Goal: Task Accomplishment & Management: Complete application form

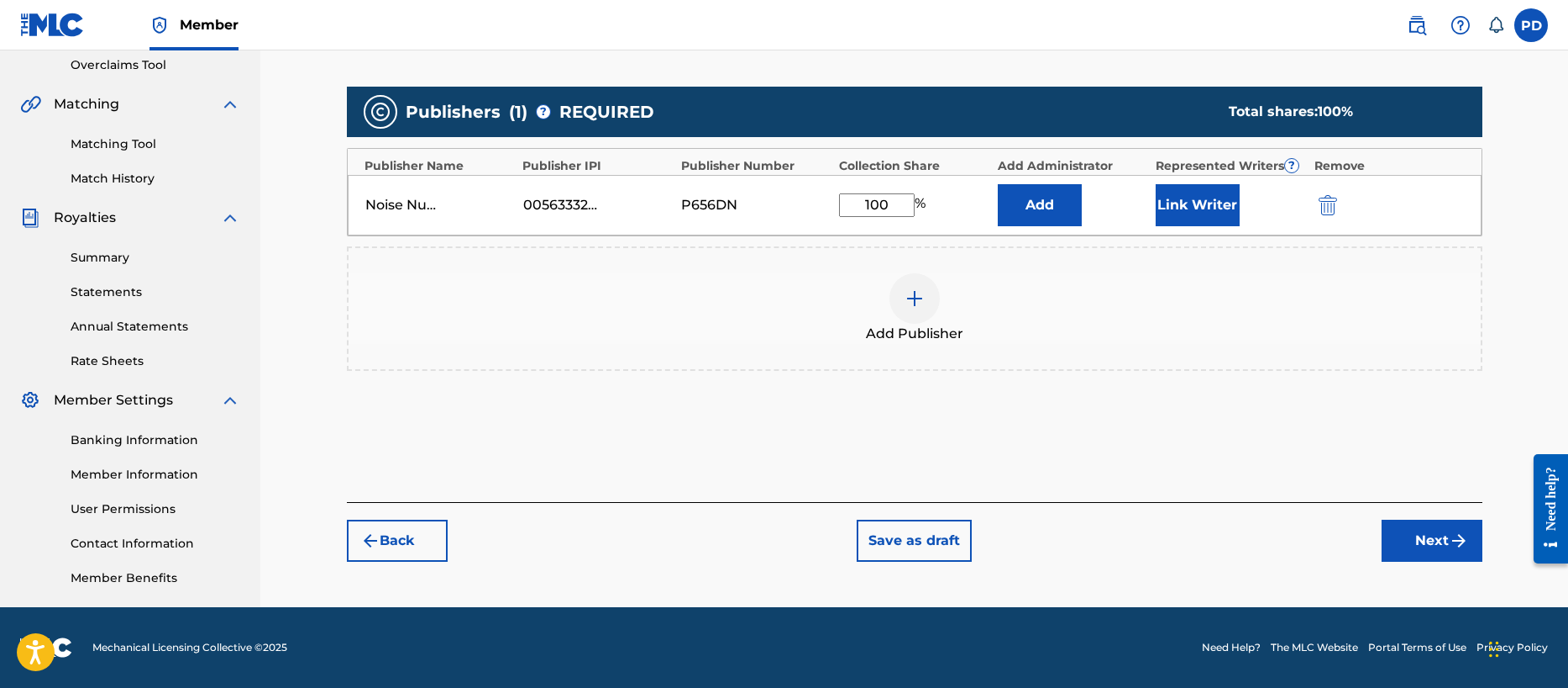
click at [1446, 542] on button "Next" at bounding box center [1432, 539] width 101 height 42
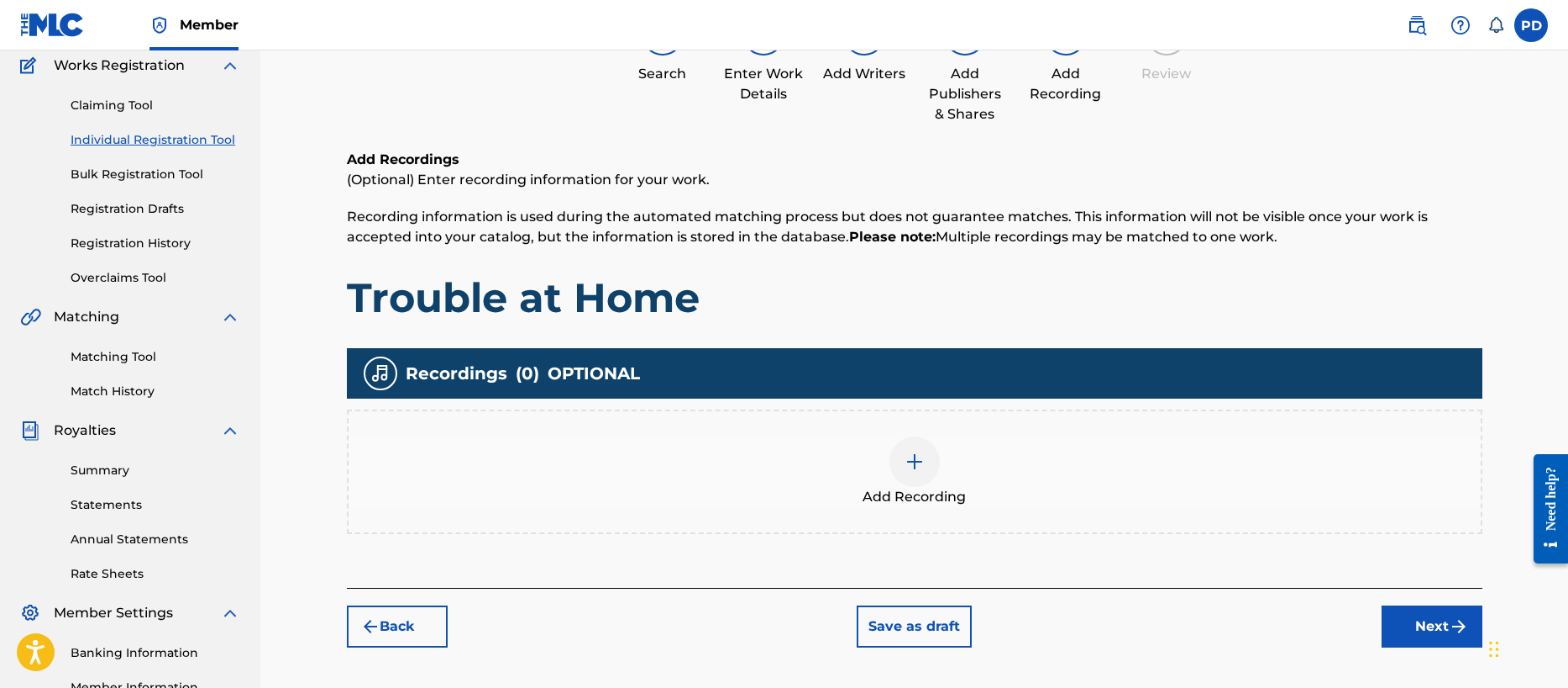
scroll to position [75, 0]
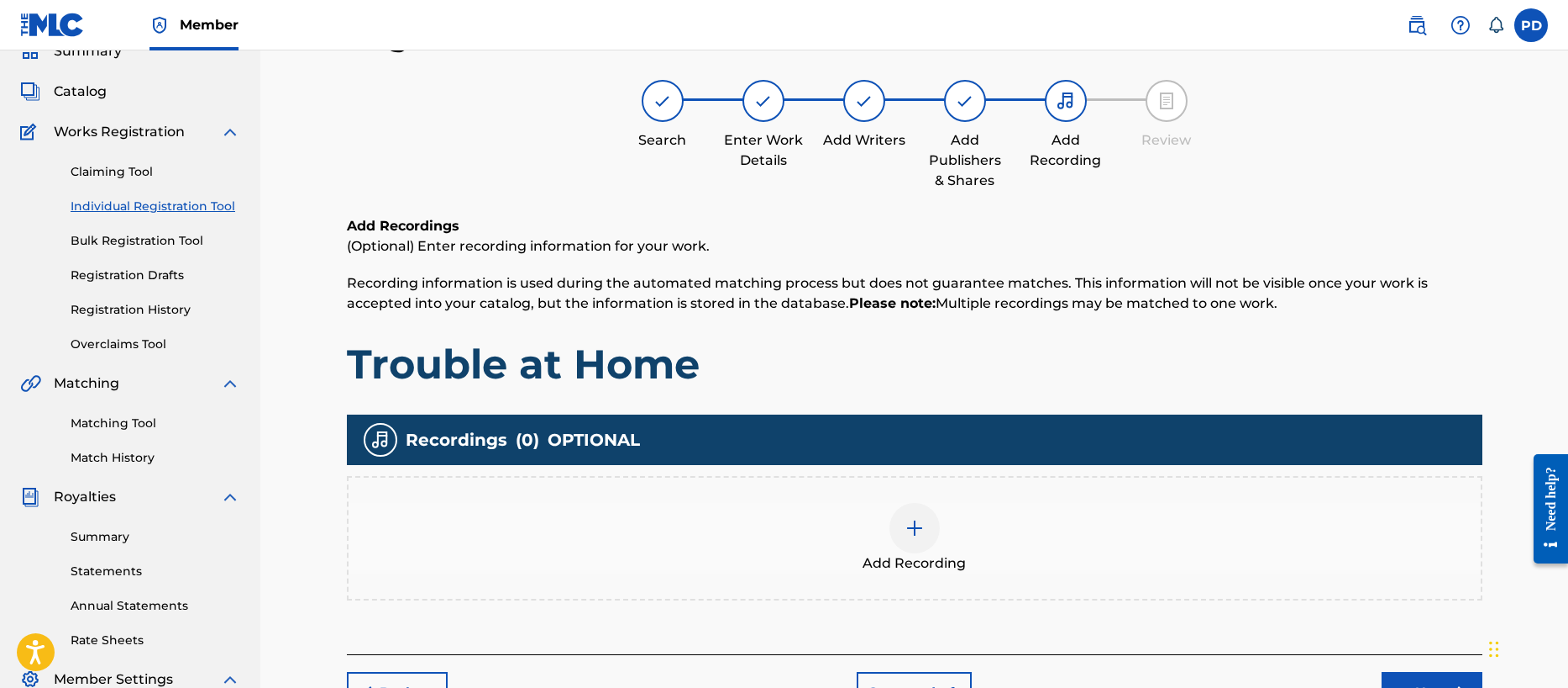
click at [915, 530] on img at bounding box center [915, 528] width 20 height 20
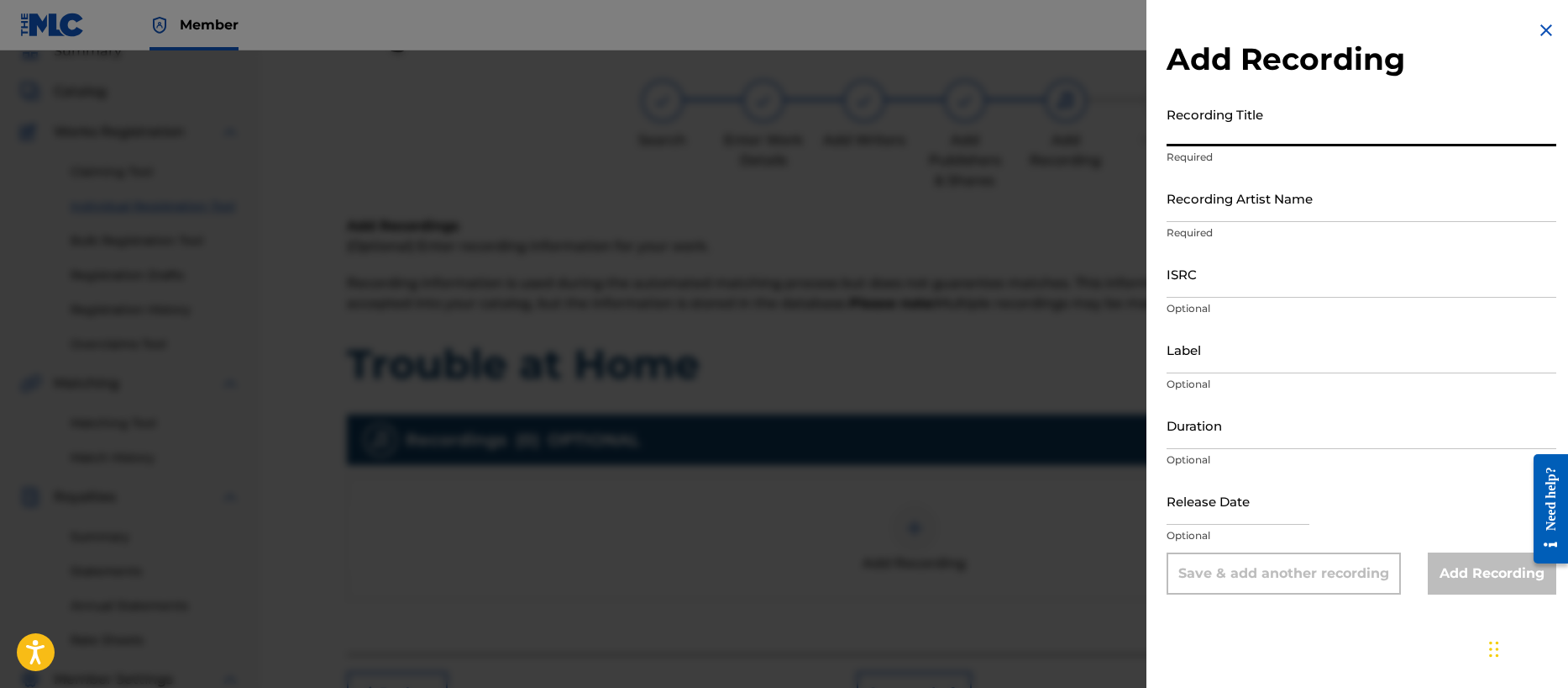
click at [1246, 132] on input "Recording Title" at bounding box center [1361, 123] width 390 height 48
type input "Trouble at Home"
click at [1227, 200] on input "Recording Artist Name" at bounding box center [1361, 198] width 390 height 48
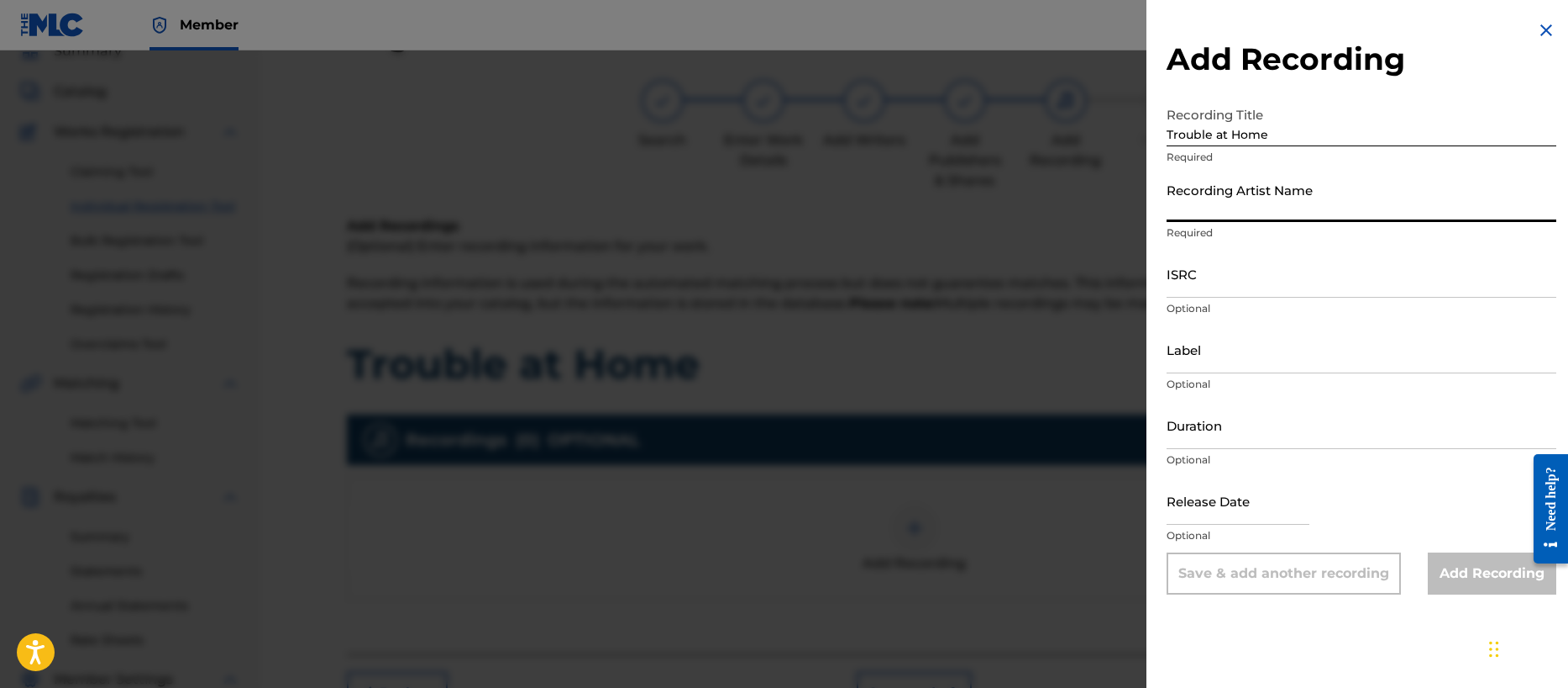
type input "Ghost Tone Echo"
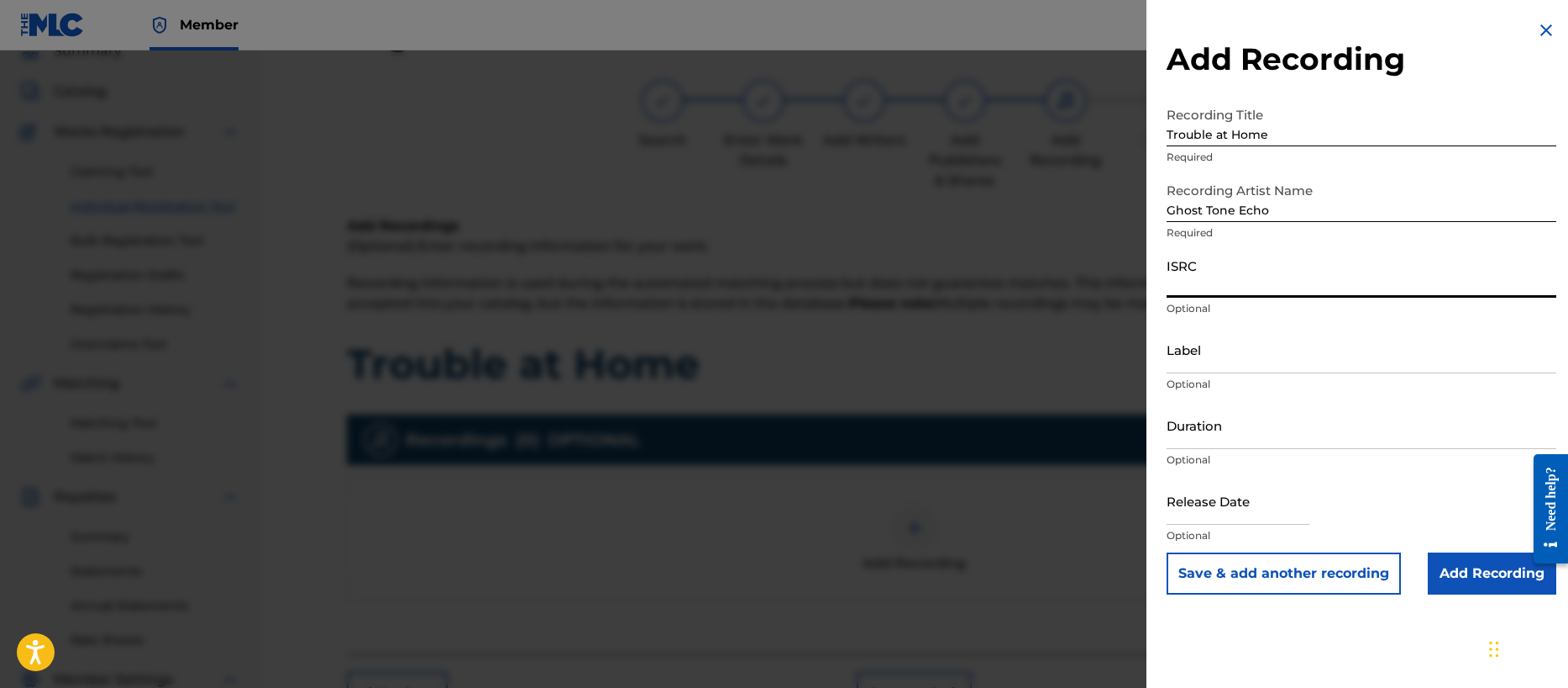
click at [1228, 285] on input "ISRC" at bounding box center [1361, 274] width 390 height 48
paste input "QZTB82330770"
type input "QZTB82330770"
click at [1217, 363] on input "Label" at bounding box center [1361, 349] width 390 height 48
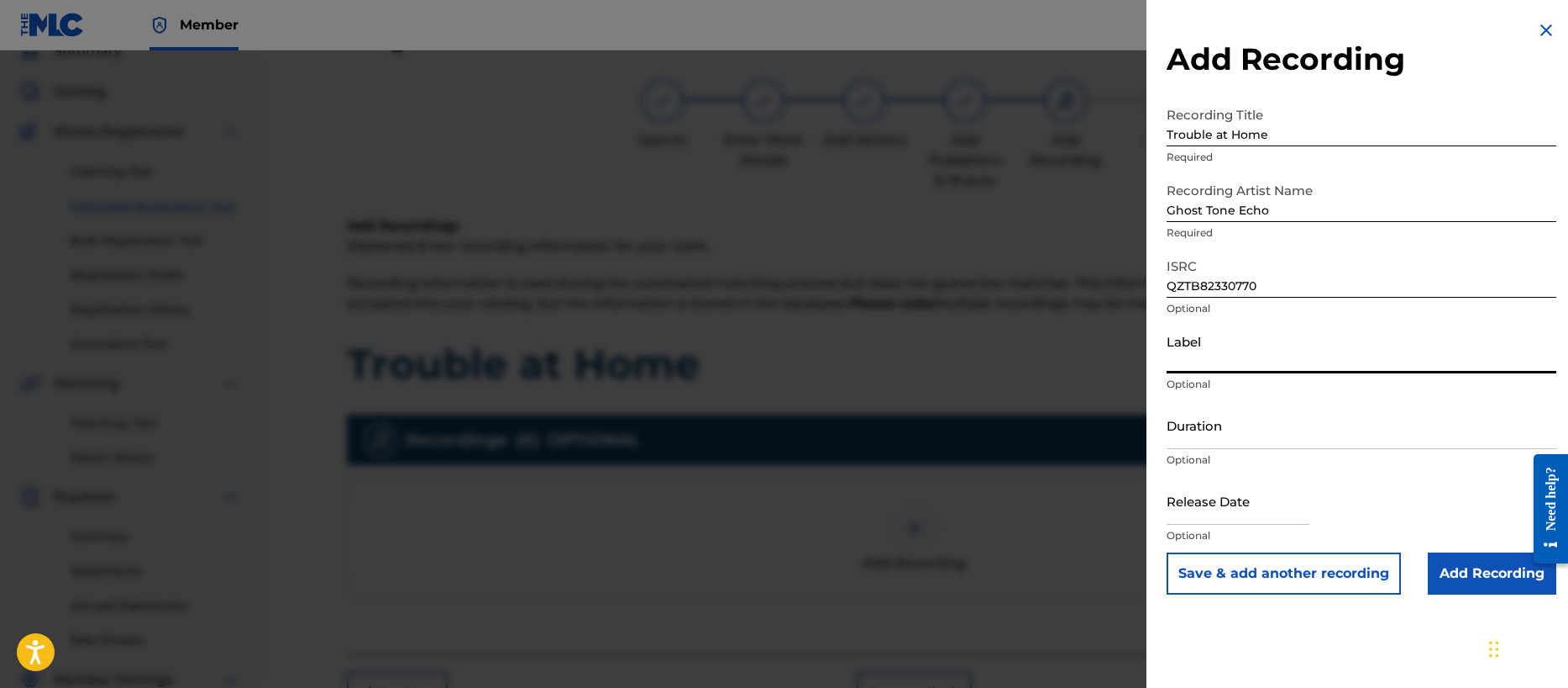
type input "Noise Nutrition"
click at [1231, 435] on input "Duration" at bounding box center [1361, 425] width 390 height 48
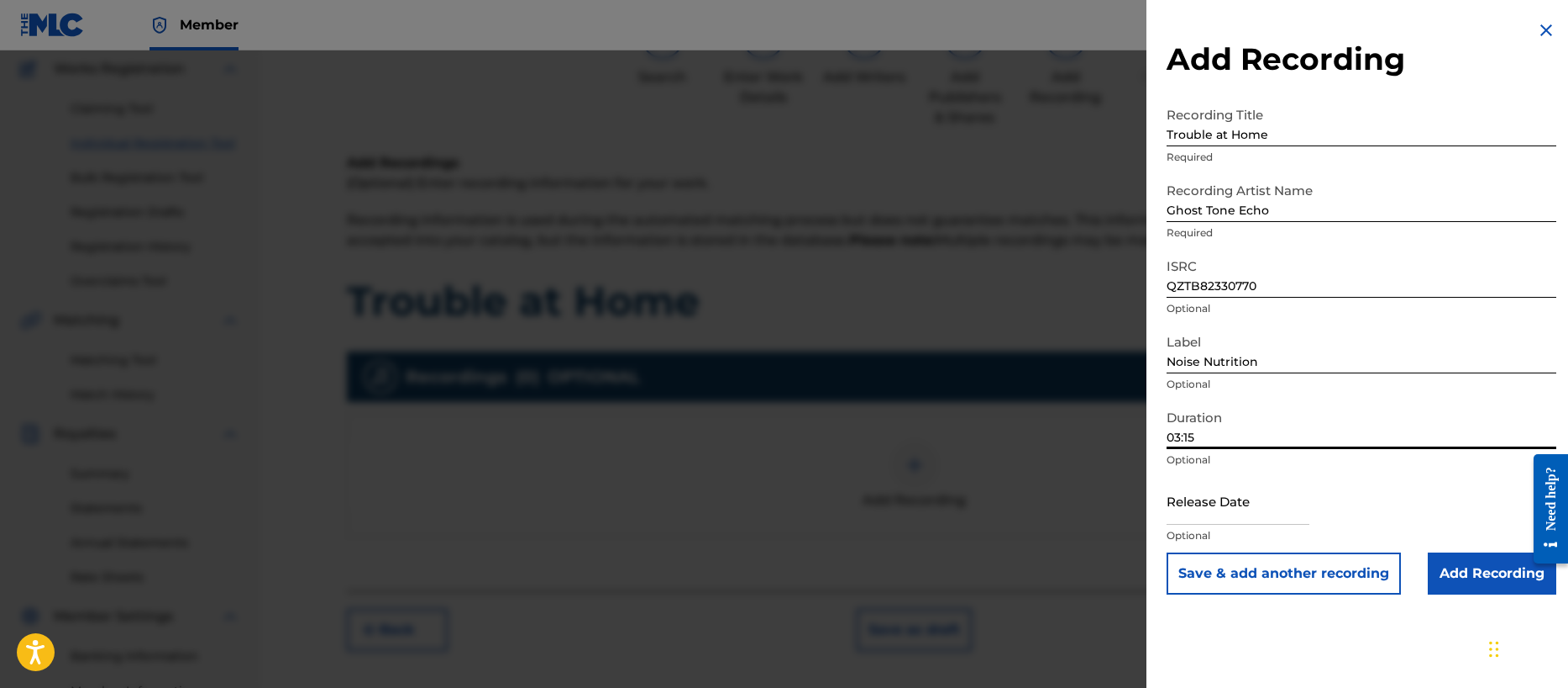
scroll to position [149, 0]
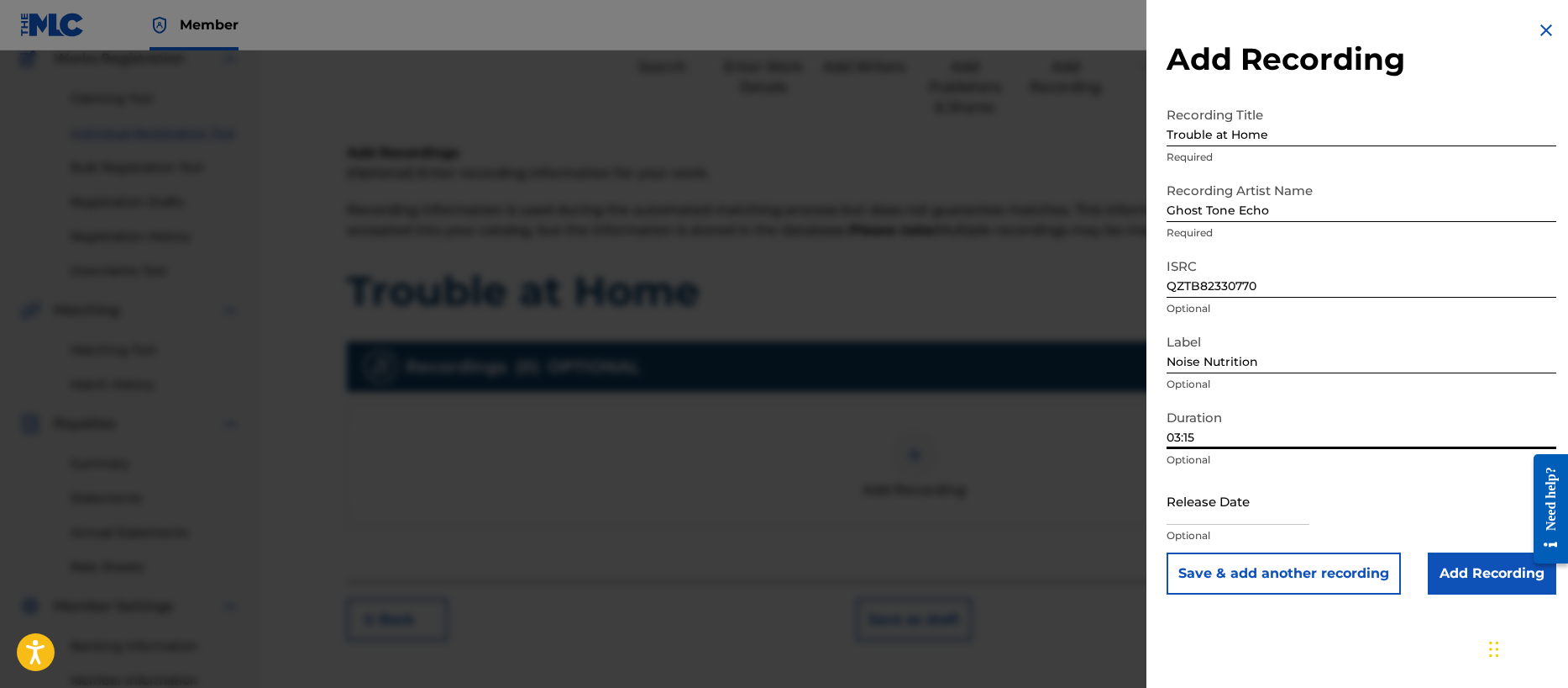
type input "03:15"
select select "7"
select select "2025"
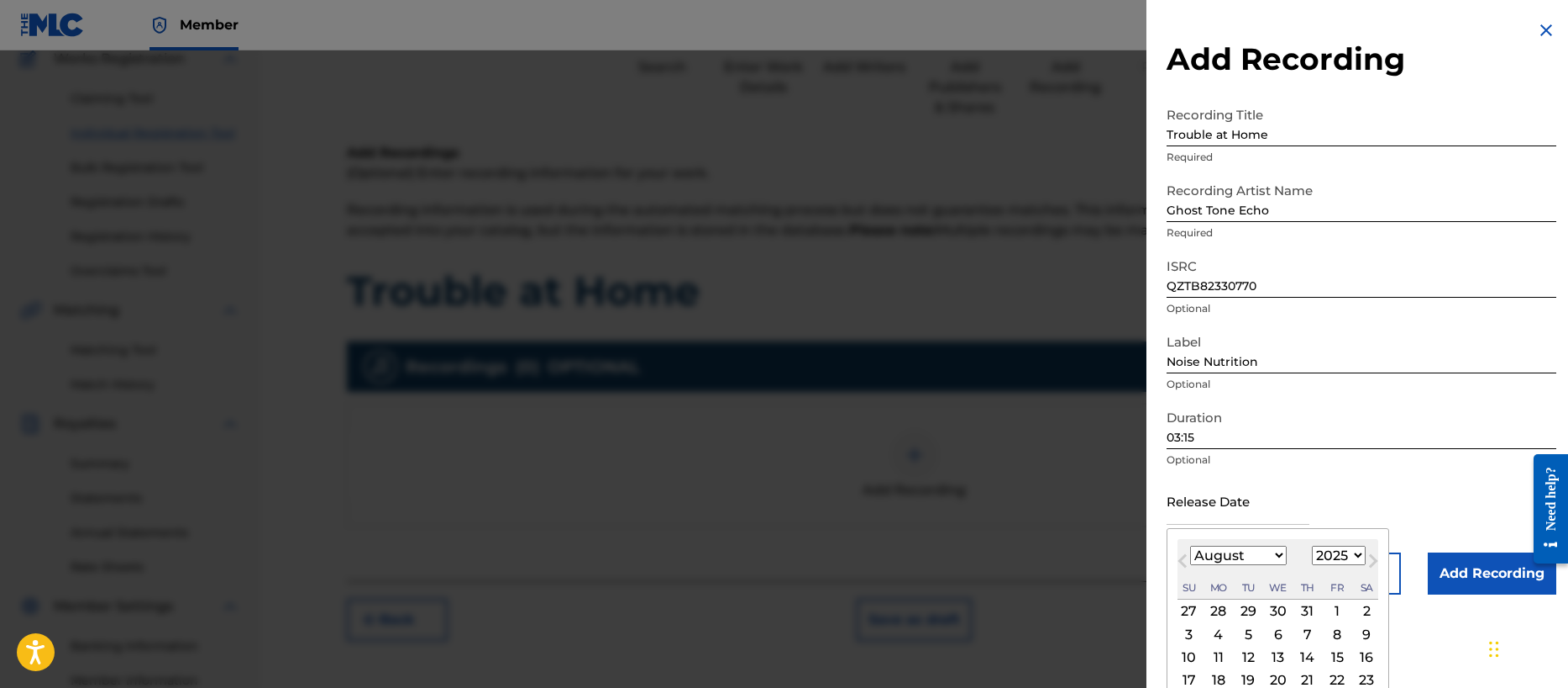
click at [1203, 508] on input "text" at bounding box center [1238, 500] width 143 height 48
type input "[DATE]"
select select "9"
select select "2023"
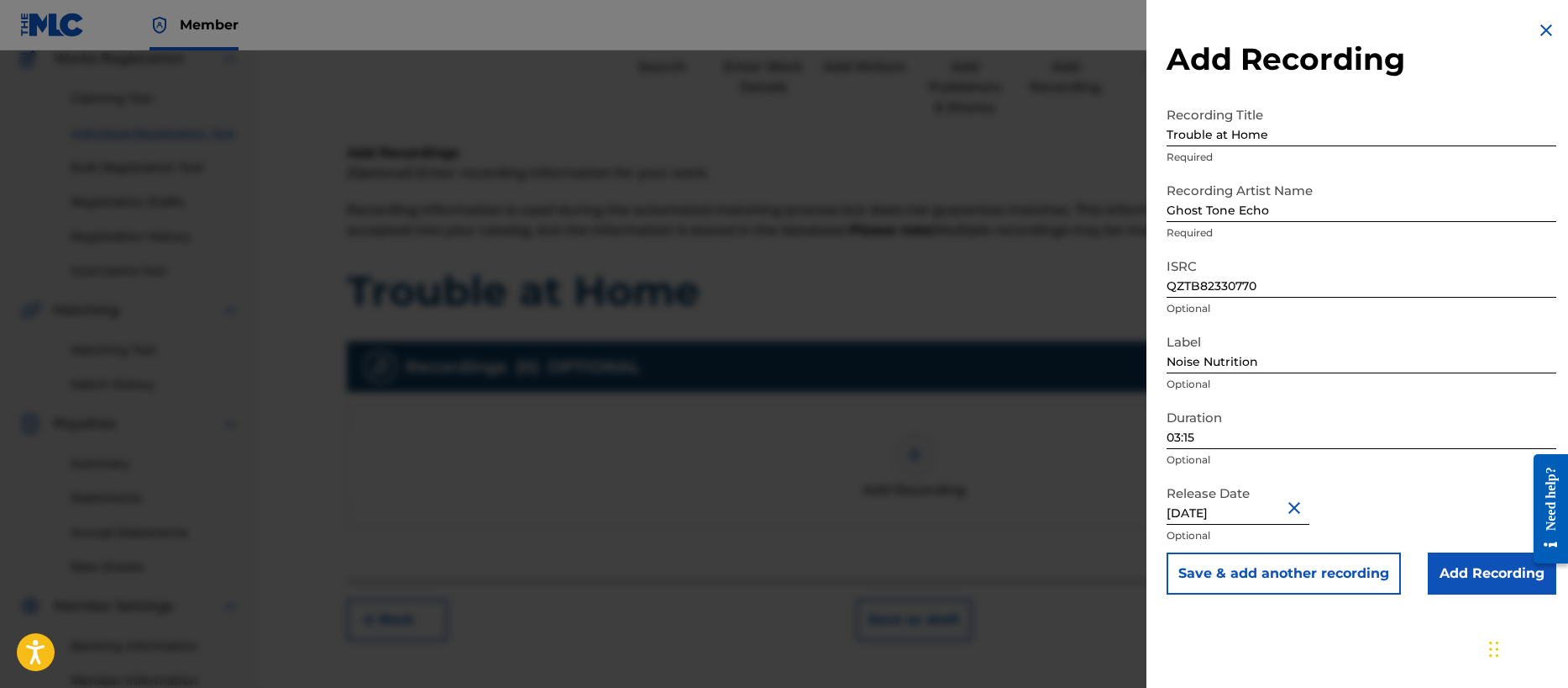
scroll to position [0, 0]
click at [1475, 575] on input "Add Recording" at bounding box center [1492, 573] width 129 height 42
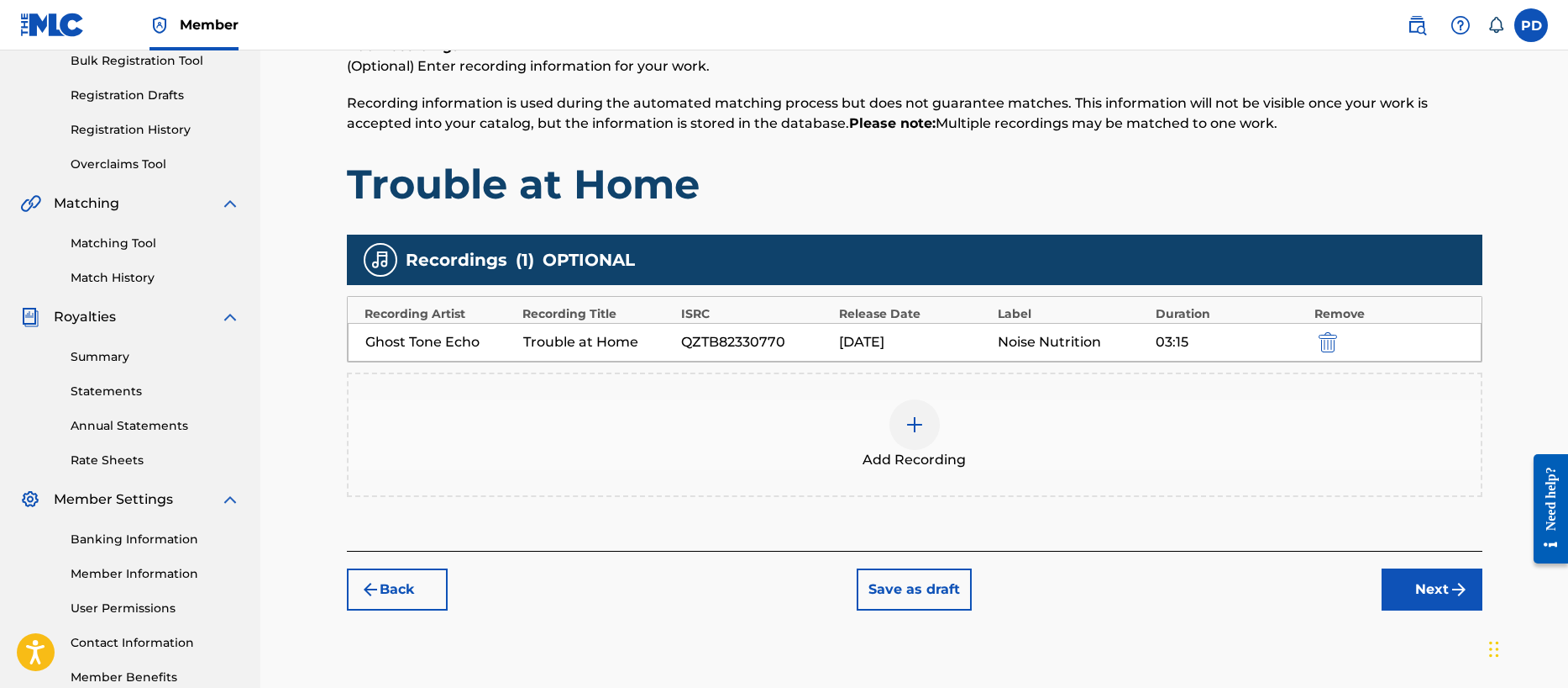
scroll to position [355, 0]
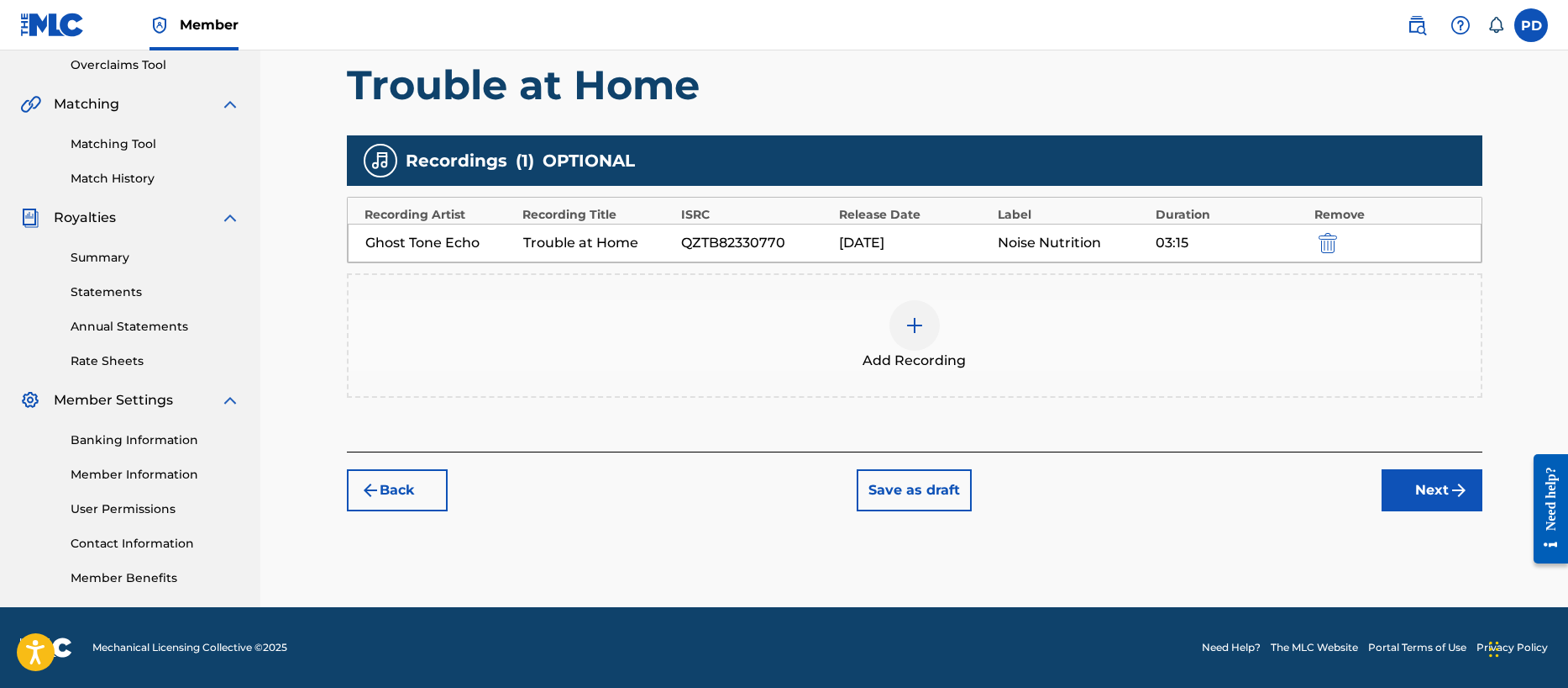
click at [1422, 488] on button "Next" at bounding box center [1432, 489] width 101 height 42
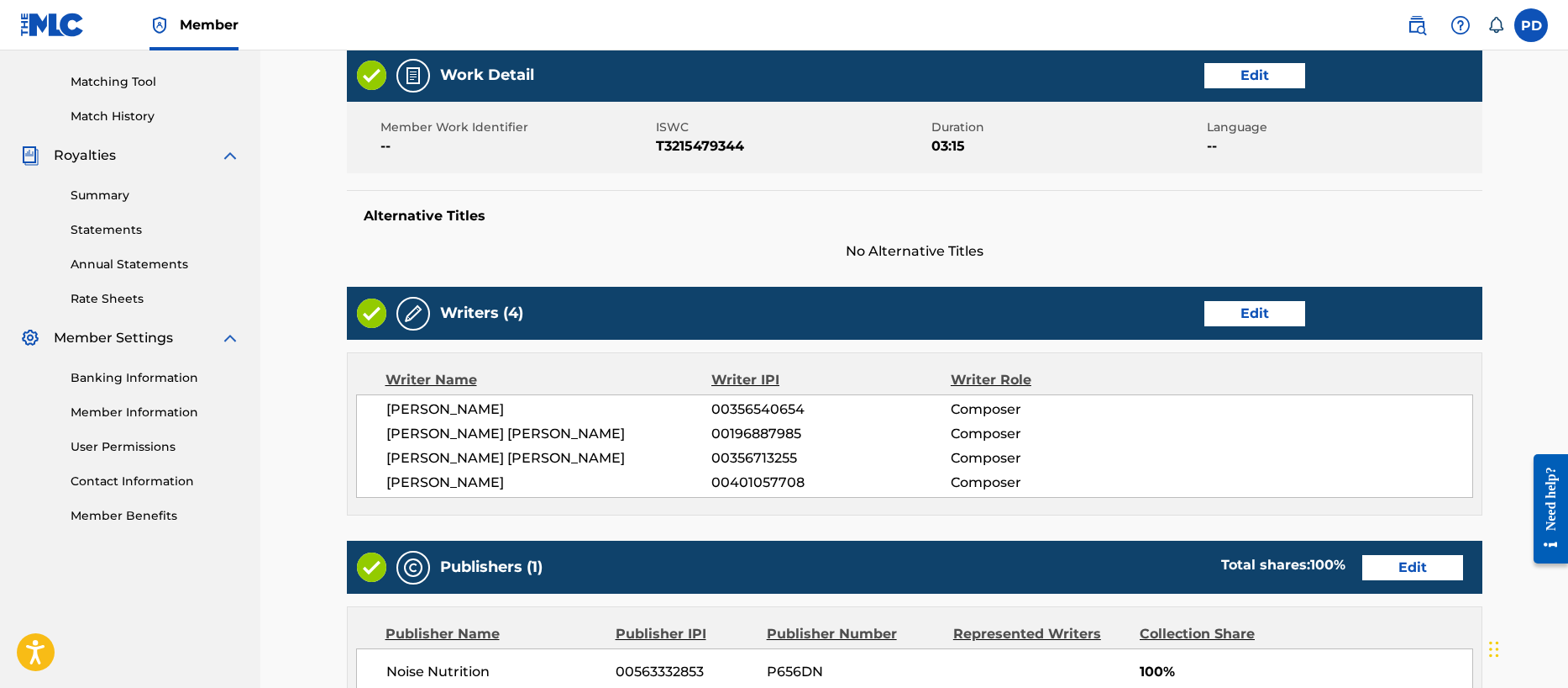
scroll to position [795, 0]
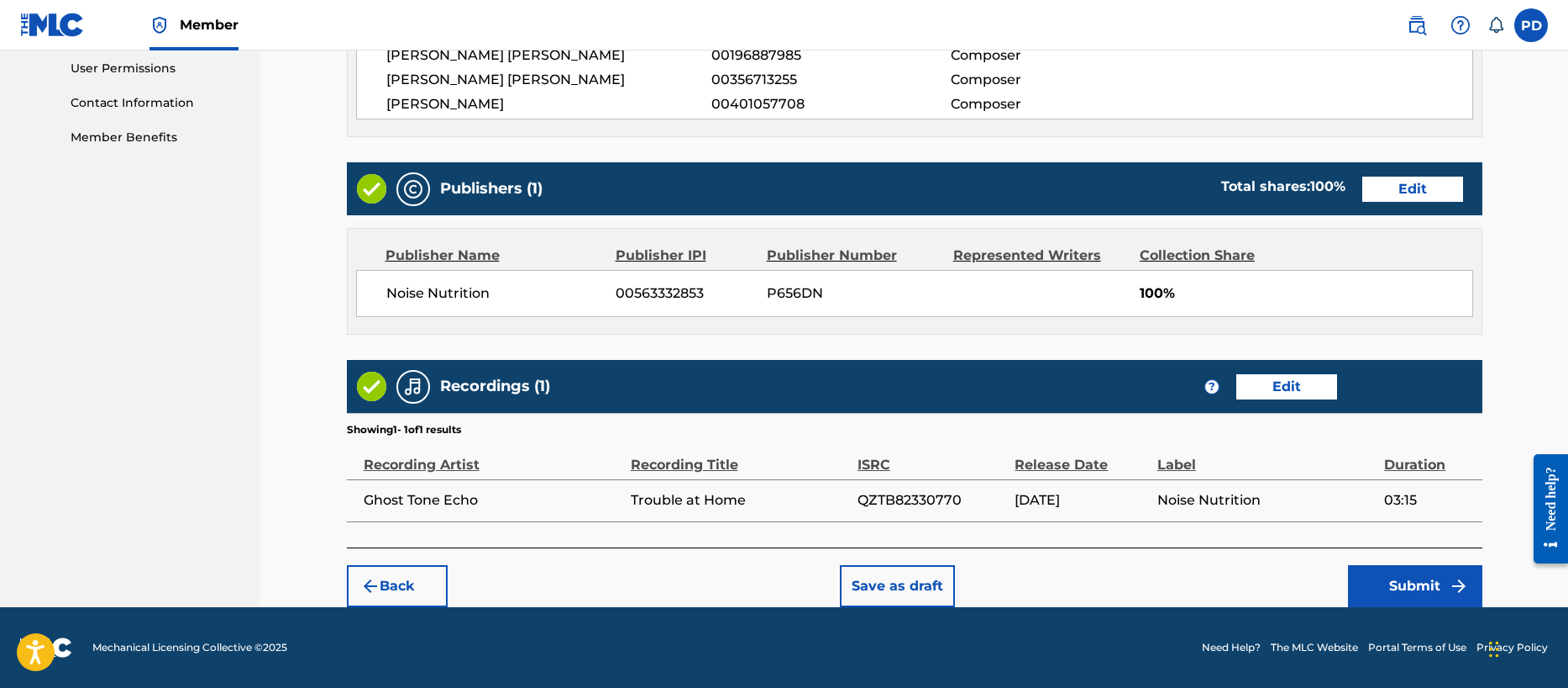
click at [1422, 587] on button "Submit" at bounding box center [1415, 585] width 135 height 42
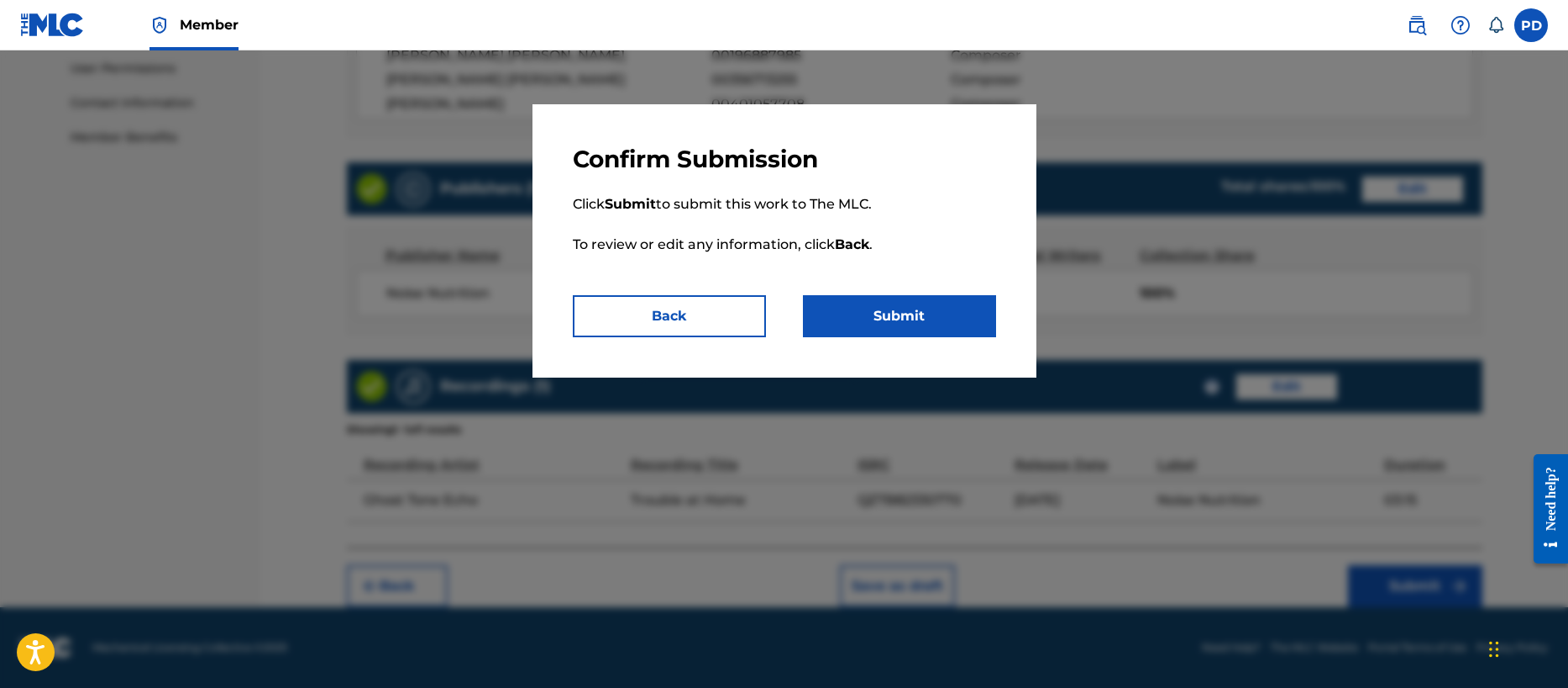
click at [910, 300] on button "Submit" at bounding box center [899, 316] width 193 height 42
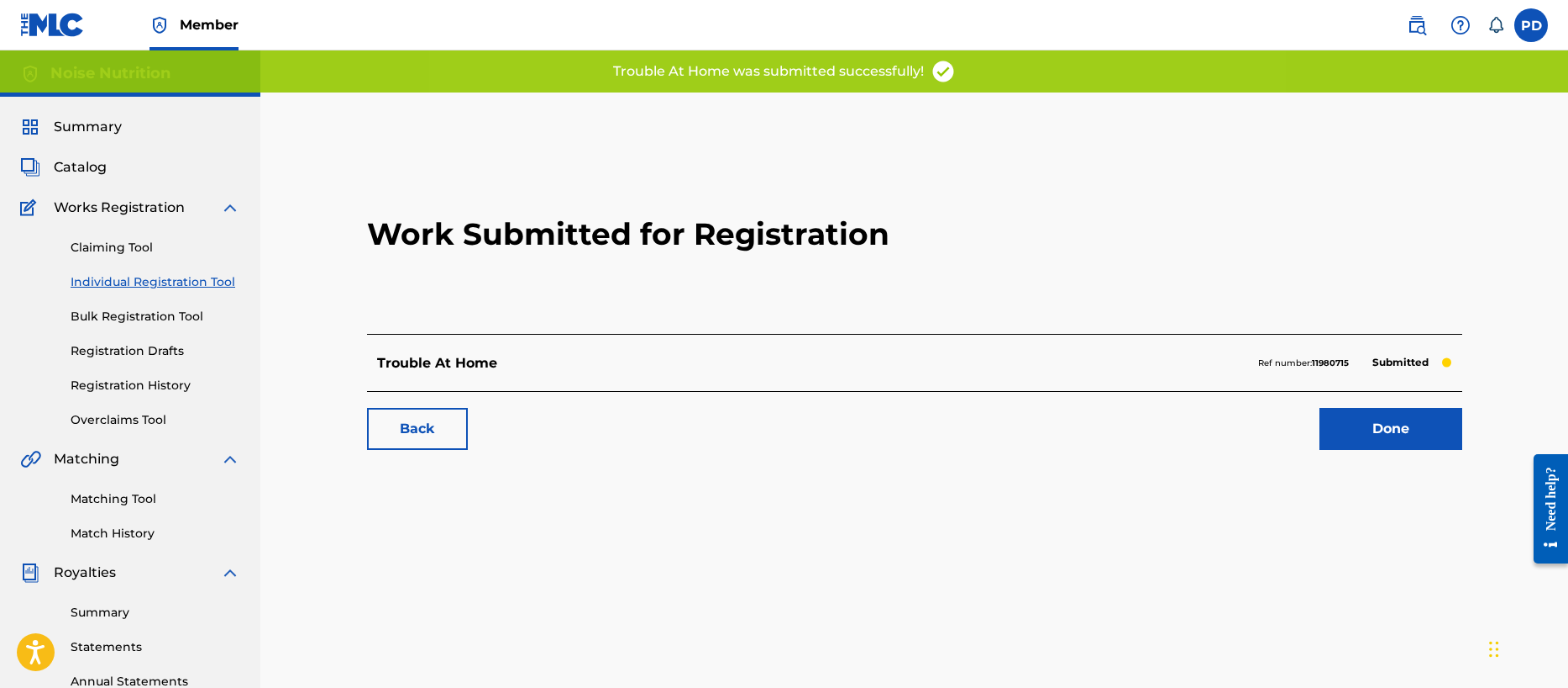
click at [1398, 423] on link "Done" at bounding box center [1391, 428] width 143 height 42
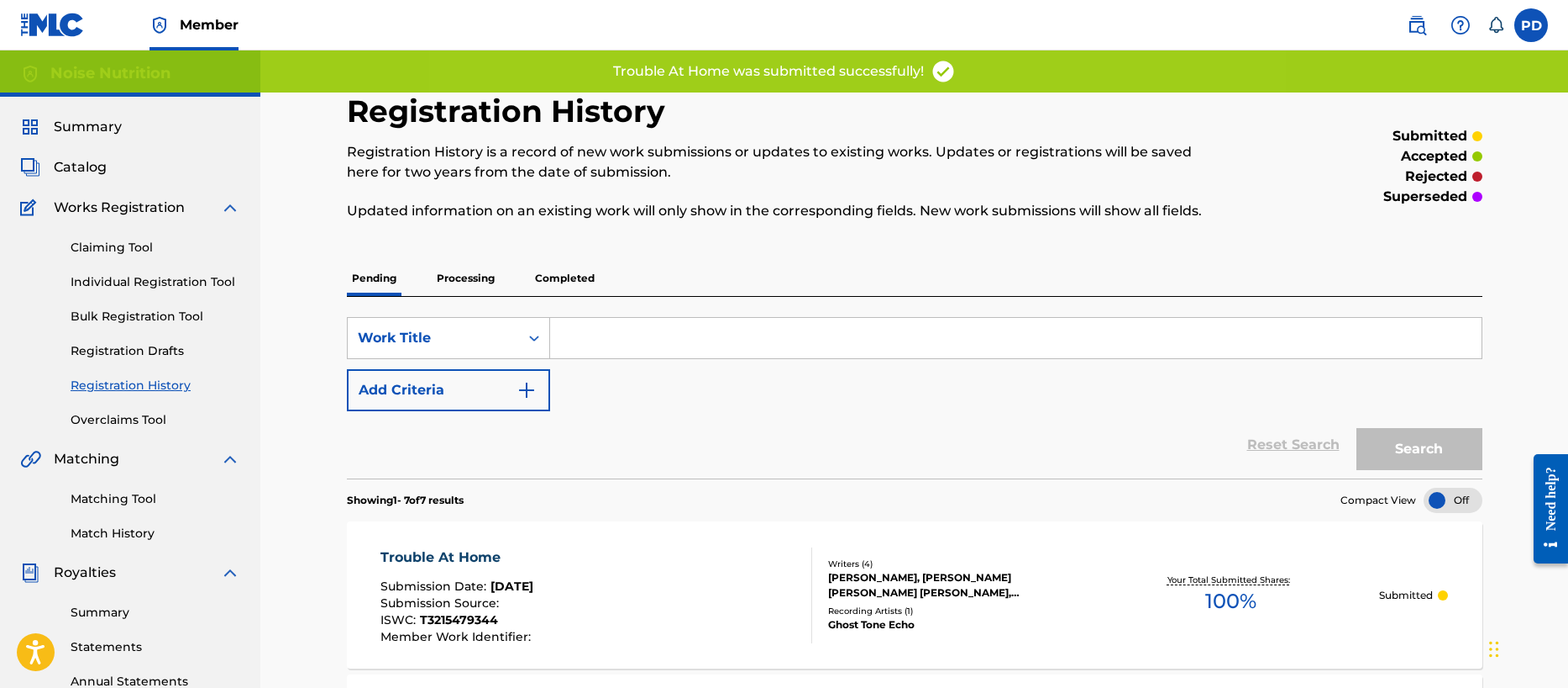
click at [144, 278] on link "Individual Registration Tool" at bounding box center [155, 281] width 170 height 18
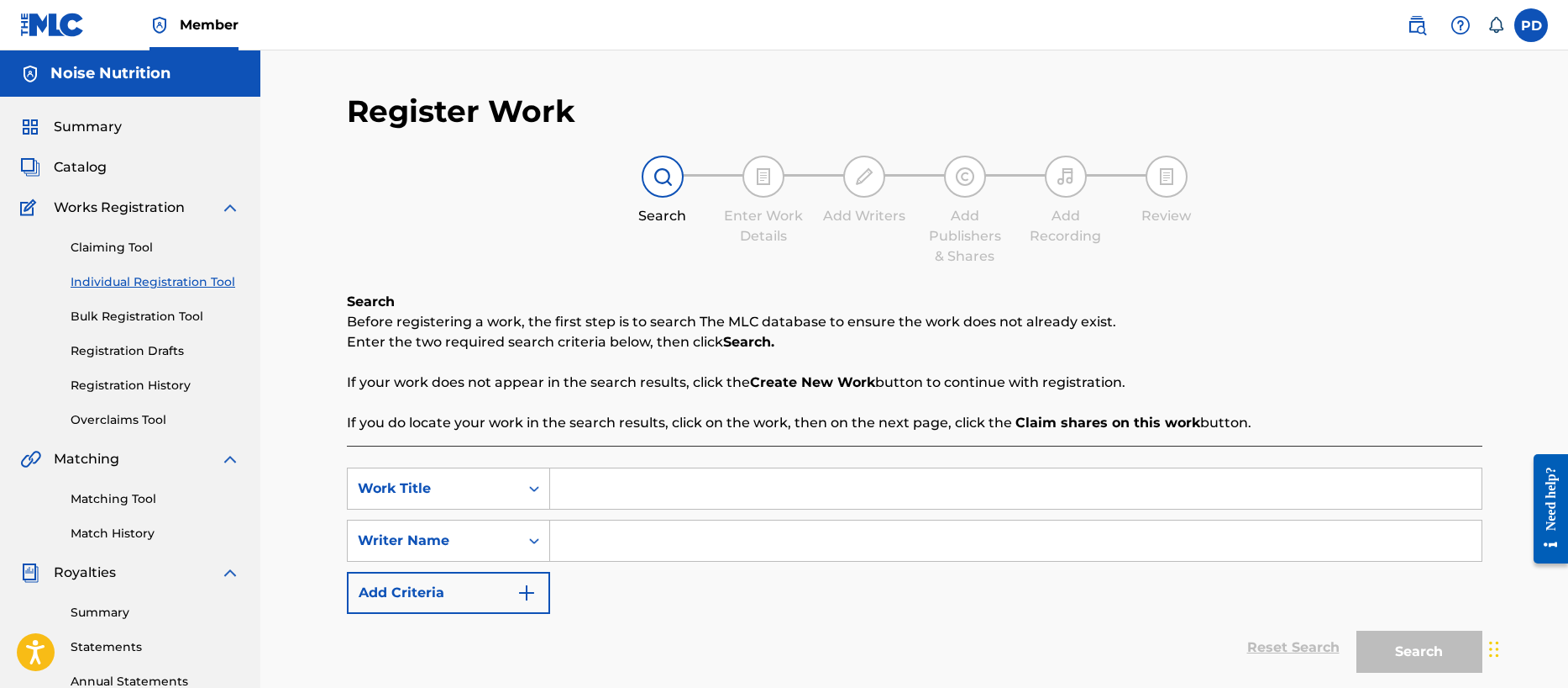
click at [634, 484] on input "Search Form" at bounding box center [1016, 487] width 932 height 40
type input "On the Haunt"
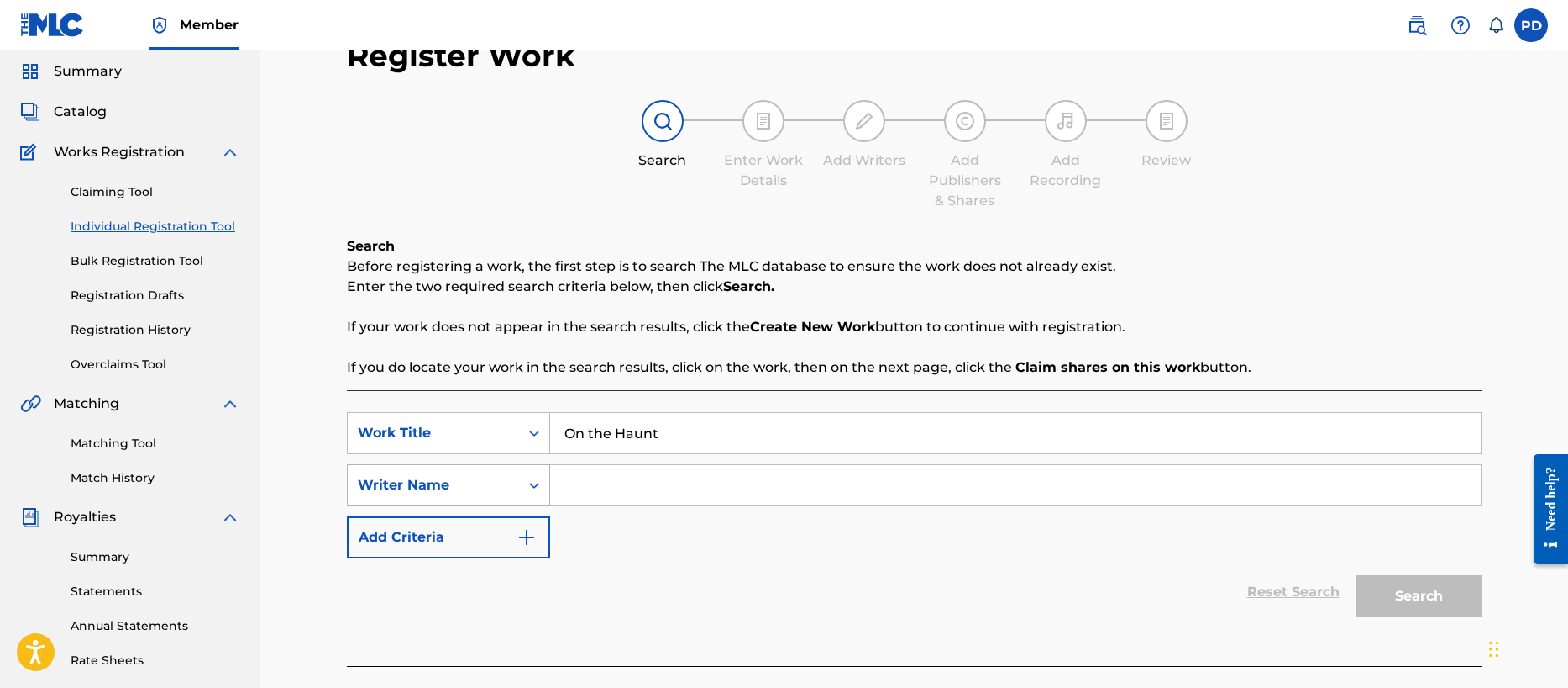
click at [466, 506] on div "Writer Name" at bounding box center [448, 485] width 203 height 42
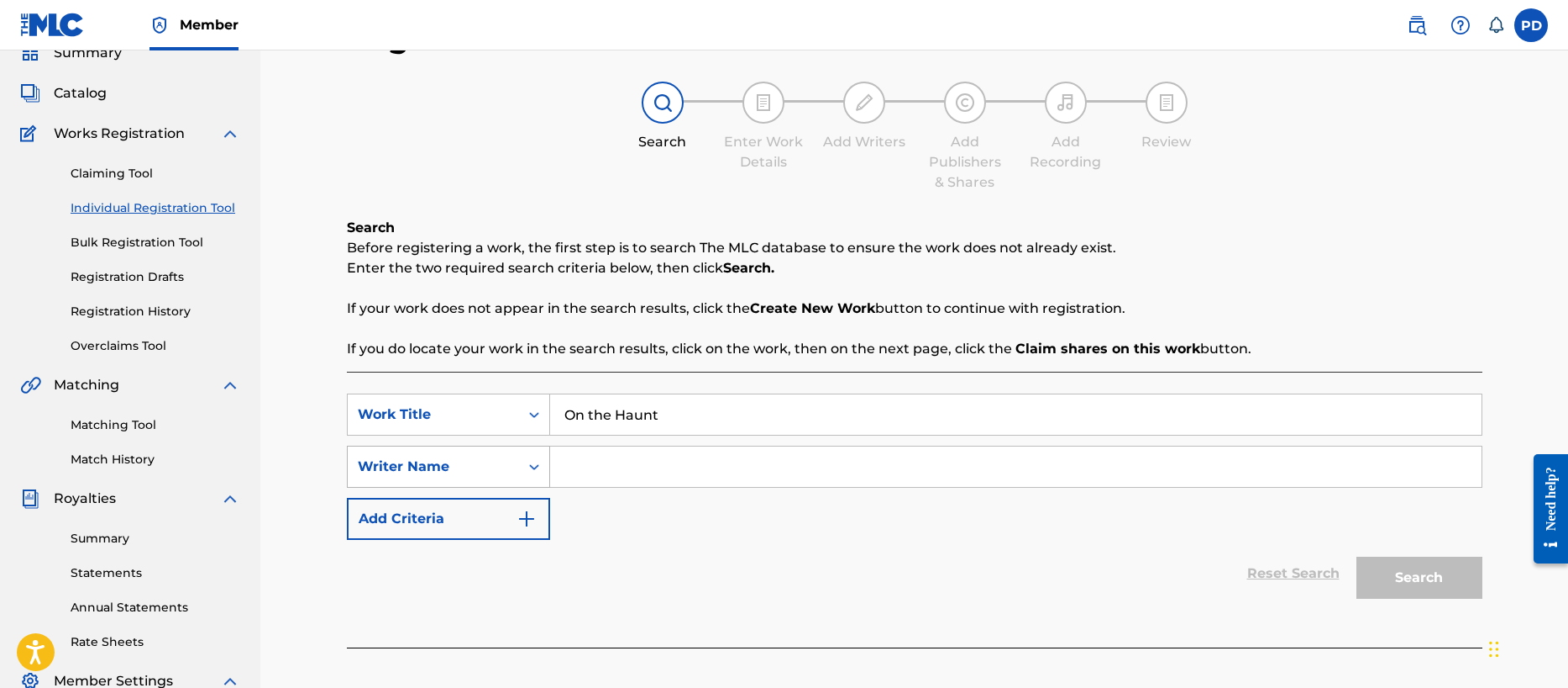
scroll to position [84, 0]
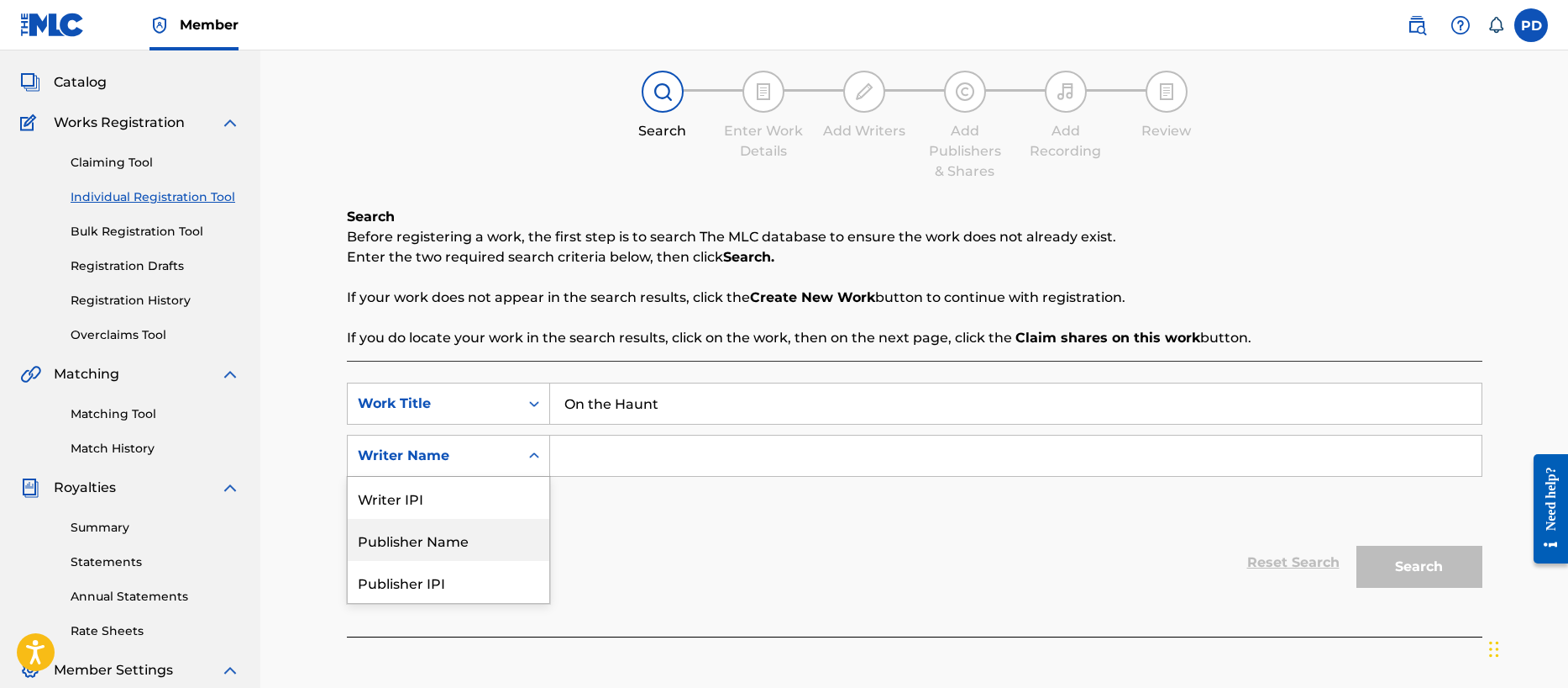
click at [401, 542] on div "Publisher Name" at bounding box center [448, 539] width 201 height 42
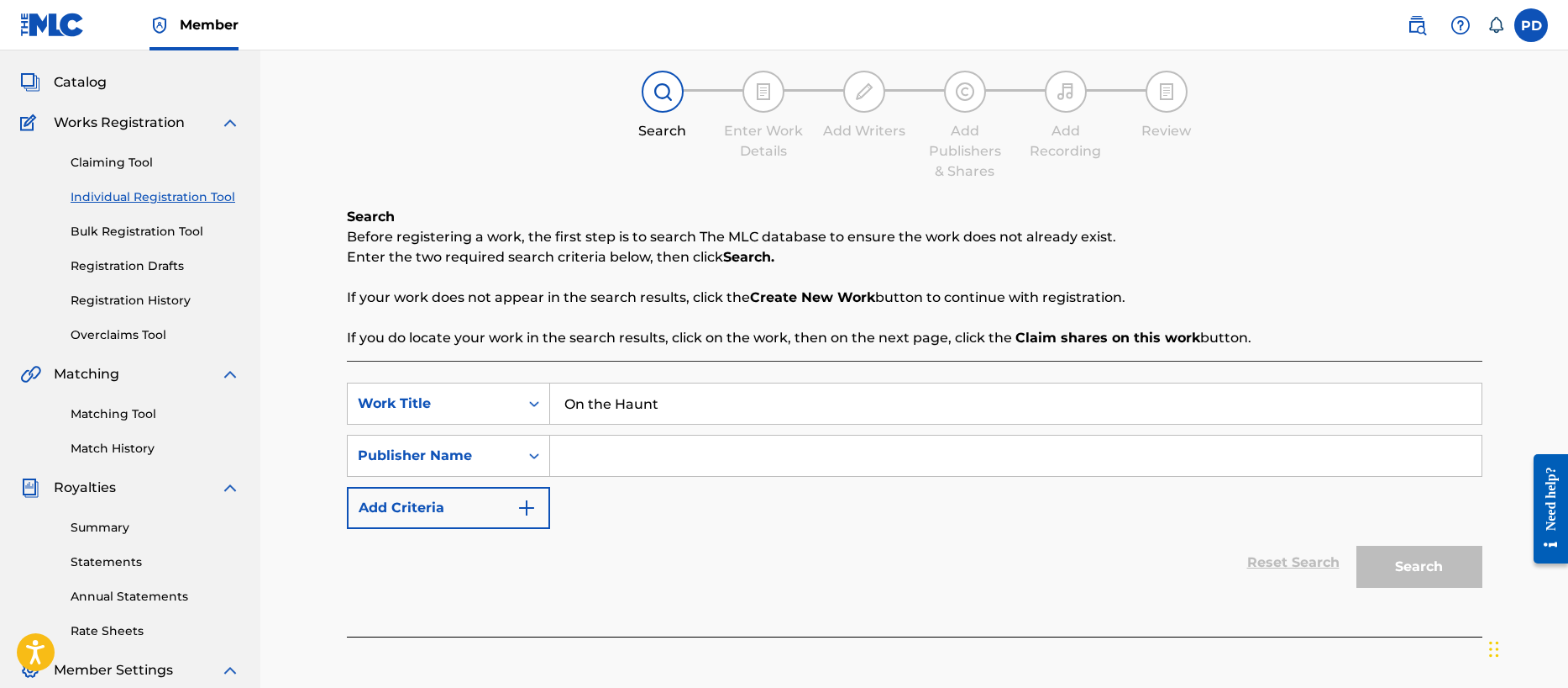
click at [619, 457] on input "Search Form" at bounding box center [1016, 455] width 932 height 40
type input "Noise Nutrition"
click at [1461, 565] on button "Search" at bounding box center [1420, 566] width 126 height 42
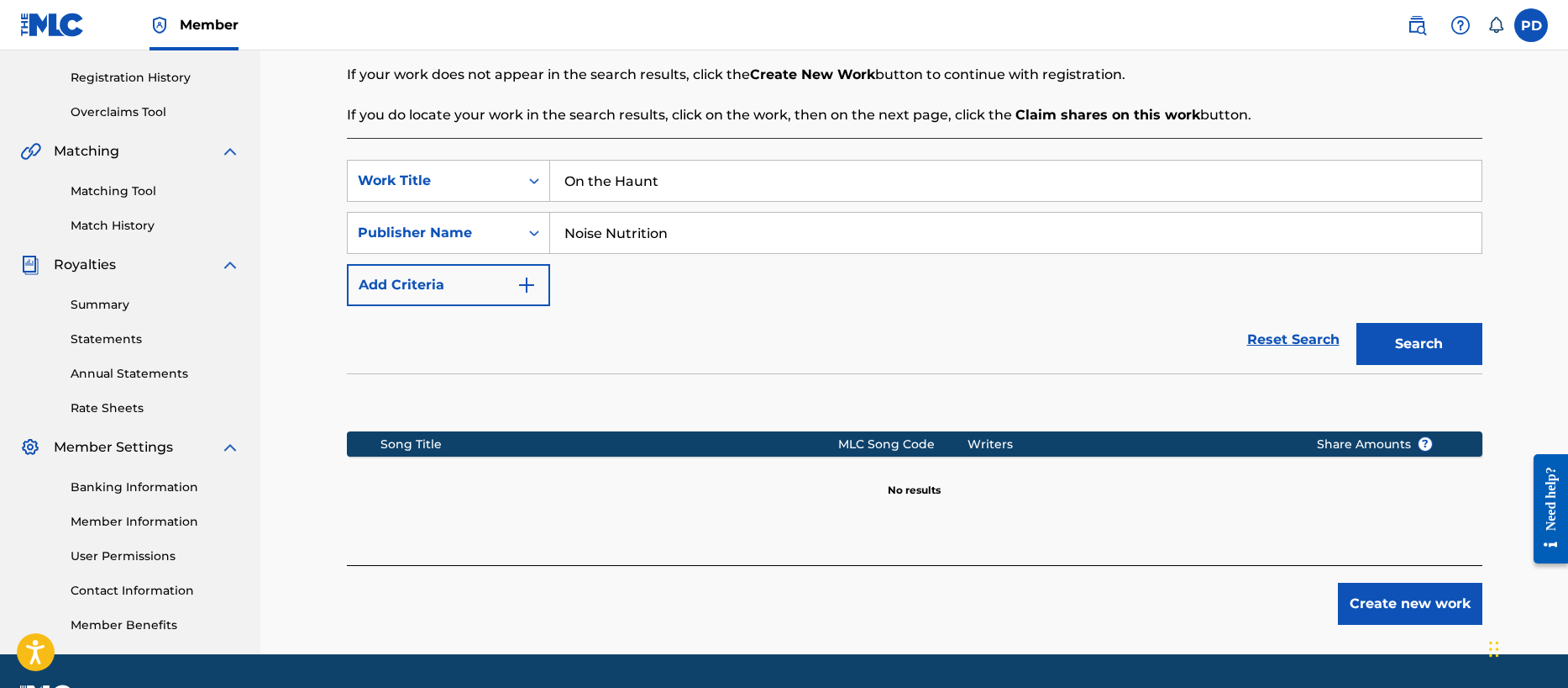
scroll to position [355, 0]
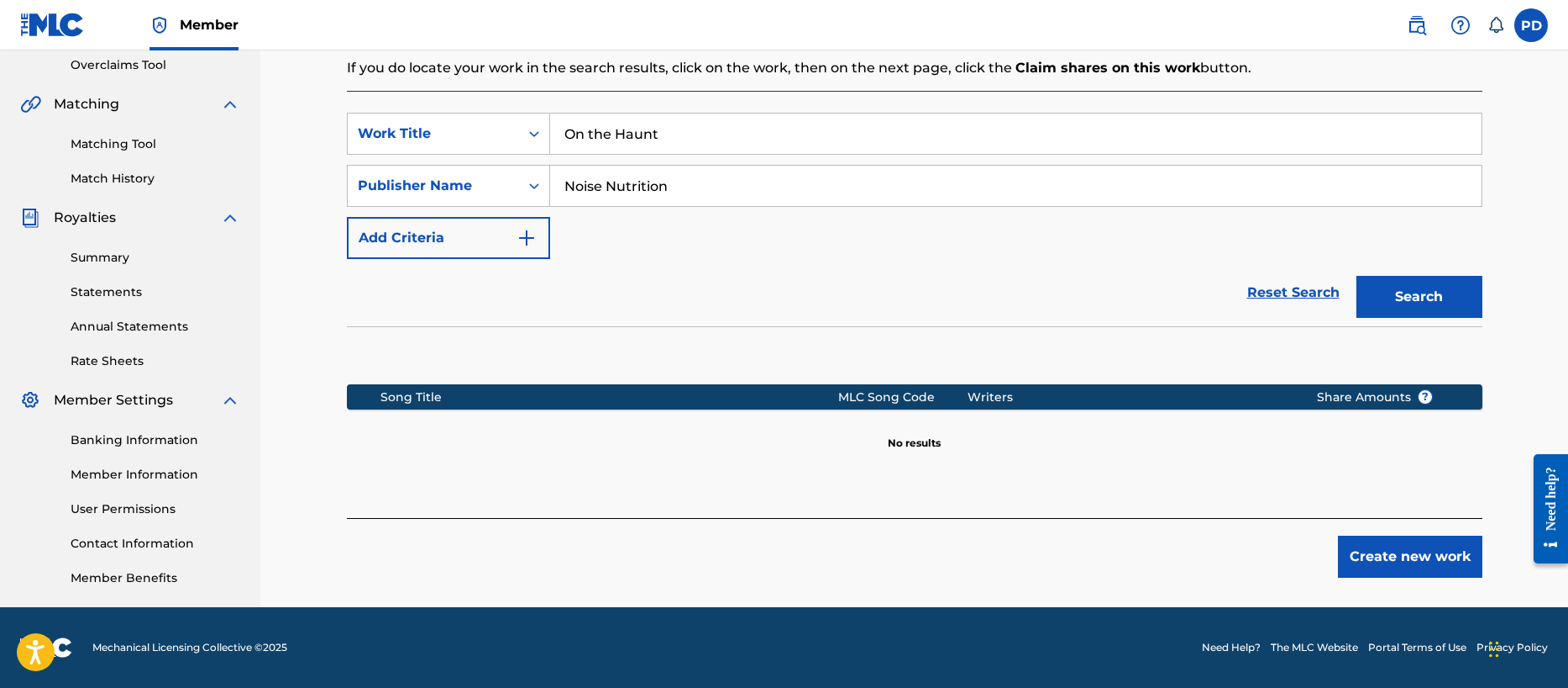
click at [1379, 552] on button "Create new work" at bounding box center [1410, 556] width 145 height 42
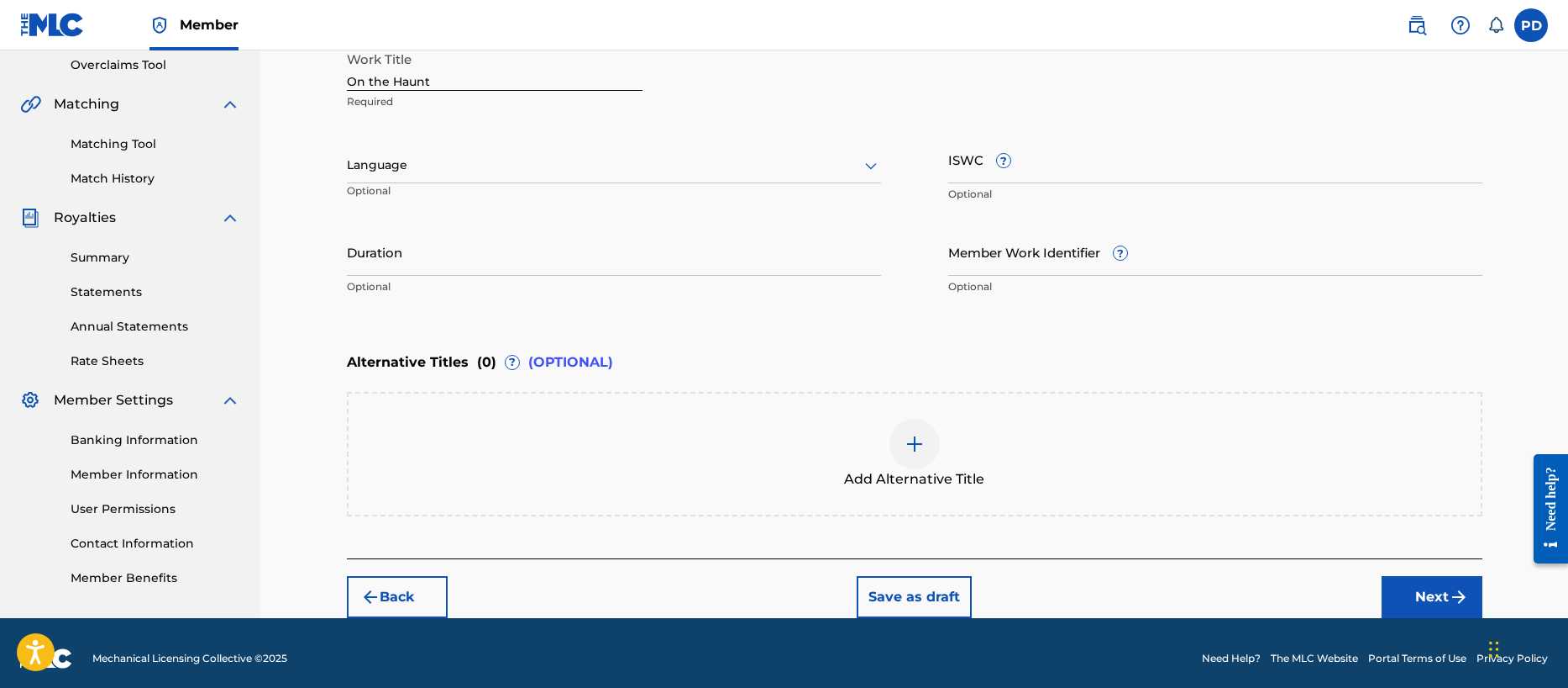
click at [1073, 173] on input "ISWC ?" at bounding box center [1215, 160] width 534 height 48
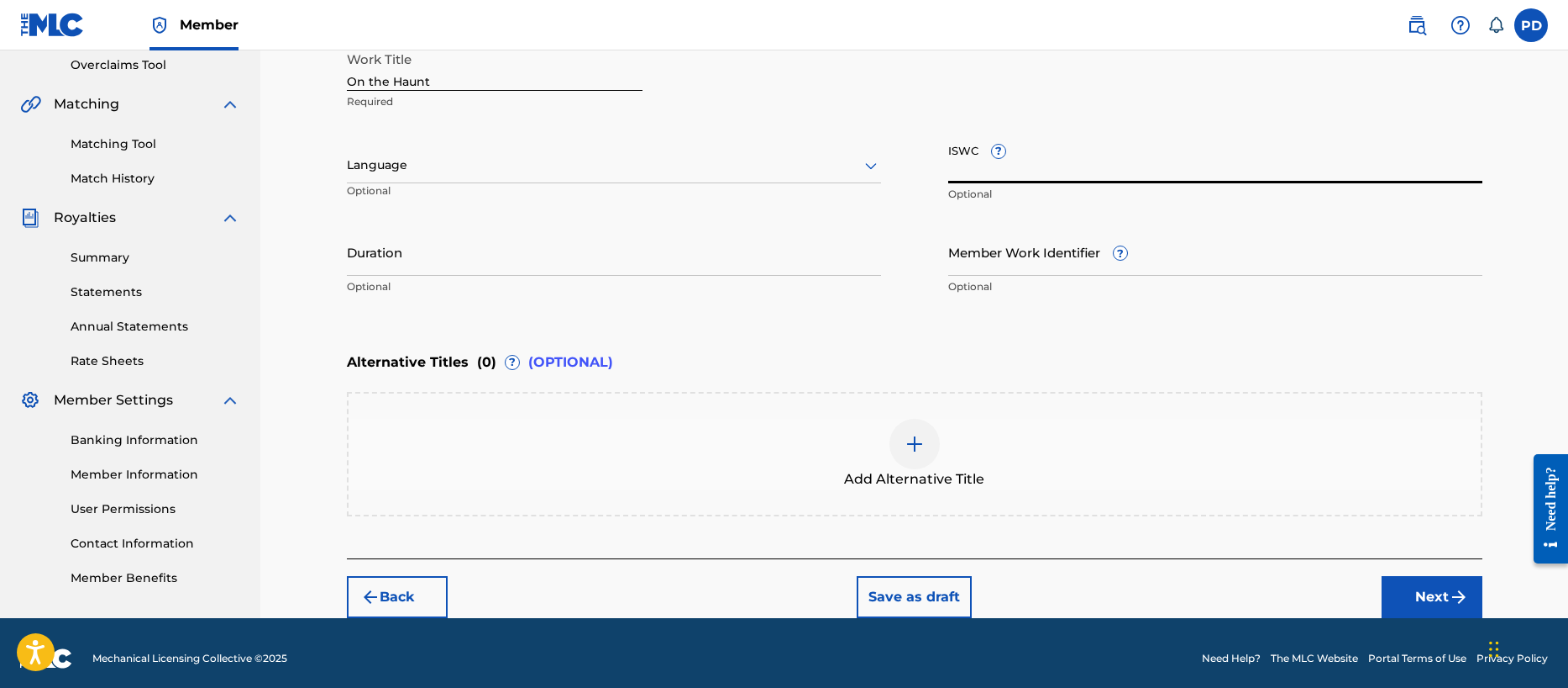
paste input "T-321.547.964-0"
type input "T-321.547.964-0"
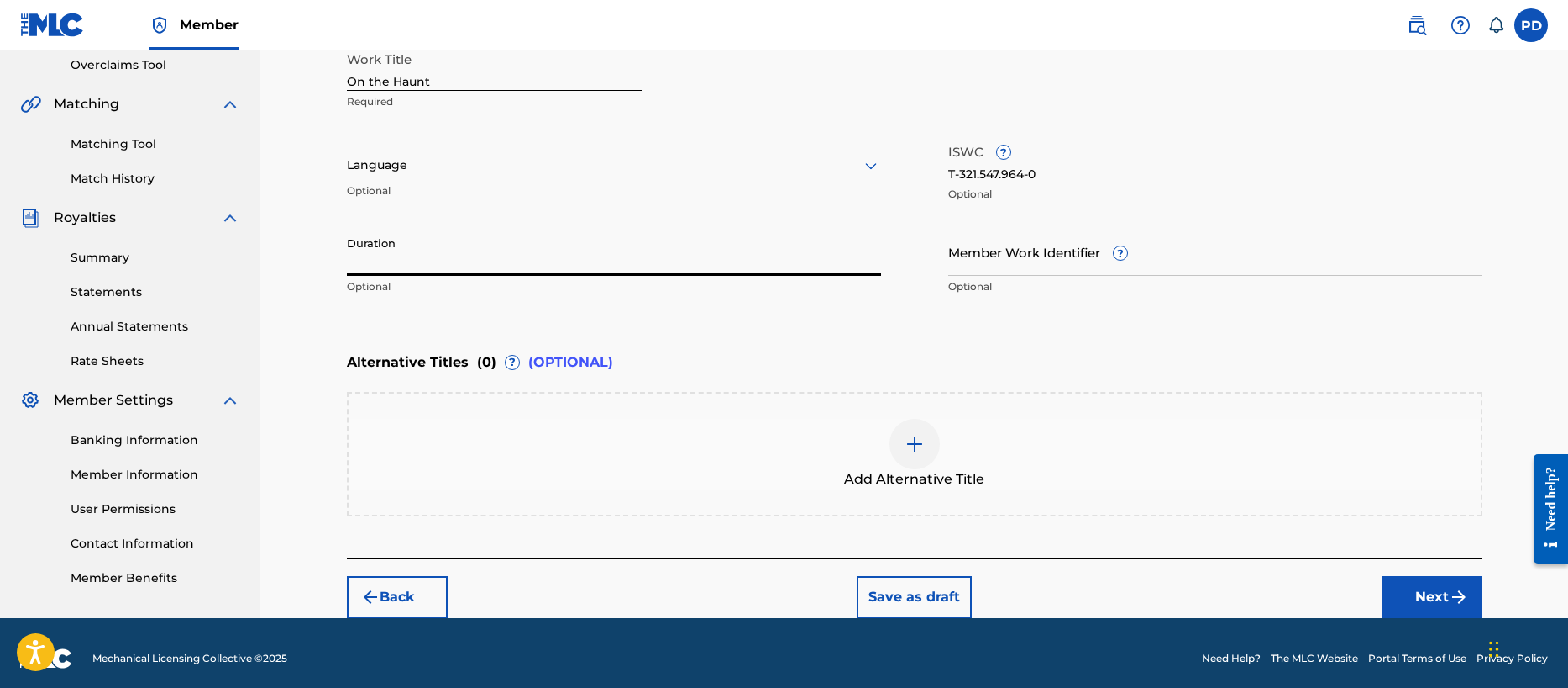
click at [497, 253] on input "Duration" at bounding box center [614, 252] width 534 height 48
type input "02:41"
click at [1444, 595] on button "Next" at bounding box center [1432, 596] width 101 height 42
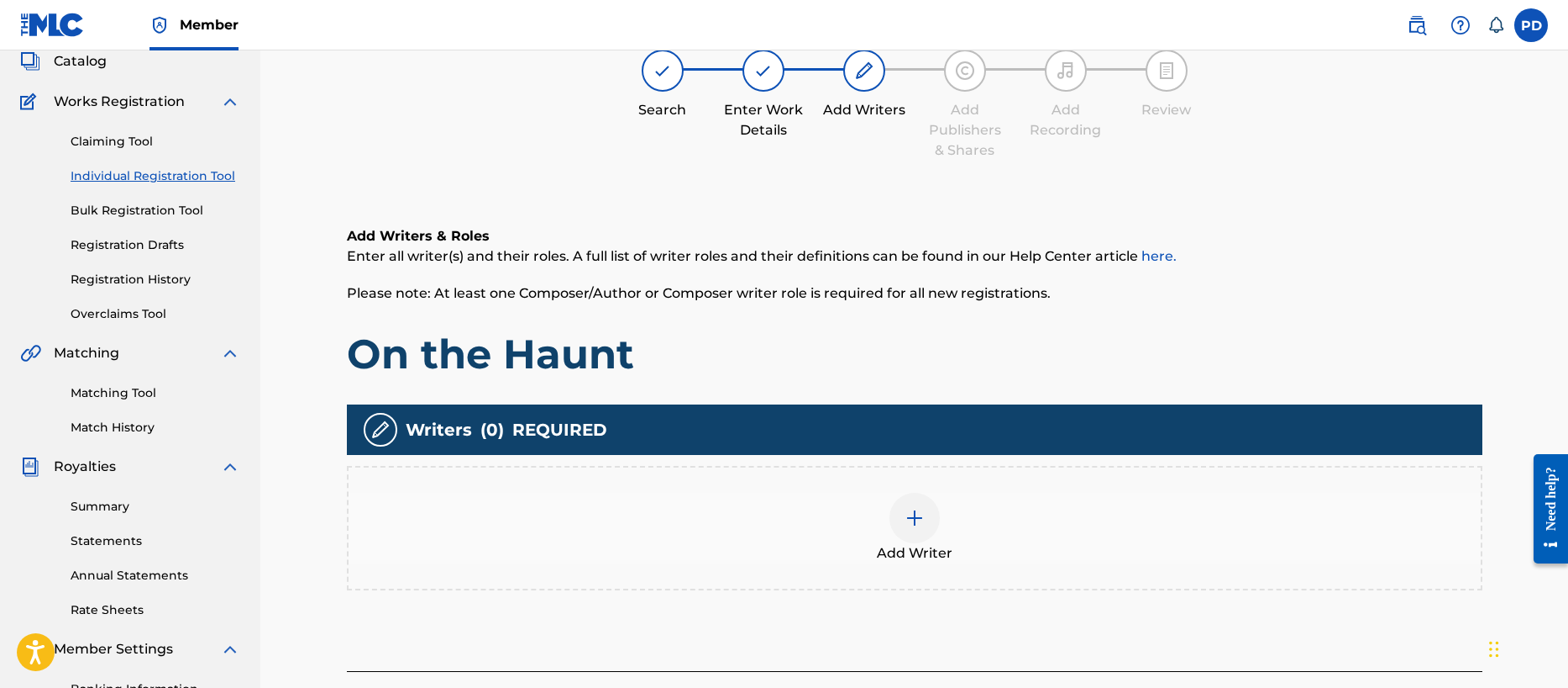
scroll to position [75, 0]
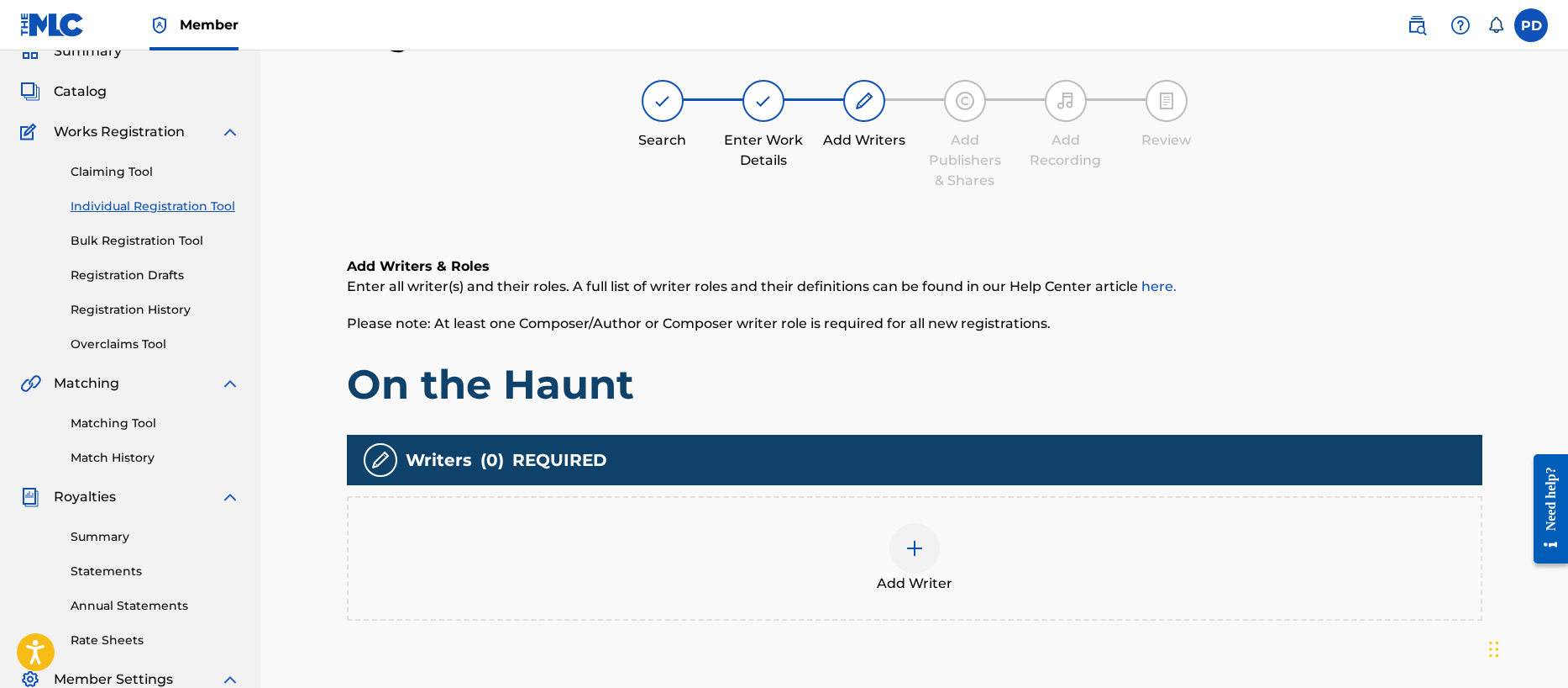
click at [905, 551] on img at bounding box center [915, 548] width 20 height 20
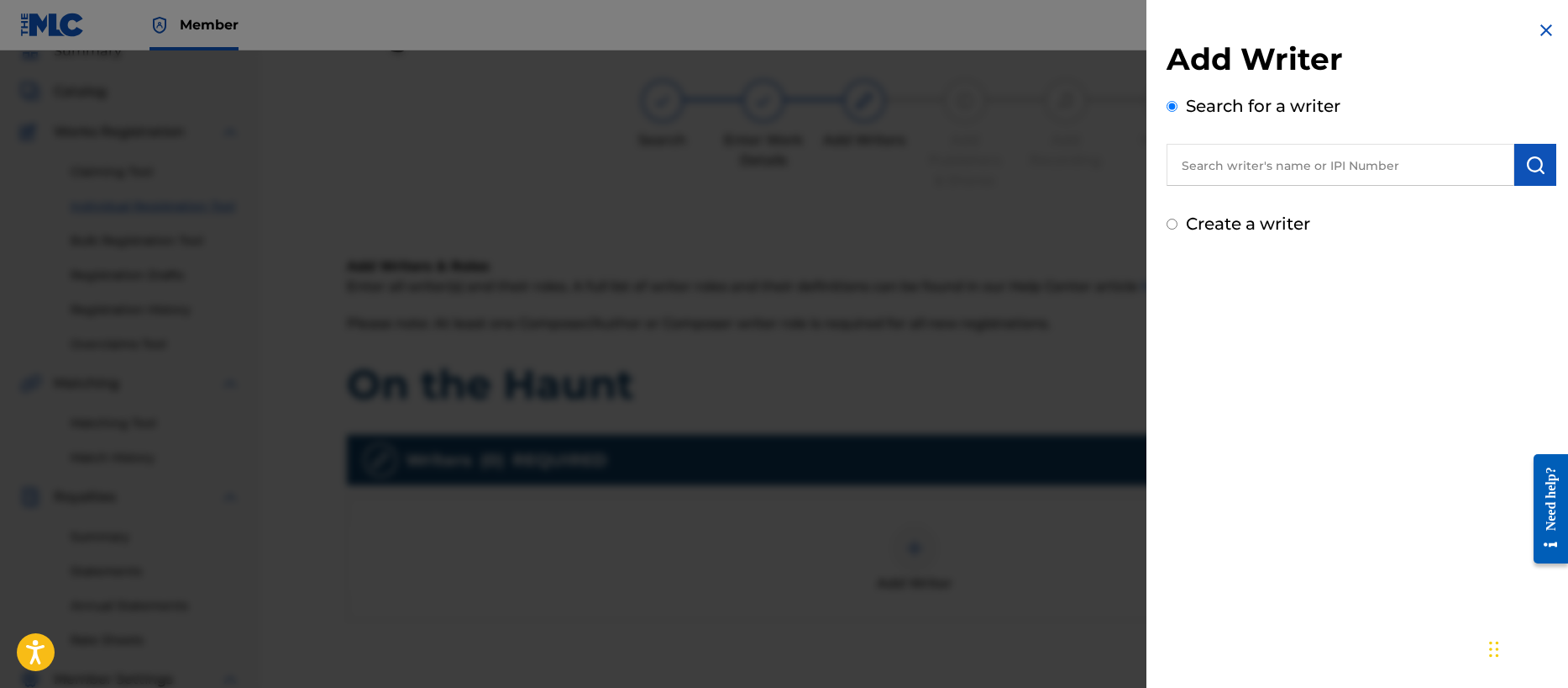
click at [1175, 226] on input "Create a writer" at bounding box center [1172, 224] width 11 height 11
radio input "false"
radio input "true"
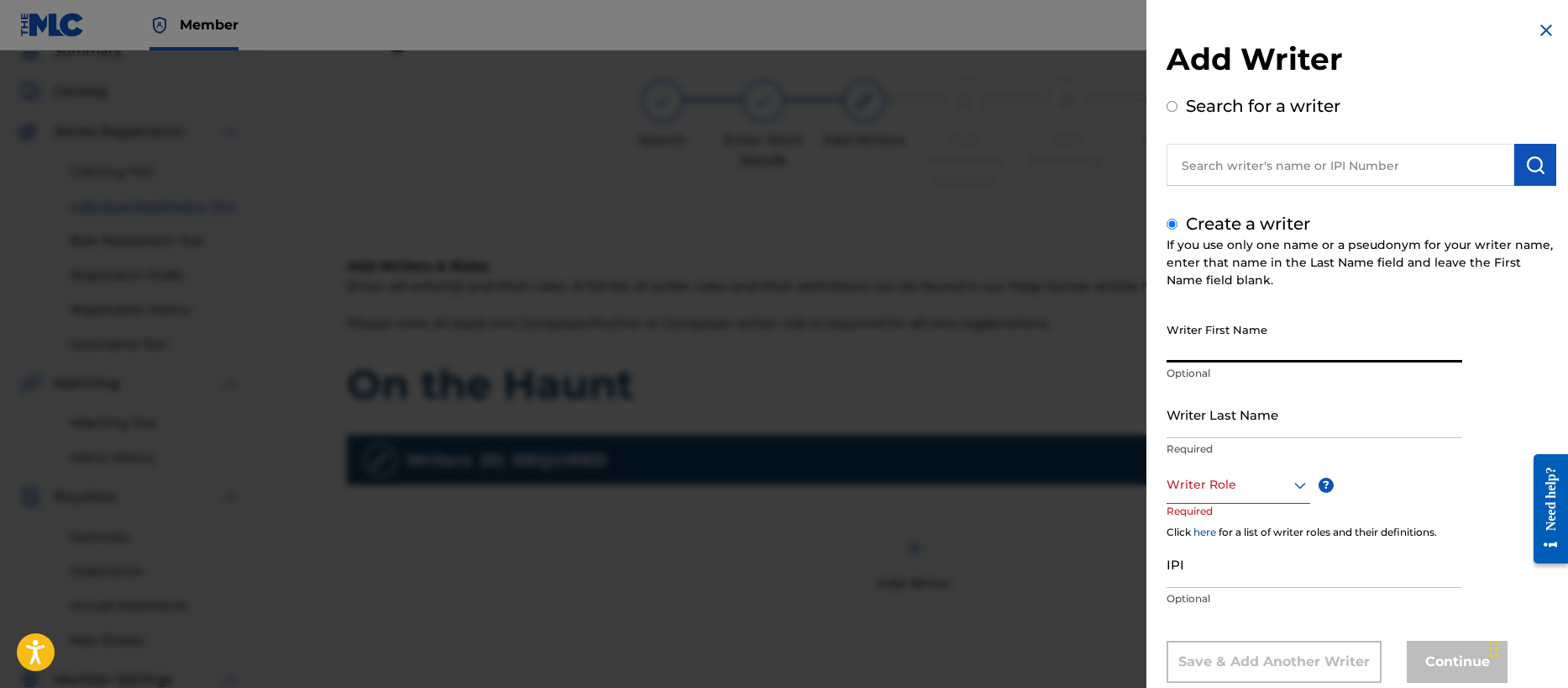
click at [1216, 344] on input "Writer First Name" at bounding box center [1314, 339] width 296 height 48
type input "[PERSON_NAME]"
click at [1188, 493] on div "Writer Role" at bounding box center [1238, 485] width 144 height 38
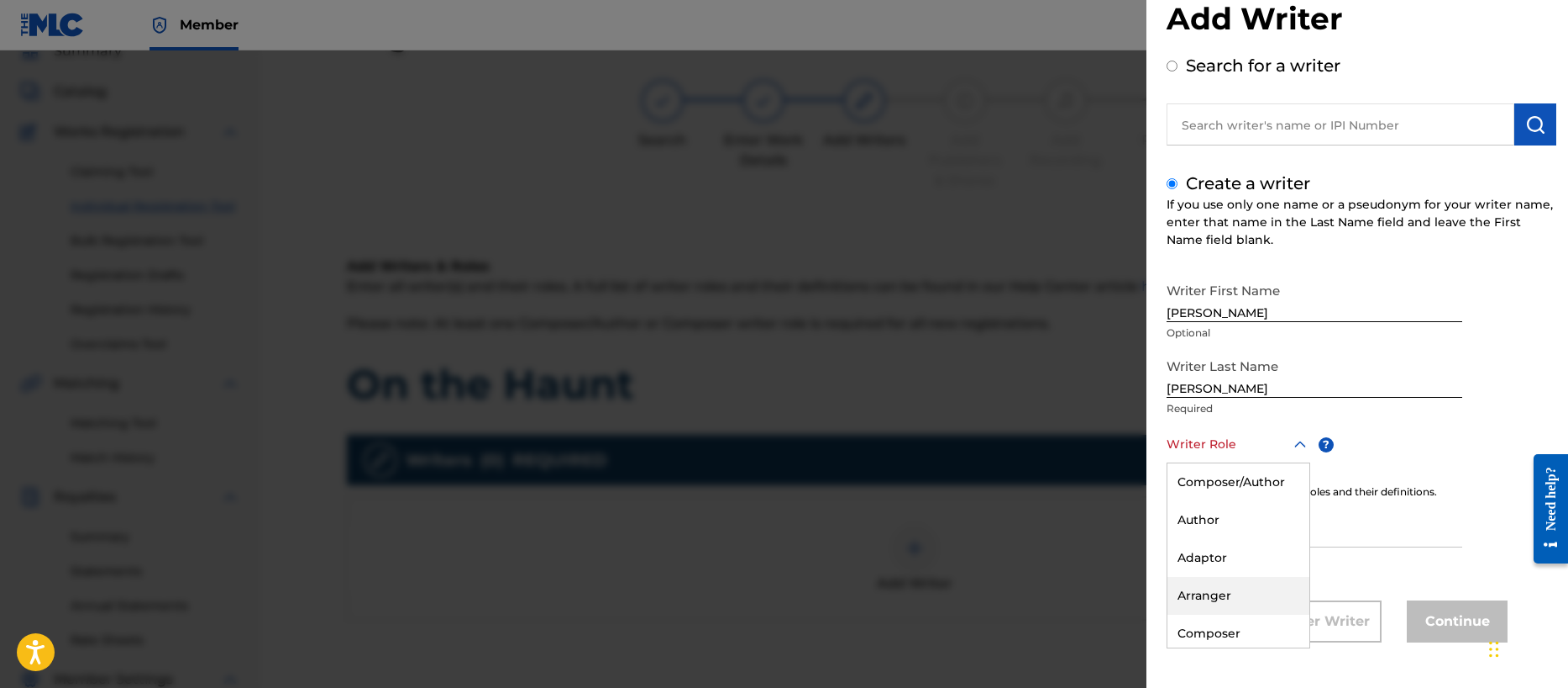
scroll to position [79, 0]
click at [1227, 555] on div "Composer" at bounding box center [1238, 554] width 142 height 38
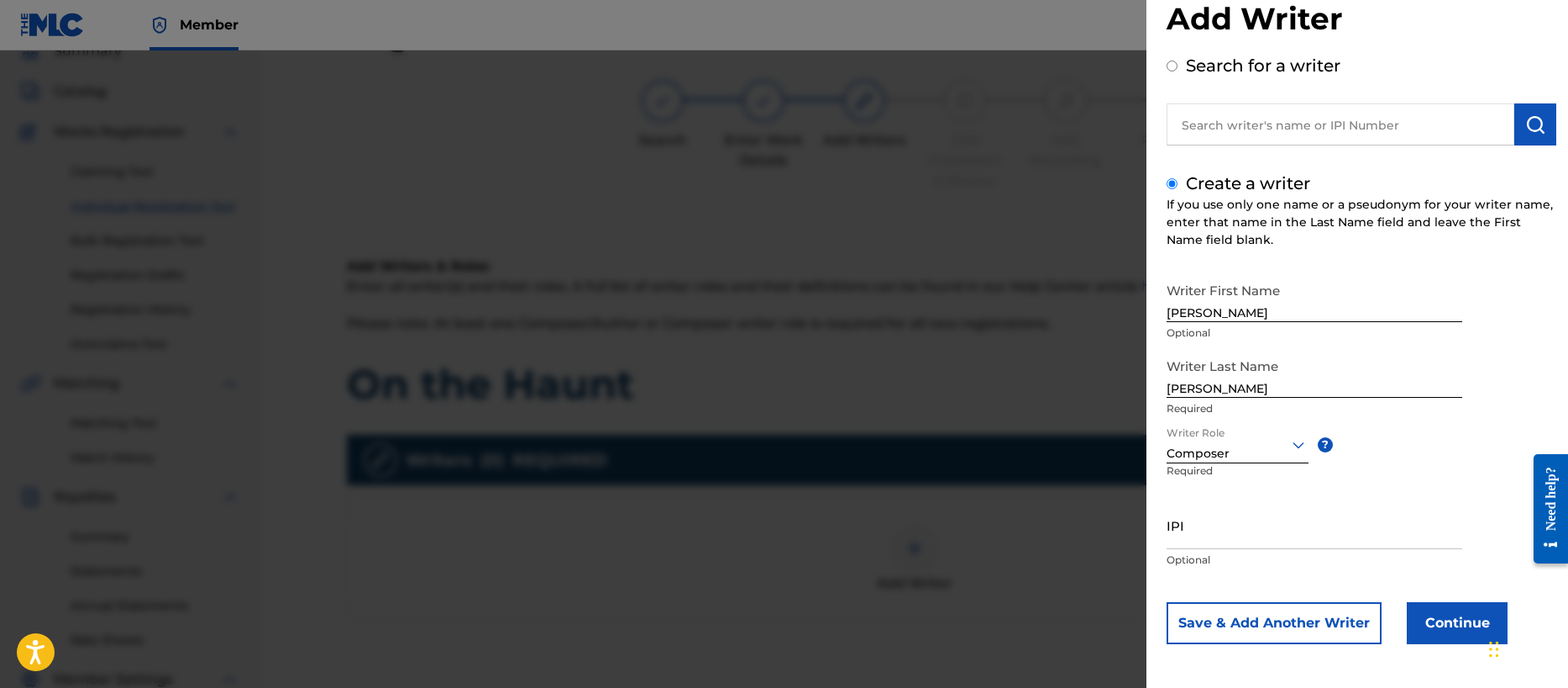
click at [1211, 539] on input "IPI" at bounding box center [1314, 526] width 296 height 48
paste input "00356540654"
type input "00356540654"
click at [1252, 619] on button "Save & Add Another Writer" at bounding box center [1274, 622] width 215 height 42
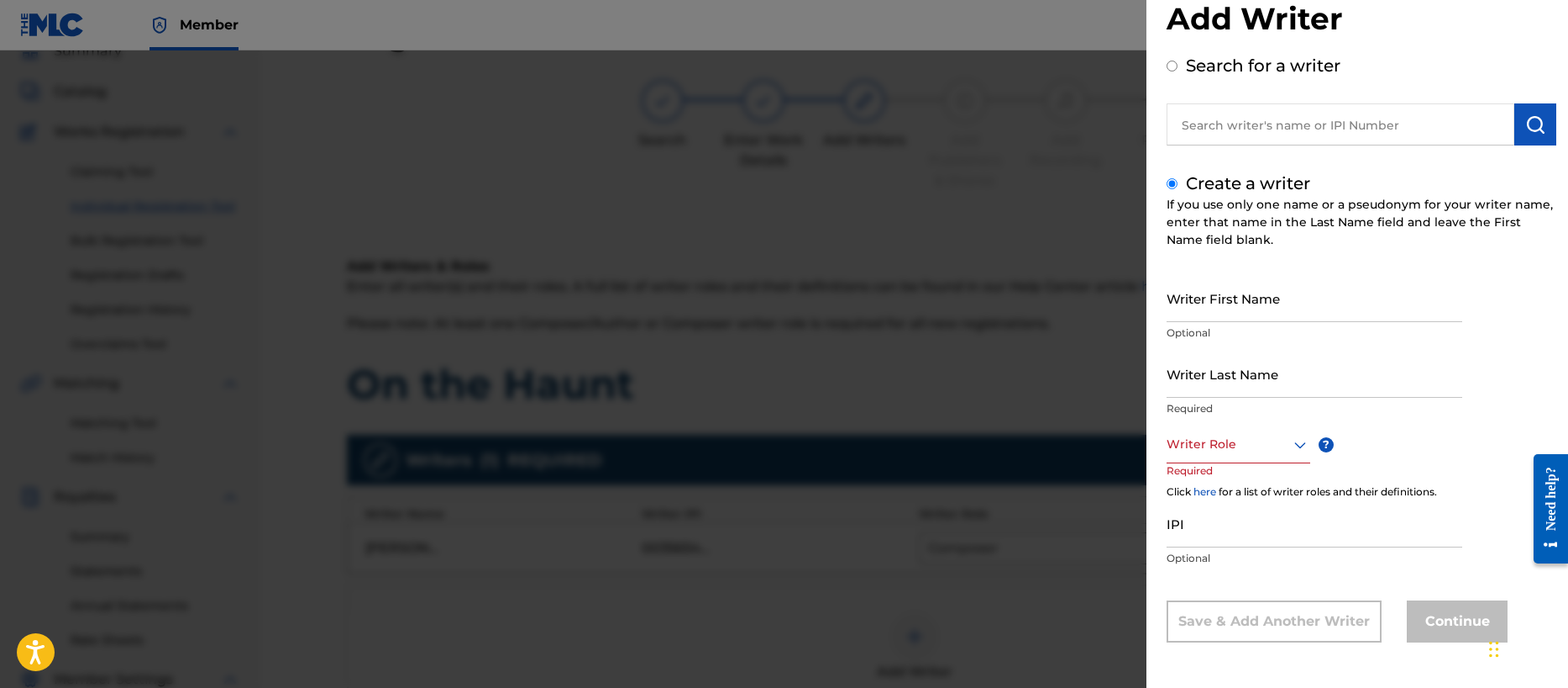
click at [1197, 305] on input "Writer First Name" at bounding box center [1314, 298] width 296 height 48
type input "[PERSON_NAME]"
click at [1227, 453] on div at bounding box center [1238, 444] width 144 height 21
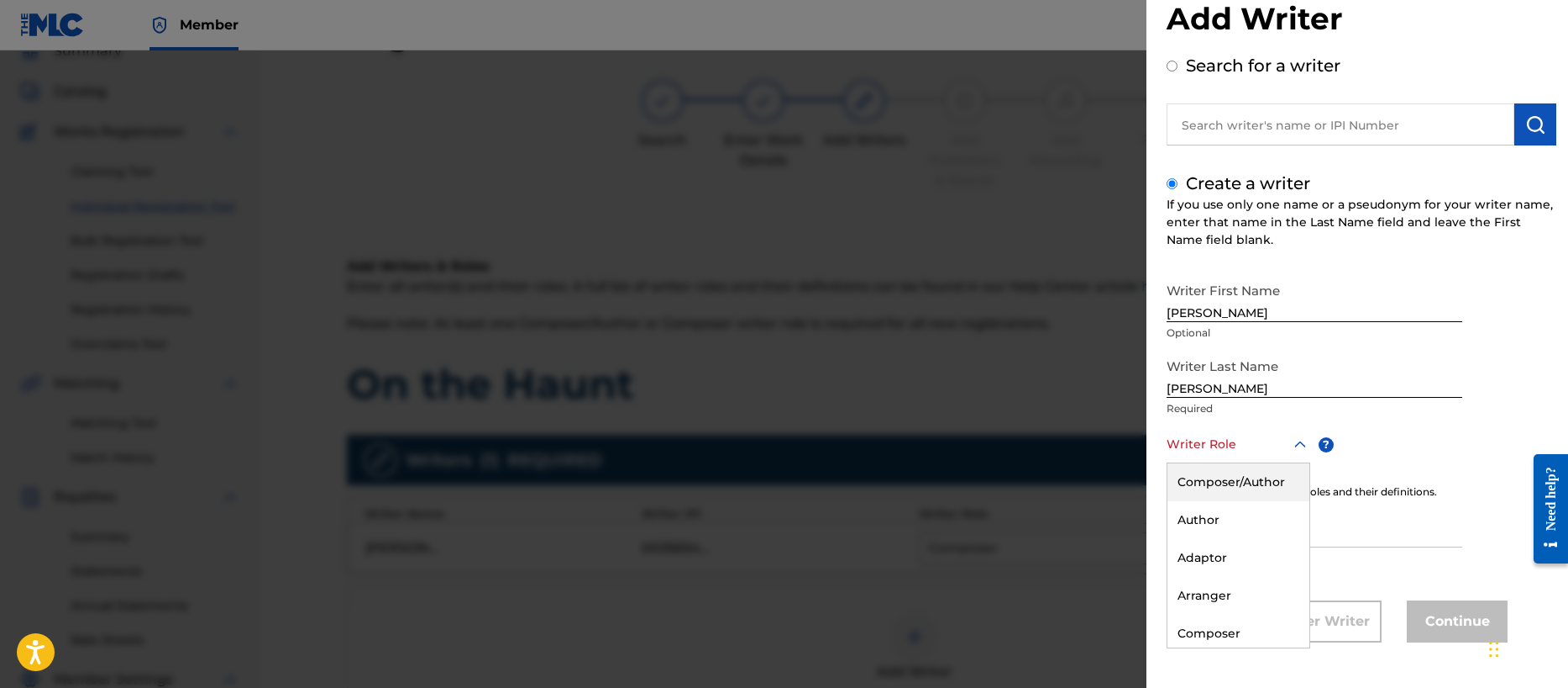
scroll to position [40, 0]
click at [1229, 630] on div "Composer" at bounding box center [1238, 633] width 142 height 38
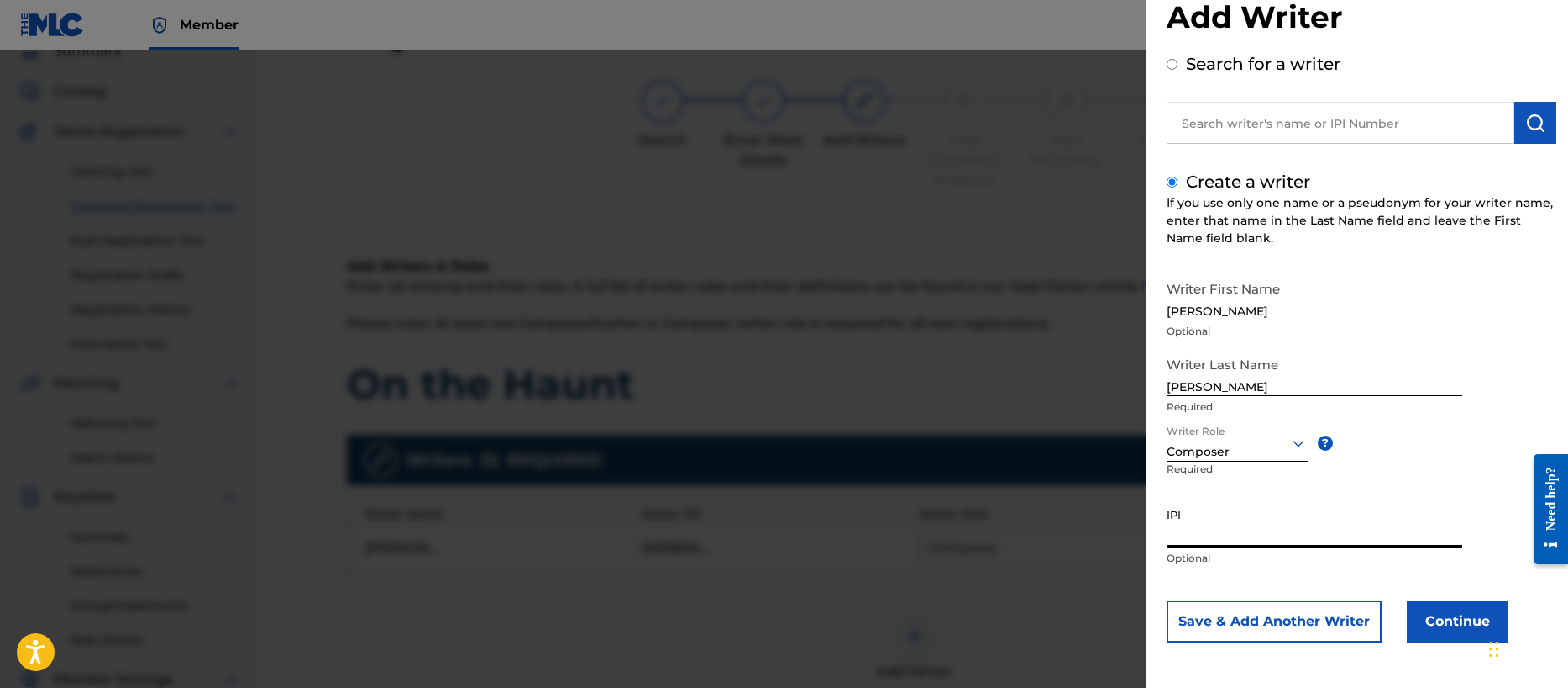
click at [1193, 528] on input "IPI" at bounding box center [1314, 524] width 296 height 48
paste input "00196887985"
type input "00196887985"
click at [1237, 617] on button "Save & Add Another Writer" at bounding box center [1274, 620] width 215 height 42
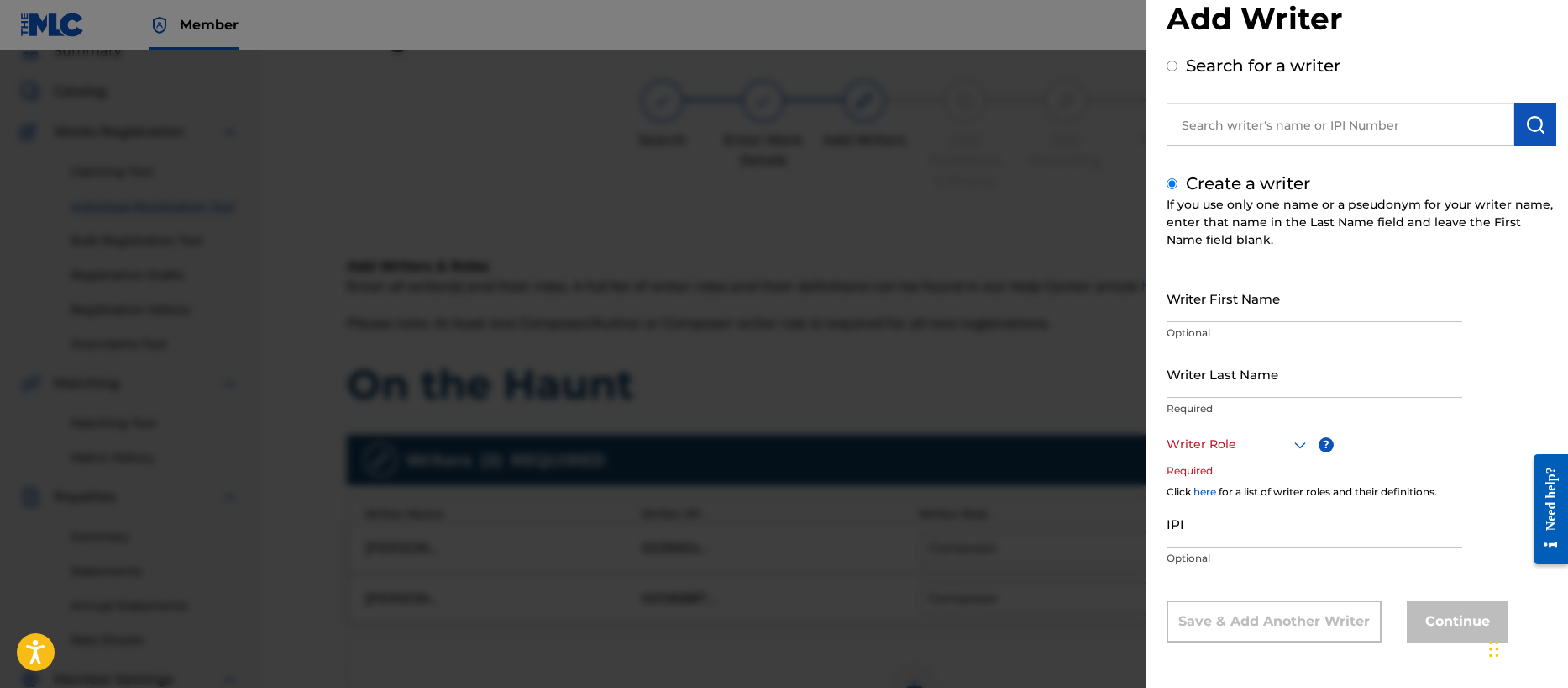
scroll to position [40, 0]
click at [1176, 314] on input "Writer First Name" at bounding box center [1314, 298] width 296 height 48
type input "[PERSON_NAME] [PERSON_NAME]"
type input "[PERSON_NAME]"
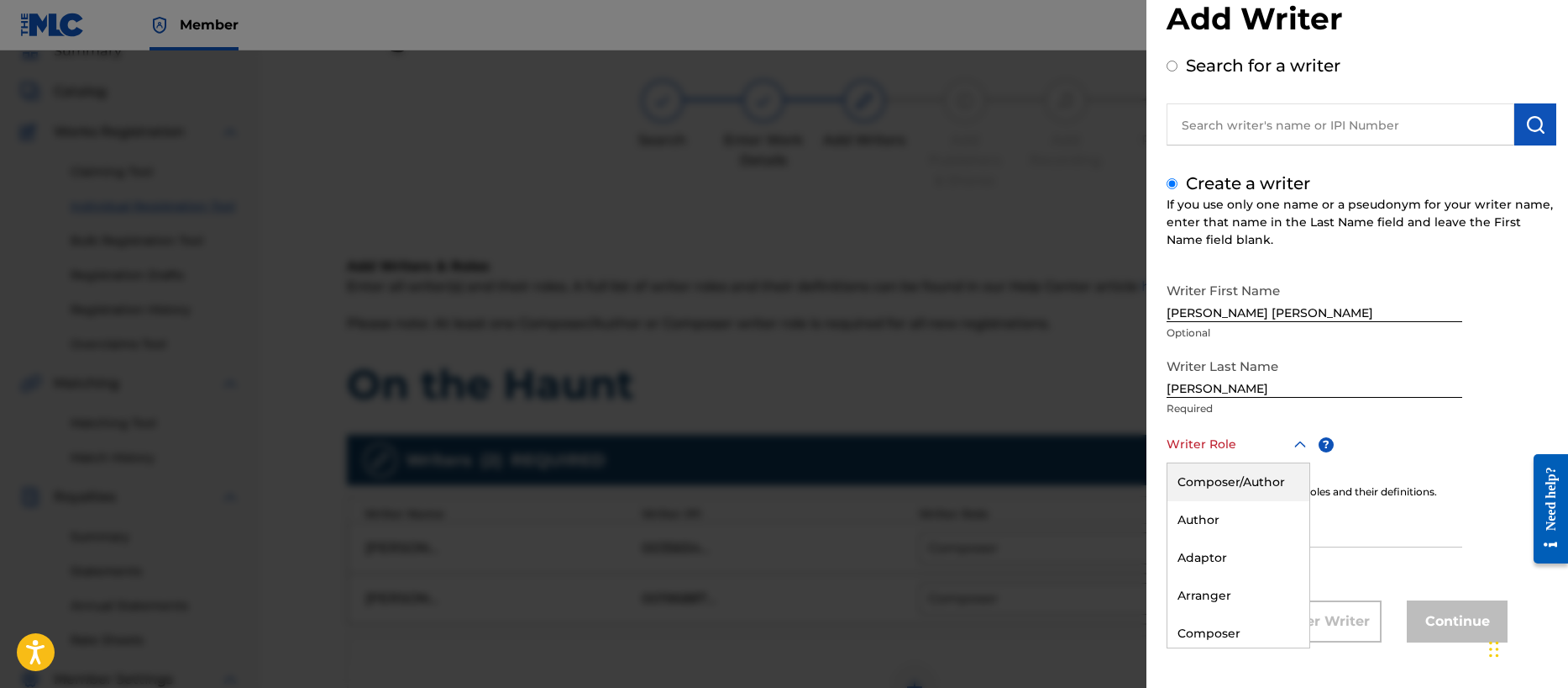
drag, startPoint x: 1222, startPoint y: 448, endPoint x: 1220, endPoint y: 469, distance: 21.1
click at [1222, 448] on div at bounding box center [1238, 444] width 144 height 21
click at [1218, 630] on div "Composer" at bounding box center [1238, 633] width 142 height 38
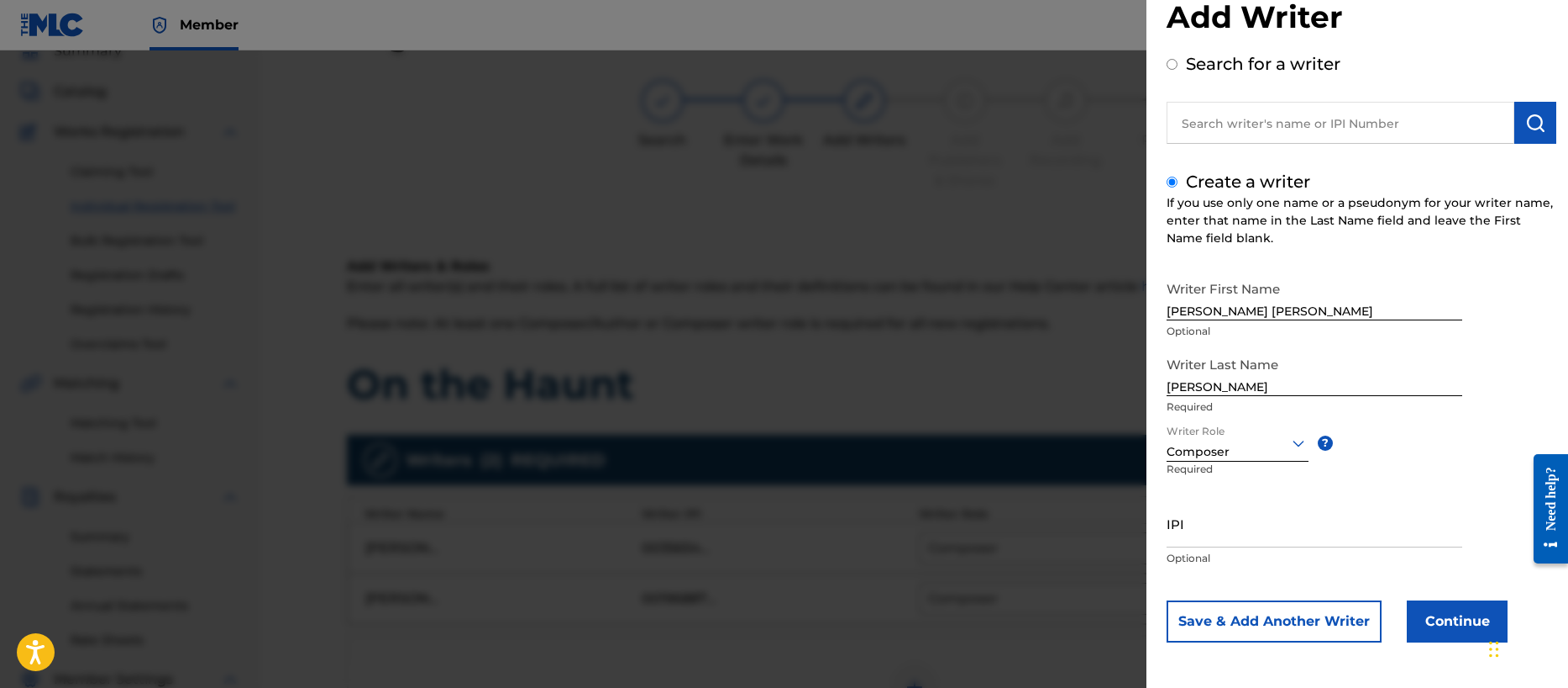
click at [1176, 532] on input "IPI" at bounding box center [1314, 524] width 296 height 48
paste input "00401057708"
type input "00401057708"
click at [1456, 624] on button "Continue" at bounding box center [1457, 620] width 101 height 42
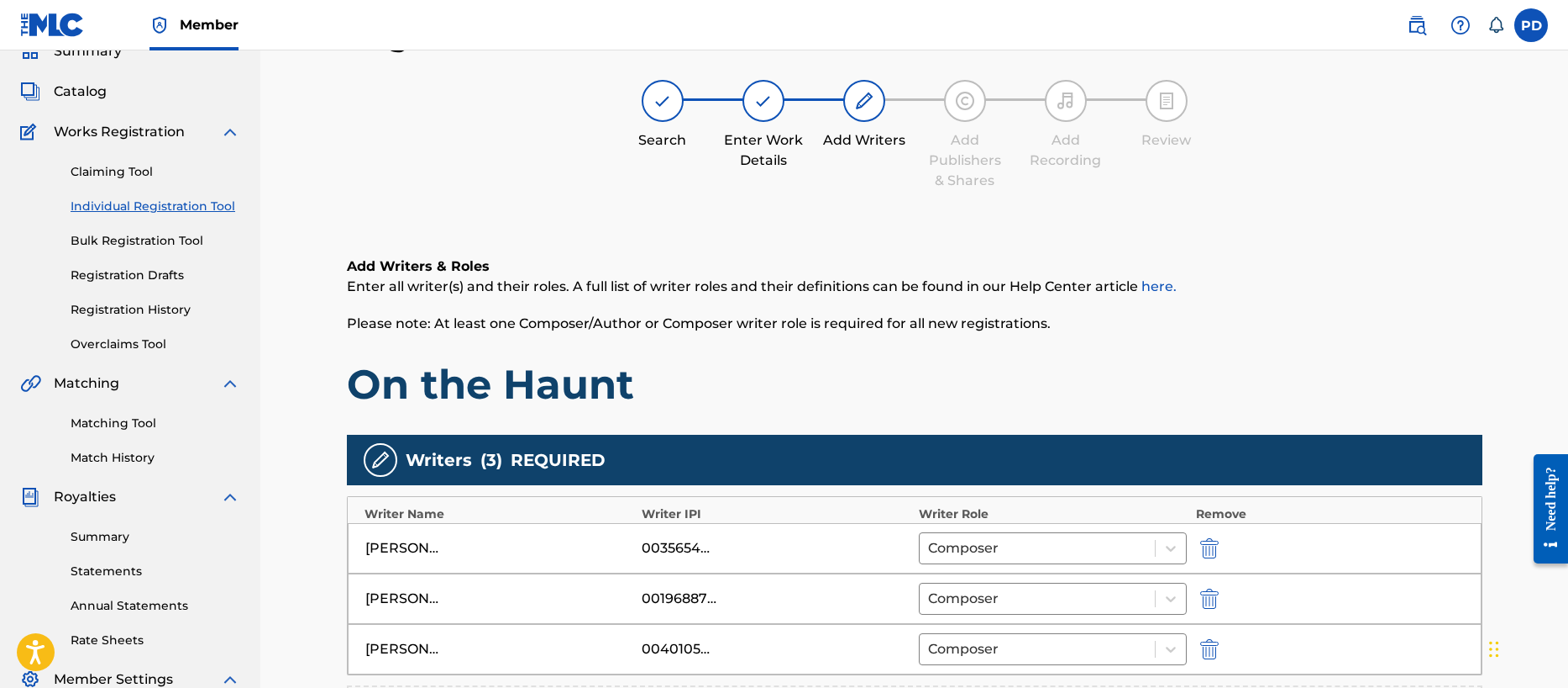
scroll to position [419, 0]
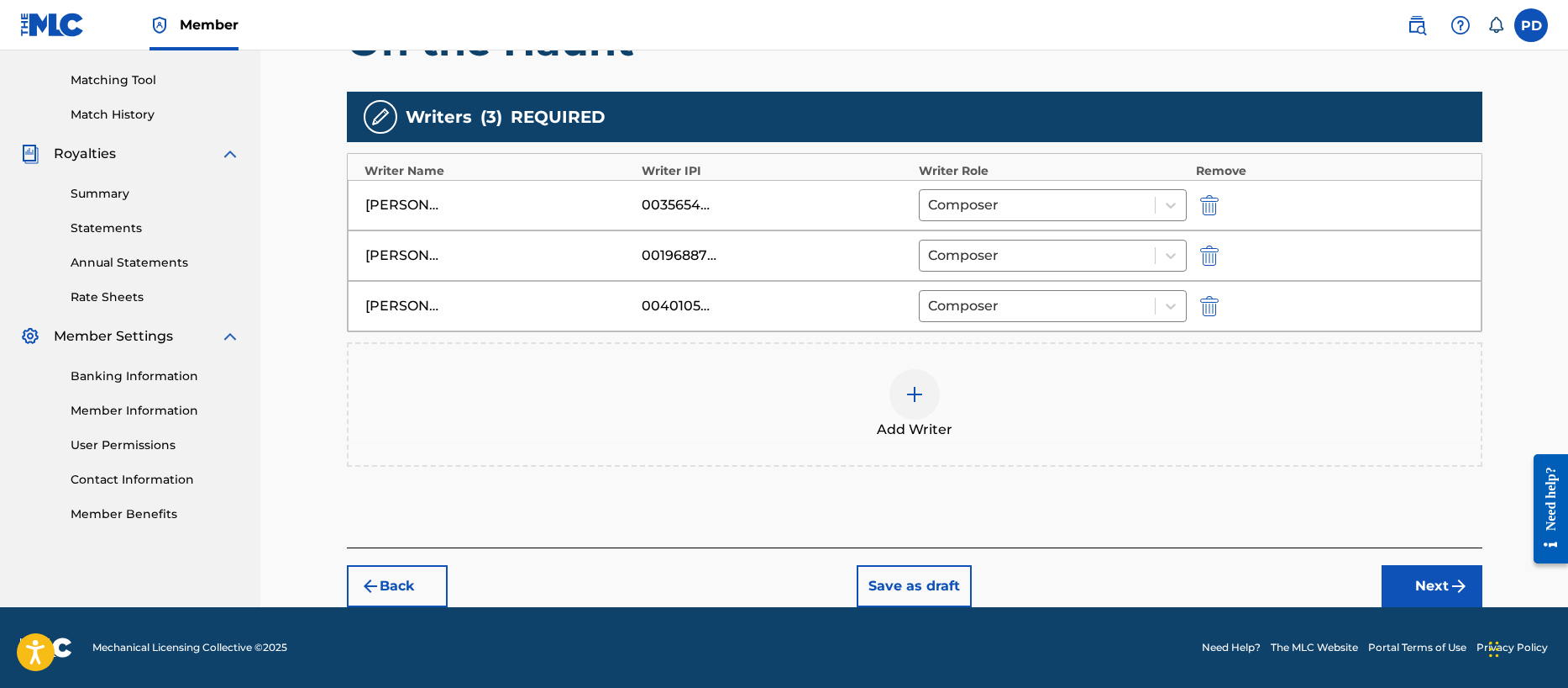
click at [1215, 307] on img "submit" at bounding box center [1210, 306] width 19 height 20
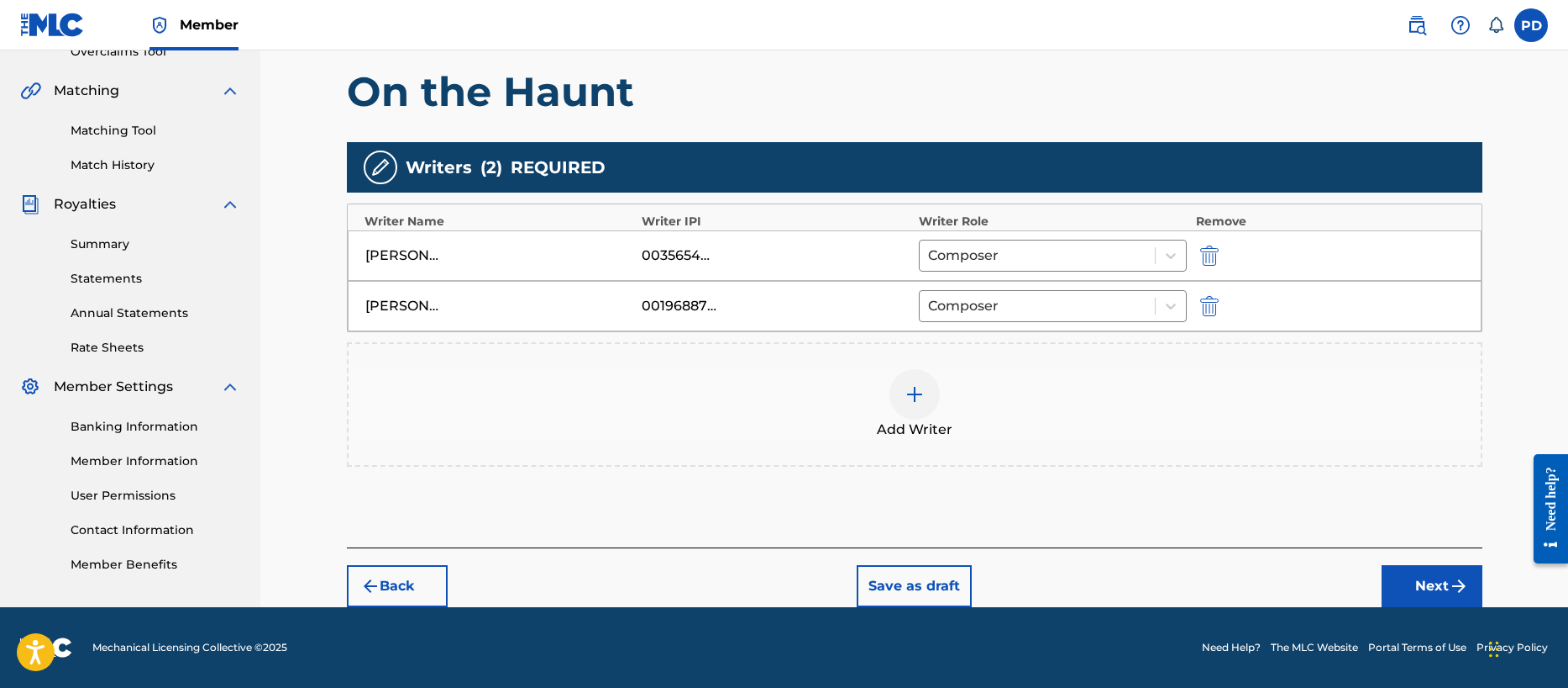
click at [910, 389] on img at bounding box center [915, 395] width 20 height 20
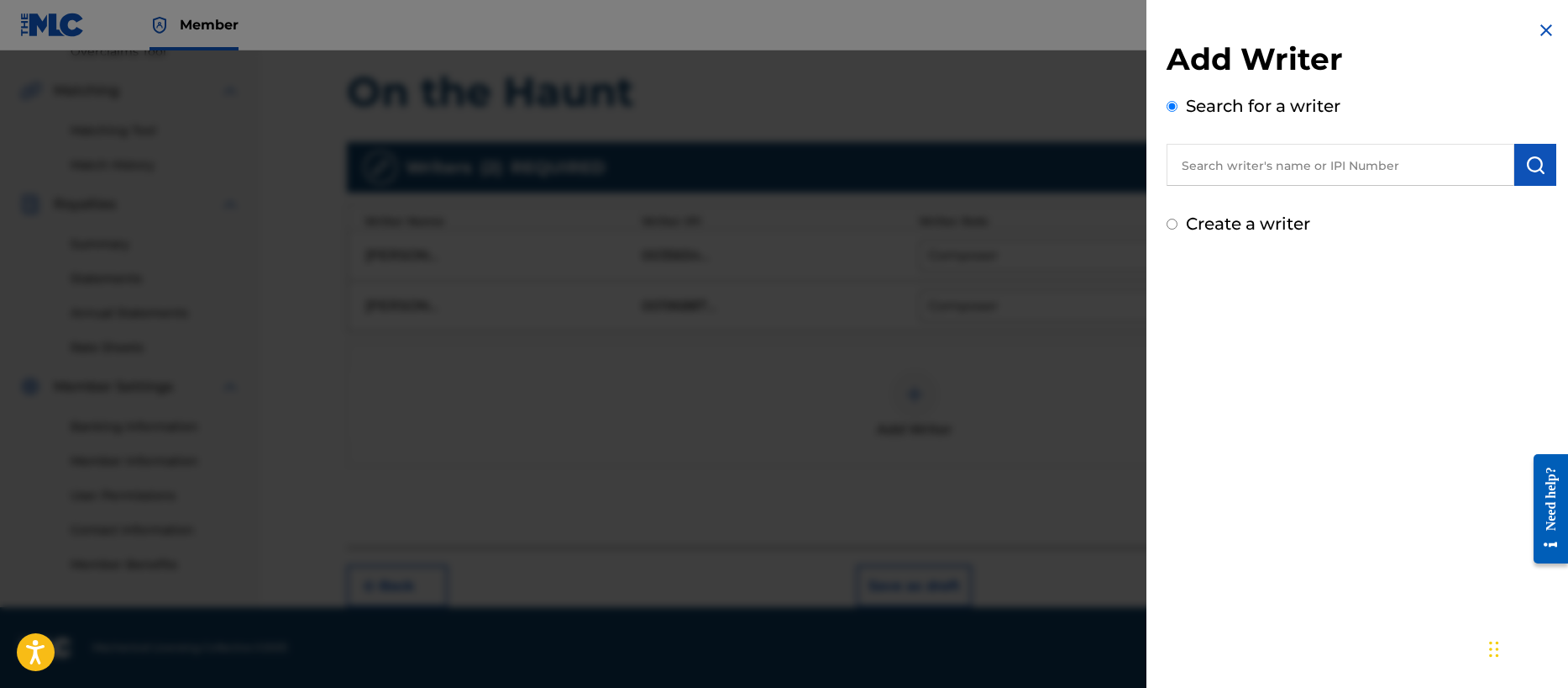
click at [1169, 223] on input "Create a writer" at bounding box center [1172, 224] width 11 height 11
radio input "false"
radio input "true"
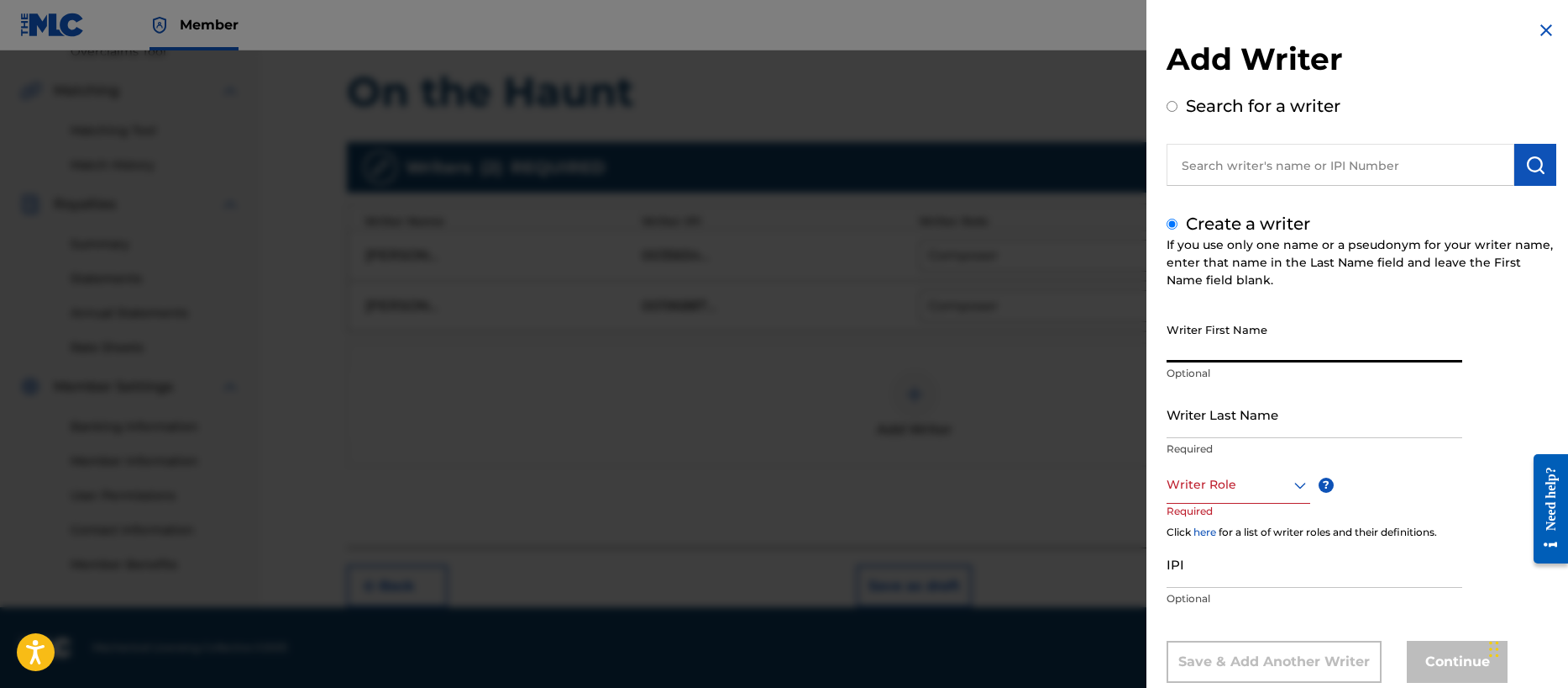
click at [1255, 347] on input "Writer First Name" at bounding box center [1314, 339] width 296 height 48
type input "M"
type input "[PERSON_NAME]"
click at [1270, 484] on div "option , selected. Select is focused ,type to refine list, press Down to open t…" at bounding box center [1238, 485] width 144 height 38
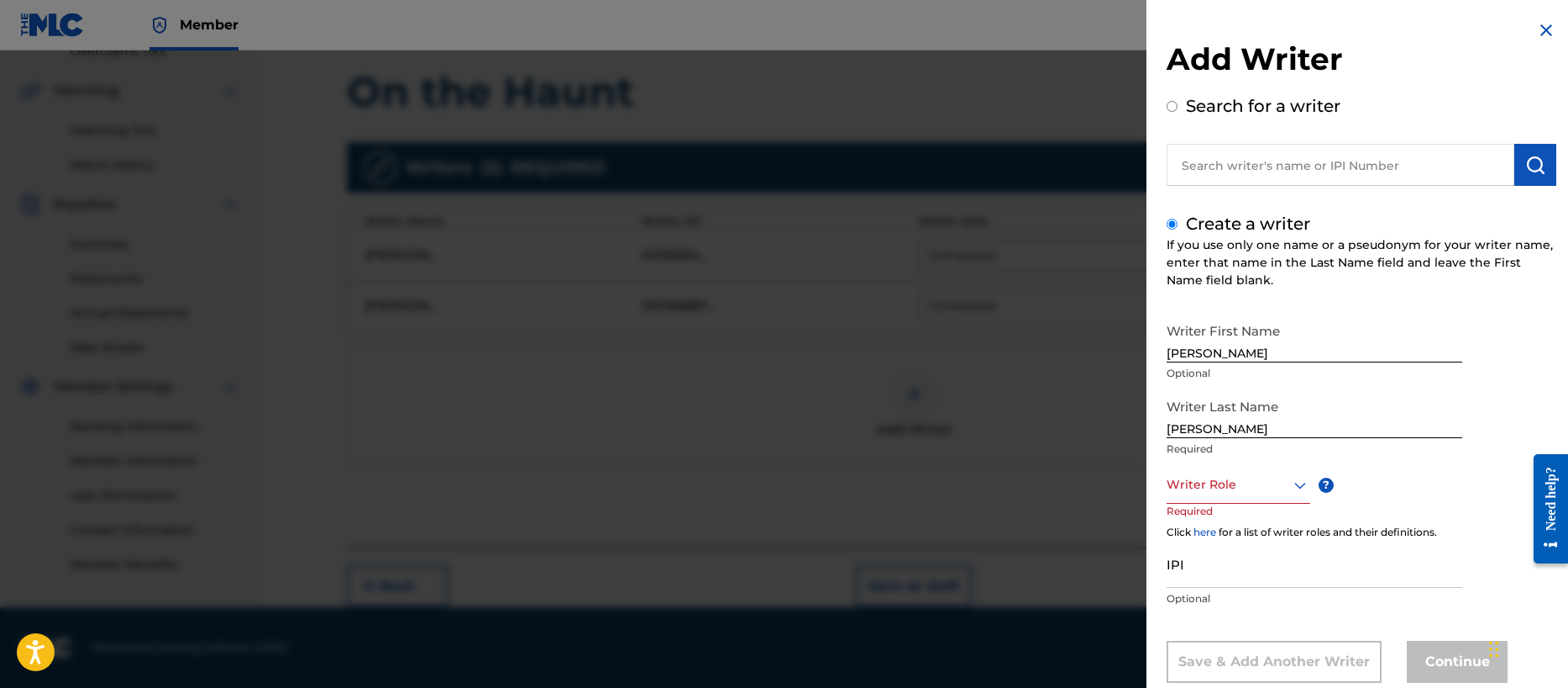
scroll to position [40, 0]
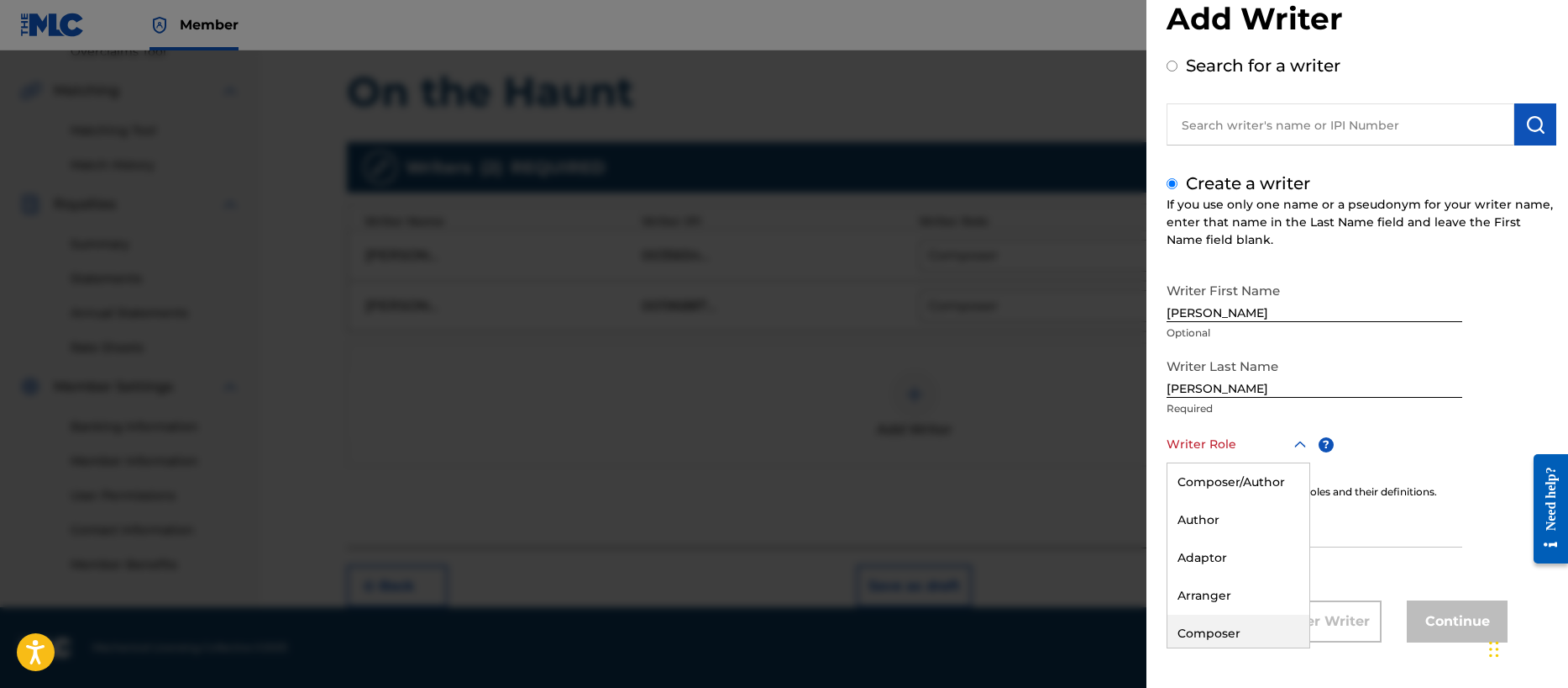
click at [1220, 625] on div "Composer" at bounding box center [1238, 633] width 142 height 38
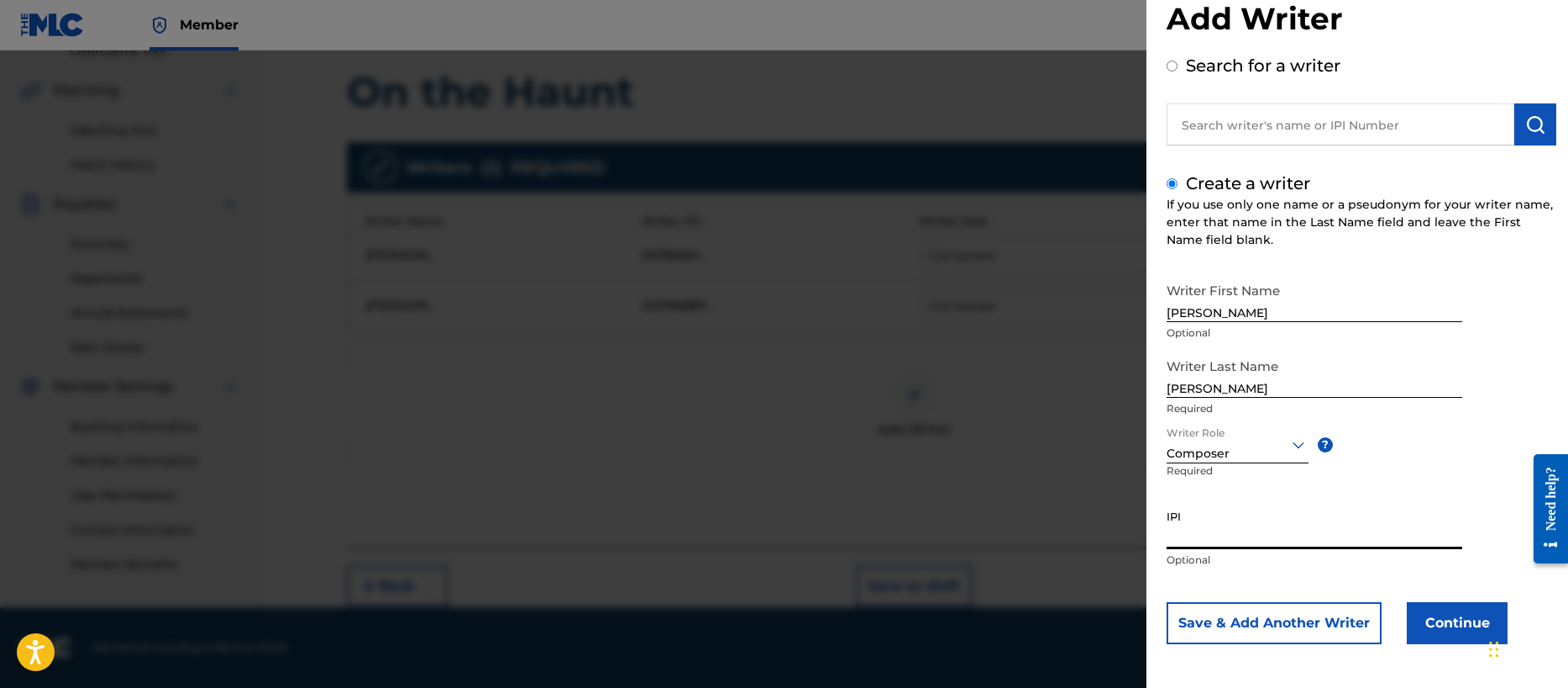
click at [1203, 530] on input "IPI" at bounding box center [1314, 526] width 296 height 48
paste input "00356713255"
type input "00356713255"
click at [1313, 617] on button "Save & Add Another Writer" at bounding box center [1274, 622] width 215 height 42
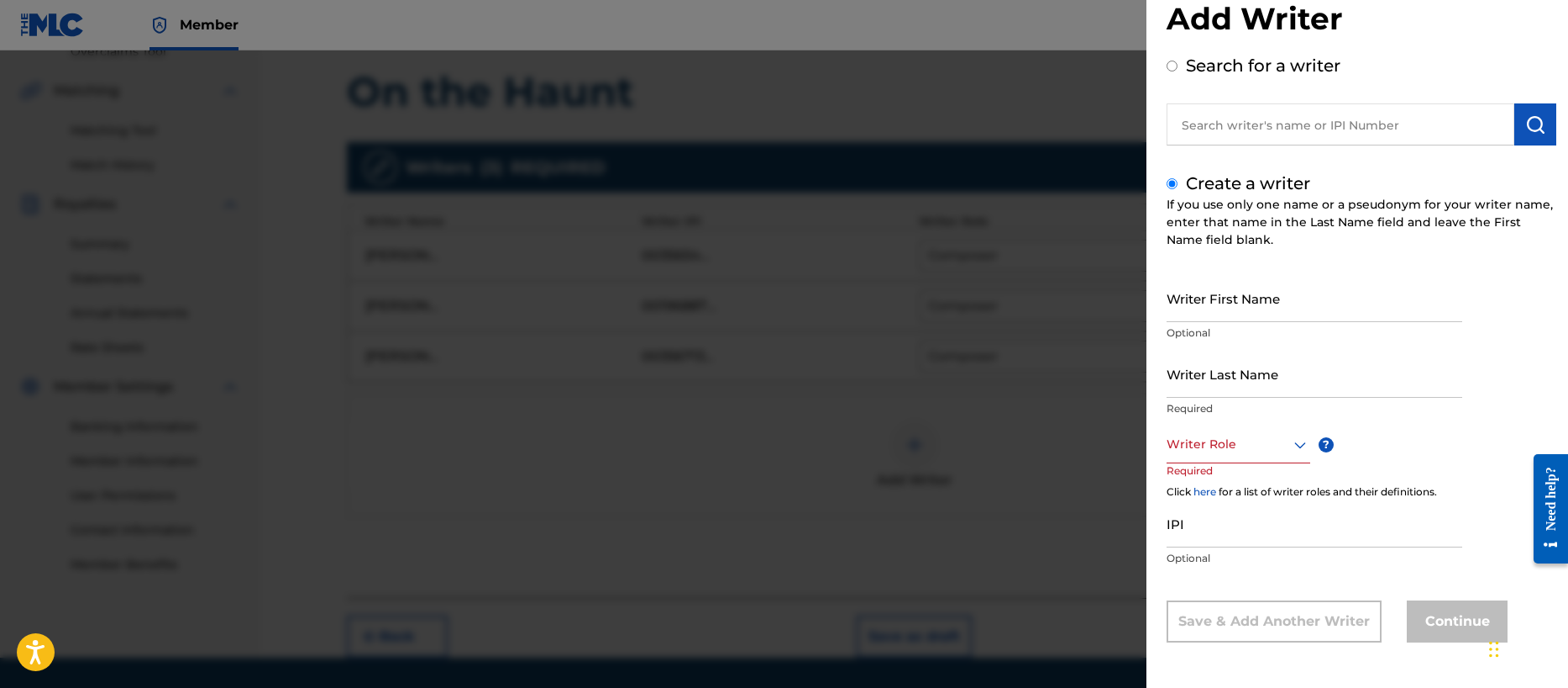
click at [1195, 306] on input "Writer First Name" at bounding box center [1314, 298] width 296 height 48
type input "[PERSON_NAME] [PERSON_NAME]"
type input "[PERSON_NAME]"
click at [1211, 439] on div at bounding box center [1238, 444] width 144 height 21
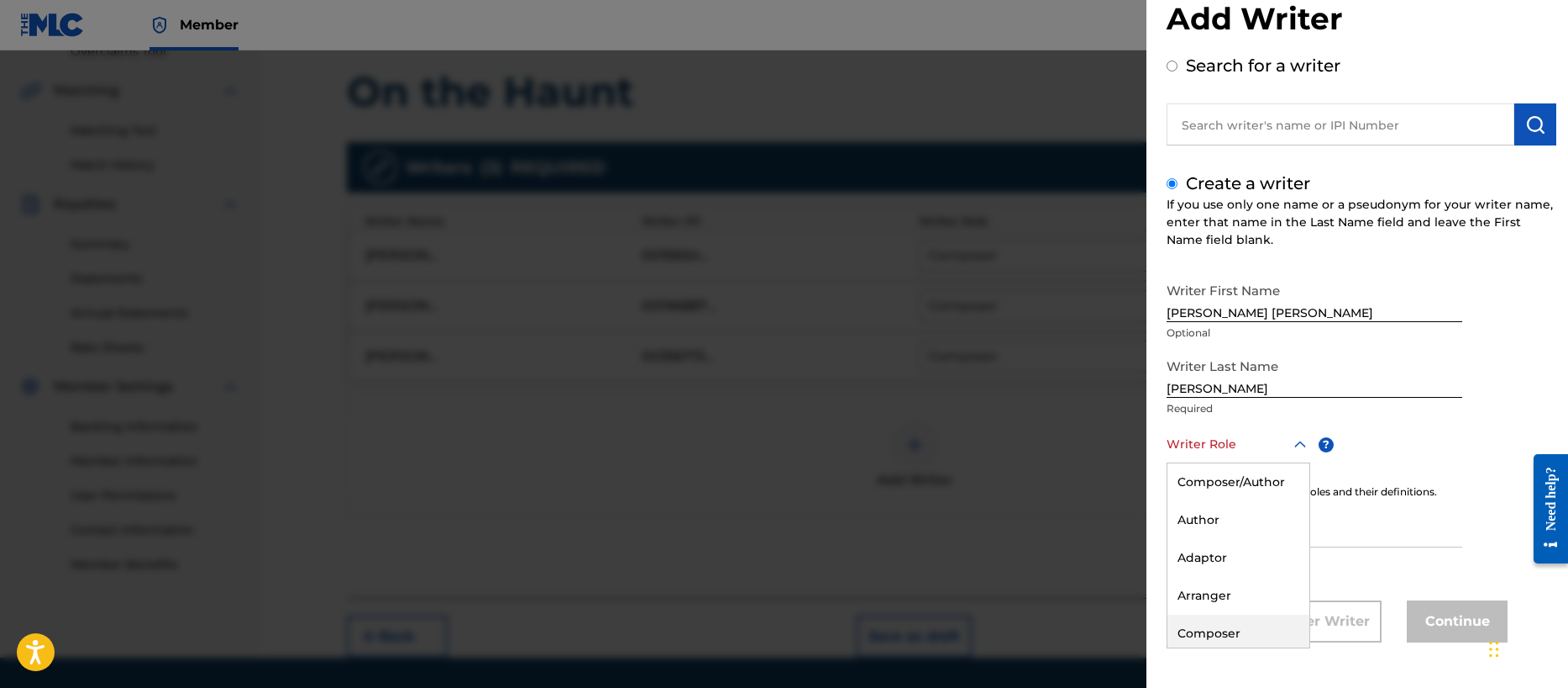
click at [1214, 633] on div "Composer" at bounding box center [1238, 633] width 142 height 38
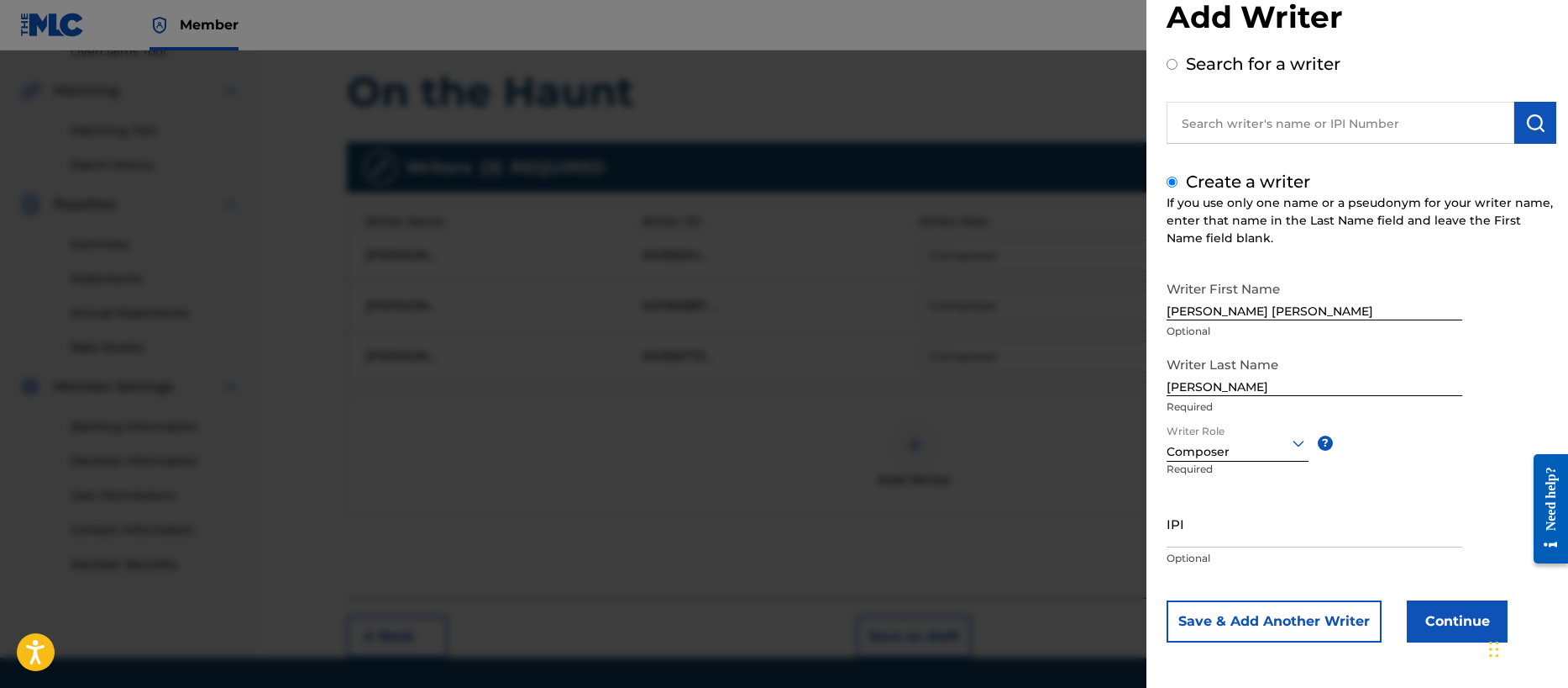
click at [1210, 537] on input "IPI" at bounding box center [1314, 524] width 296 height 48
paste input "00401057708"
type input "00401057708"
click at [1440, 618] on button "Continue" at bounding box center [1457, 620] width 101 height 42
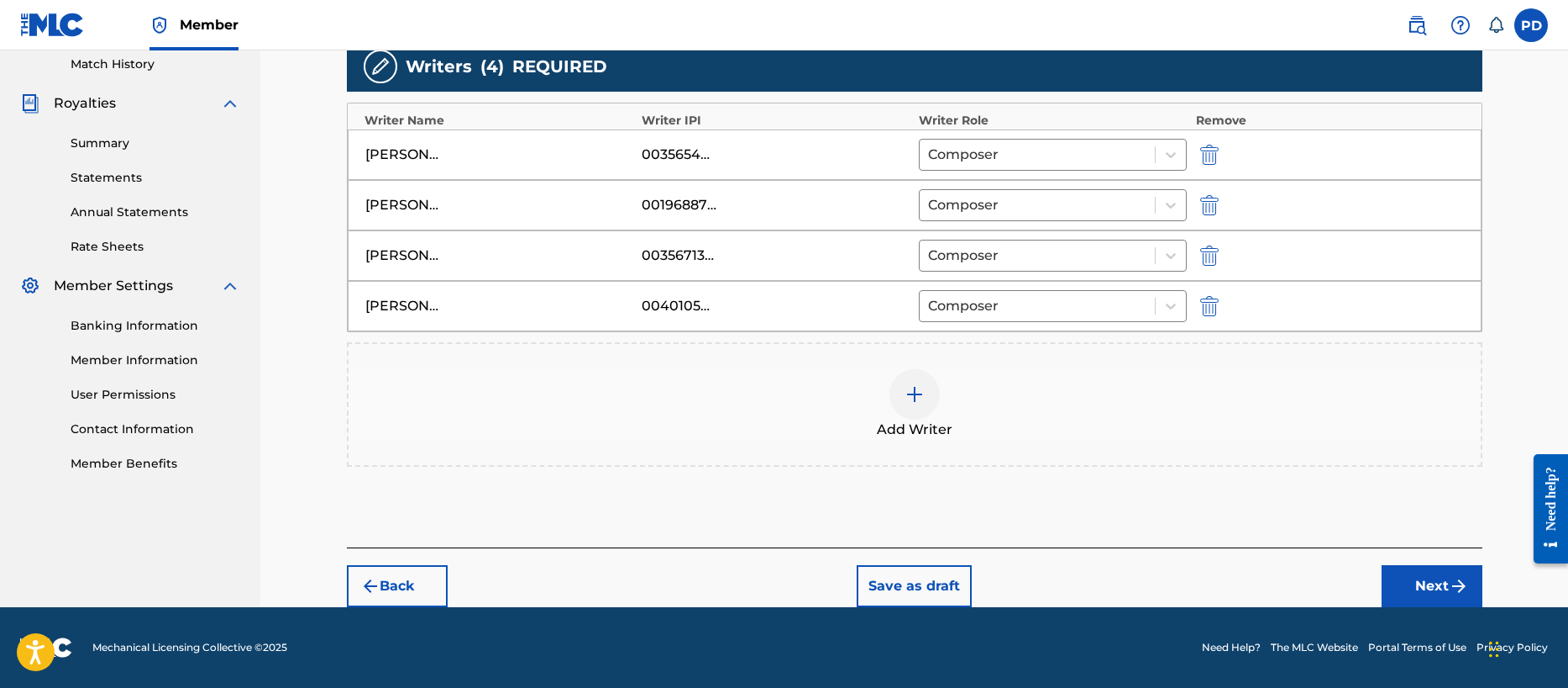
click at [1420, 585] on button "Next" at bounding box center [1432, 585] width 101 height 42
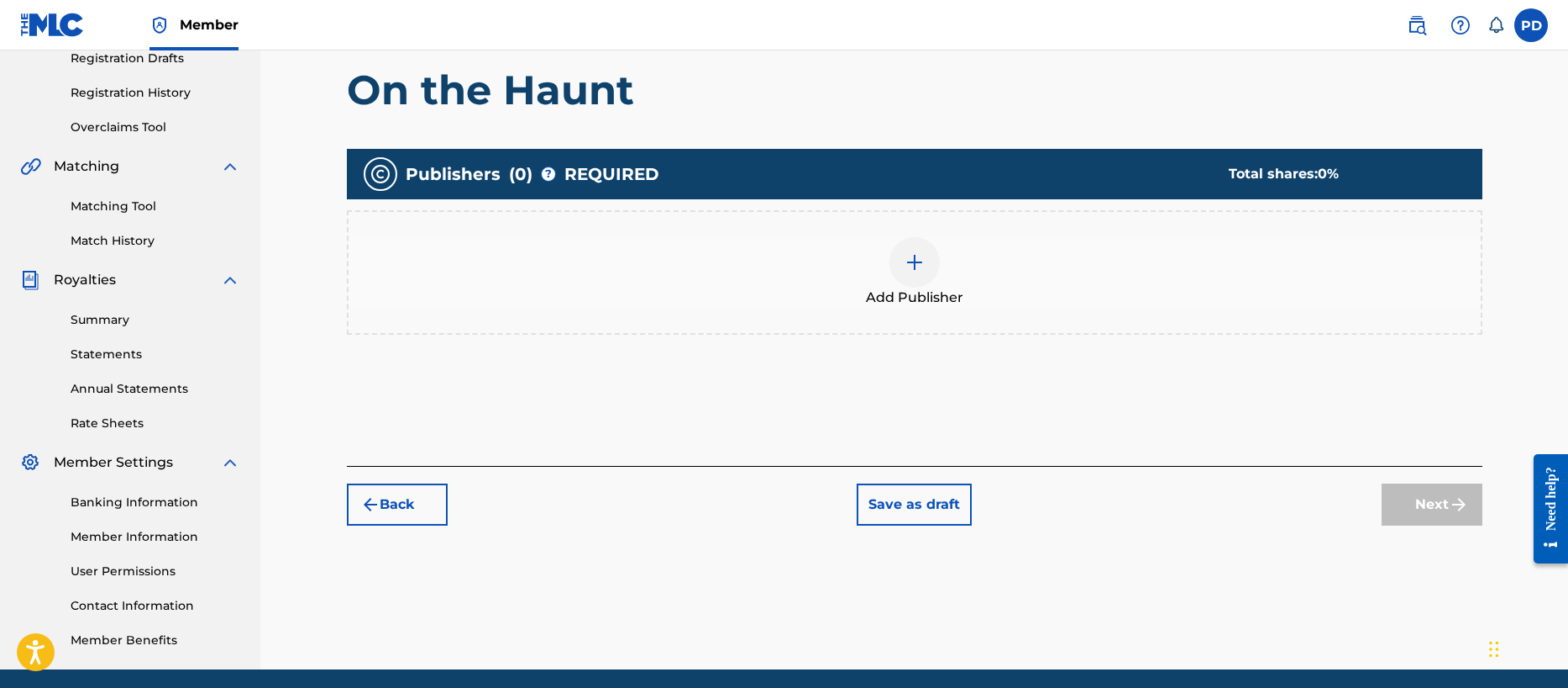
scroll to position [75, 0]
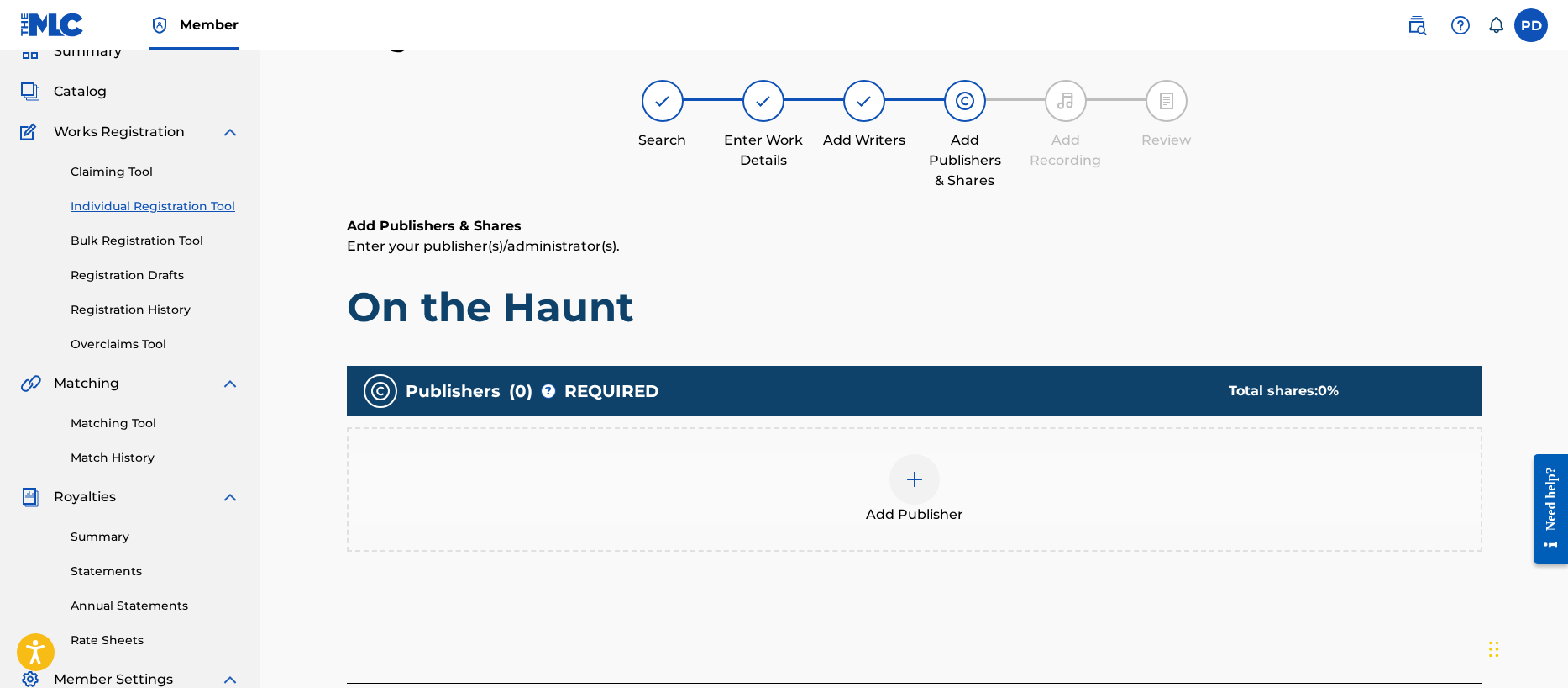
click at [919, 484] on img at bounding box center [915, 479] width 20 height 20
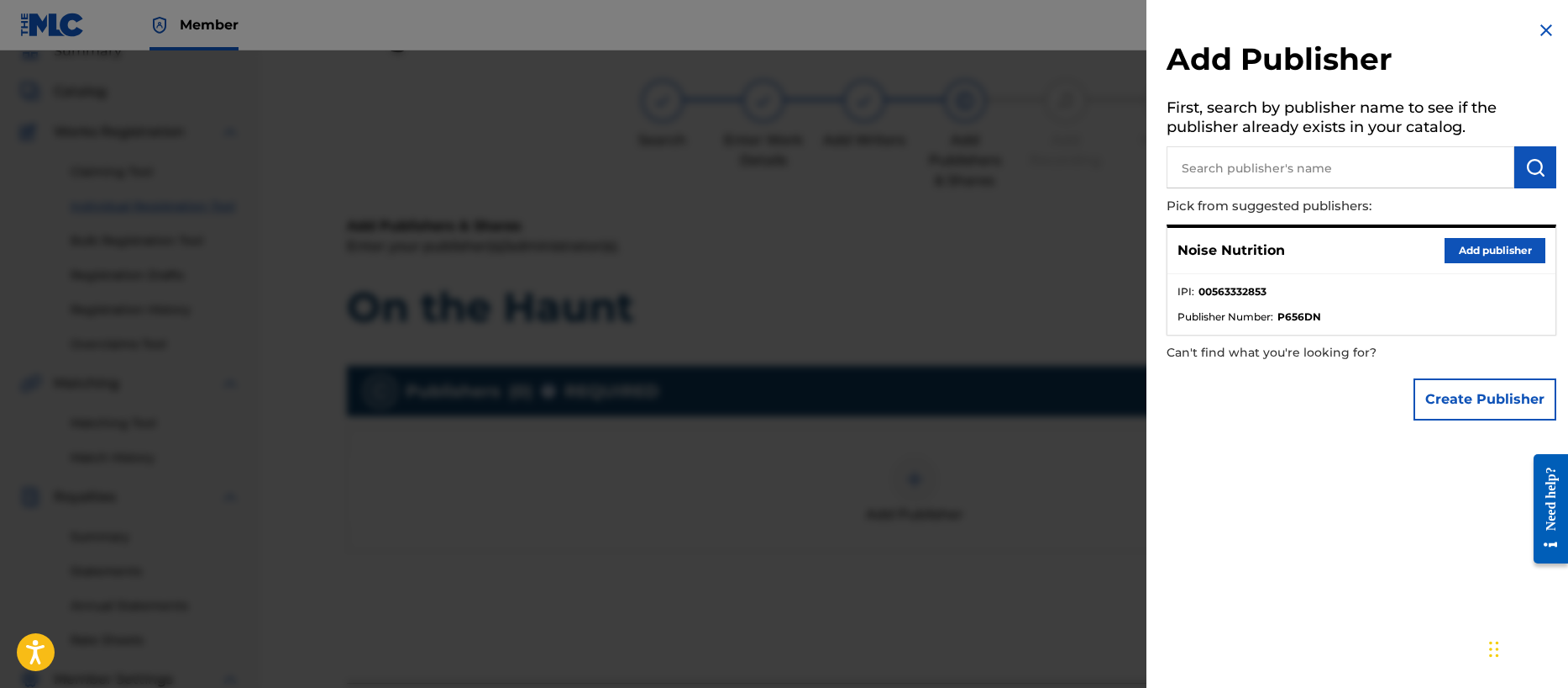
drag, startPoint x: 1484, startPoint y: 246, endPoint x: 1479, endPoint y: 342, distance: 96.1
click at [1484, 246] on button "Add publisher" at bounding box center [1495, 250] width 101 height 25
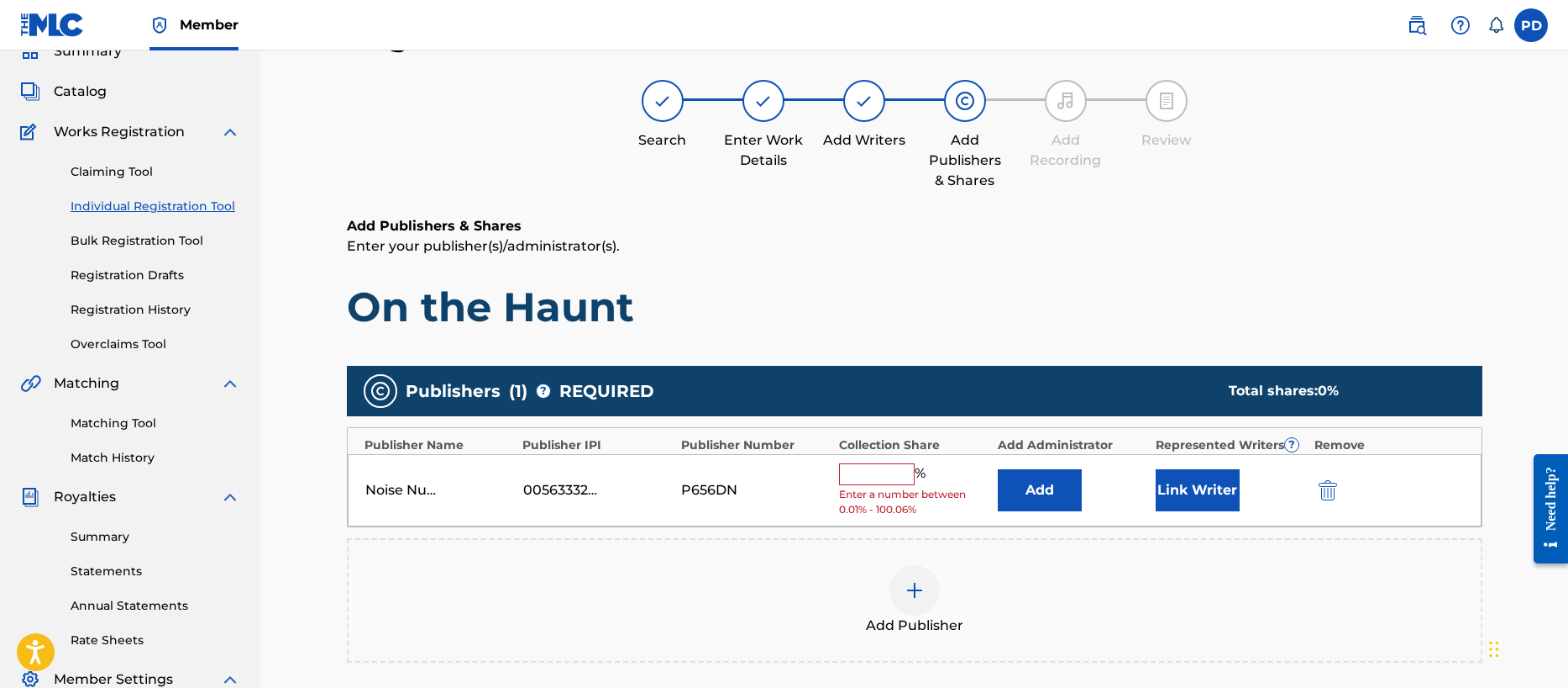
click at [886, 470] on input "text" at bounding box center [876, 474] width 75 height 22
type input "100"
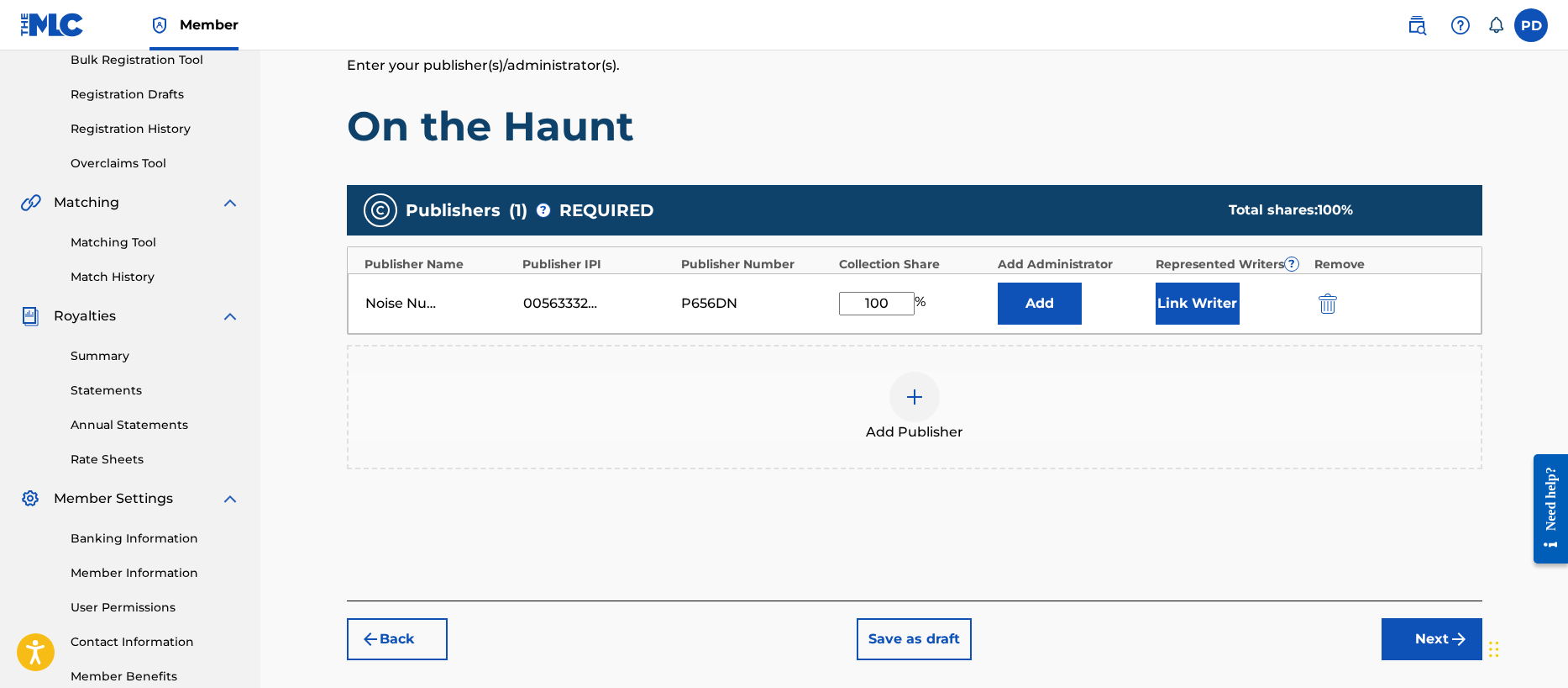
scroll to position [266, 0]
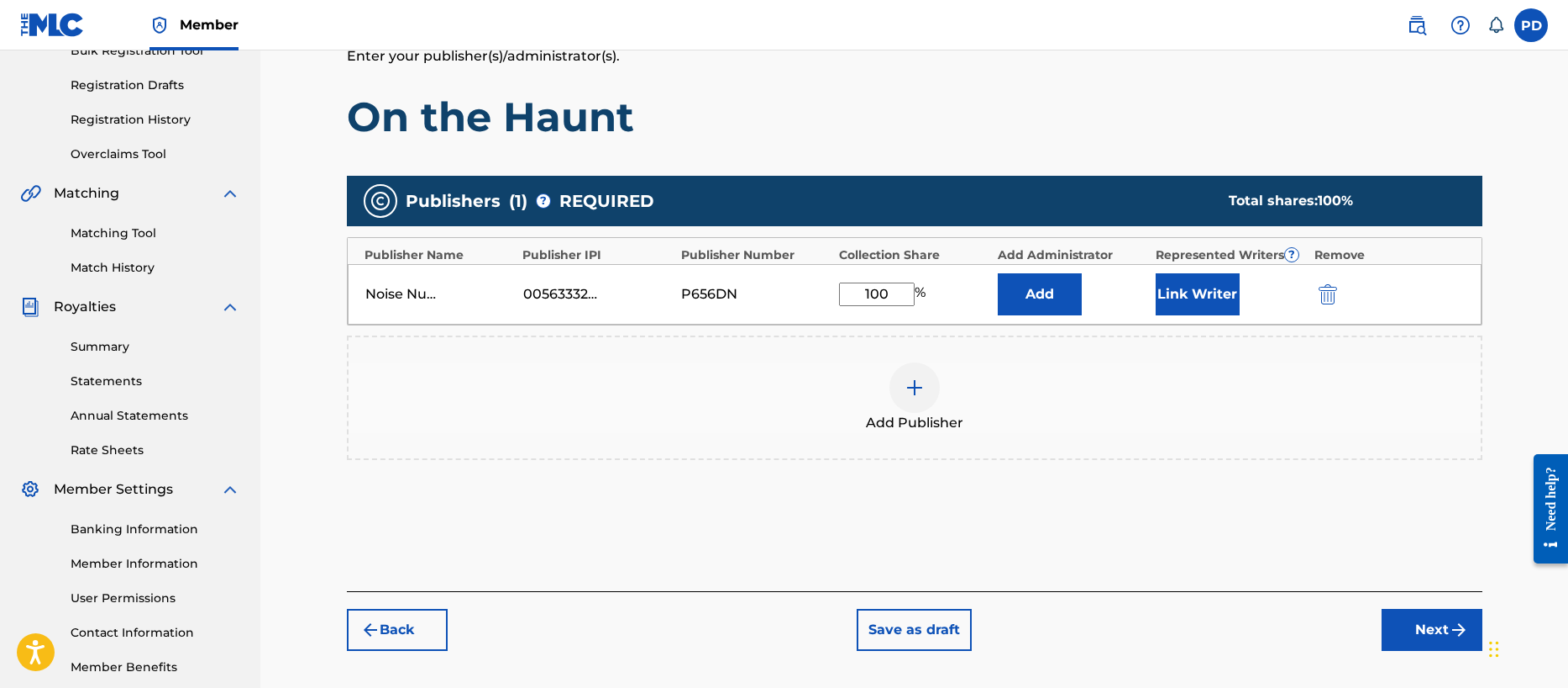
click at [1197, 292] on button "Link Writer" at bounding box center [1198, 293] width 84 height 42
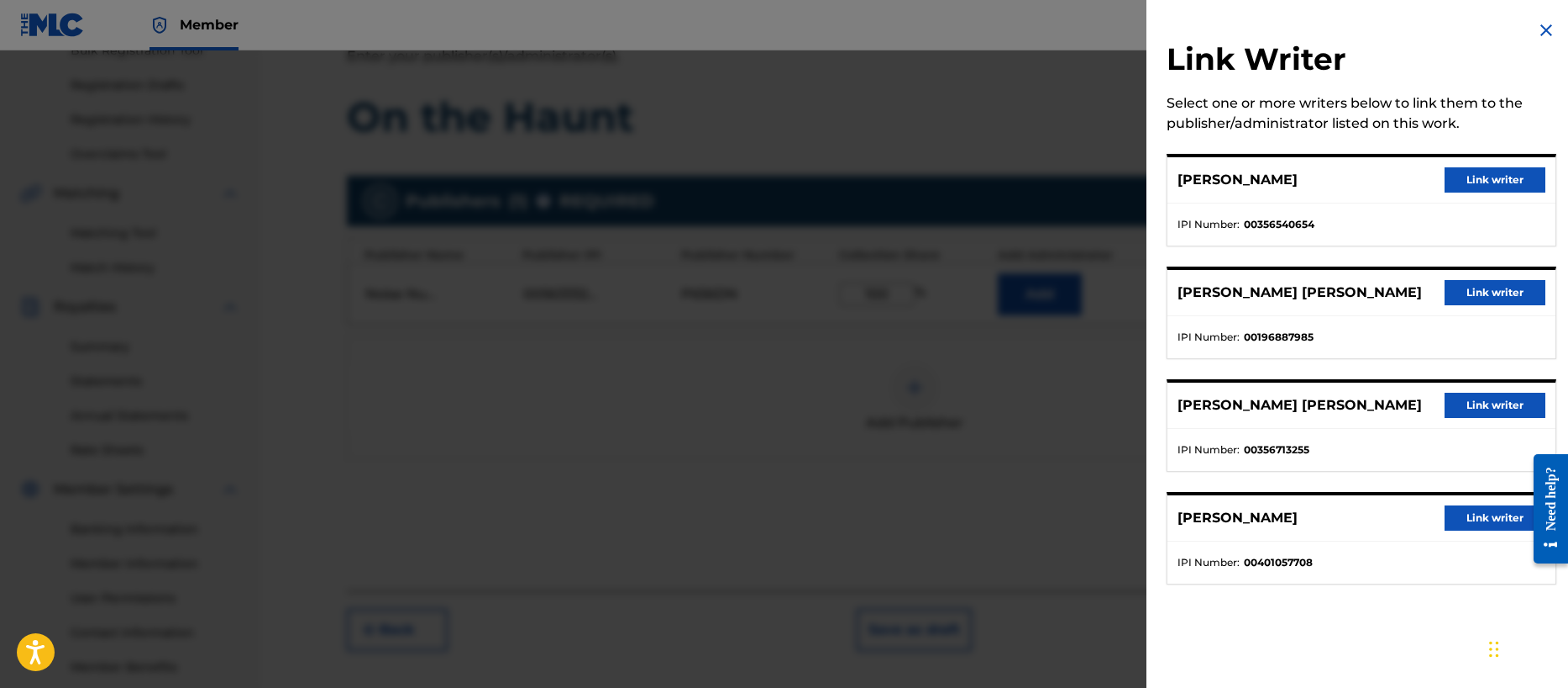
click at [1543, 29] on img at bounding box center [1547, 31] width 20 height 20
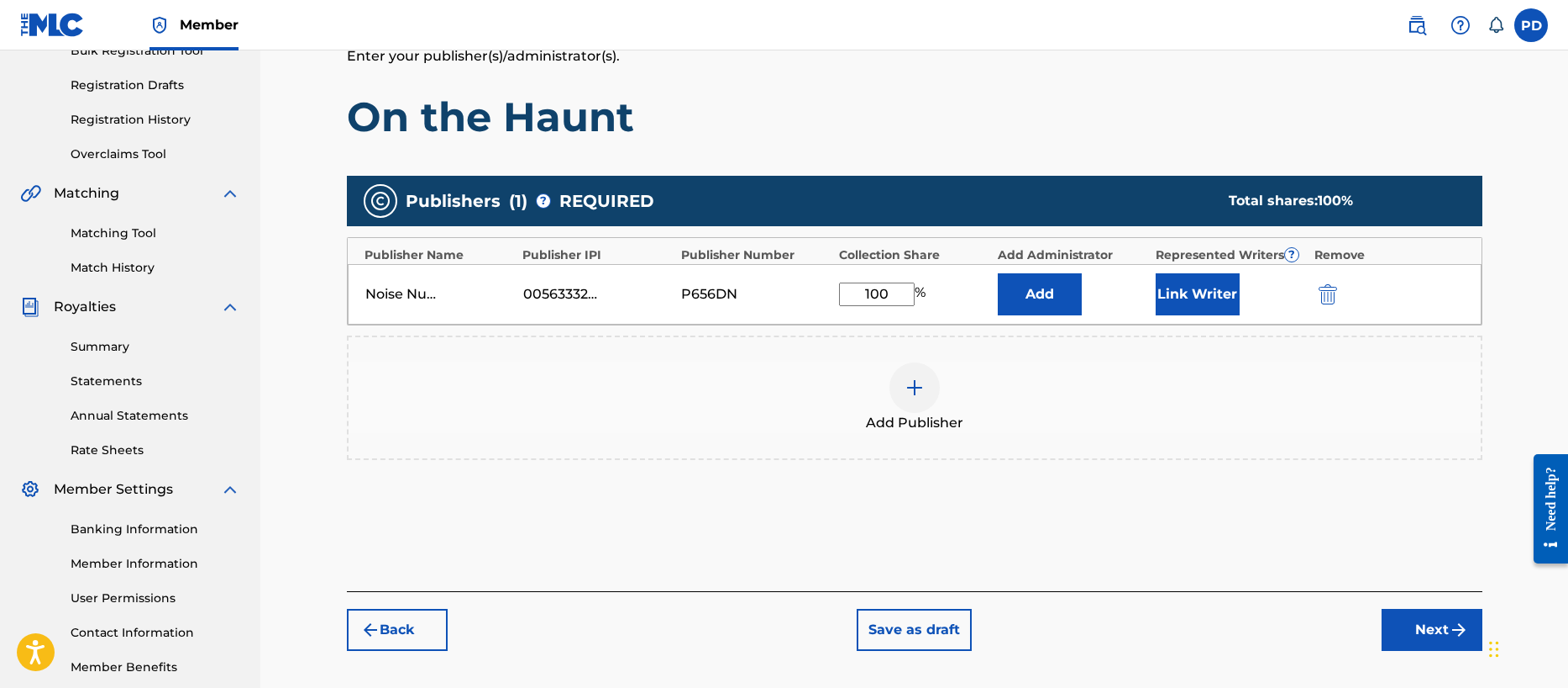
click at [1042, 292] on button "Add" at bounding box center [1039, 293] width 84 height 42
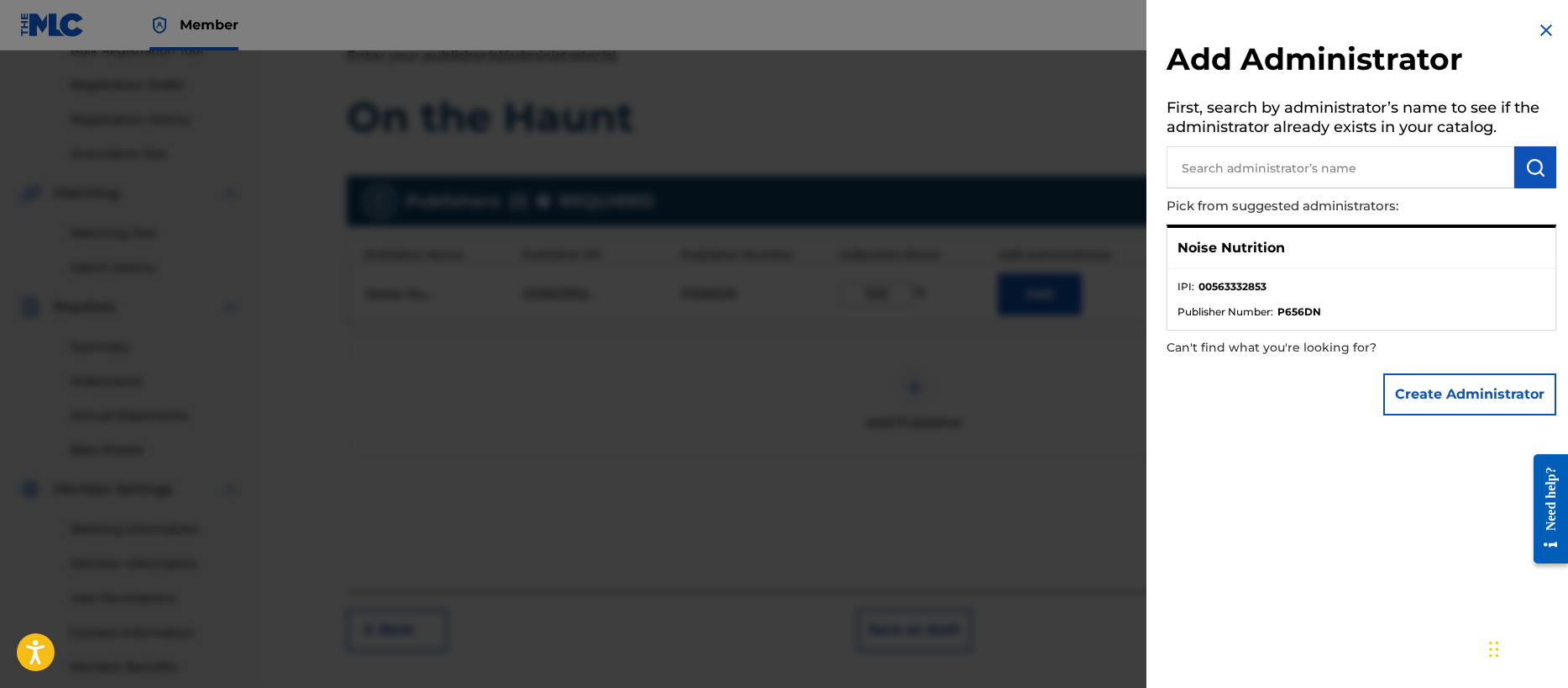
click at [1544, 31] on img at bounding box center [1547, 31] width 20 height 20
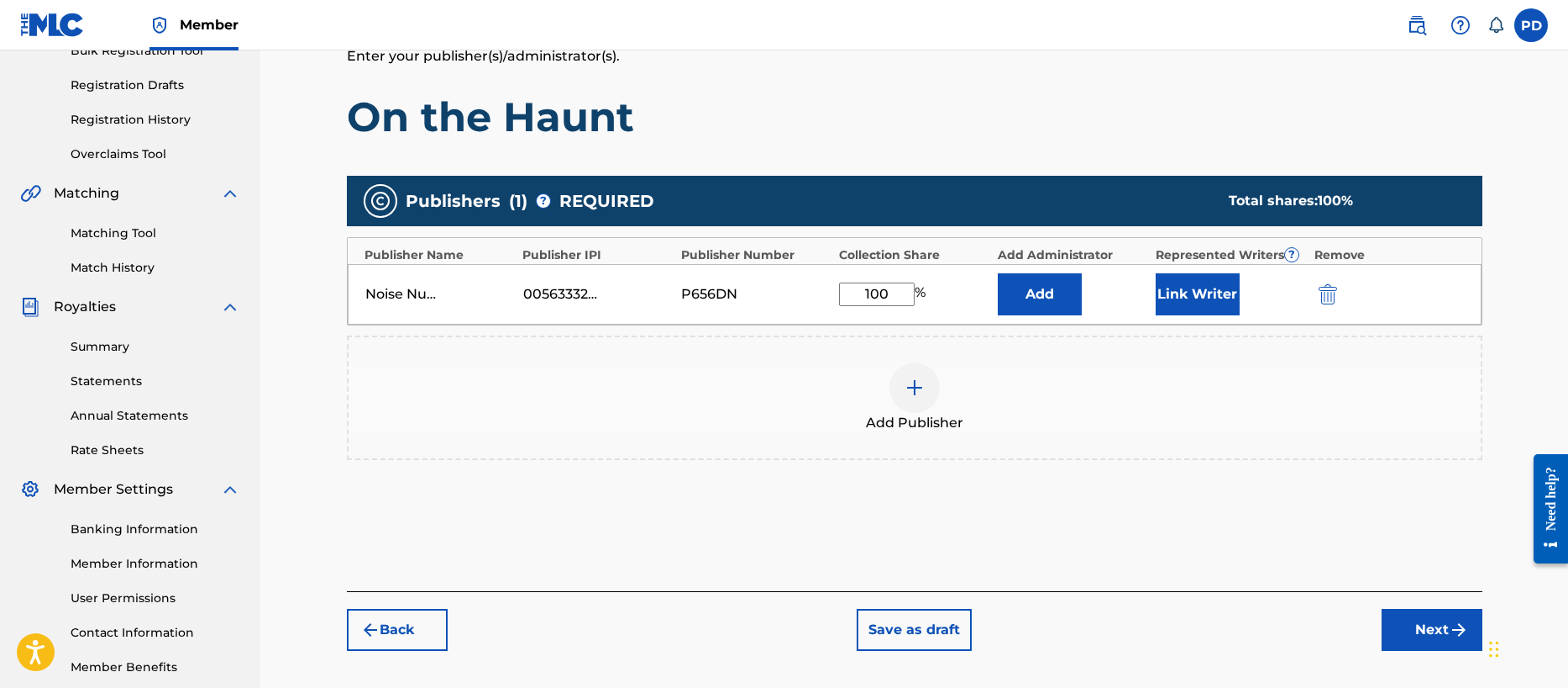
click at [1431, 633] on button "Next" at bounding box center [1432, 629] width 101 height 42
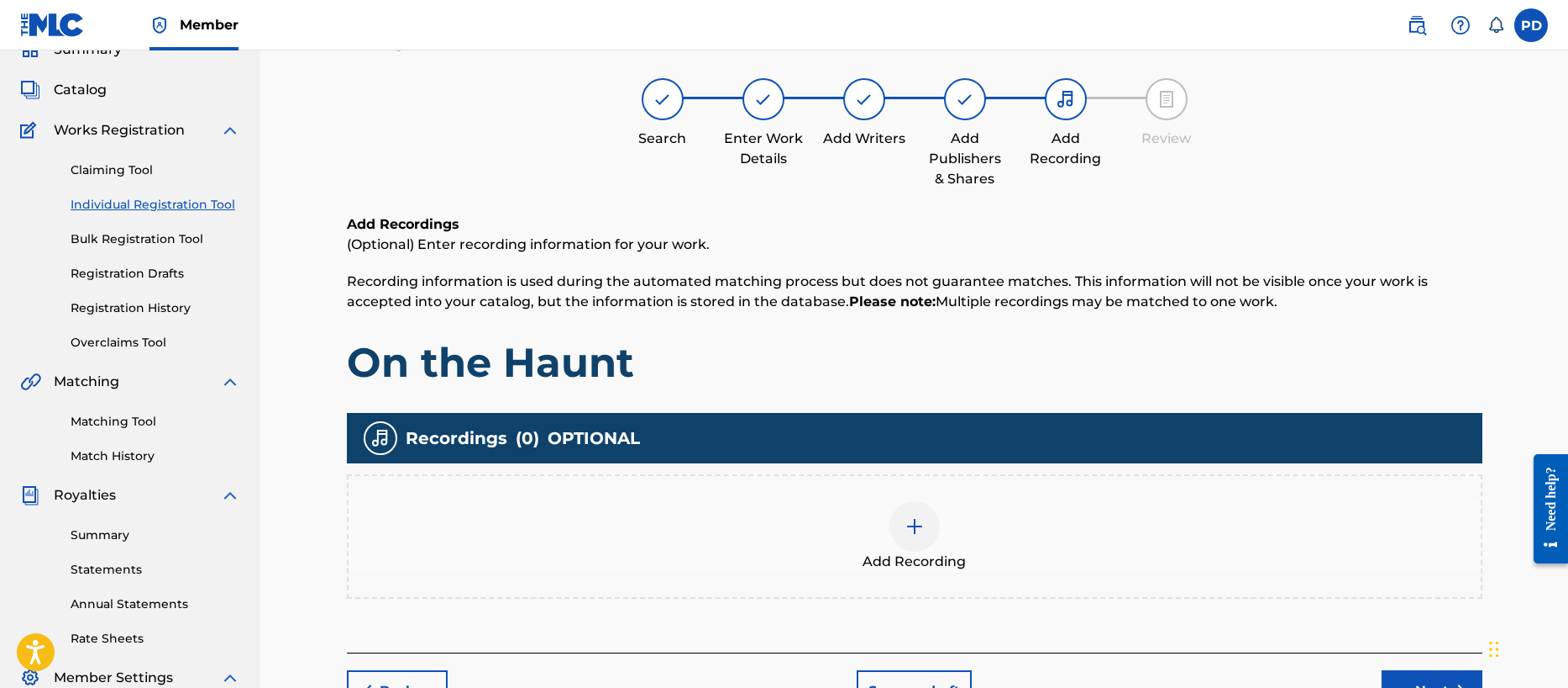
scroll to position [75, 0]
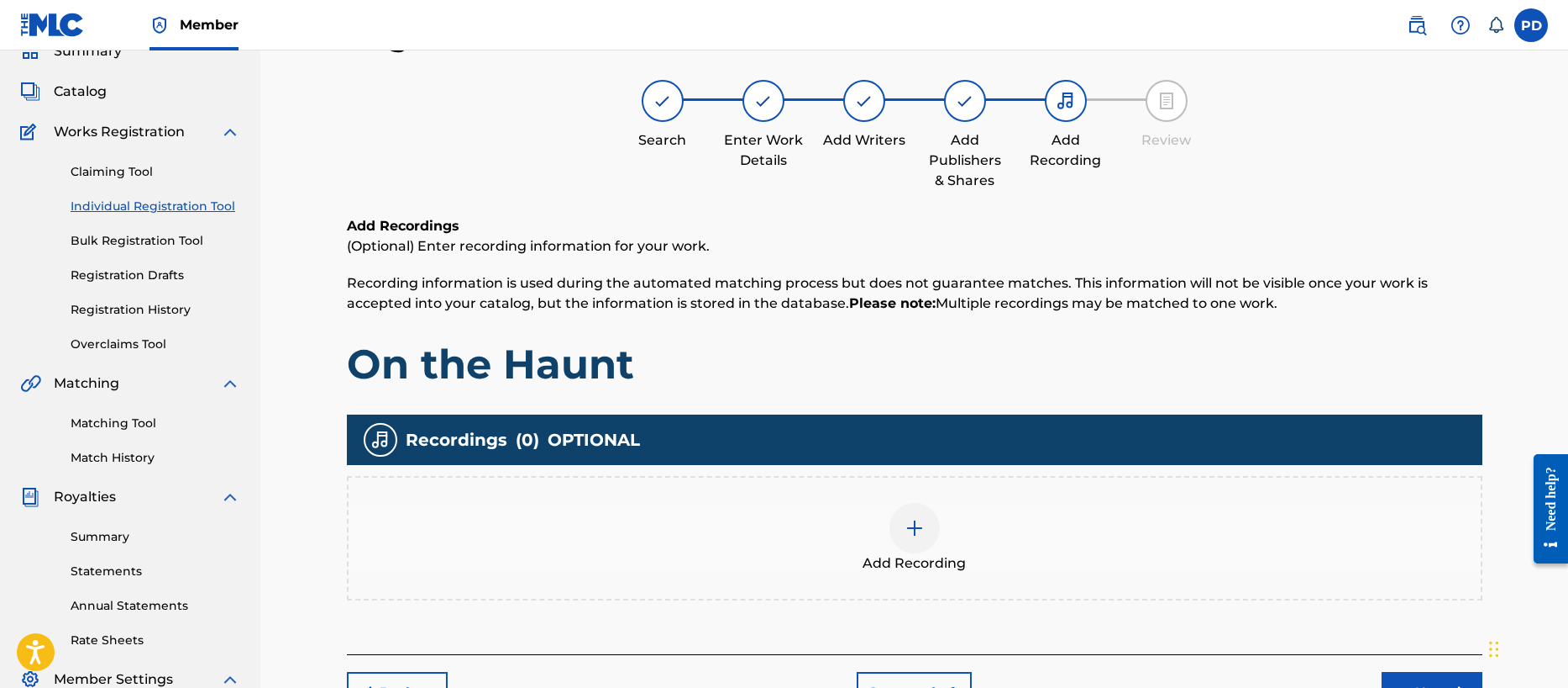
click at [915, 523] on img at bounding box center [915, 528] width 20 height 20
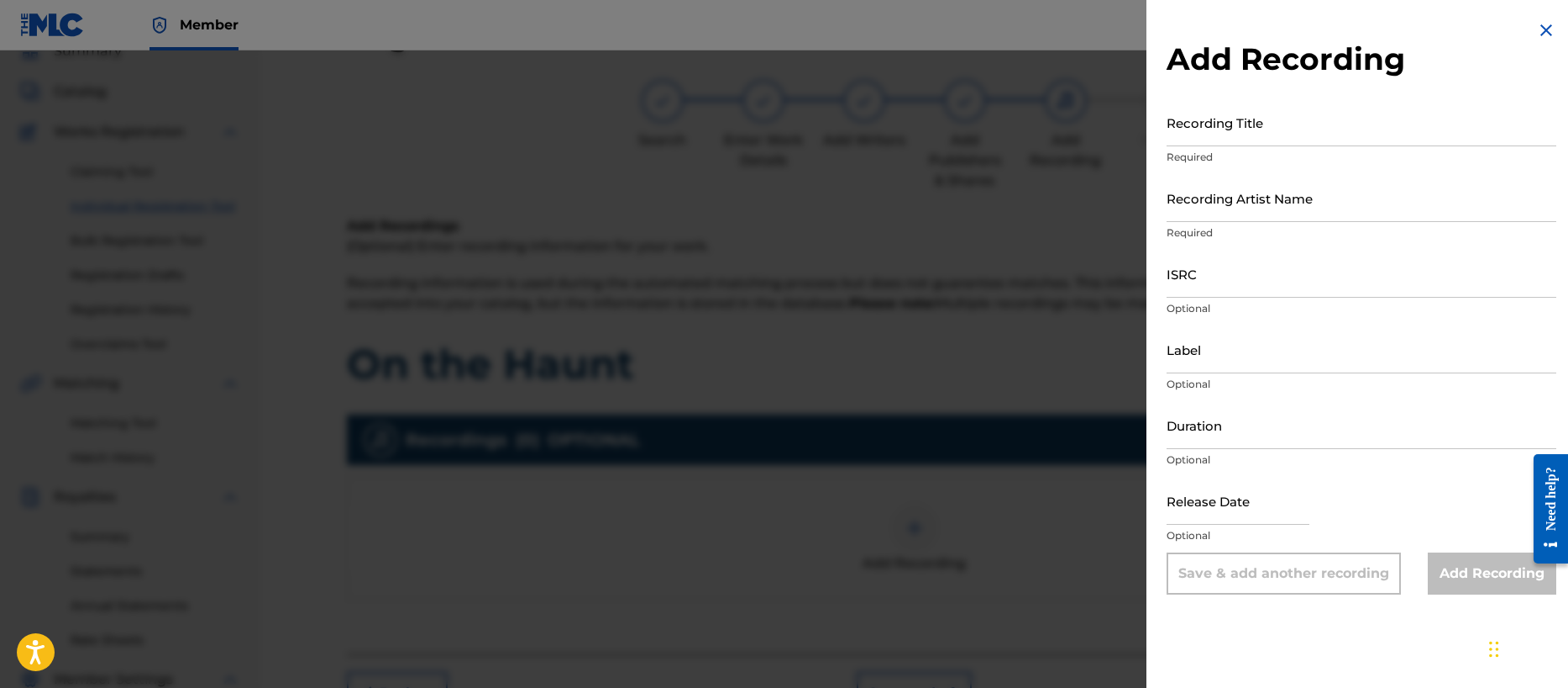
click at [1238, 130] on input "Recording Title" at bounding box center [1361, 123] width 390 height 48
type input "On the Haunt"
click at [1222, 209] on input "Recording Artist Name" at bounding box center [1361, 198] width 390 height 48
type input "Ghost Tone Echo"
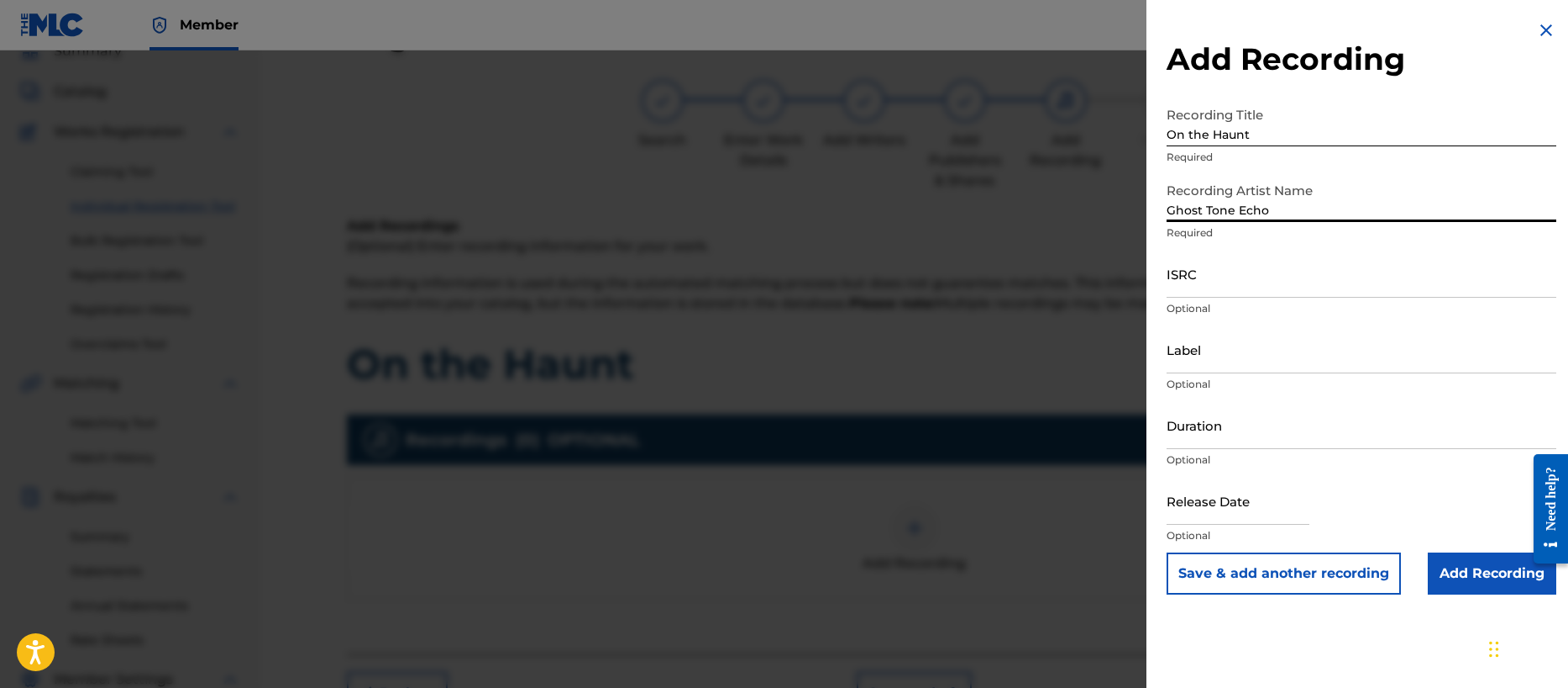
click at [1223, 284] on input "ISRC" at bounding box center [1361, 274] width 390 height 48
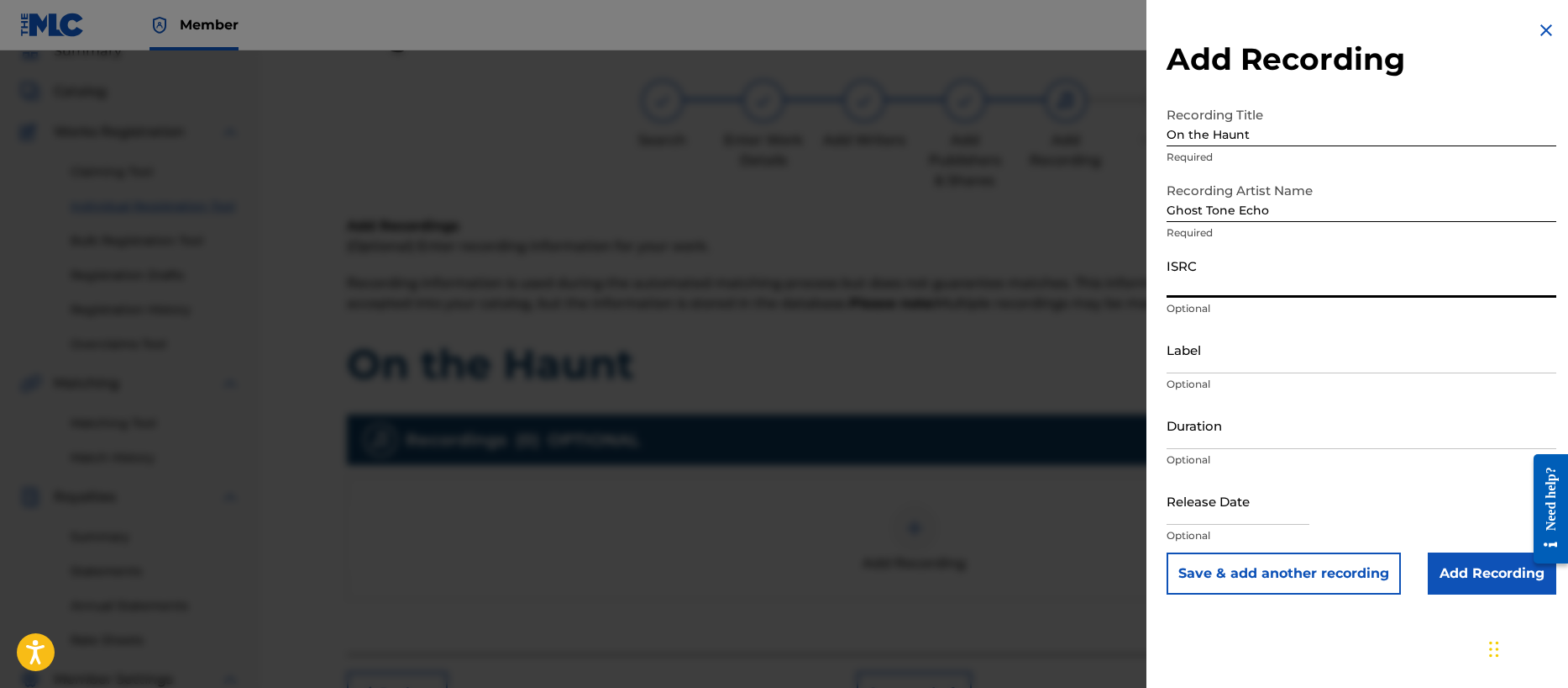
paste input "QZTB82330771"
type input "QZTB82330771"
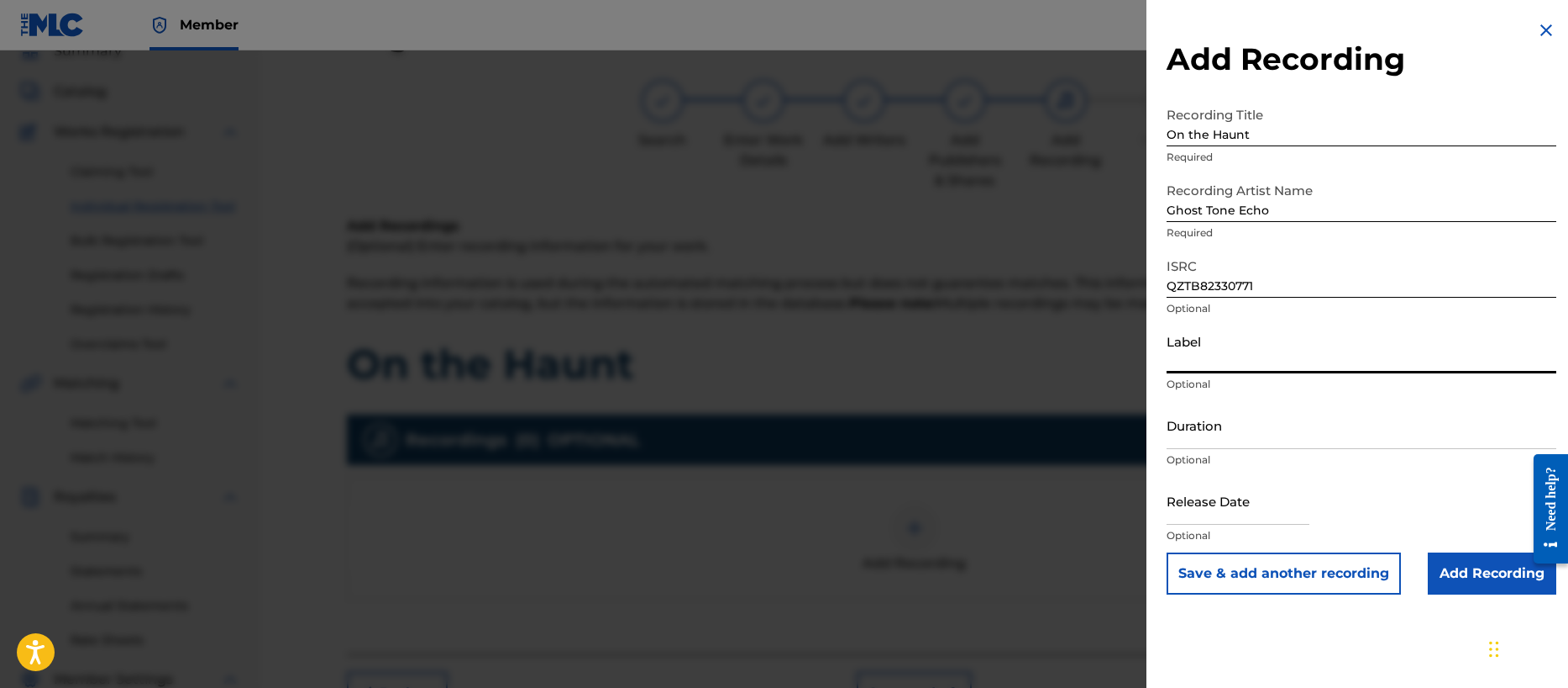
click at [1206, 366] on input "Label" at bounding box center [1361, 349] width 390 height 48
type input "Noise Nutrition"
click at [1240, 435] on input "Duration" at bounding box center [1361, 425] width 390 height 48
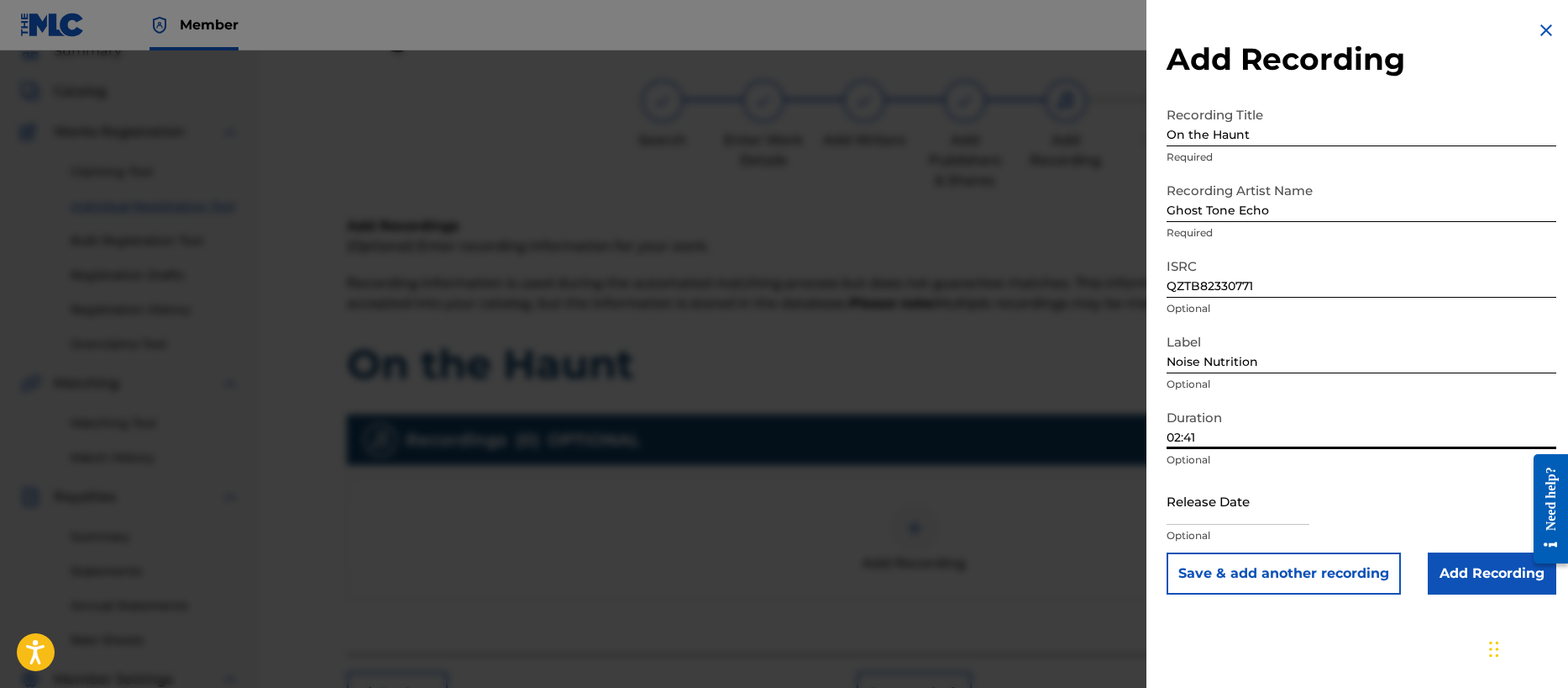
type input "02:41"
click at [1214, 505] on input "text" at bounding box center [1238, 500] width 143 height 48
select select "7"
select select "2025"
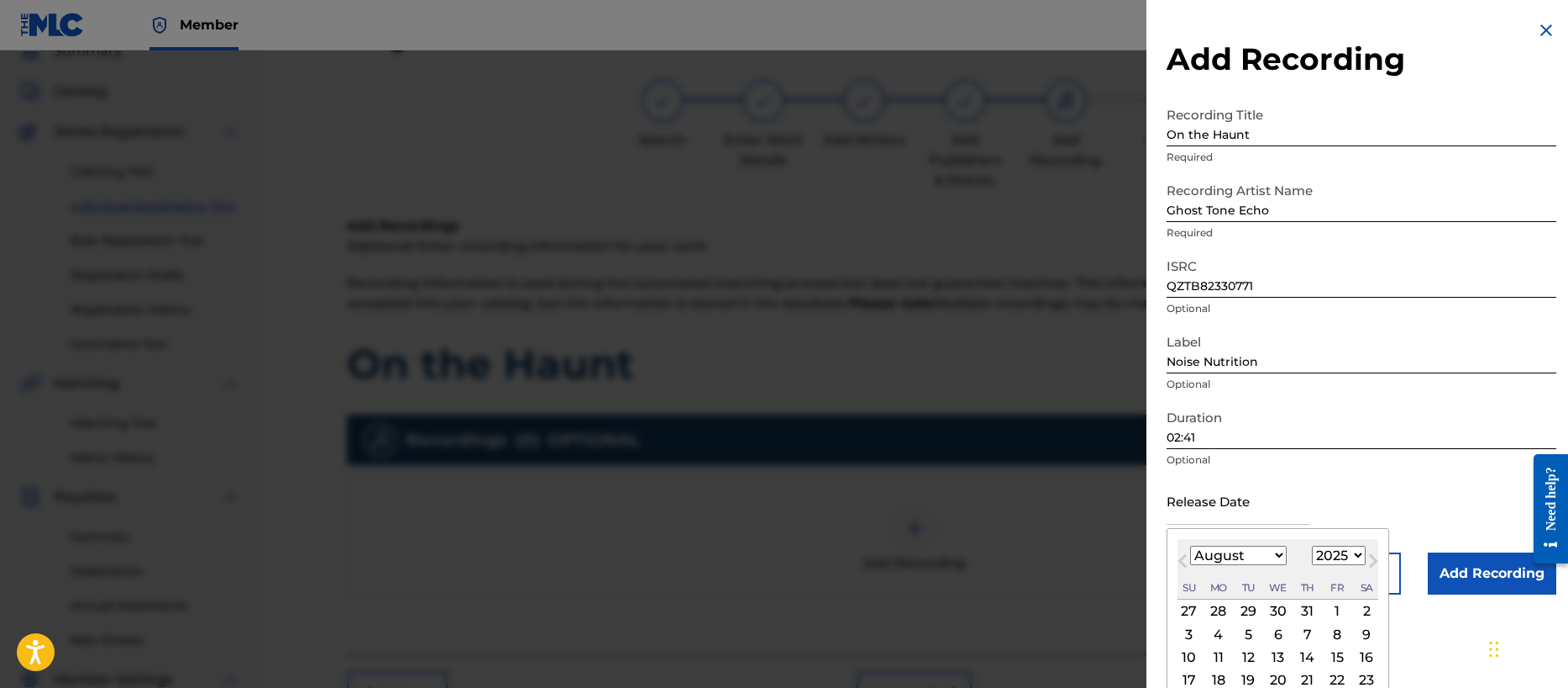
type input "[DATE]"
select select "9"
select select "2023"
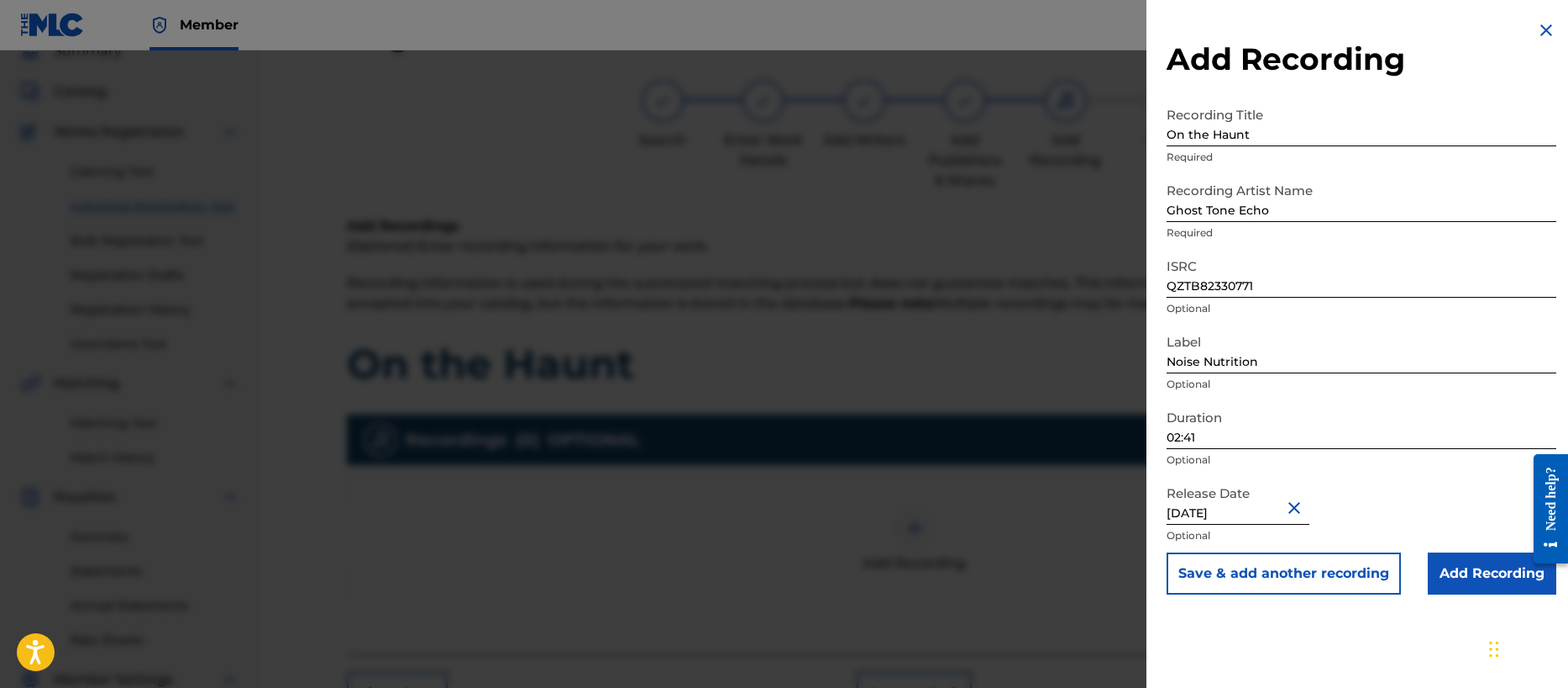
click at [1464, 578] on input "Add Recording" at bounding box center [1492, 573] width 129 height 42
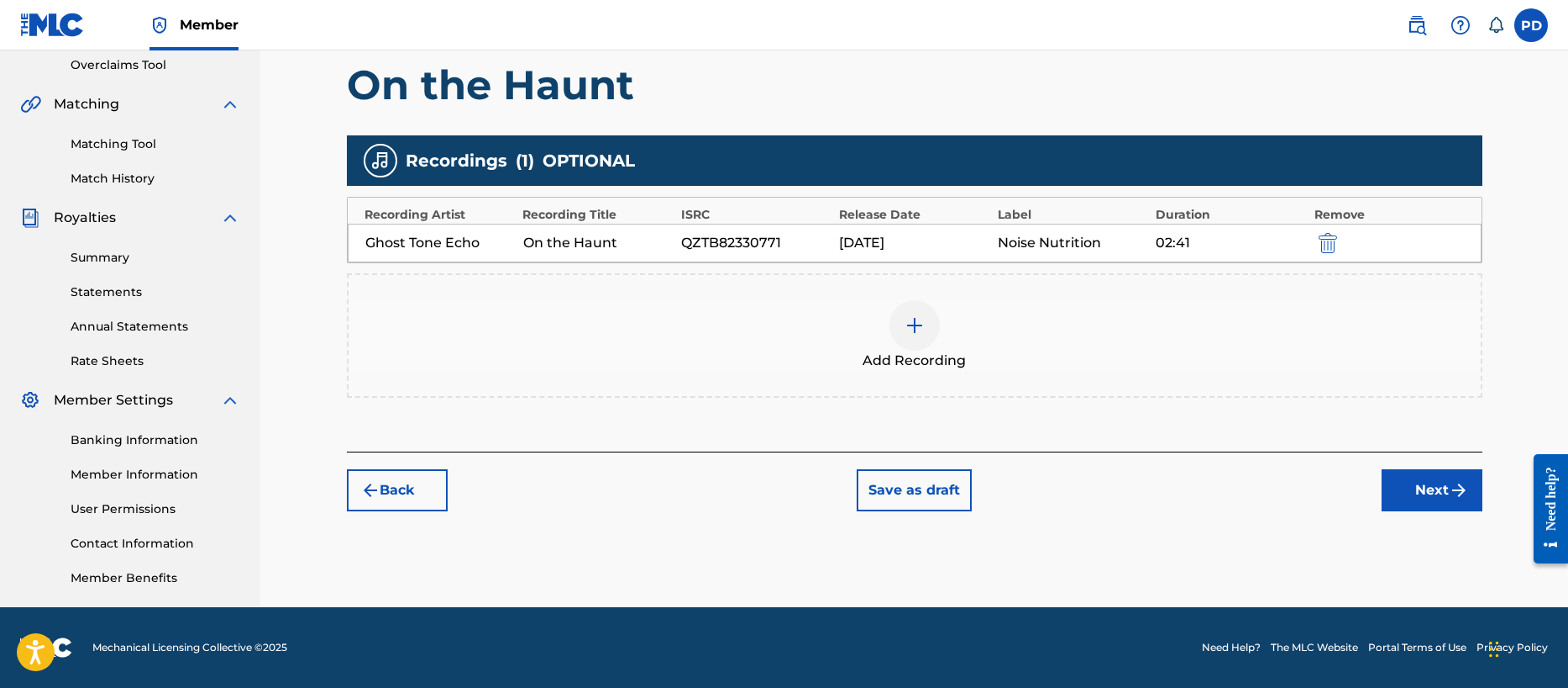
click at [1423, 485] on button "Next" at bounding box center [1432, 489] width 101 height 42
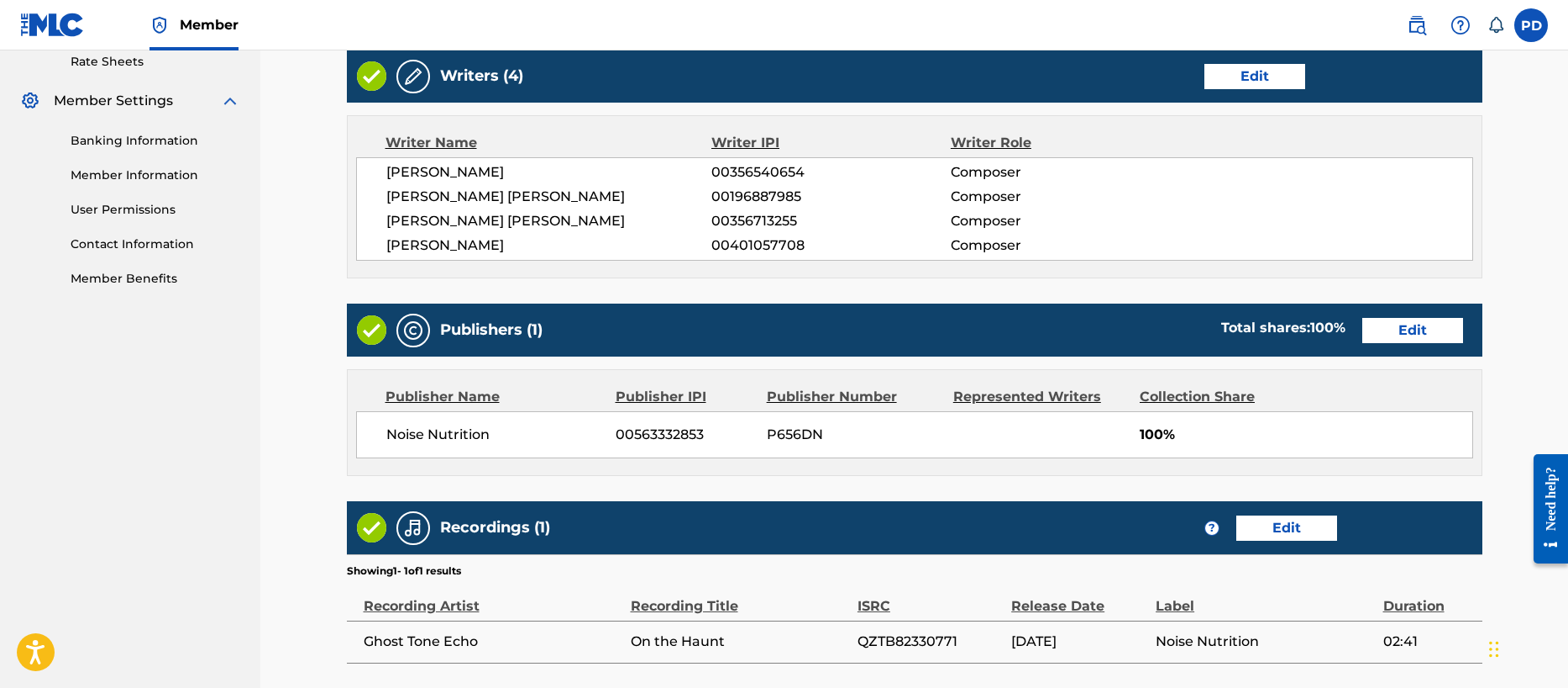
scroll to position [795, 0]
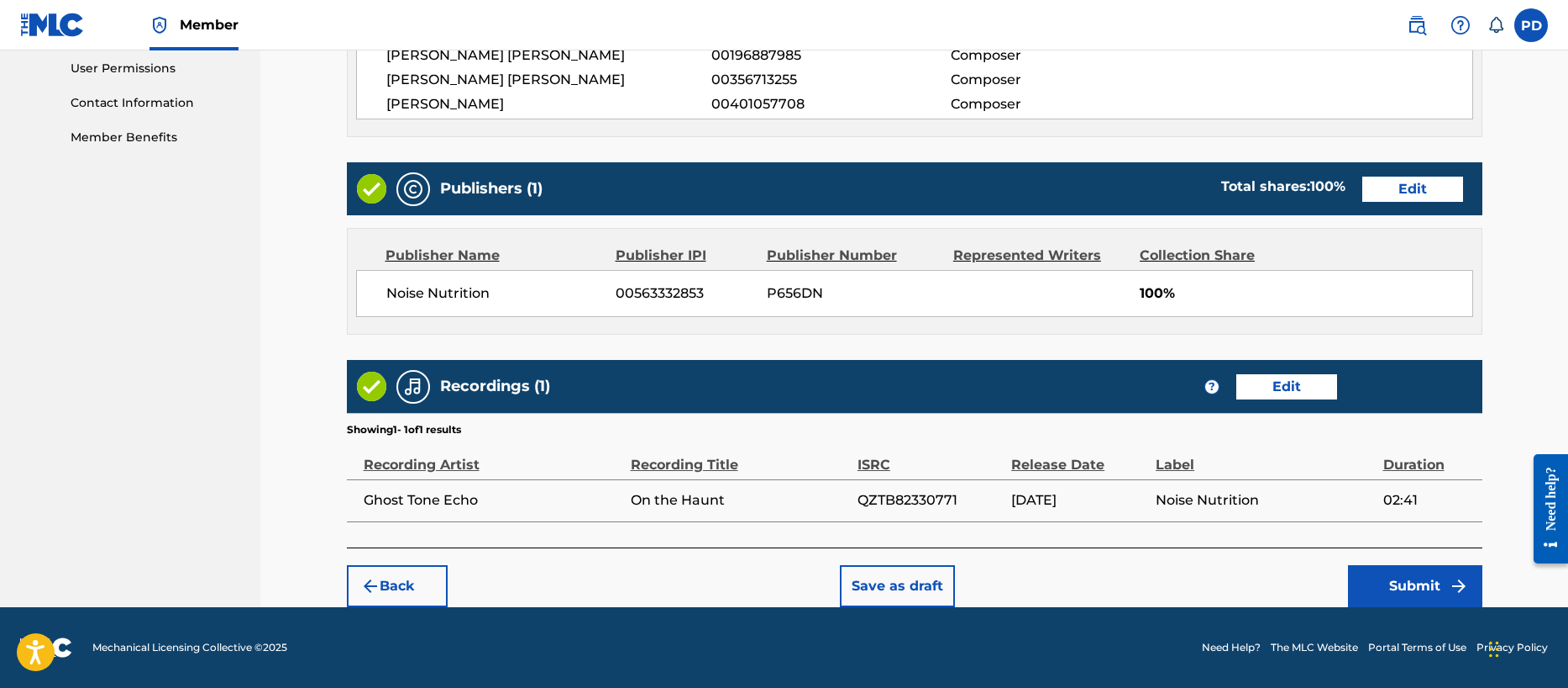
click at [1431, 581] on button "Submit" at bounding box center [1415, 585] width 135 height 42
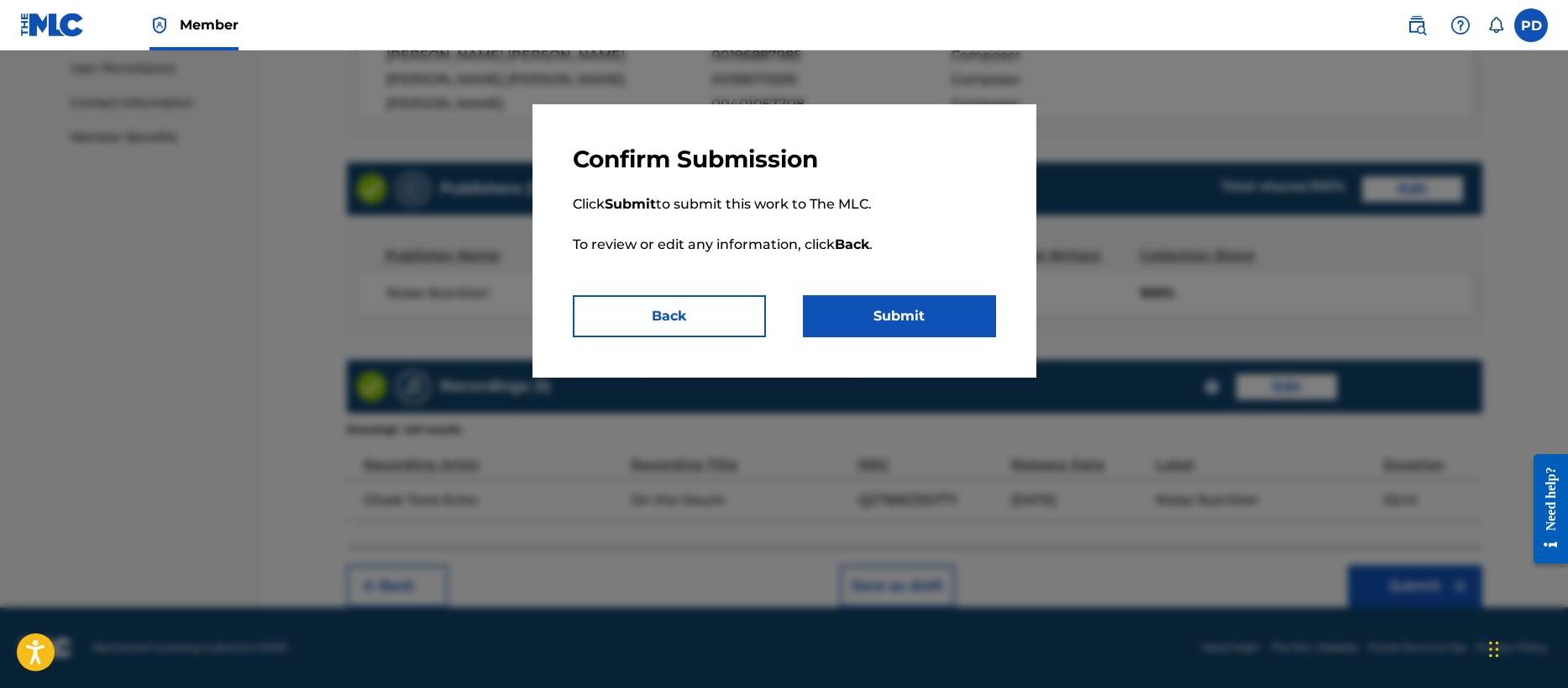
click at [889, 305] on button "Submit" at bounding box center [899, 316] width 193 height 42
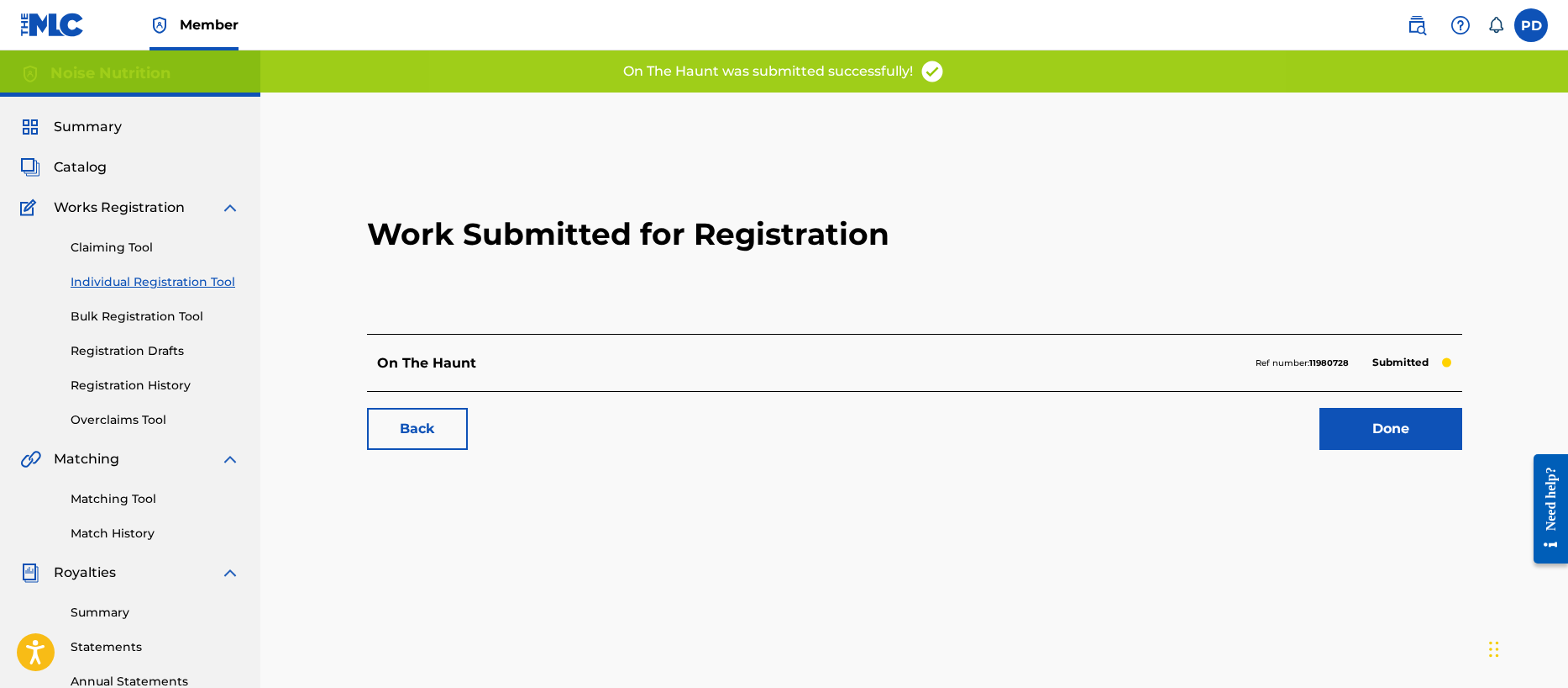
click at [1384, 438] on link "Done" at bounding box center [1391, 428] width 143 height 42
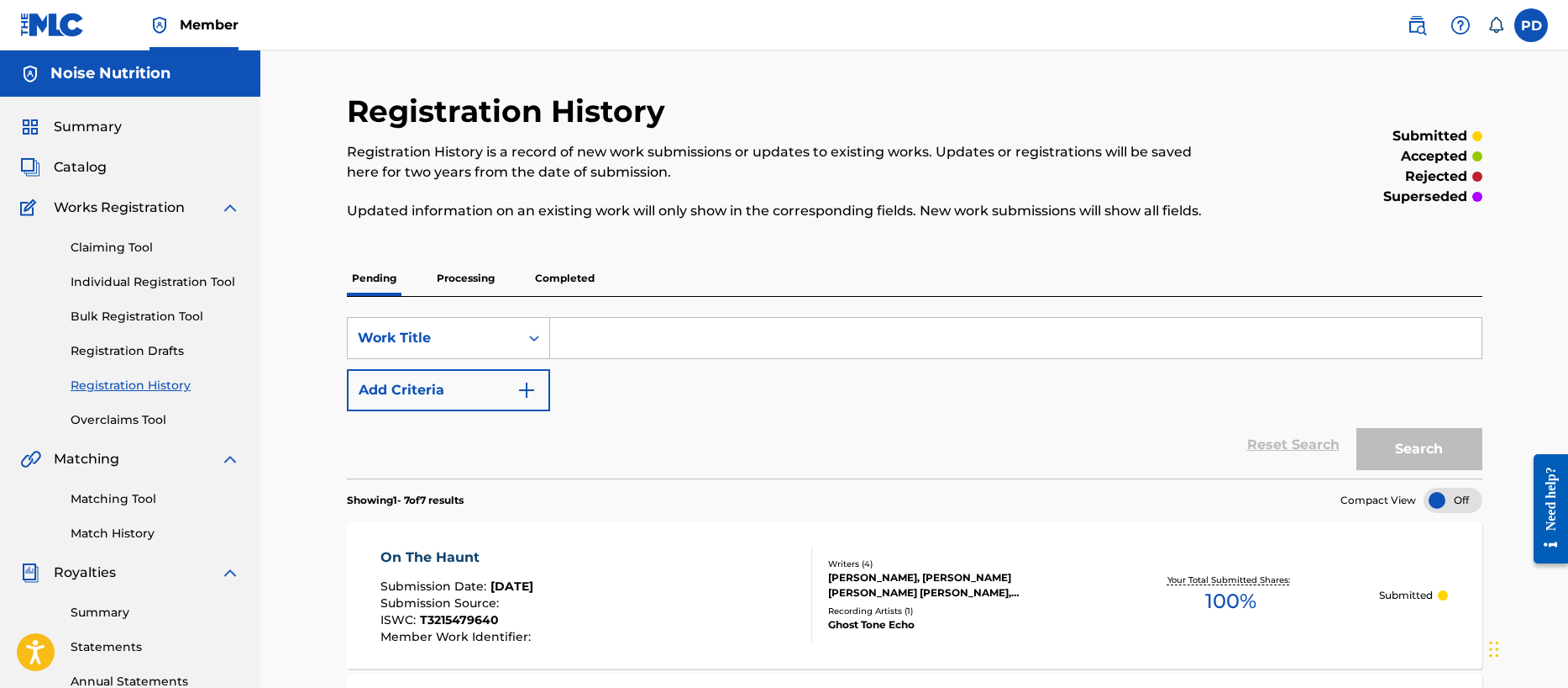
click at [152, 306] on div "Claiming Tool Individual Registration Tool Bulk Registration Tool Registration …" at bounding box center [130, 322] width 220 height 211
click at [144, 291] on div "Claiming Tool Individual Registration Tool Bulk Registration Tool Registration …" at bounding box center [130, 322] width 220 height 211
click at [145, 282] on link "Individual Registration Tool" at bounding box center [155, 281] width 170 height 18
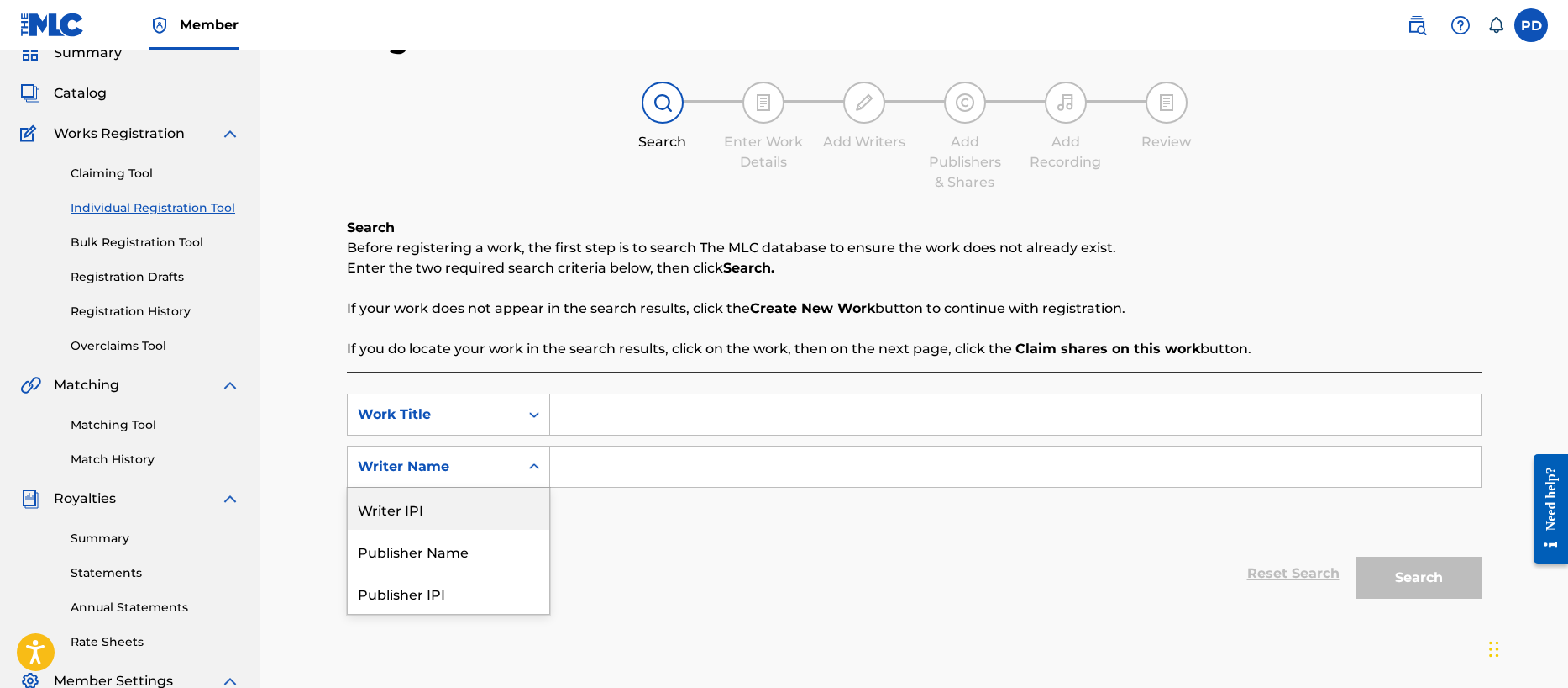
click at [413, 487] on div "Writer IPI, 1 of 5. 5 results available. Use Up and Down to choose options, pre…" at bounding box center [448, 466] width 203 height 42
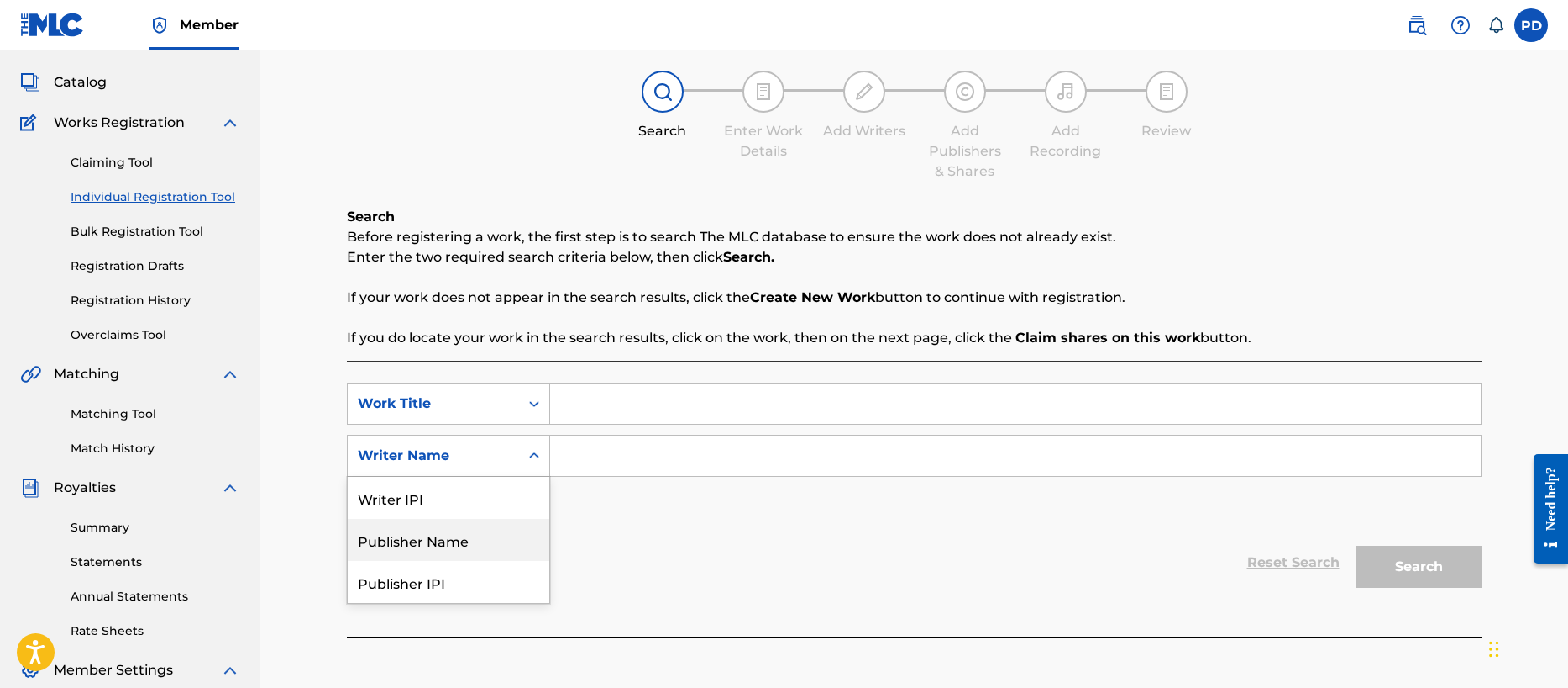
drag, startPoint x: 413, startPoint y: 538, endPoint x: 549, endPoint y: 478, distance: 148.6
click at [417, 533] on div "Publisher Name" at bounding box center [448, 539] width 201 height 42
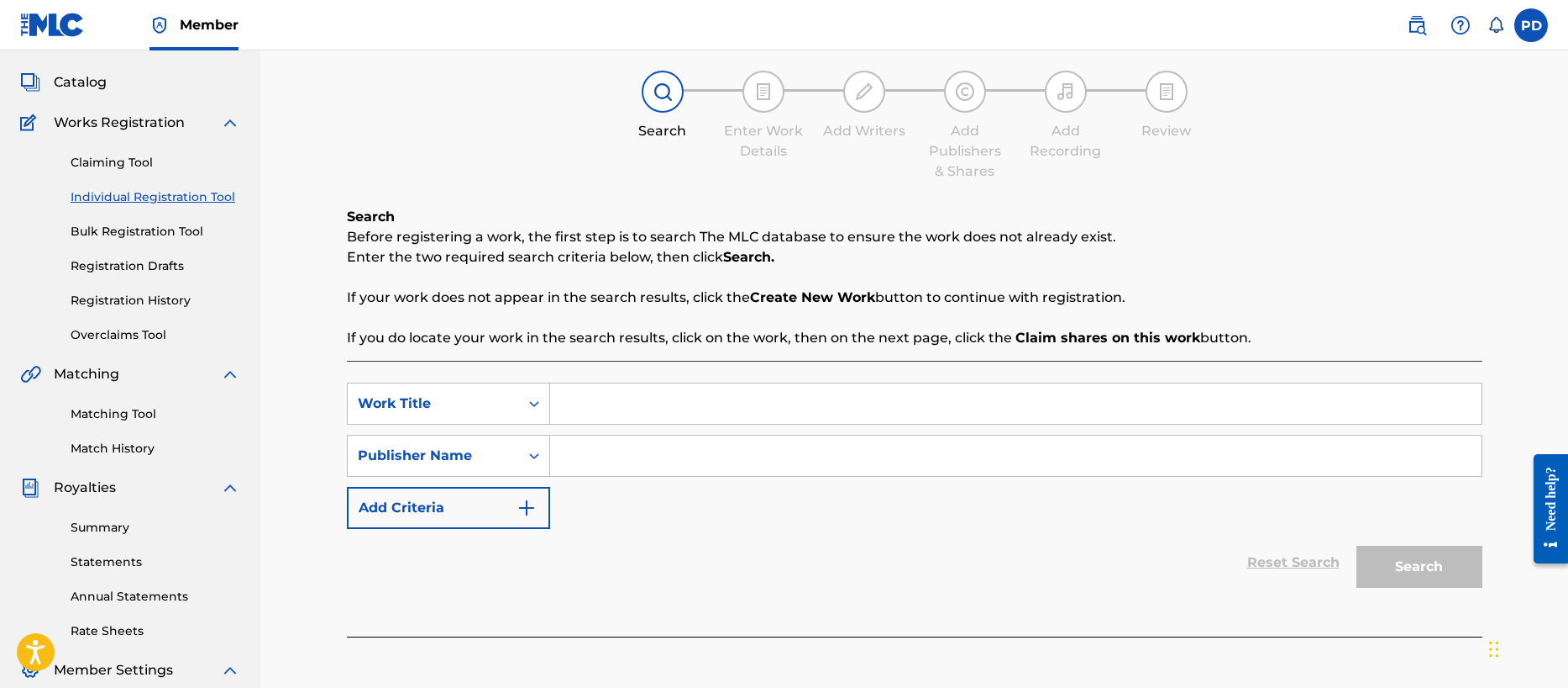
click at [596, 460] on input "Search Form" at bounding box center [1016, 455] width 932 height 40
type input "Noise Nutrition"
click at [642, 406] on input "Search Form" at bounding box center [1016, 403] width 932 height 40
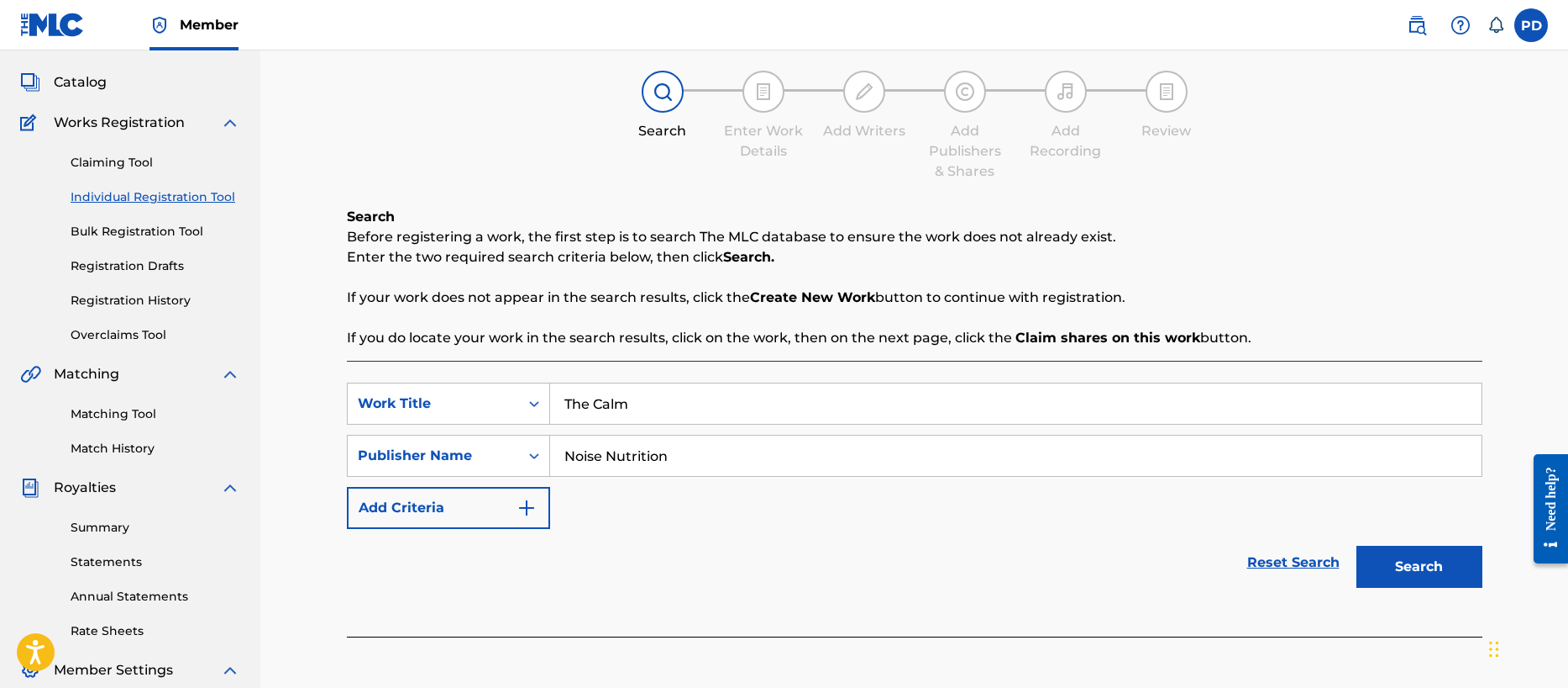
type input "The Calm"
click at [1420, 575] on button "Search" at bounding box center [1420, 566] width 126 height 42
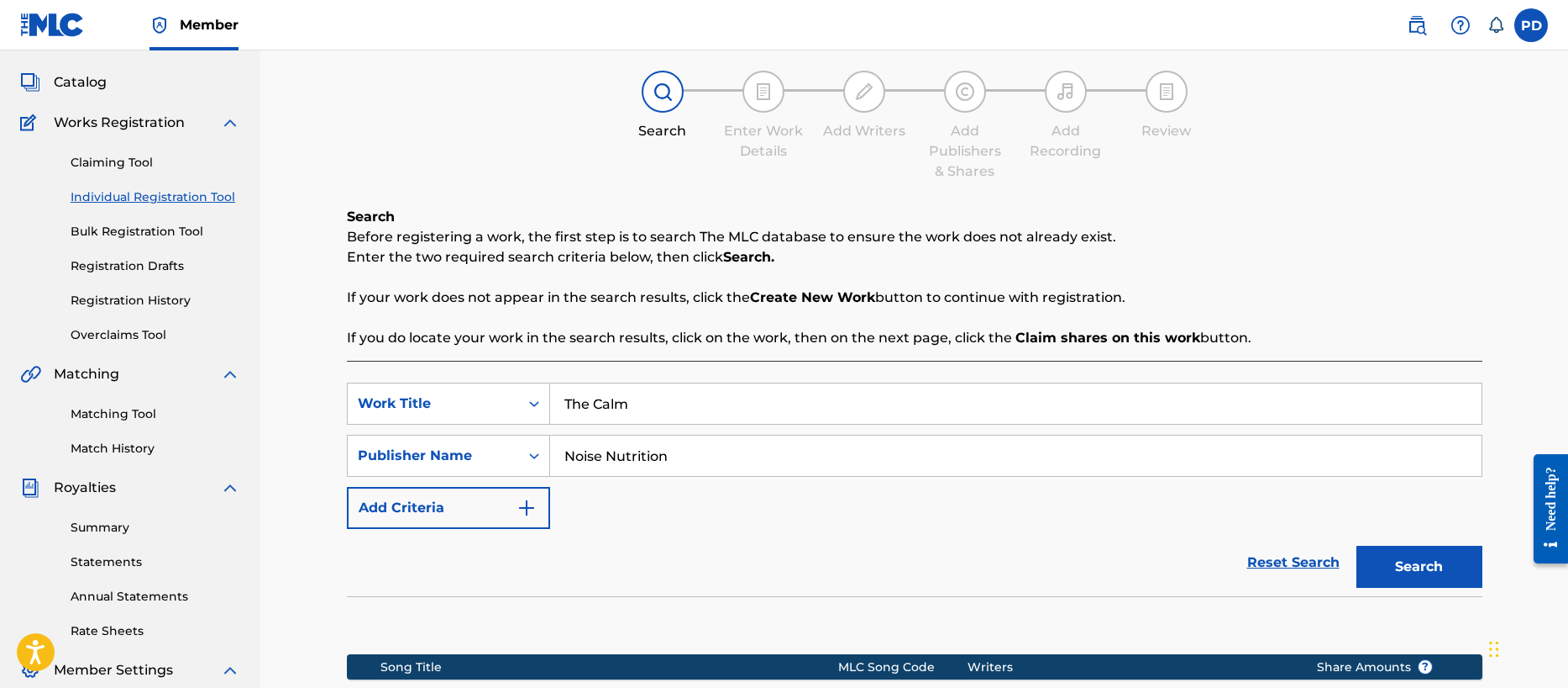
scroll to position [355, 0]
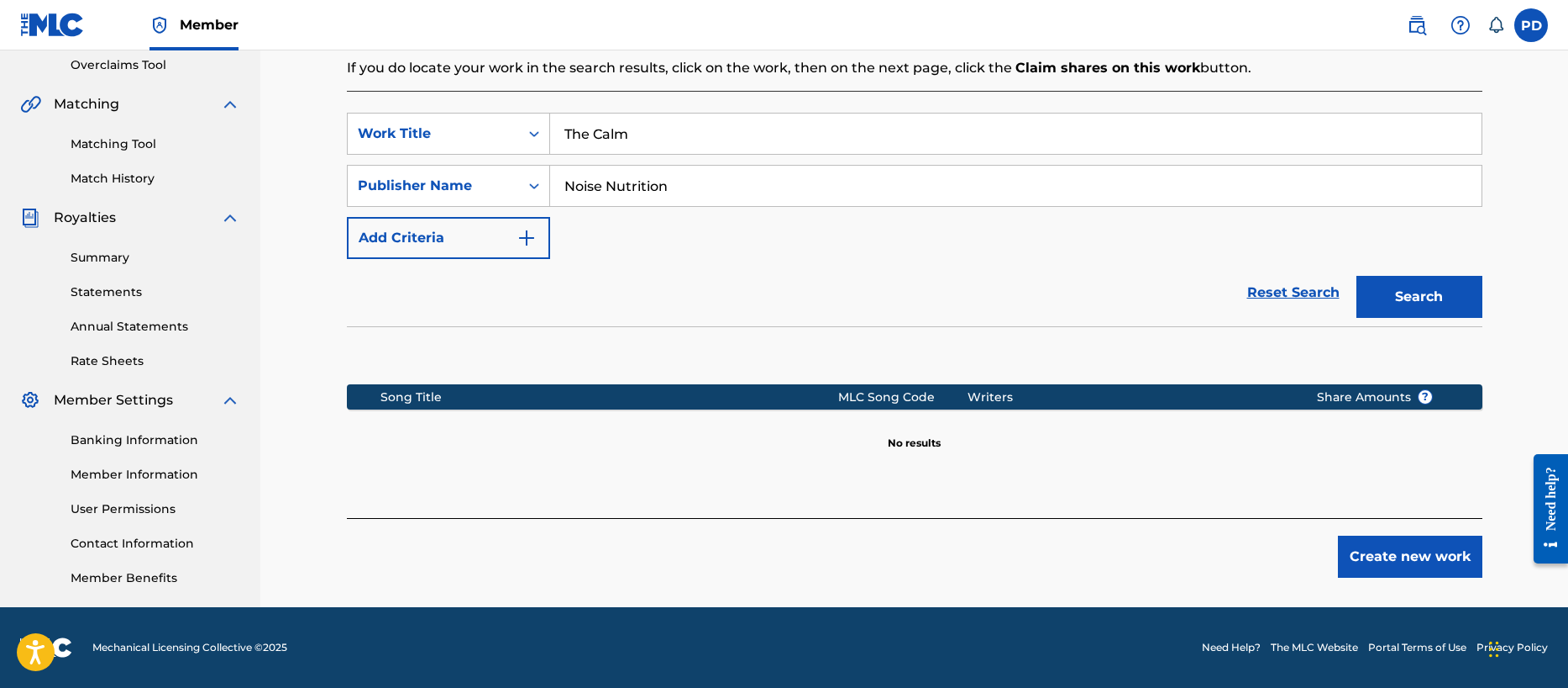
click at [1402, 557] on button "Create new work" at bounding box center [1410, 556] width 145 height 42
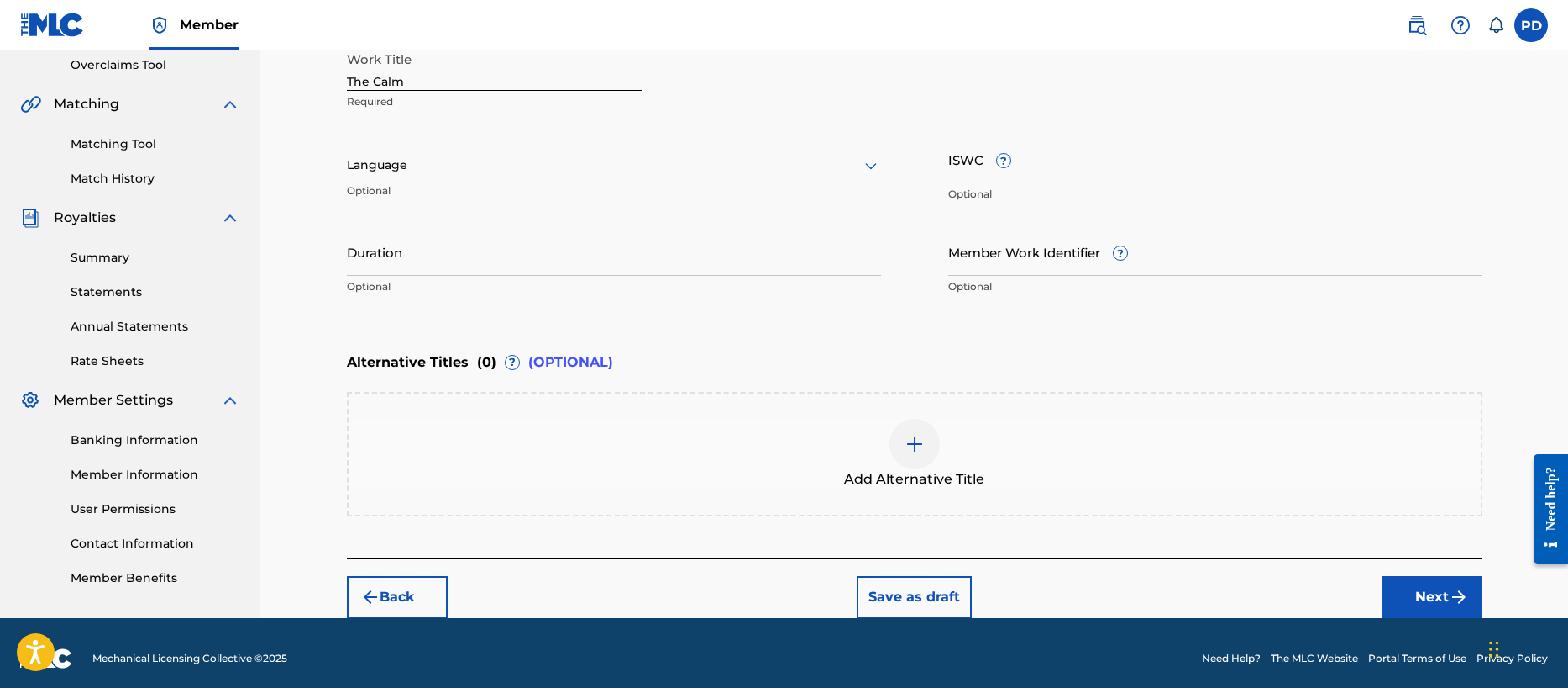
click at [421, 260] on input "Duration" at bounding box center [614, 252] width 534 height 48
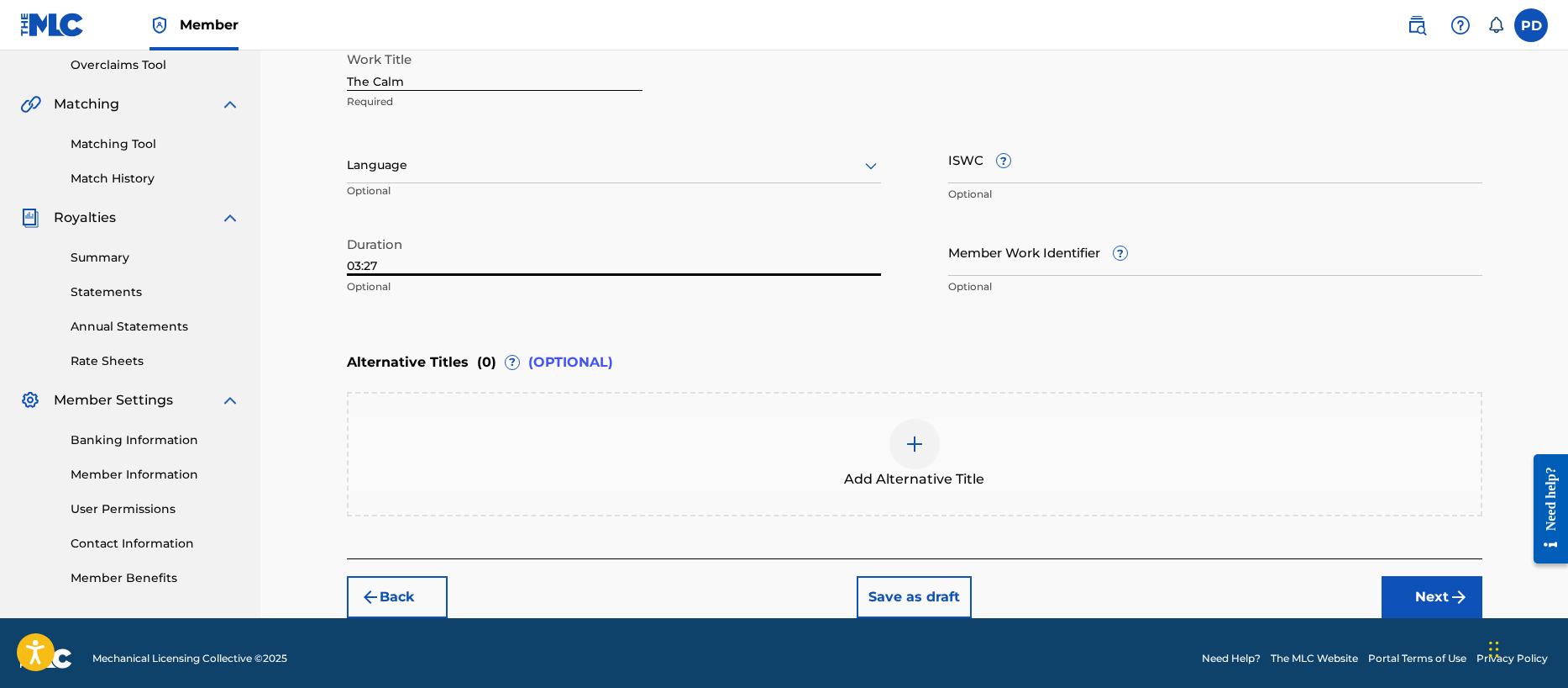
type input "03:27"
click at [1035, 169] on input "ISWC ?" at bounding box center [1215, 160] width 534 height 48
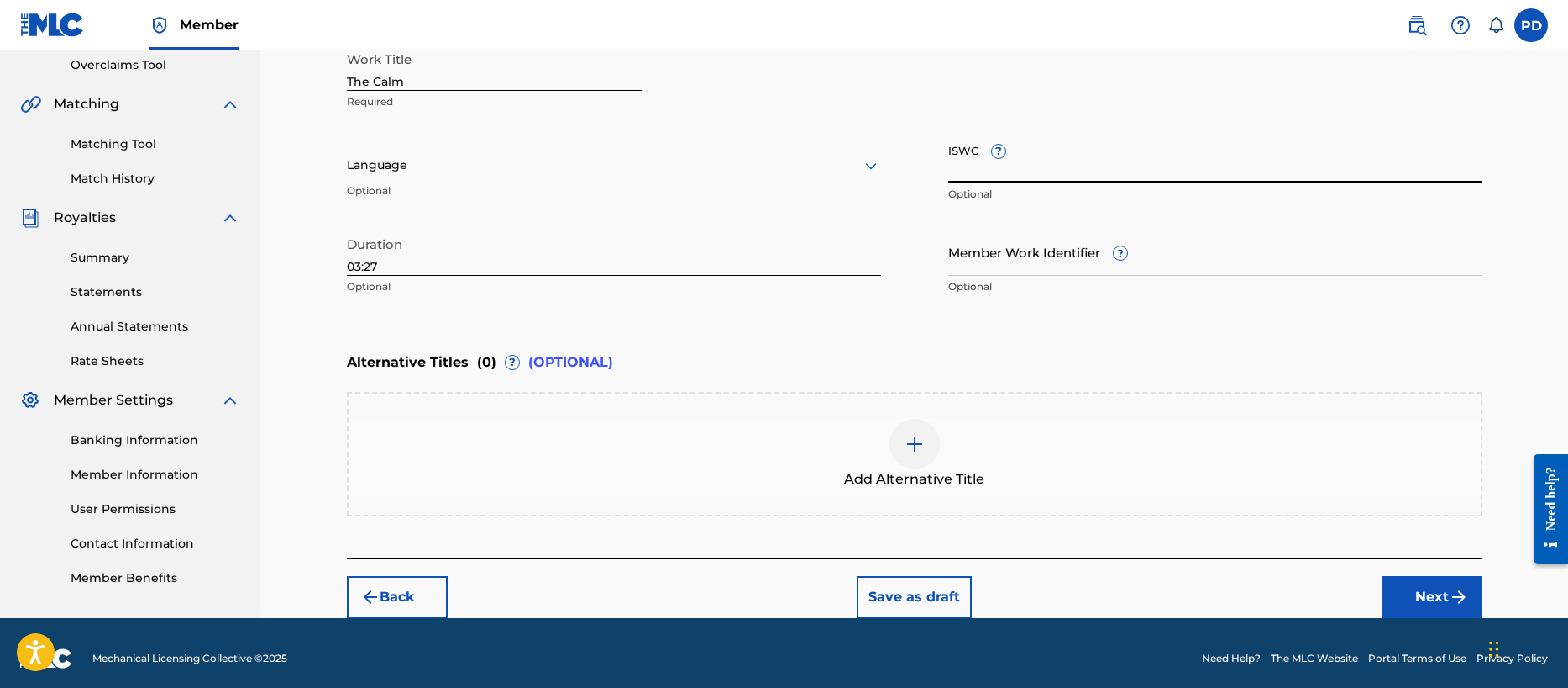
paste input "T-321.547.974-2"
type input "T-321.547.974-2"
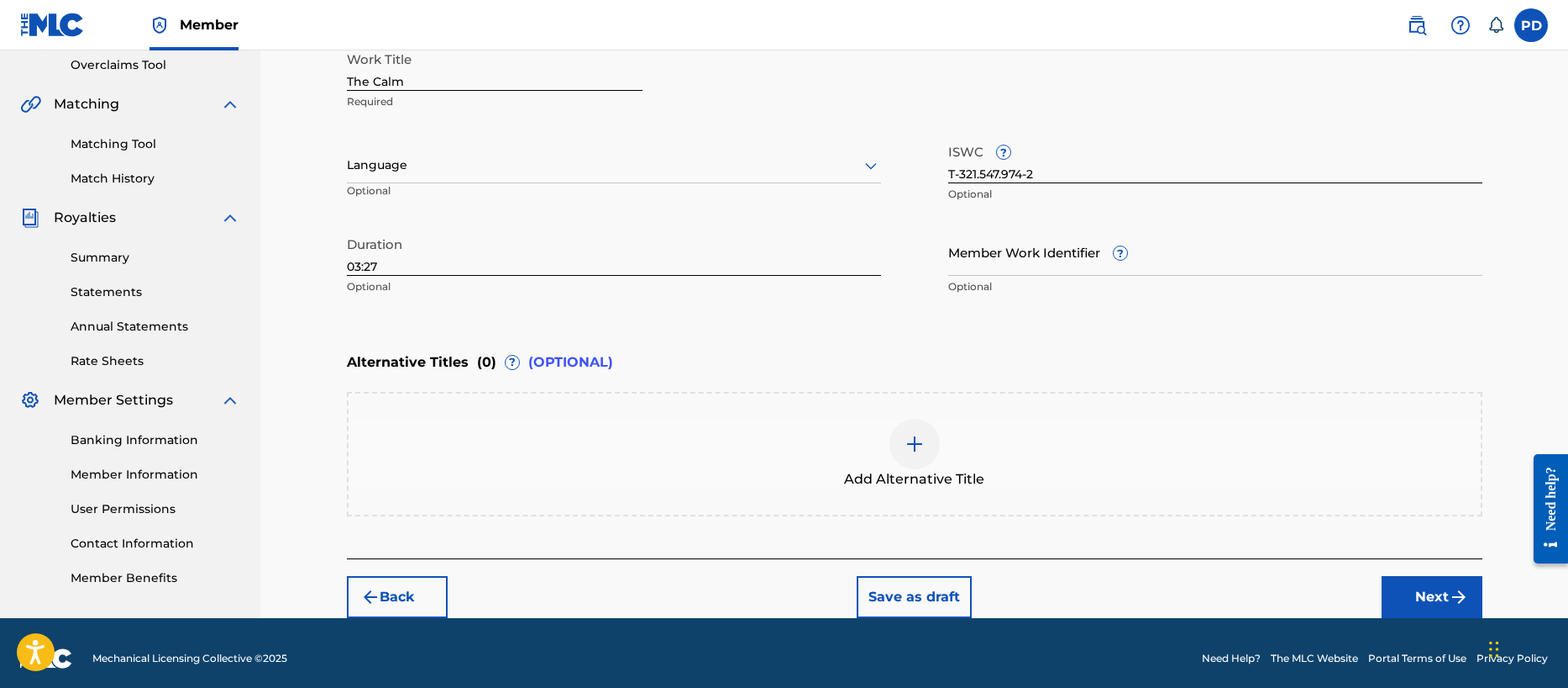
click at [1446, 592] on button "Next" at bounding box center [1432, 596] width 101 height 42
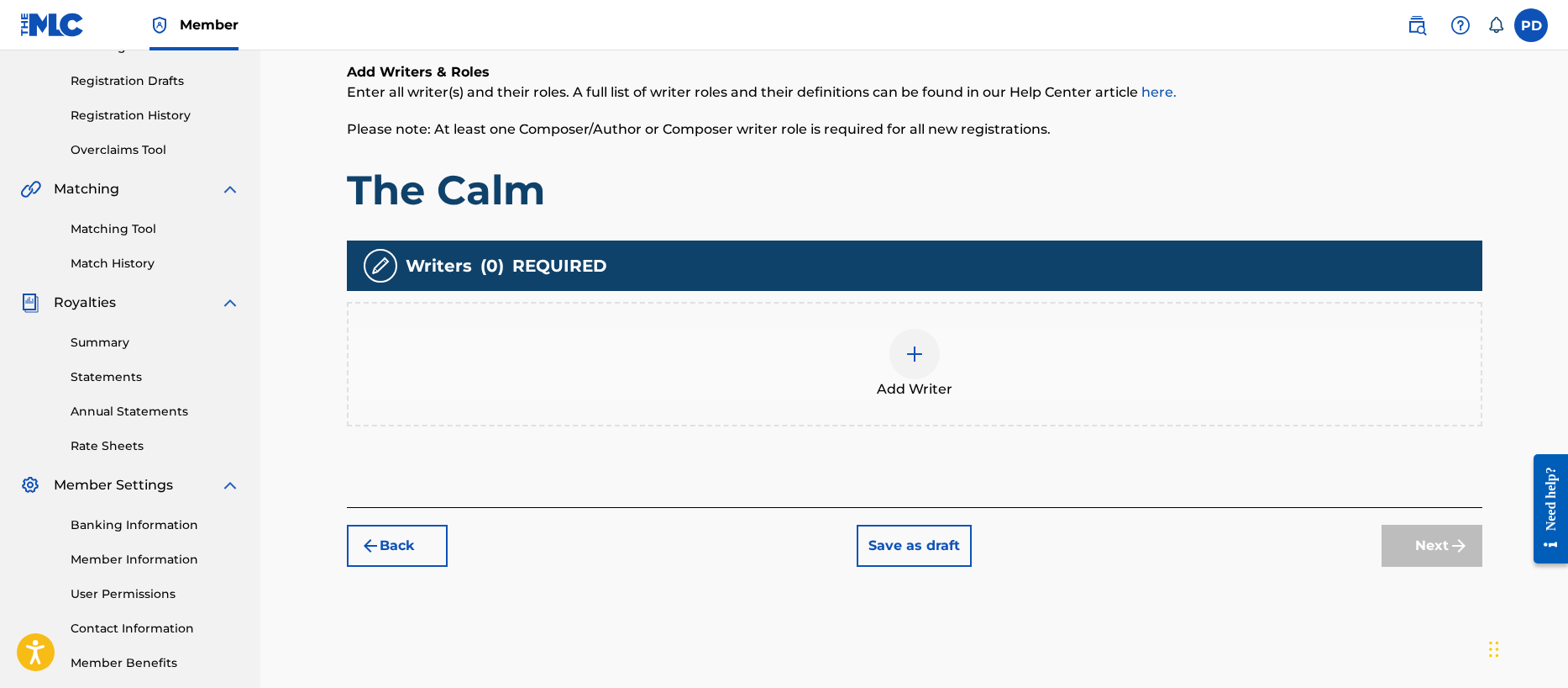
scroll to position [75, 0]
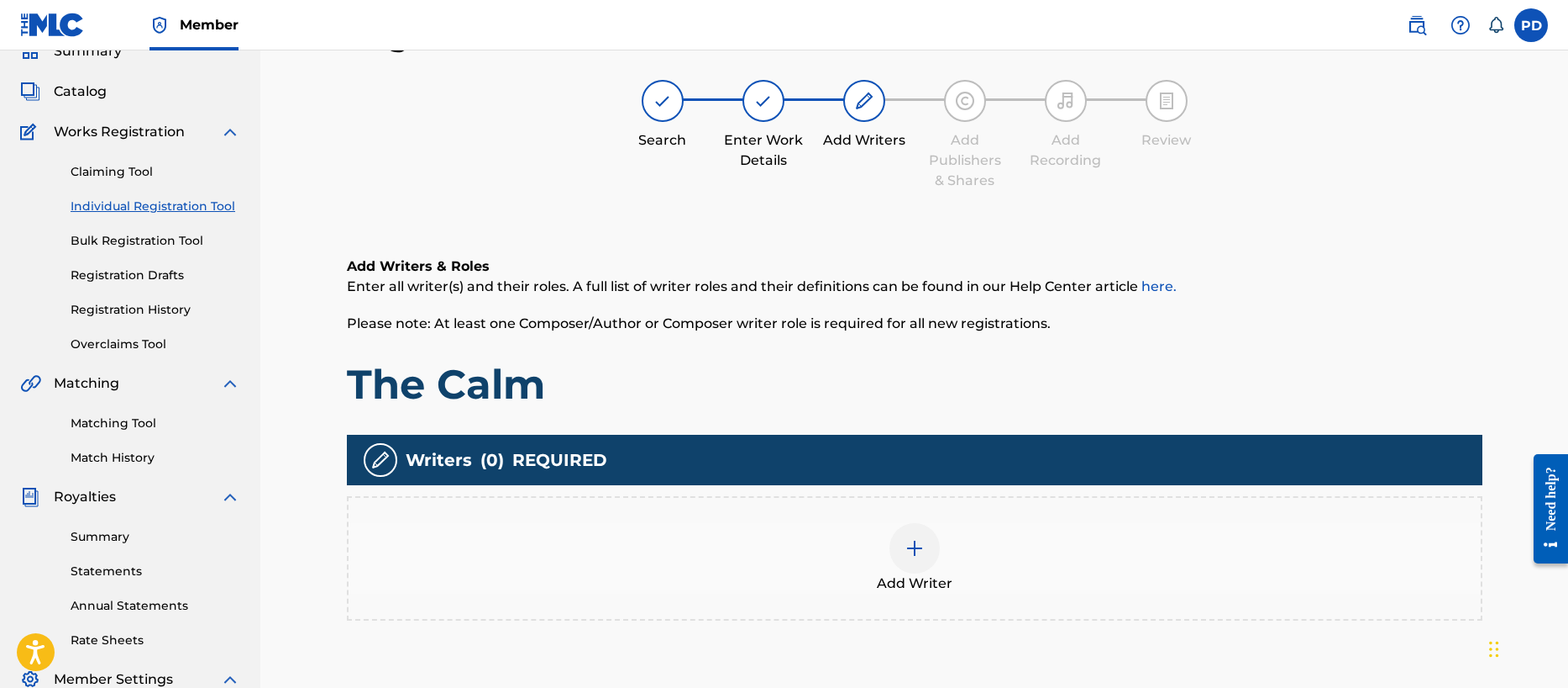
click at [913, 558] on div at bounding box center [915, 548] width 50 height 50
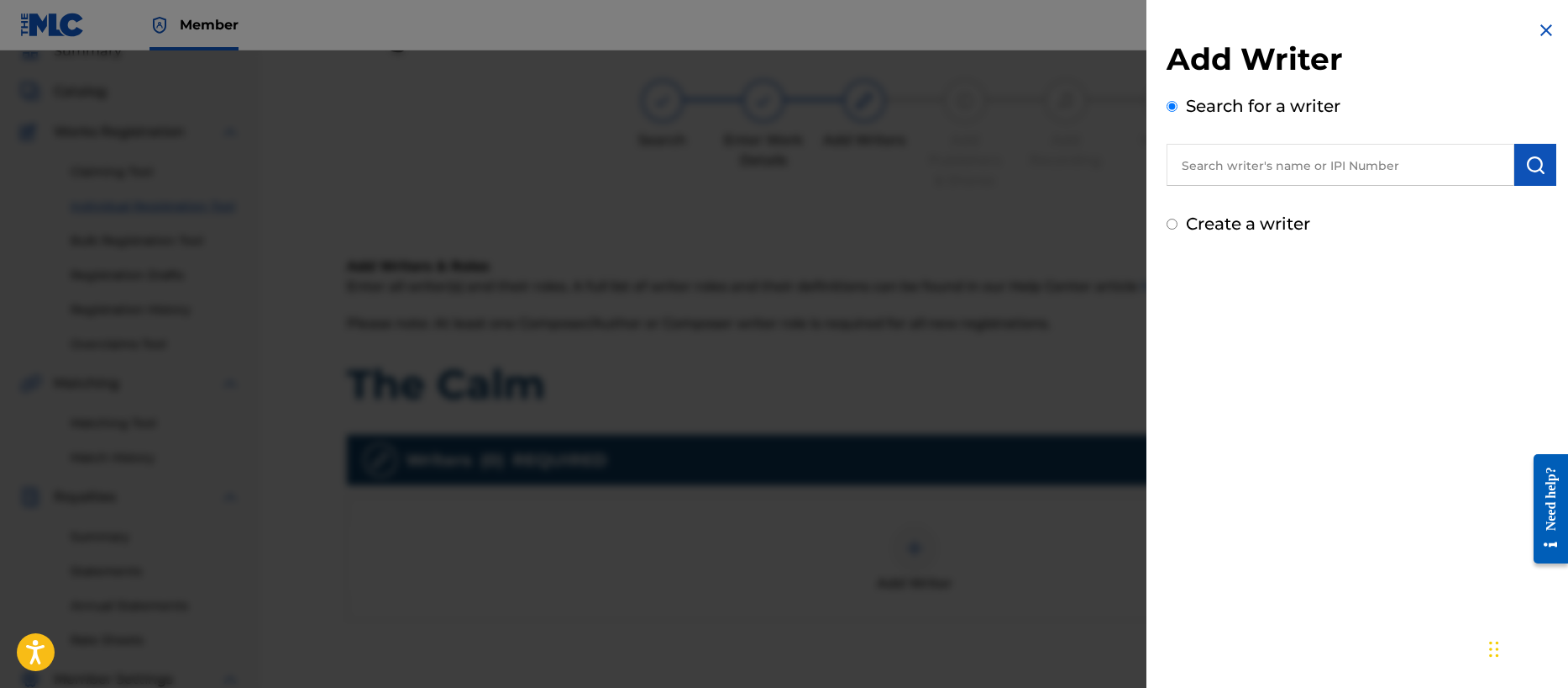
click at [1169, 225] on input "Create a writer" at bounding box center [1172, 224] width 11 height 11
radio input "false"
radio input "true"
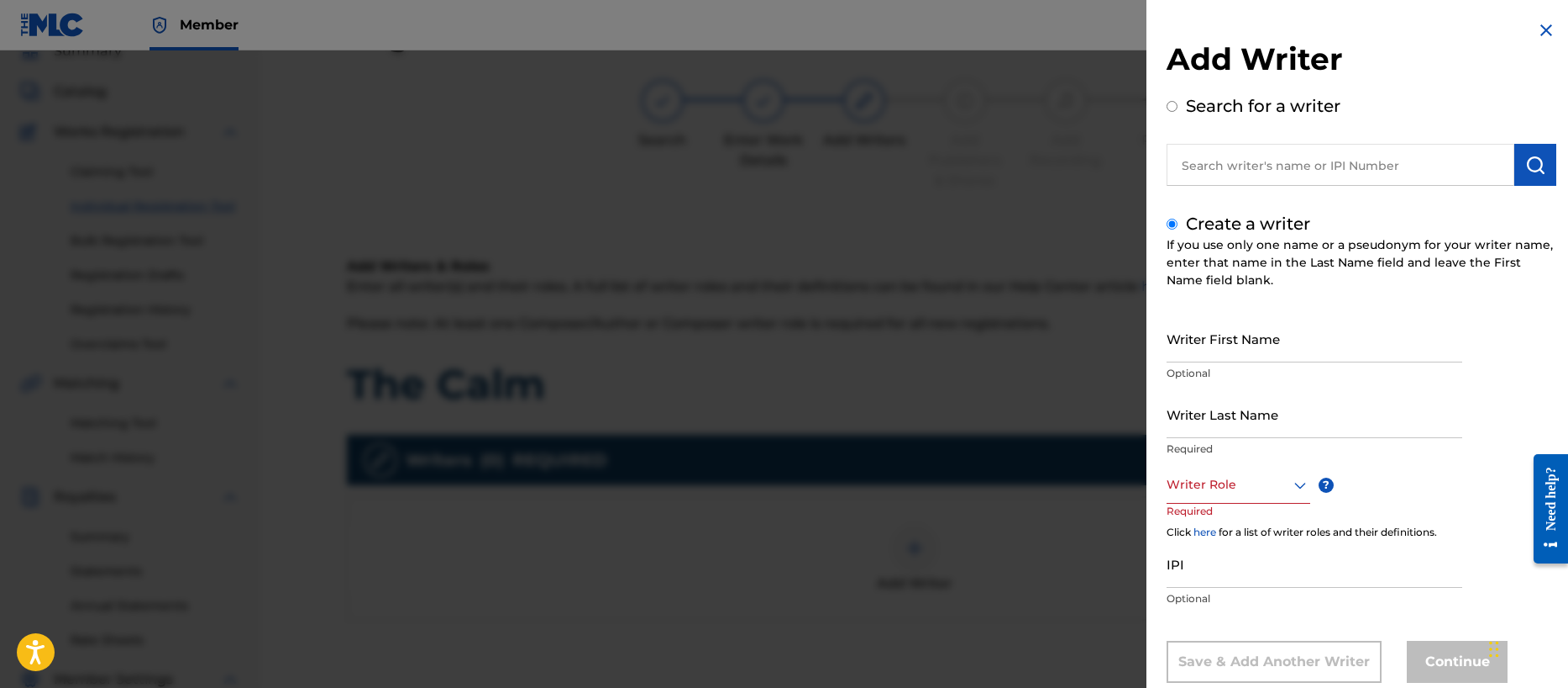
click at [1234, 342] on input "Writer First Name" at bounding box center [1314, 339] width 296 height 48
type input "[PERSON_NAME]"
click at [1246, 346] on input "[PERSON_NAME]" at bounding box center [1314, 339] width 296 height 48
click at [1213, 431] on input "Writer Last Name" at bounding box center [1314, 414] width 296 height 48
type input "[PERSON_NAME]"
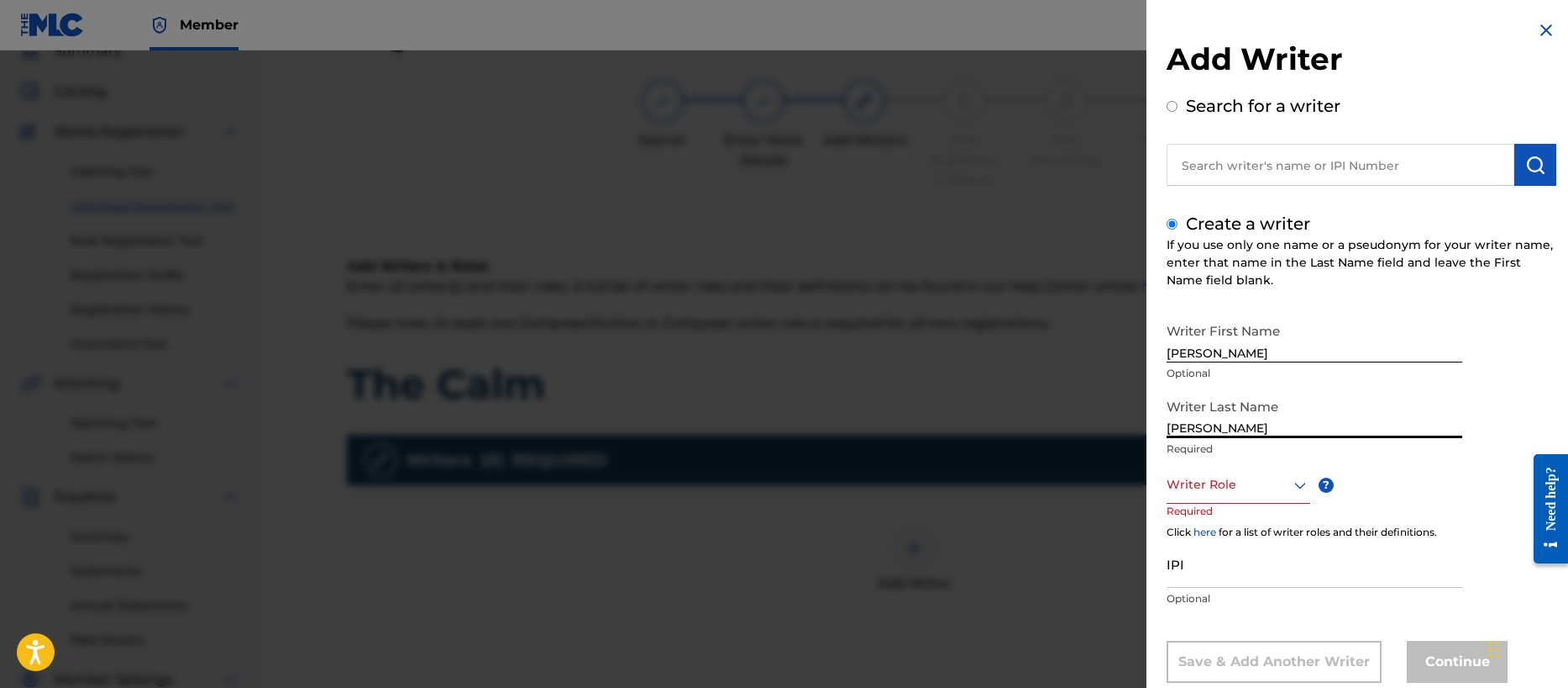
click at [1230, 351] on input "[PERSON_NAME]" at bounding box center [1314, 339] width 296 height 48
type input "[PERSON_NAME]"
click at [1234, 492] on div "Writer Role" at bounding box center [1238, 485] width 144 height 38
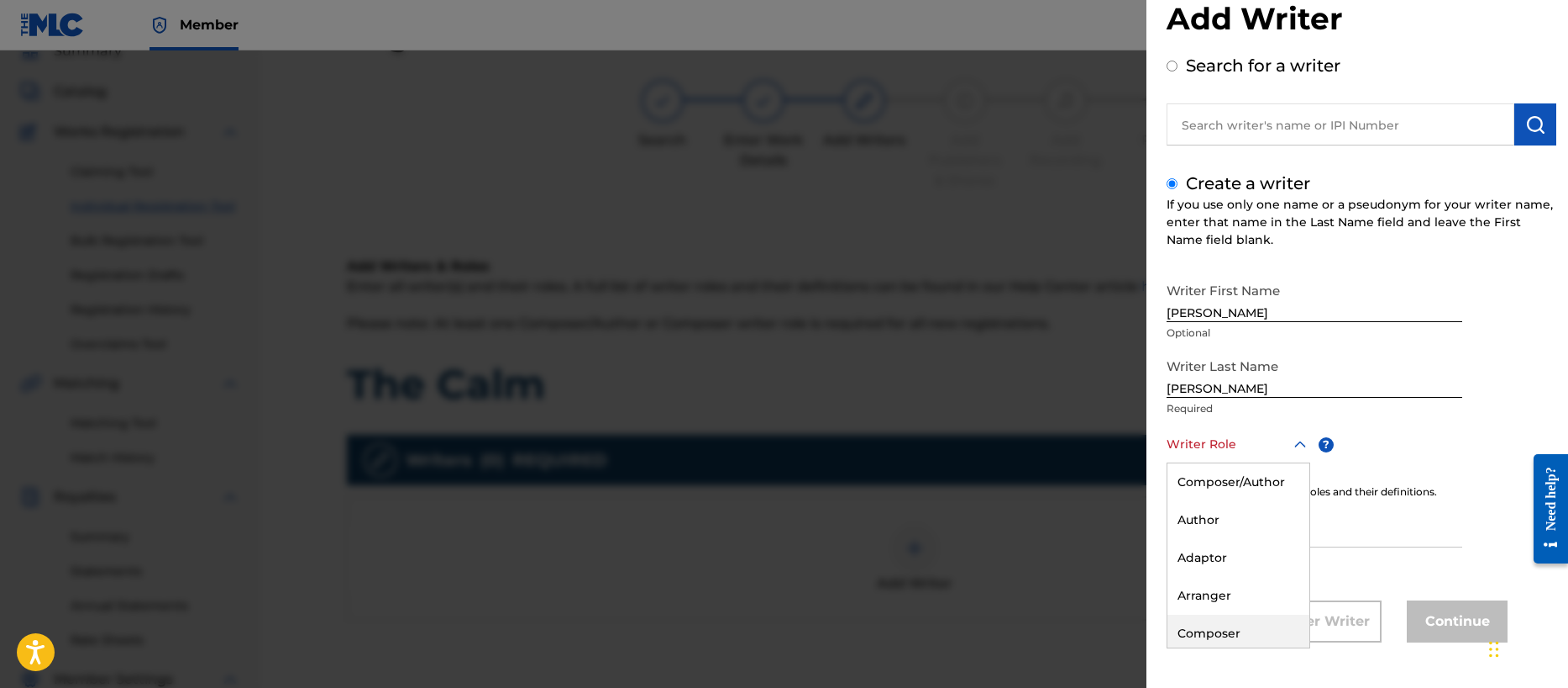
drag, startPoint x: 1228, startPoint y: 627, endPoint x: 1219, endPoint y: 626, distance: 9.1
click at [1227, 628] on div "Composer" at bounding box center [1238, 633] width 142 height 38
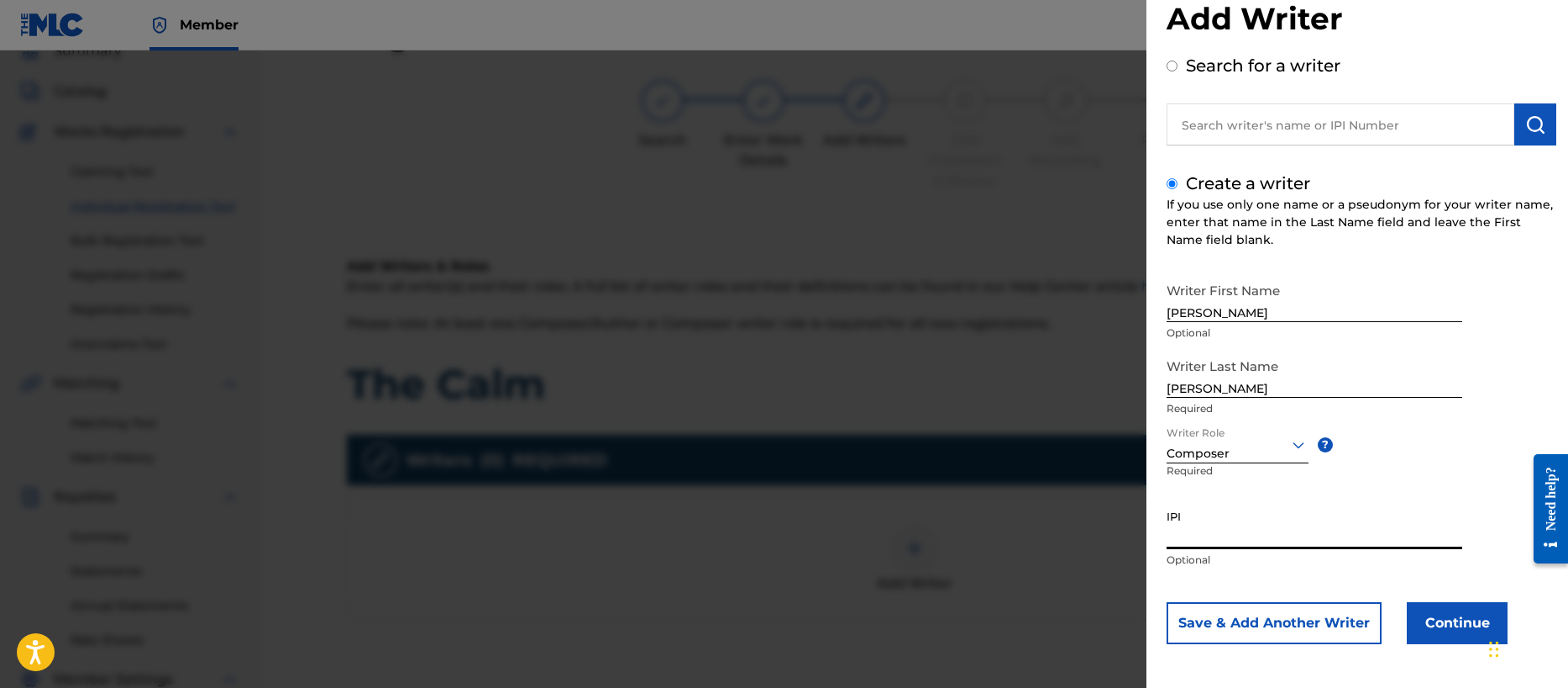
click at [1219, 537] on input "IPI" at bounding box center [1314, 526] width 296 height 48
click at [1213, 533] on input "IPI" at bounding box center [1314, 526] width 296 height 48
paste input "00356540654"
type input "00356540654"
click at [1459, 621] on button "Continue" at bounding box center [1457, 622] width 101 height 42
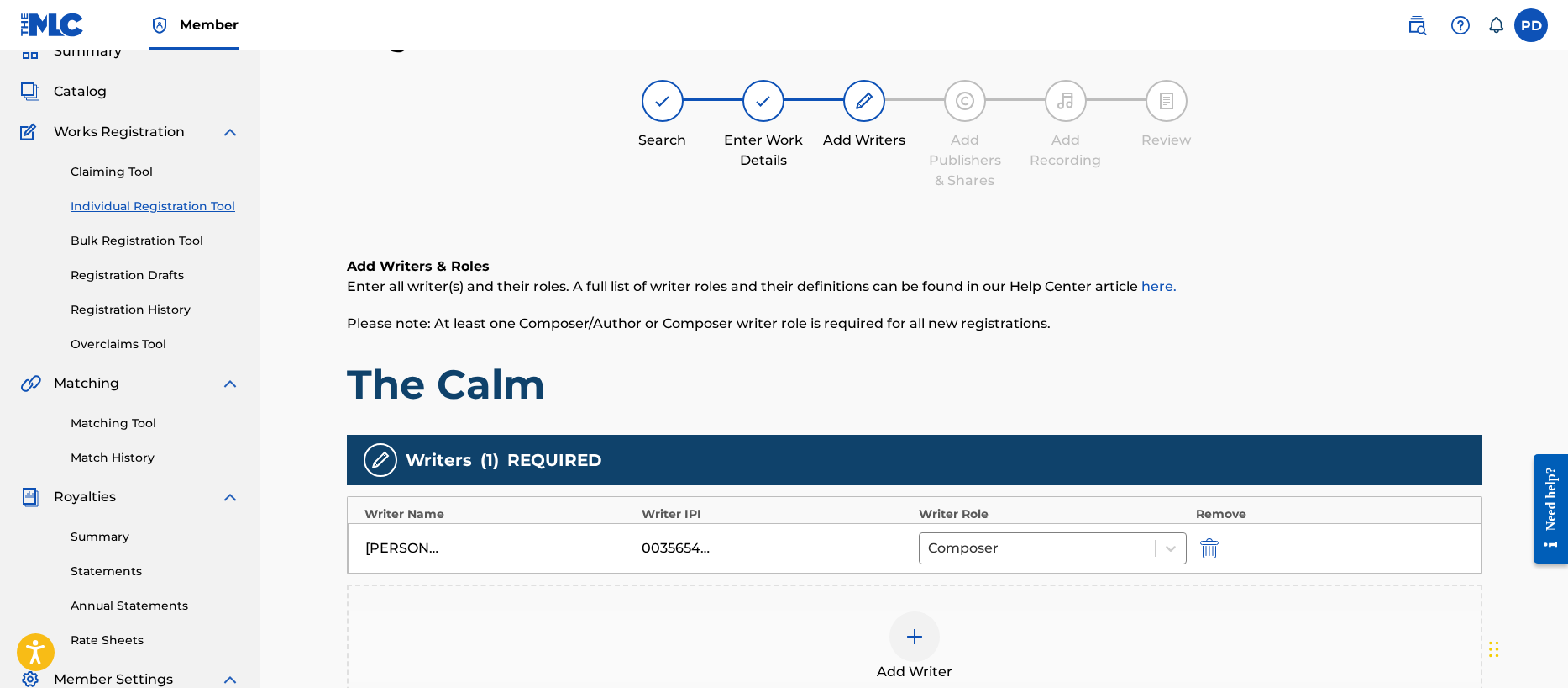
scroll to position [355, 0]
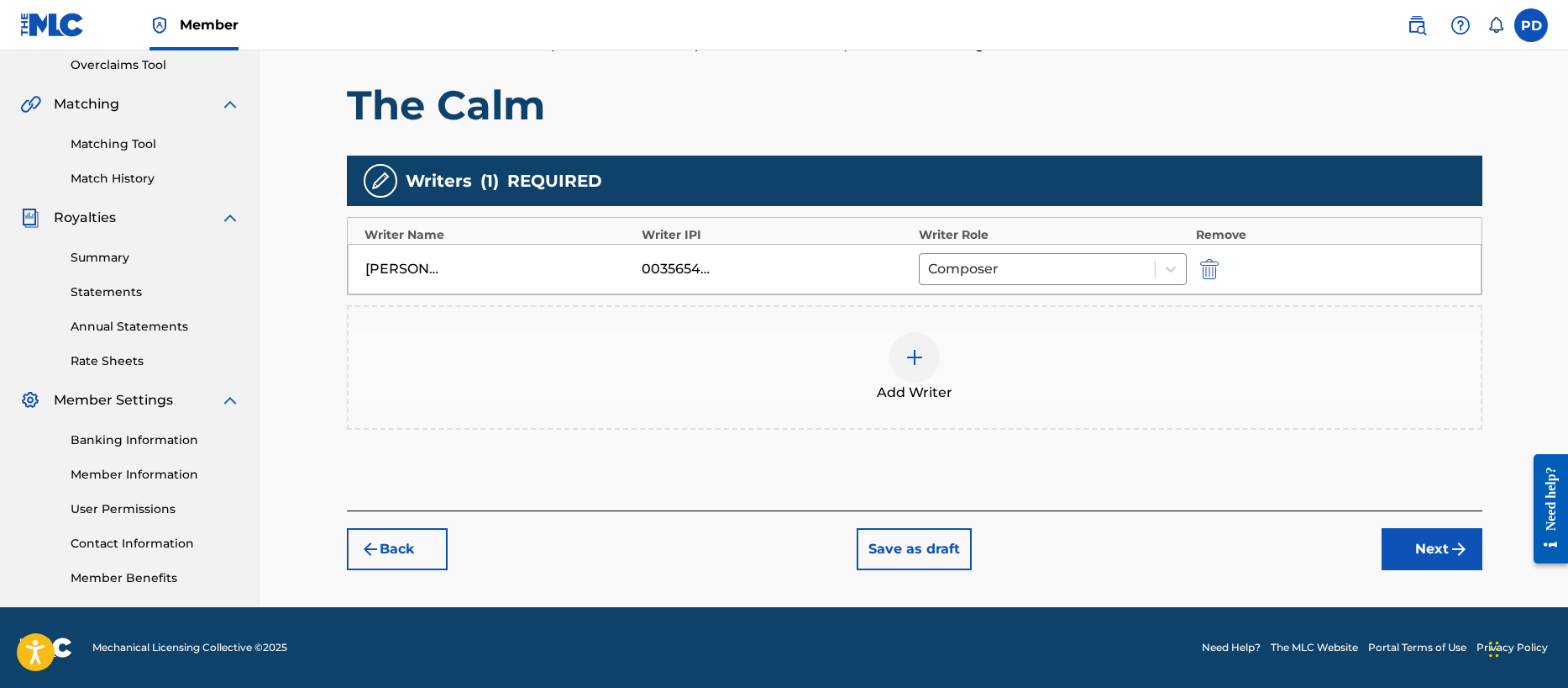
click at [918, 353] on img at bounding box center [915, 357] width 20 height 20
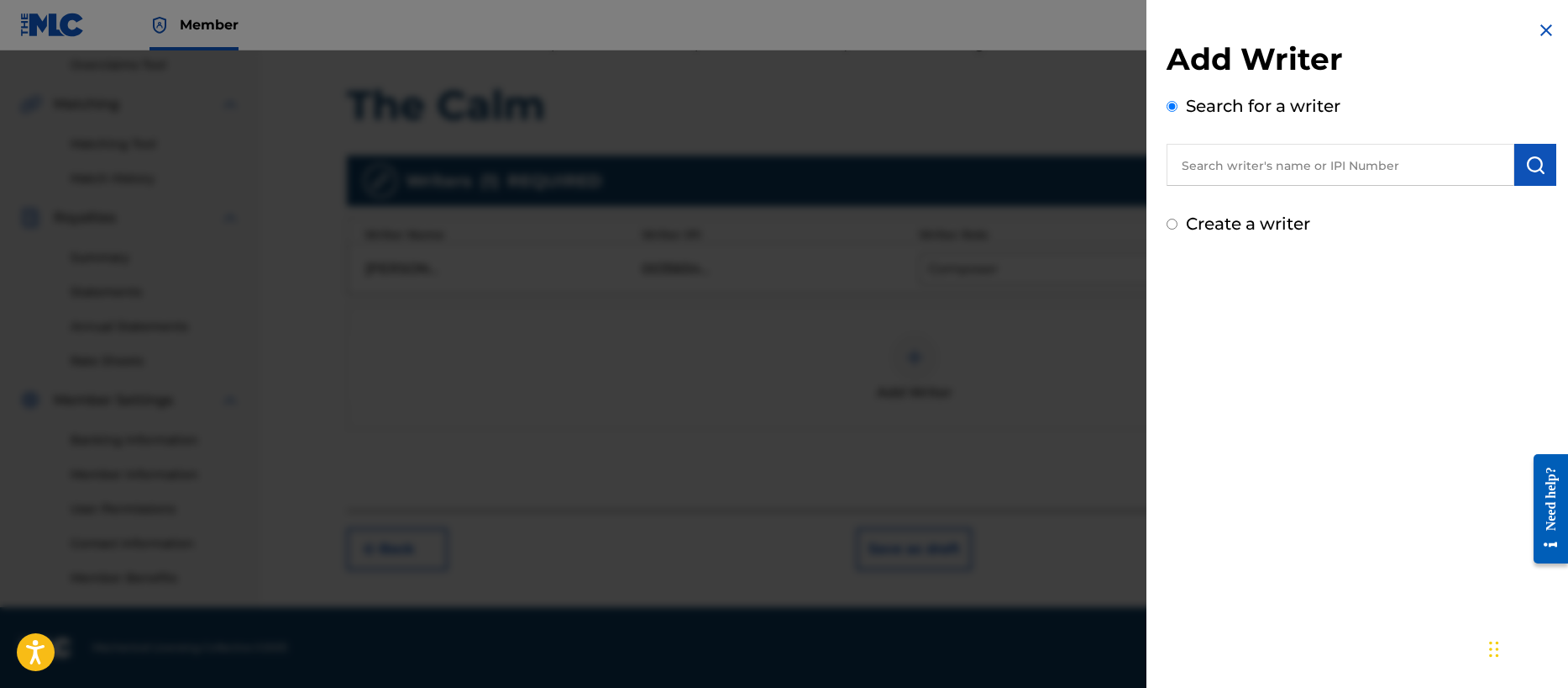
click at [1174, 224] on input "Create a writer" at bounding box center [1172, 224] width 11 height 11
radio input "false"
radio input "true"
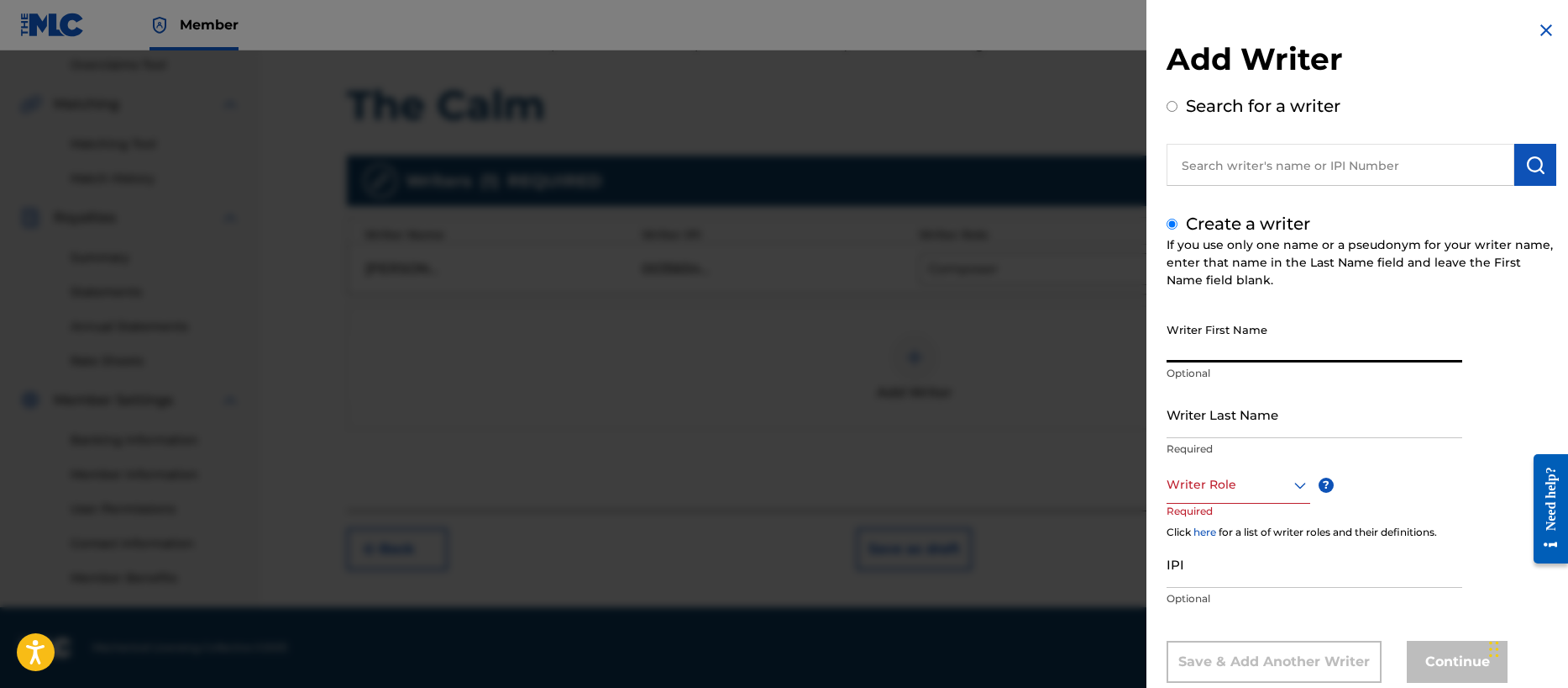
click at [1242, 354] on input "Writer First Name" at bounding box center [1314, 339] width 296 height 48
type input "[PERSON_NAME]"
click at [1238, 490] on div "option , selected. Select is focused ,type to refine list, press Down to open t…" at bounding box center [1238, 485] width 144 height 38
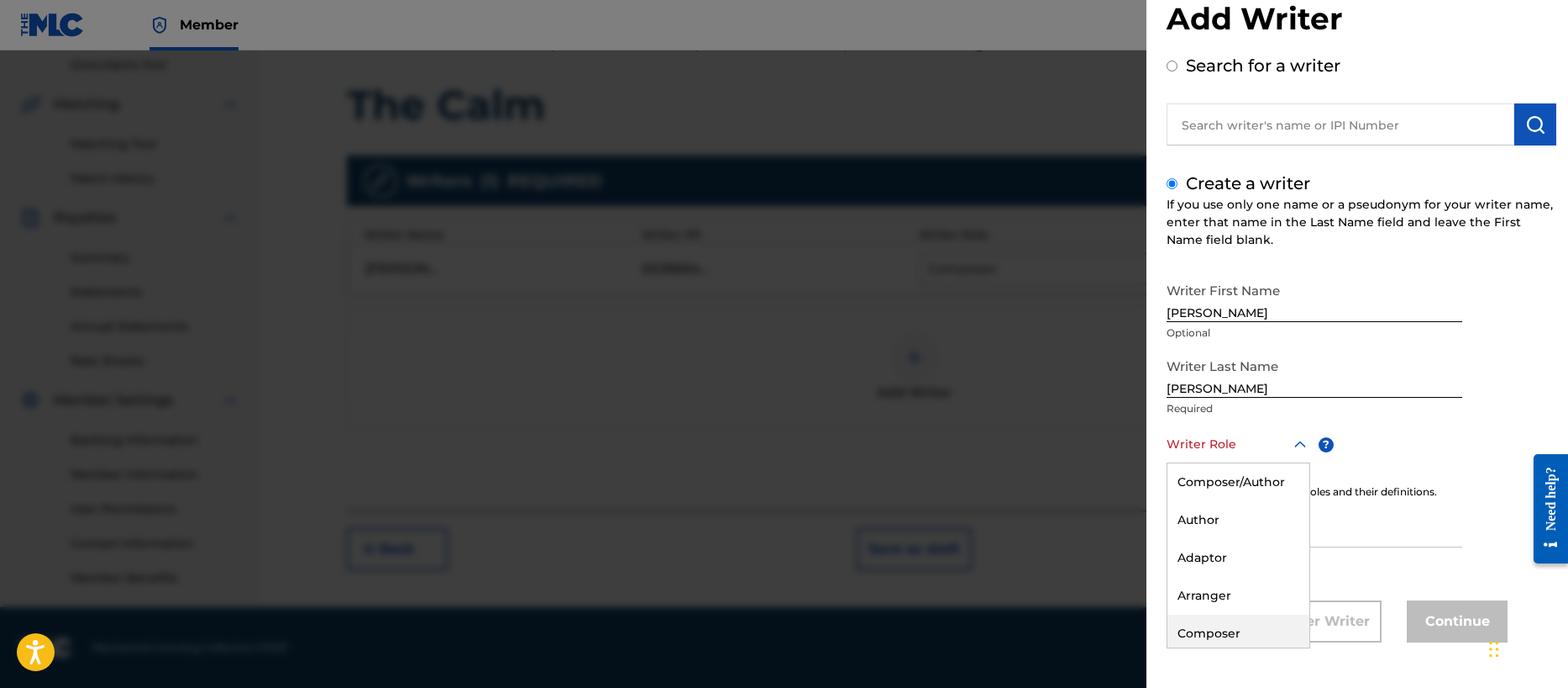
click at [1221, 629] on div "Composer" at bounding box center [1238, 633] width 142 height 38
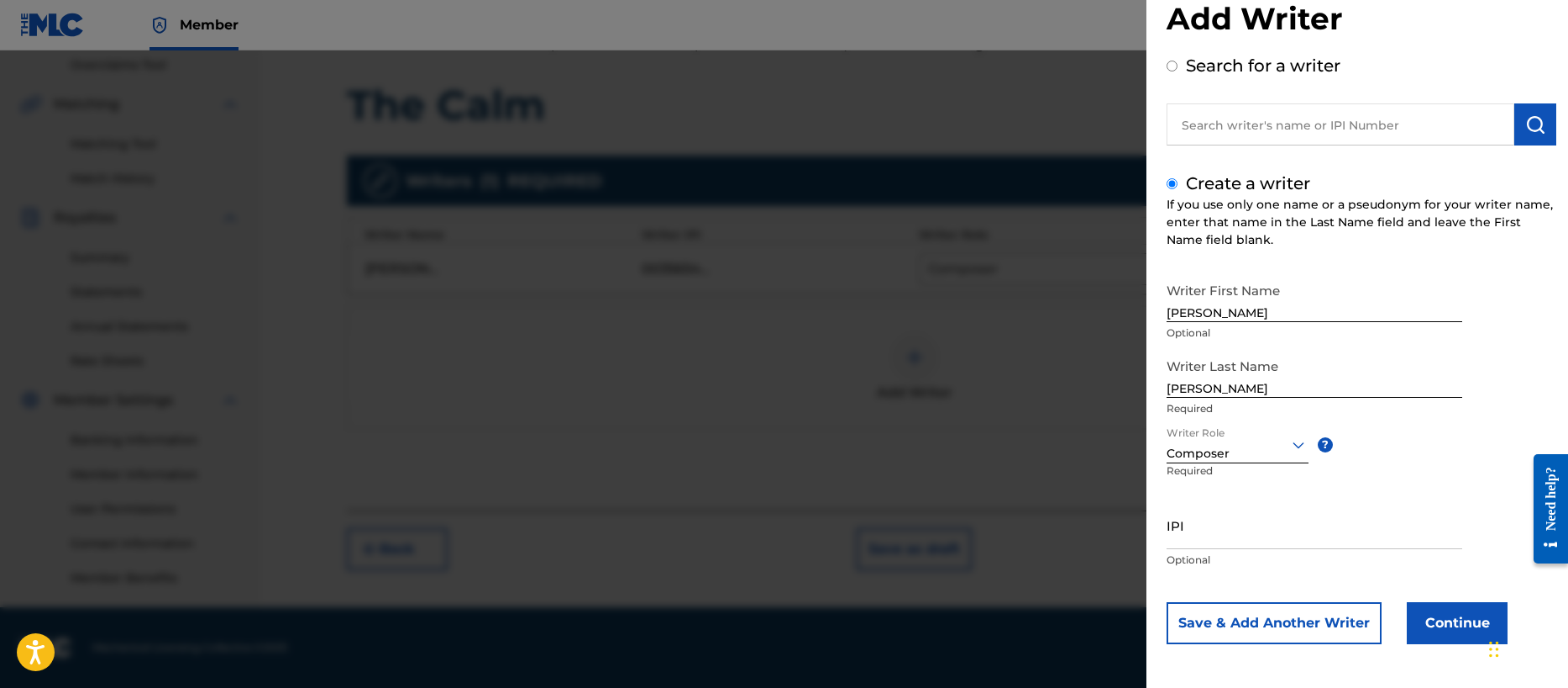
click at [1228, 536] on input "IPI" at bounding box center [1314, 526] width 296 height 48
paste input "00196887985"
type input "00196887985"
click at [1293, 619] on button "Save & Add Another Writer" at bounding box center [1274, 622] width 215 height 42
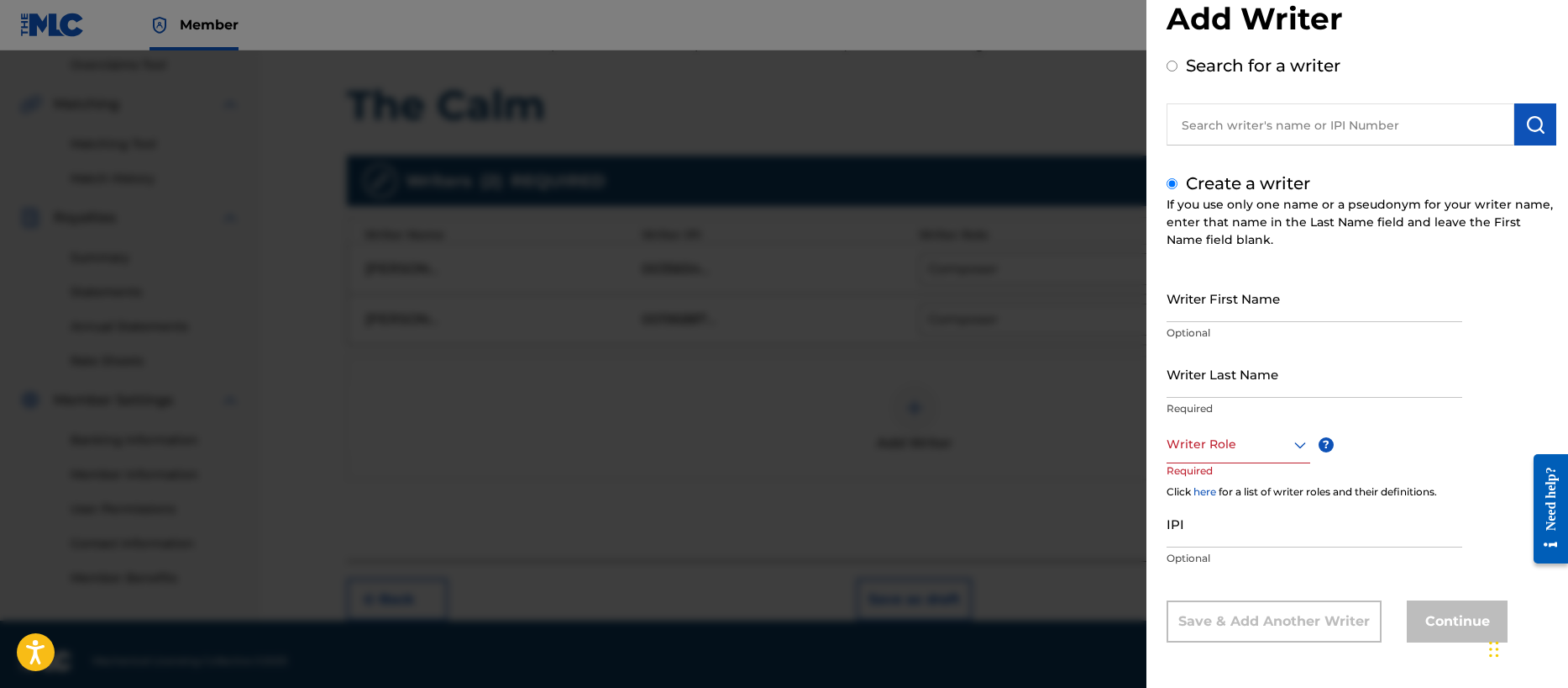
click at [1221, 309] on input "Writer First Name" at bounding box center [1314, 298] width 296 height 48
type input "[PERSON_NAME]"
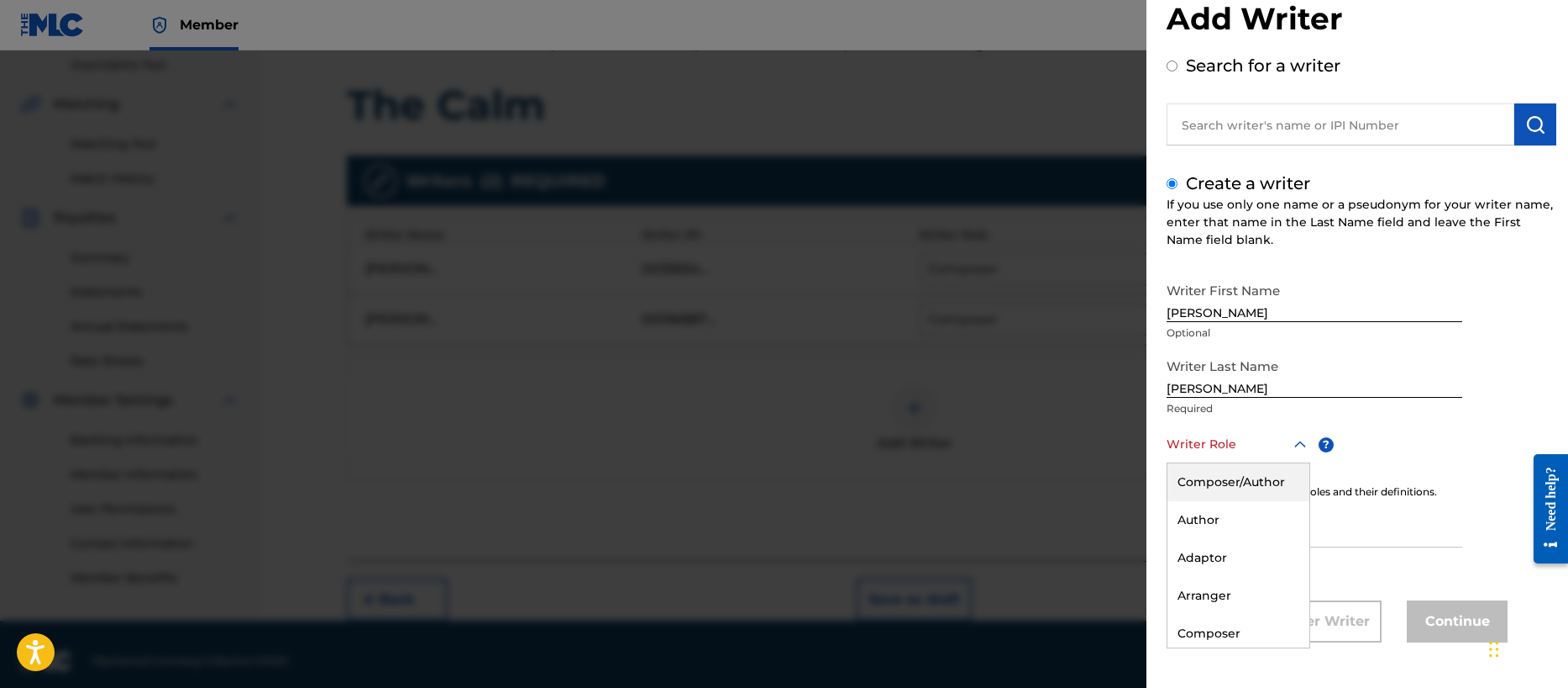
drag, startPoint x: 1208, startPoint y: 445, endPoint x: 1234, endPoint y: 485, distance: 47.7
click at [1208, 445] on div at bounding box center [1238, 444] width 144 height 21
click at [1235, 629] on div "Composer" at bounding box center [1238, 633] width 142 height 38
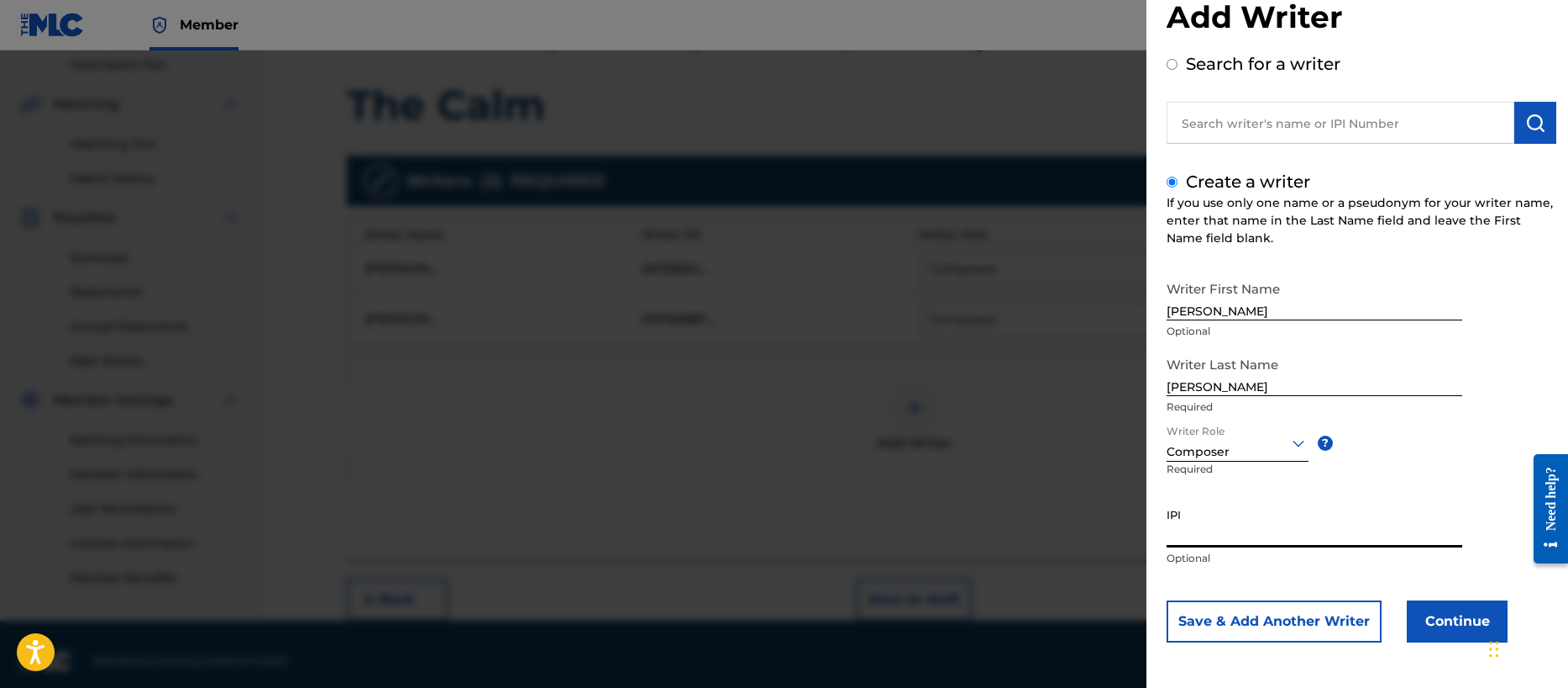
click at [1219, 537] on input "IPI" at bounding box center [1314, 524] width 296 height 48
paste input "00356713255"
type input "00356713255"
click at [1276, 617] on button "Save & Add Another Writer" at bounding box center [1274, 620] width 215 height 42
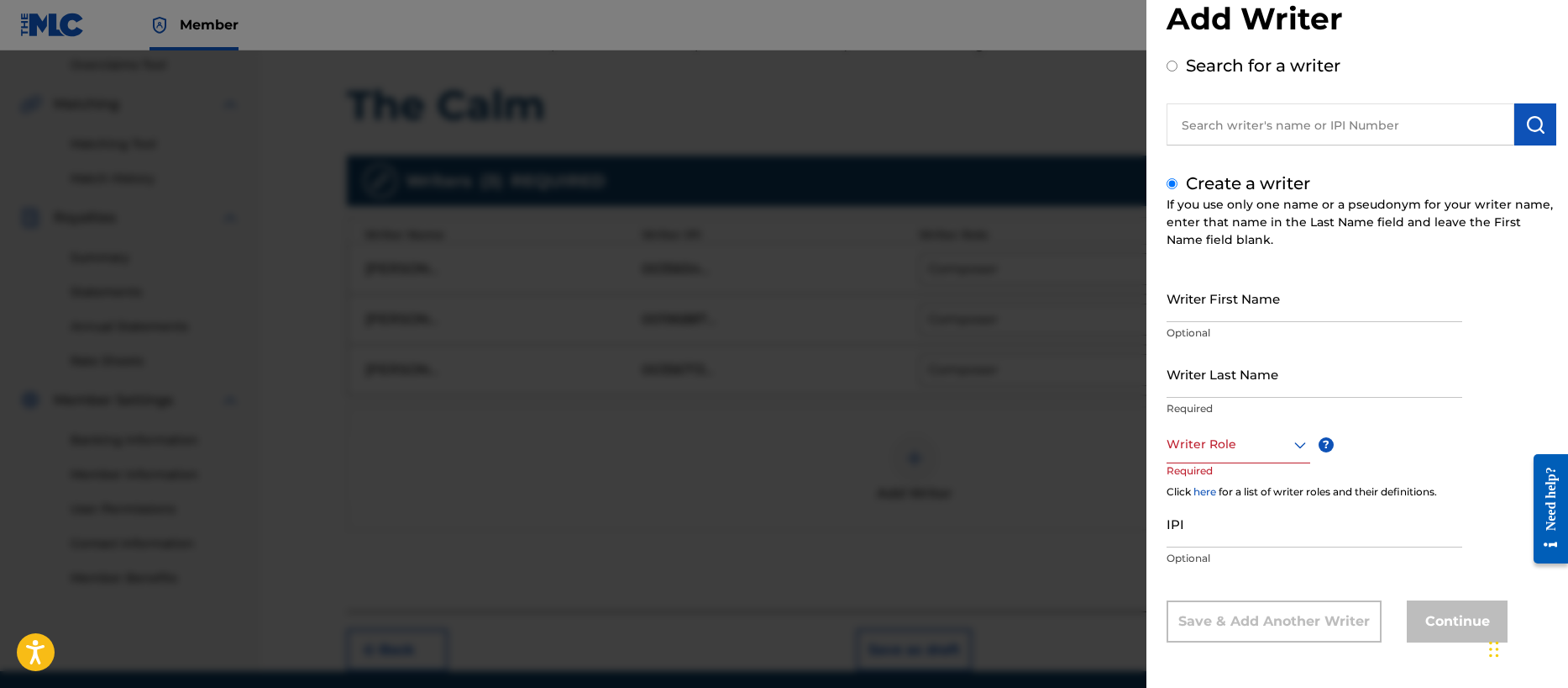
scroll to position [40, 0]
click at [1208, 303] on input "Writer First Name" at bounding box center [1314, 298] width 296 height 48
type input "[PERSON_NAME] [PERSON_NAME]"
type input "[PERSON_NAME]"
click at [1212, 448] on div at bounding box center [1238, 444] width 144 height 21
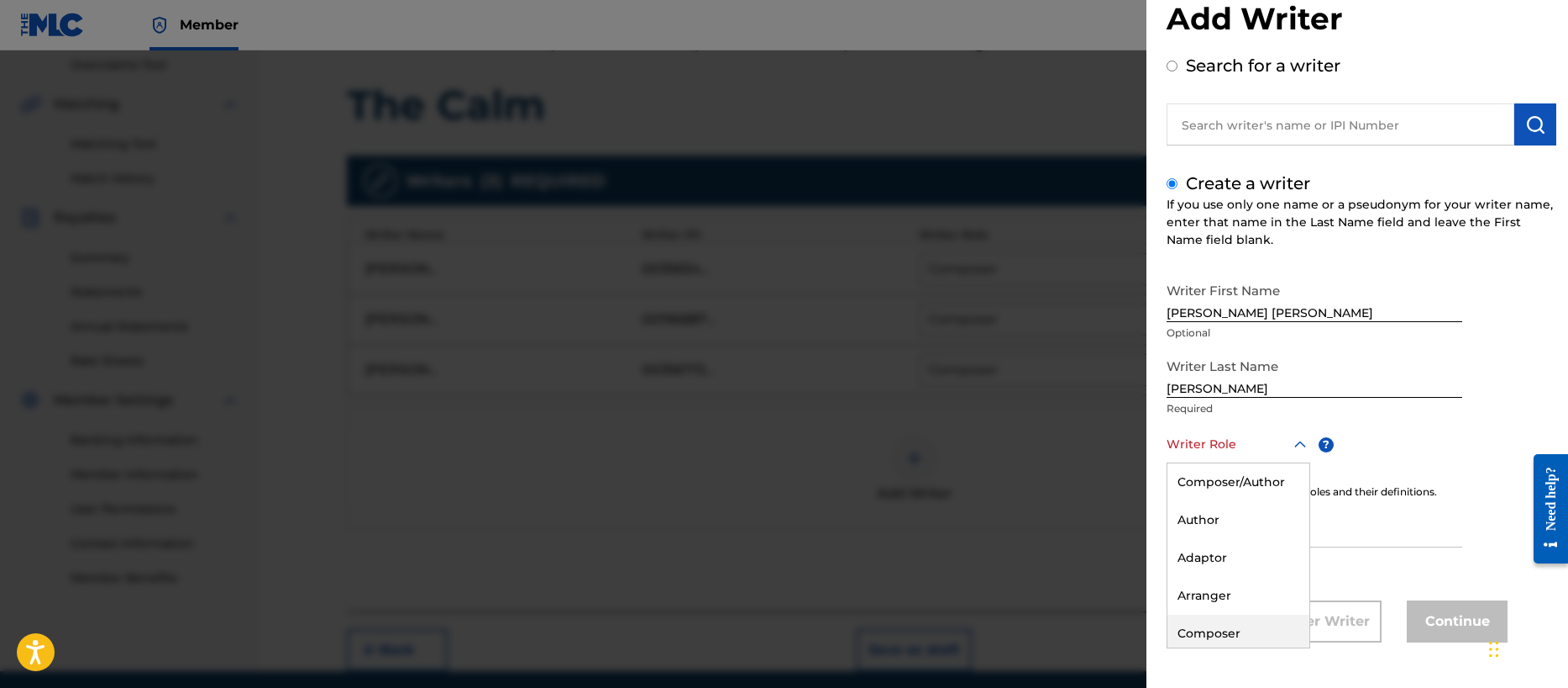
click at [1230, 634] on div "Composer" at bounding box center [1238, 633] width 142 height 38
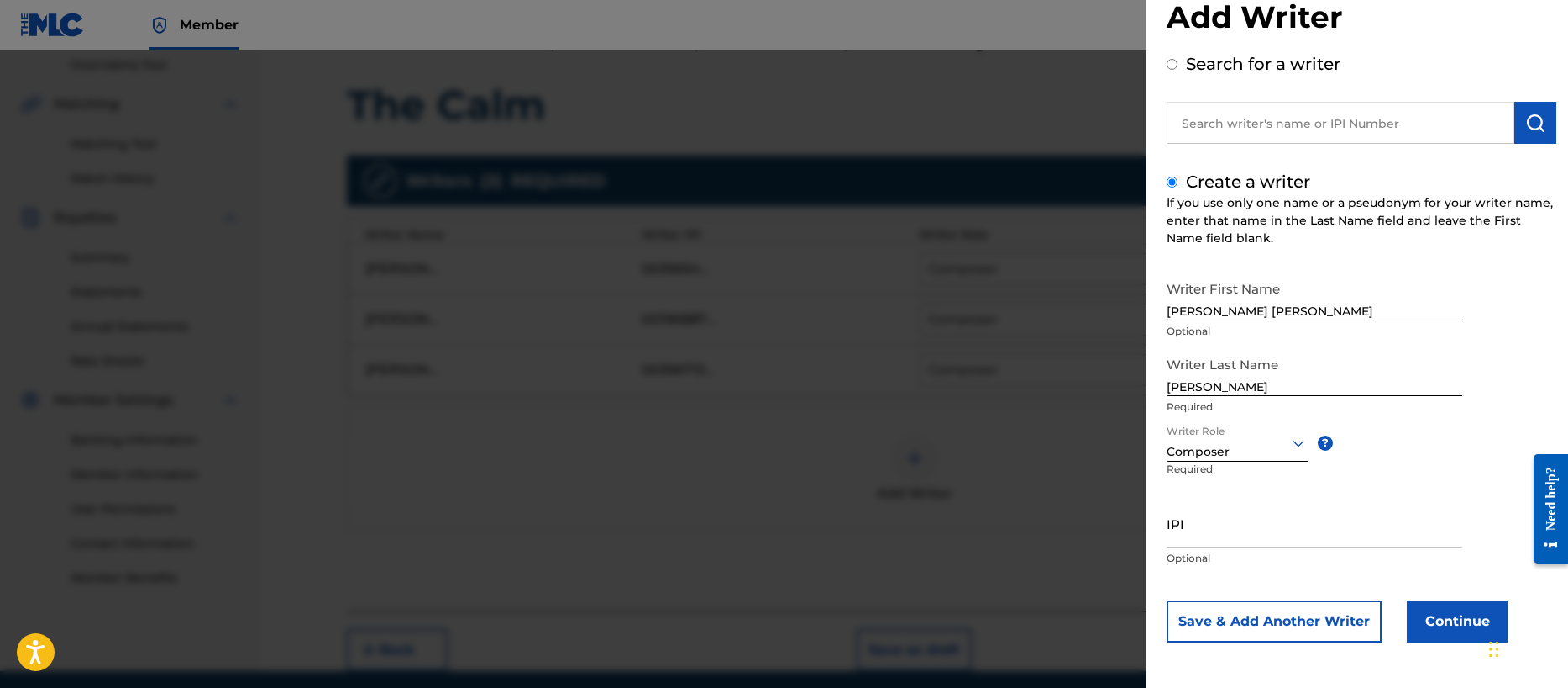
click at [1236, 536] on input "IPI" at bounding box center [1314, 524] width 296 height 48
paste input "00401057708"
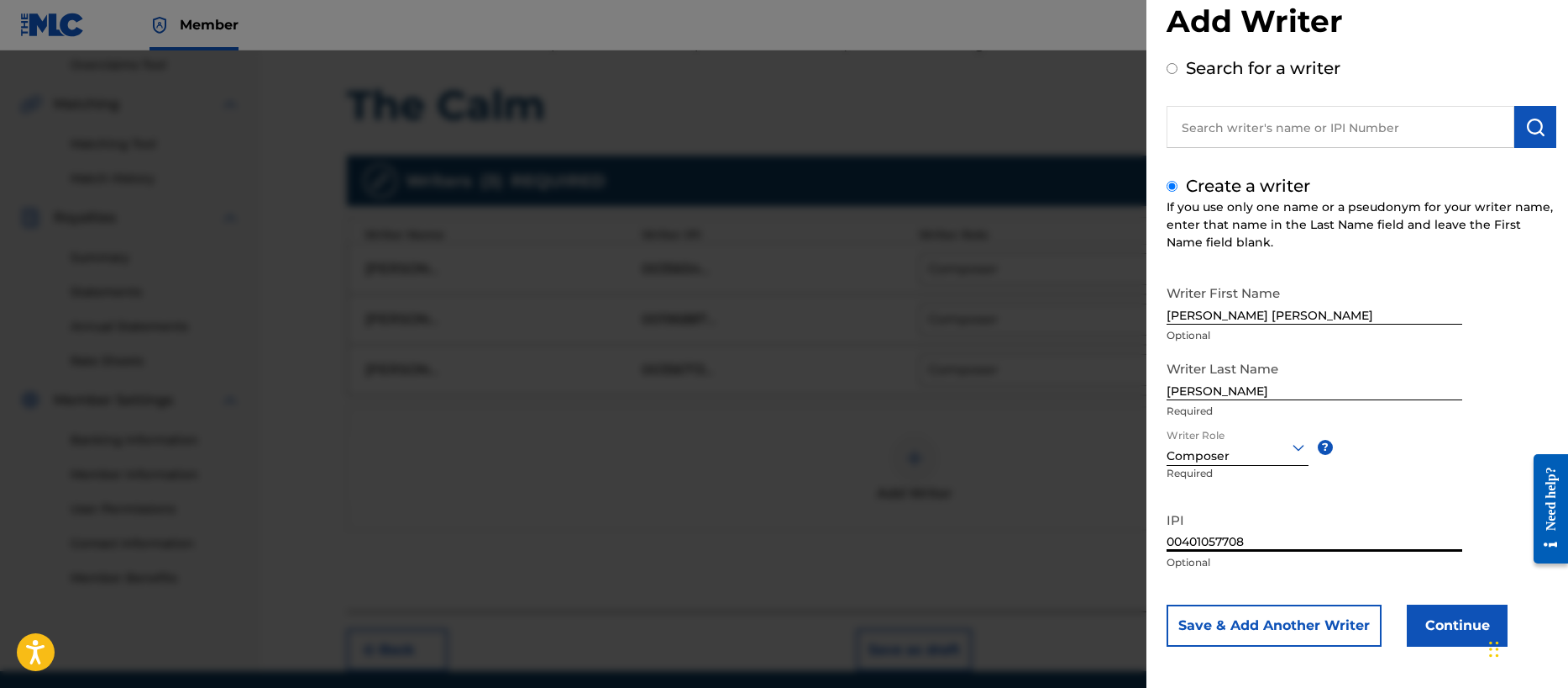
type input "00401057708"
click at [1433, 621] on button "Continue" at bounding box center [1457, 625] width 101 height 42
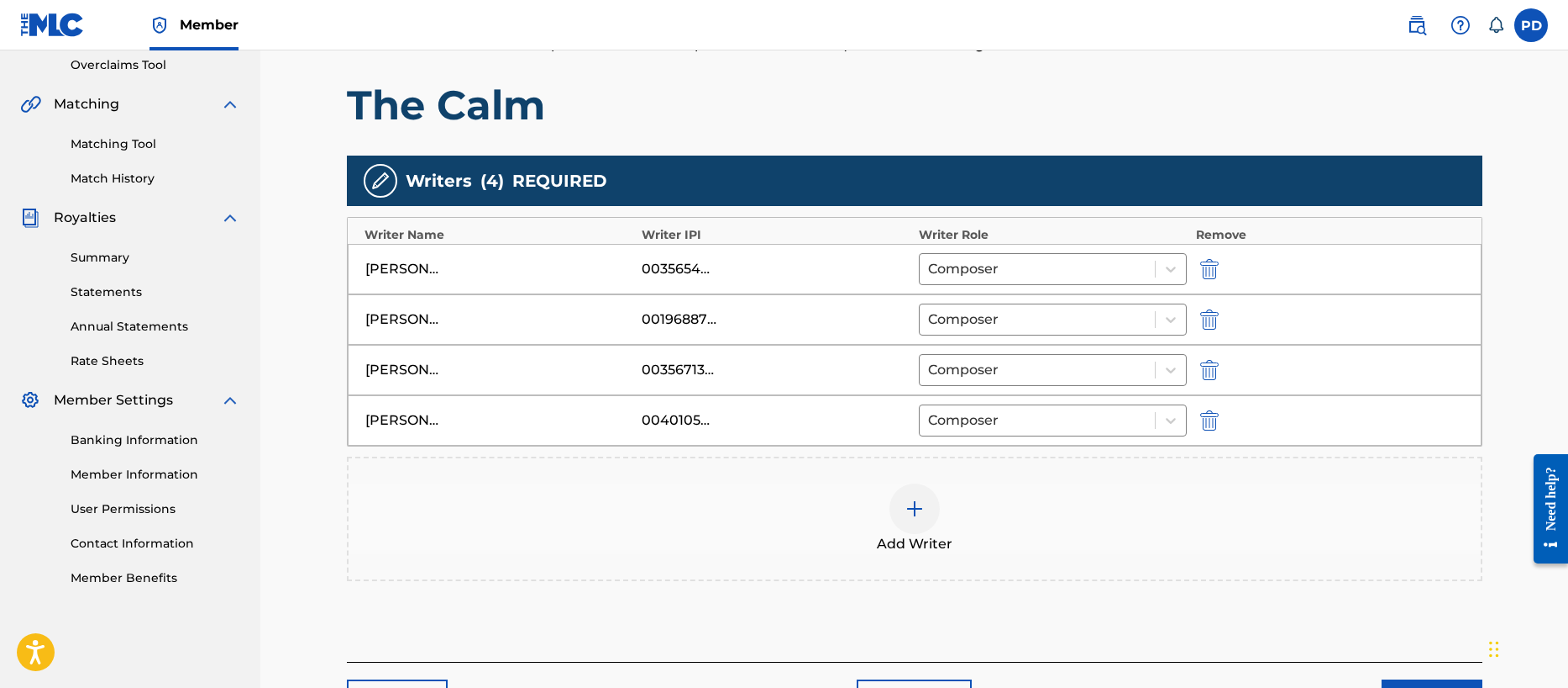
scroll to position [457, 0]
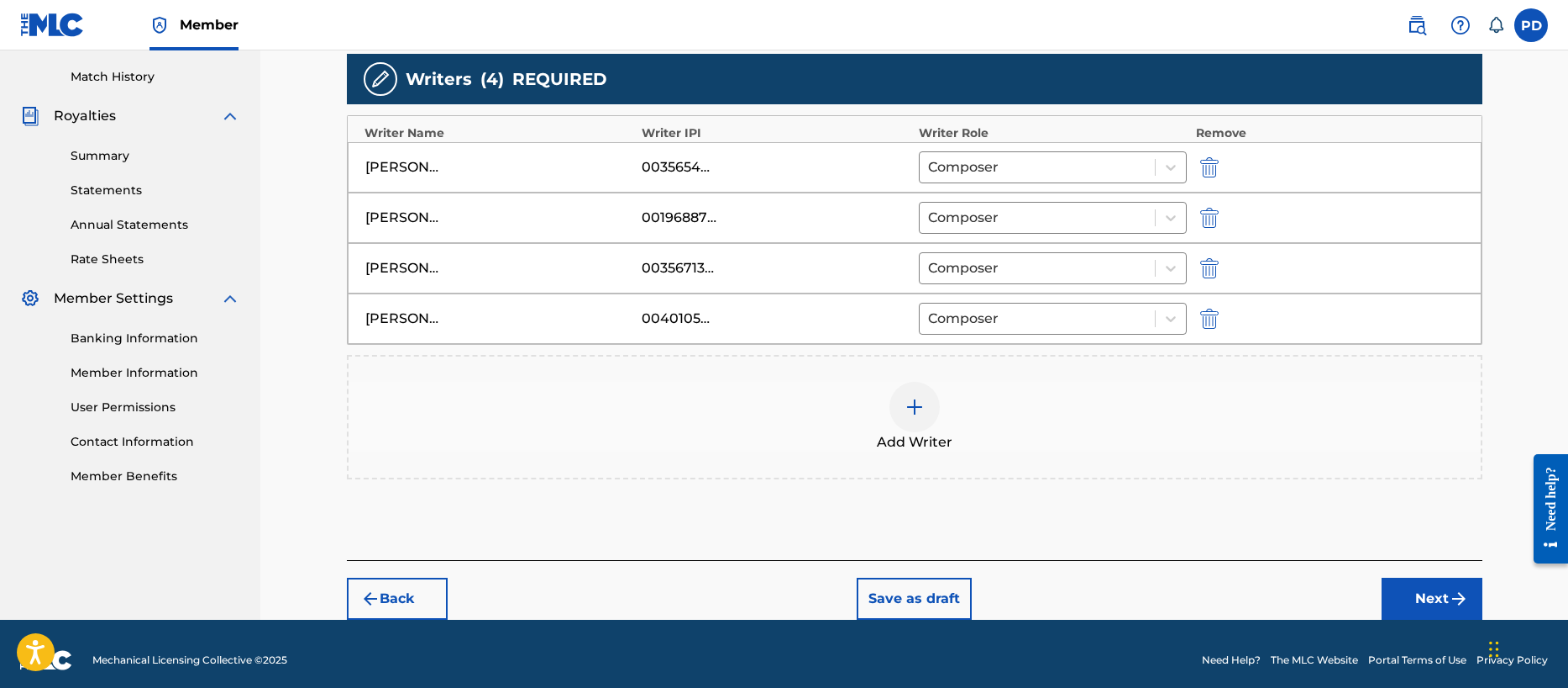
click at [1406, 593] on button "Next" at bounding box center [1432, 598] width 101 height 42
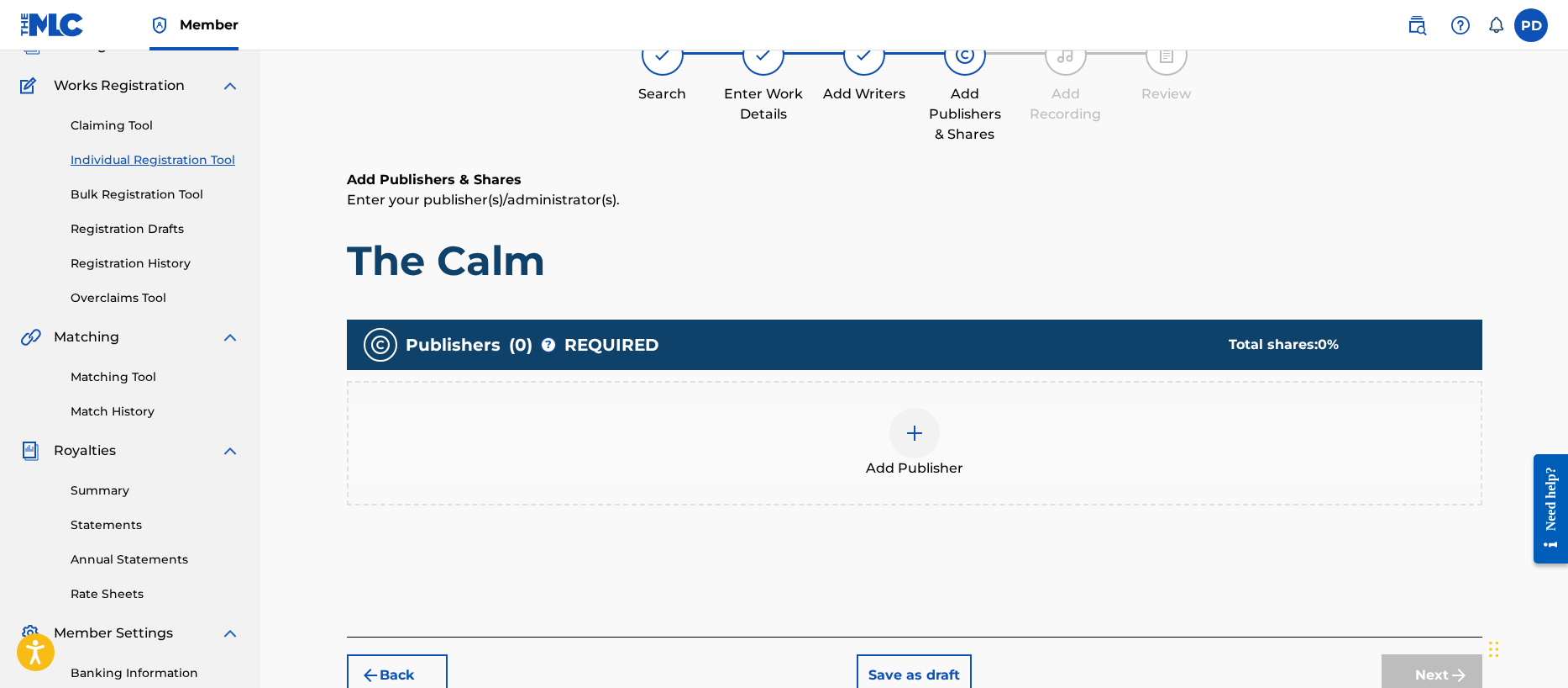
scroll to position [75, 0]
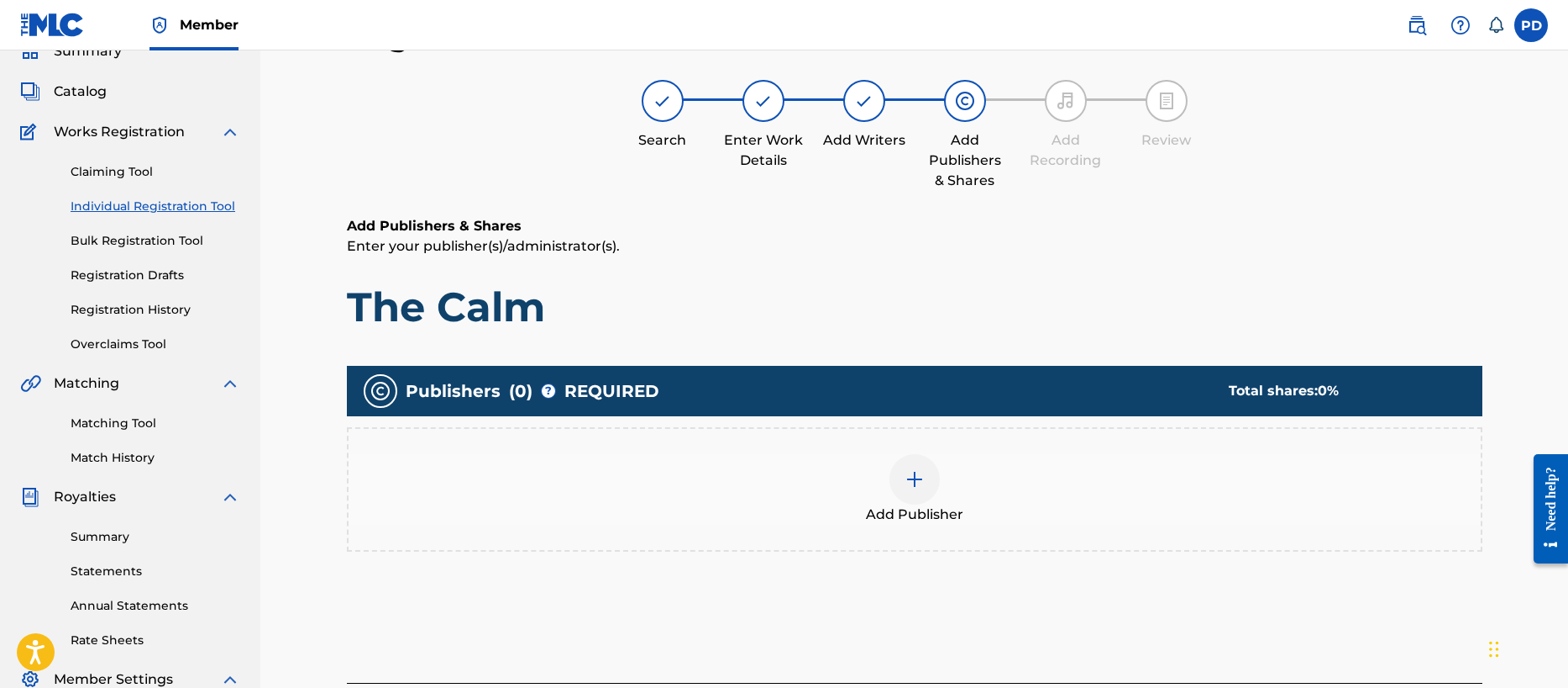
click at [919, 476] on img at bounding box center [915, 479] width 20 height 20
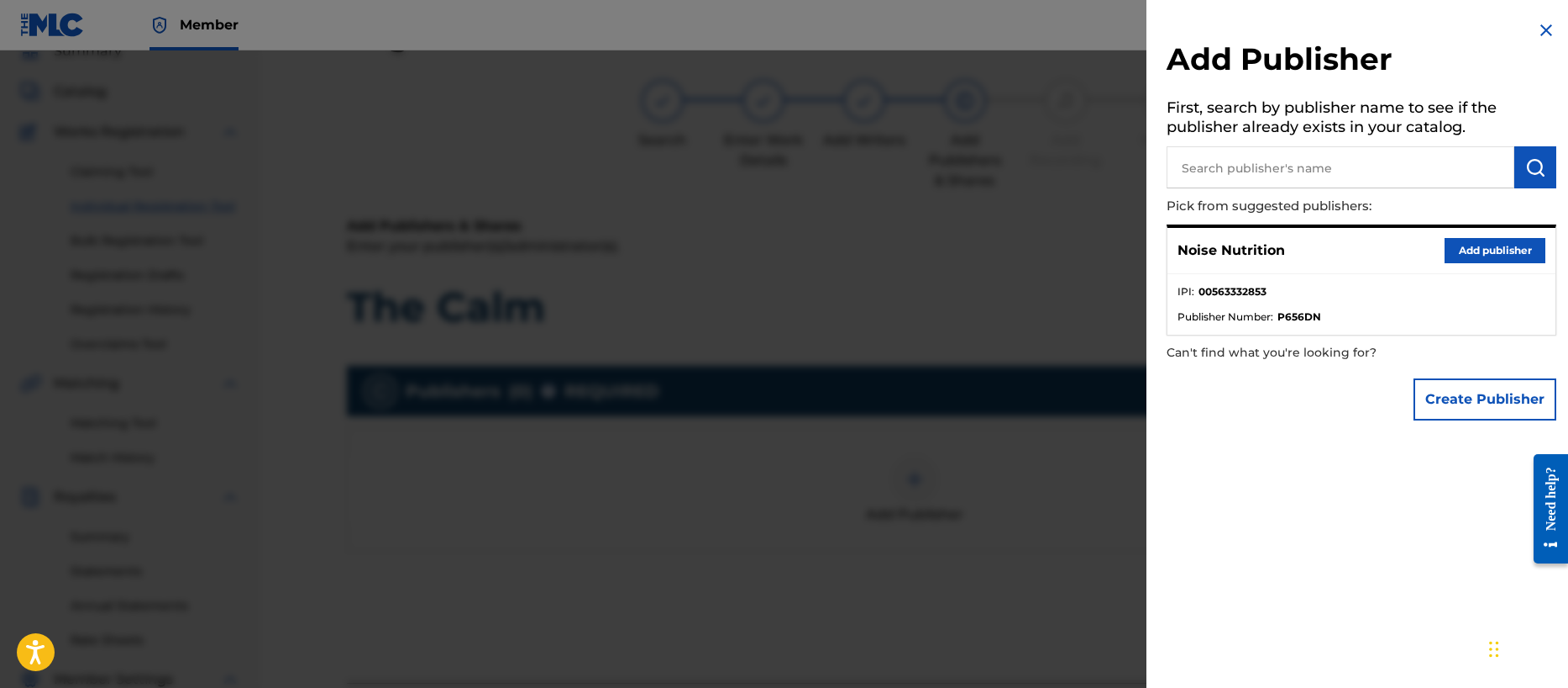
click at [1468, 244] on button "Add publisher" at bounding box center [1495, 250] width 101 height 25
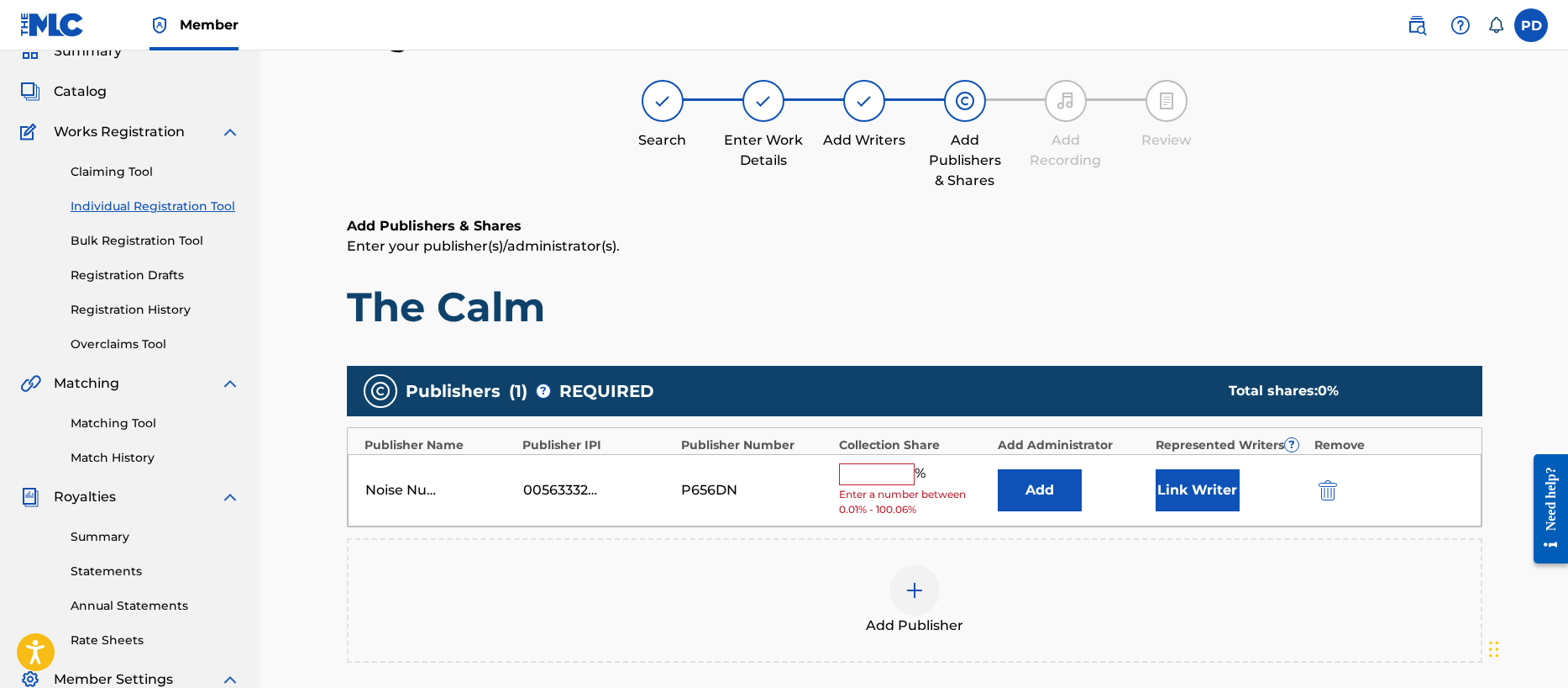
click at [874, 483] on input "text" at bounding box center [876, 474] width 75 height 22
type input "100"
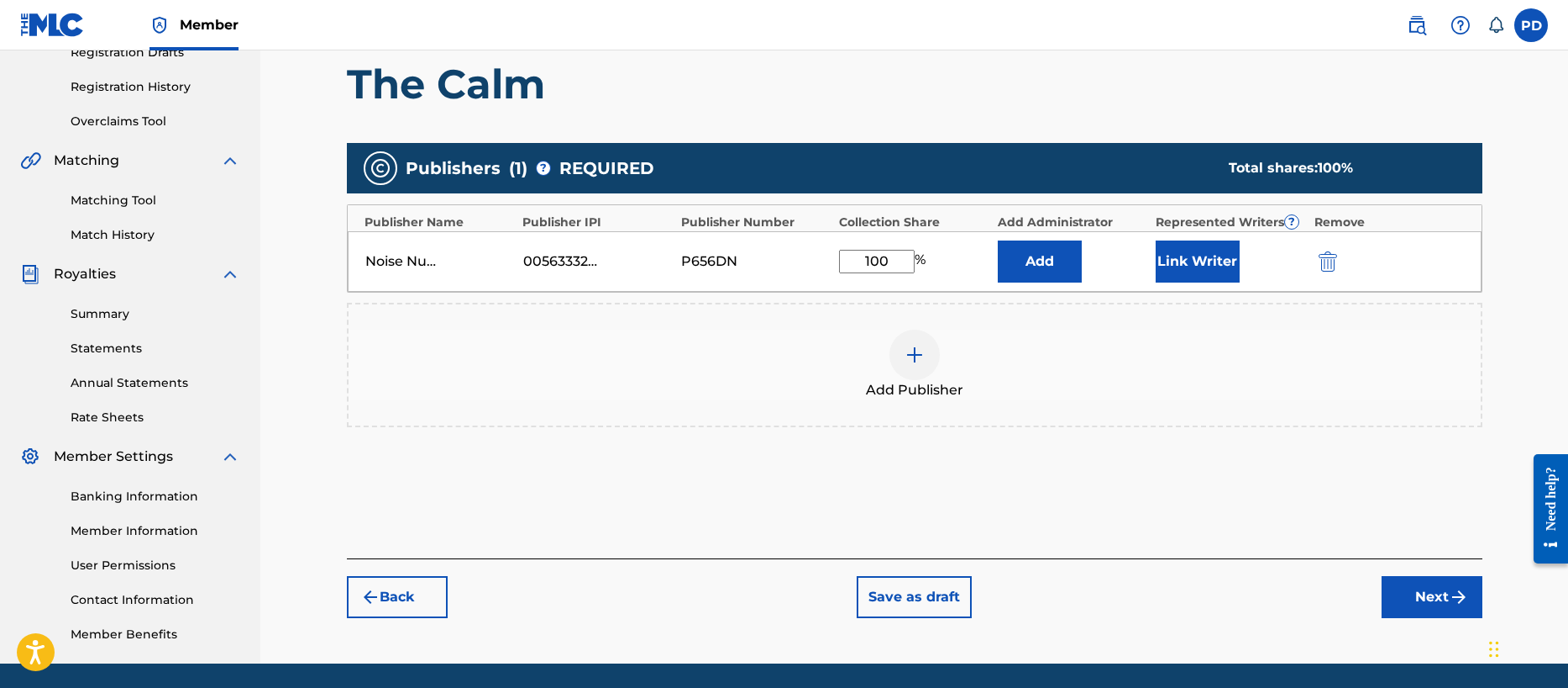
scroll to position [355, 0]
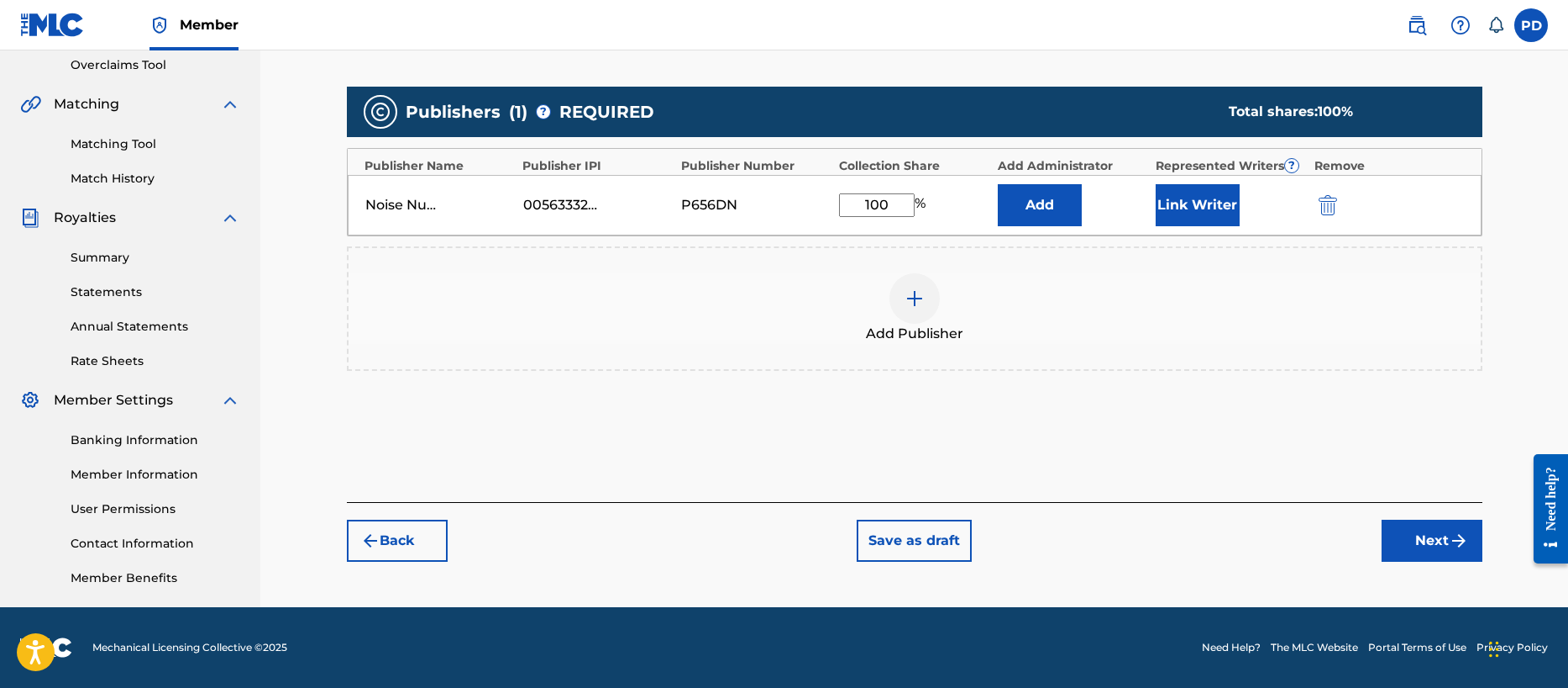
click at [1431, 546] on button "Next" at bounding box center [1432, 539] width 101 height 42
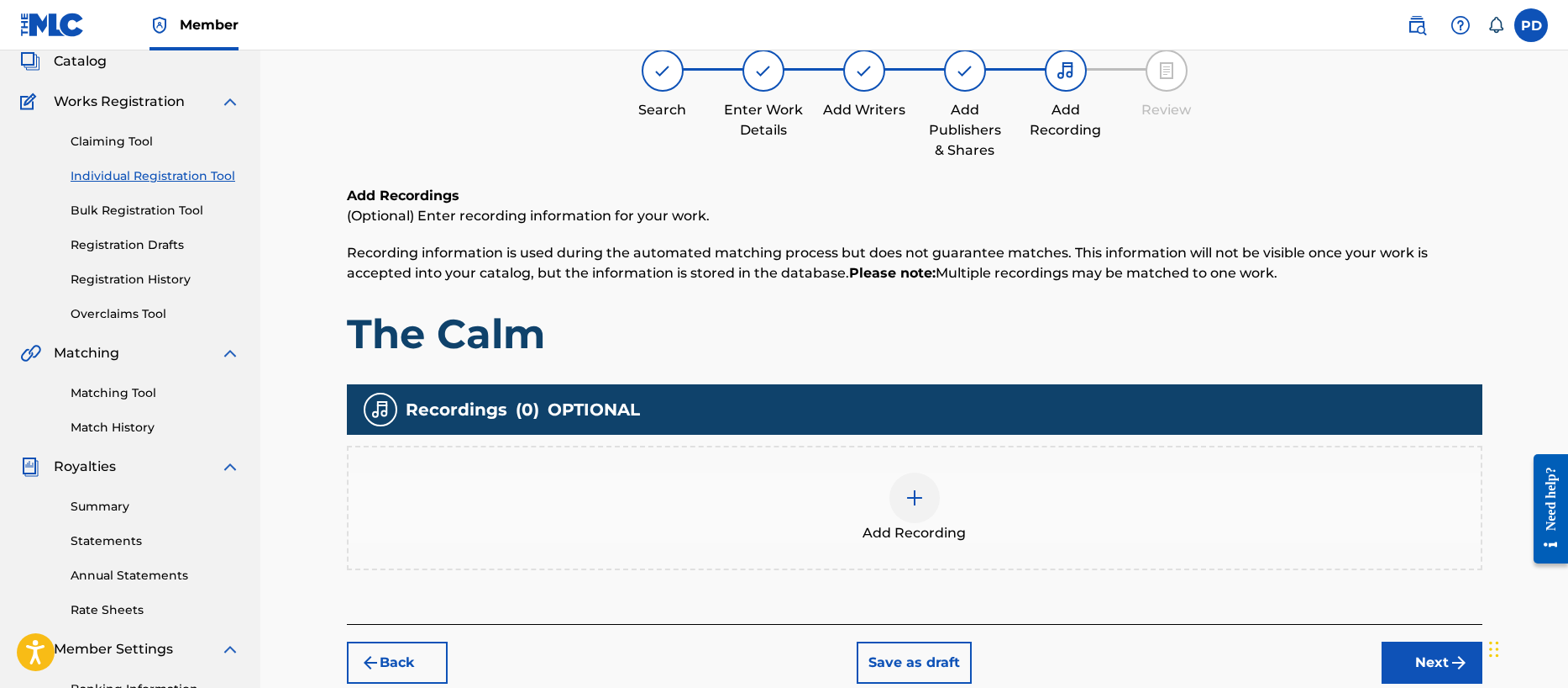
scroll to position [75, 0]
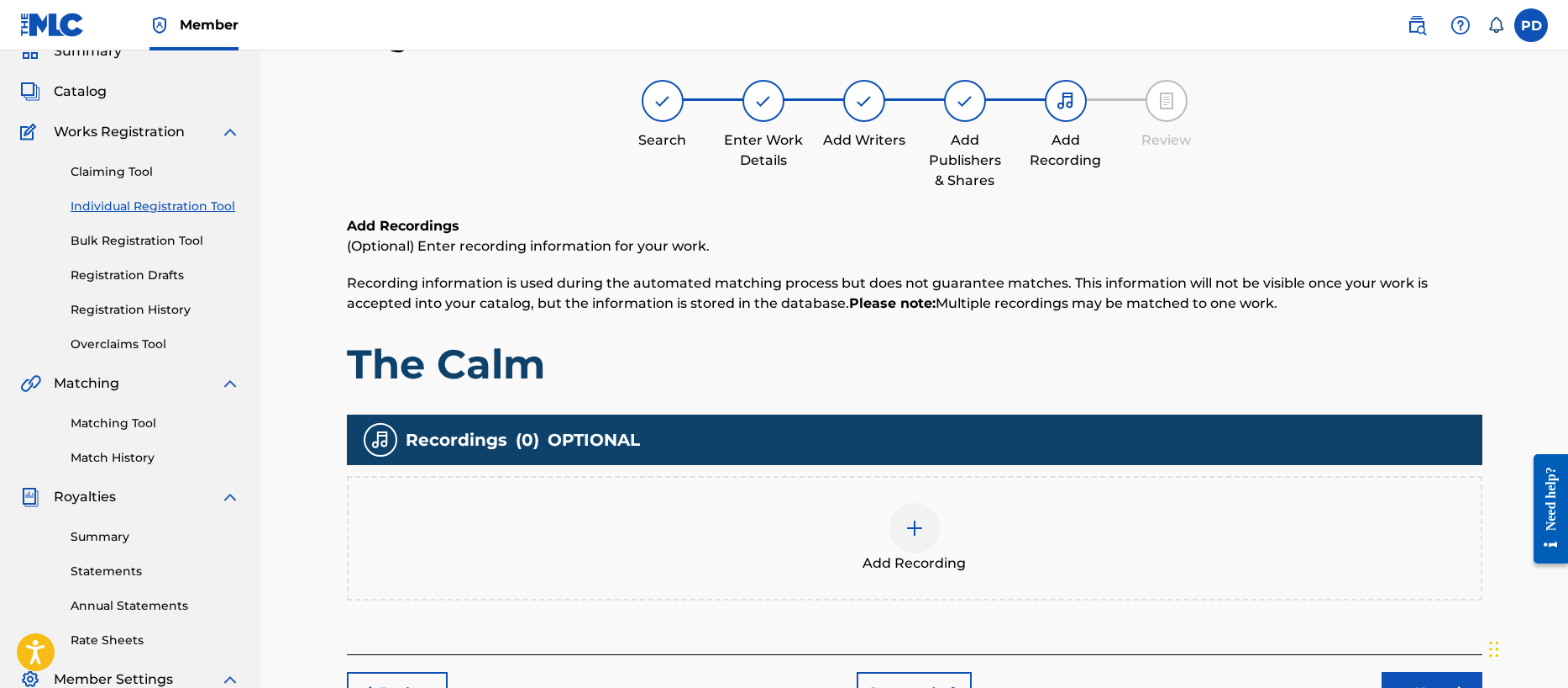
click at [909, 528] on img at bounding box center [915, 528] width 20 height 20
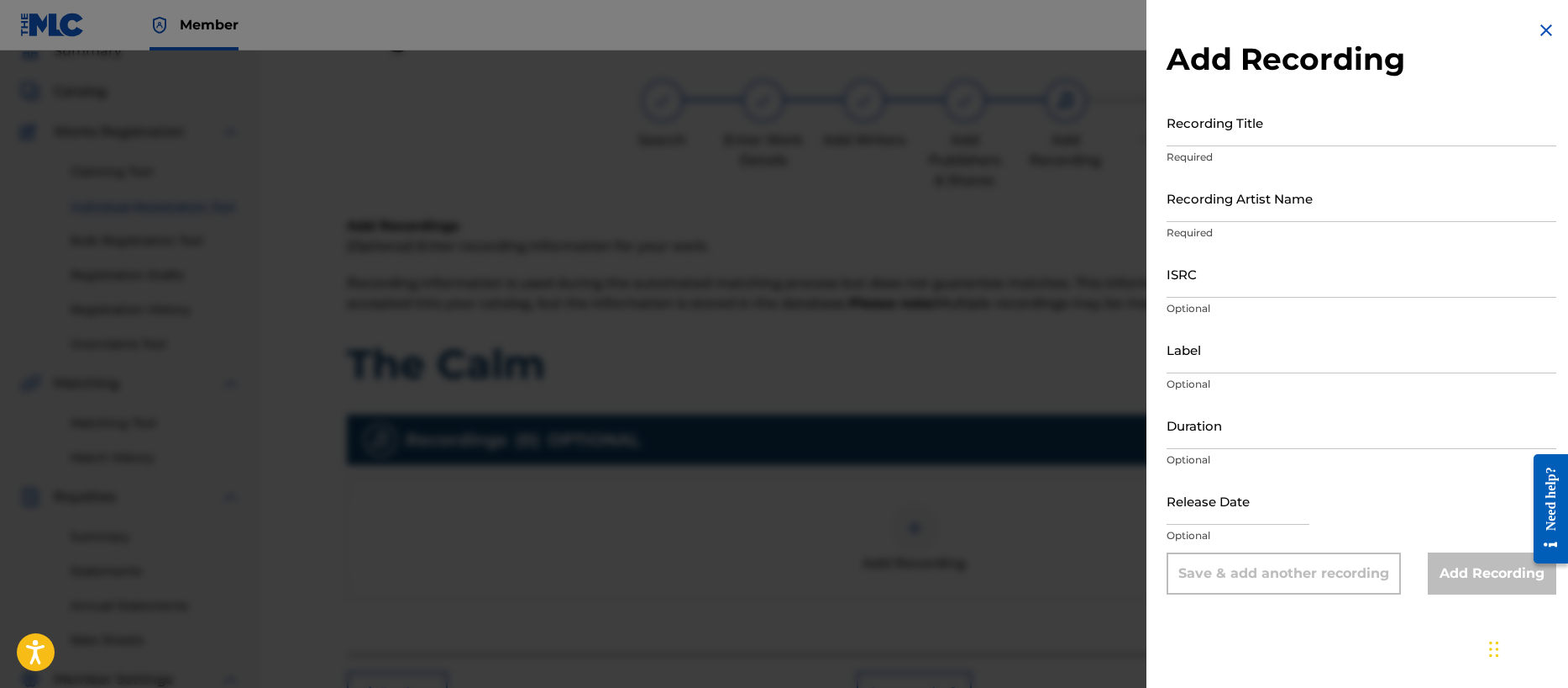
click at [1256, 130] on input "Recording Title" at bounding box center [1361, 123] width 390 height 48
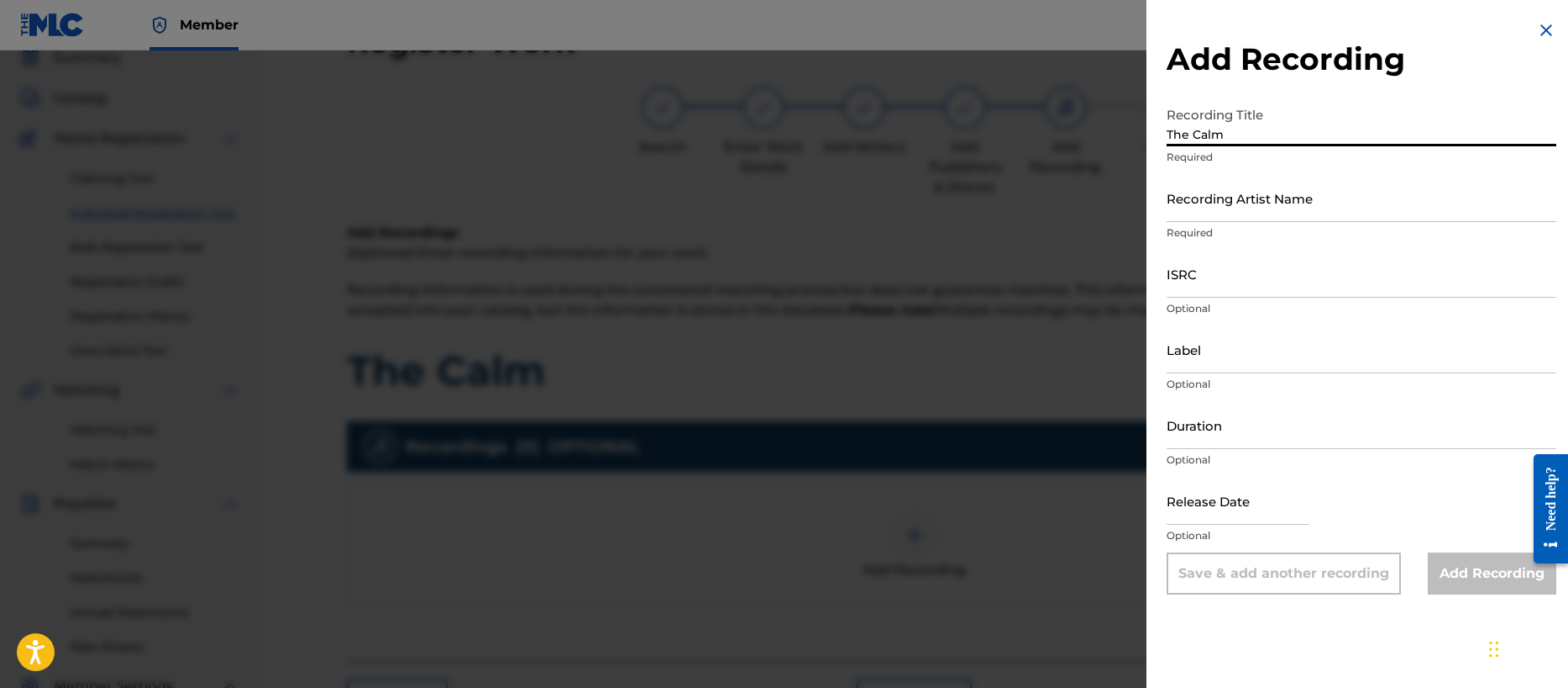
type input "The Calm"
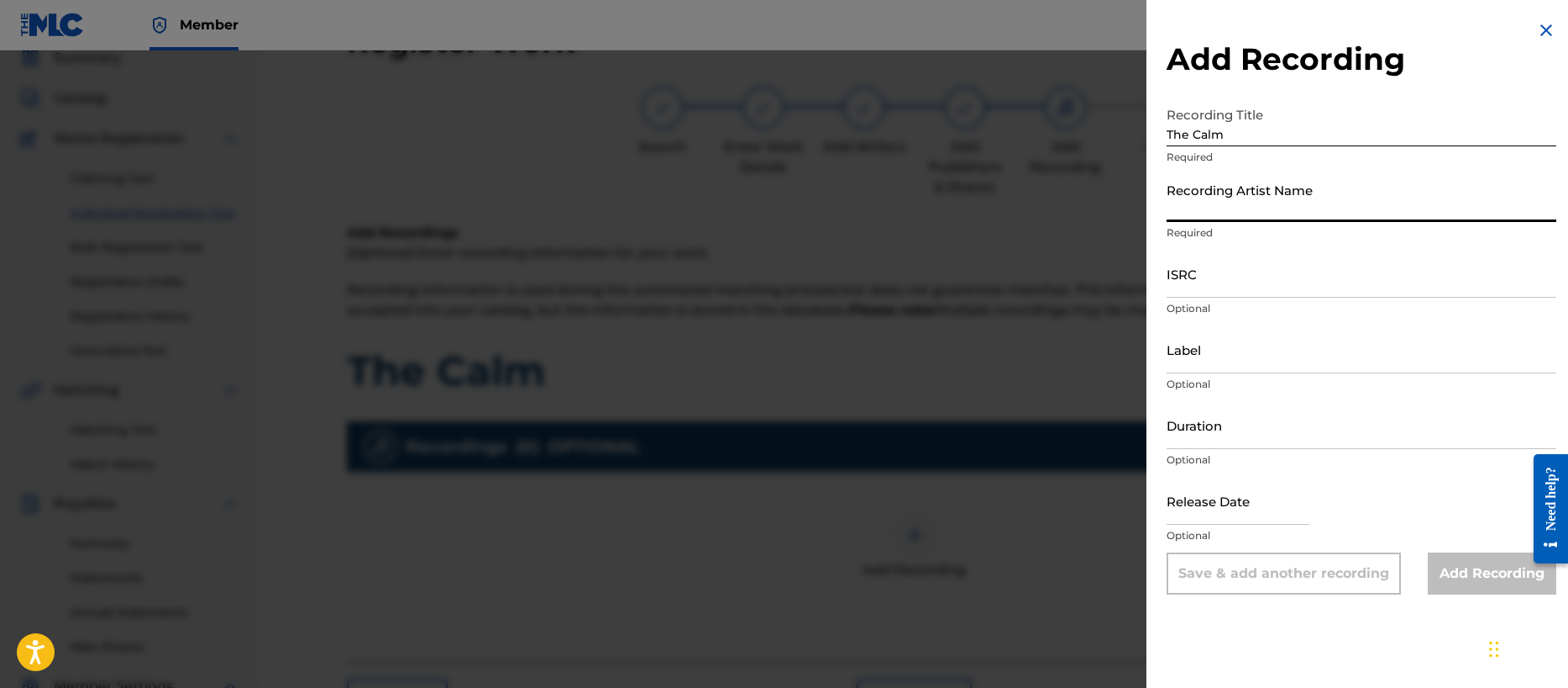
click at [1176, 214] on input "Recording Artist Name" at bounding box center [1361, 198] width 390 height 48
type input "Ghost Tone Echo"
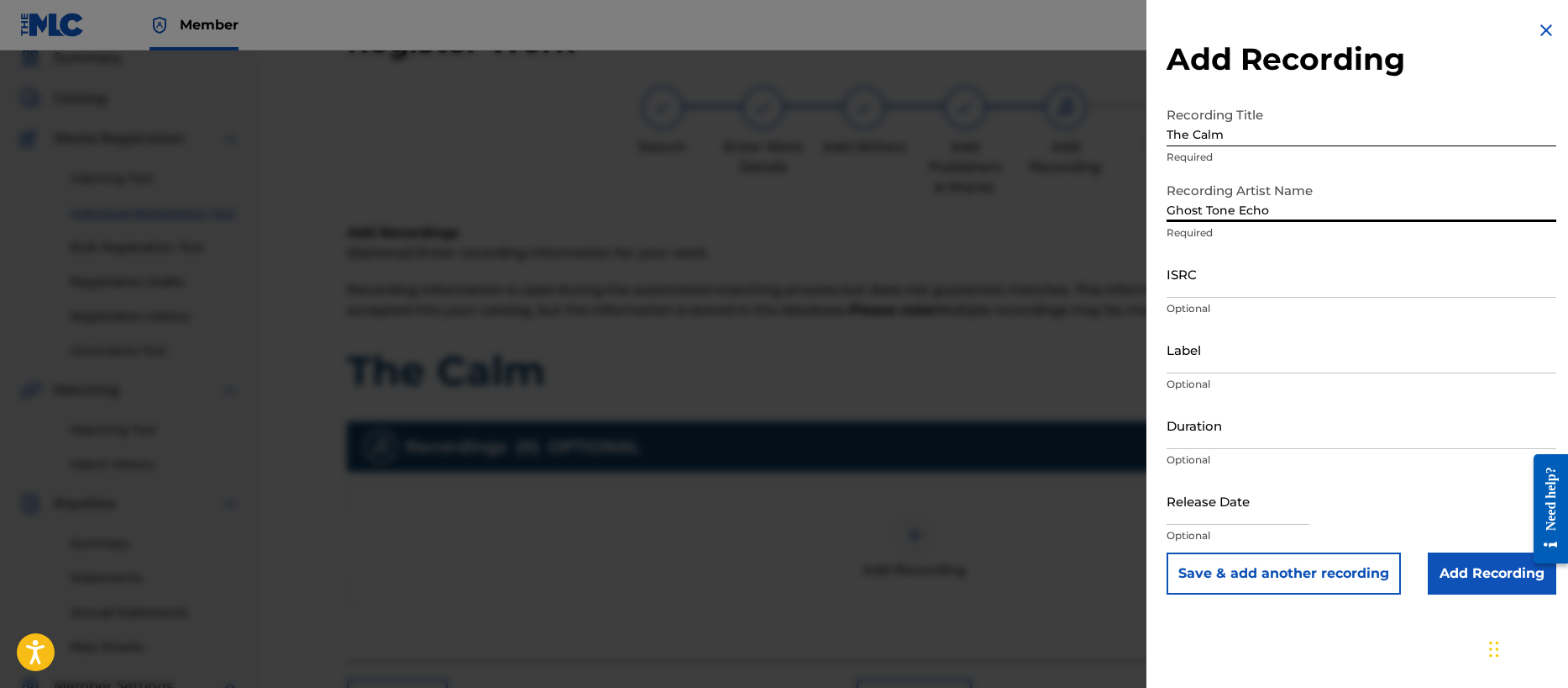
click at [1210, 279] on input "ISRC" at bounding box center [1361, 274] width 390 height 48
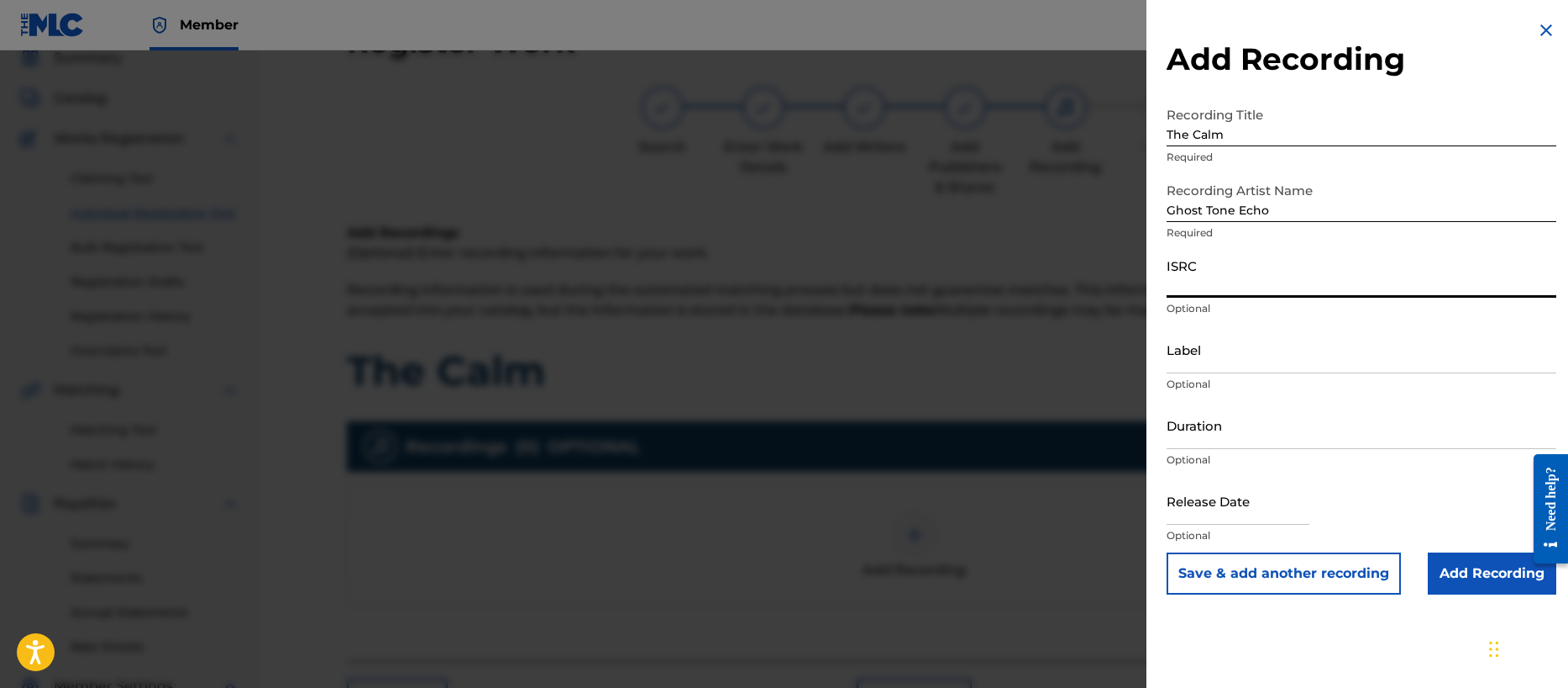
paste input "QZTB82330772"
type input "QZTB82330772"
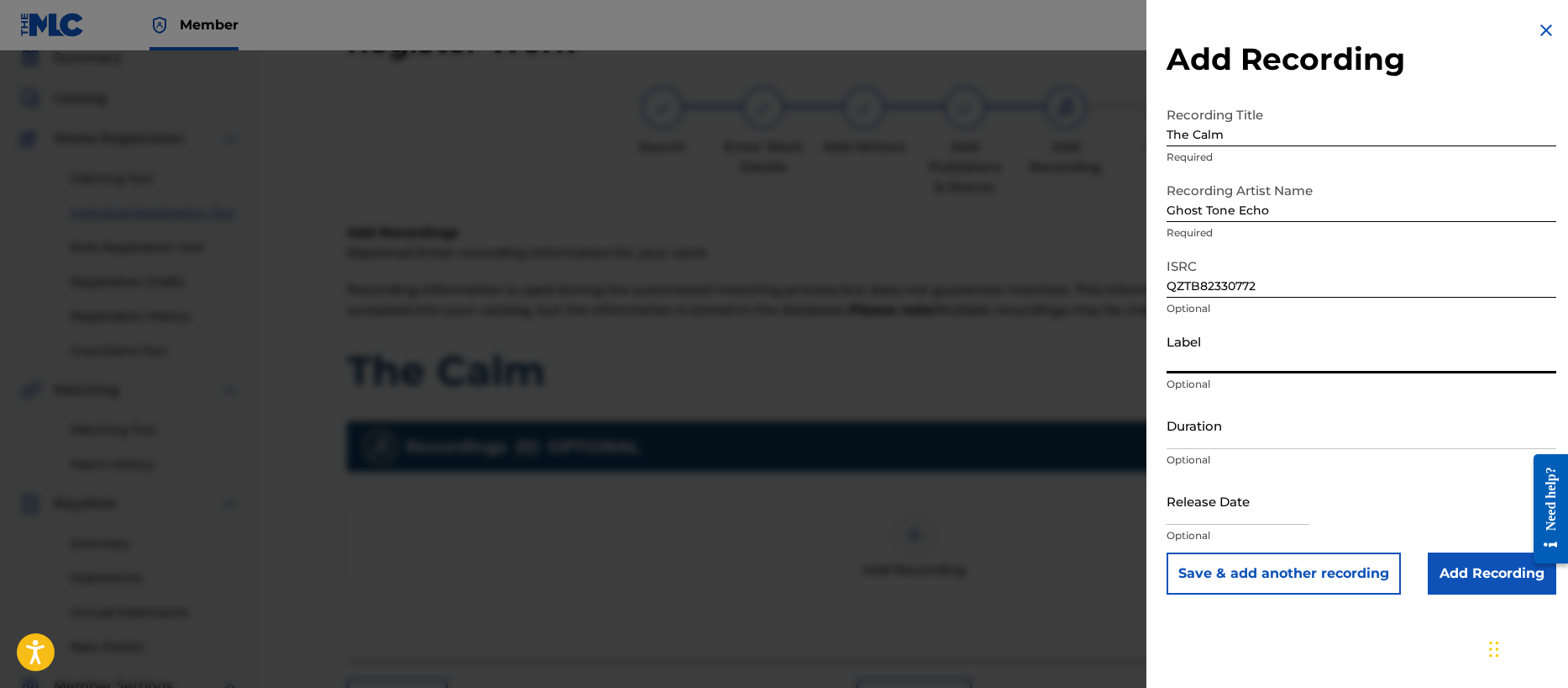
click at [1208, 370] on input "Label" at bounding box center [1361, 349] width 390 height 48
type input "Noise Nutrition"
click at [1207, 433] on input "Duration" at bounding box center [1361, 425] width 390 height 48
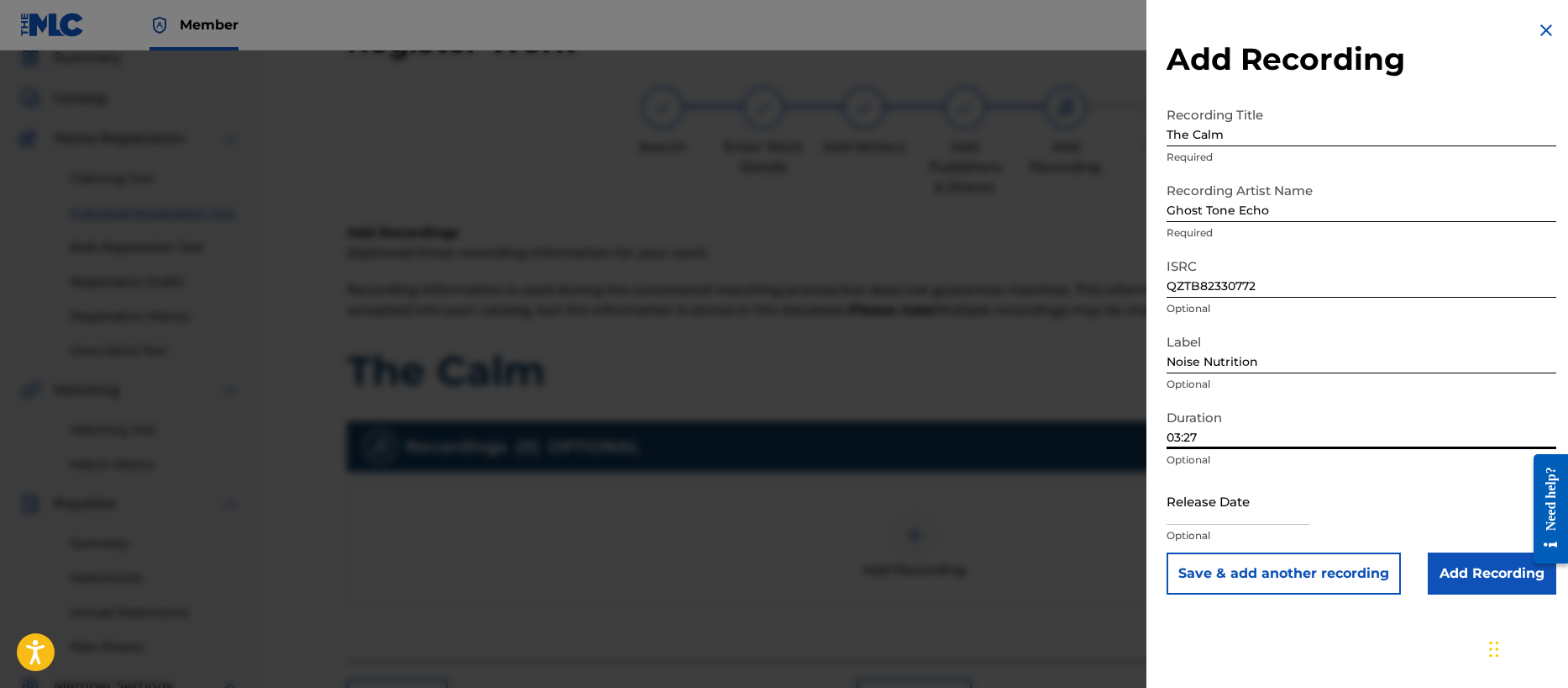
type input "03:27"
click at [1201, 515] on input "text" at bounding box center [1238, 500] width 143 height 48
select select "7"
select select "2025"
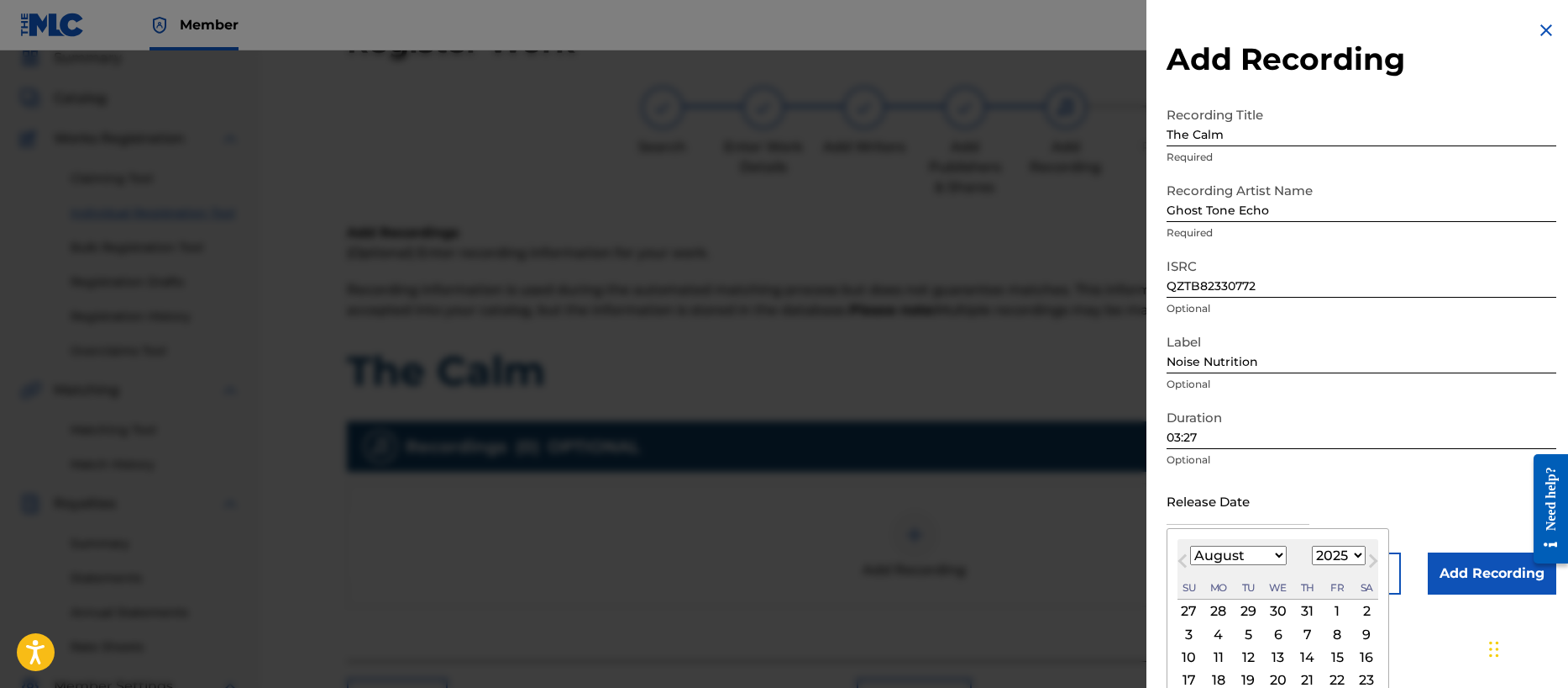
type input "[DATE]"
select select "9"
select select "2023"
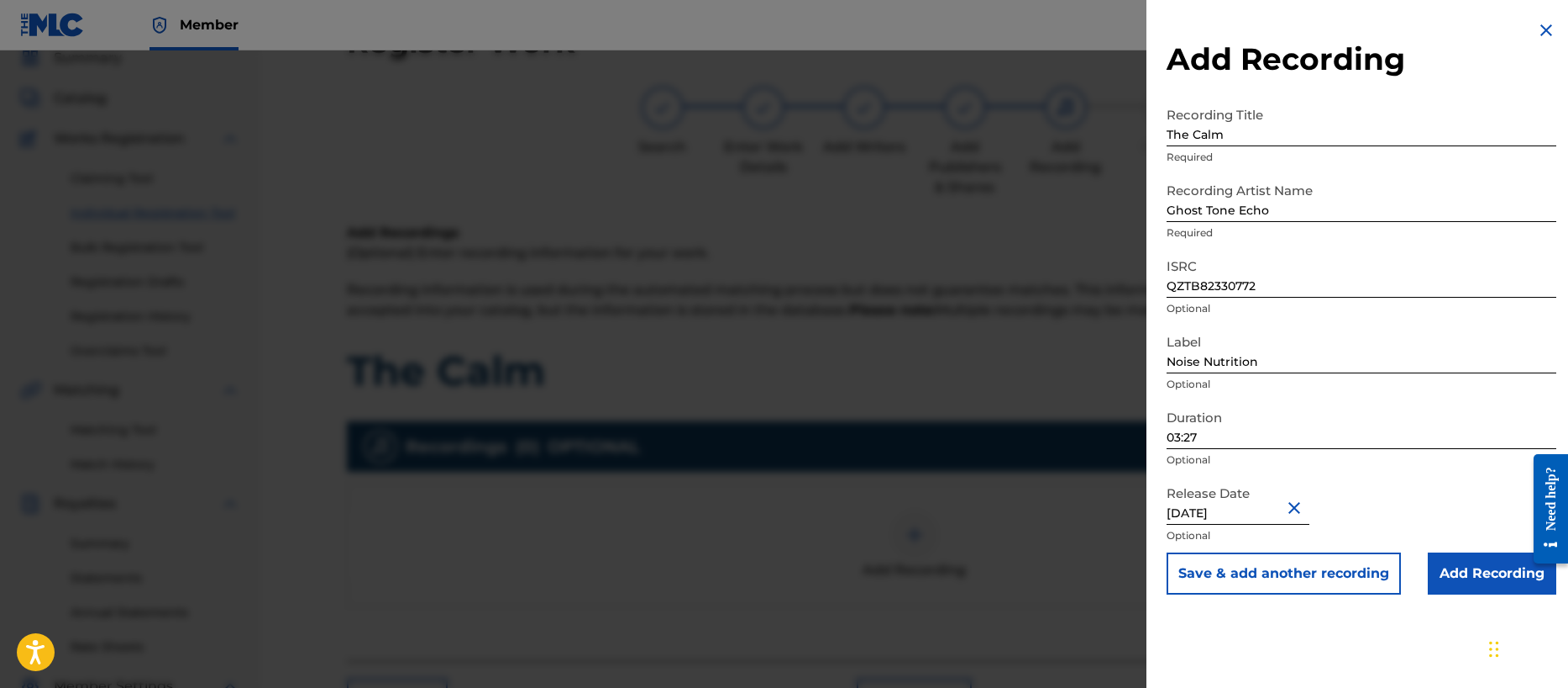
click at [1450, 474] on div "Duration 03:27 Optional" at bounding box center [1361, 438] width 390 height 75
click at [1479, 562] on input "Add Recording" at bounding box center [1492, 573] width 129 height 42
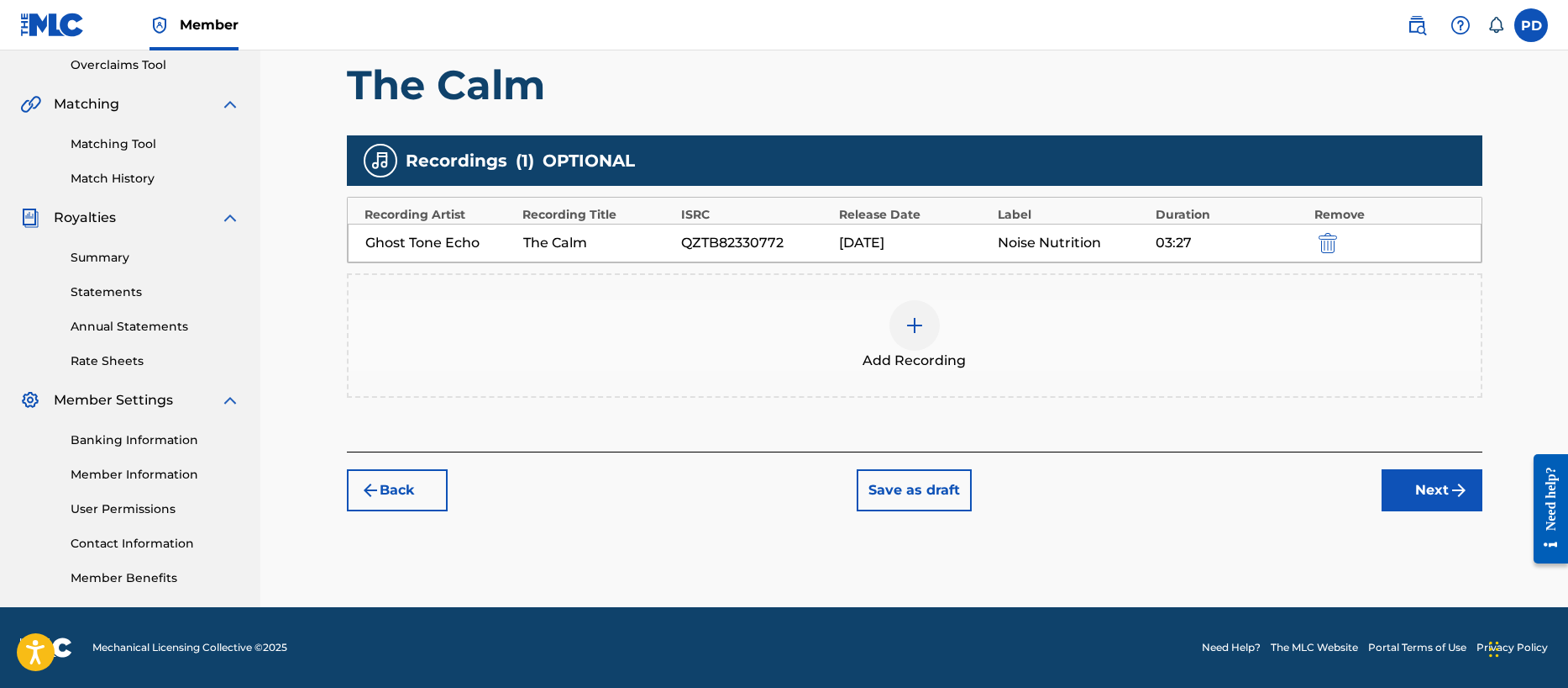
click at [1433, 497] on button "Next" at bounding box center [1432, 489] width 101 height 42
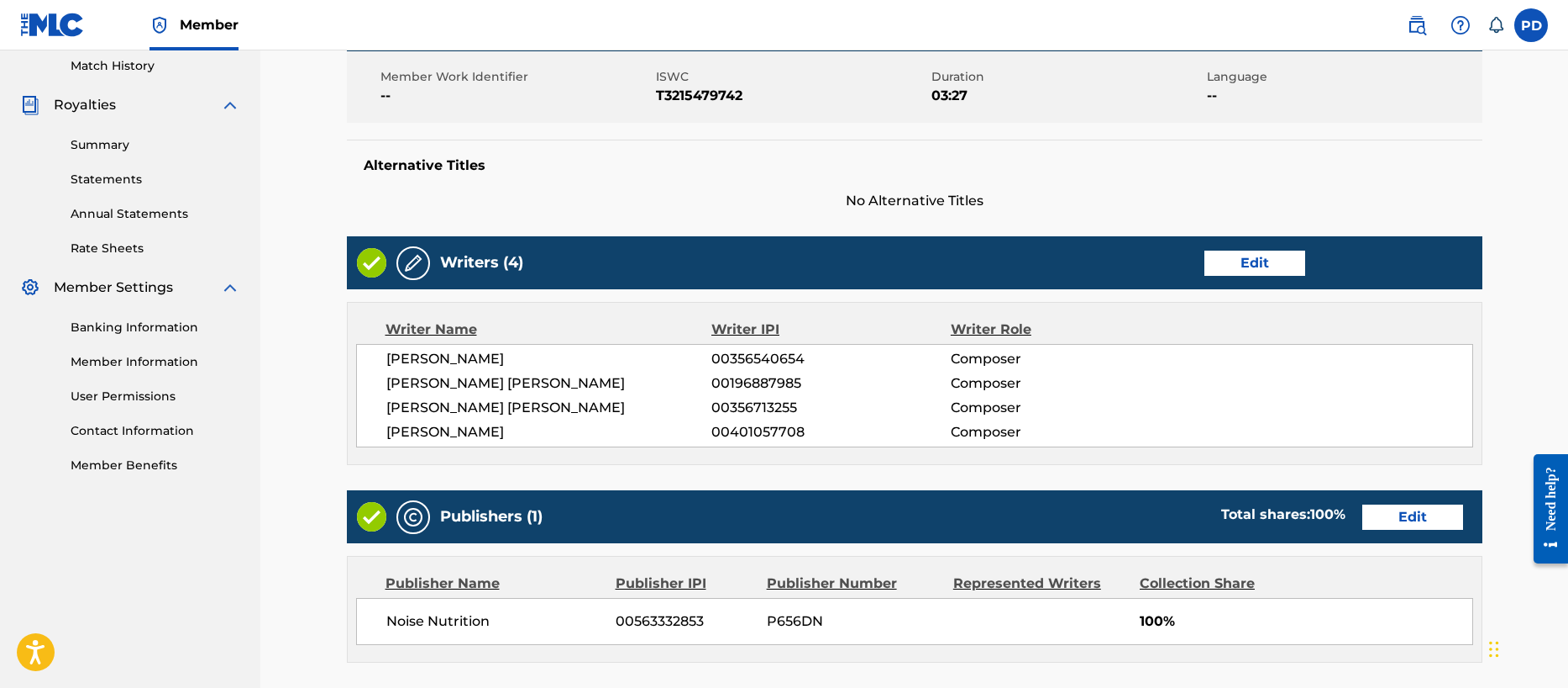
scroll to position [795, 0]
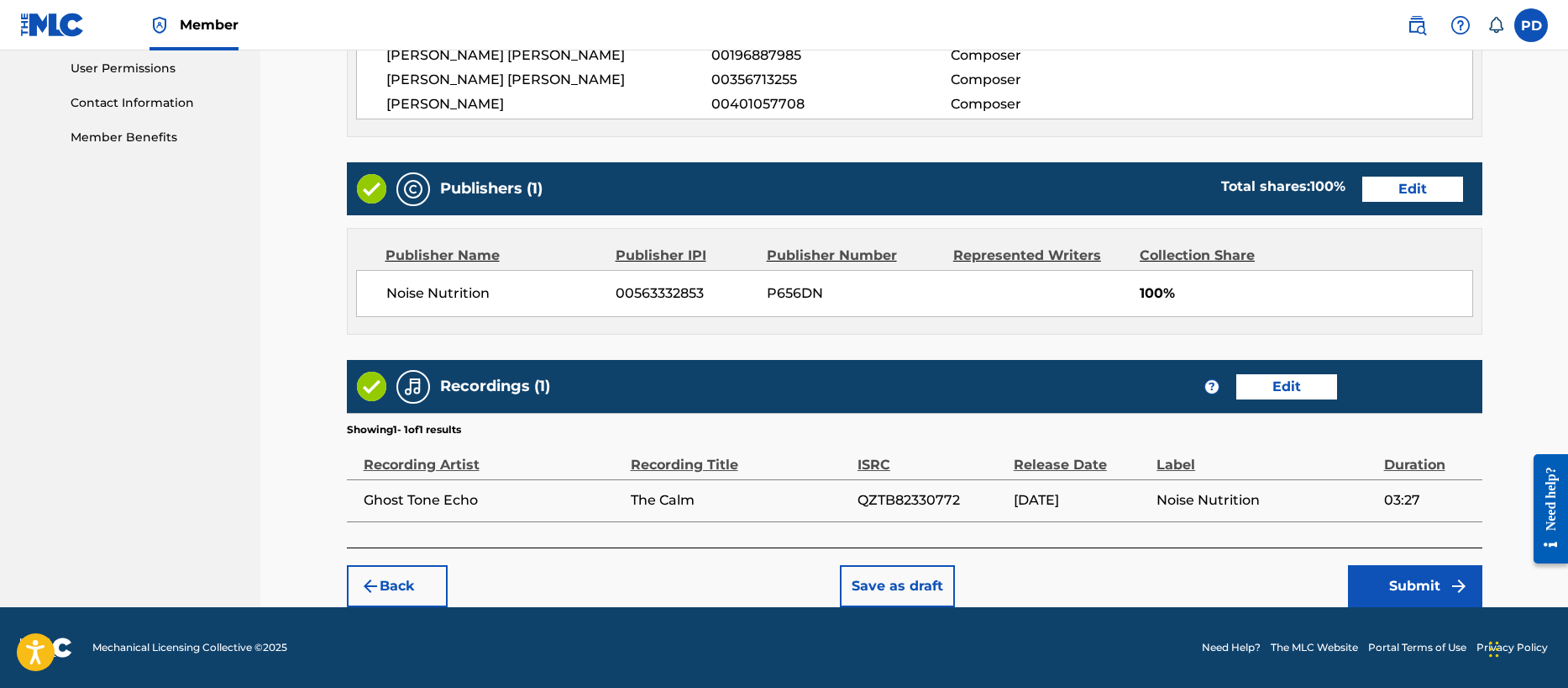
click at [1413, 590] on button "Submit" at bounding box center [1415, 585] width 135 height 42
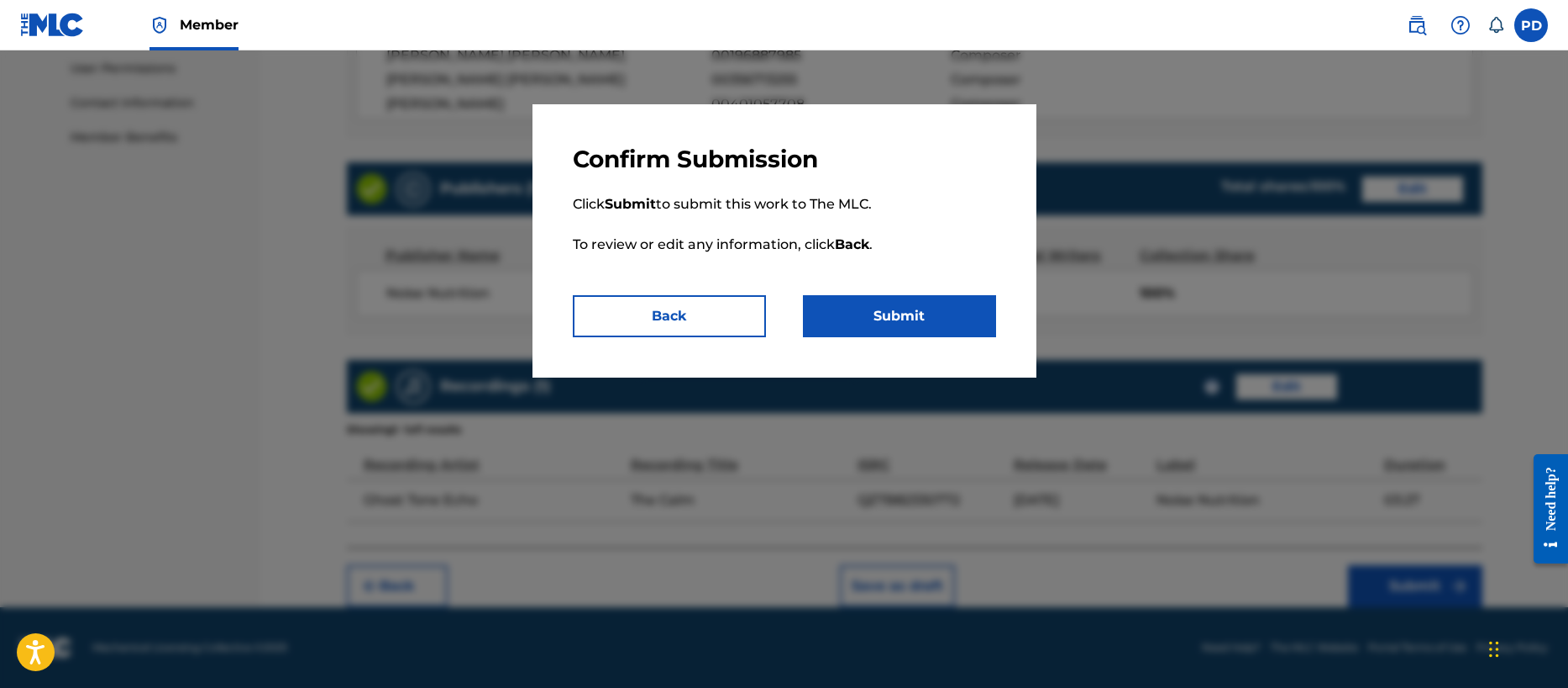
click at [908, 298] on button "Submit" at bounding box center [899, 316] width 193 height 42
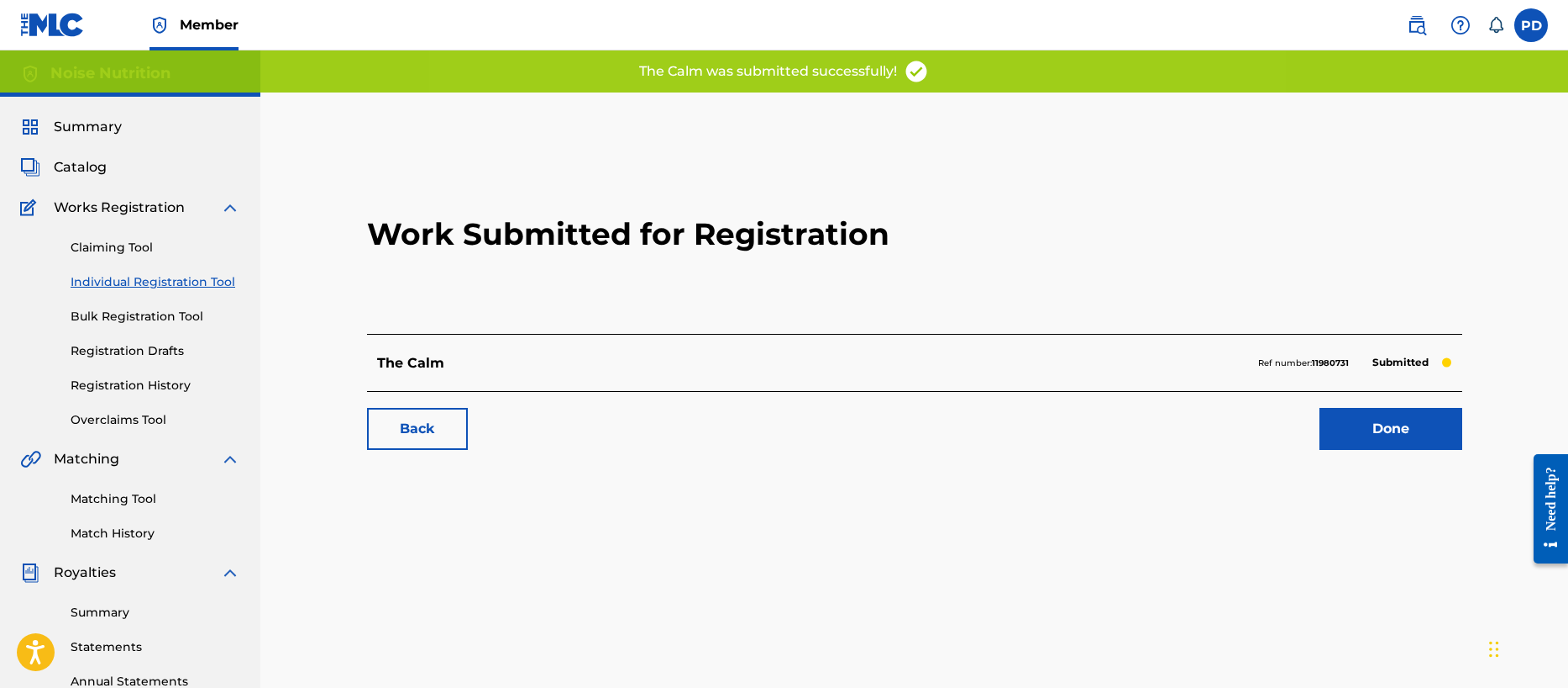
click at [1388, 420] on link "Done" at bounding box center [1391, 428] width 143 height 42
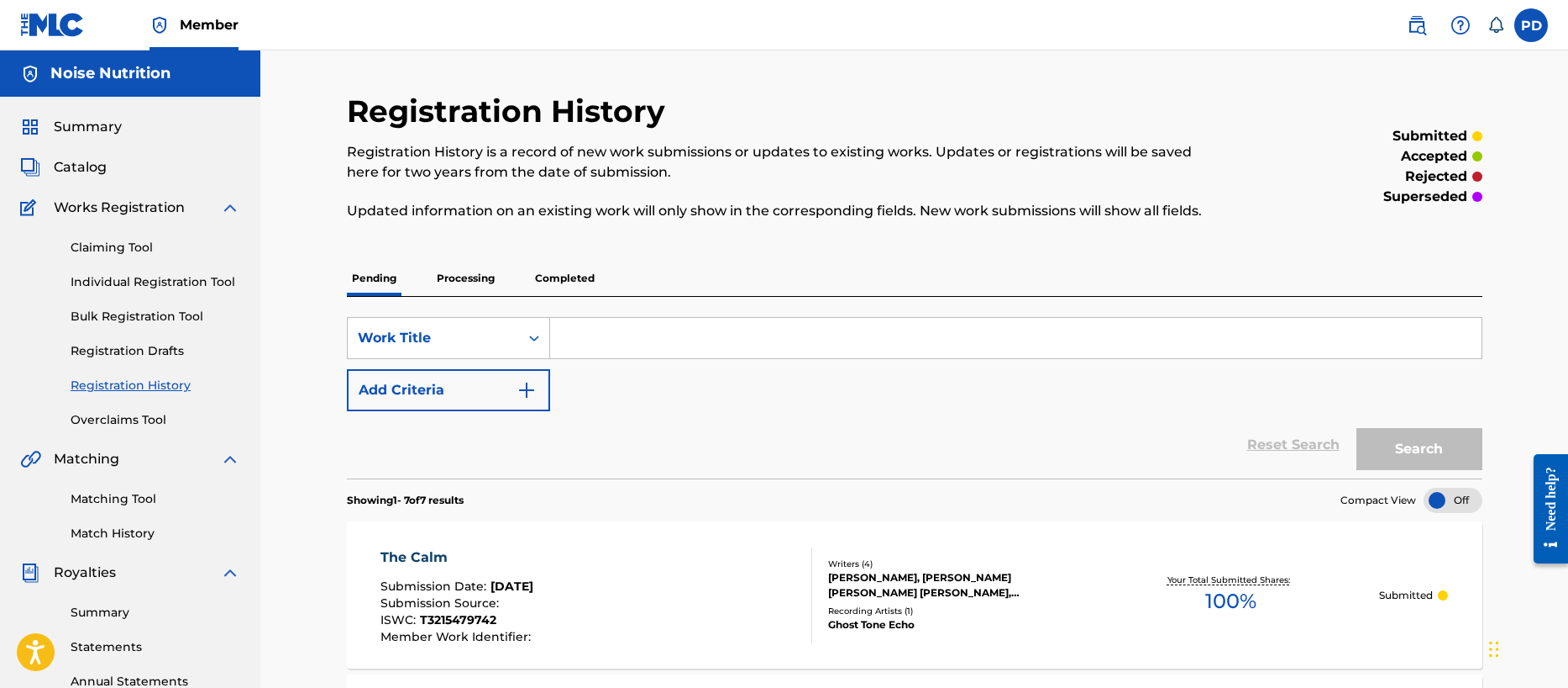
click at [150, 275] on link "Individual Registration Tool" at bounding box center [155, 281] width 170 height 18
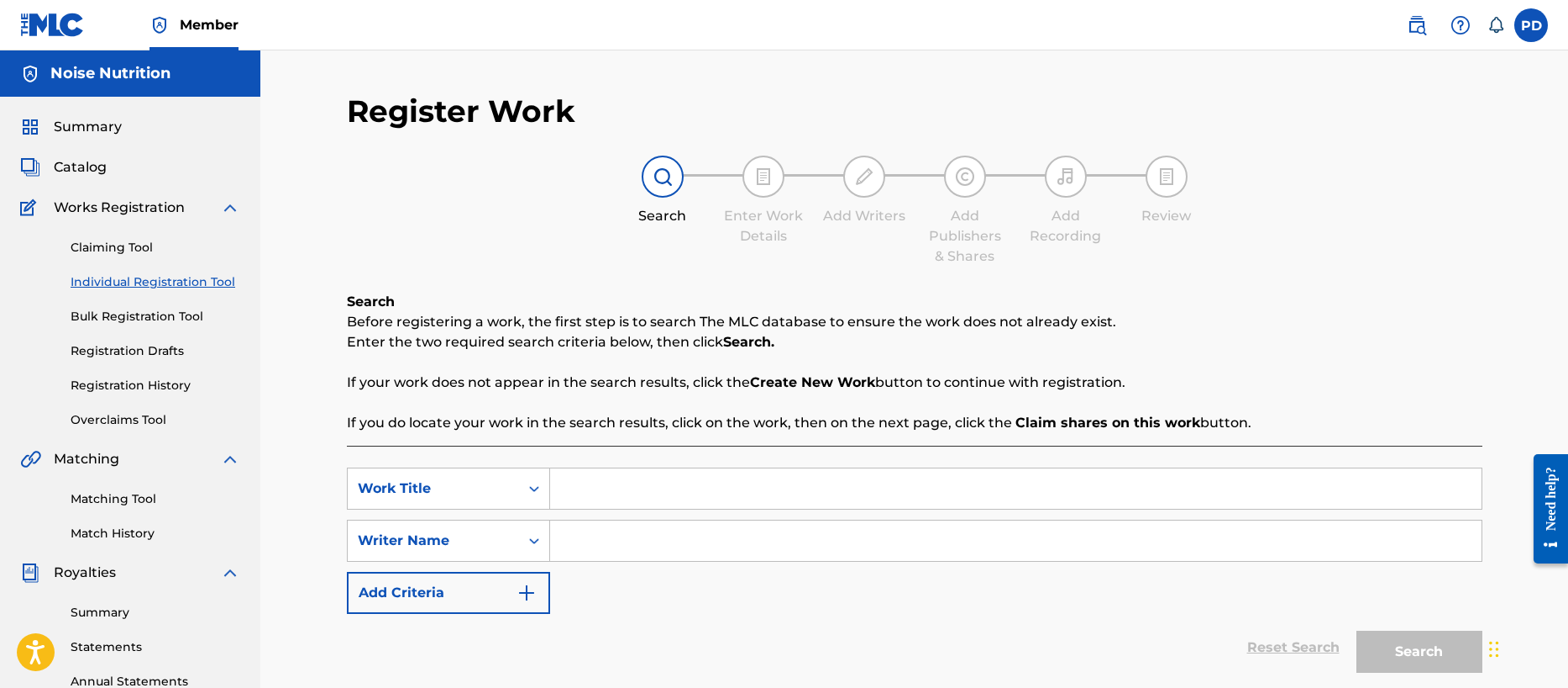
click at [652, 493] on input "Search Form" at bounding box center [1016, 487] width 932 height 40
type input "Open"
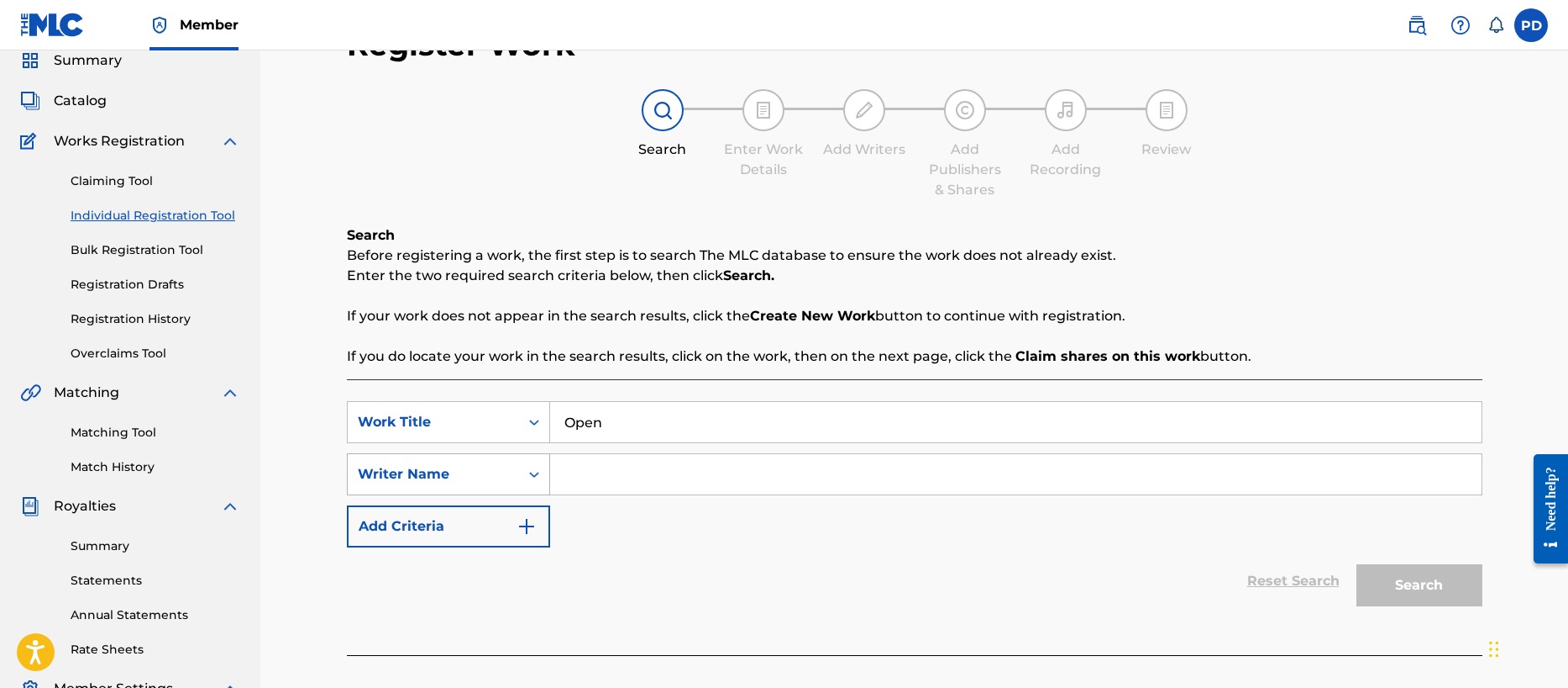
click at [438, 495] on div "Writer Name" at bounding box center [448, 474] width 203 height 42
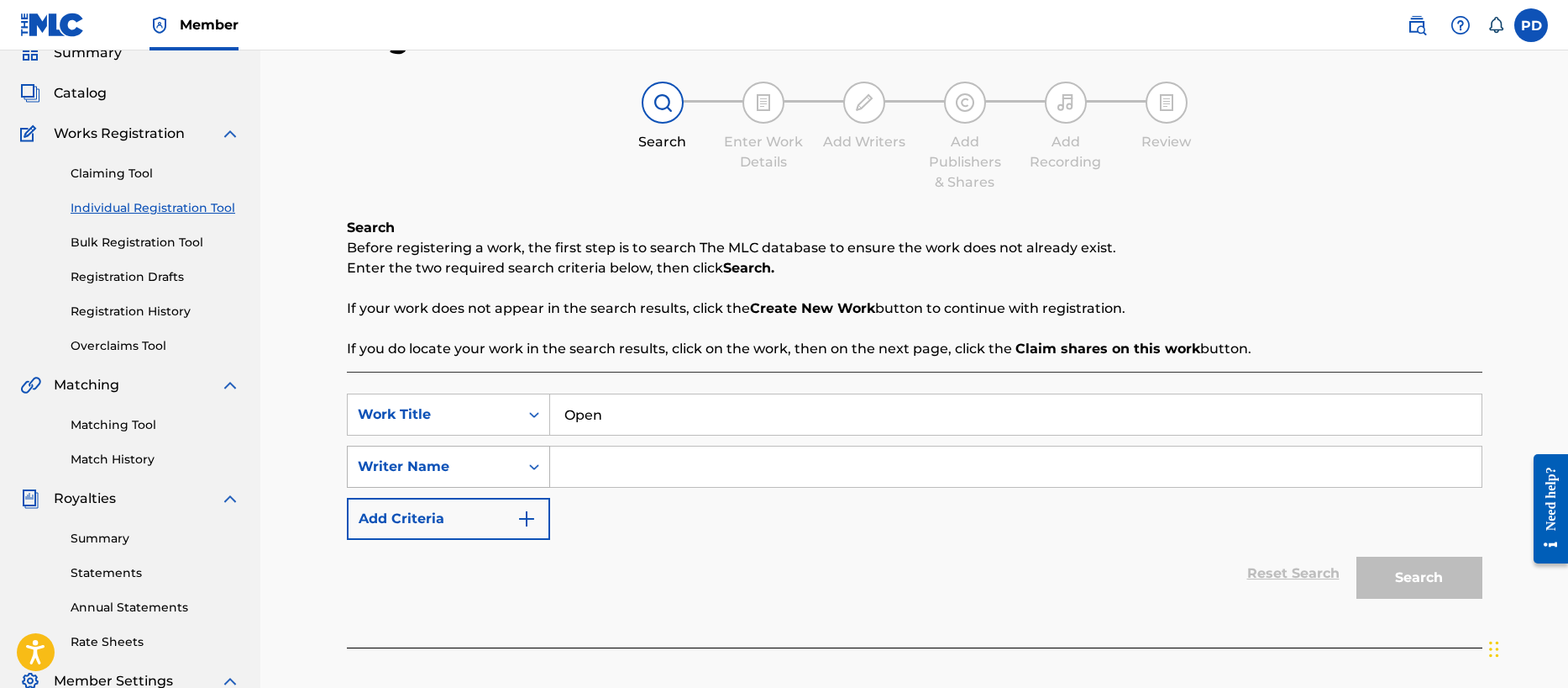
scroll to position [84, 0]
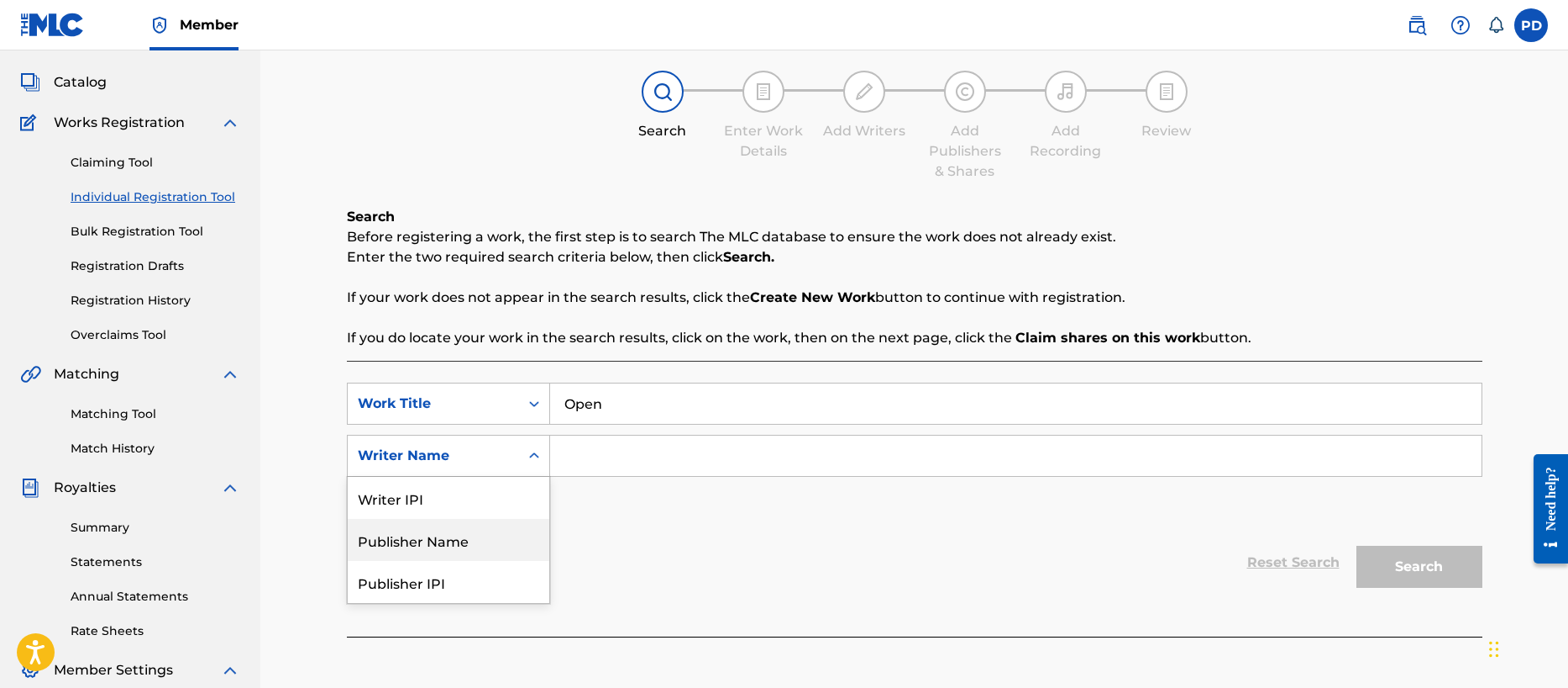
click at [415, 545] on div "Publisher Name" at bounding box center [448, 539] width 201 height 42
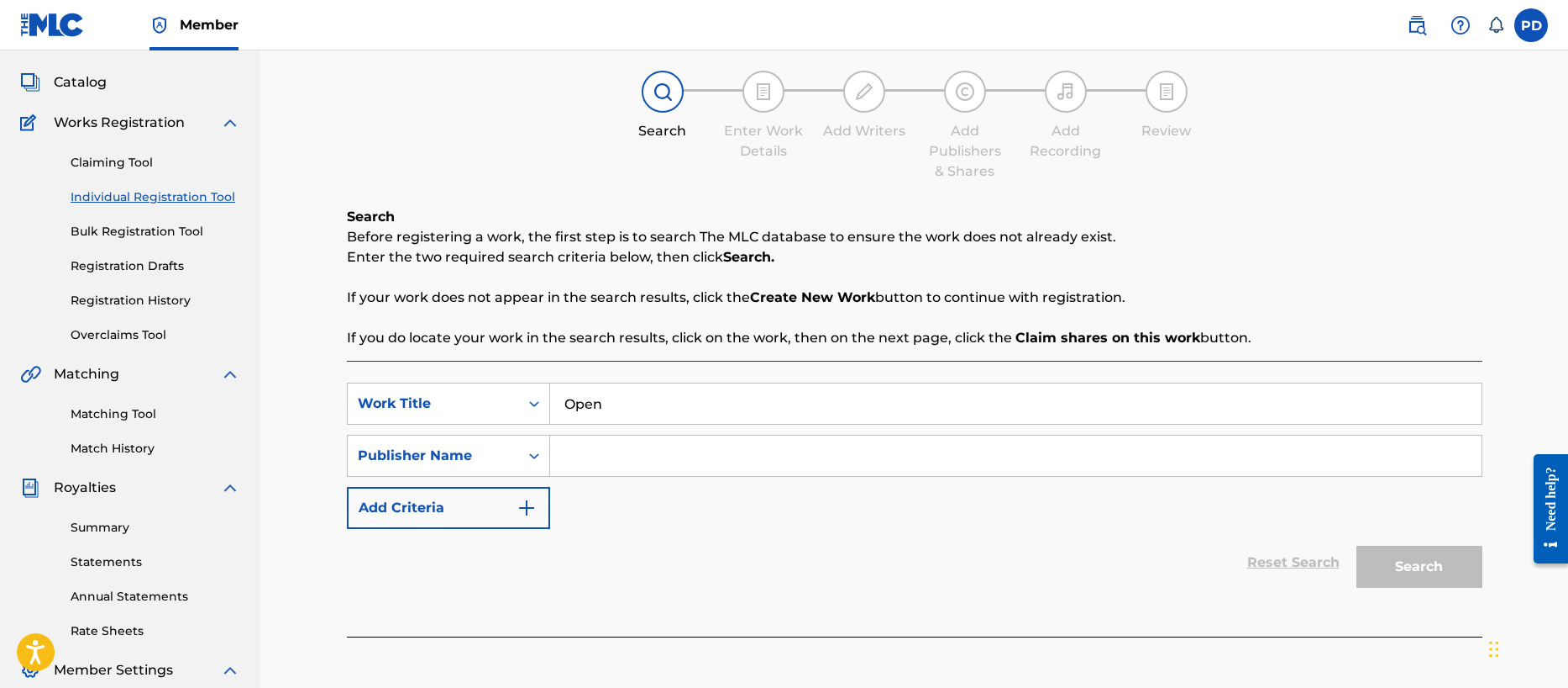
click at [633, 457] on input "Search Form" at bounding box center [1016, 455] width 932 height 40
type input "Noise Nutrition"
click at [1437, 555] on button "Search" at bounding box center [1420, 566] width 126 height 42
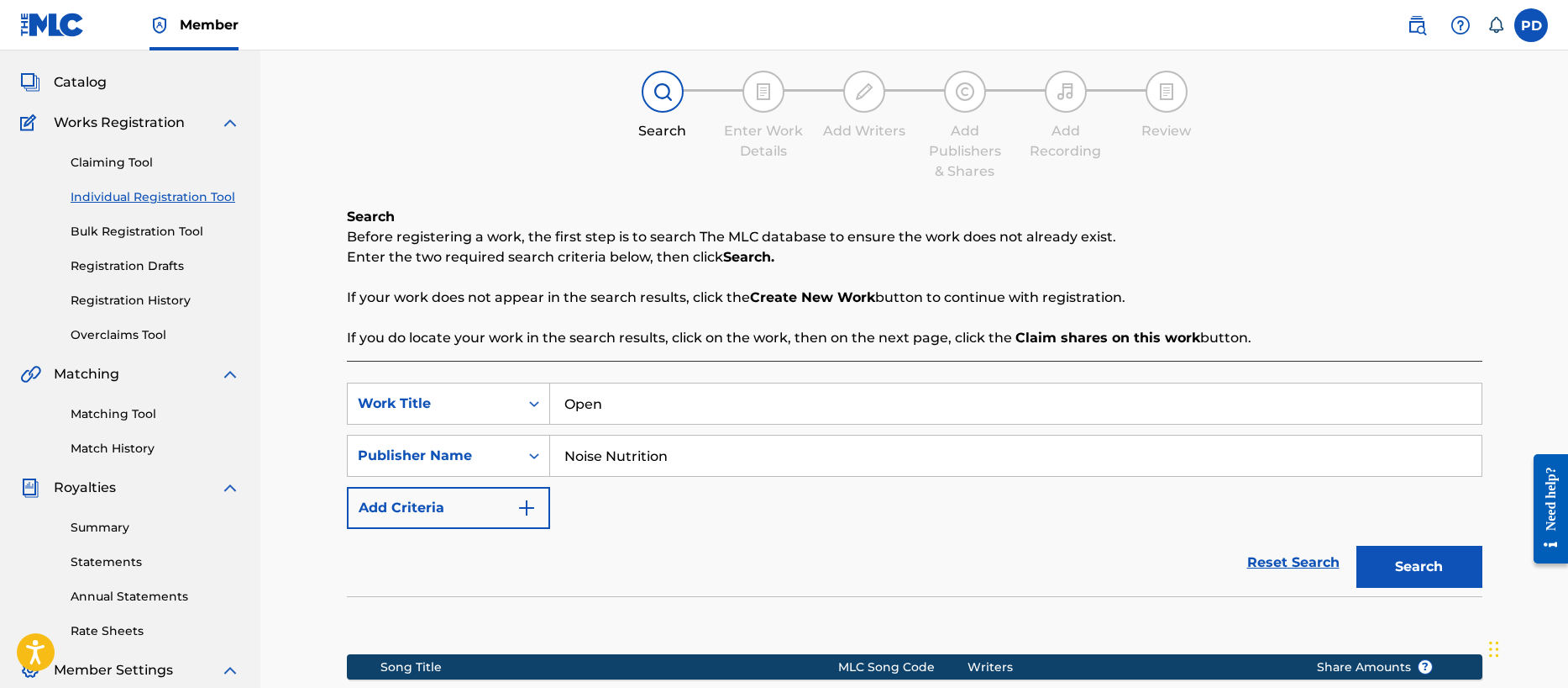
scroll to position [355, 0]
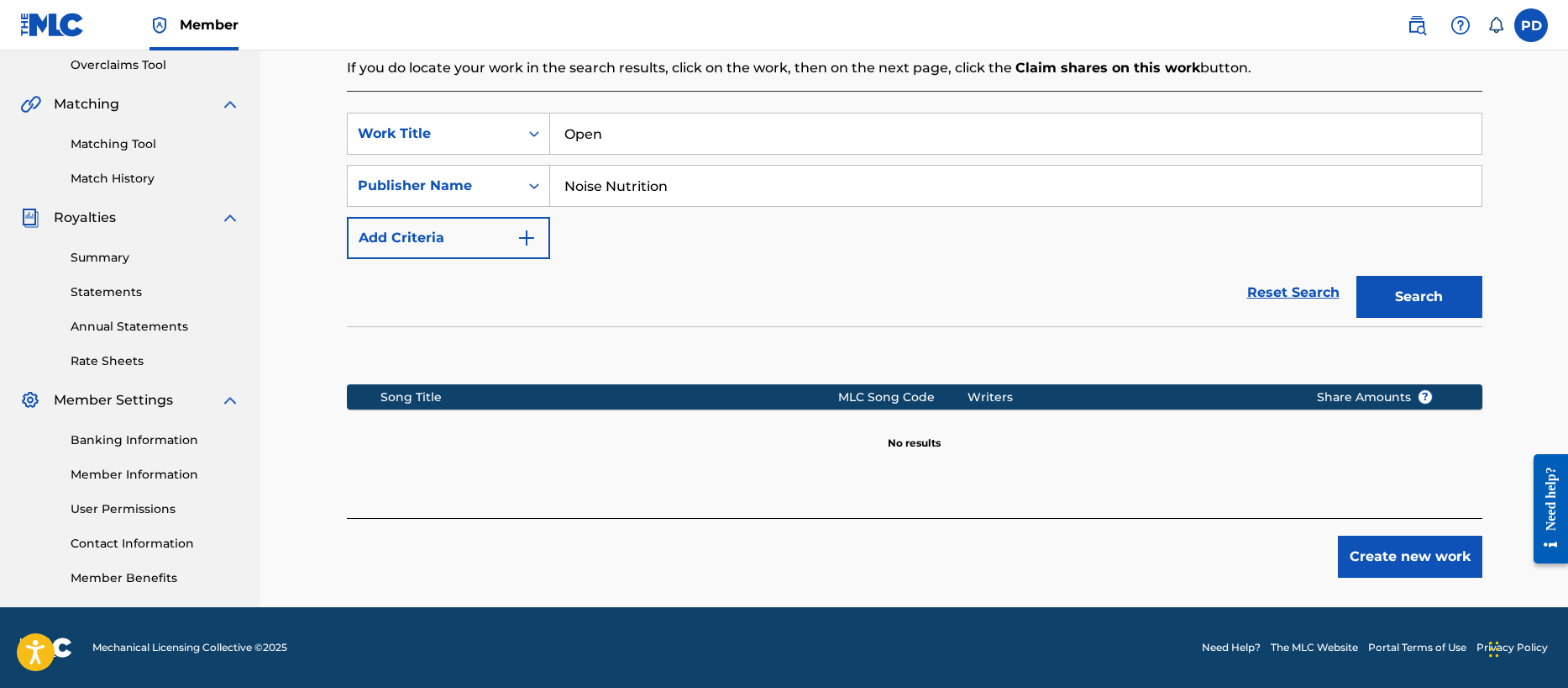
click at [1417, 562] on button "Create new work" at bounding box center [1410, 556] width 145 height 42
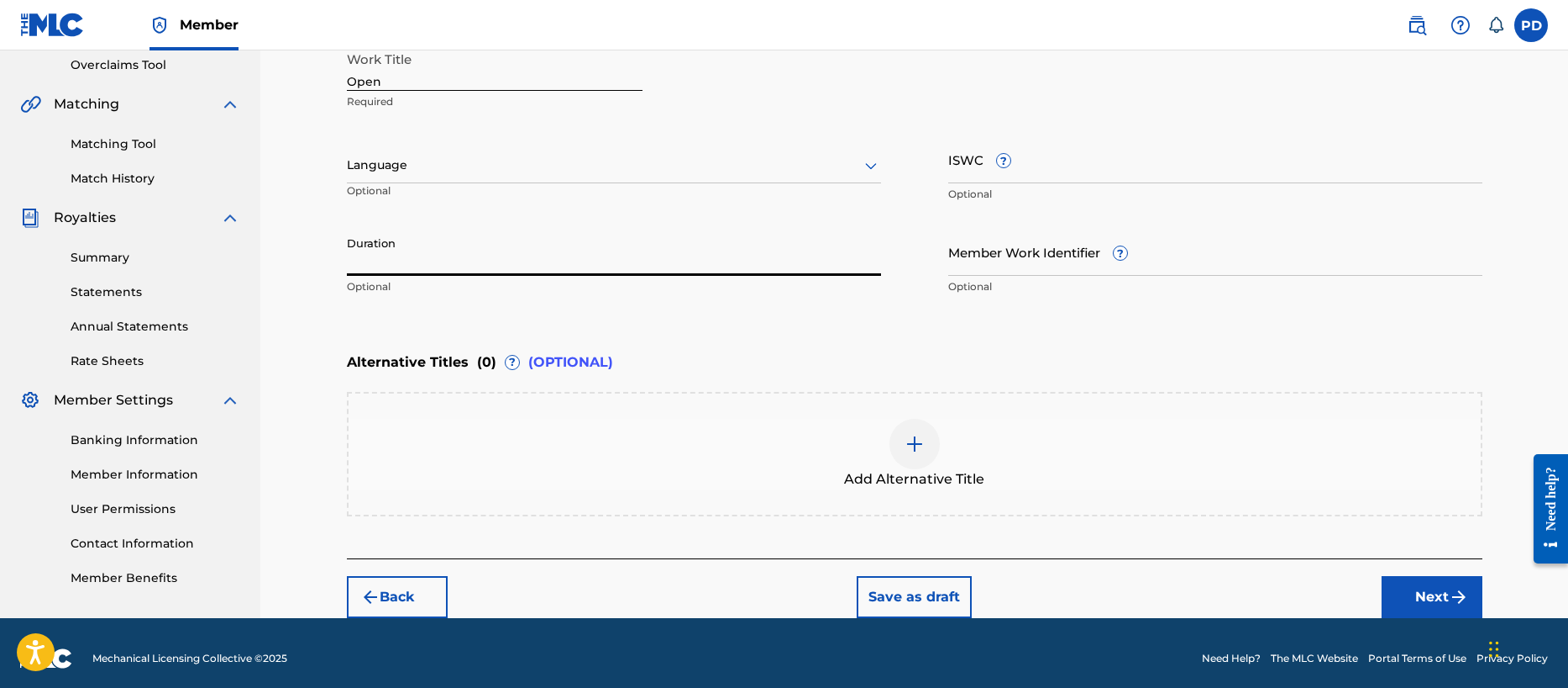
click at [418, 254] on input "Duration" at bounding box center [614, 252] width 534 height 48
type input "03:32"
click at [998, 173] on input "ISWC ?" at bounding box center [1215, 160] width 534 height 48
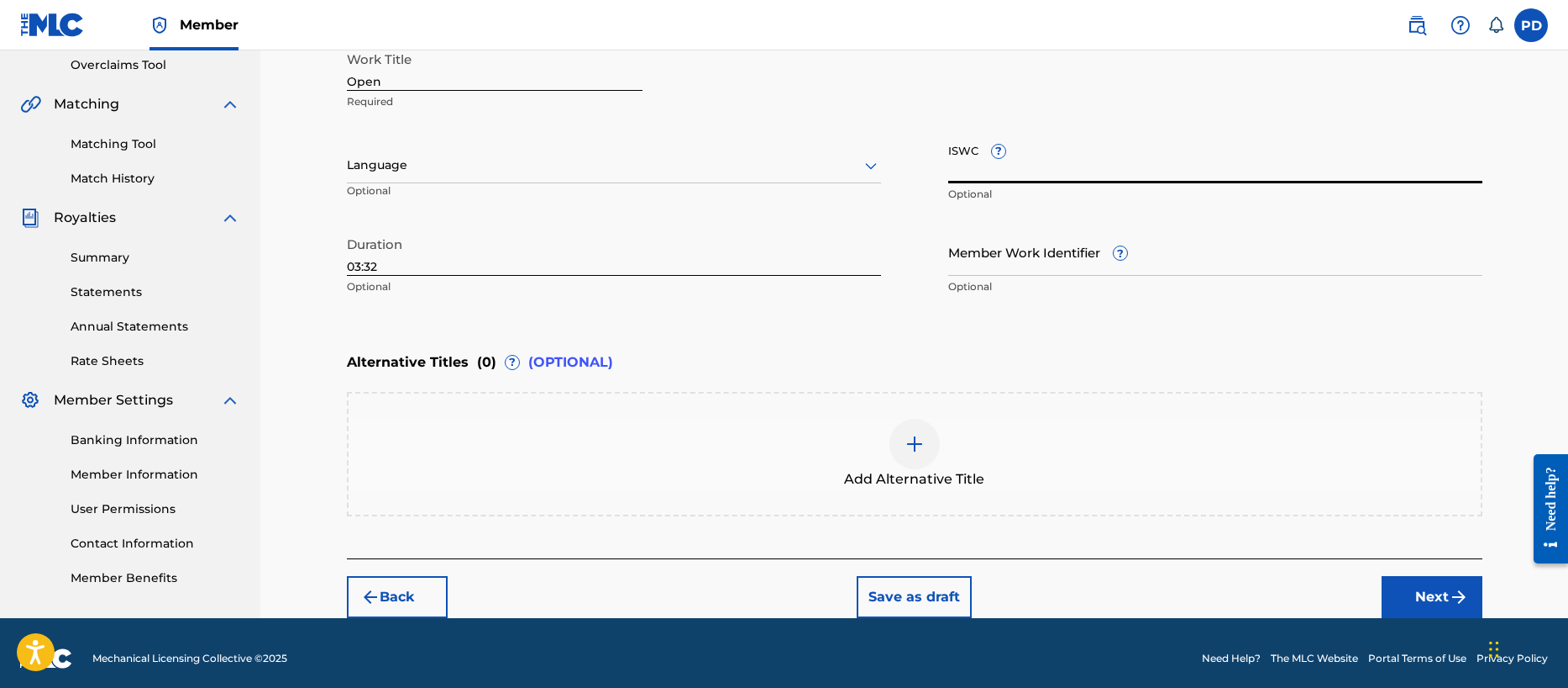
paste input "T-334.296.612-1"
type input "T-334.296.612-1"
click at [1444, 591] on button "Next" at bounding box center [1432, 596] width 101 height 42
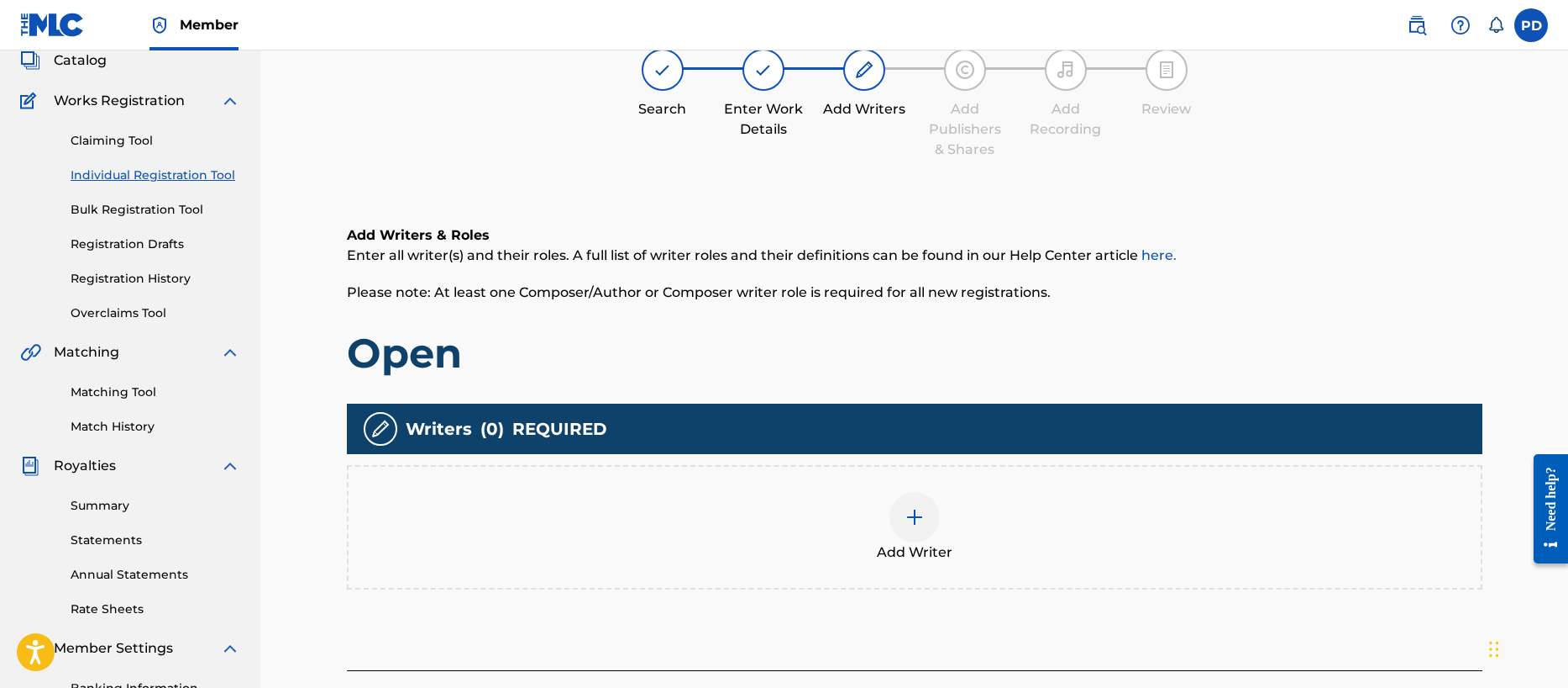
scroll to position [75, 0]
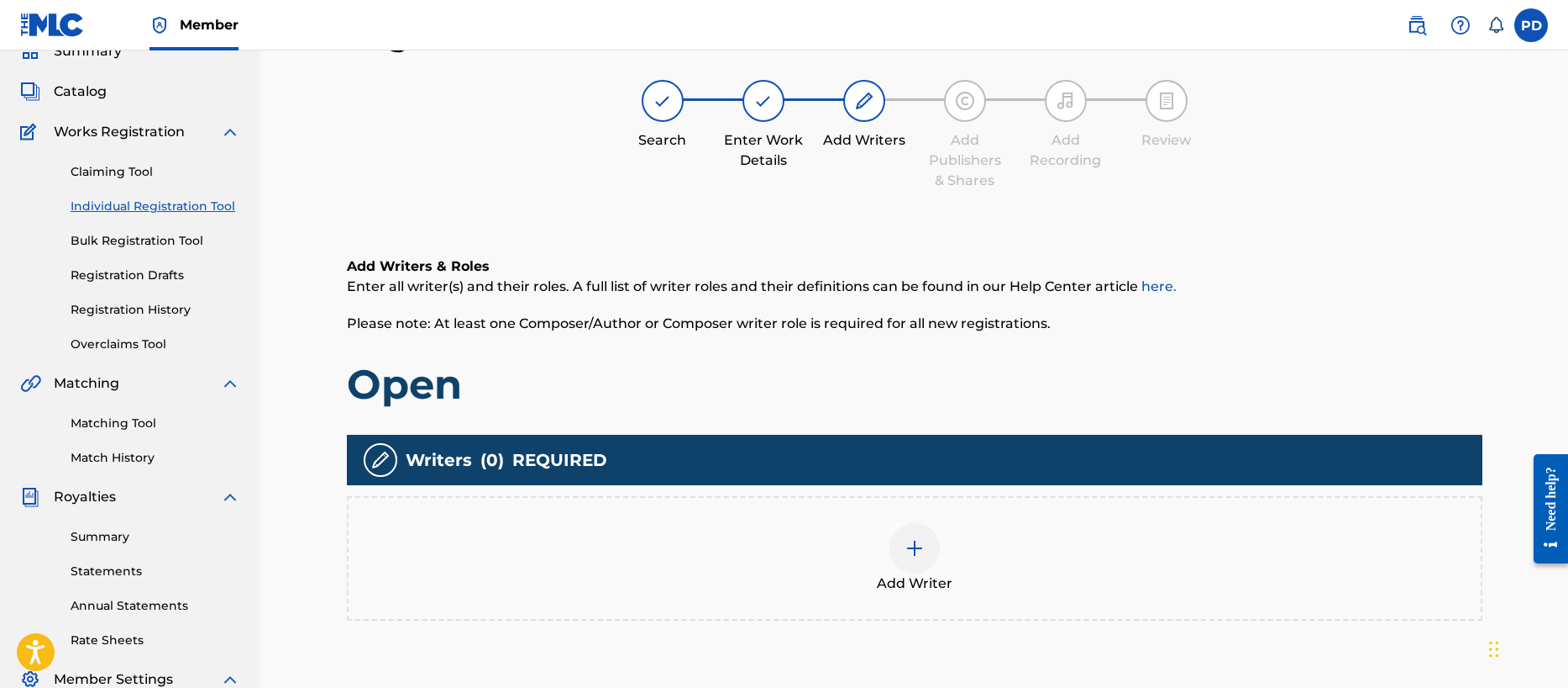
click at [893, 546] on div at bounding box center [915, 548] width 50 height 50
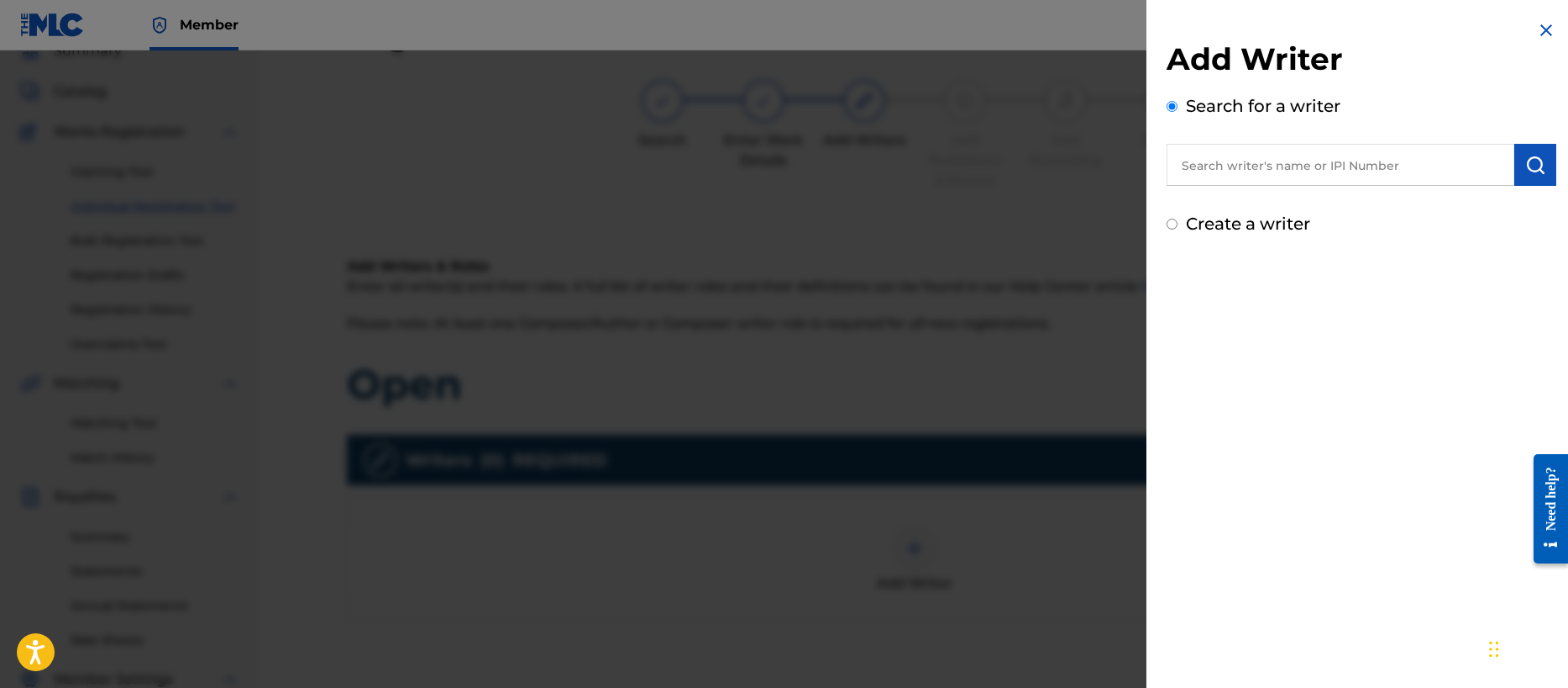
click at [1169, 225] on input "Create a writer" at bounding box center [1172, 224] width 11 height 11
radio input "false"
radio input "true"
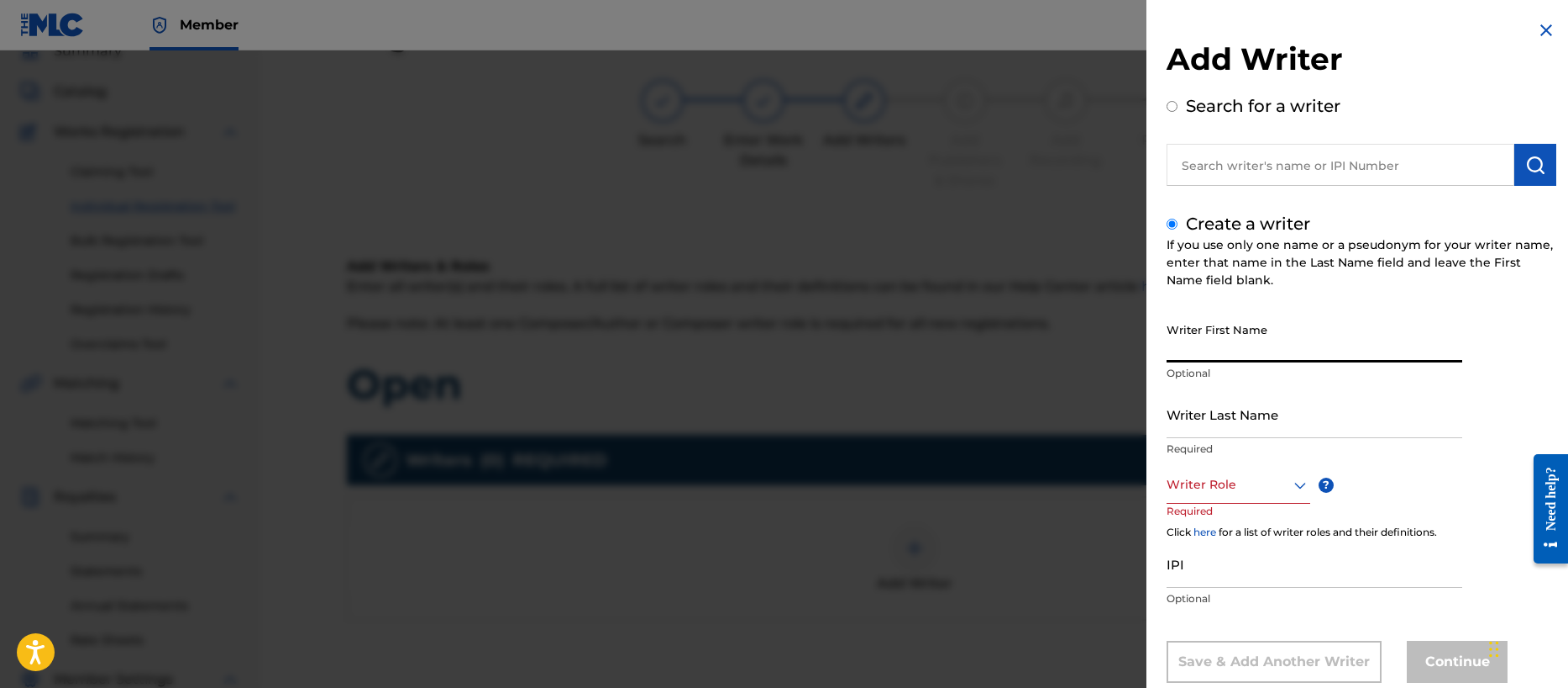
click at [1202, 354] on input "Writer First Name" at bounding box center [1314, 339] width 296 height 48
type input "[PERSON_NAME]"
click at [1202, 487] on div "Writer Role" at bounding box center [1238, 485] width 144 height 38
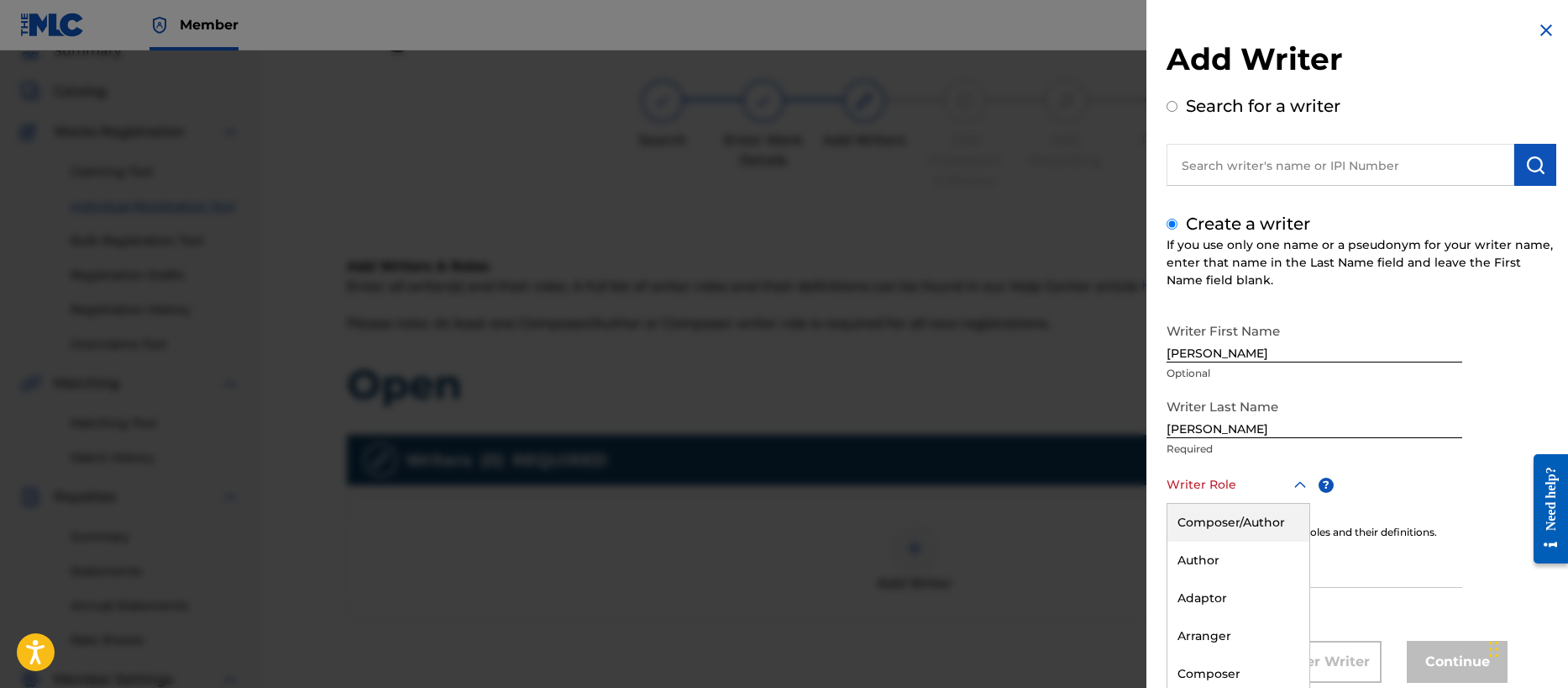
scroll to position [40, 0]
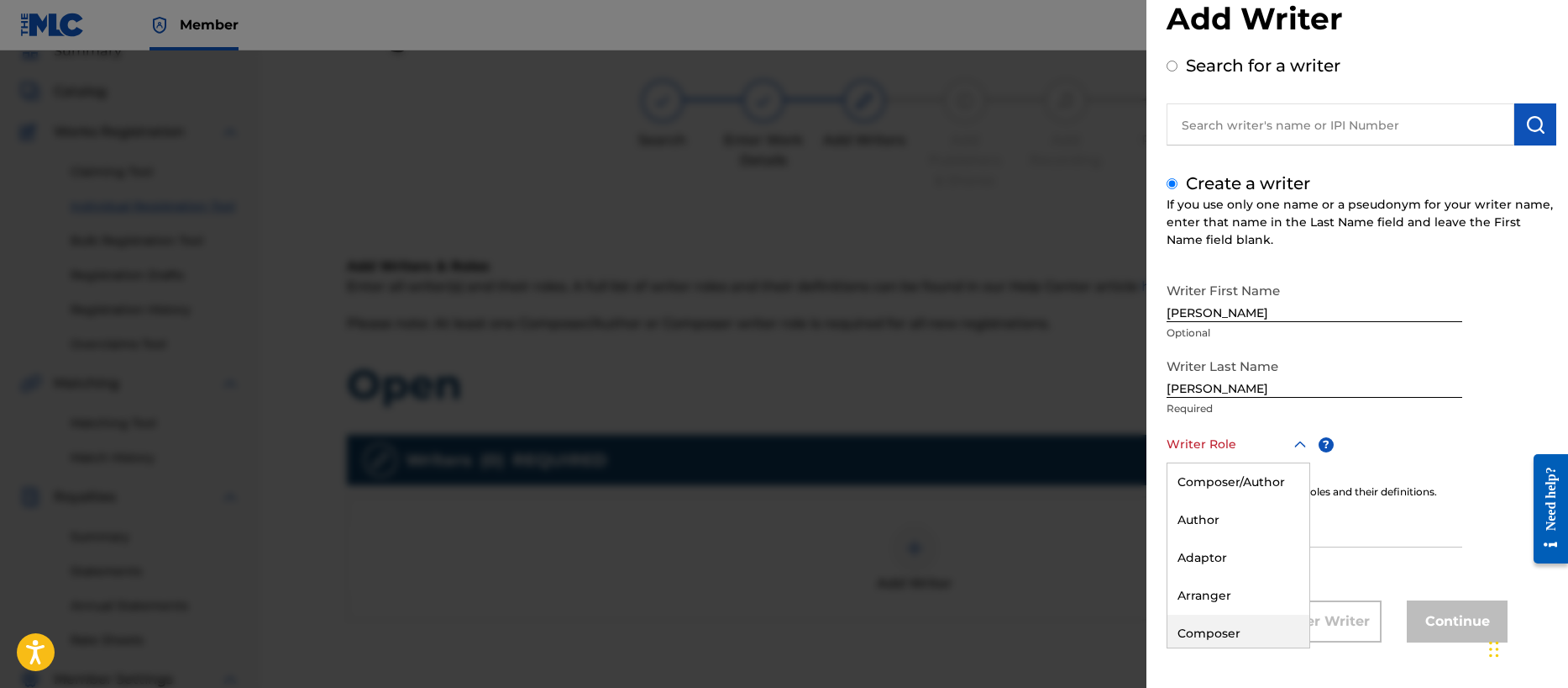
click at [1217, 630] on div "Composer" at bounding box center [1238, 633] width 142 height 38
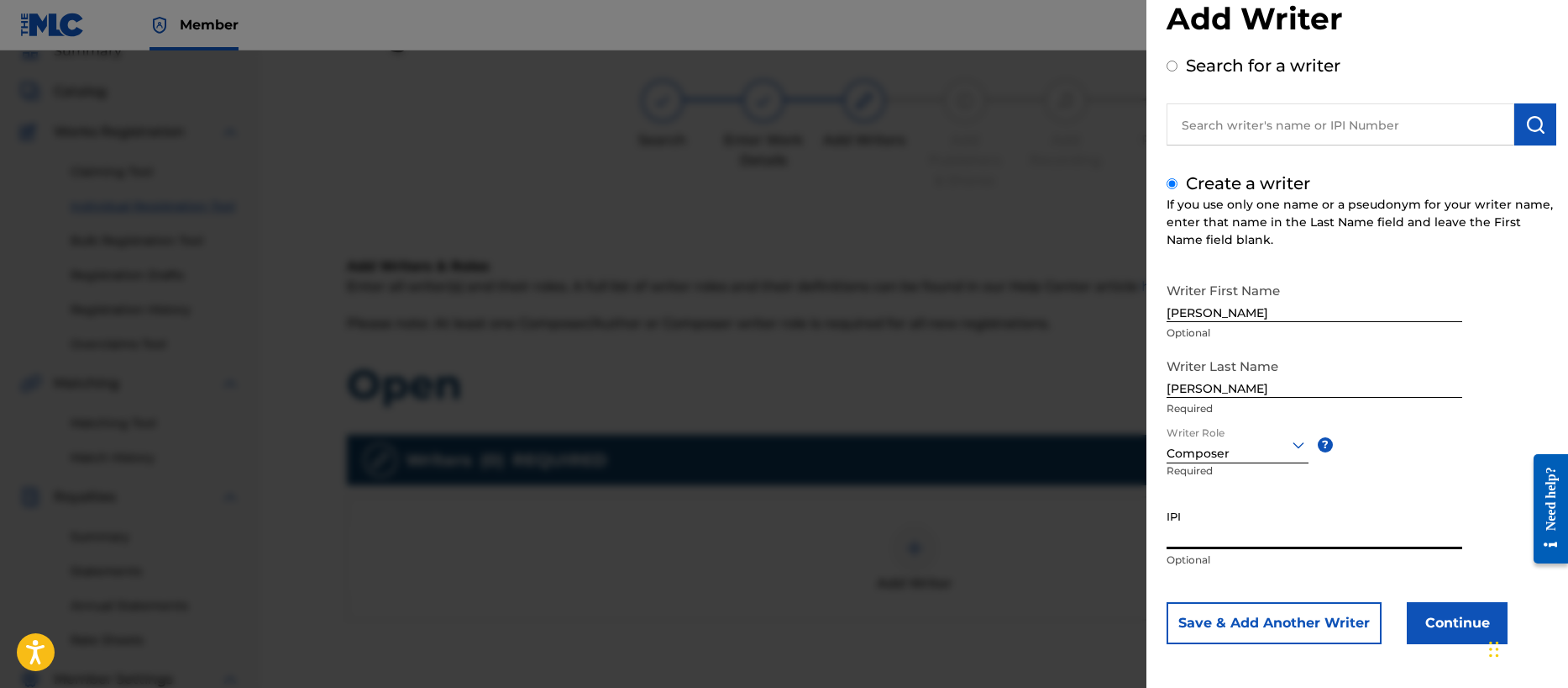
click at [1202, 536] on input "IPI" at bounding box center [1314, 526] width 296 height 48
click at [1201, 537] on input "IPI" at bounding box center [1314, 526] width 296 height 48
paste input "00356540654"
type input "00356540654"
click at [1279, 622] on button "Save & Add Another Writer" at bounding box center [1274, 622] width 215 height 42
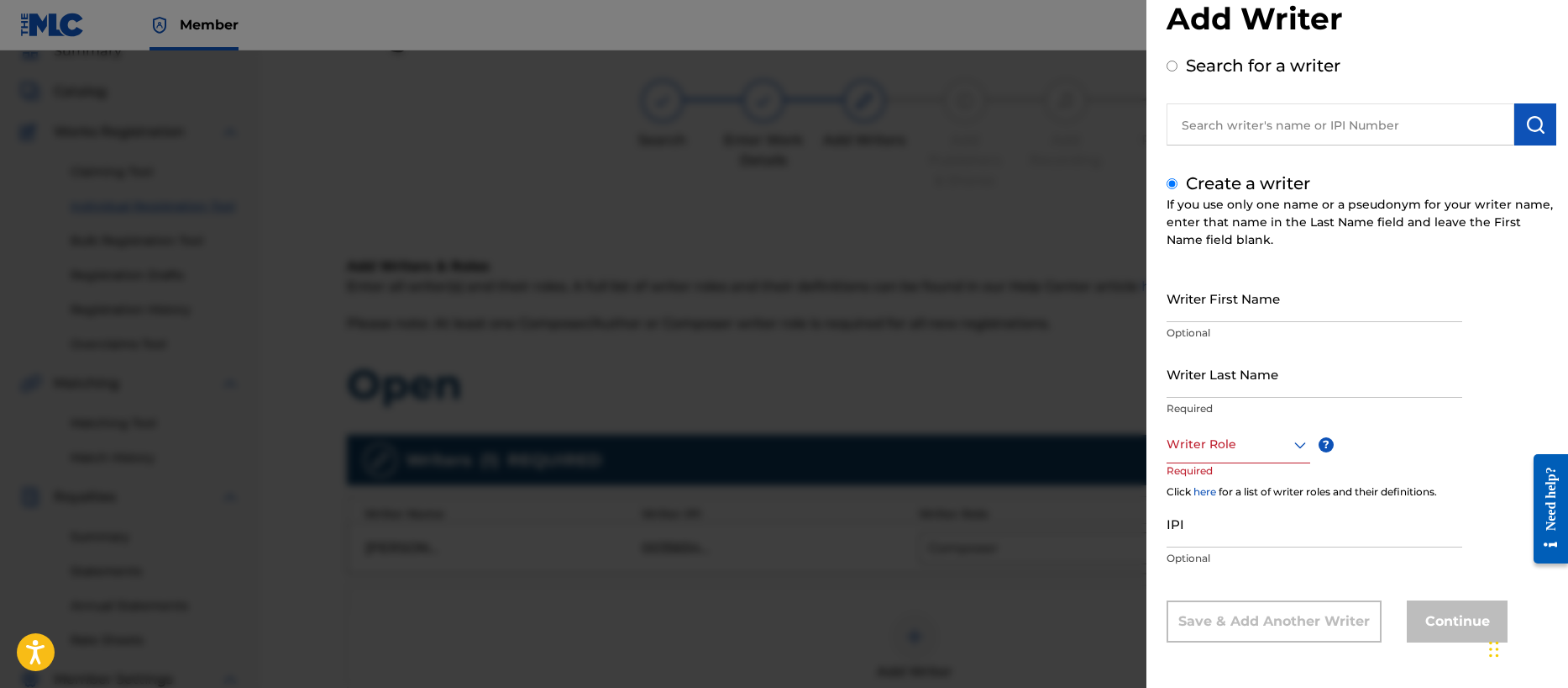
click at [1248, 528] on input "IPI" at bounding box center [1314, 524] width 296 height 48
paste input "00196887985"
type input "00196887985"
click at [1218, 437] on div at bounding box center [1238, 444] width 144 height 21
click at [1211, 621] on div "Composer" at bounding box center [1238, 633] width 142 height 38
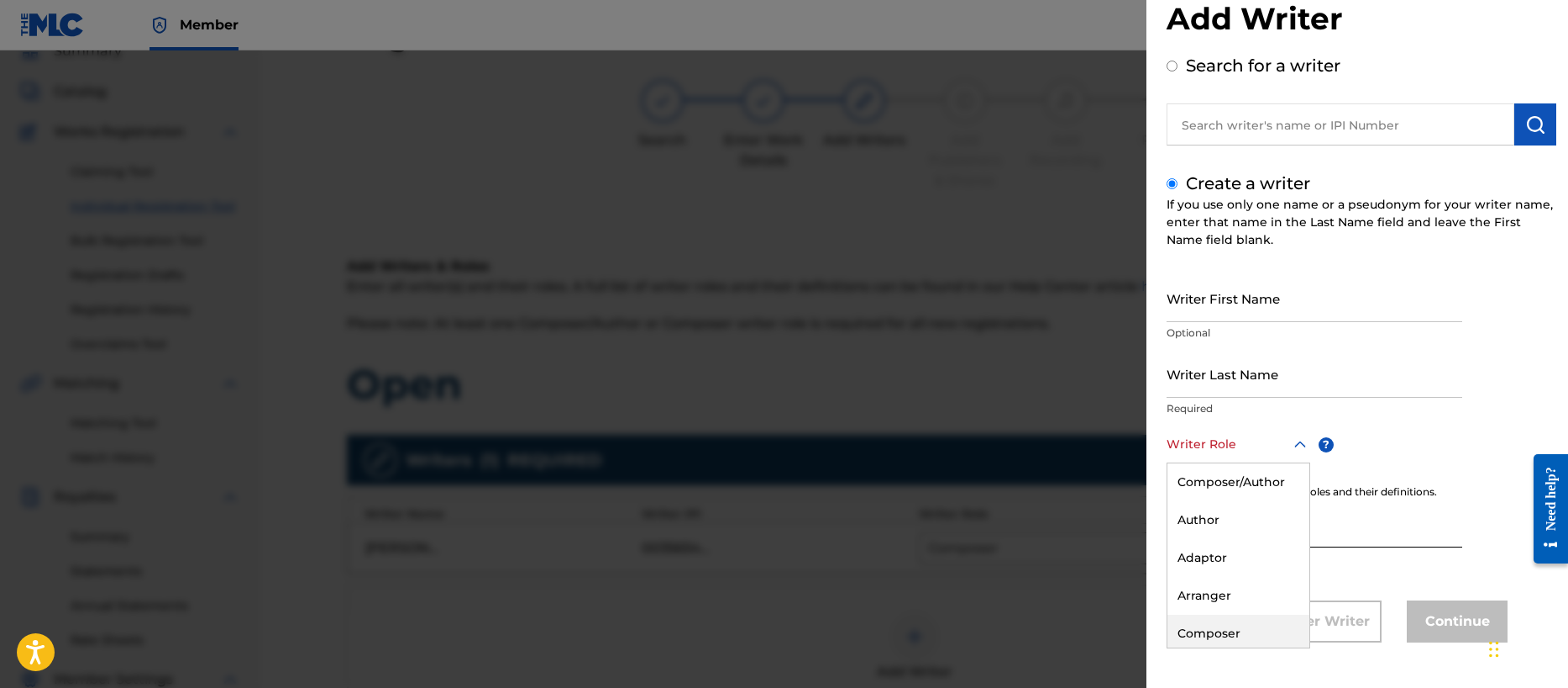
scroll to position [42, 0]
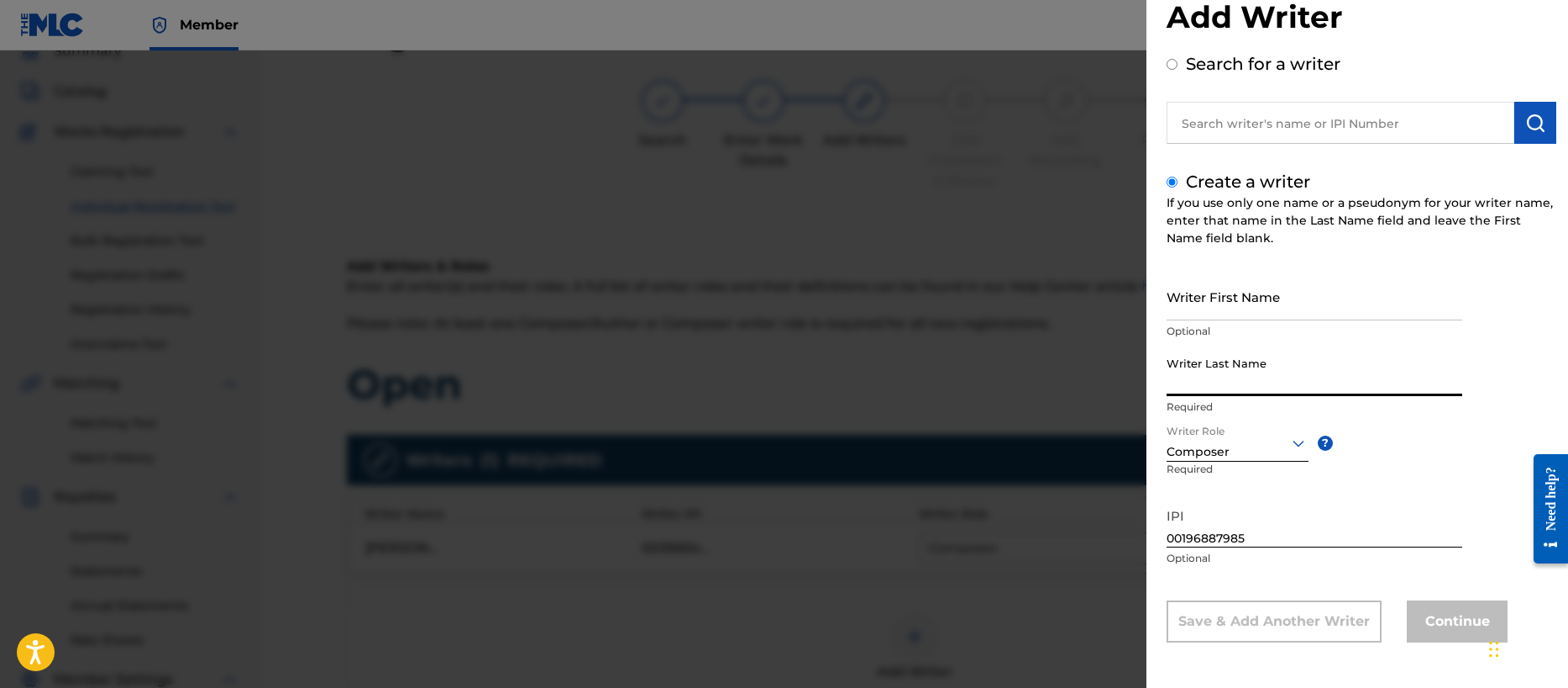
click at [1202, 371] on input "Writer Last Name" at bounding box center [1314, 372] width 296 height 48
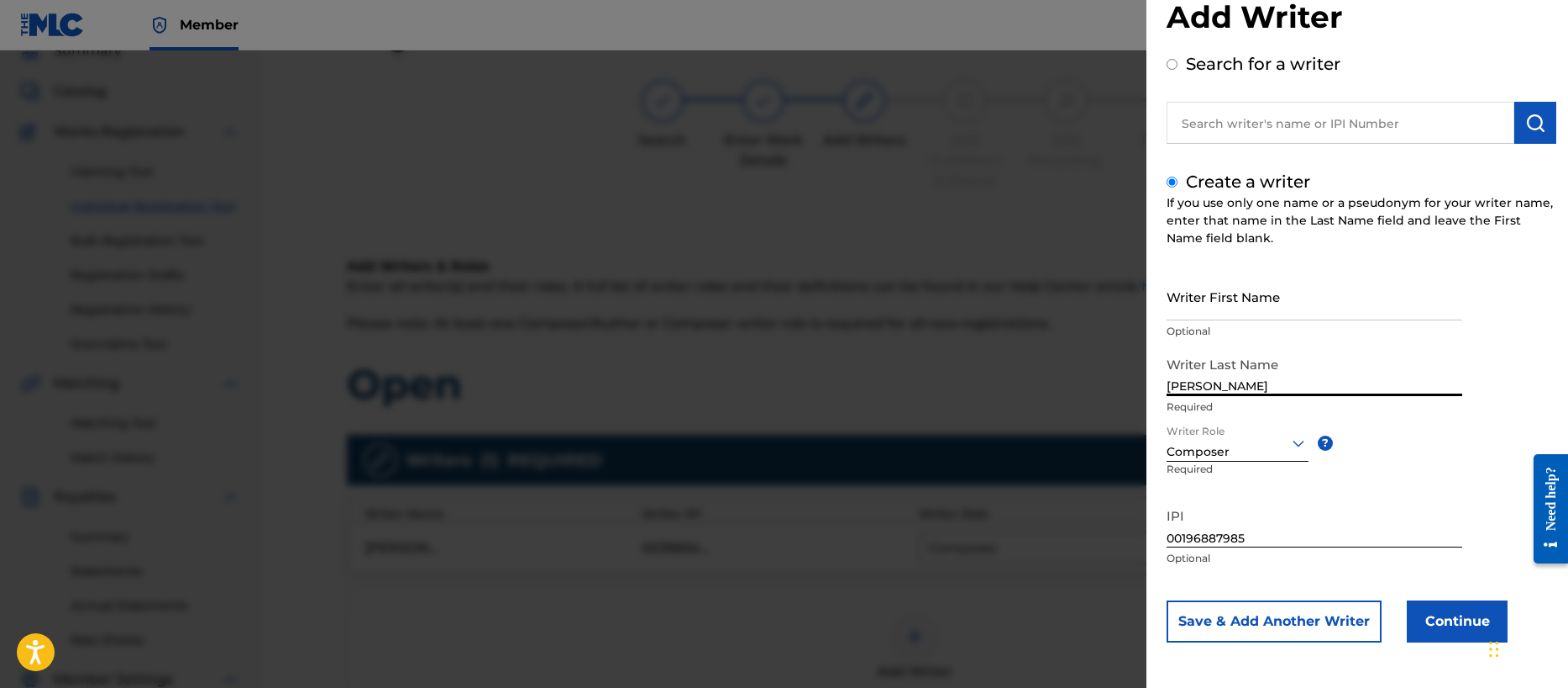
type input "[PERSON_NAME]"
click at [1281, 620] on button "Save & Add Another Writer" at bounding box center [1274, 620] width 215 height 42
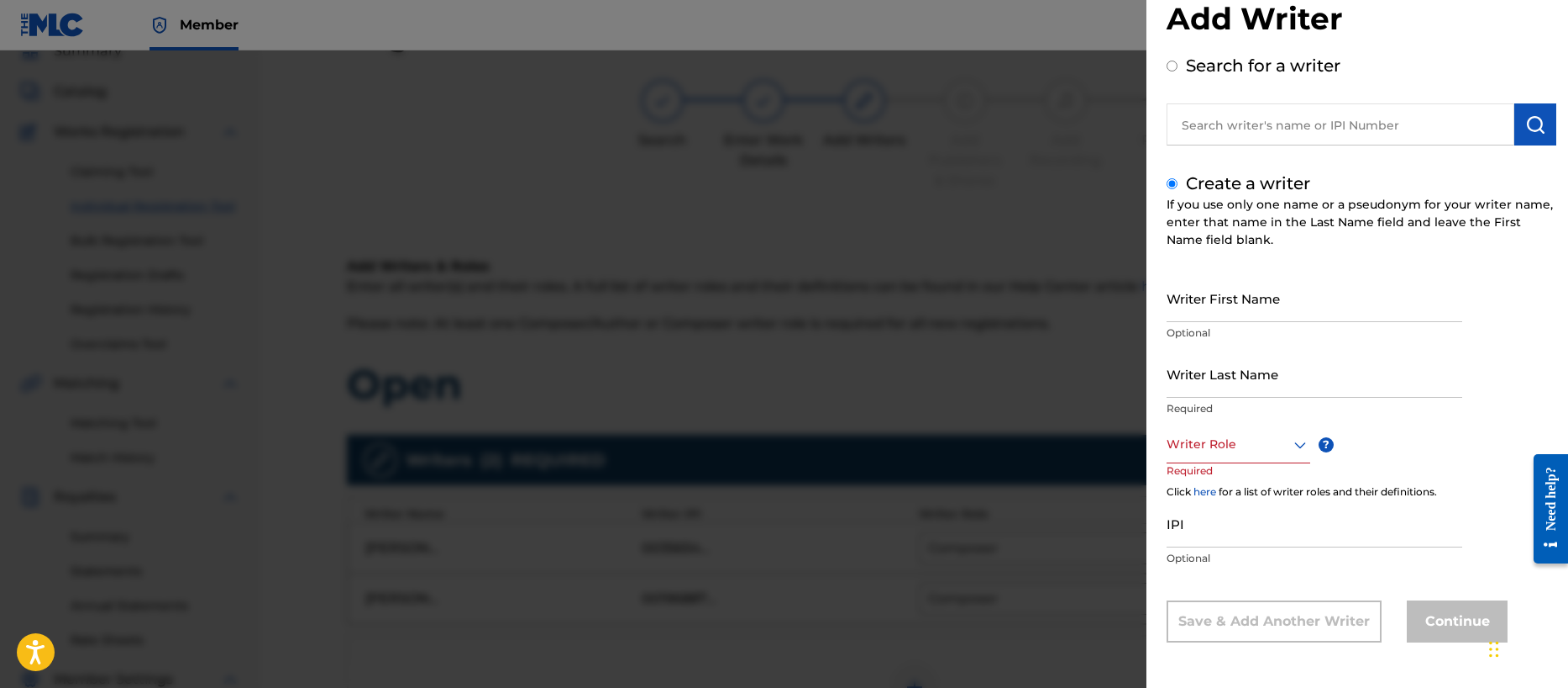
click at [1202, 538] on input "IPI" at bounding box center [1314, 524] width 296 height 48
paste input "00356713255"
type input "00356713255"
click at [1191, 444] on div at bounding box center [1238, 444] width 144 height 21
drag, startPoint x: 1214, startPoint y: 626, endPoint x: 1202, endPoint y: 450, distance: 176.4
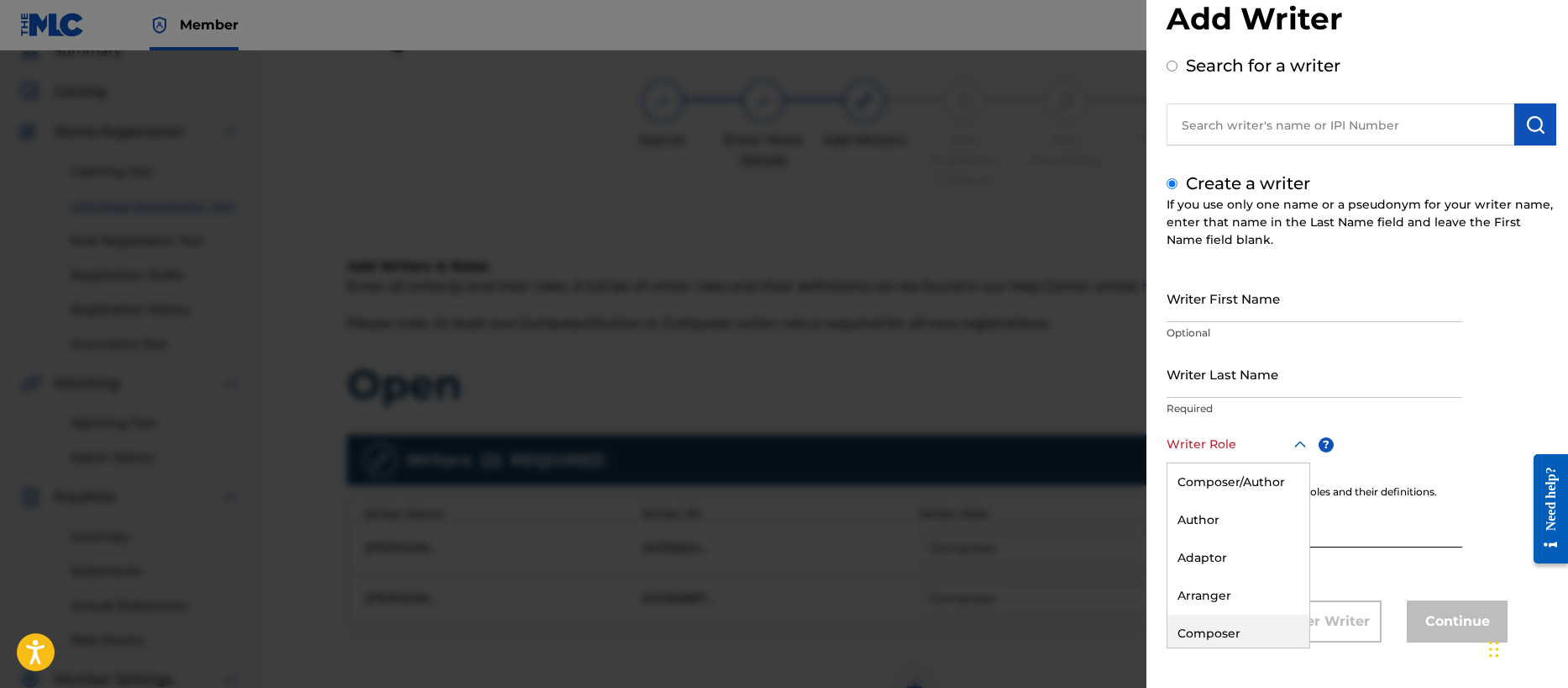
click at [1214, 625] on div "Composer" at bounding box center [1238, 633] width 142 height 38
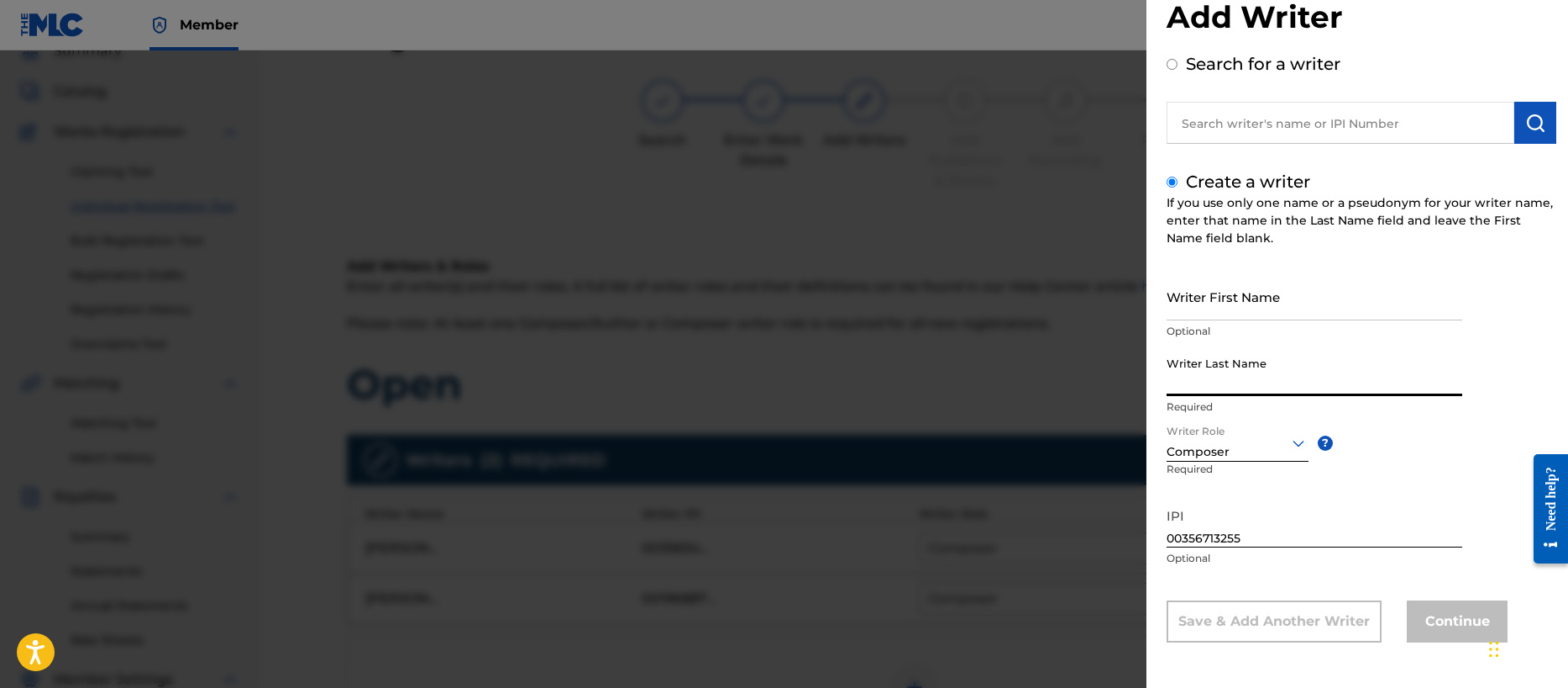
click at [1222, 381] on input "Writer Last Name" at bounding box center [1314, 372] width 296 height 48
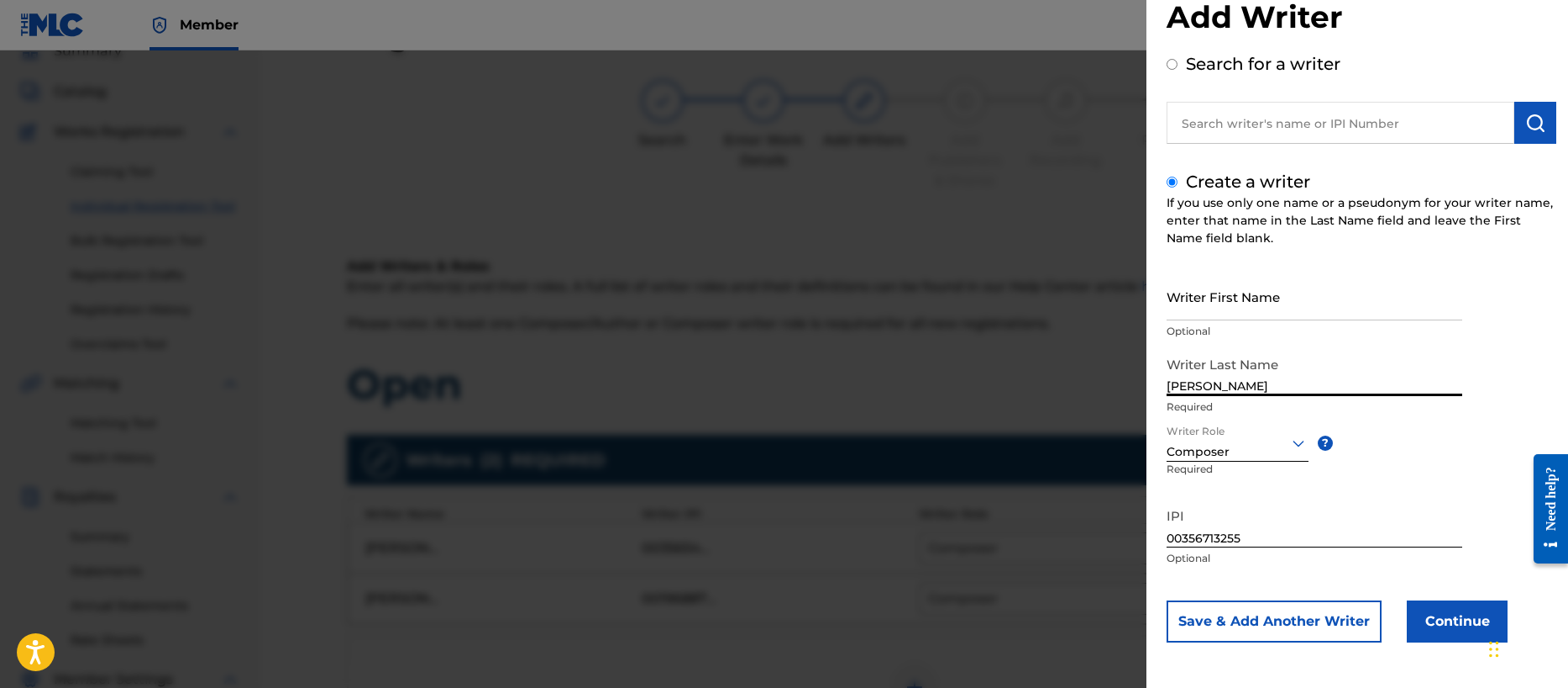
type input "[PERSON_NAME]"
click at [1208, 305] on input "Writer First Name" at bounding box center [1314, 296] width 296 height 48
type input "[PERSON_NAME]"
click at [1292, 618] on button "Save & Add Another Writer" at bounding box center [1274, 620] width 215 height 42
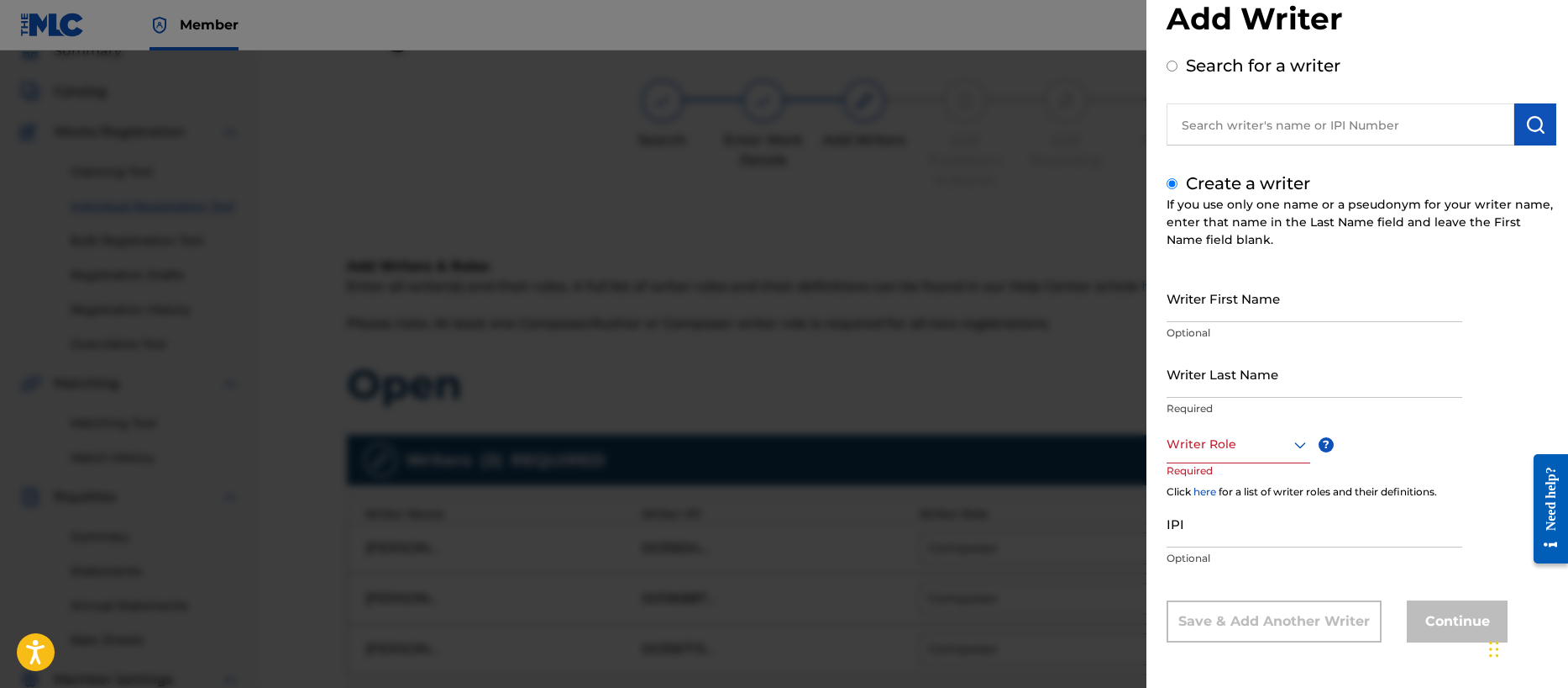
scroll to position [40, 0]
click at [1182, 447] on div at bounding box center [1238, 444] width 144 height 21
drag, startPoint x: 1203, startPoint y: 634, endPoint x: 1292, endPoint y: 522, distance: 143.1
click at [1203, 634] on div "Composer" at bounding box center [1238, 633] width 142 height 38
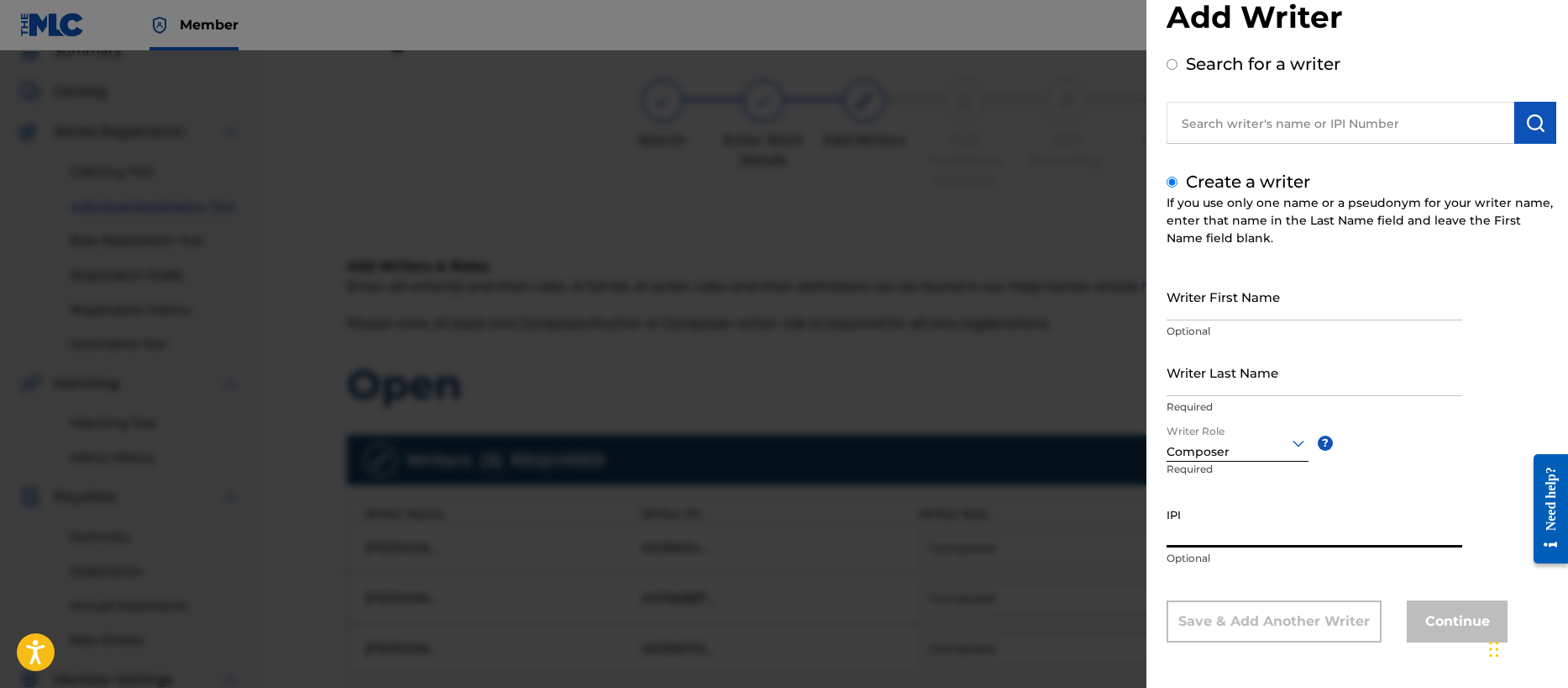
click at [1271, 534] on input "IPI" at bounding box center [1314, 524] width 296 height 48
paste input "00401057708"
type input "00401057708"
click at [1215, 306] on input "Writer First Name" at bounding box center [1314, 296] width 296 height 48
type input "[PERSON_NAME] [PERSON_NAME]"
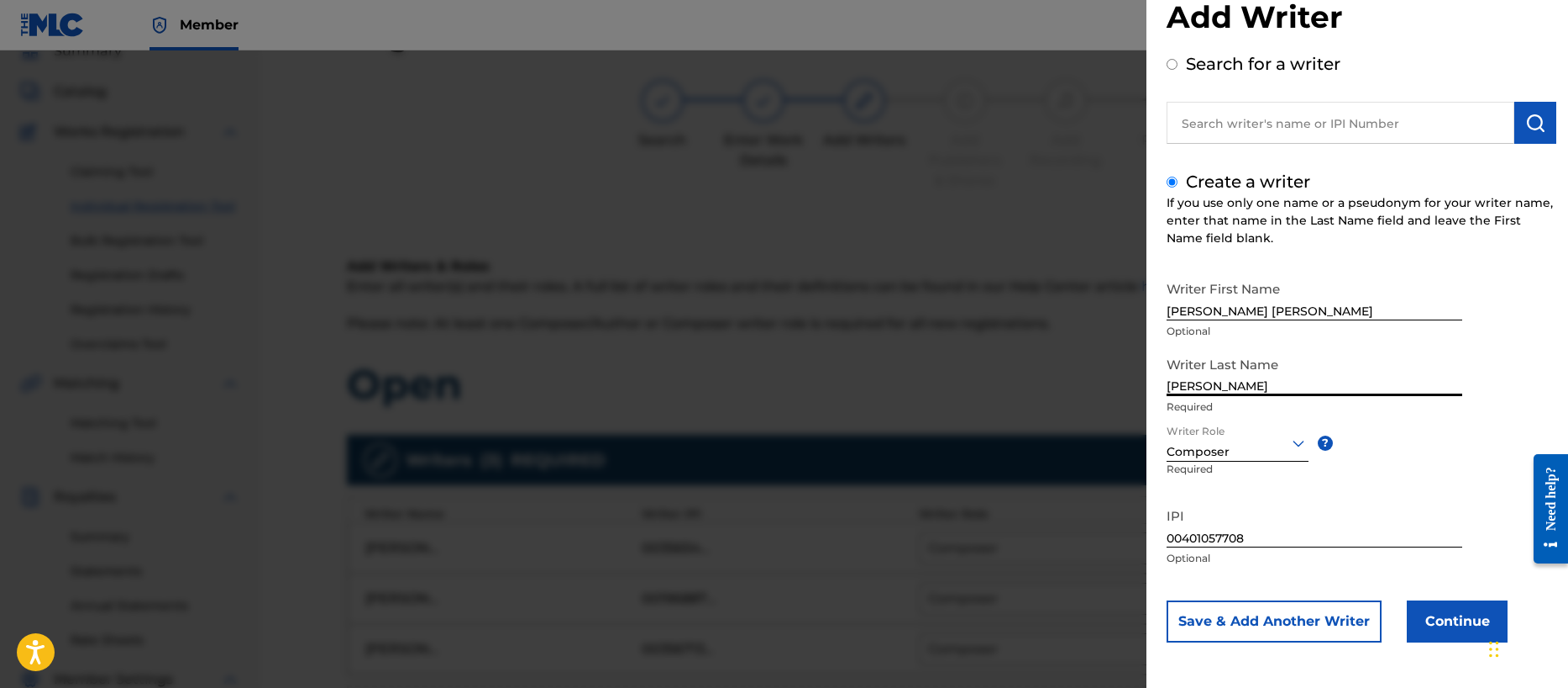
type input "[PERSON_NAME]"
click at [1458, 612] on button "Continue" at bounding box center [1457, 620] width 101 height 42
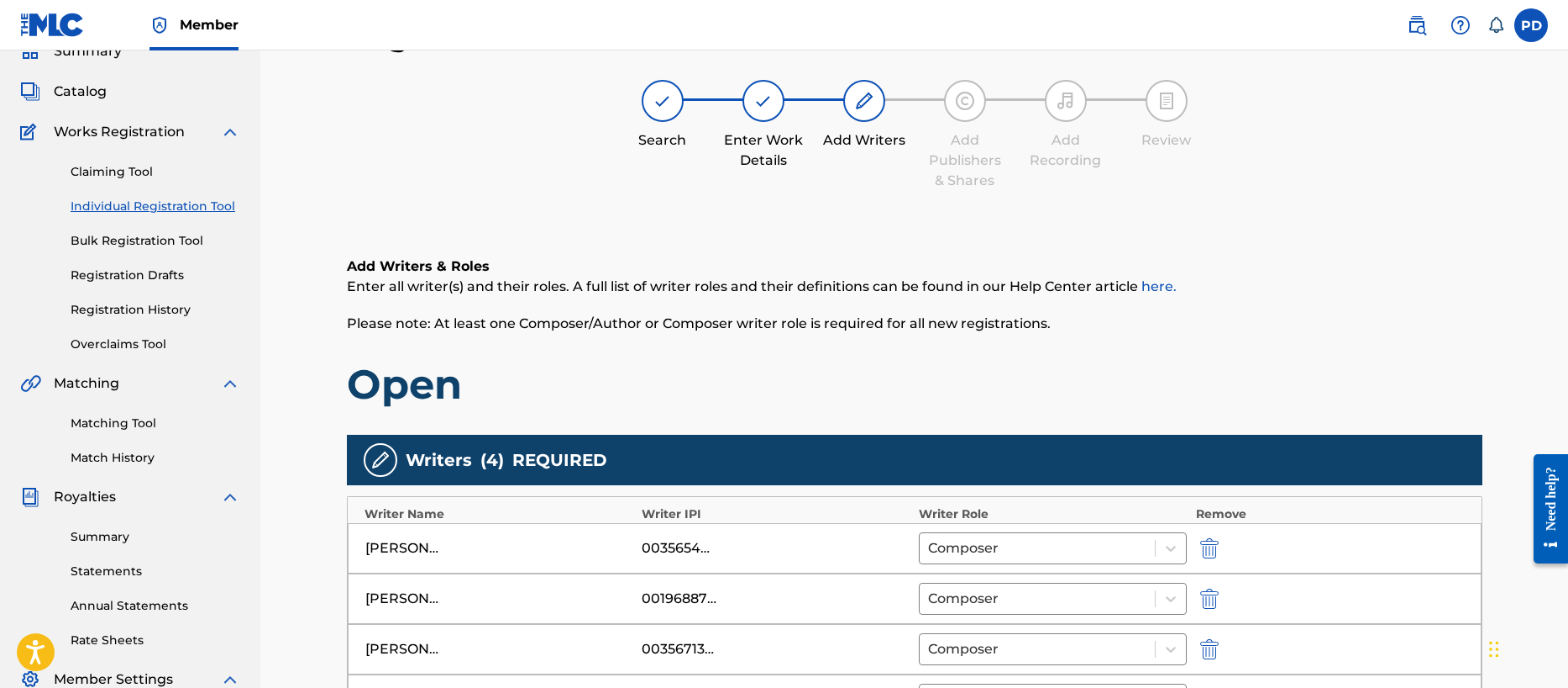
scroll to position [391, 0]
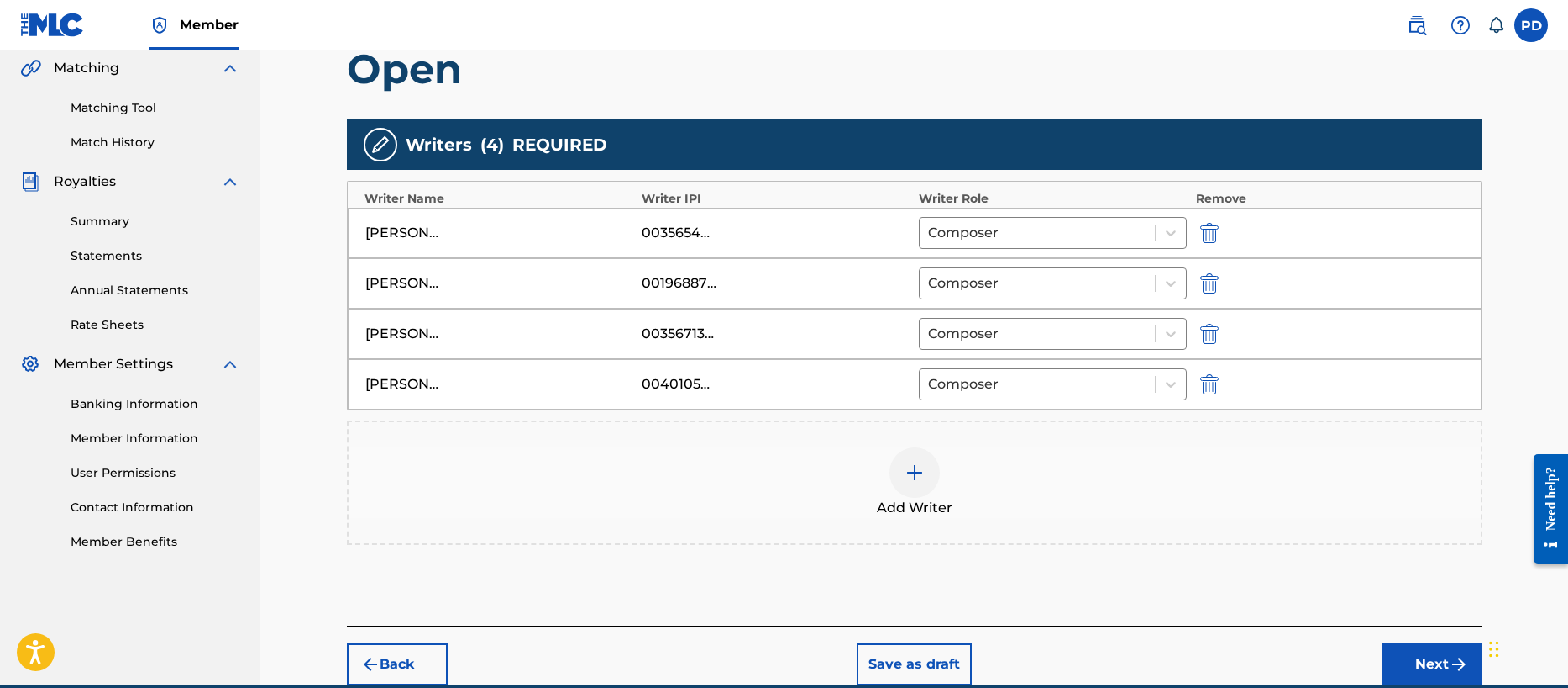
click at [1446, 665] on button "Next" at bounding box center [1432, 664] width 101 height 42
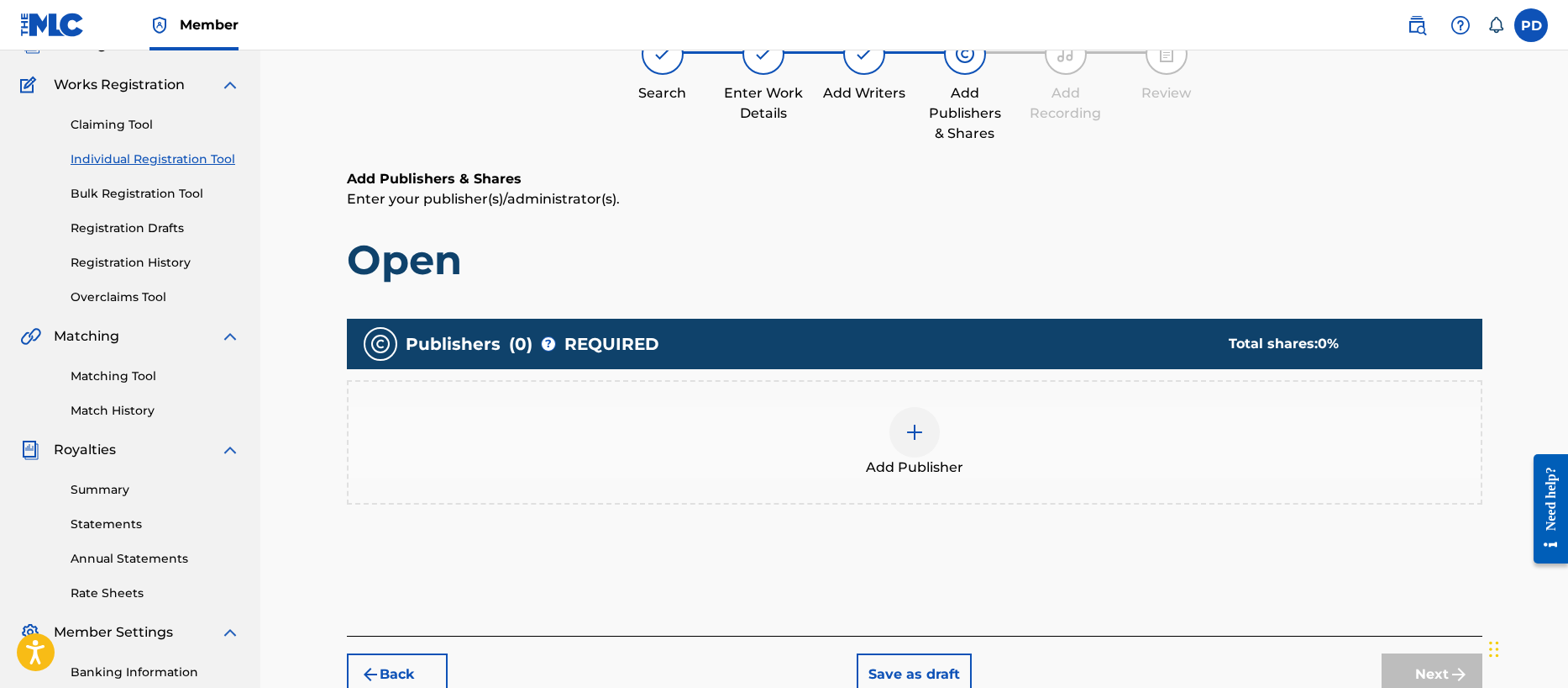
scroll to position [75, 0]
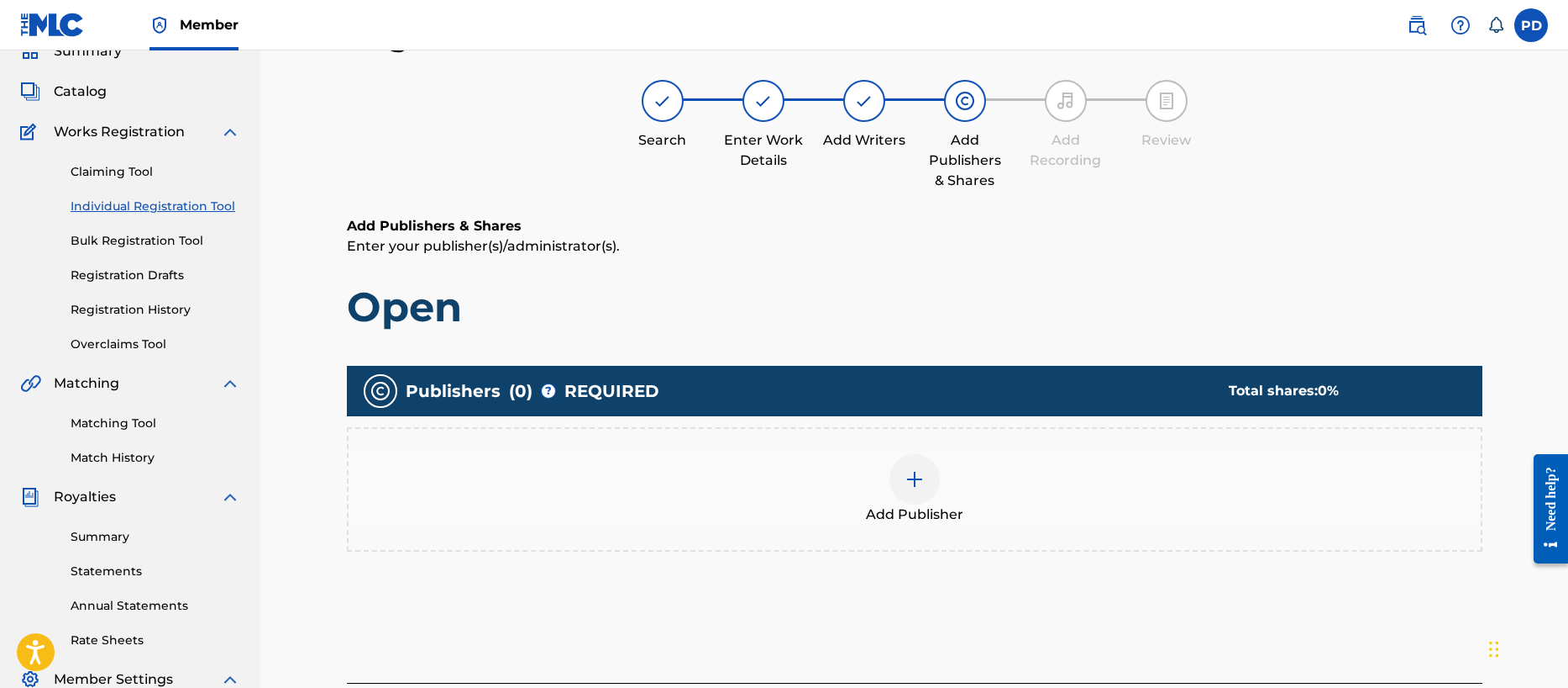
click at [906, 478] on img at bounding box center [915, 479] width 20 height 20
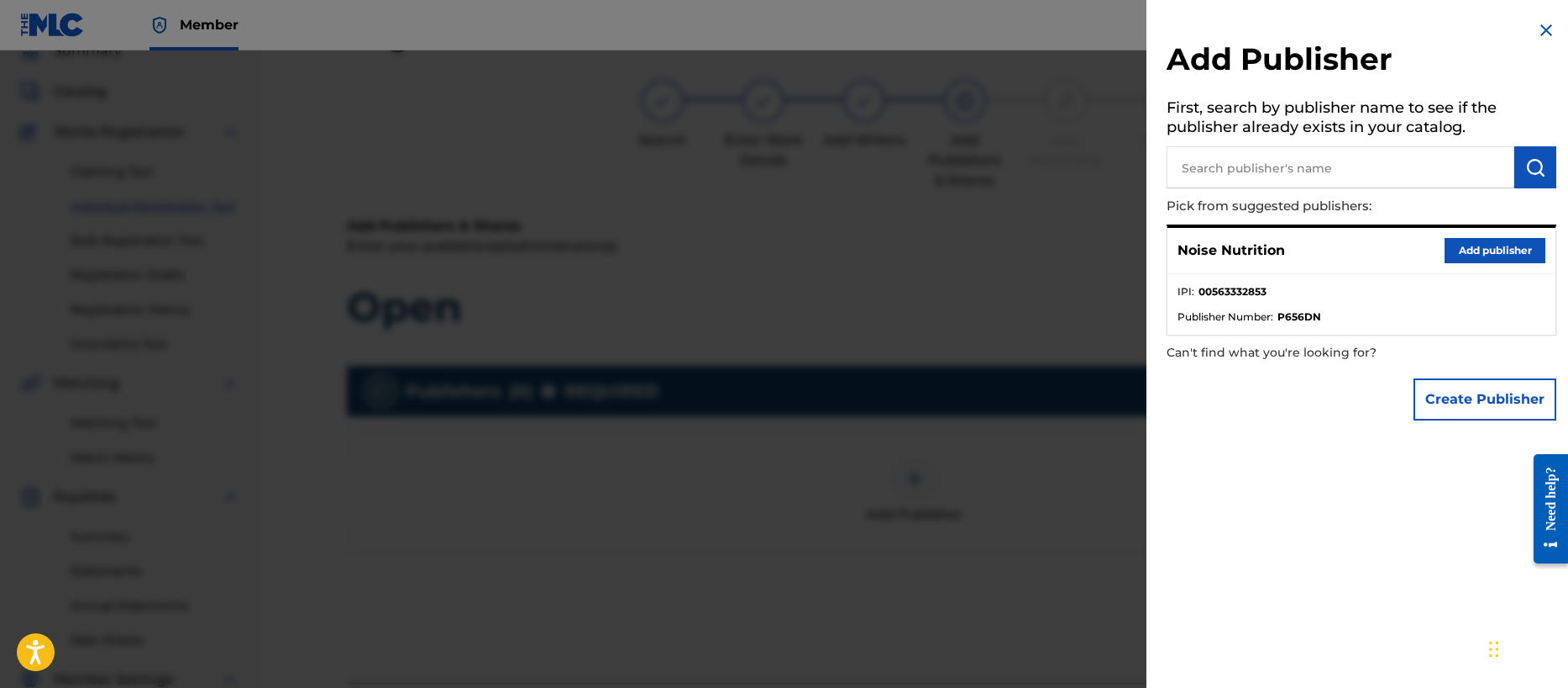
click at [1515, 245] on button "Add publisher" at bounding box center [1495, 250] width 101 height 25
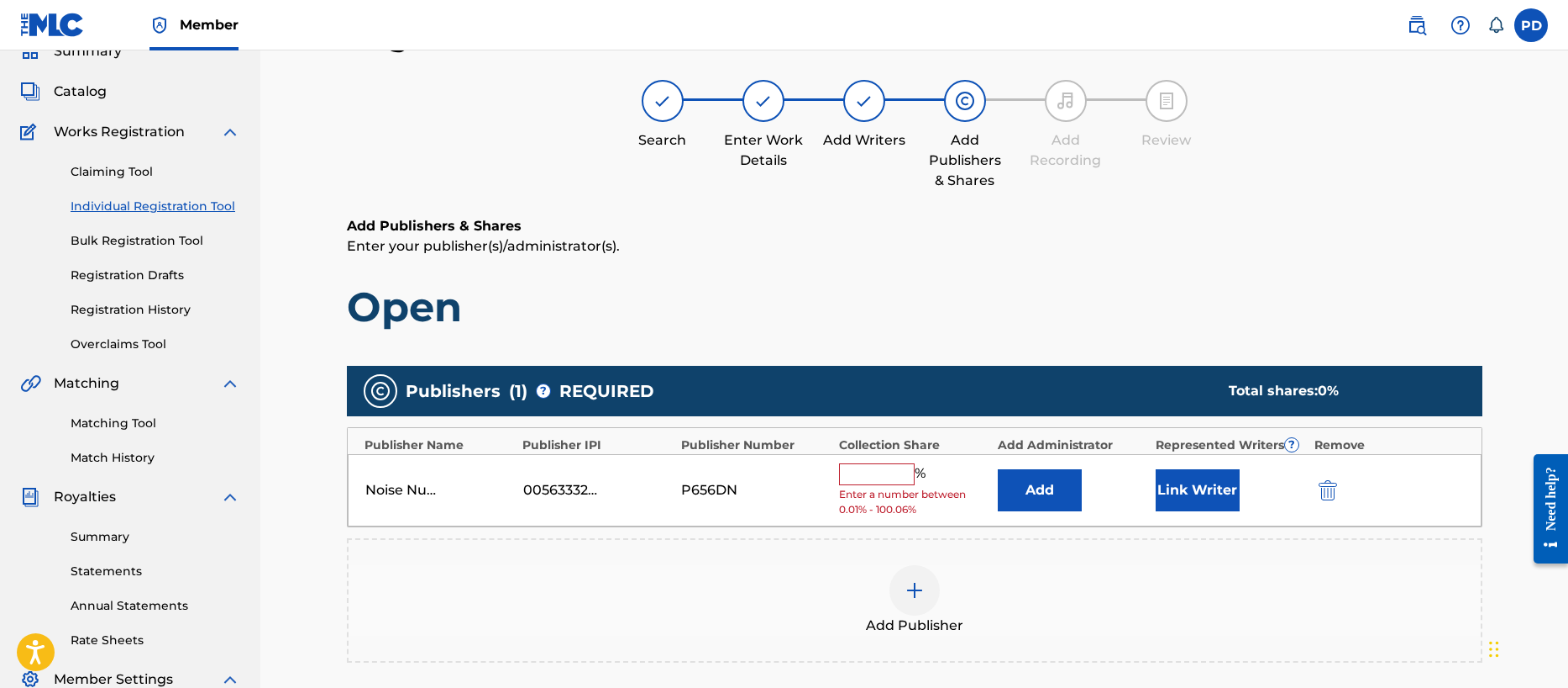
click at [882, 473] on input "text" at bounding box center [876, 474] width 75 height 22
type input "100"
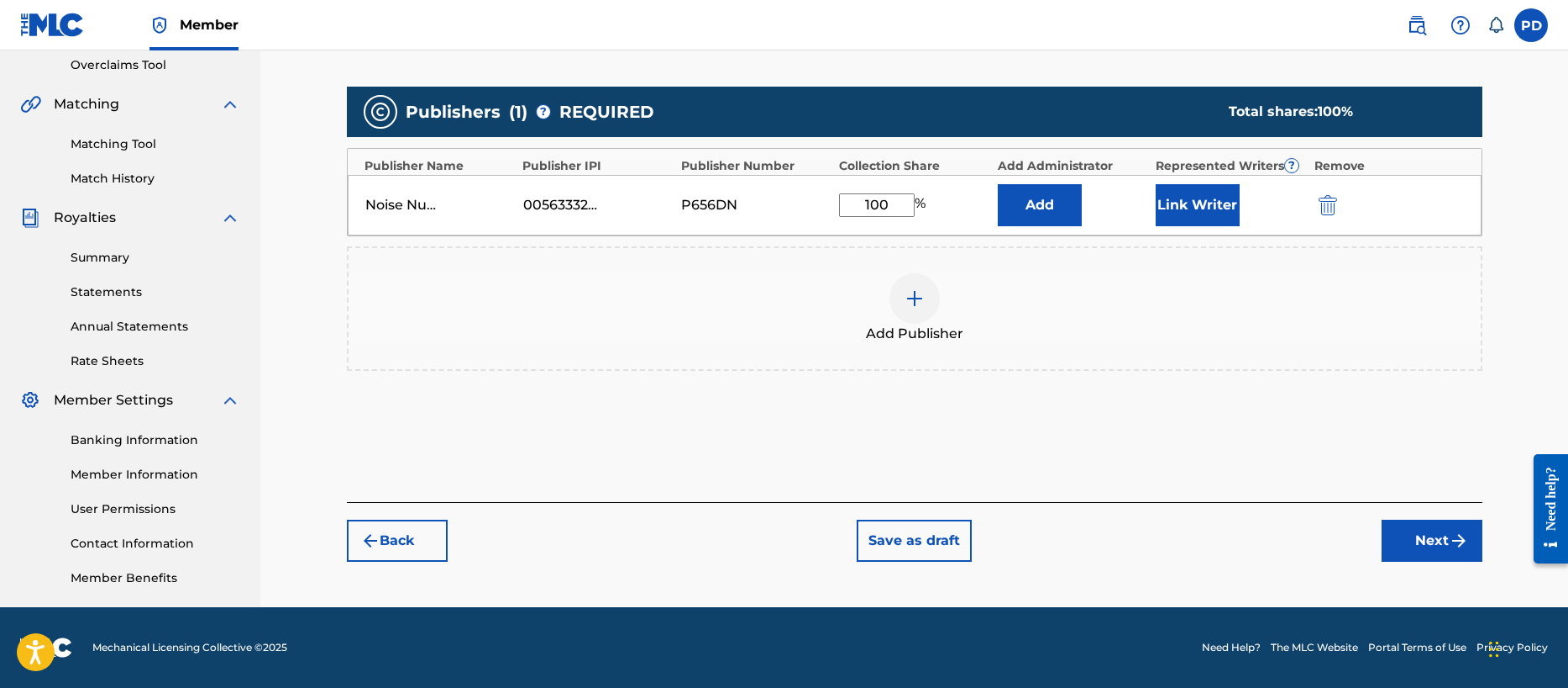
click at [1423, 535] on button "Next" at bounding box center [1432, 539] width 101 height 42
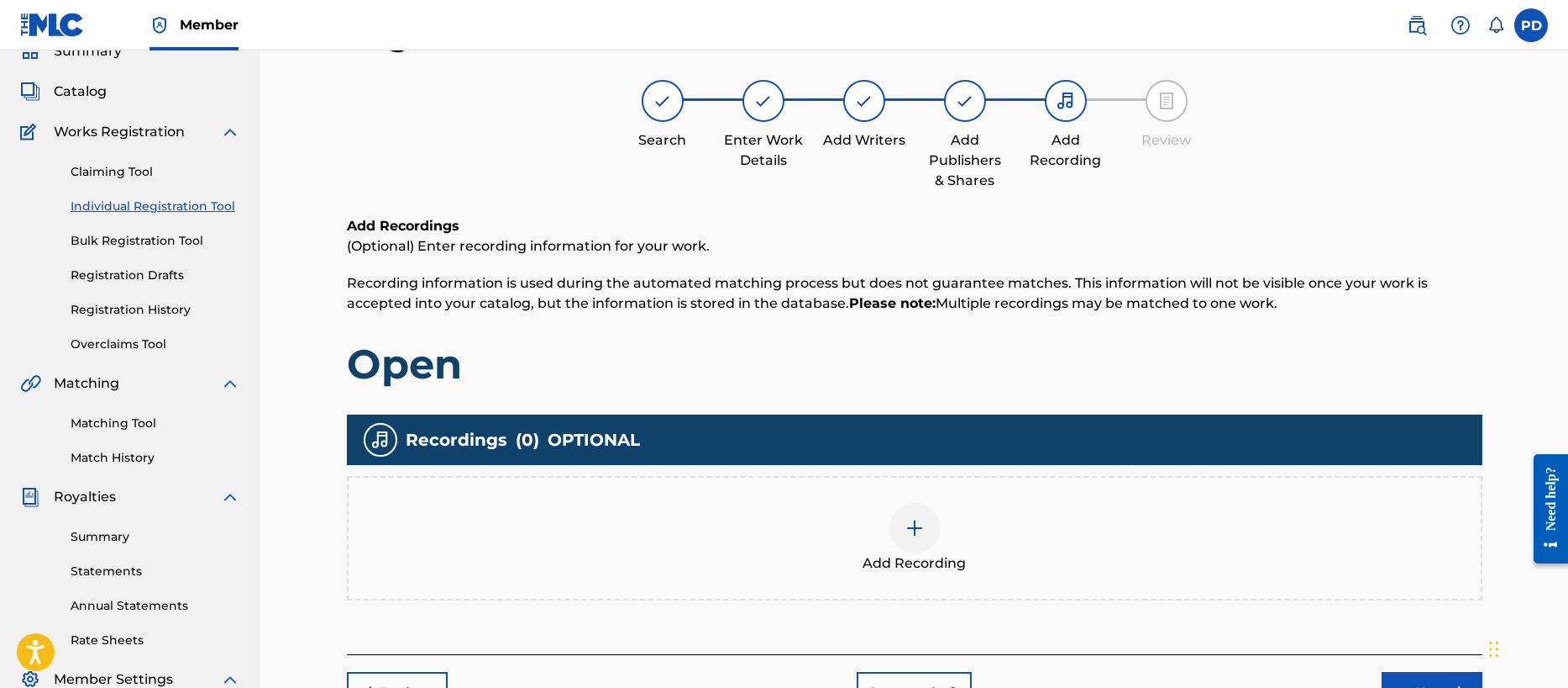
click at [902, 527] on div at bounding box center [915, 527] width 50 height 50
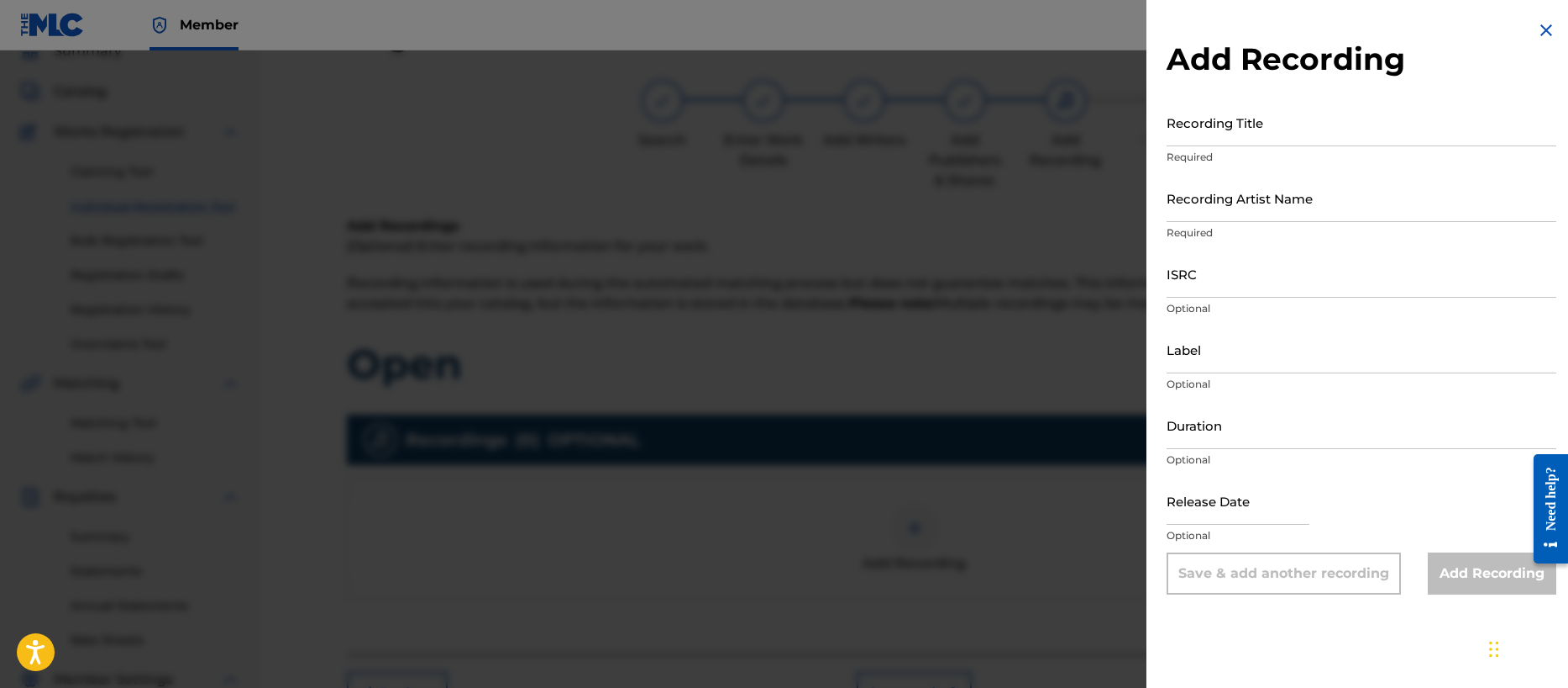
click at [1200, 133] on input "Recording Title" at bounding box center [1361, 123] width 390 height 48
type input "Open"
click at [1216, 201] on input "Recording Artist Name" at bounding box center [1361, 198] width 390 height 48
type input "Ghost Tone Echo"
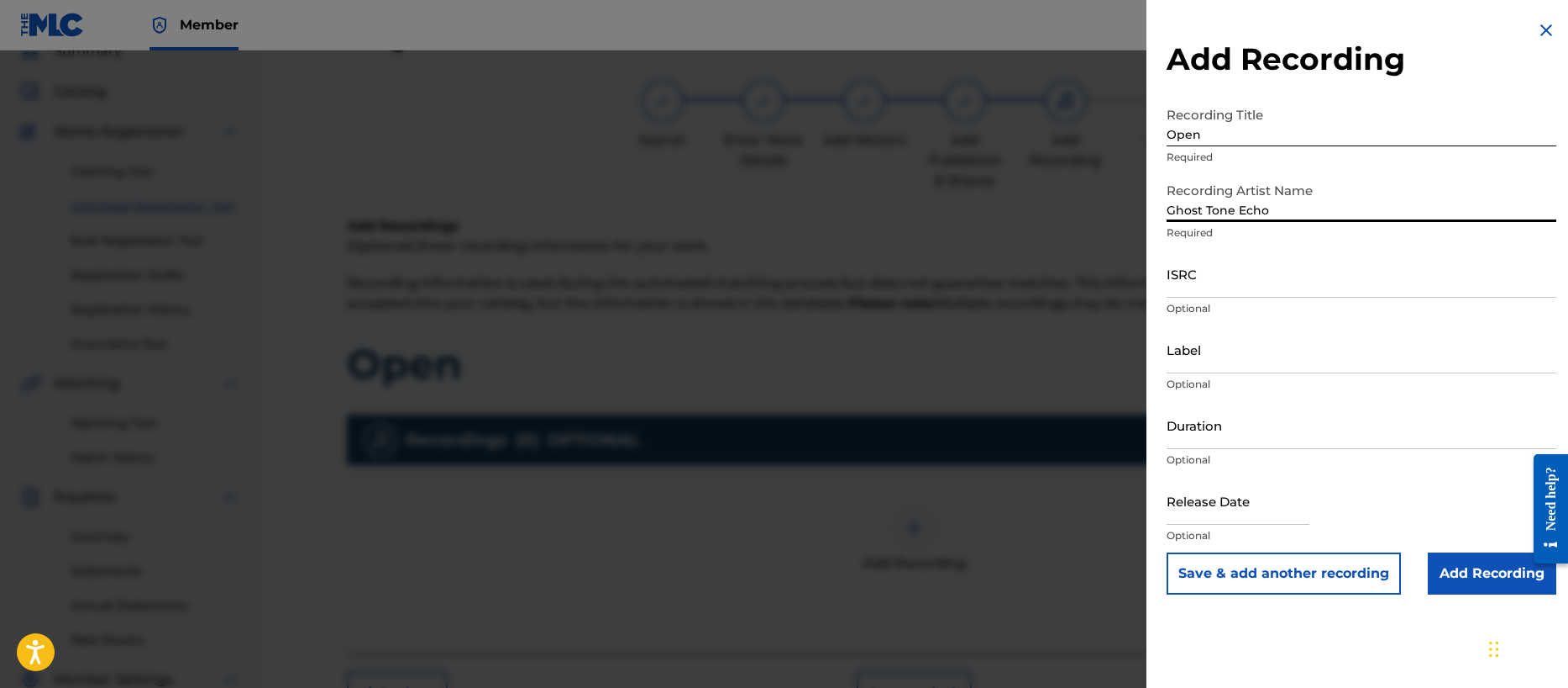
click at [1191, 280] on input "ISRC" at bounding box center [1361, 274] width 390 height 48
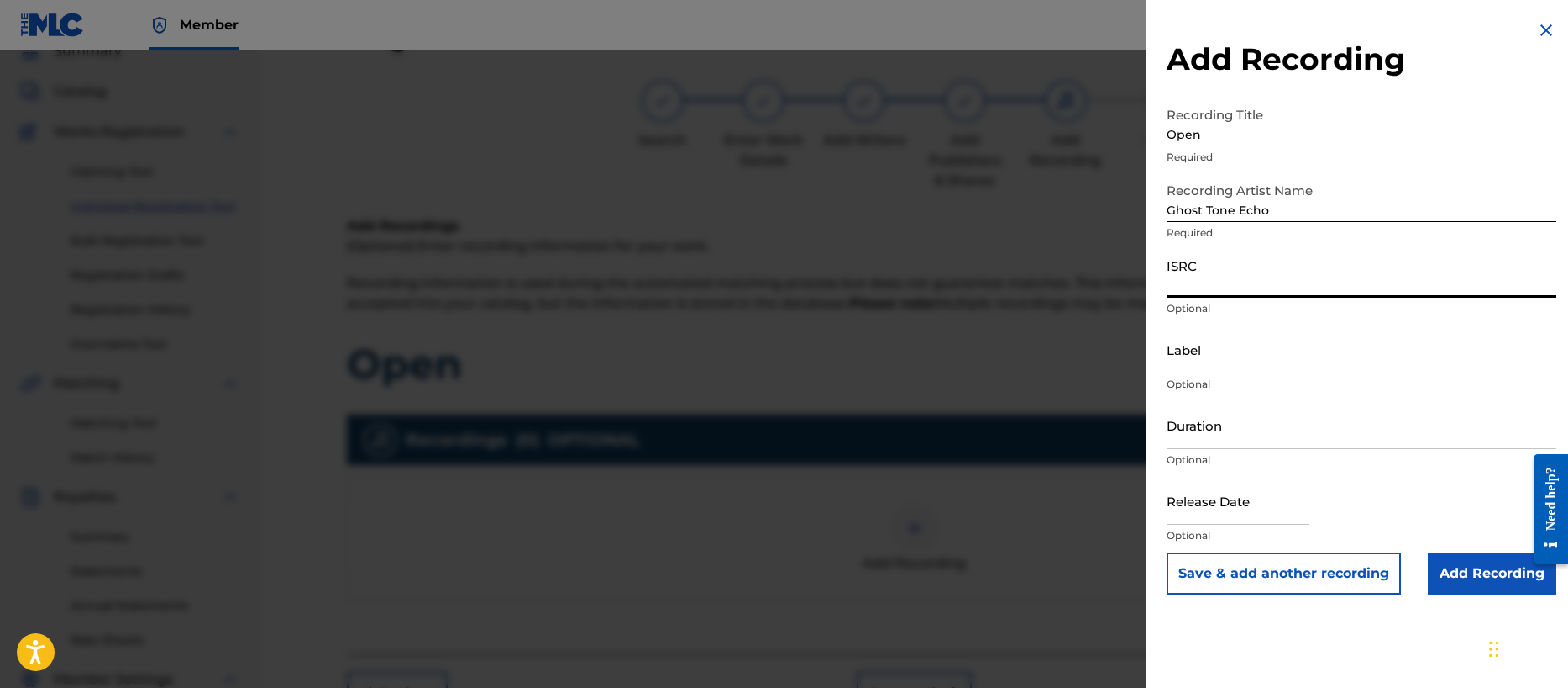
paste input "QZZ782508826"
type input "QZZ782508826"
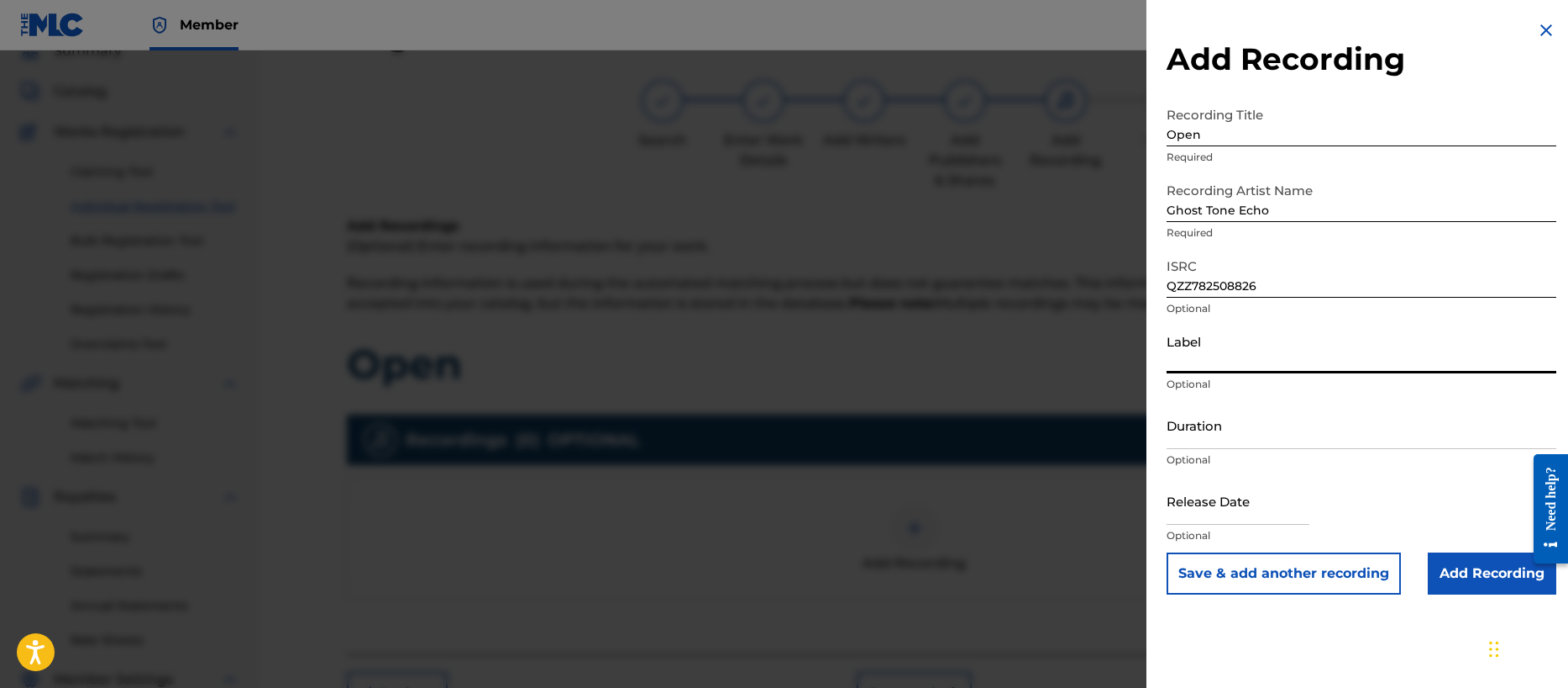
click at [1200, 367] on input "Label" at bounding box center [1361, 349] width 390 height 48
type input "Noise Nutrition"
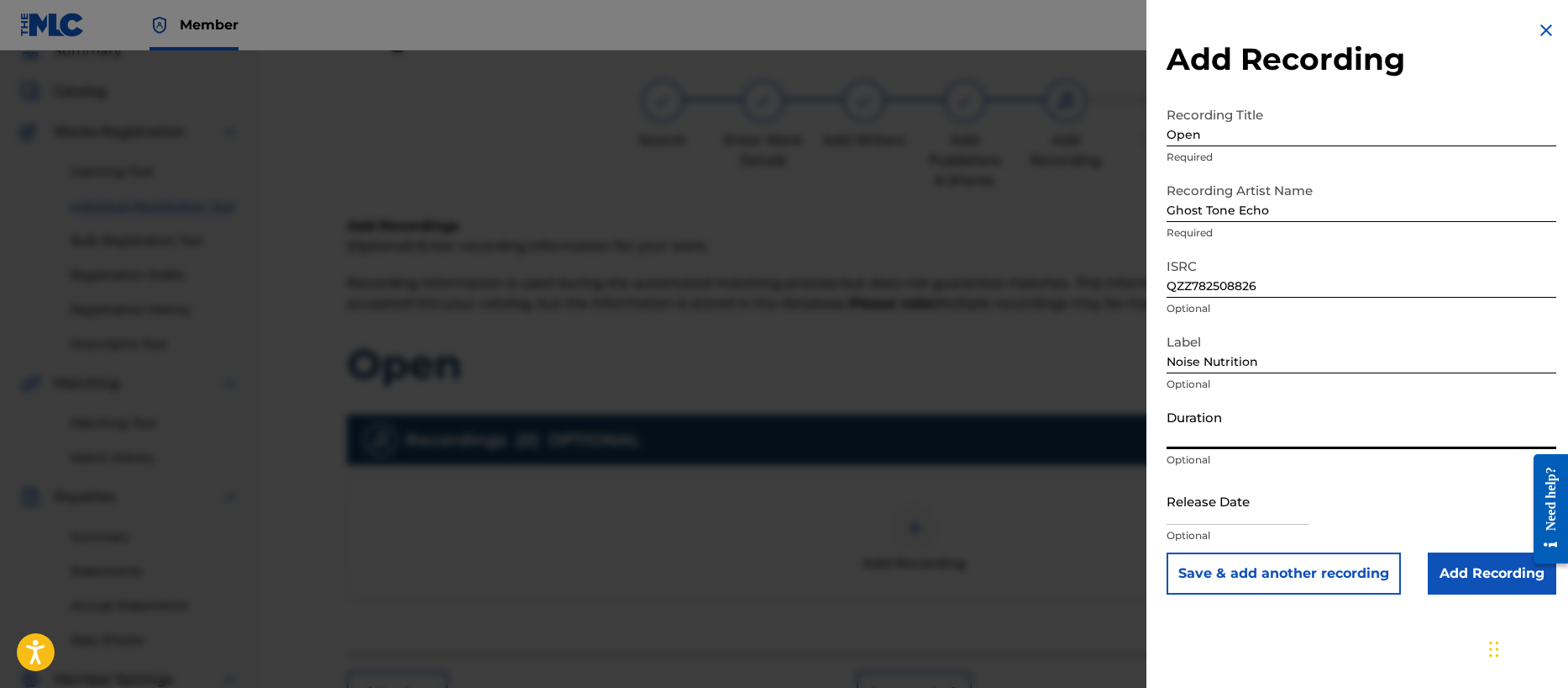
click at [1225, 437] on input "Duration" at bounding box center [1361, 425] width 390 height 48
type input "03:32"
click at [1210, 507] on input "text" at bounding box center [1238, 500] width 143 height 48
select select "7"
select select "2025"
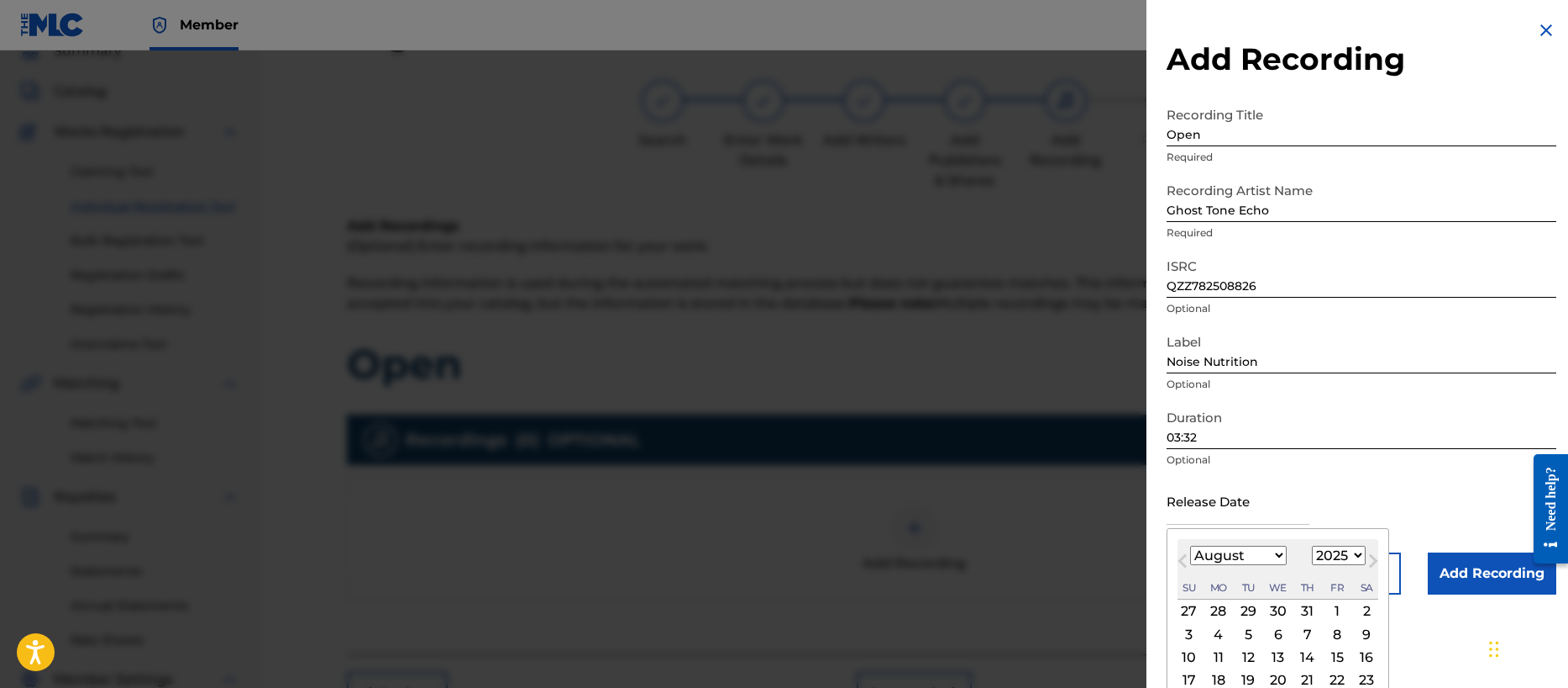
click at [1193, 540] on div "August [DATE] February March April May June July August September October Novem…" at bounding box center [1278, 568] width 200 height 60
click at [1219, 556] on select "January February March April May June July August September October November De…" at bounding box center [1239, 555] width 96 height 19
select select "6"
click at [1190, 546] on select "January February March April May June July August September October November De…" at bounding box center [1239, 555] width 96 height 19
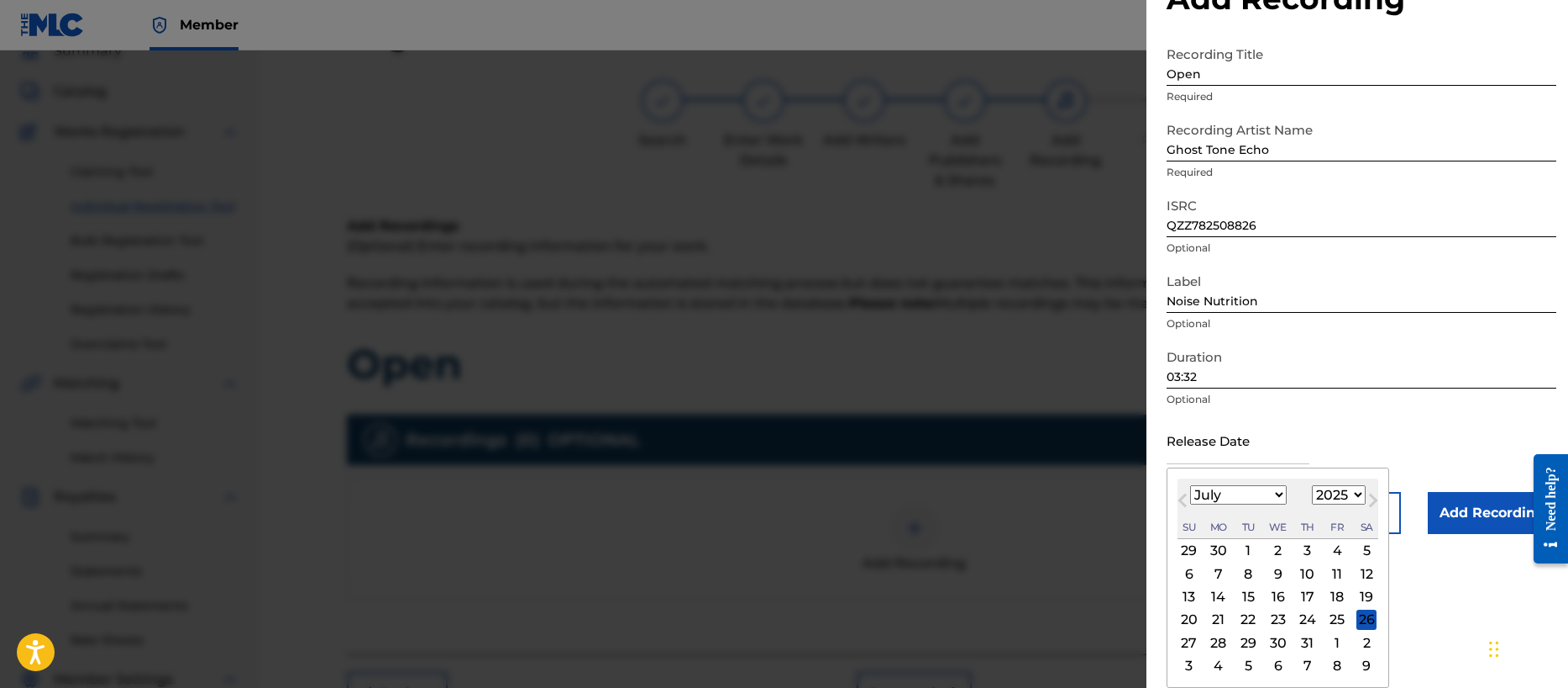
click at [1301, 643] on div "31" at bounding box center [1308, 643] width 20 height 20
type input "[DATE]"
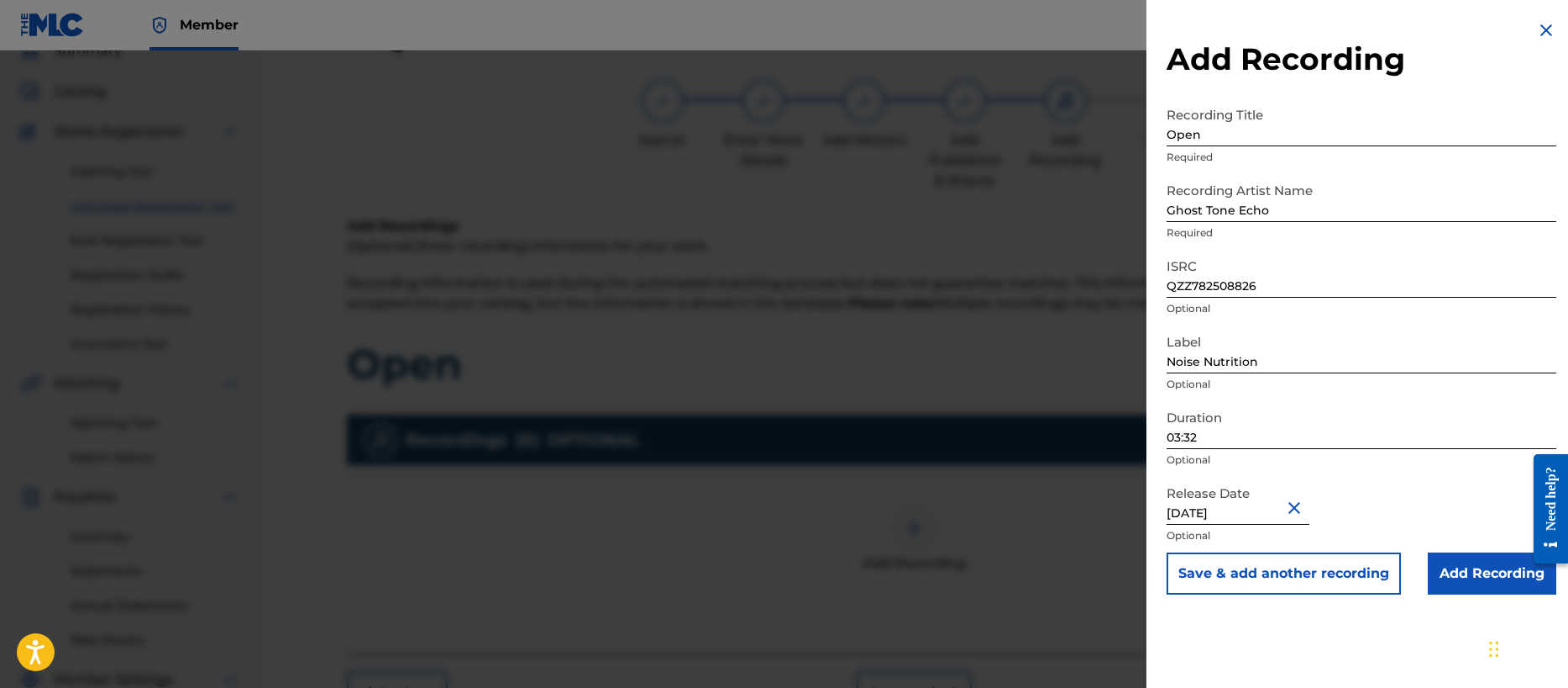
scroll to position [0, 0]
click at [1463, 576] on input "Add Recording" at bounding box center [1492, 573] width 129 height 42
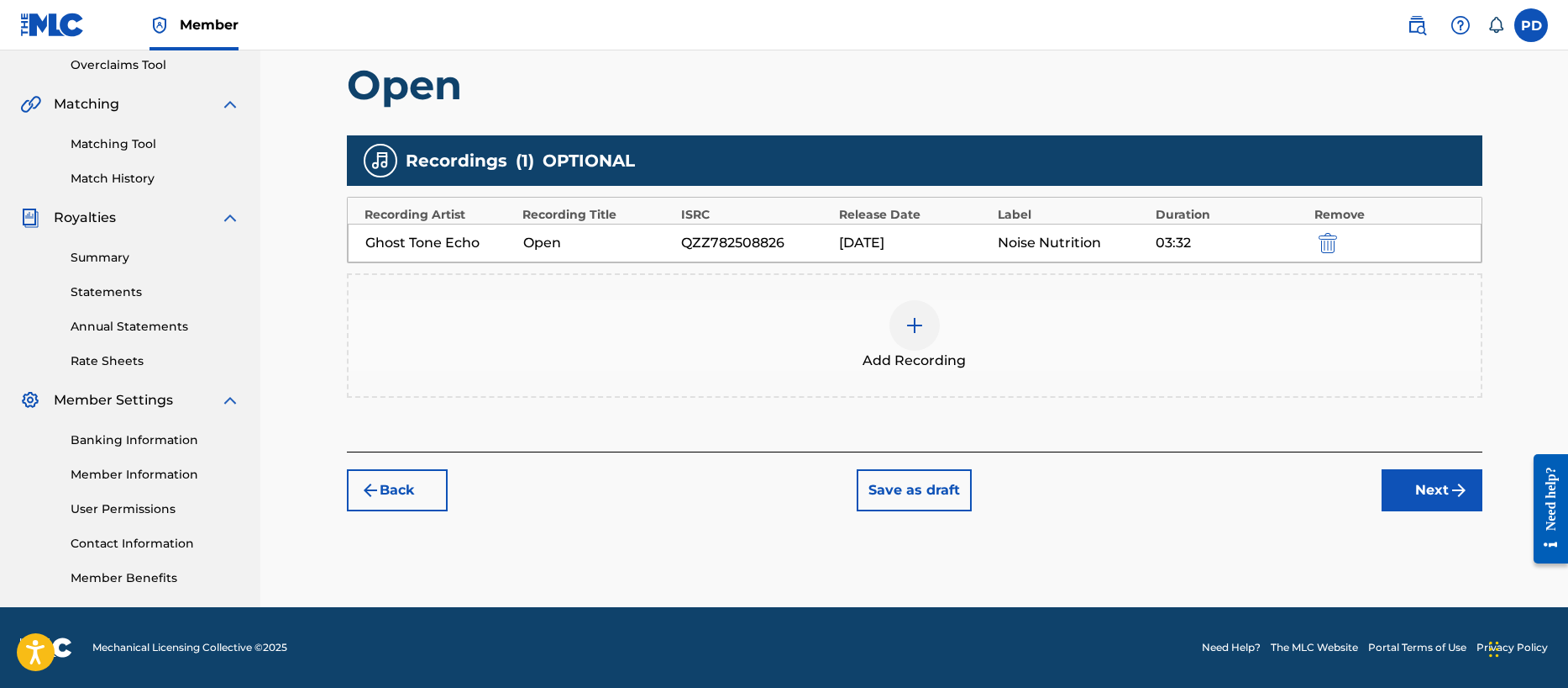
click at [1416, 489] on button "Next" at bounding box center [1432, 489] width 101 height 42
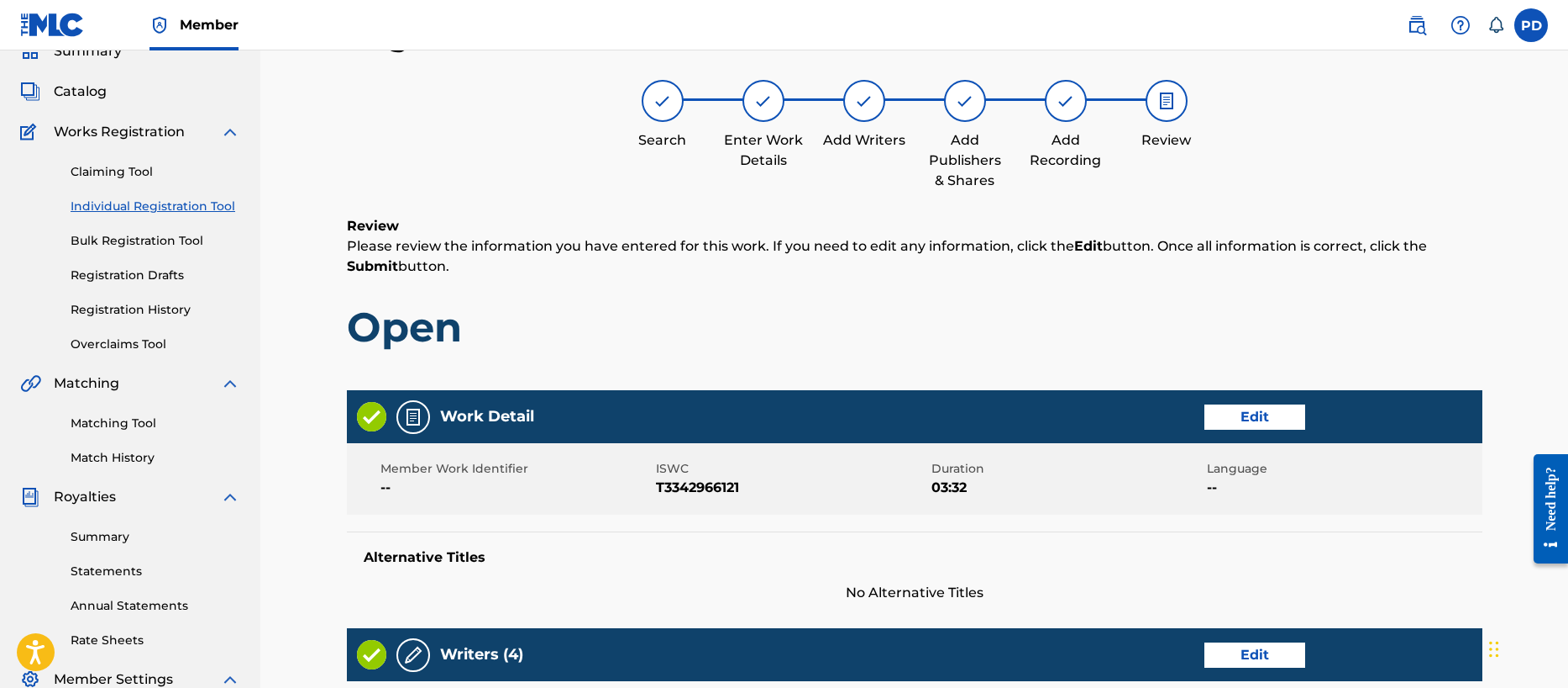
scroll to position [795, 0]
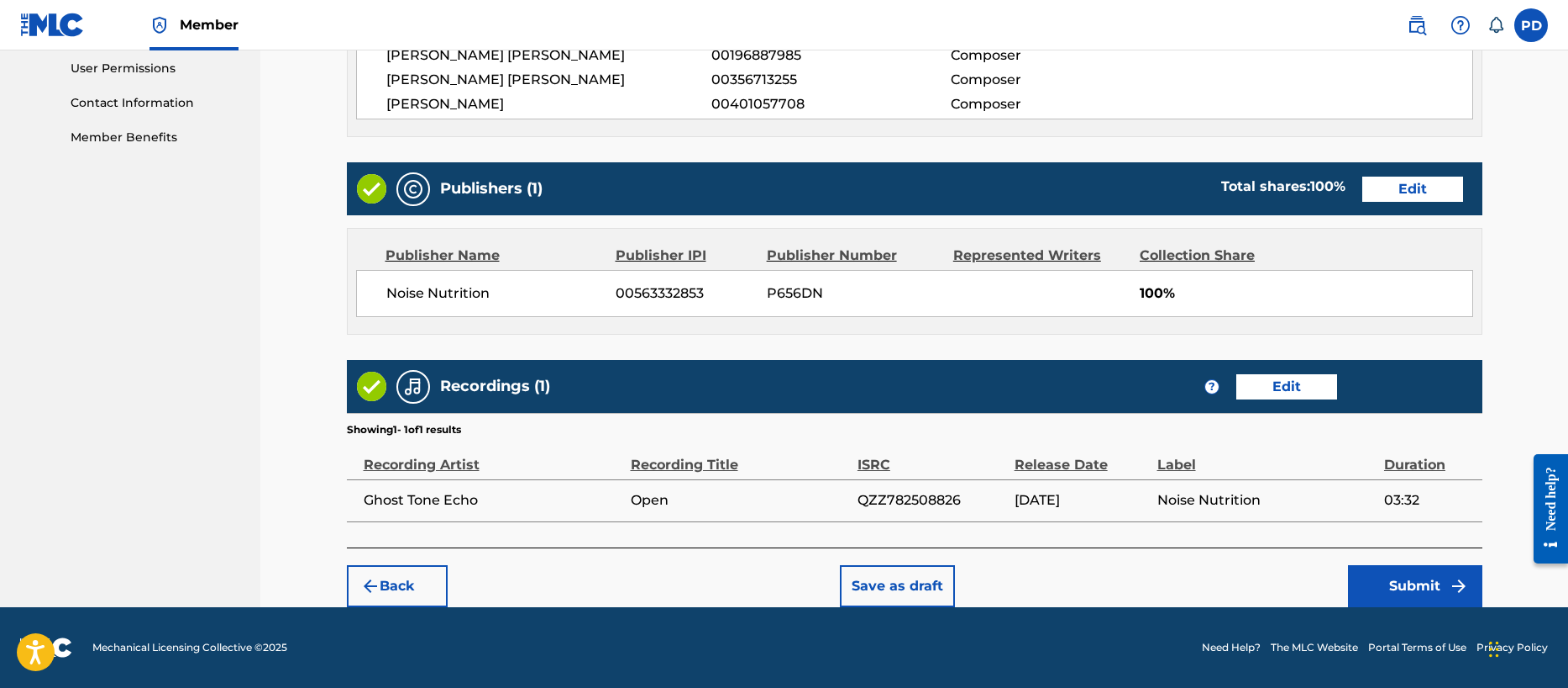
click at [1431, 583] on button "Submit" at bounding box center [1415, 585] width 135 height 42
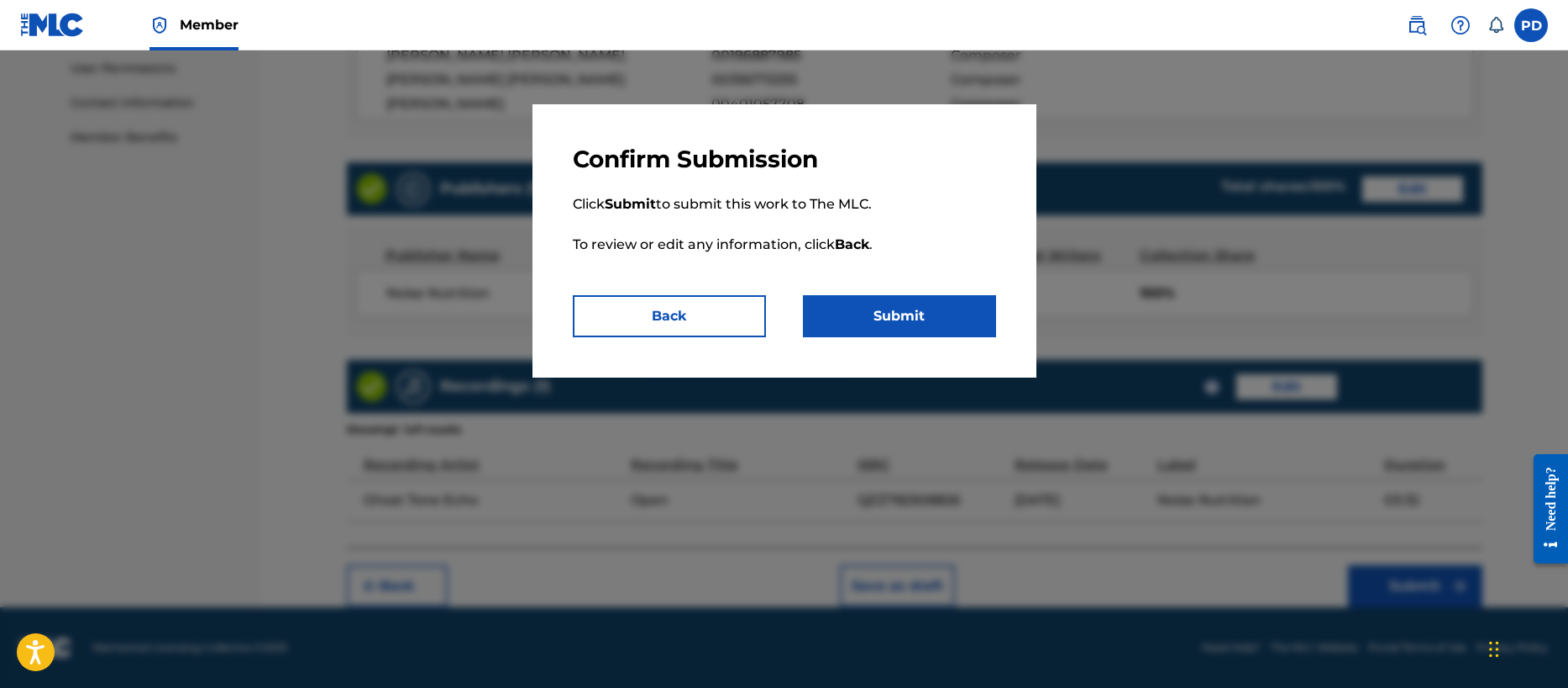
click at [880, 325] on button "Submit" at bounding box center [899, 316] width 193 height 42
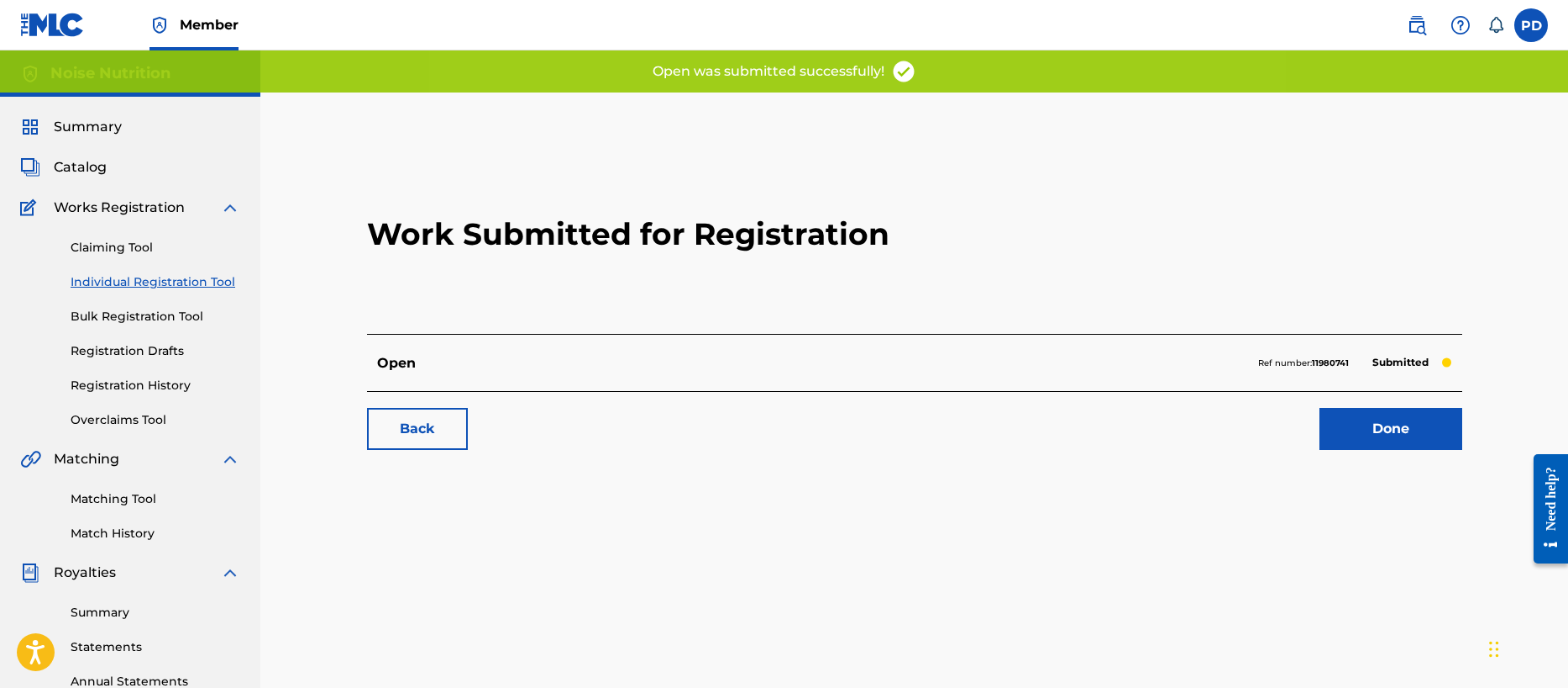
click at [1415, 426] on link "Done" at bounding box center [1391, 428] width 143 height 42
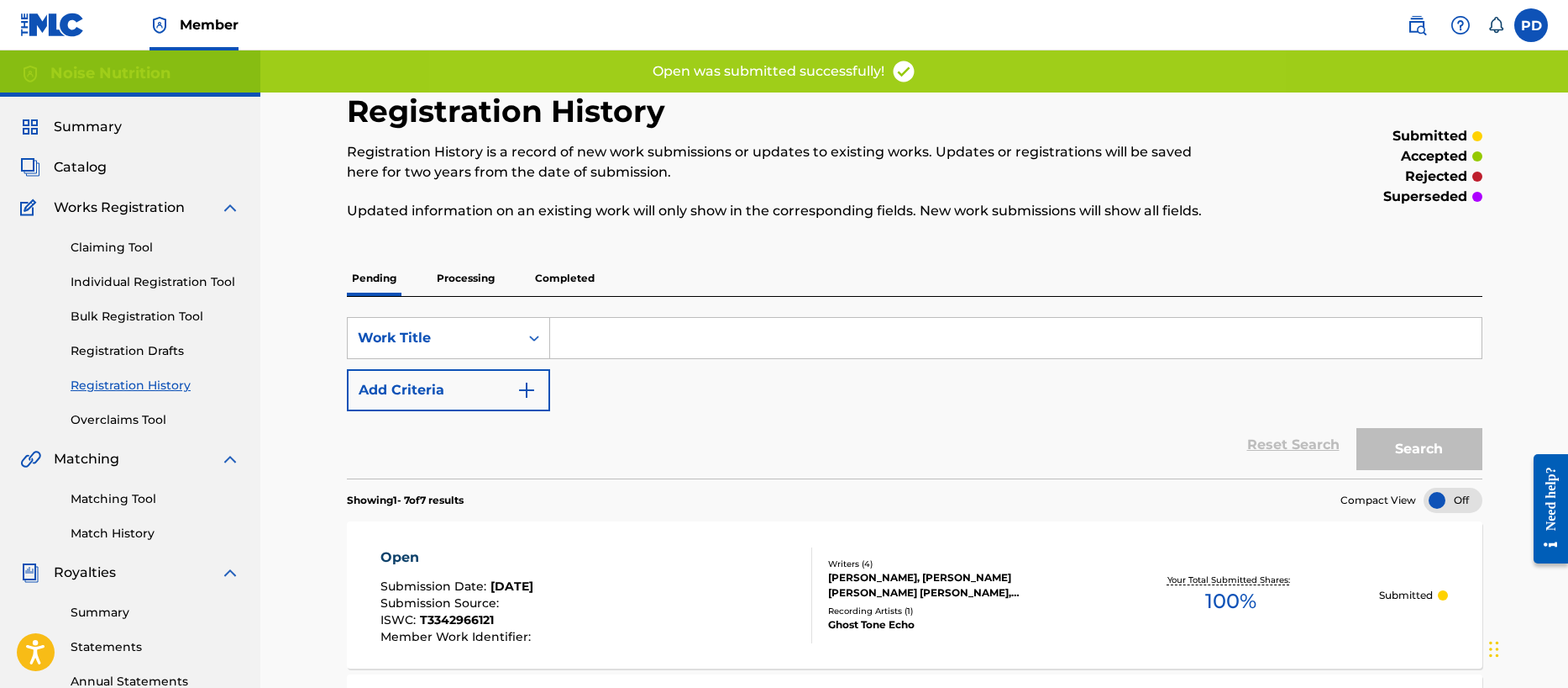
click at [112, 279] on link "Individual Registration Tool" at bounding box center [155, 281] width 170 height 18
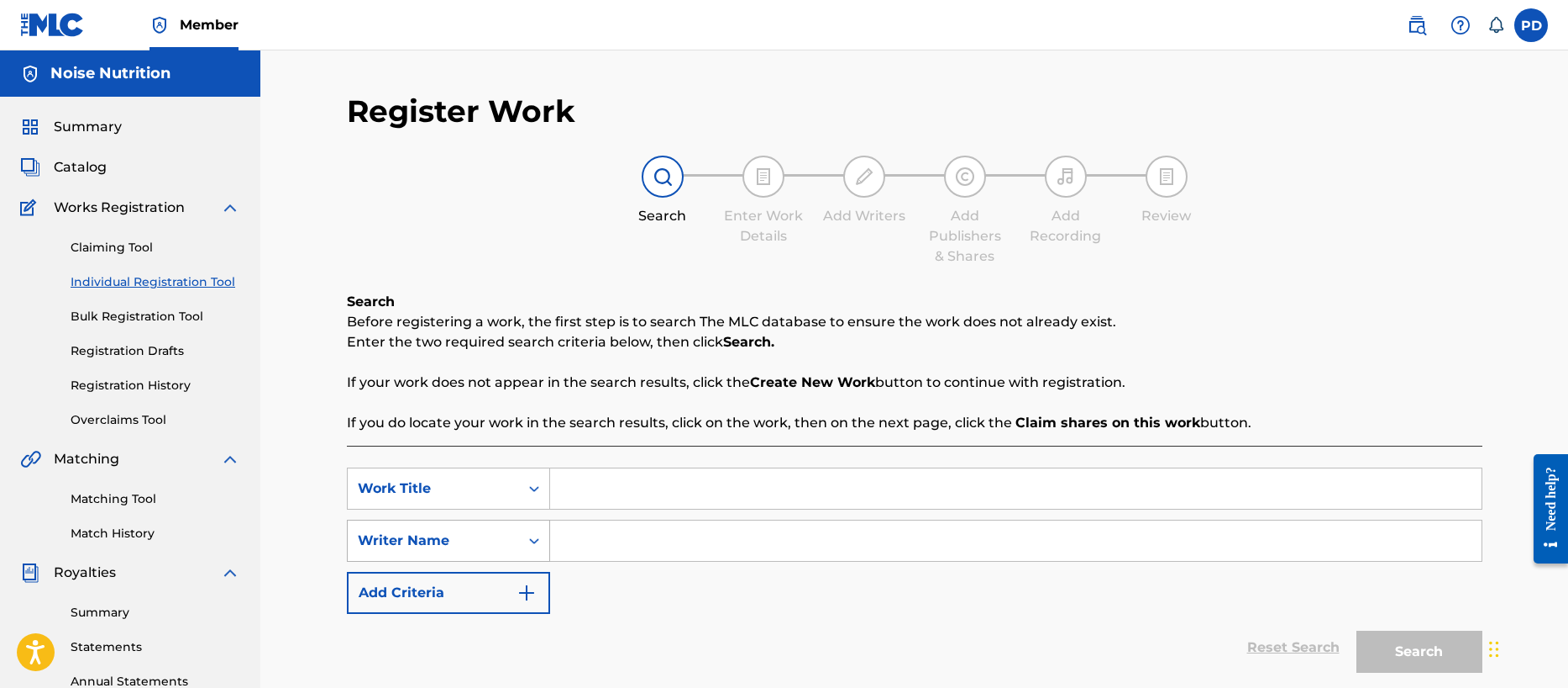
click at [426, 551] on div "Writer Name" at bounding box center [448, 539] width 203 height 42
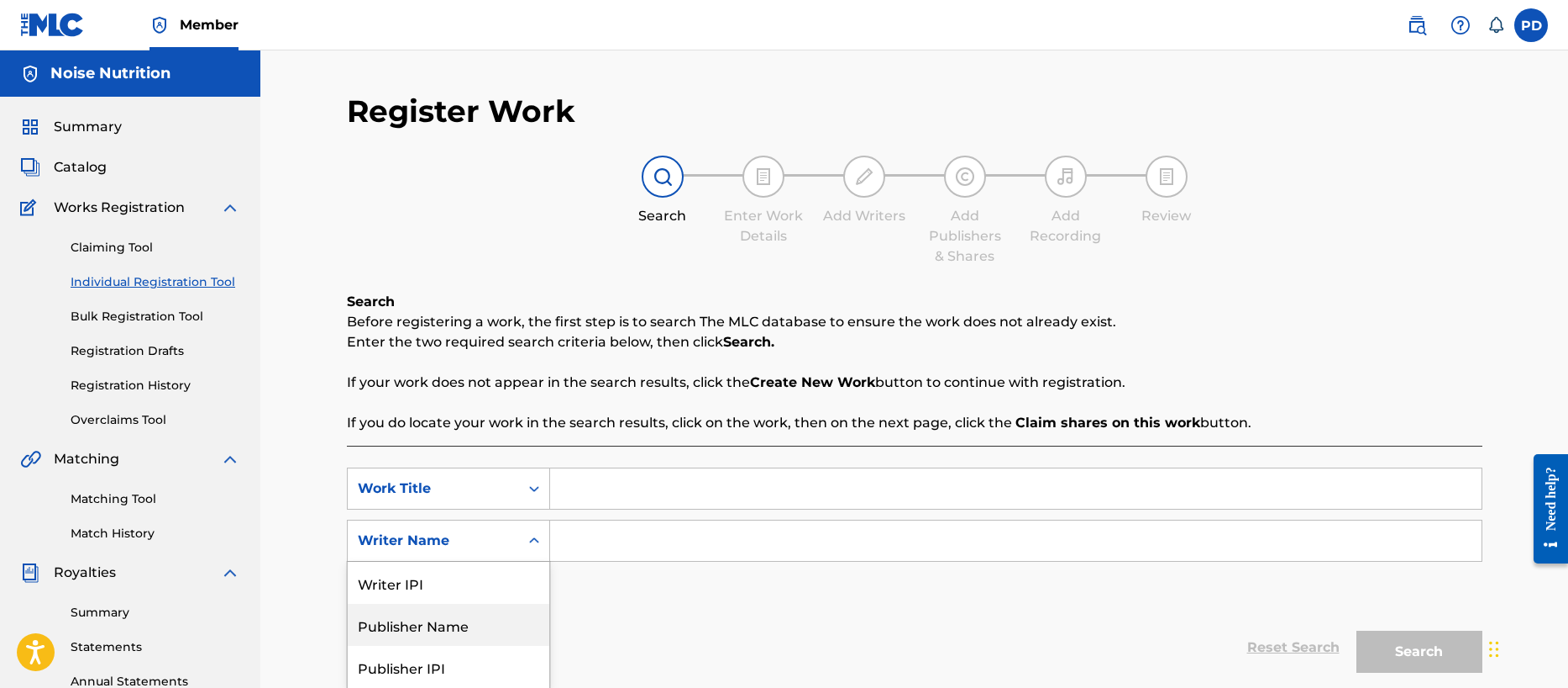
scroll to position [84, 0]
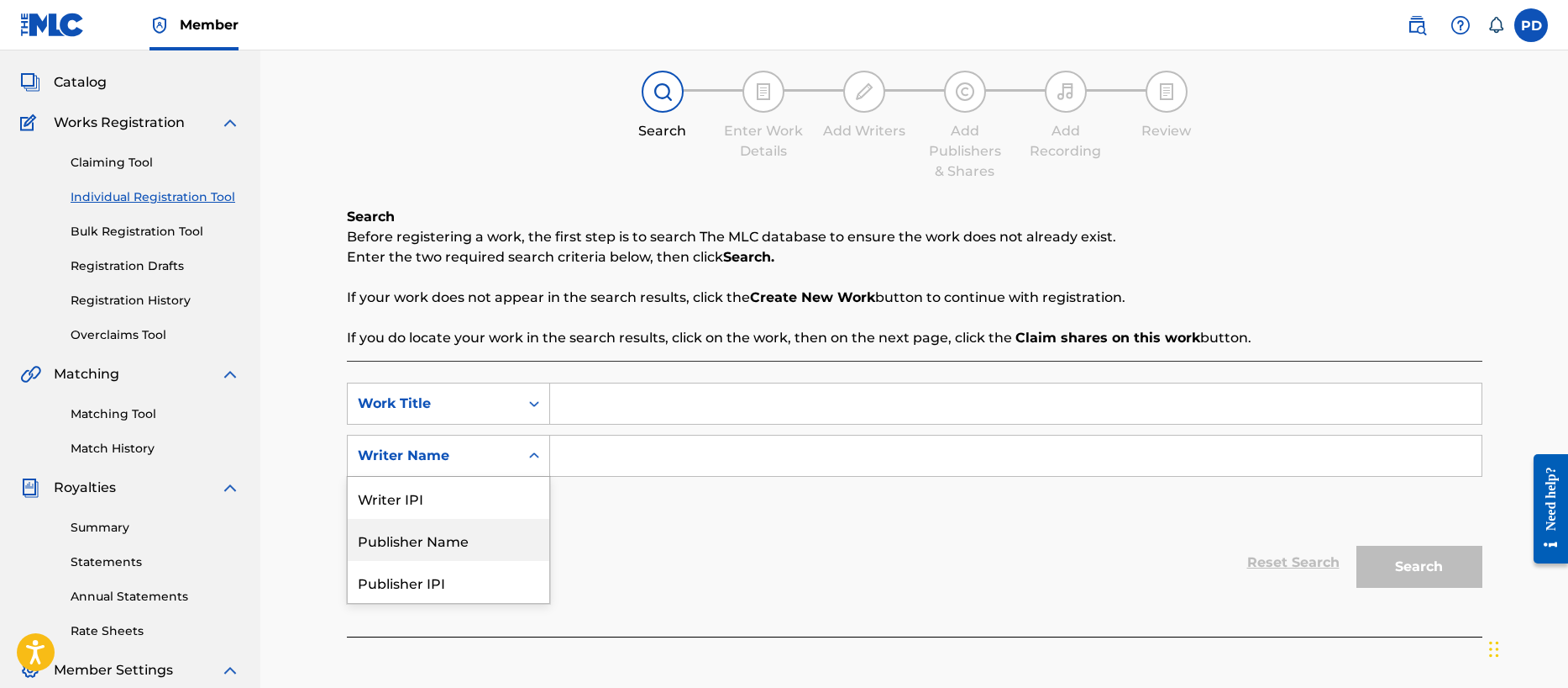
drag, startPoint x: 439, startPoint y: 543, endPoint x: 474, endPoint y: 530, distance: 37.3
click at [439, 543] on div "Publisher Name" at bounding box center [448, 539] width 201 height 42
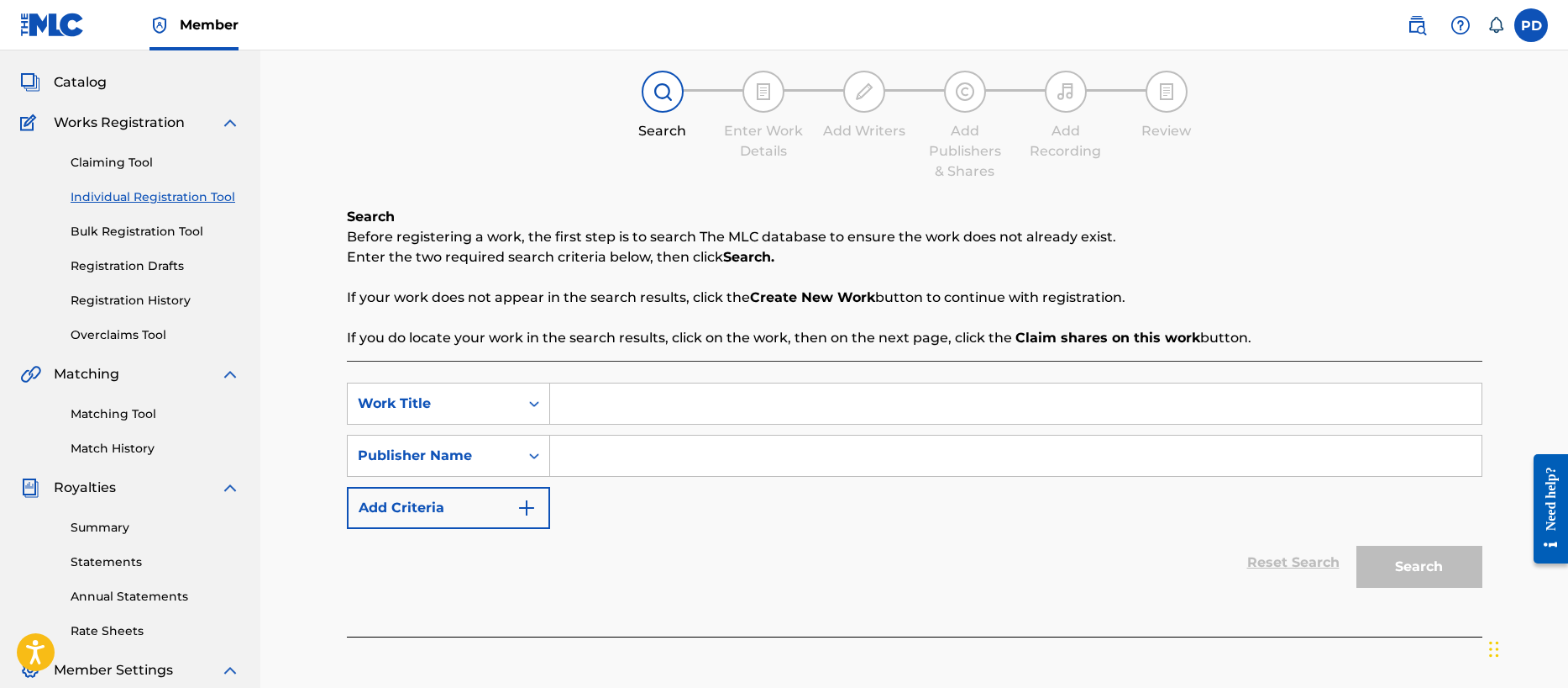
click at [587, 457] on input "Search Form" at bounding box center [1016, 455] width 932 height 40
type input "Noise Nutrition"
click at [589, 407] on input "Search Form" at bounding box center [1016, 403] width 932 height 40
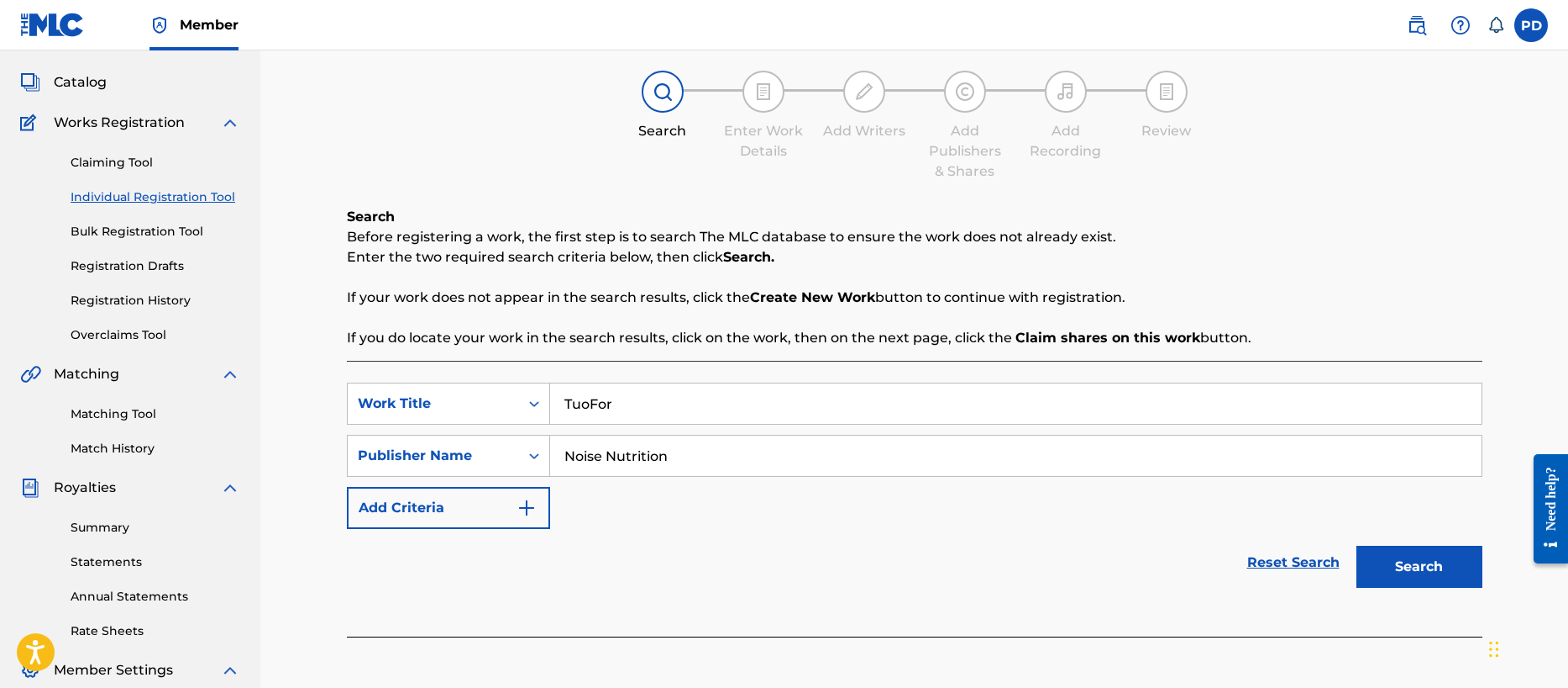
type input "TuoFor"
click at [1415, 565] on button "Search" at bounding box center [1420, 566] width 126 height 42
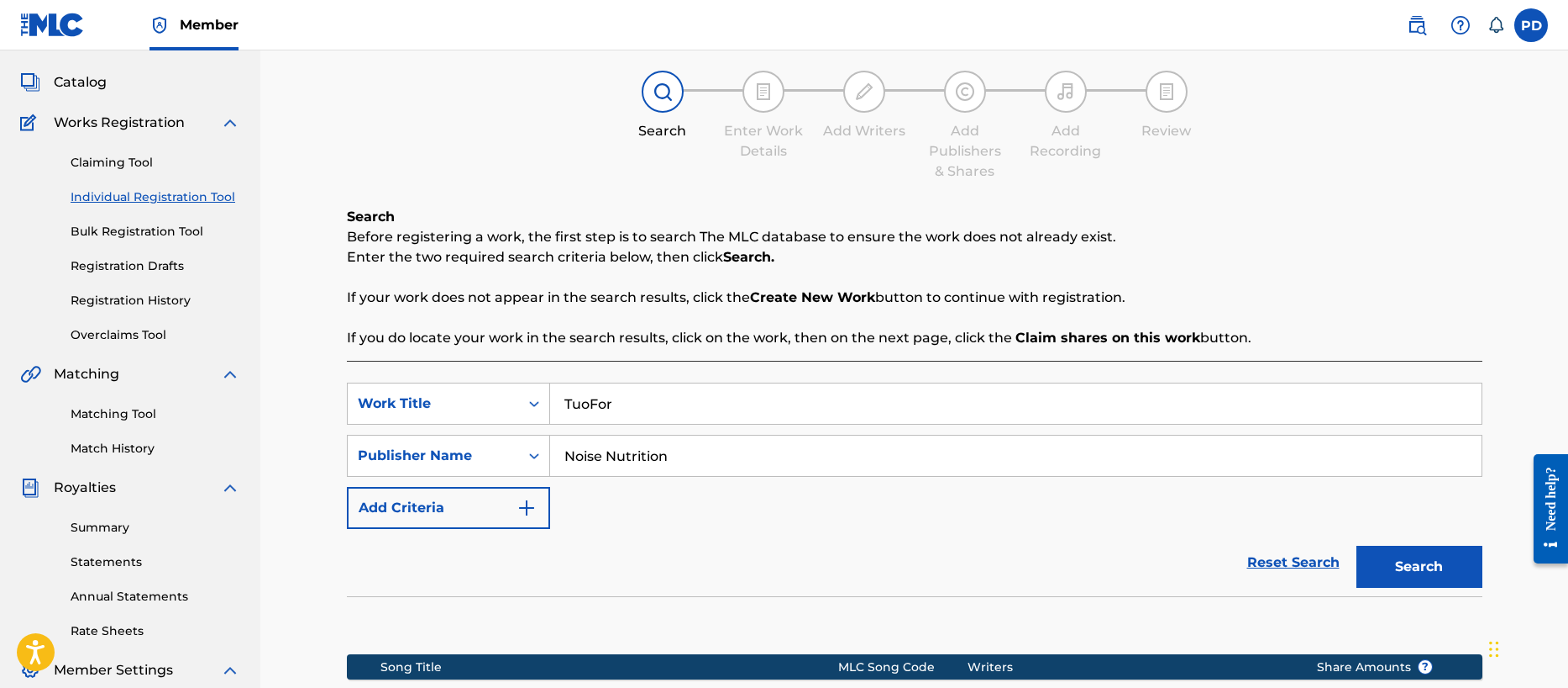
scroll to position [355, 0]
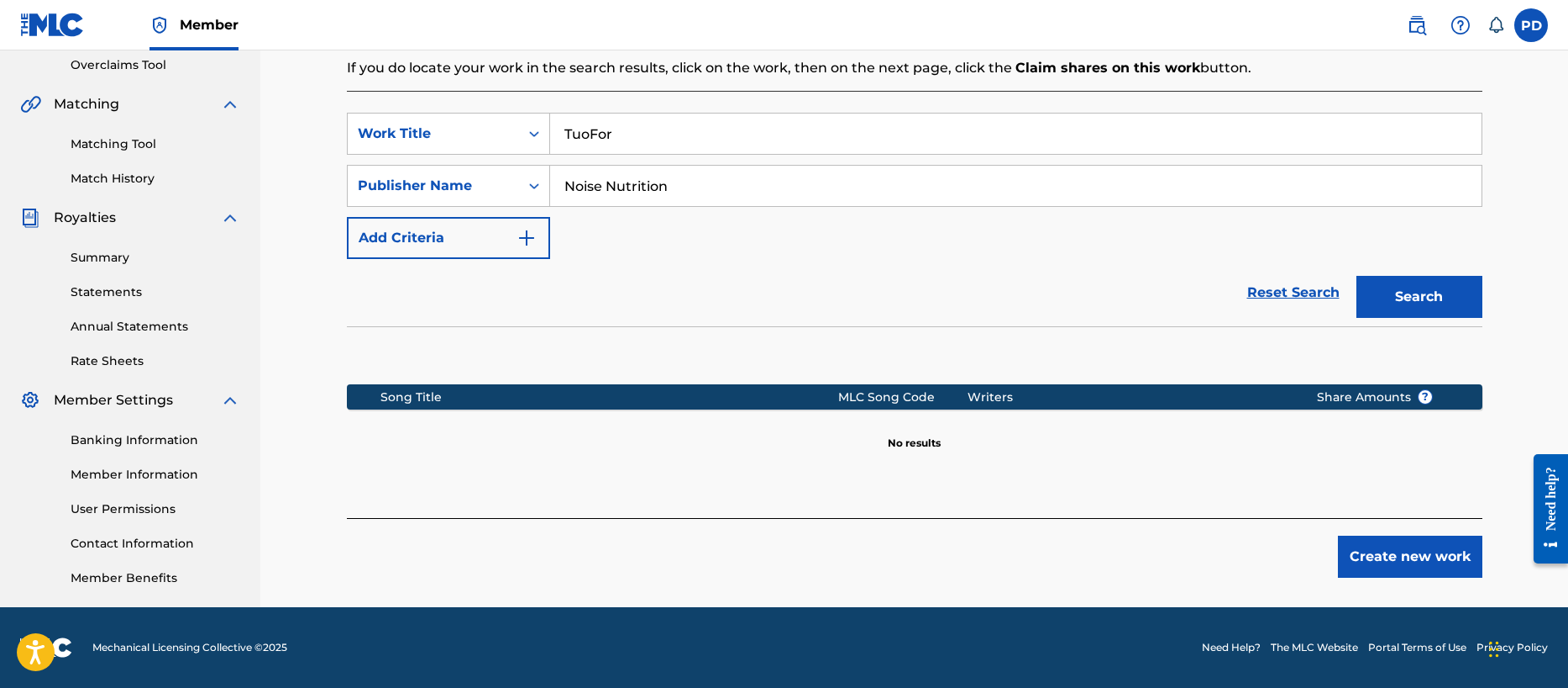
click at [1410, 559] on button "Create new work" at bounding box center [1410, 556] width 145 height 42
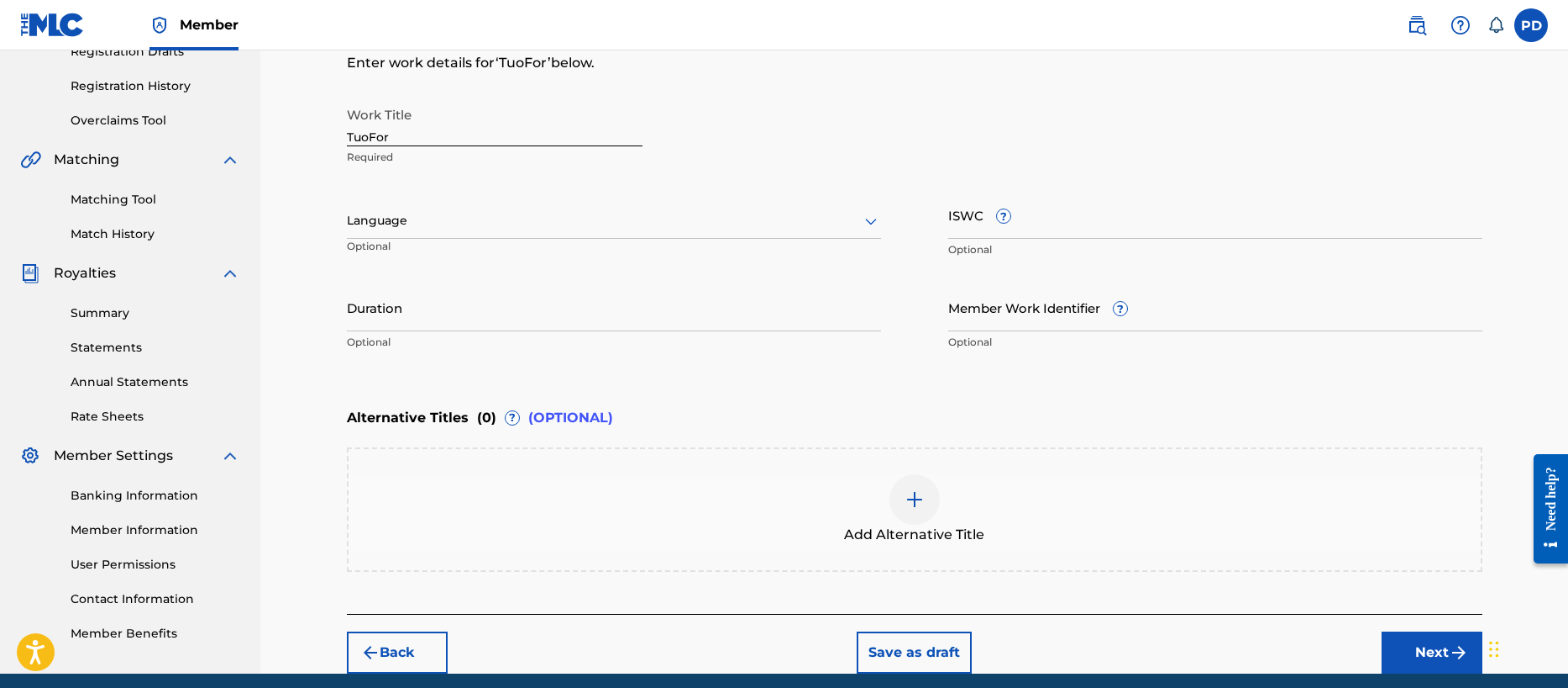
scroll to position [263, 0]
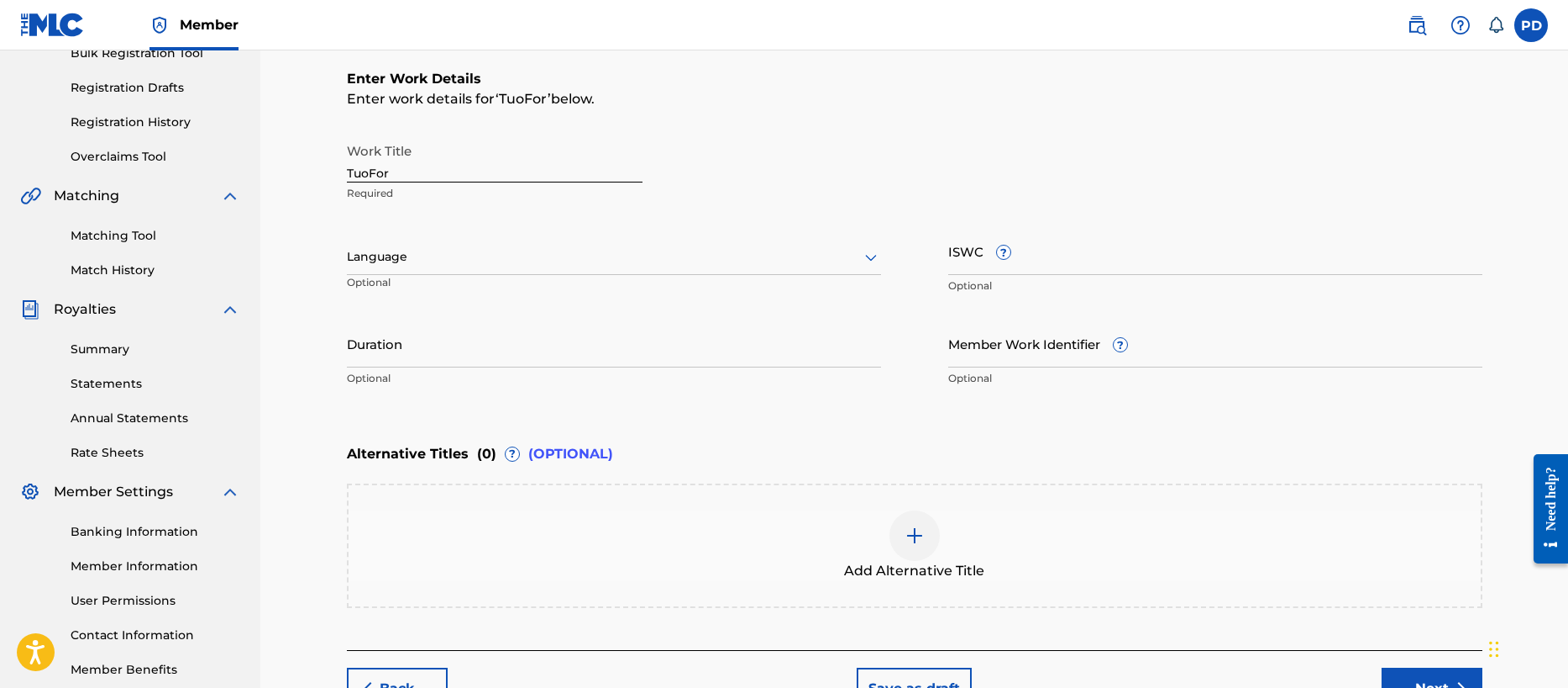
click at [1007, 265] on input "ISWC ?" at bounding box center [1215, 251] width 534 height 48
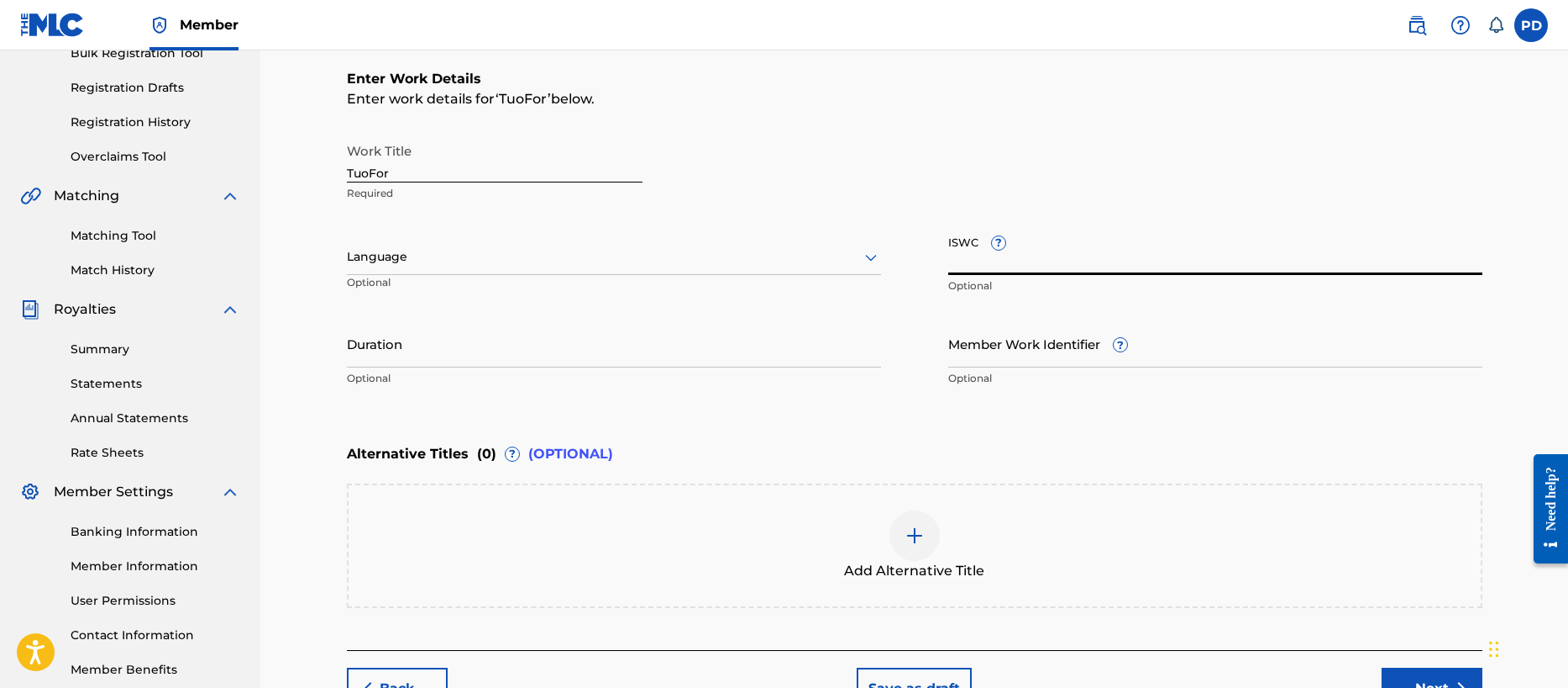
paste input "T-334.289.604-8"
type input "T-334.289.604-8"
click at [503, 358] on input "Duration" at bounding box center [614, 344] width 534 height 48
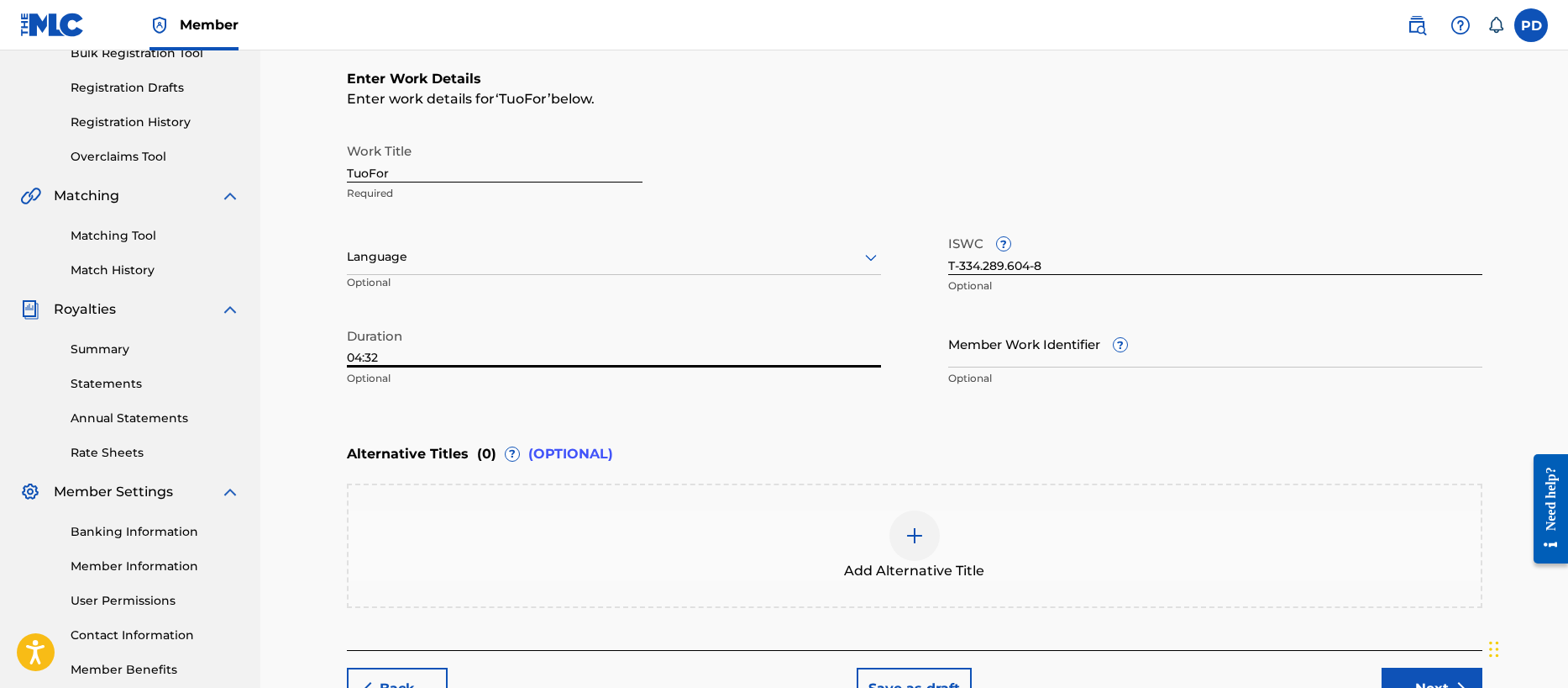
type input "04:32"
click at [1427, 670] on button "Next" at bounding box center [1432, 688] width 101 height 42
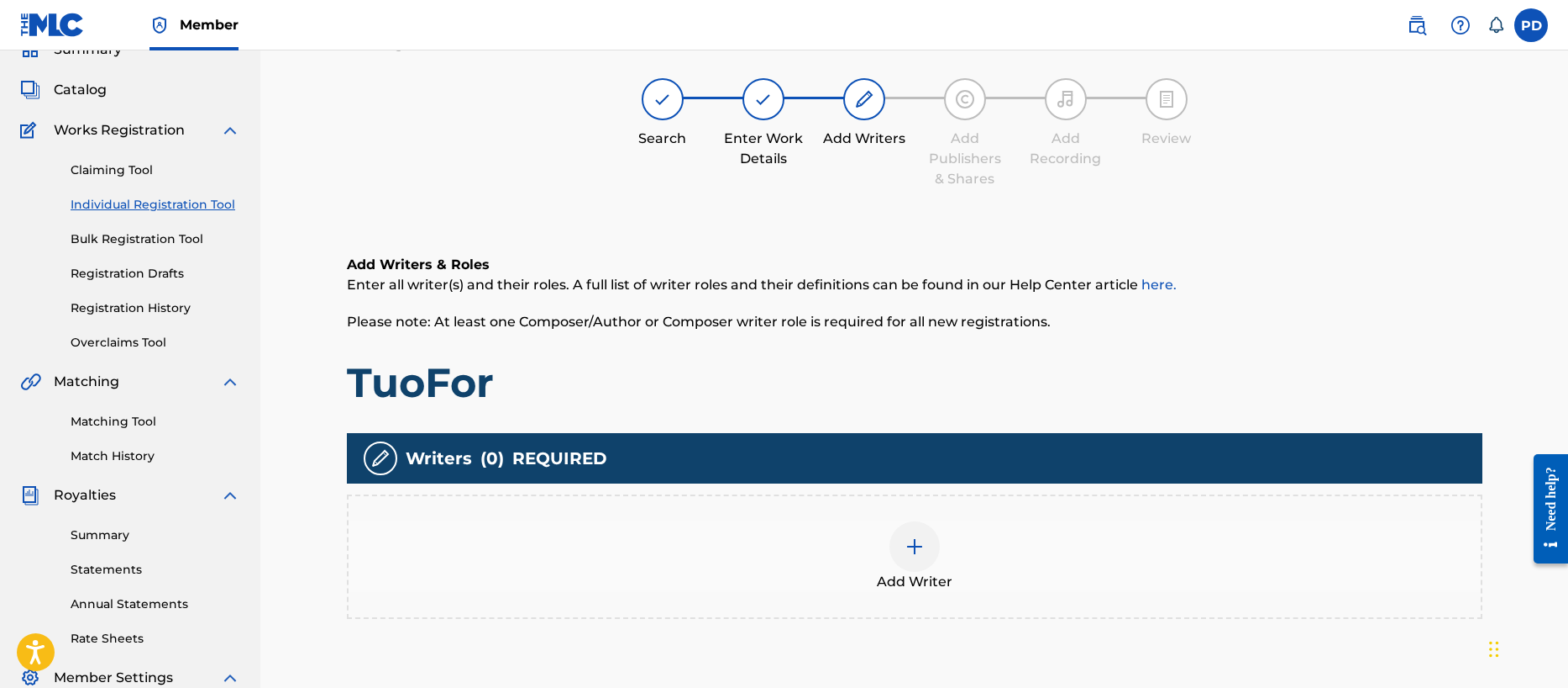
scroll to position [75, 0]
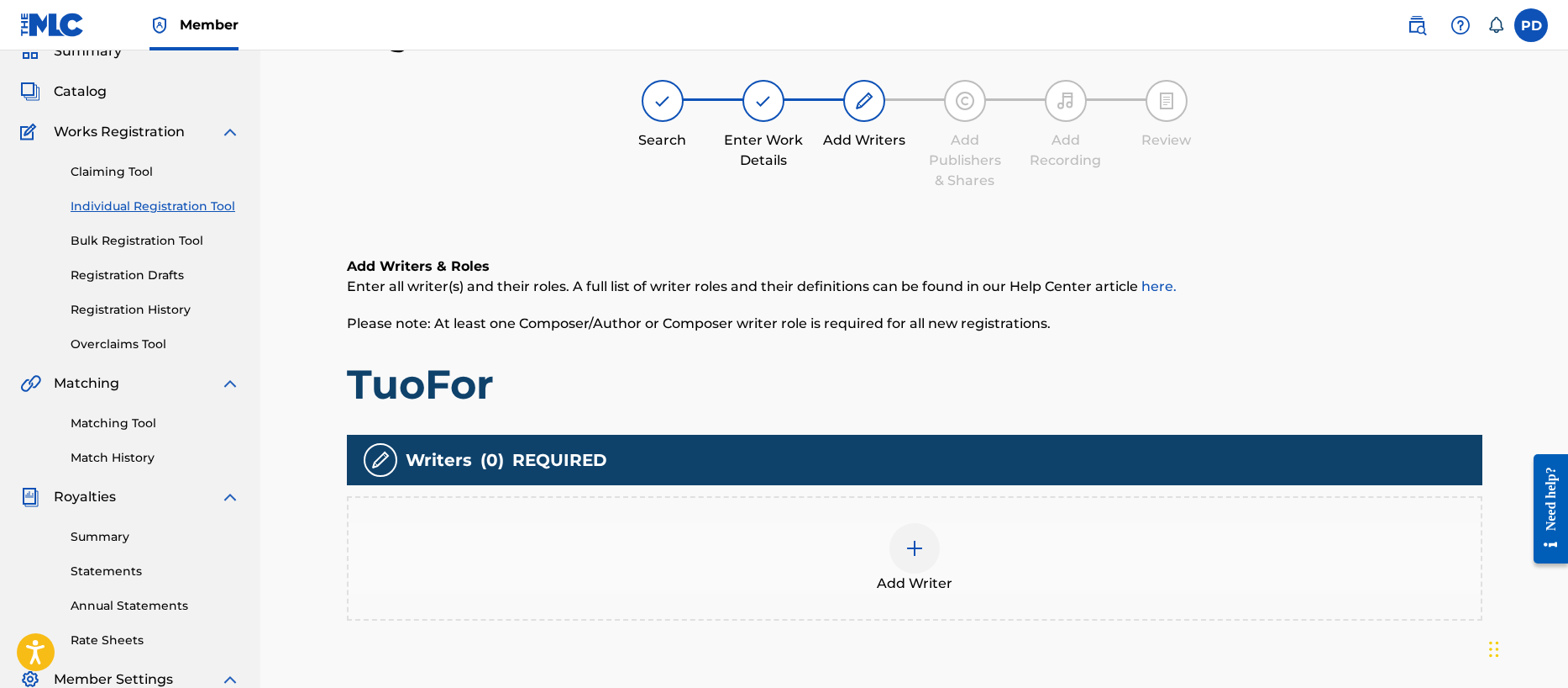
click at [928, 546] on div at bounding box center [915, 548] width 50 height 50
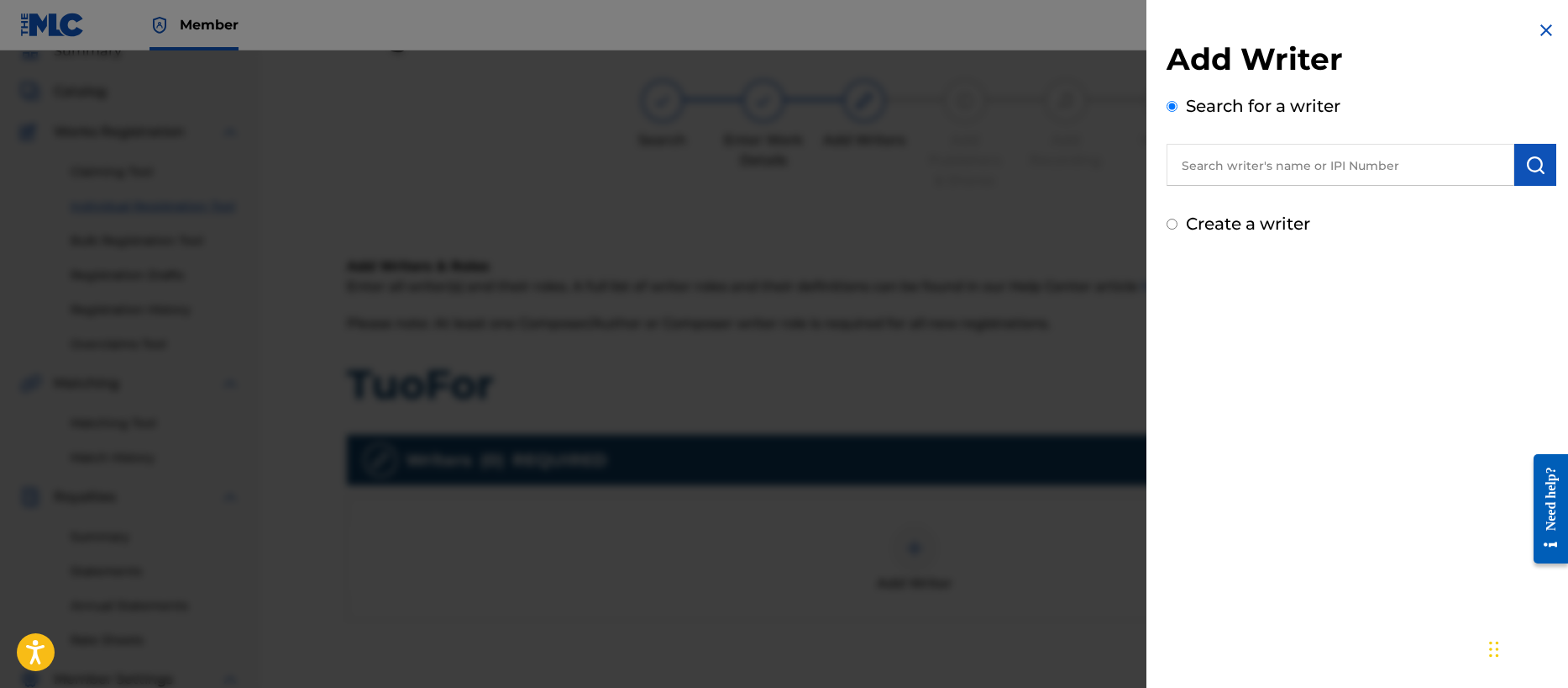
click at [1177, 224] on div "Create a writer" at bounding box center [1361, 223] width 390 height 25
click at [1172, 223] on input "Create a writer" at bounding box center [1172, 224] width 11 height 11
radio input "false"
radio input "true"
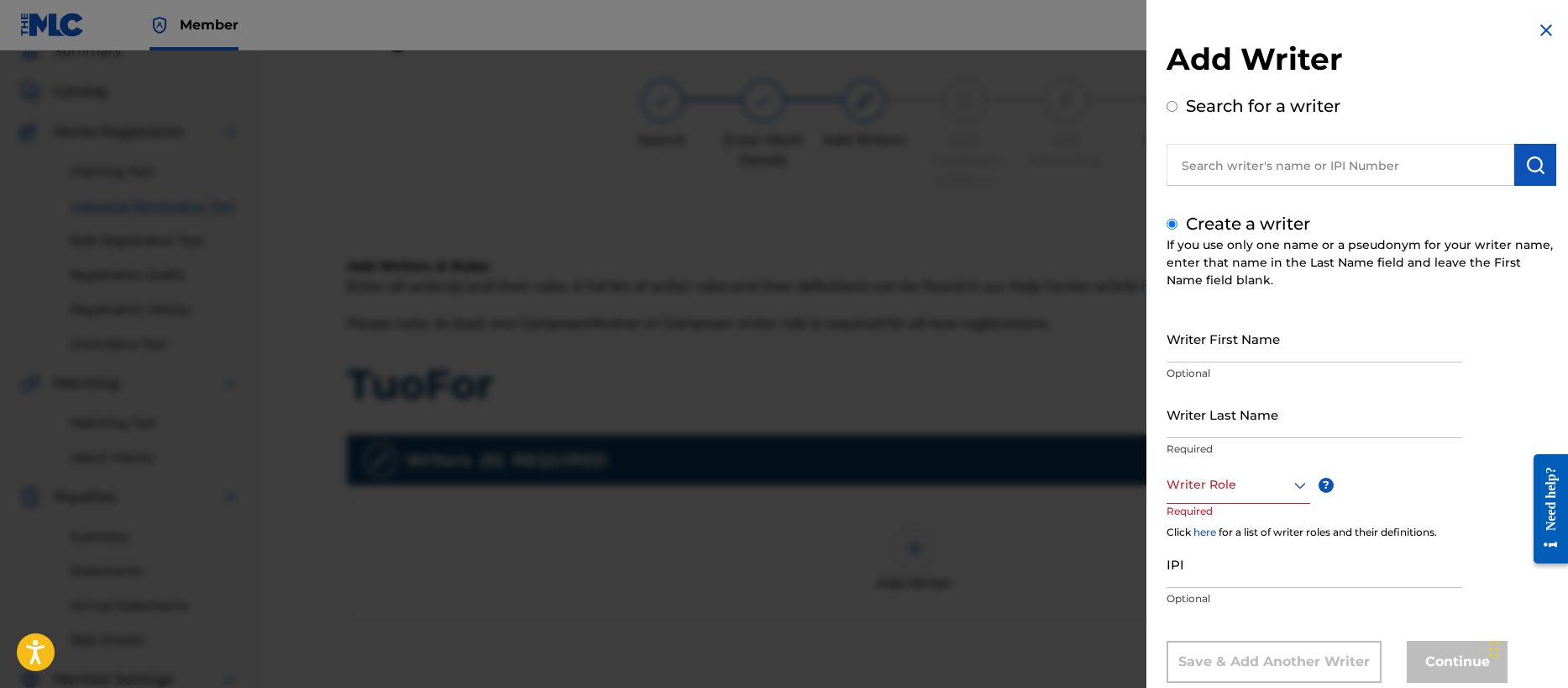
click at [1234, 332] on input "Writer First Name" at bounding box center [1314, 339] width 296 height 48
type input "[PERSON_NAME]"
click at [1209, 474] on div "Writer Role" at bounding box center [1238, 485] width 144 height 38
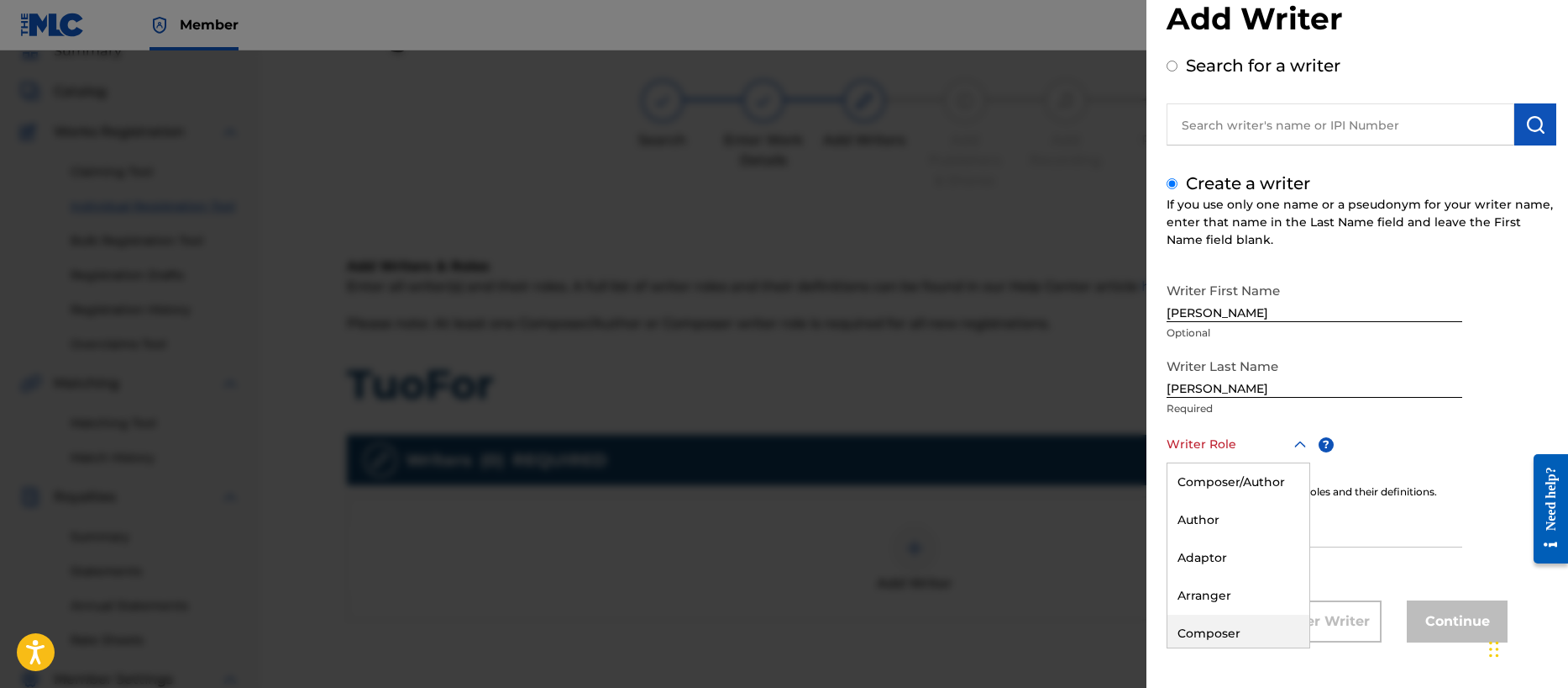
drag, startPoint x: 1205, startPoint y: 627, endPoint x: 1201, endPoint y: 613, distance: 14.6
click at [1204, 627] on div "Composer" at bounding box center [1238, 633] width 142 height 38
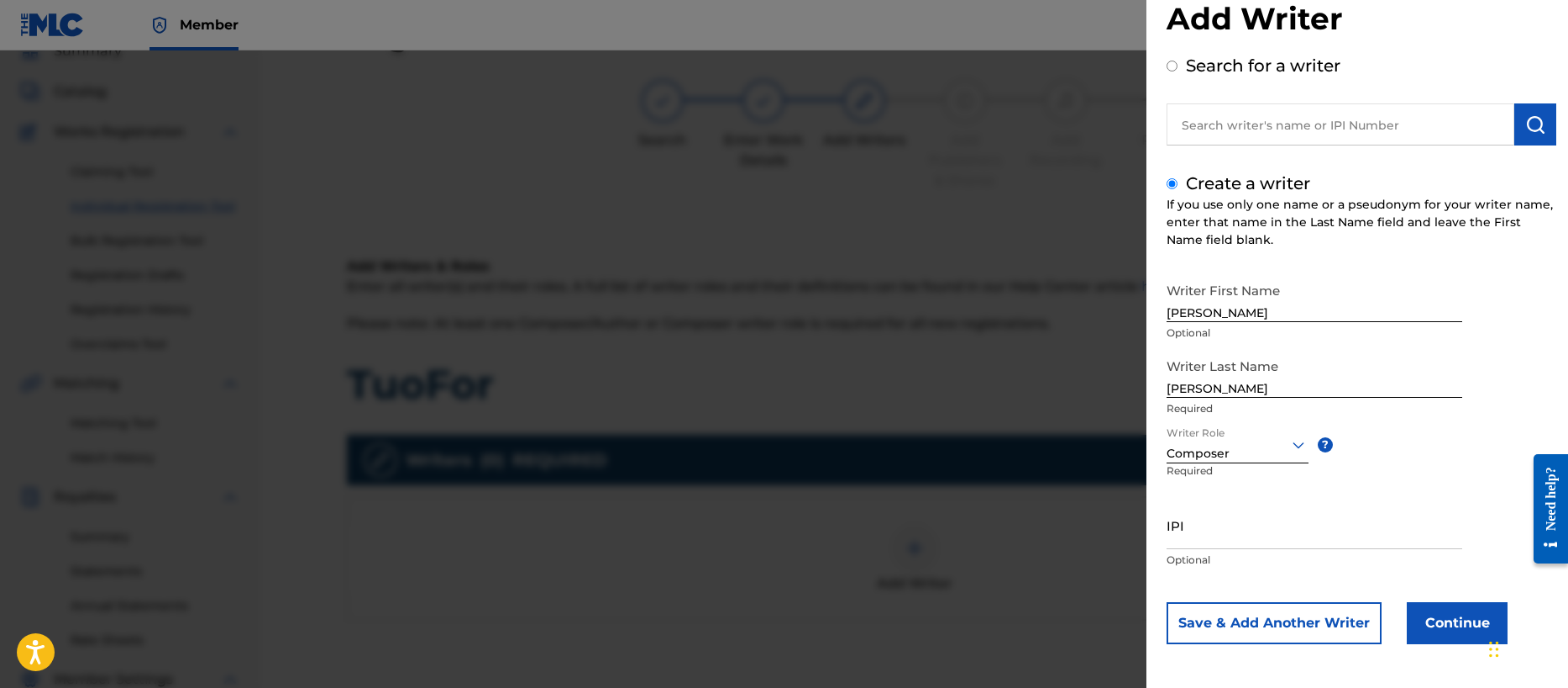
click at [1225, 526] on input "IPI" at bounding box center [1314, 526] width 296 height 48
paste input "00356540654"
type input "00356540654"
click at [1433, 626] on button "Continue" at bounding box center [1457, 622] width 101 height 42
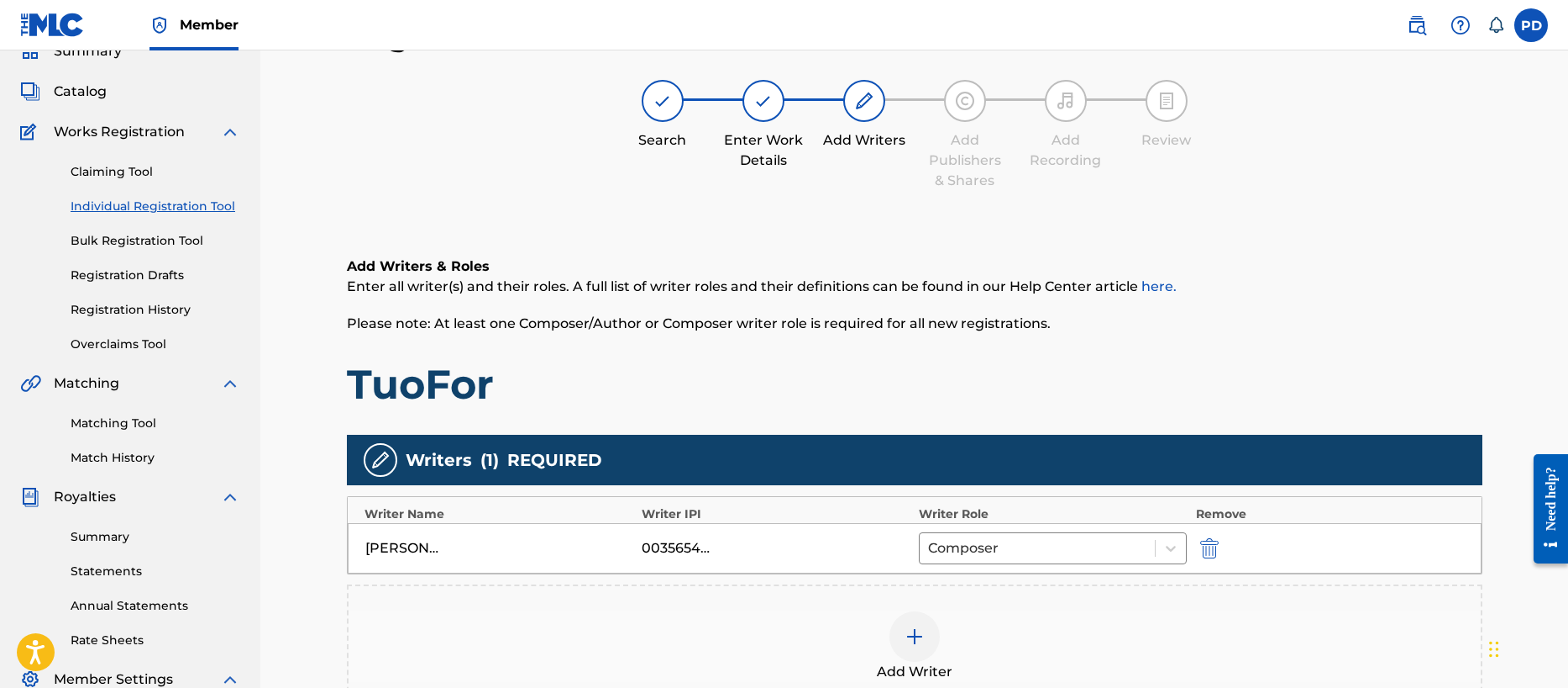
click at [916, 630] on img at bounding box center [915, 636] width 20 height 20
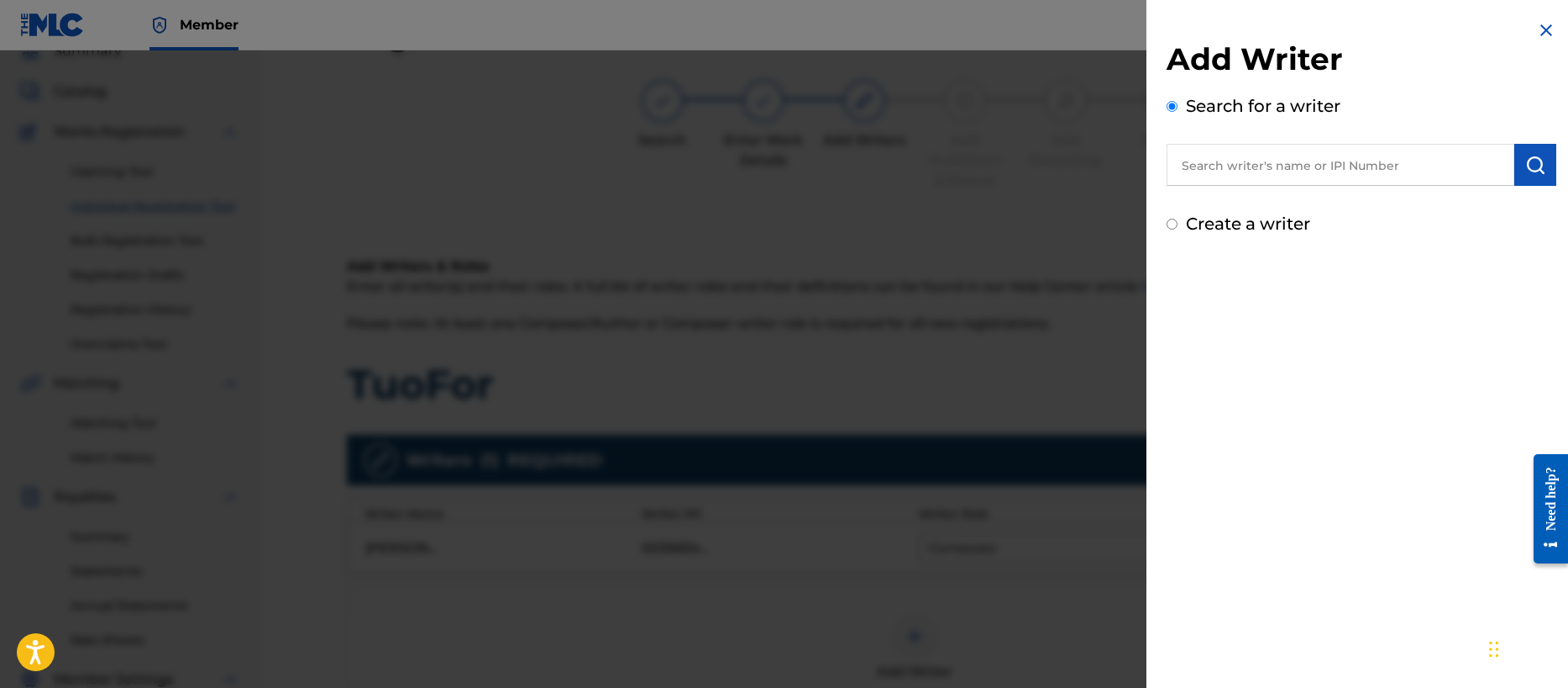
drag, startPoint x: 1167, startPoint y: 224, endPoint x: 1178, endPoint y: 234, distance: 14.9
click at [1167, 224] on input "Create a writer" at bounding box center [1172, 224] width 11 height 11
radio input "false"
radio input "true"
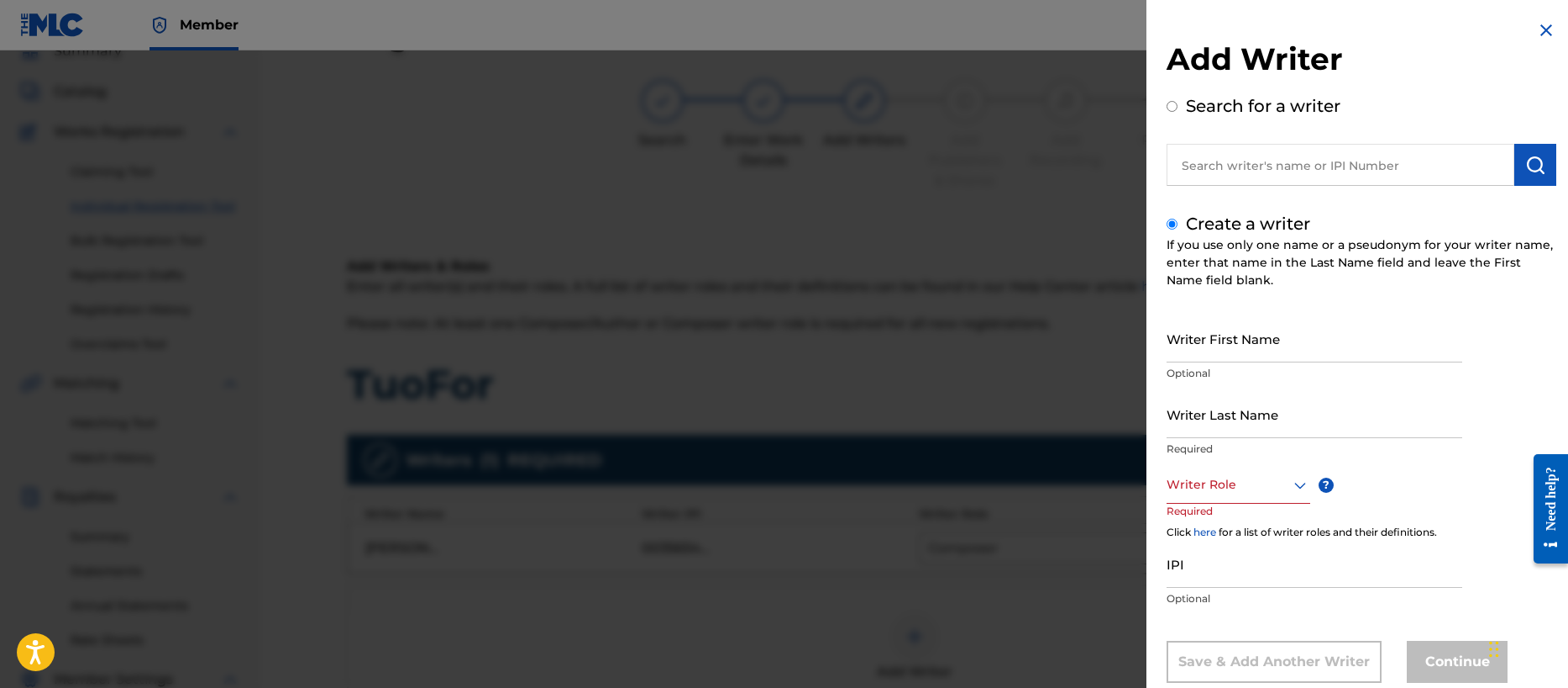
click at [1234, 351] on input "Writer First Name" at bounding box center [1314, 339] width 296 height 48
type input "[PERSON_NAME]"
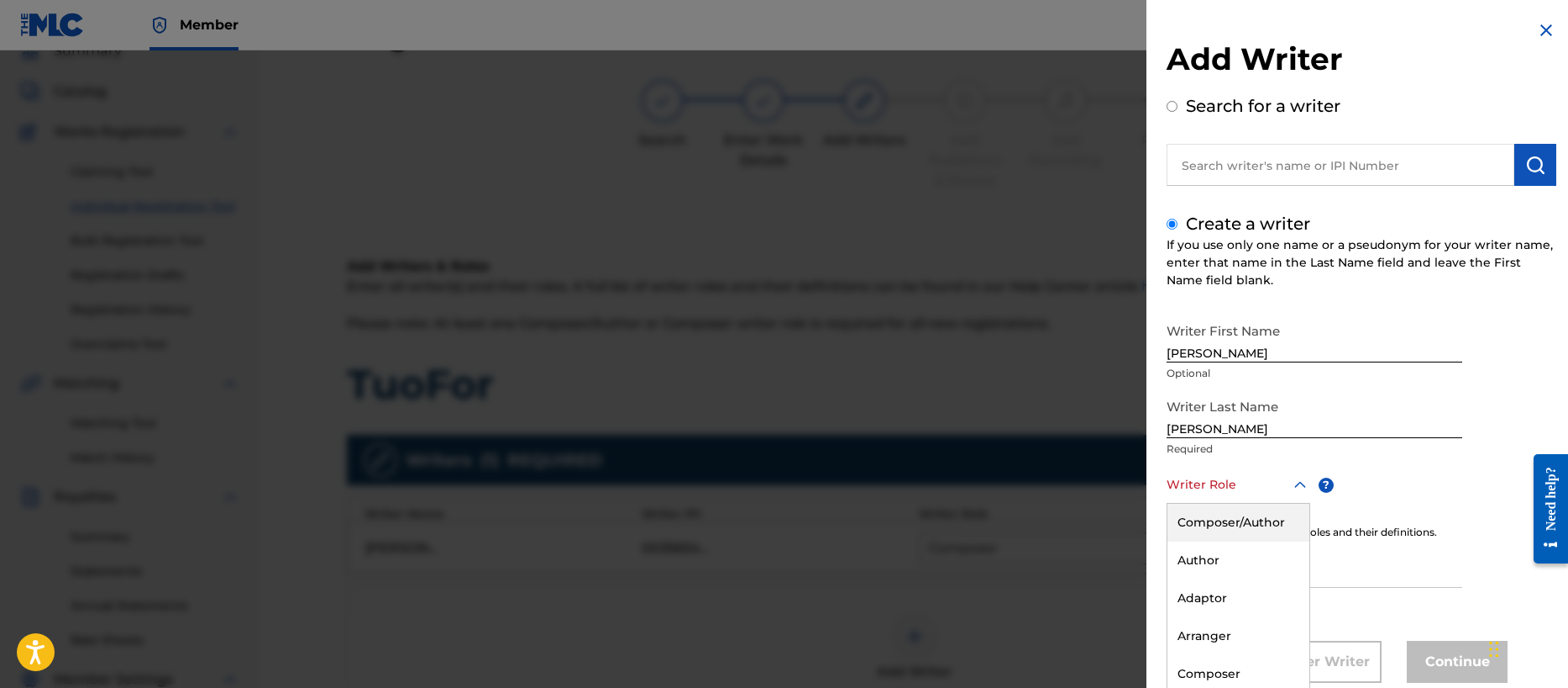
drag, startPoint x: 1202, startPoint y: 475, endPoint x: 1202, endPoint y: 520, distance: 45.0
click at [1202, 476] on div "Composer/Author, 1 of 8. 8 results available. Use Up and Down to choose options…" at bounding box center [1238, 485] width 144 height 38
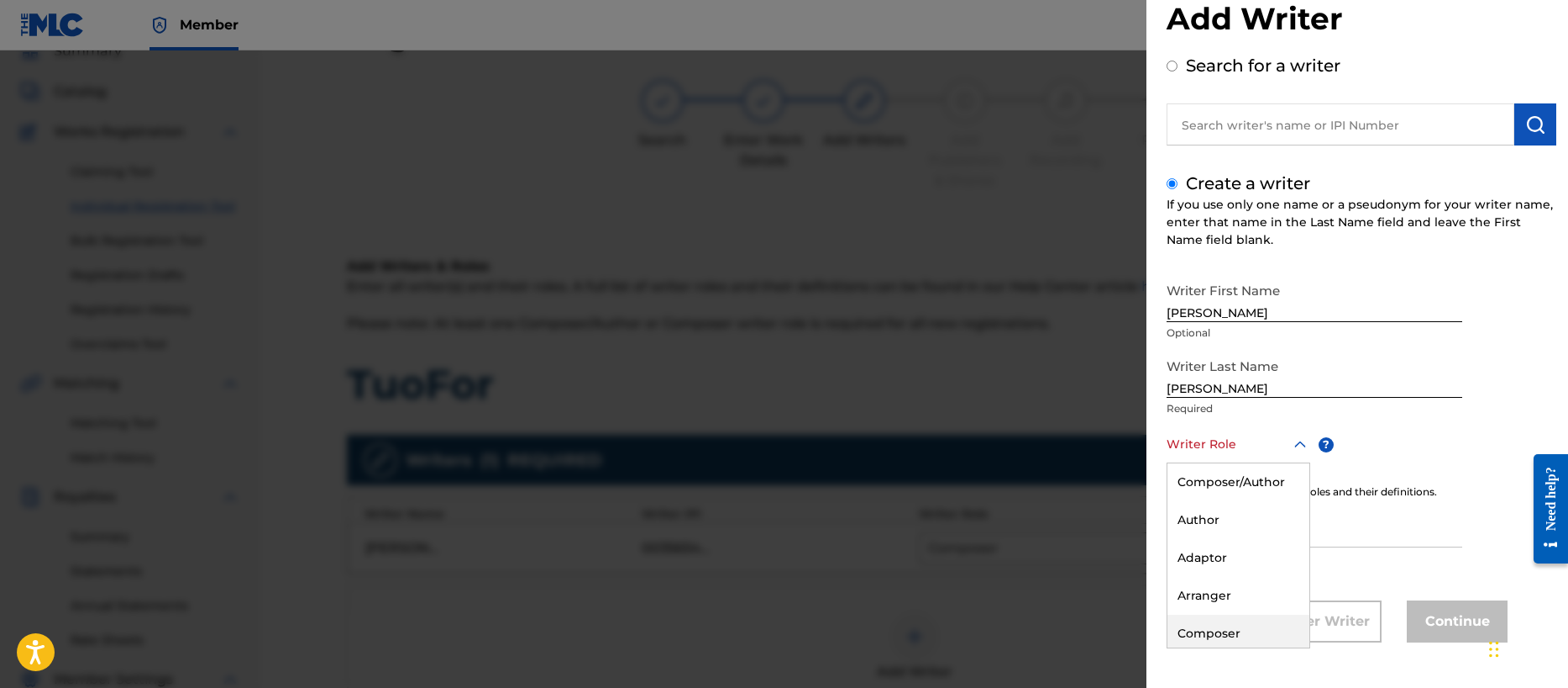
click at [1228, 640] on div "Composer" at bounding box center [1238, 633] width 142 height 38
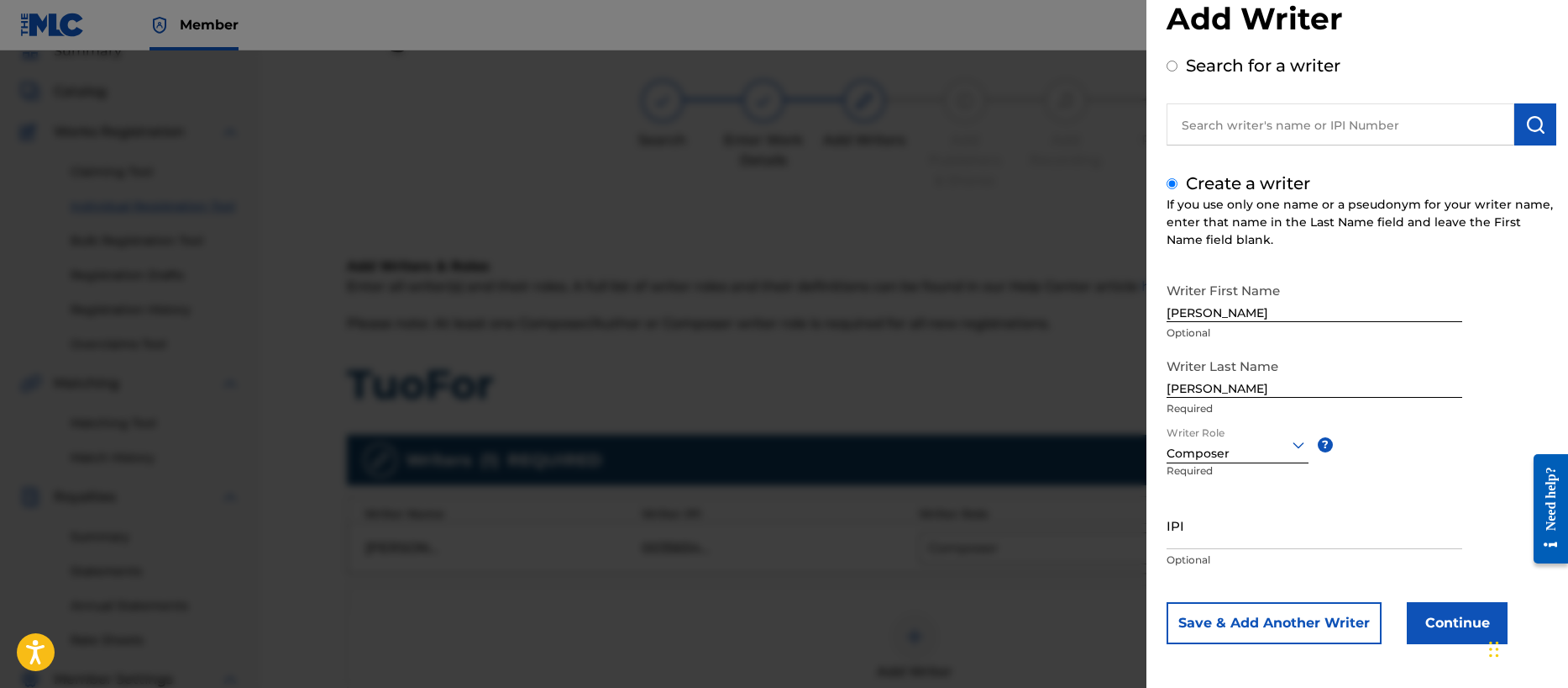
click at [1240, 533] on input "IPI" at bounding box center [1314, 526] width 296 height 48
paste input "00196887985"
type input "00196887985"
click at [1283, 629] on button "Save & Add Another Writer" at bounding box center [1274, 622] width 215 height 42
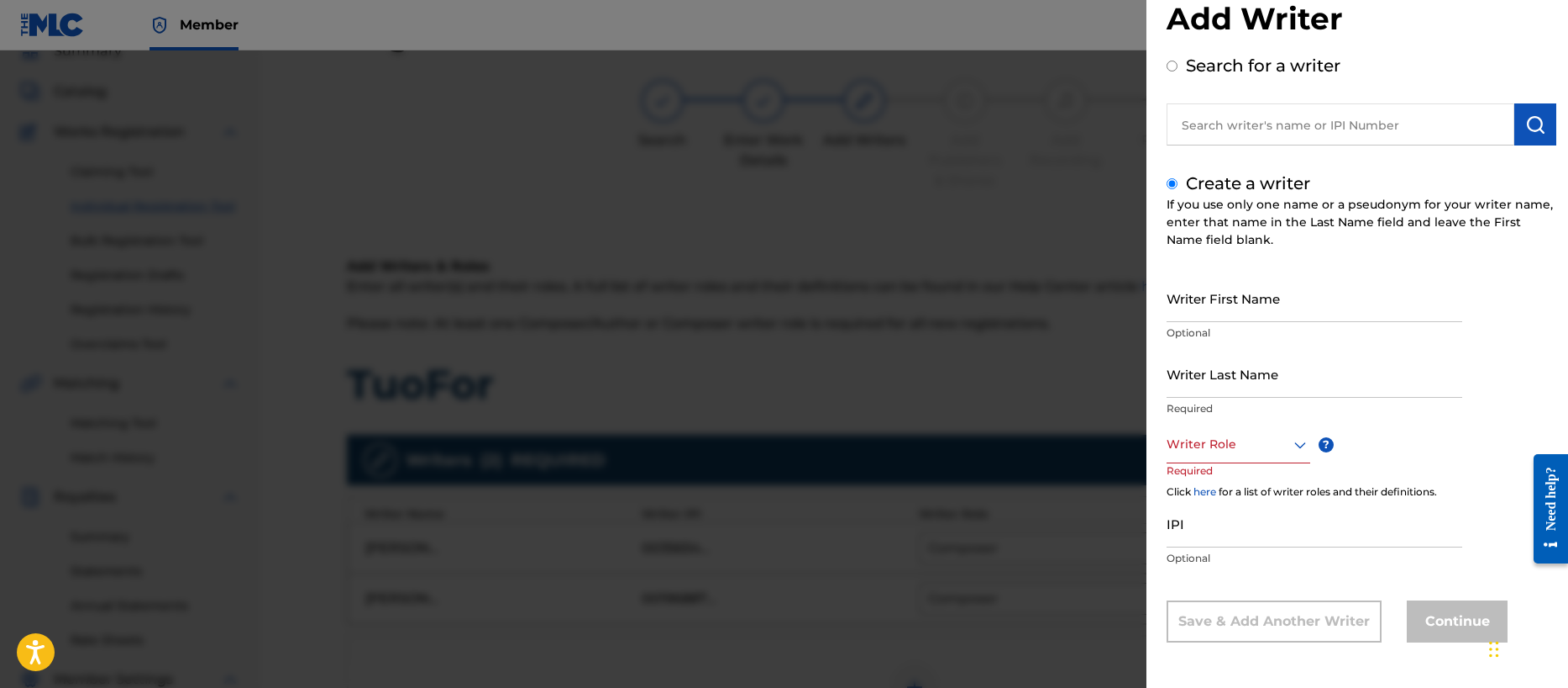
drag, startPoint x: 1203, startPoint y: 544, endPoint x: 1199, endPoint y: 513, distance: 31.3
click at [1203, 543] on input "IPI" at bounding box center [1314, 524] width 296 height 48
paste input "00356713255"
type input "00356713255"
click at [1198, 441] on div at bounding box center [1238, 444] width 144 height 21
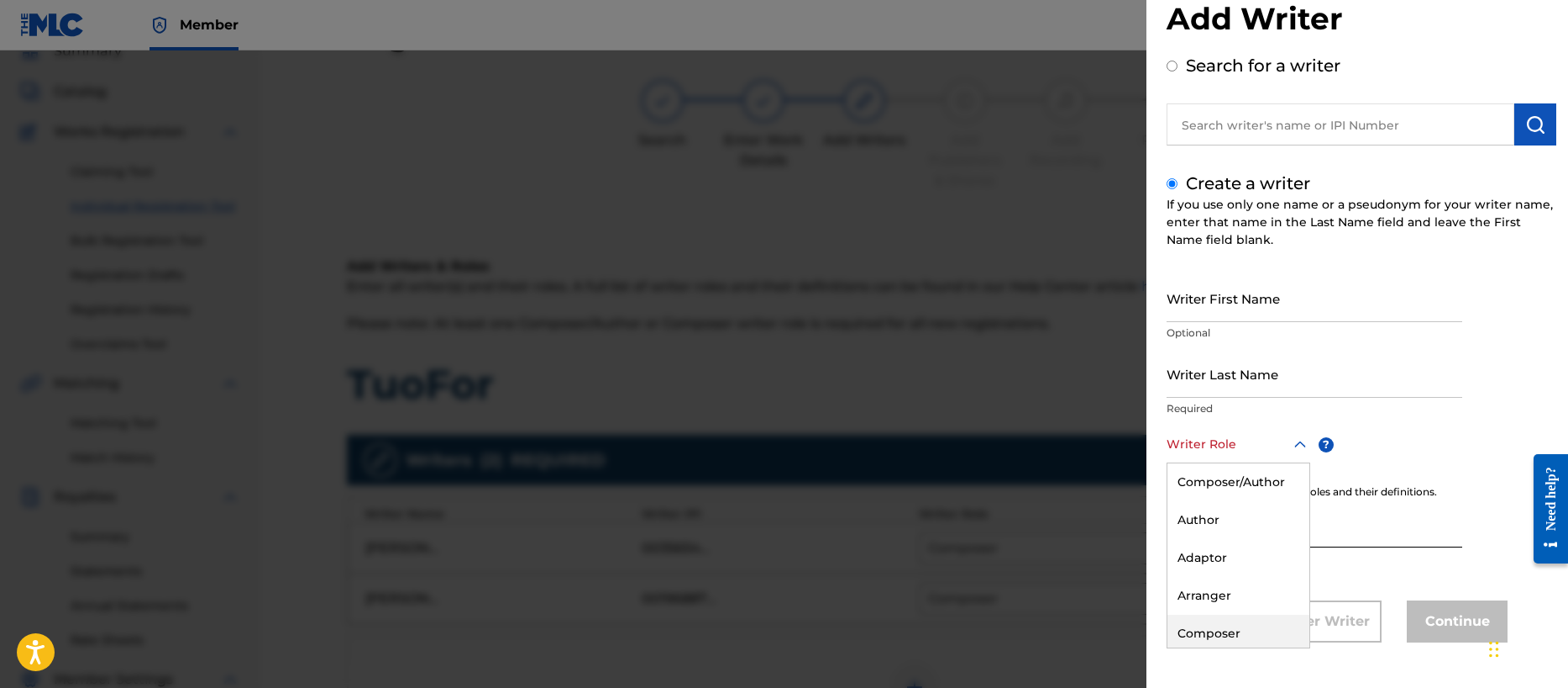
click at [1210, 630] on div "Composer" at bounding box center [1238, 633] width 142 height 38
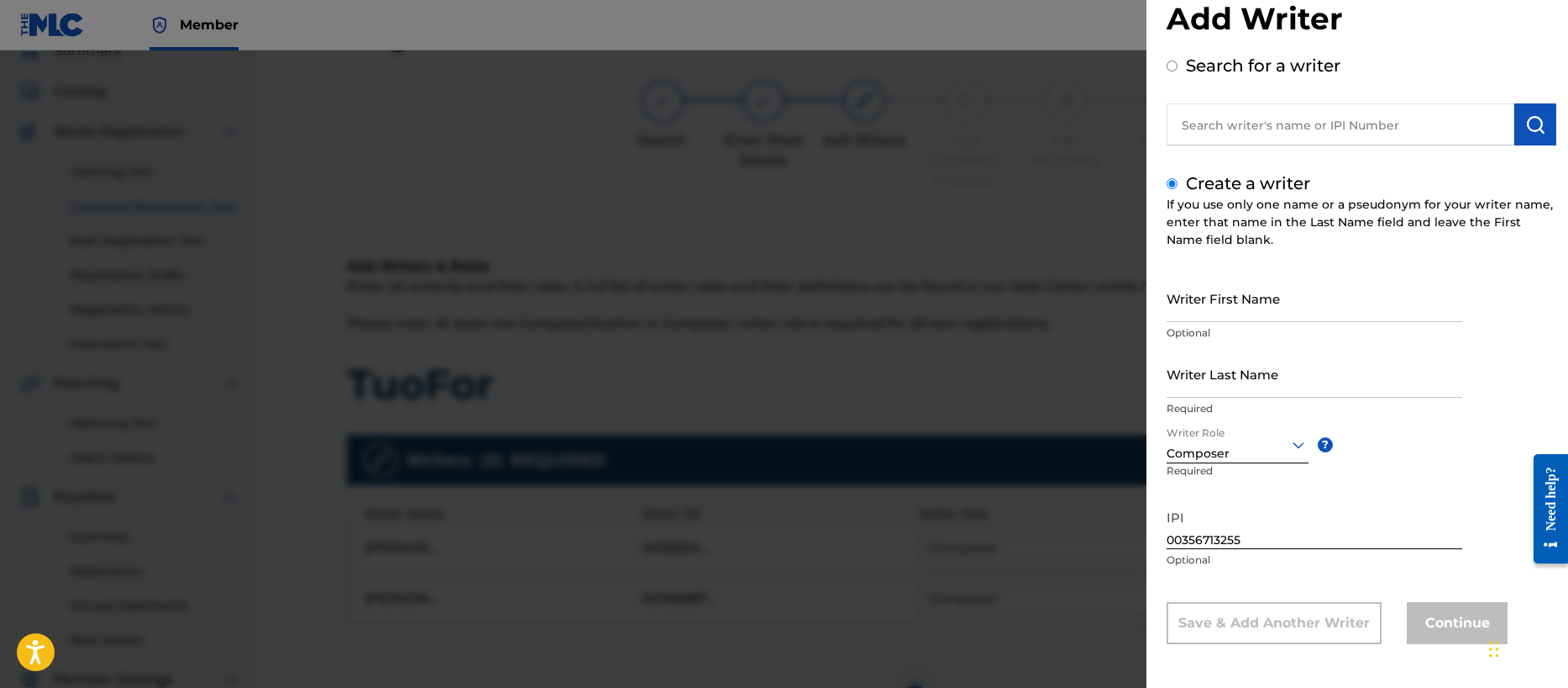
scroll to position [42, 0]
click at [1199, 386] on input "Writer Last Name" at bounding box center [1314, 372] width 296 height 48
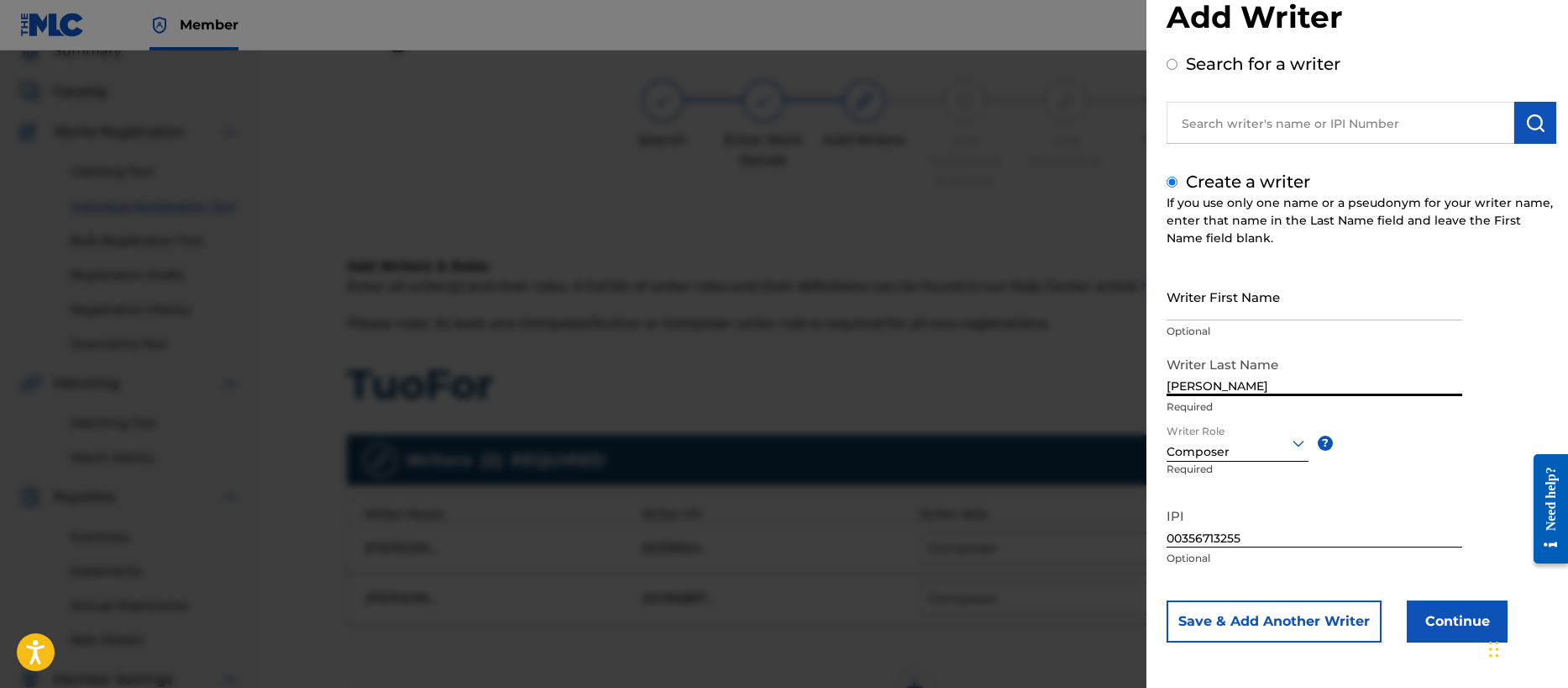
type input "[PERSON_NAME]"
click at [1201, 300] on input "Writer First Name" at bounding box center [1314, 296] width 296 height 48
type input "[PERSON_NAME]"
click at [1282, 614] on button "Save & Add Another Writer" at bounding box center [1274, 620] width 215 height 42
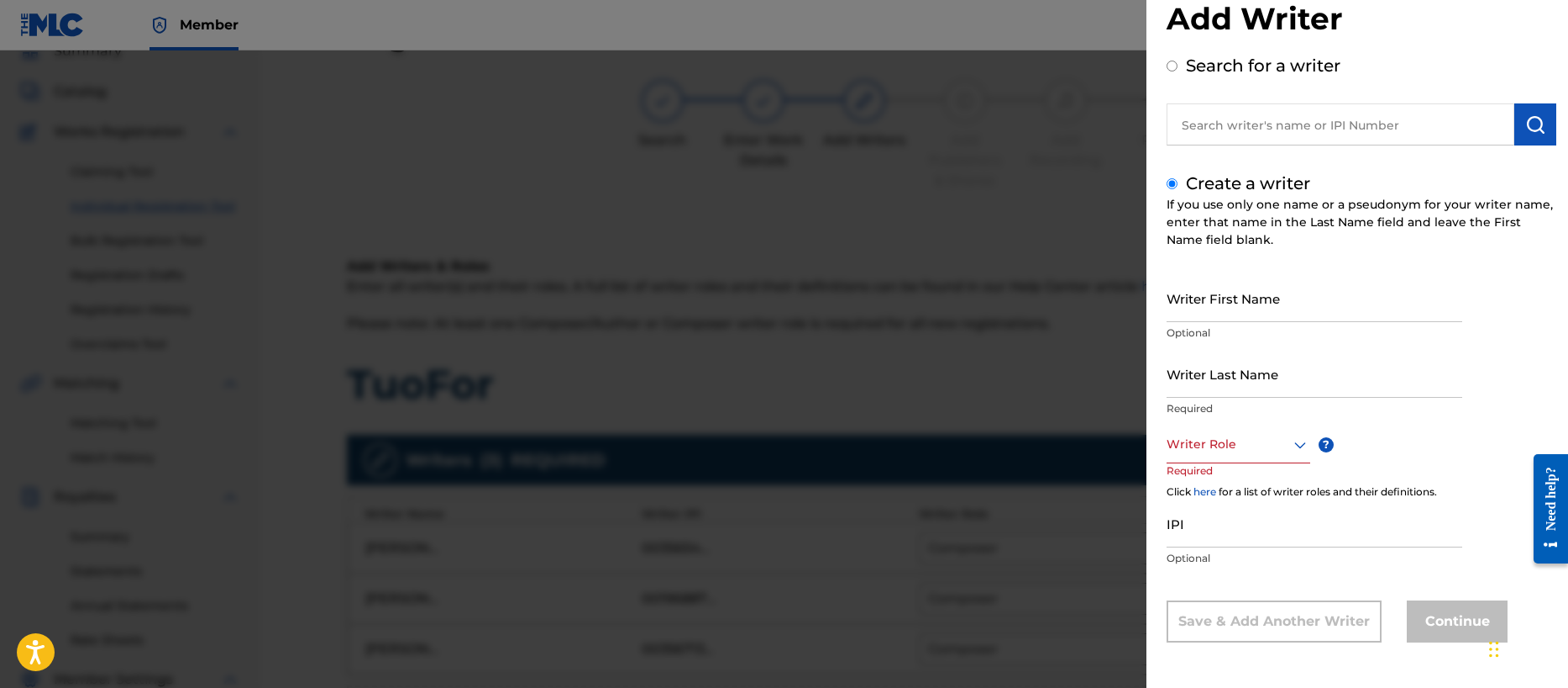
scroll to position [40, 0]
click at [1225, 305] on input "Writer First Name" at bounding box center [1314, 298] width 296 height 48
type input "[PERSON_NAME] [PERSON_NAME]"
type input "[PERSON_NAME]"
click at [1223, 448] on div at bounding box center [1238, 444] width 144 height 21
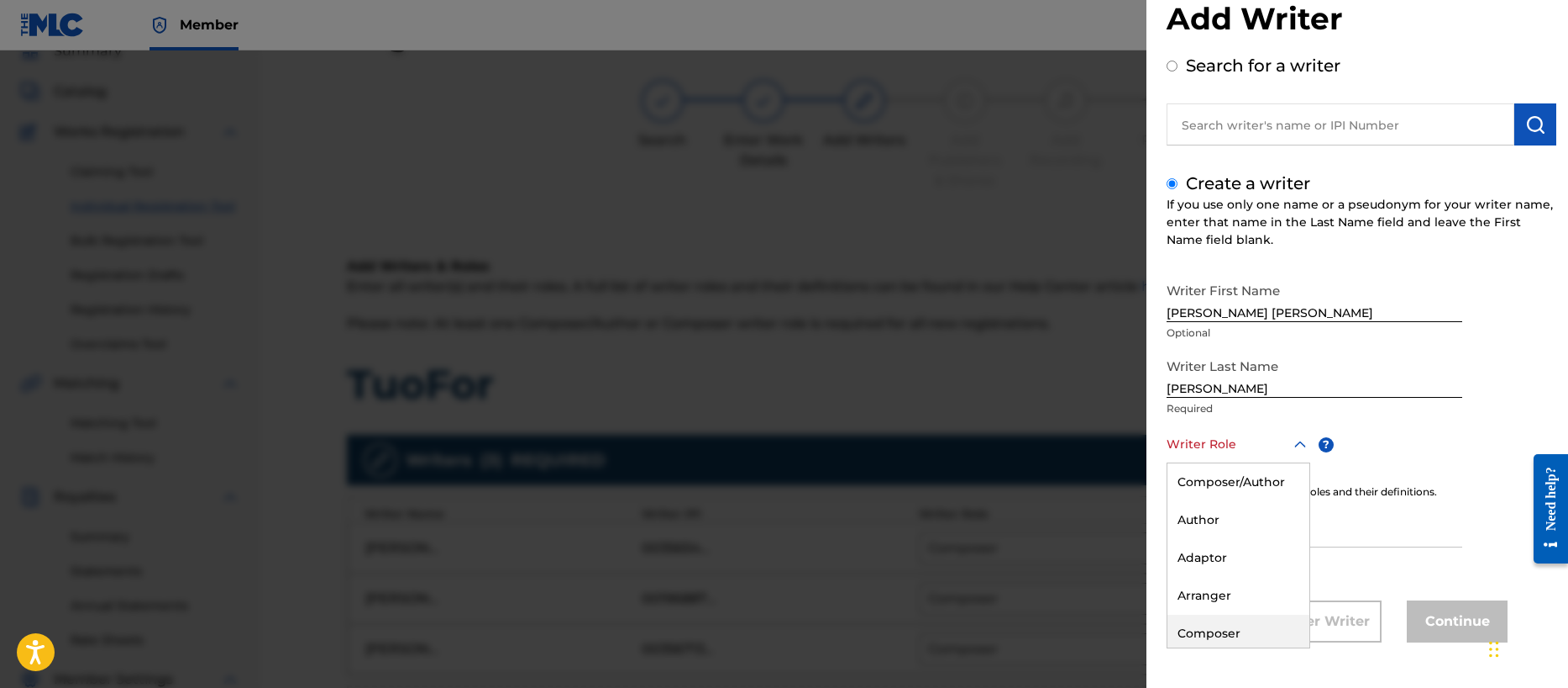
click at [1216, 625] on div "Composer" at bounding box center [1238, 633] width 142 height 38
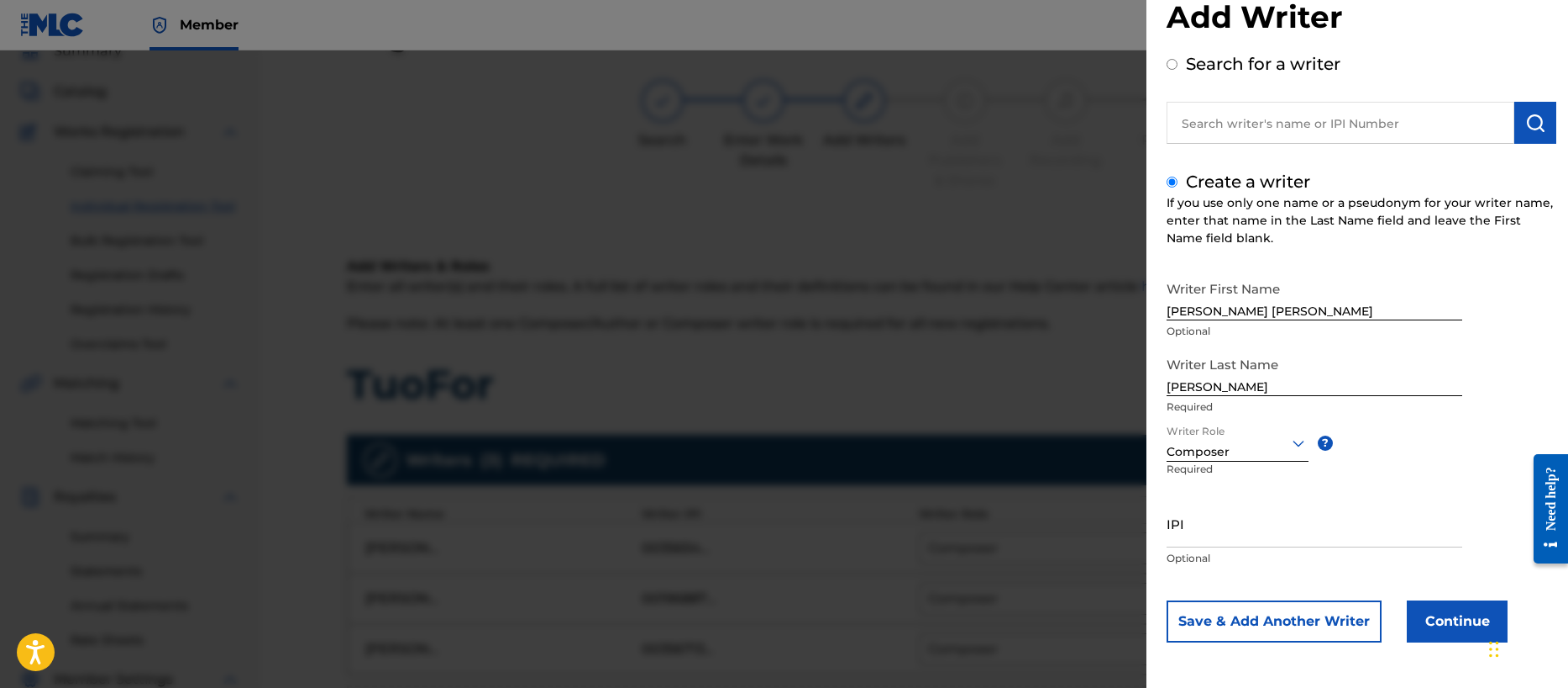
click at [1204, 526] on input "IPI" at bounding box center [1314, 524] width 296 height 48
paste input "00401057708"
type input "00401057708"
click at [1450, 622] on button "Continue" at bounding box center [1457, 620] width 101 height 42
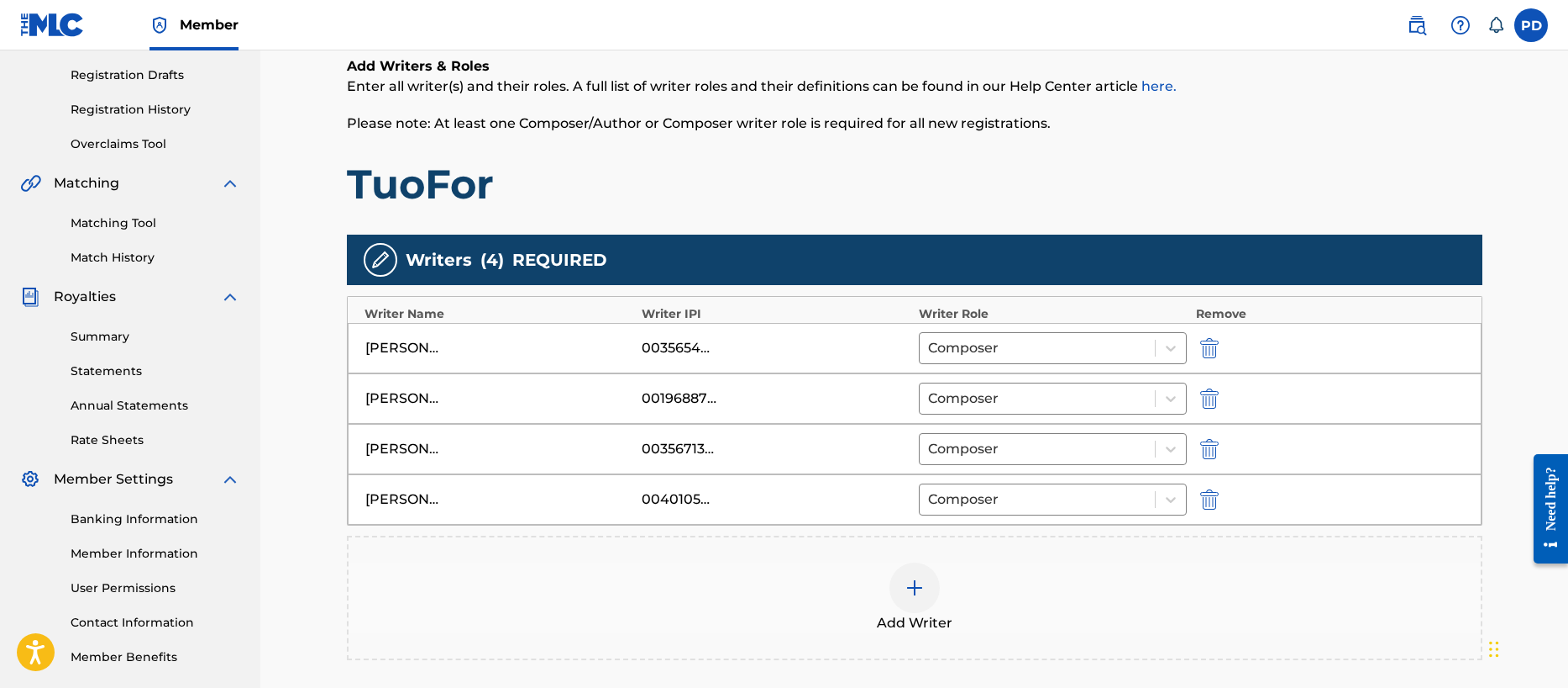
scroll to position [469, 0]
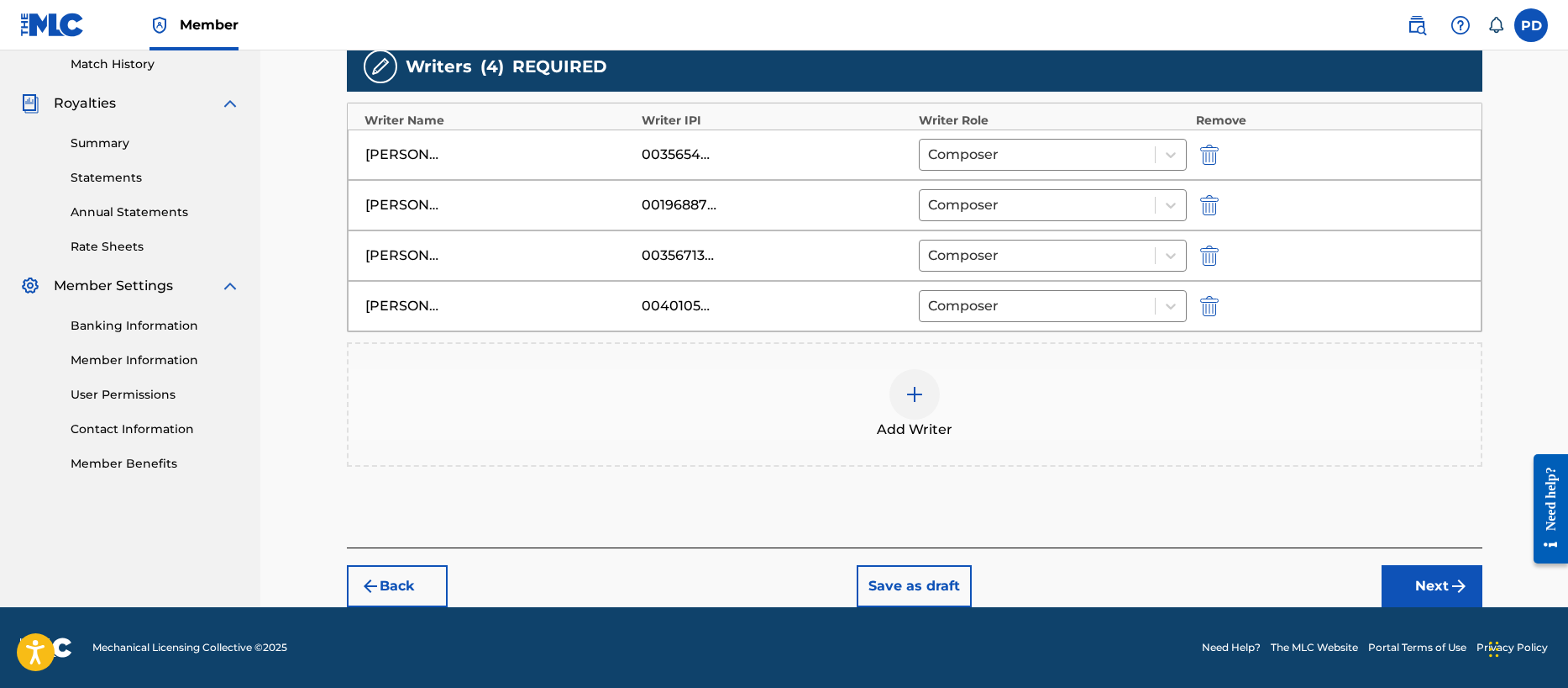
click at [1407, 583] on button "Next" at bounding box center [1432, 585] width 101 height 42
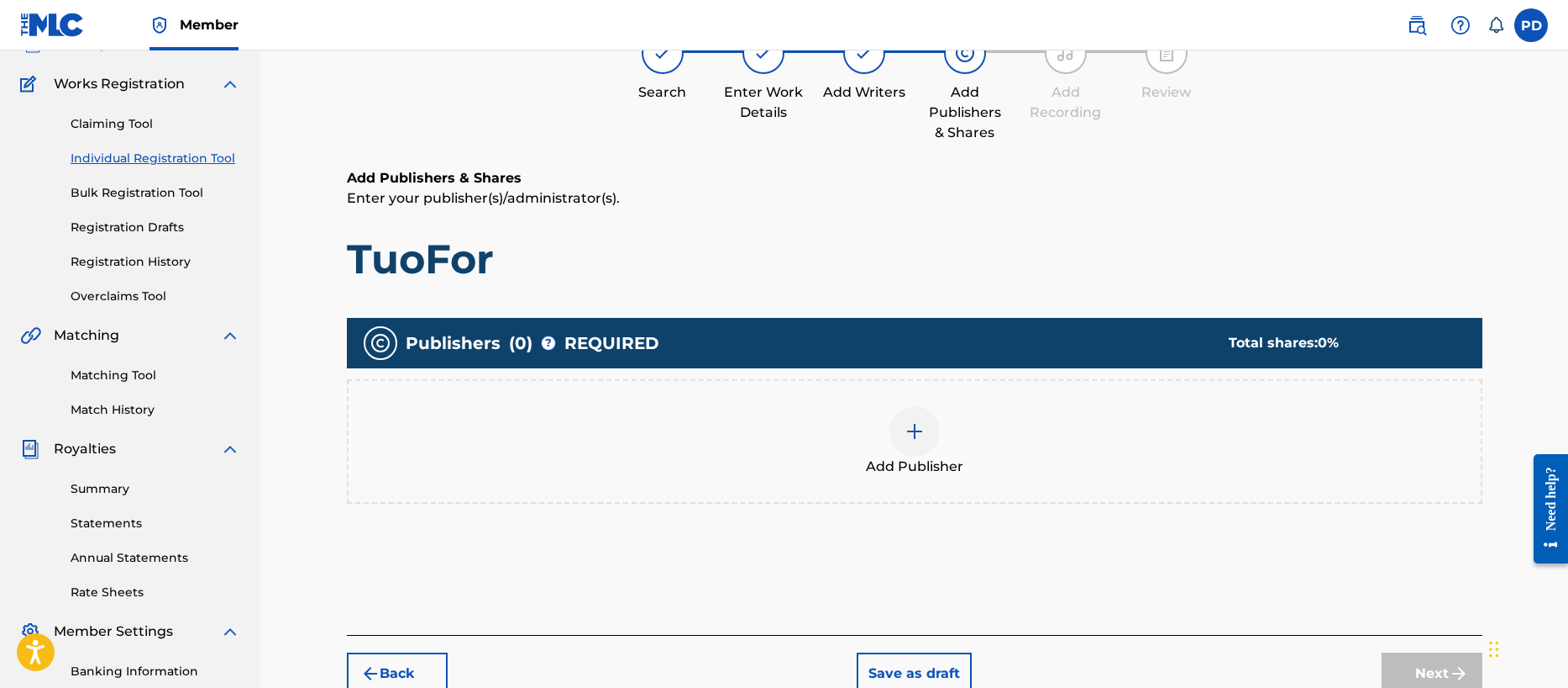
scroll to position [75, 0]
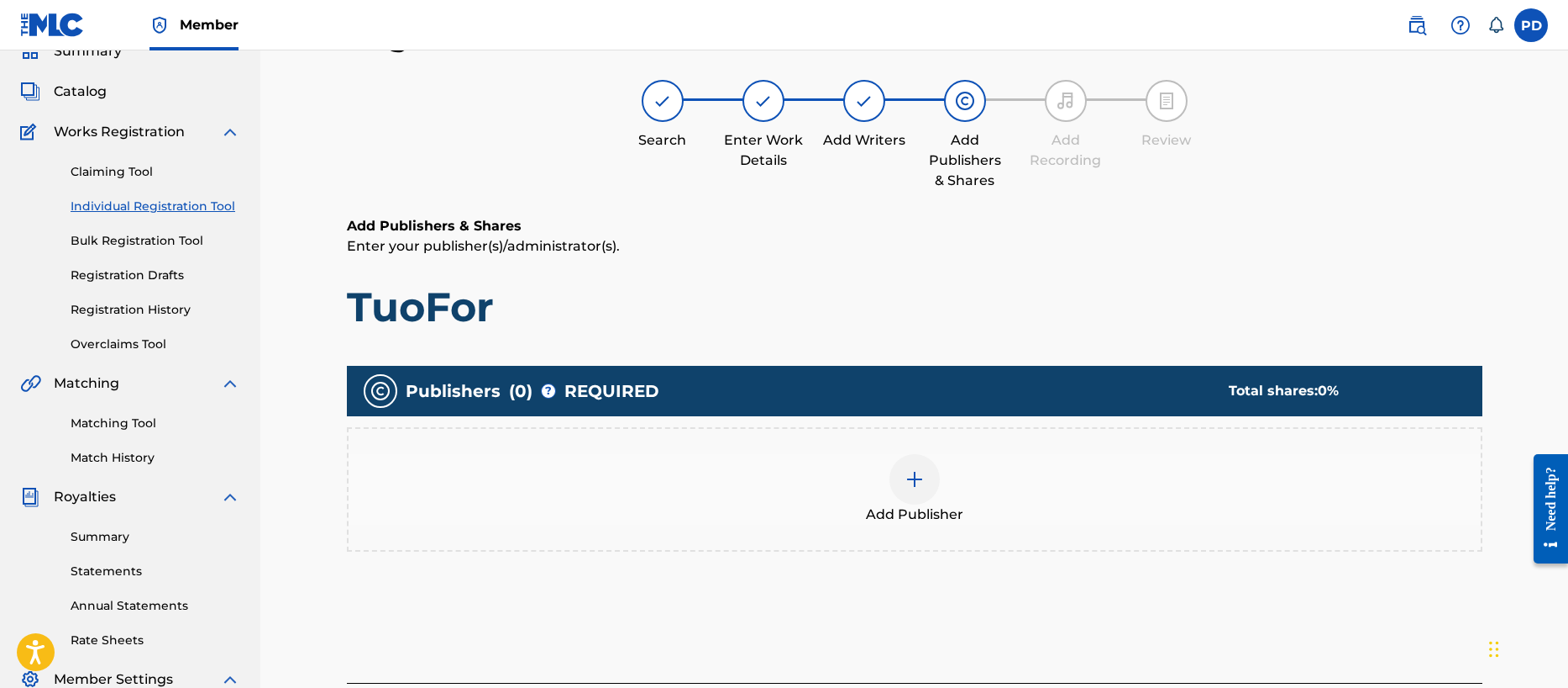
click at [909, 484] on img at bounding box center [915, 479] width 20 height 20
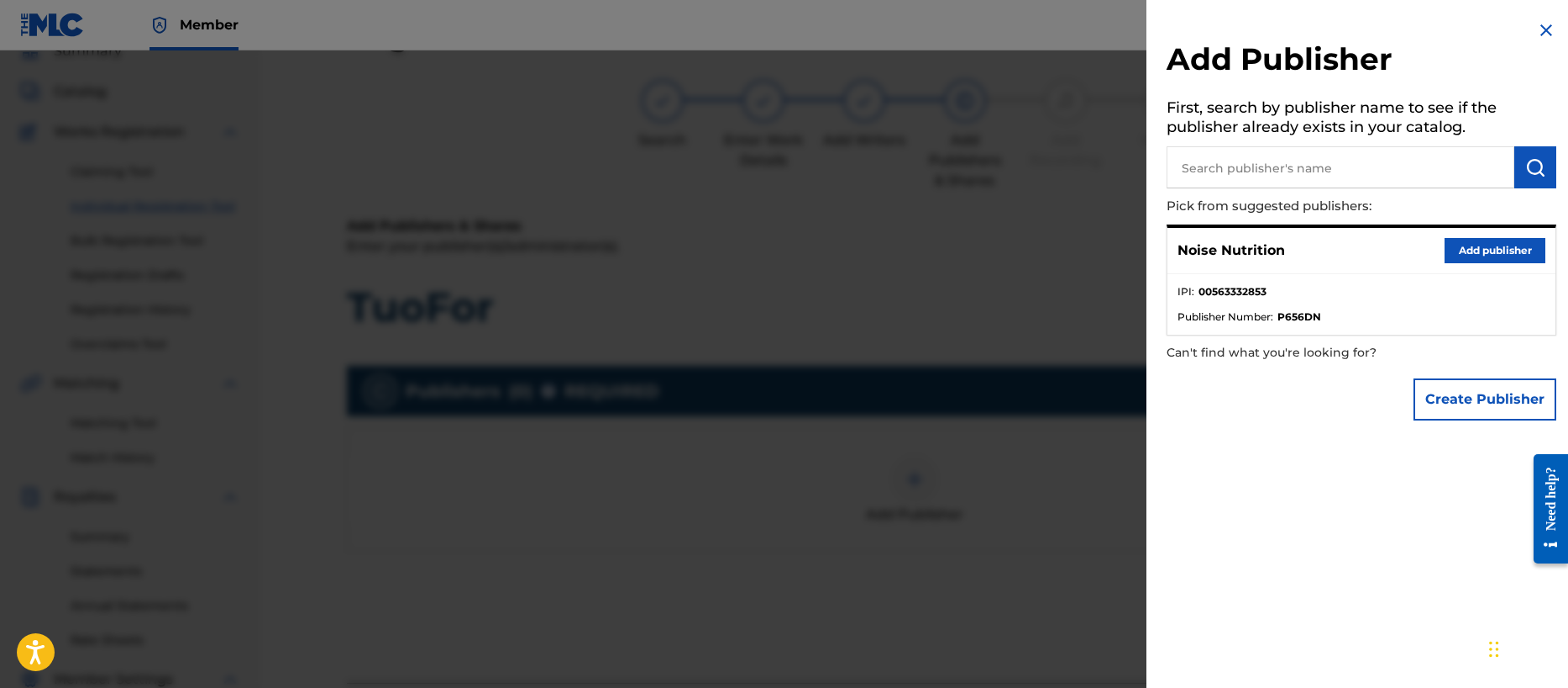
click at [1500, 249] on button "Add publisher" at bounding box center [1495, 250] width 101 height 25
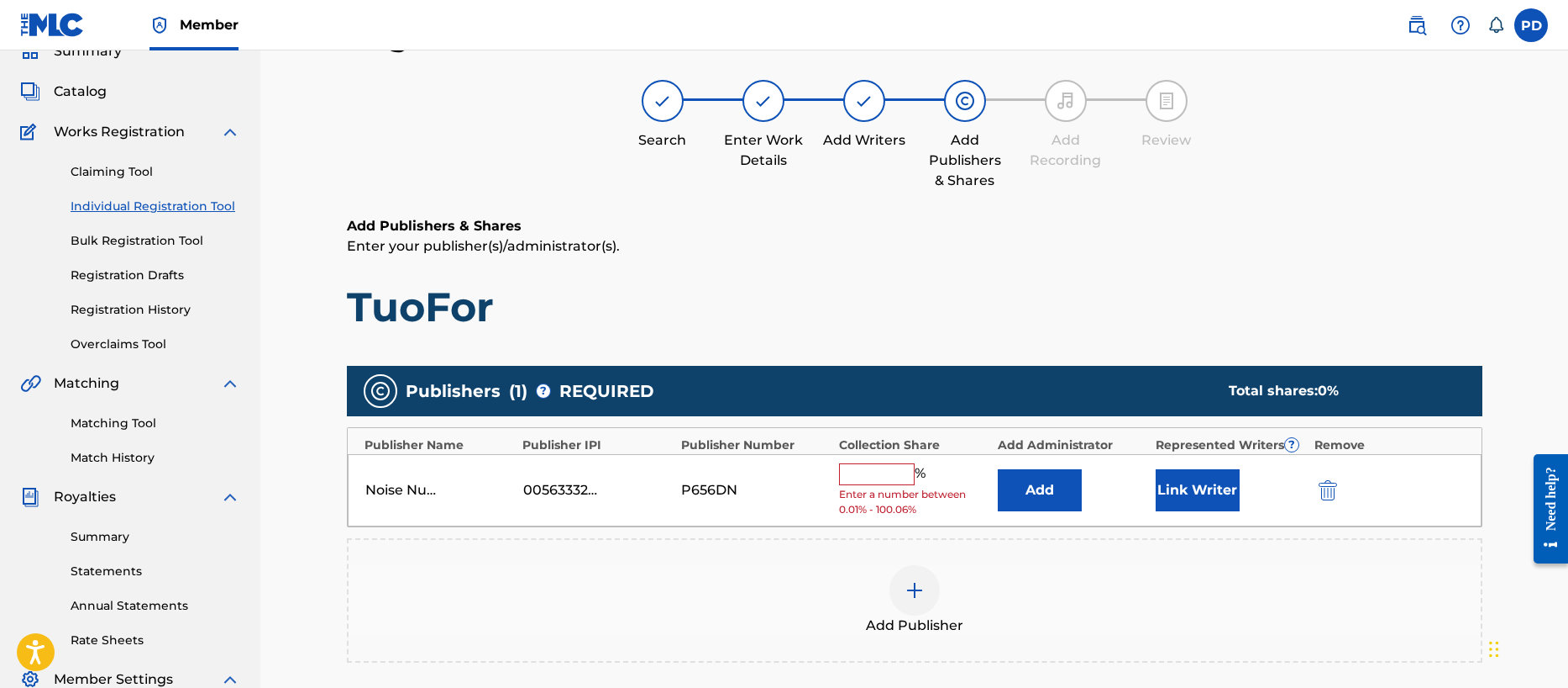
drag, startPoint x: 871, startPoint y: 474, endPoint x: 893, endPoint y: 484, distance: 24.2
click at [871, 474] on input "text" at bounding box center [876, 474] width 75 height 22
type input "100"
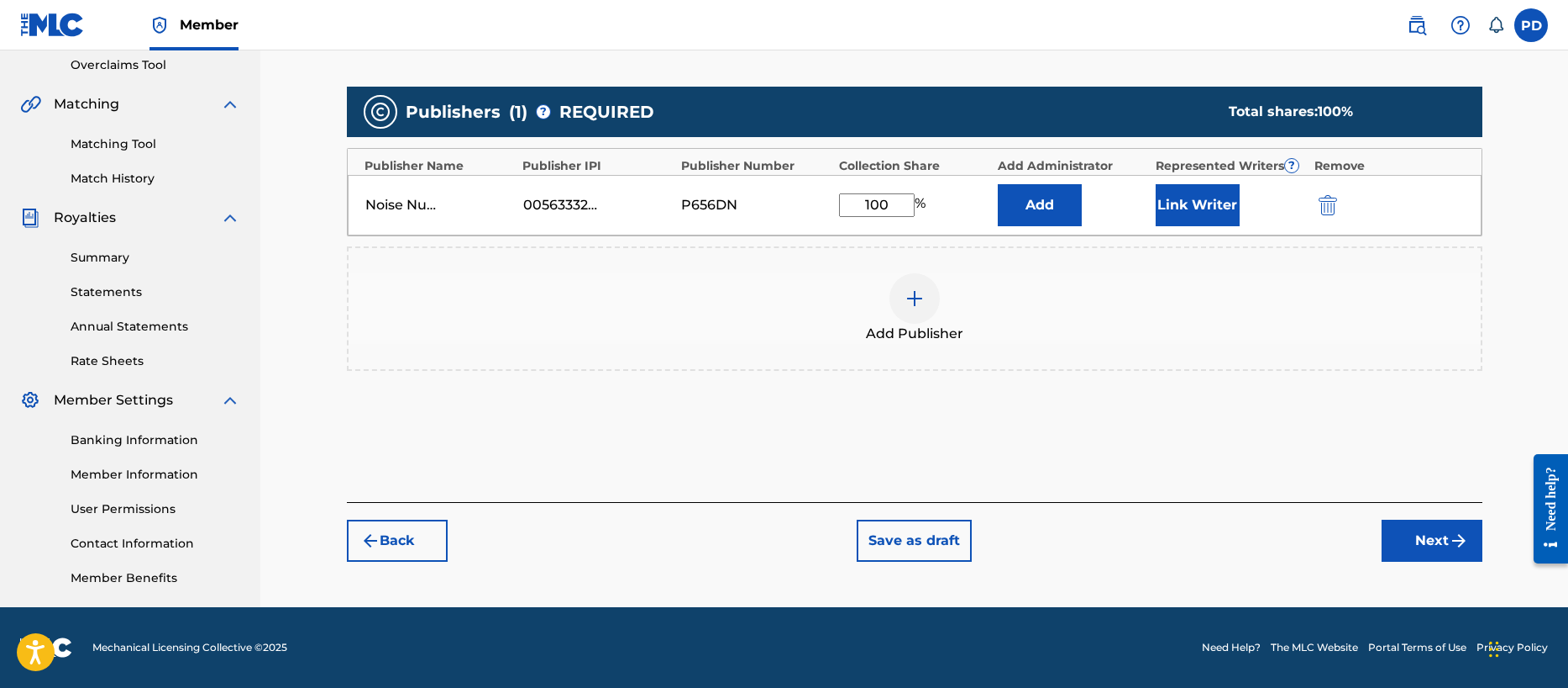
click at [1424, 544] on button "Next" at bounding box center [1432, 539] width 101 height 42
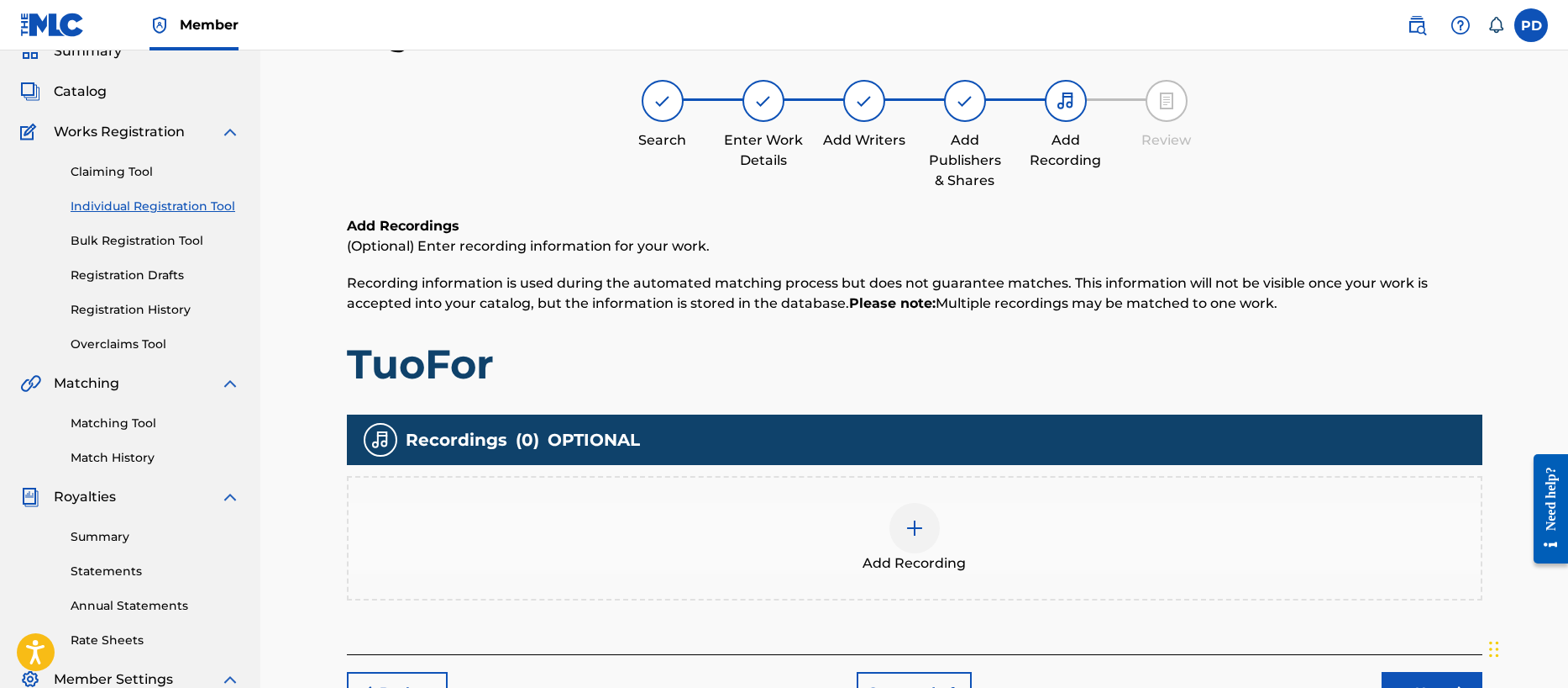
click at [918, 519] on img at bounding box center [915, 528] width 20 height 20
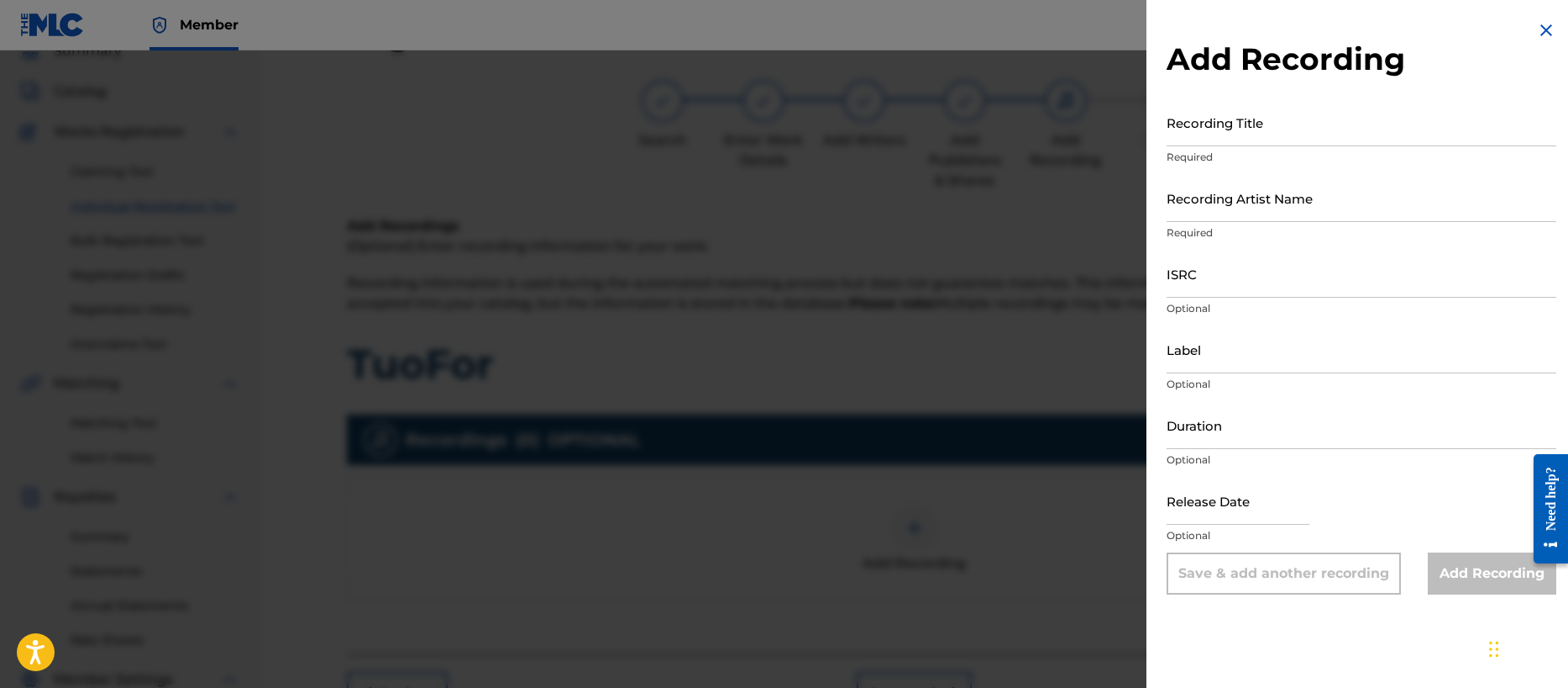
click at [1235, 135] on input "Recording Title" at bounding box center [1361, 123] width 390 height 48
type input "TuoFor"
drag, startPoint x: 1235, startPoint y: 198, endPoint x: 1253, endPoint y: 215, distance: 24.8
click at [1236, 199] on input "Recording Artist Name" at bounding box center [1361, 198] width 390 height 48
type input "Ghost Tone Echo"
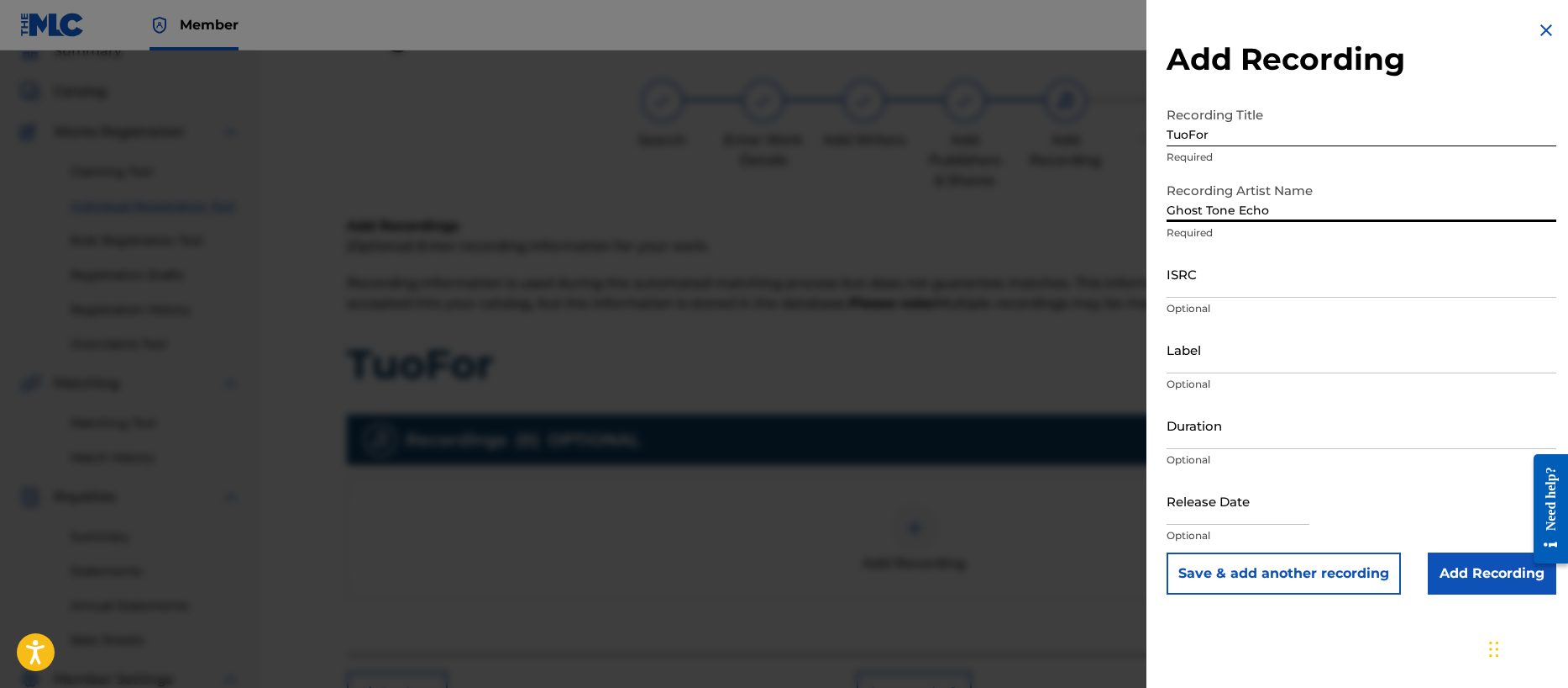
click at [1211, 287] on input "ISRC" at bounding box center [1361, 274] width 390 height 48
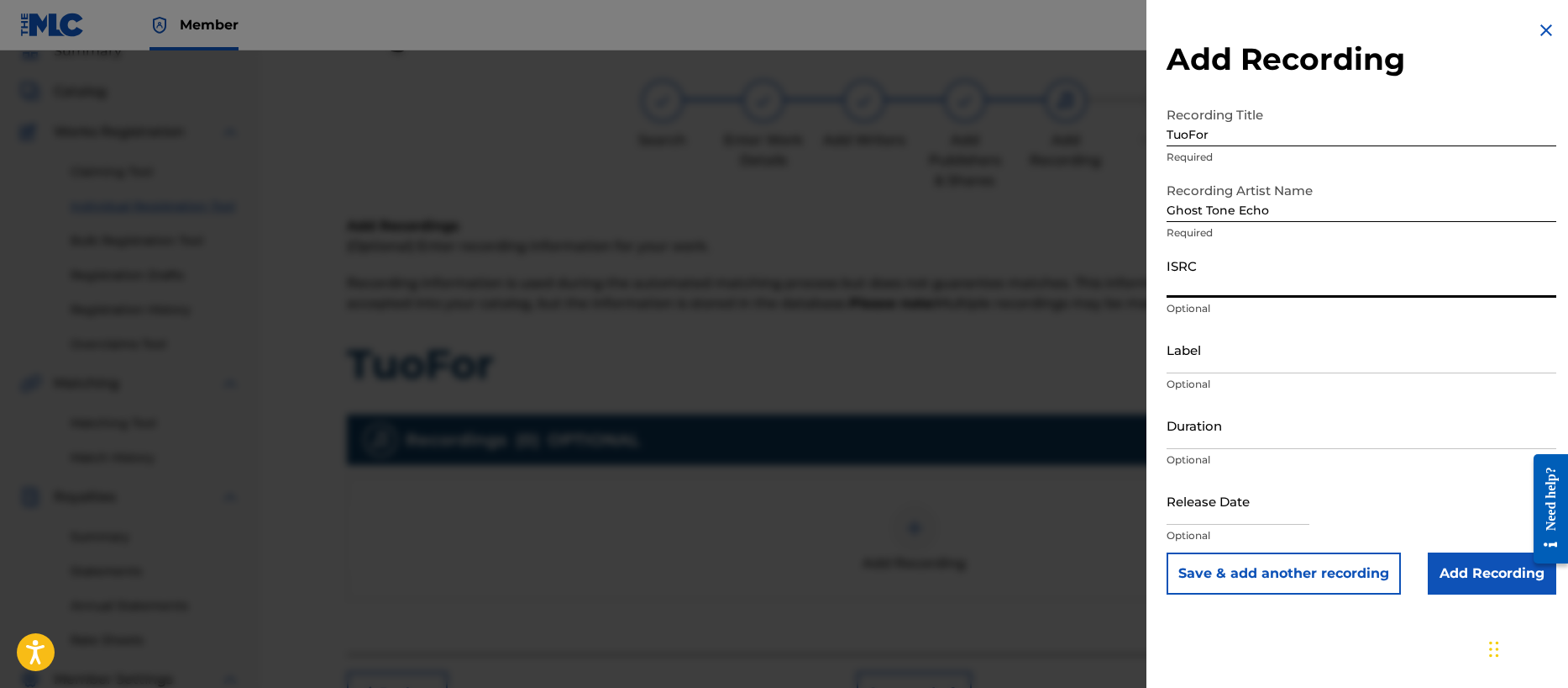
paste input "QZZ782508827"
type input "QZZ782508827"
drag, startPoint x: 1202, startPoint y: 357, endPoint x: 1212, endPoint y: 377, distance: 22.4
click at [1202, 357] on input "Label" at bounding box center [1361, 349] width 390 height 48
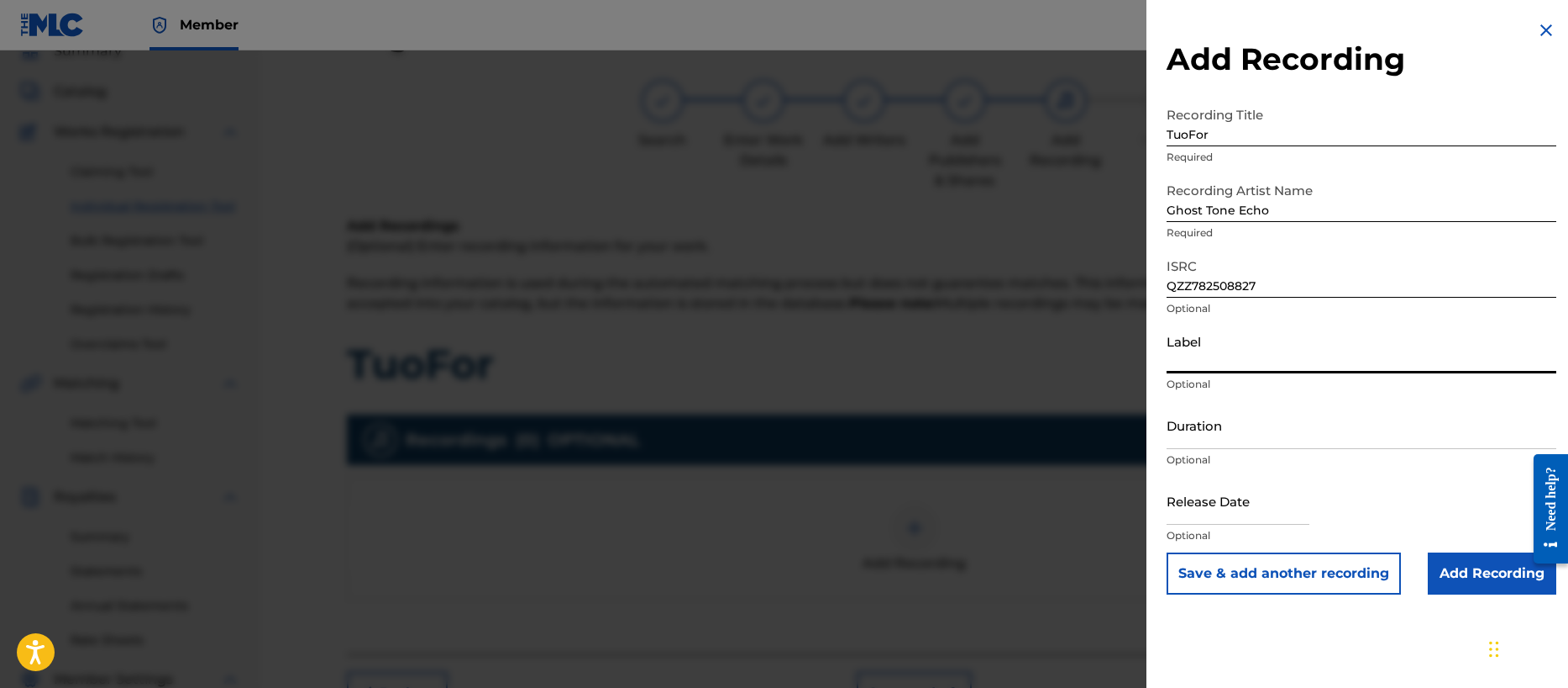
type input "Noise Nutrition"
click at [1183, 452] on p "Optional" at bounding box center [1361, 460] width 390 height 15
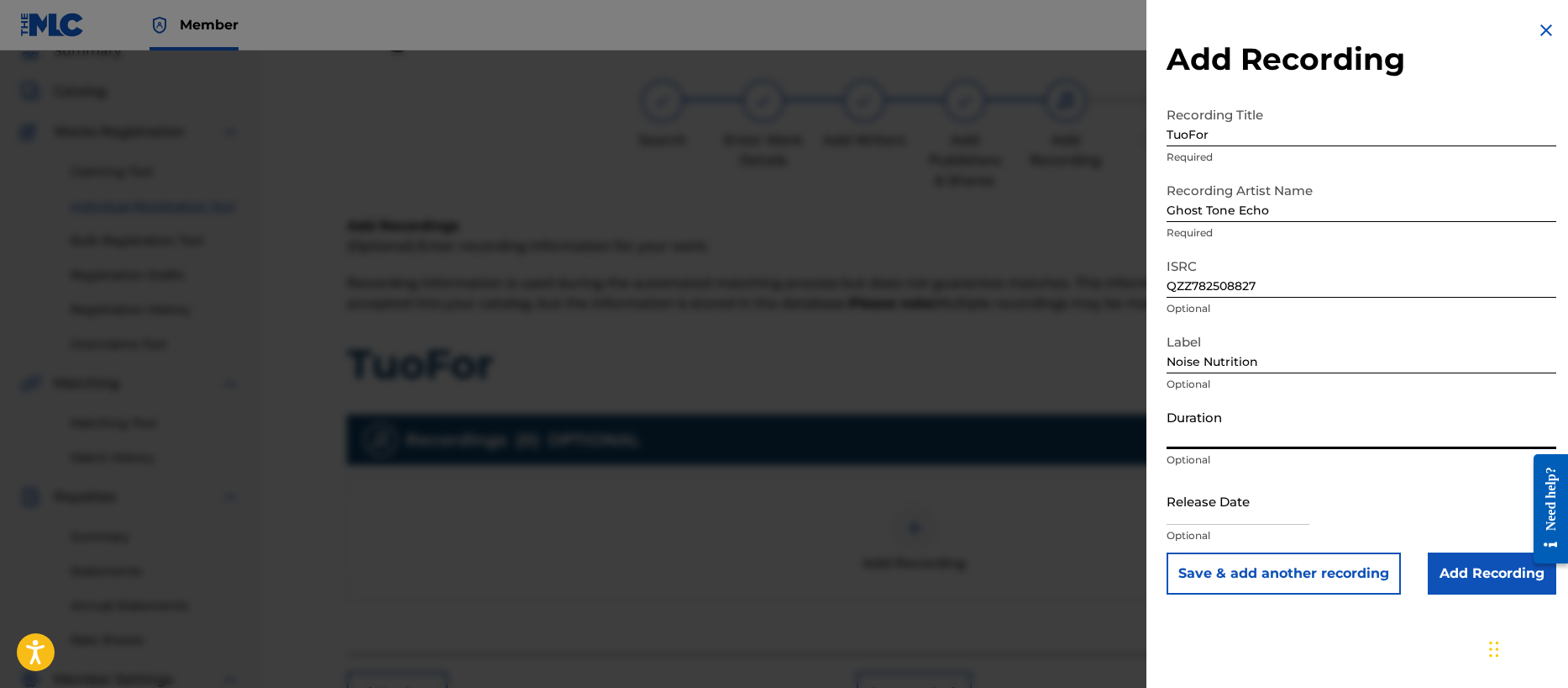
click at [1187, 445] on input "Duration" at bounding box center [1361, 425] width 390 height 48
type input "04:32"
click at [1215, 515] on input "text" at bounding box center [1238, 500] width 143 height 48
select select "7"
select select "2025"
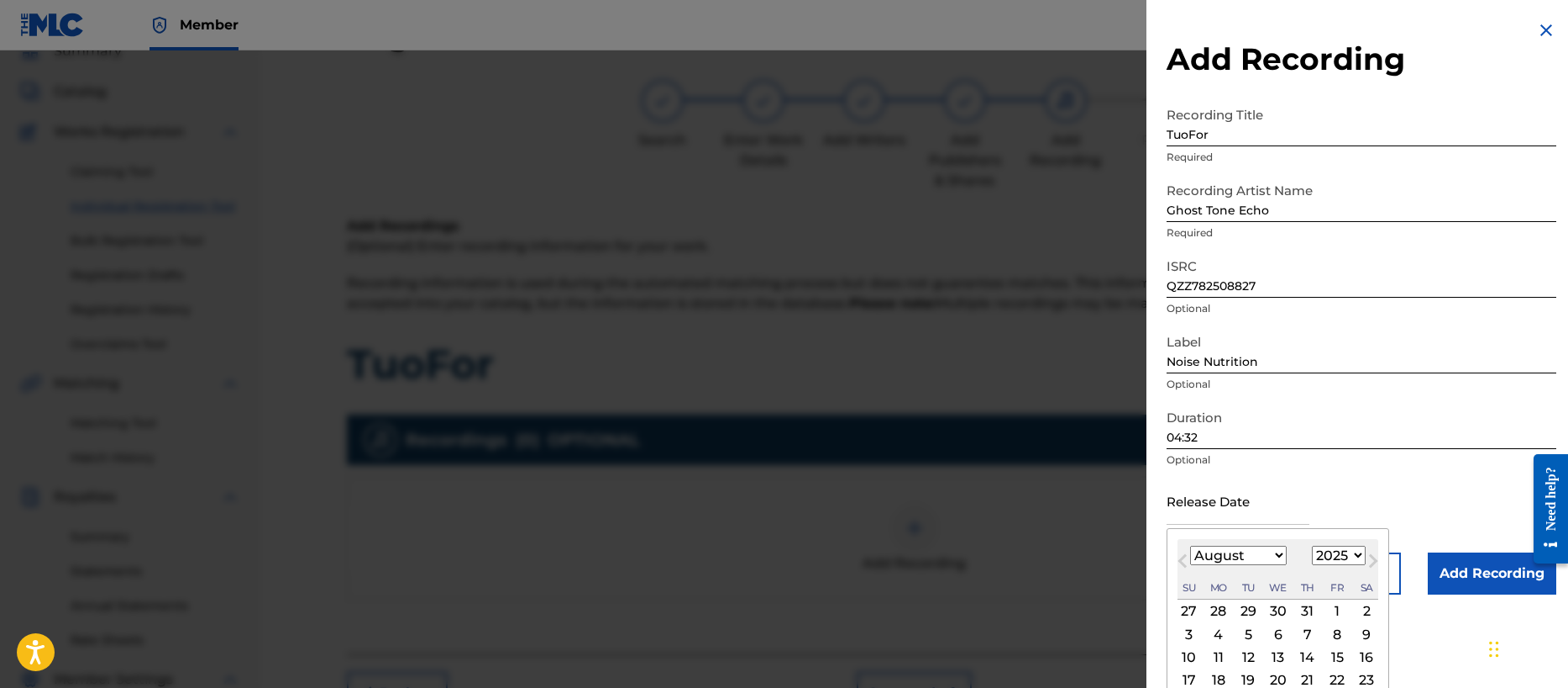
type input "[DATE]"
select select "6"
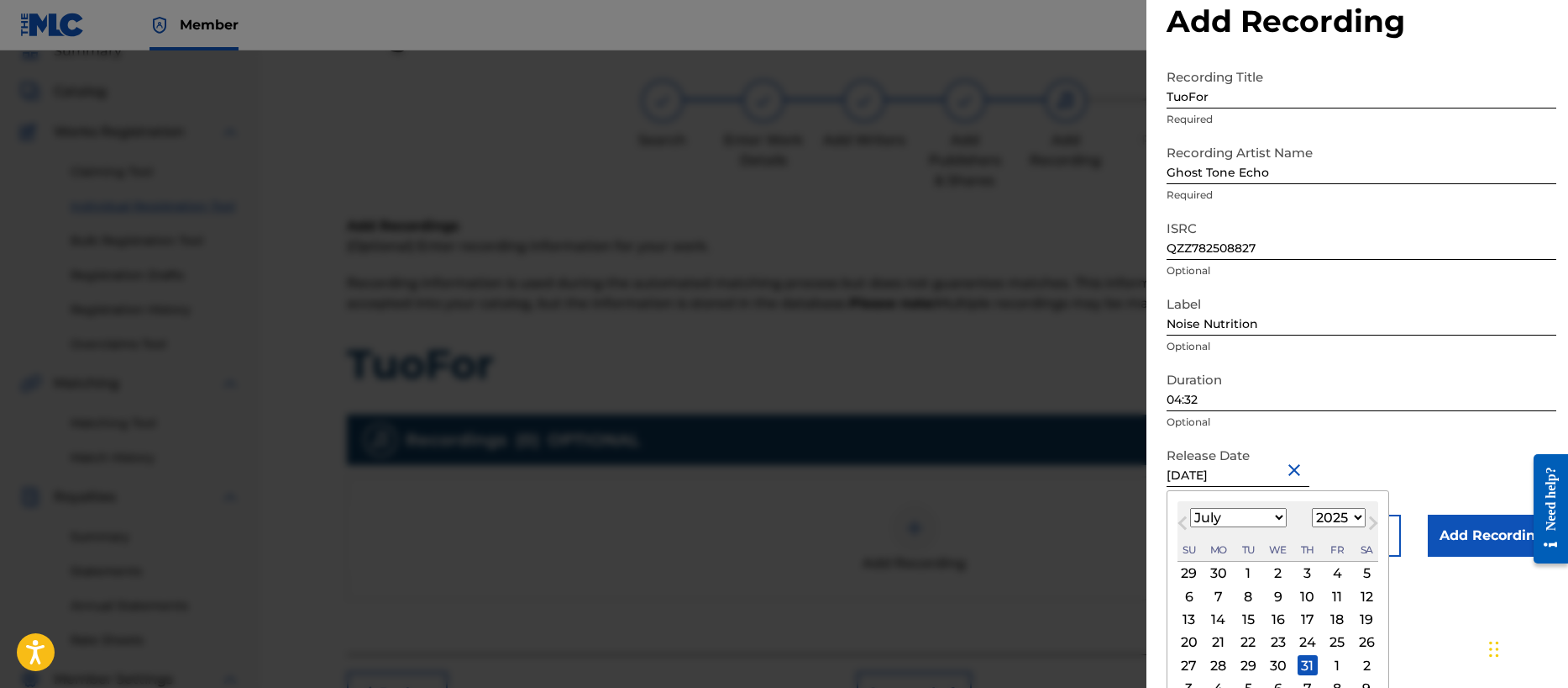
click at [1334, 643] on div "25" at bounding box center [1337, 643] width 20 height 20
type input "[DATE]"
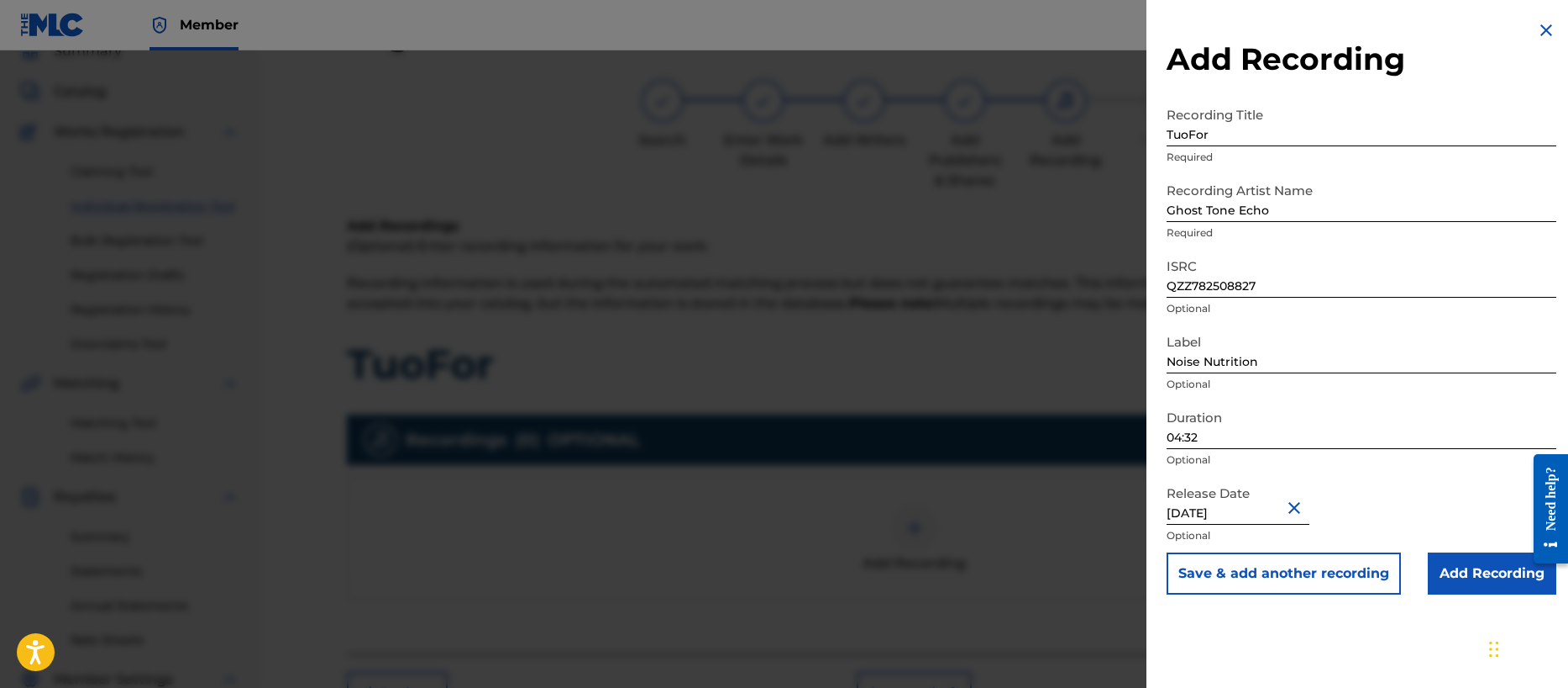
scroll to position [0, 0]
click at [1468, 572] on input "Add Recording" at bounding box center [1492, 573] width 129 height 42
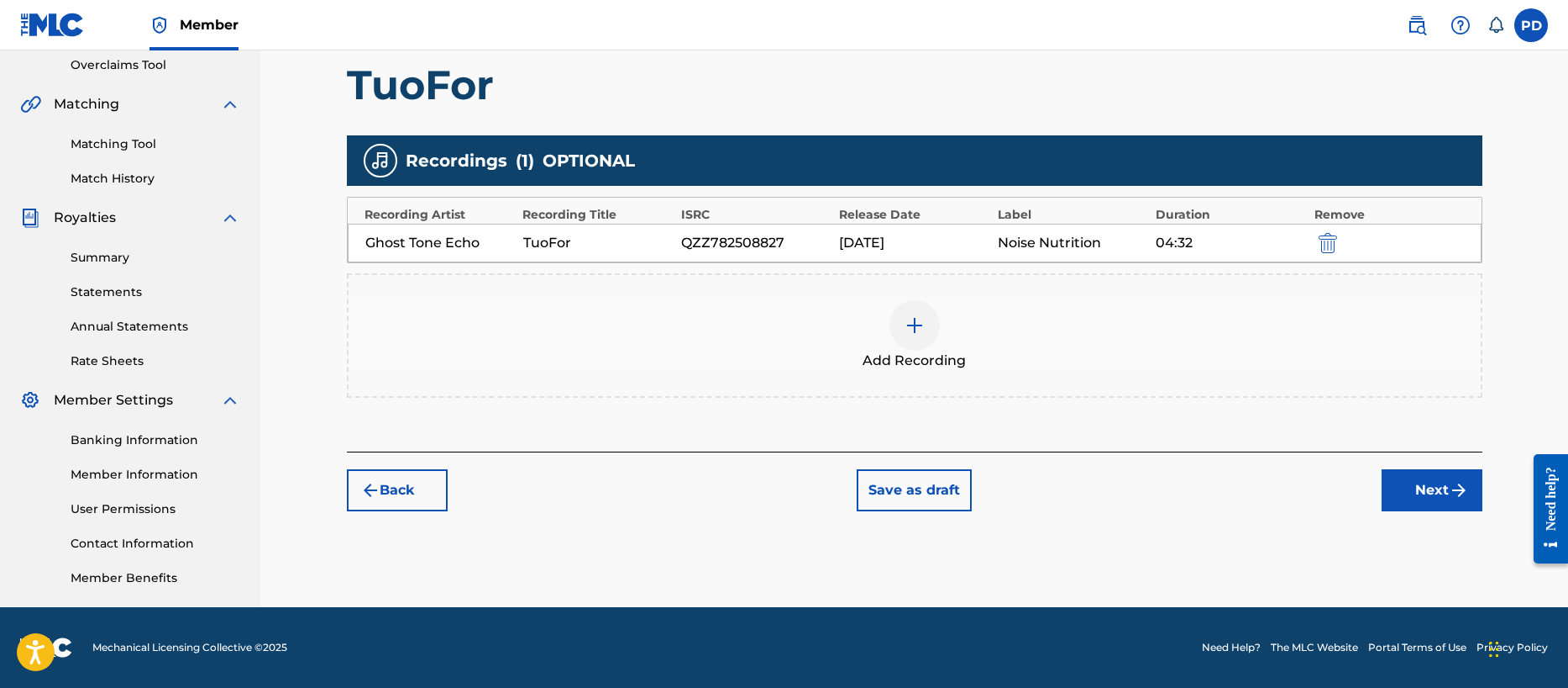
click at [1455, 485] on img "submit" at bounding box center [1459, 490] width 20 height 20
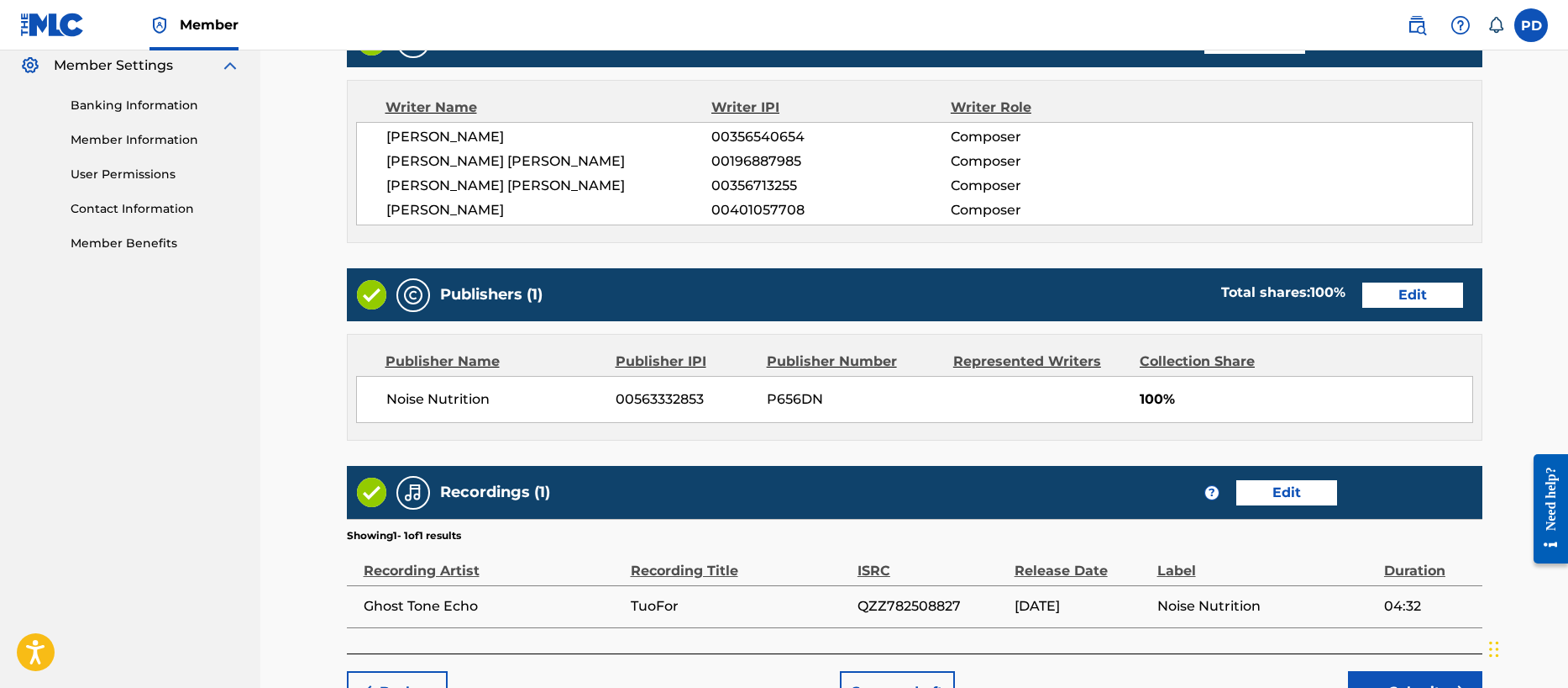
scroll to position [795, 0]
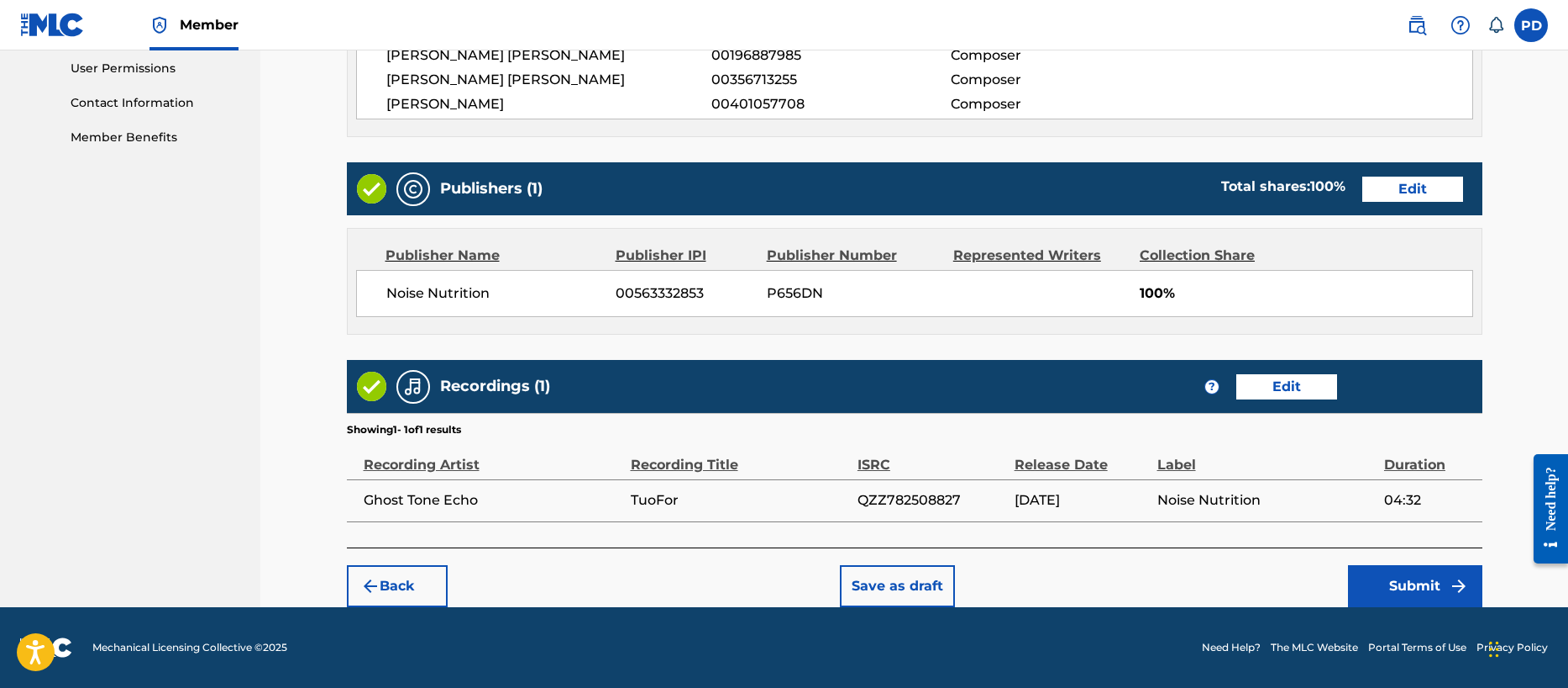
click at [1397, 588] on button "Submit" at bounding box center [1415, 585] width 135 height 42
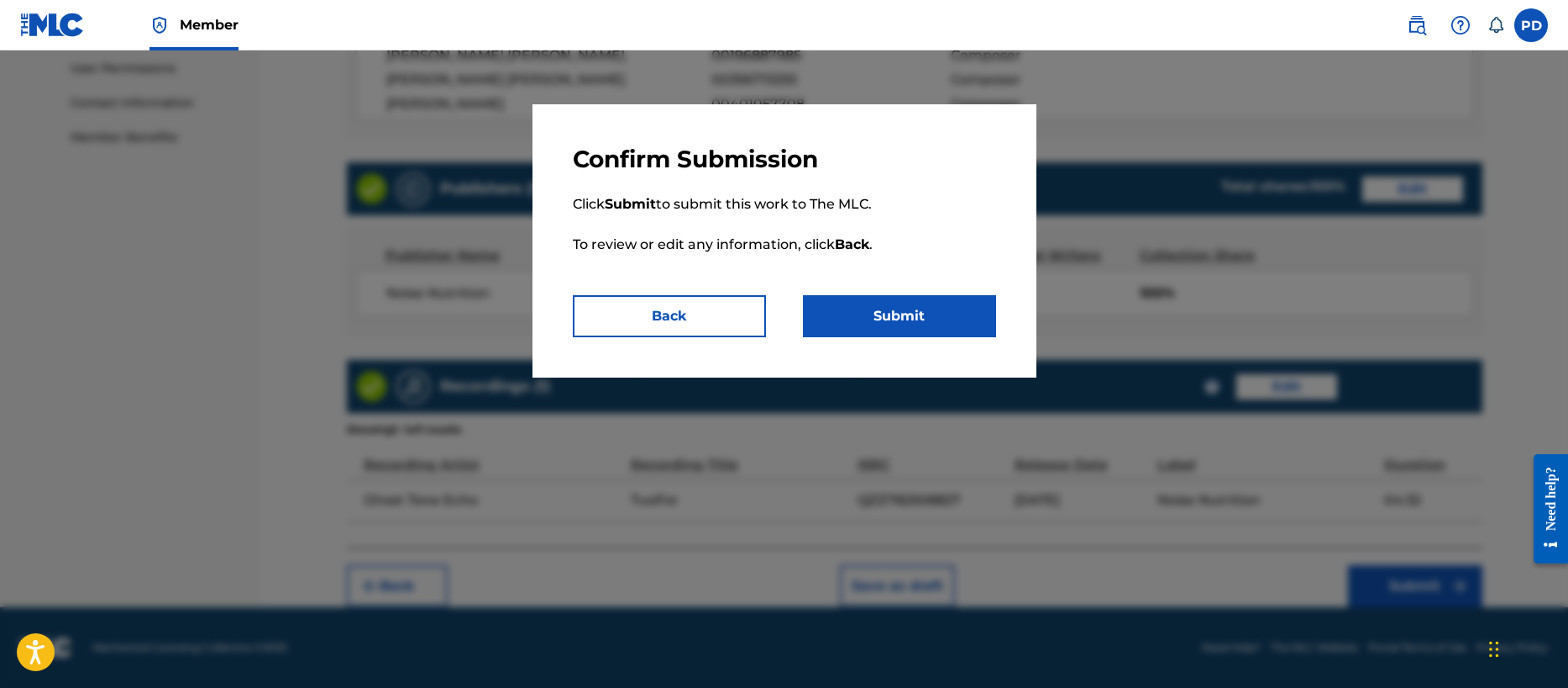
click at [888, 313] on button "Submit" at bounding box center [899, 316] width 193 height 42
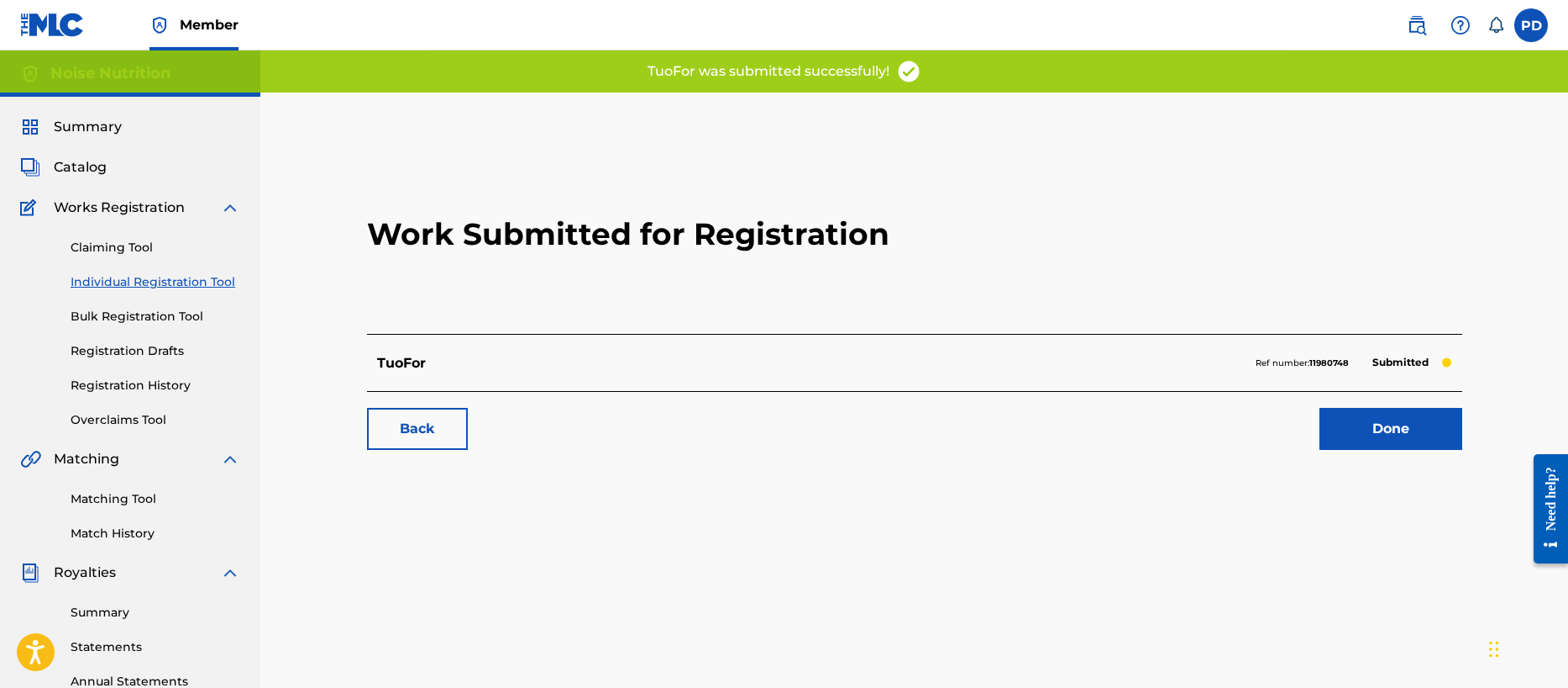
click at [1404, 422] on link "Done" at bounding box center [1391, 428] width 143 height 42
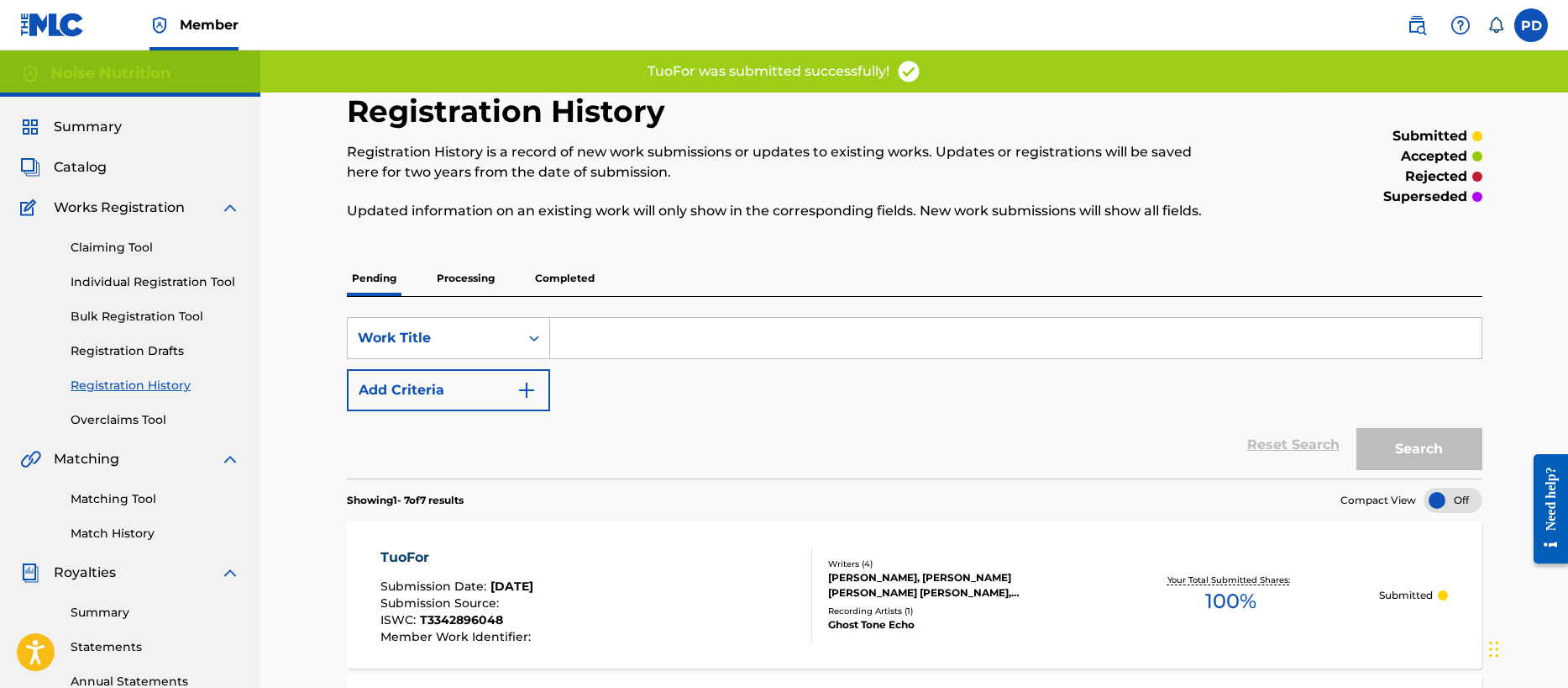
click at [148, 280] on link "Individual Registration Tool" at bounding box center [155, 281] width 170 height 18
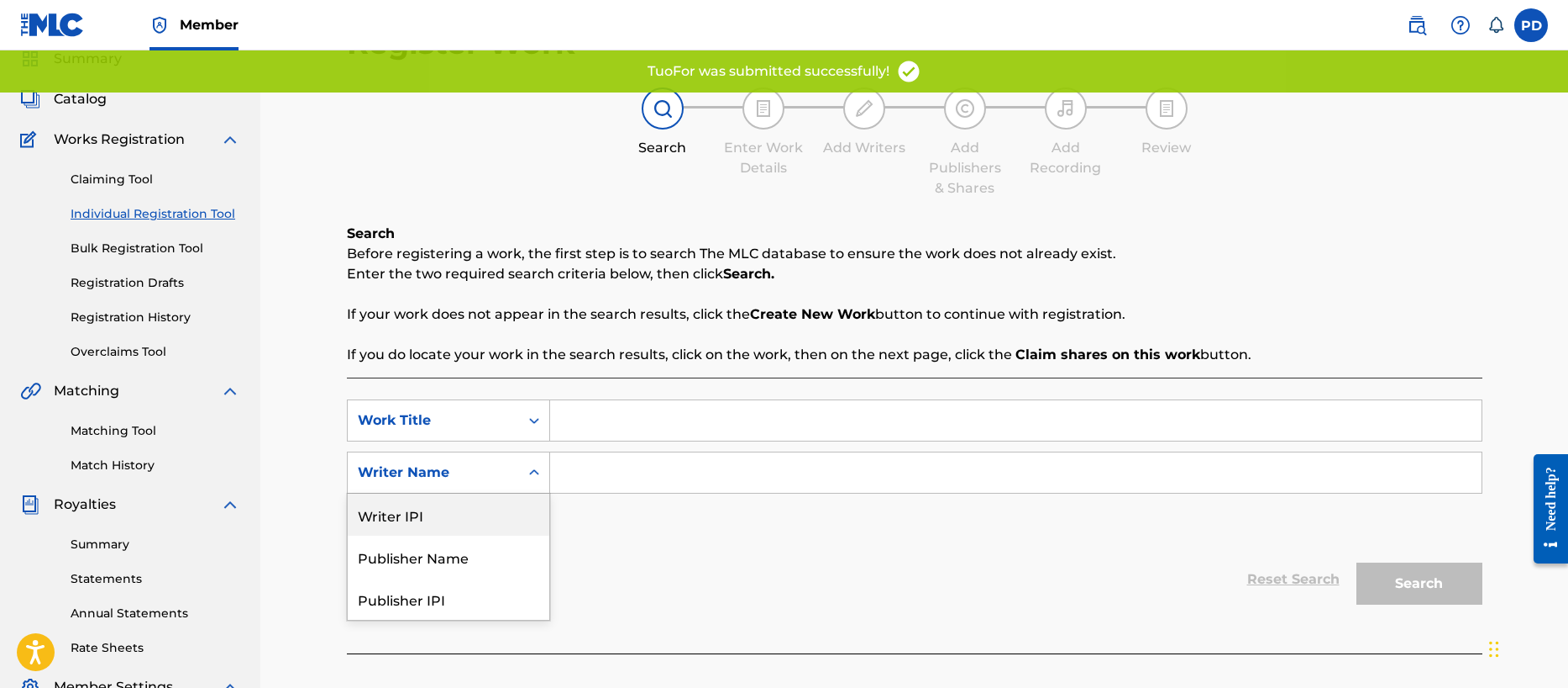
click at [429, 493] on div "Writer IPI, 1 of 5. 5 results available. Use Up and Down to choose options, pre…" at bounding box center [448, 472] width 203 height 42
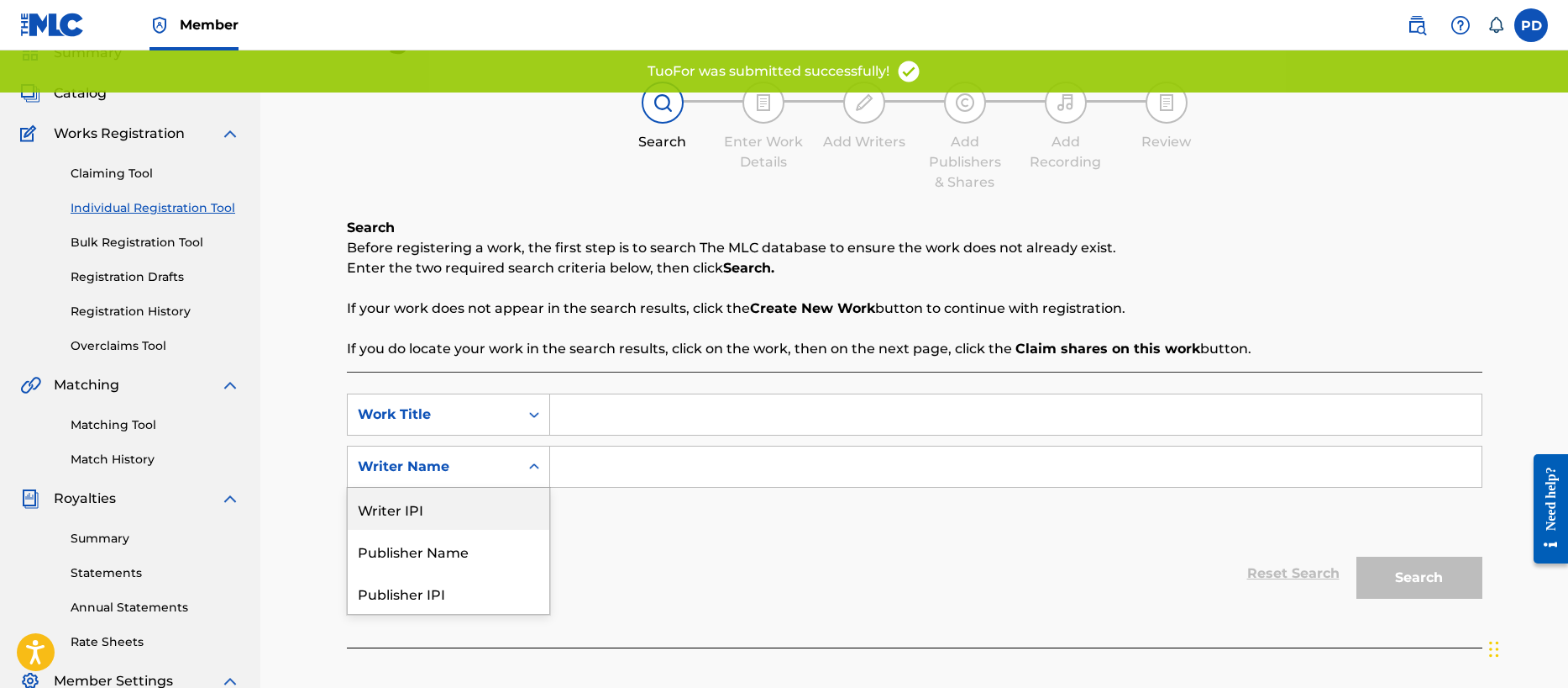
scroll to position [84, 0]
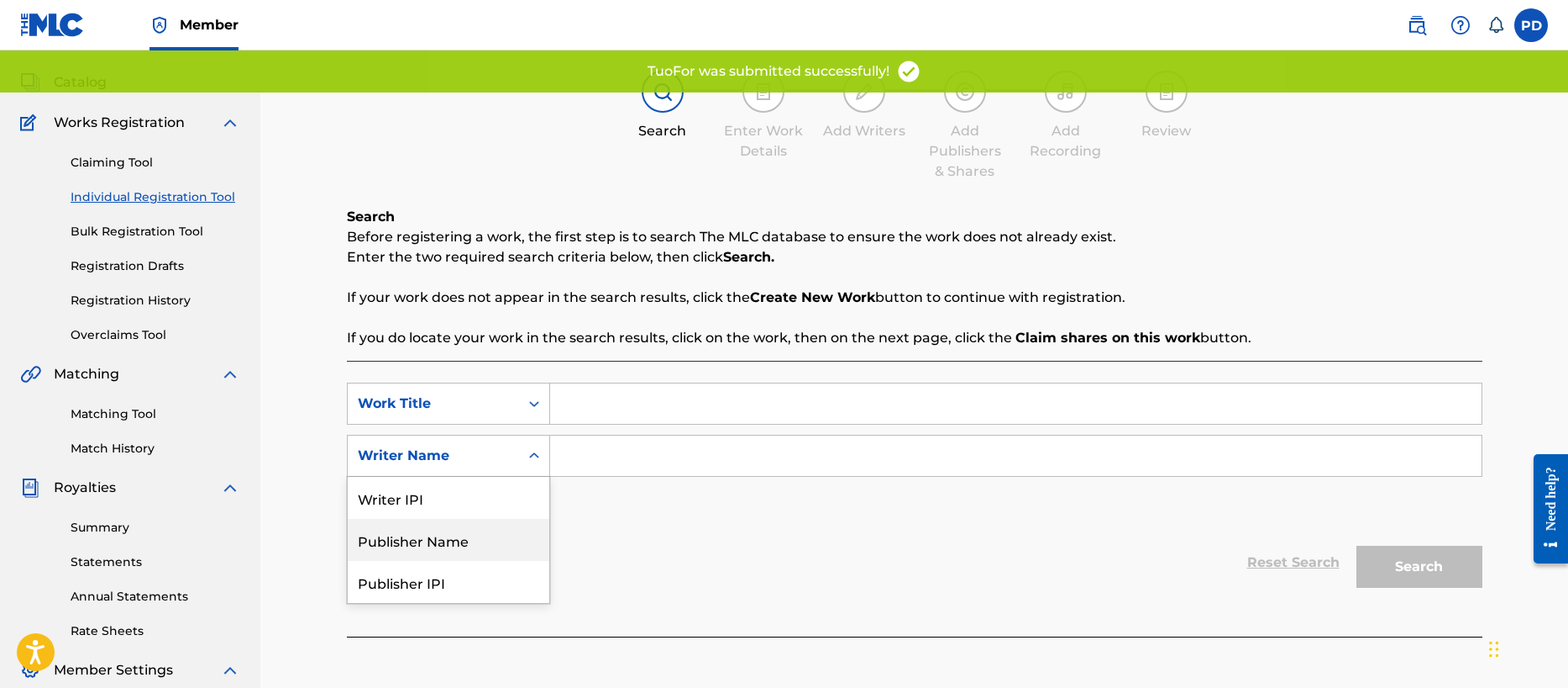
drag, startPoint x: 425, startPoint y: 540, endPoint x: 464, endPoint y: 527, distance: 41.1
click at [431, 539] on div "Publisher Name" at bounding box center [448, 539] width 201 height 42
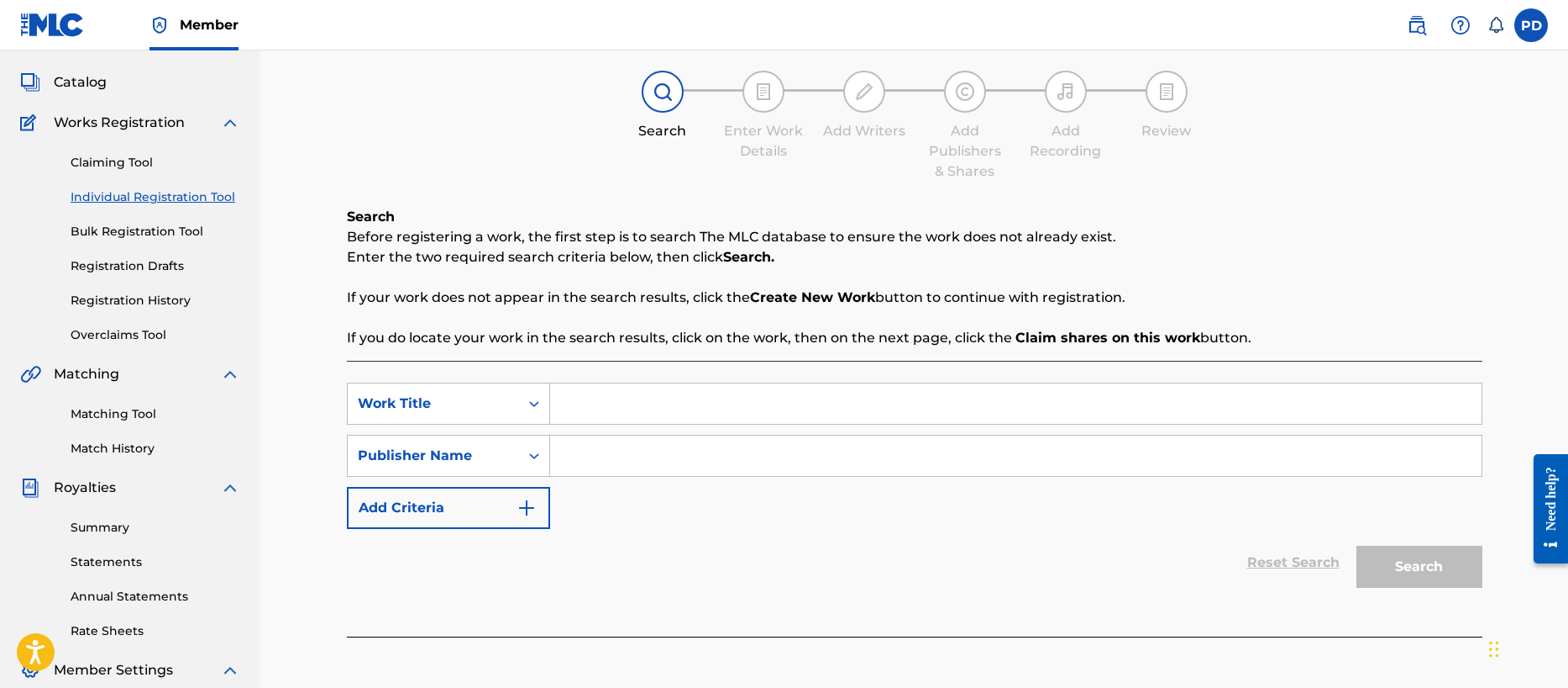
click at [626, 456] on input "Search Form" at bounding box center [1016, 455] width 932 height 40
type input "M"
type input "Noise Nutrition"
click at [573, 398] on input "Search Form" at bounding box center [1016, 403] width 932 height 40
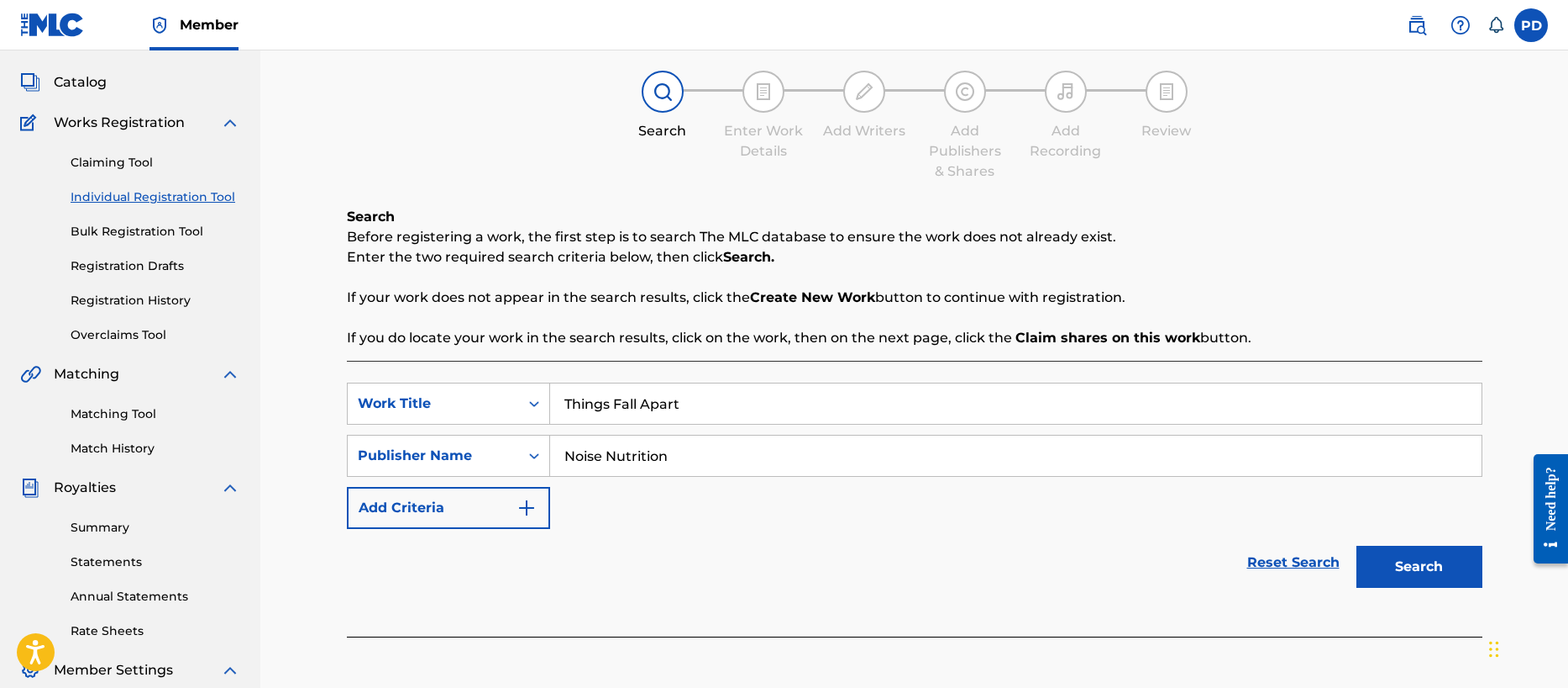
type input "Things Fall Apart"
click at [1407, 565] on button "Search" at bounding box center [1420, 566] width 126 height 42
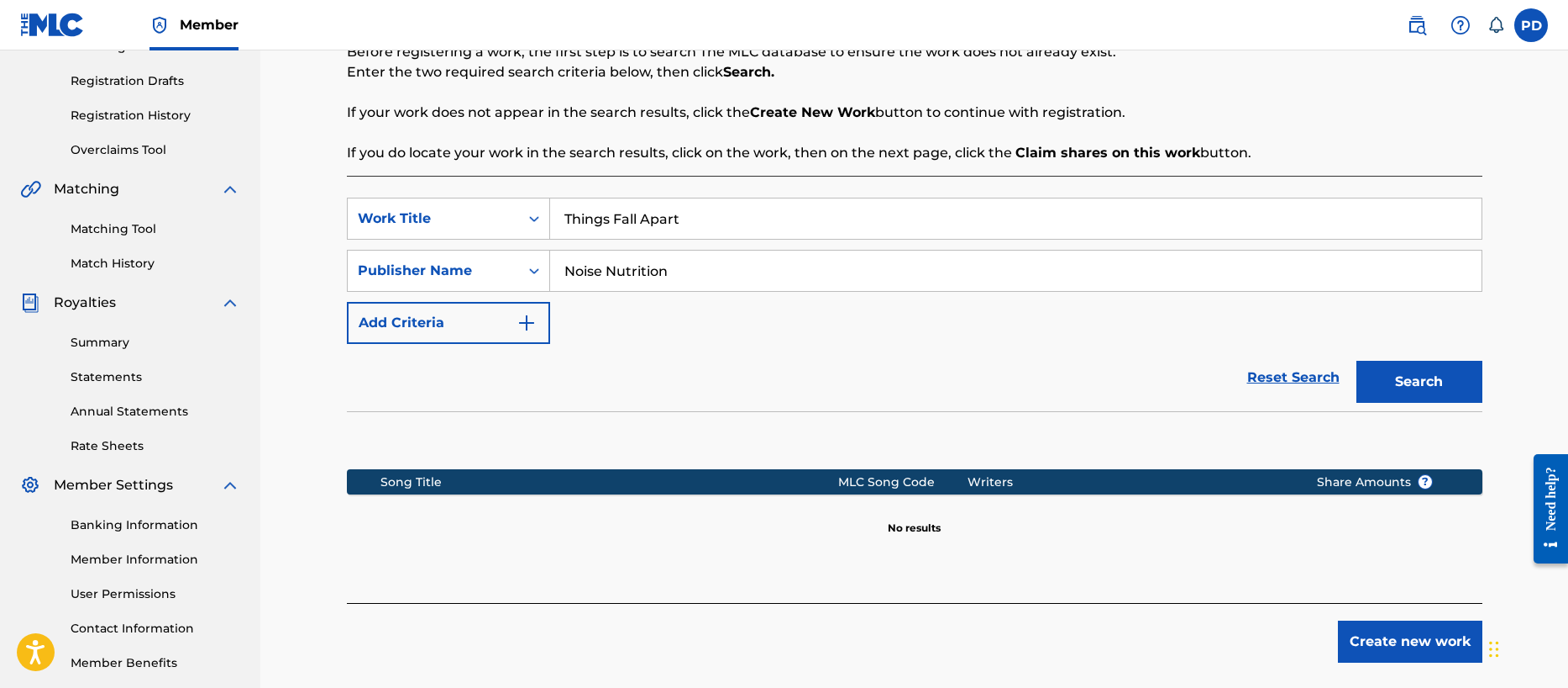
scroll to position [355, 0]
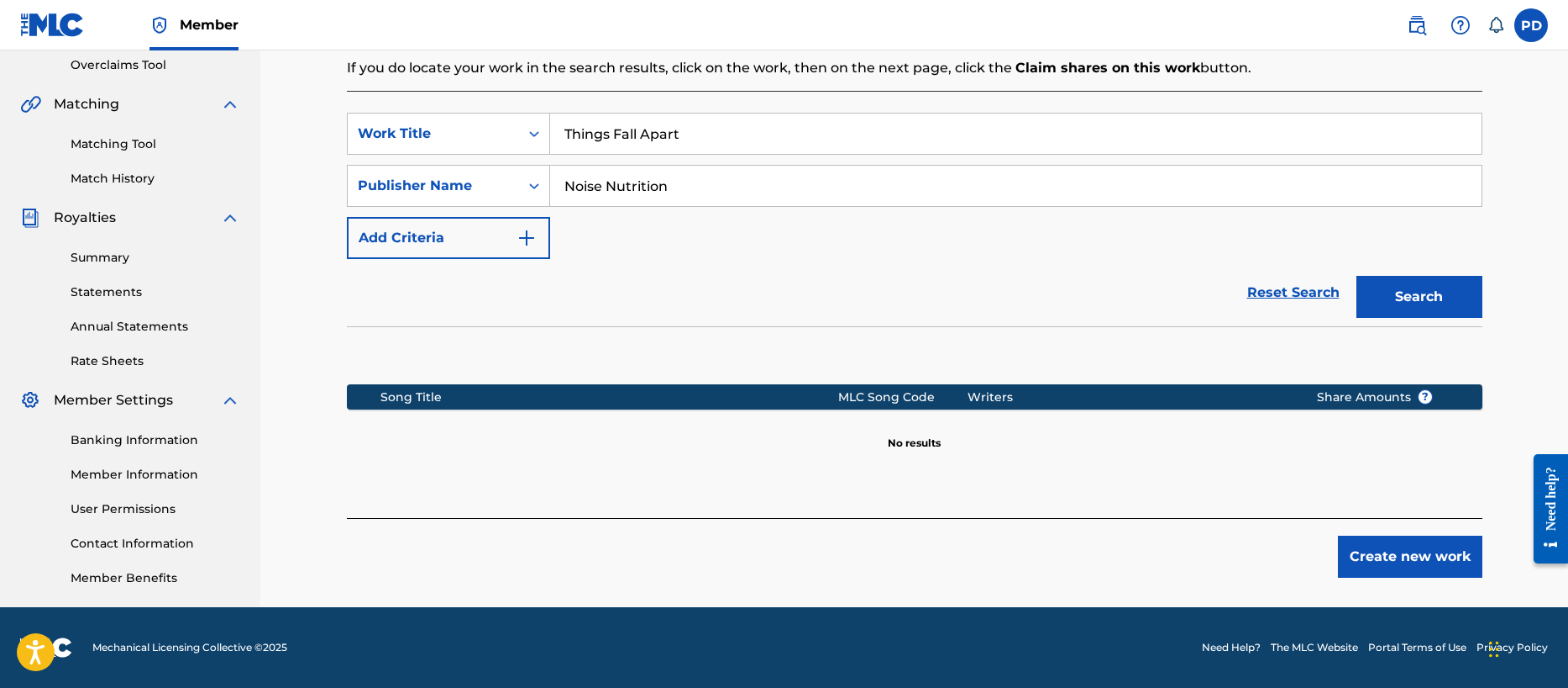
click at [1403, 558] on button "Create new work" at bounding box center [1410, 556] width 145 height 42
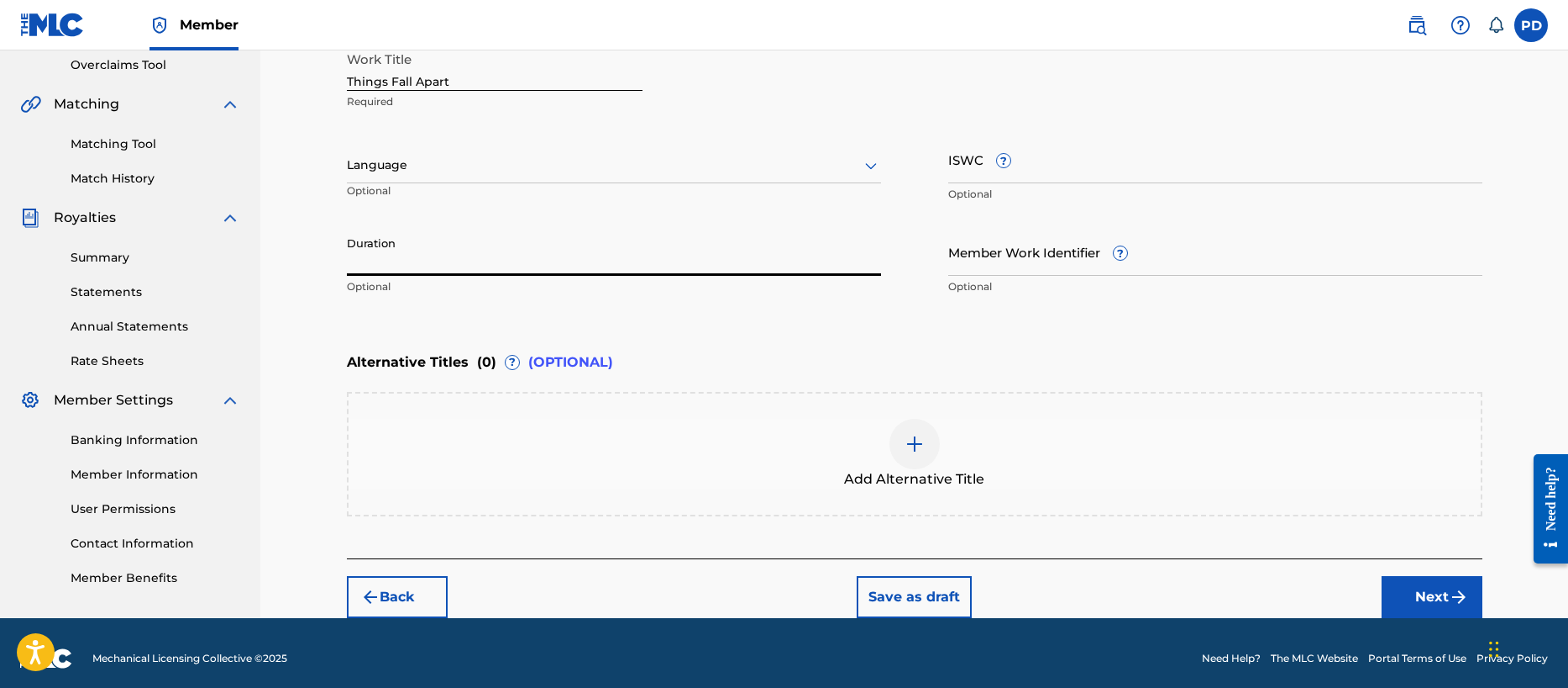
click at [406, 262] on input "Duration" at bounding box center [614, 252] width 534 height 48
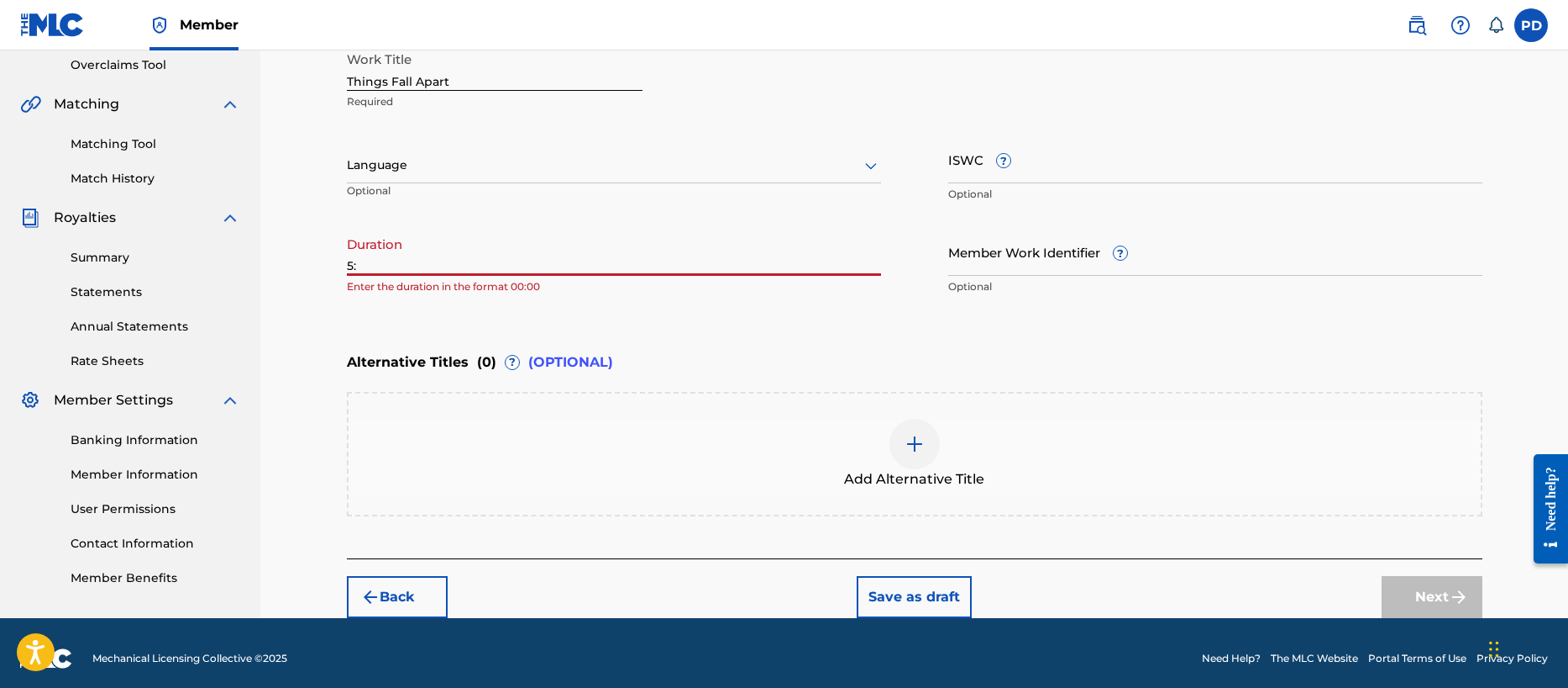
type input "5"
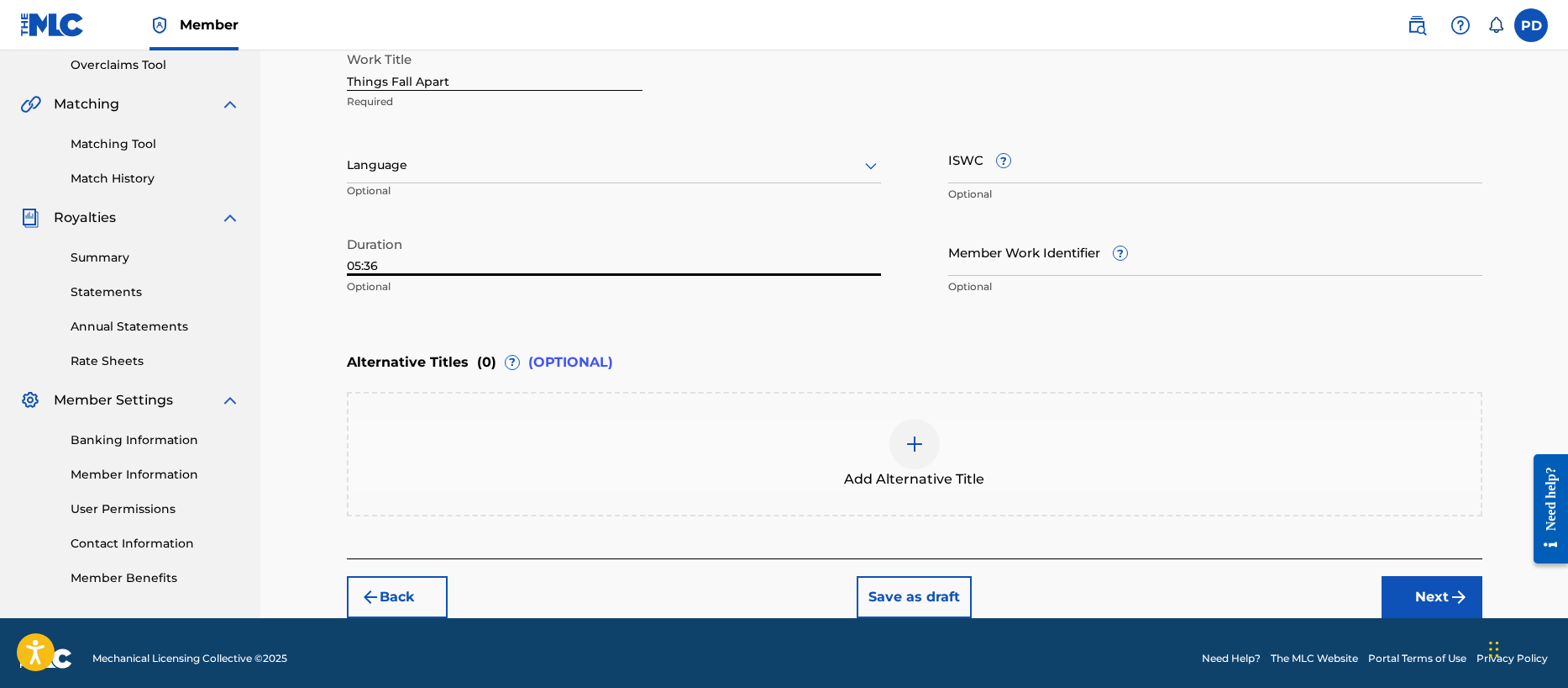
type input "05:36"
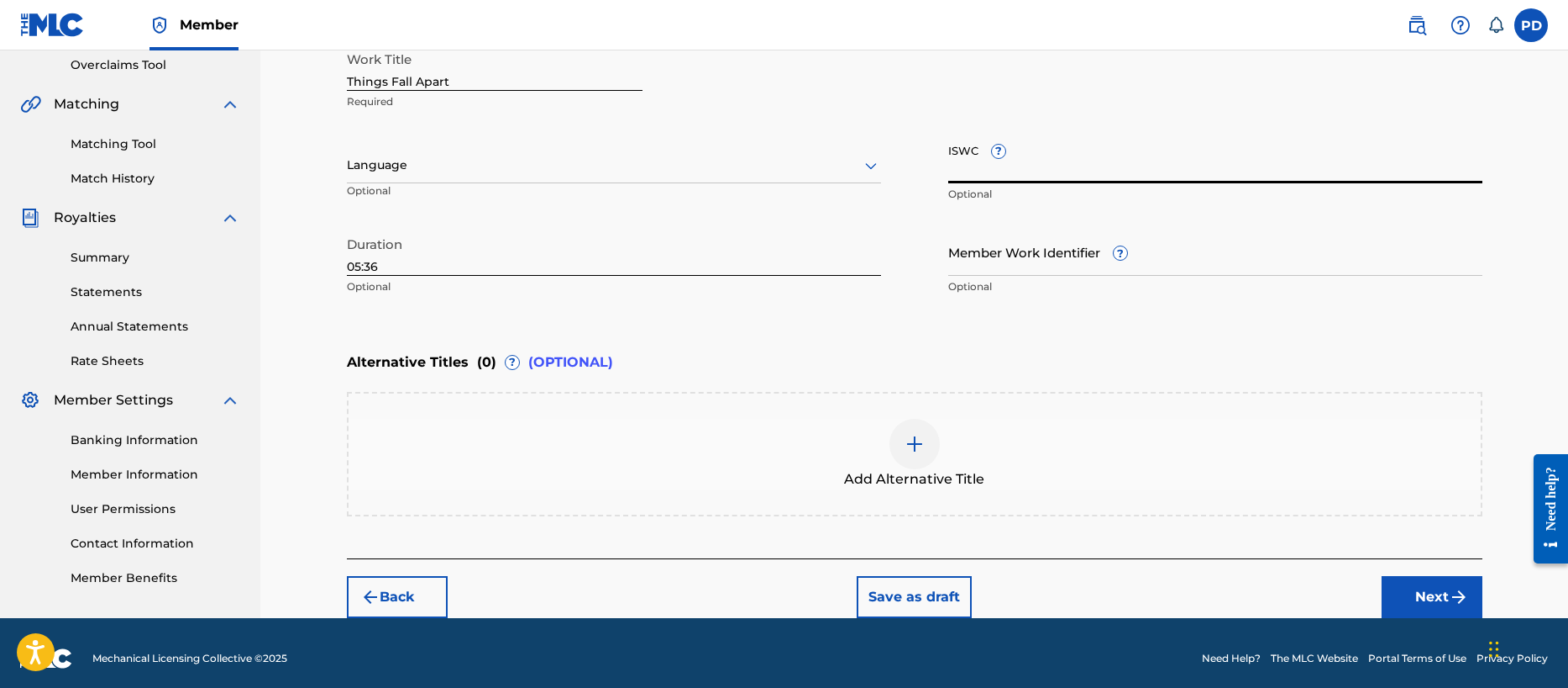
click at [1047, 175] on input "ISWC ?" at bounding box center [1215, 160] width 534 height 48
paste input "T-334.289.666-2"
type input "T-334.289.666-2"
click at [1418, 607] on button "Next" at bounding box center [1432, 596] width 101 height 42
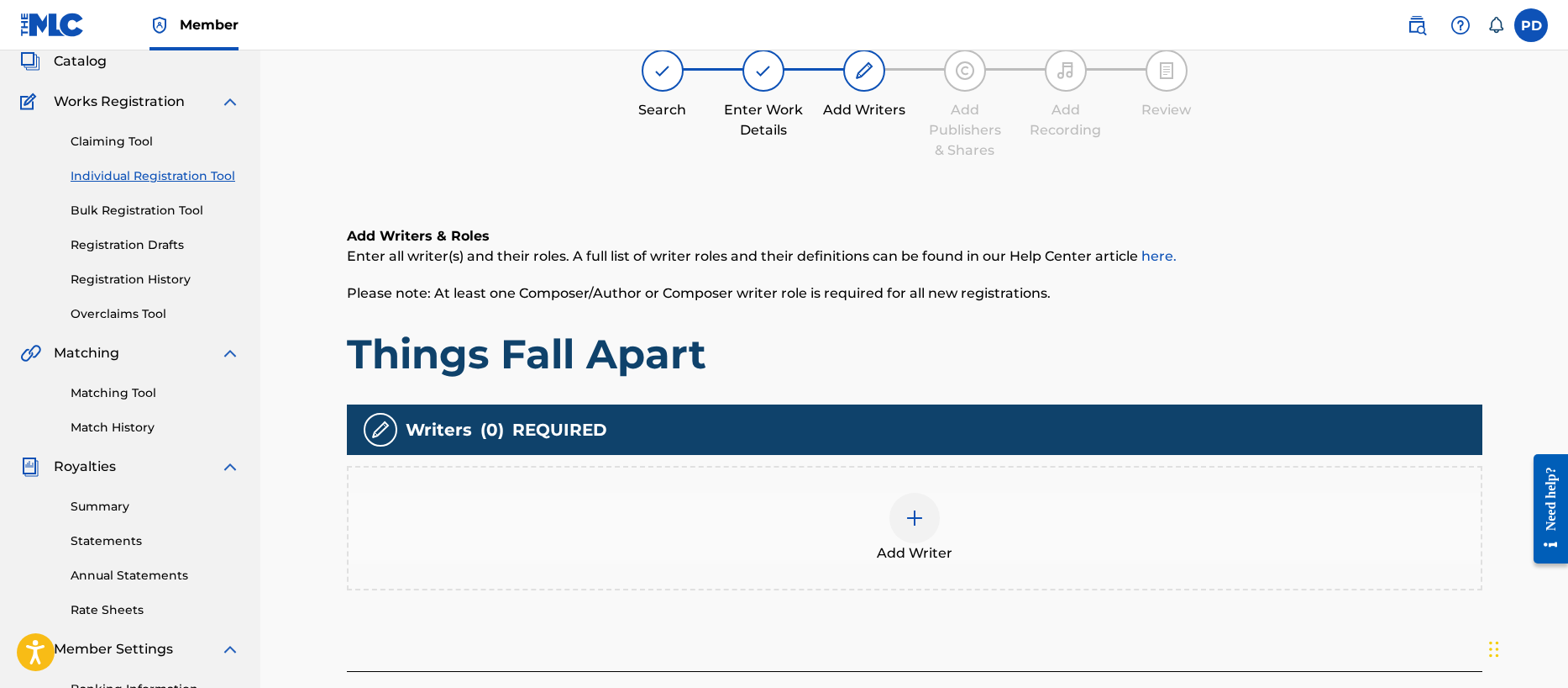
scroll to position [75, 0]
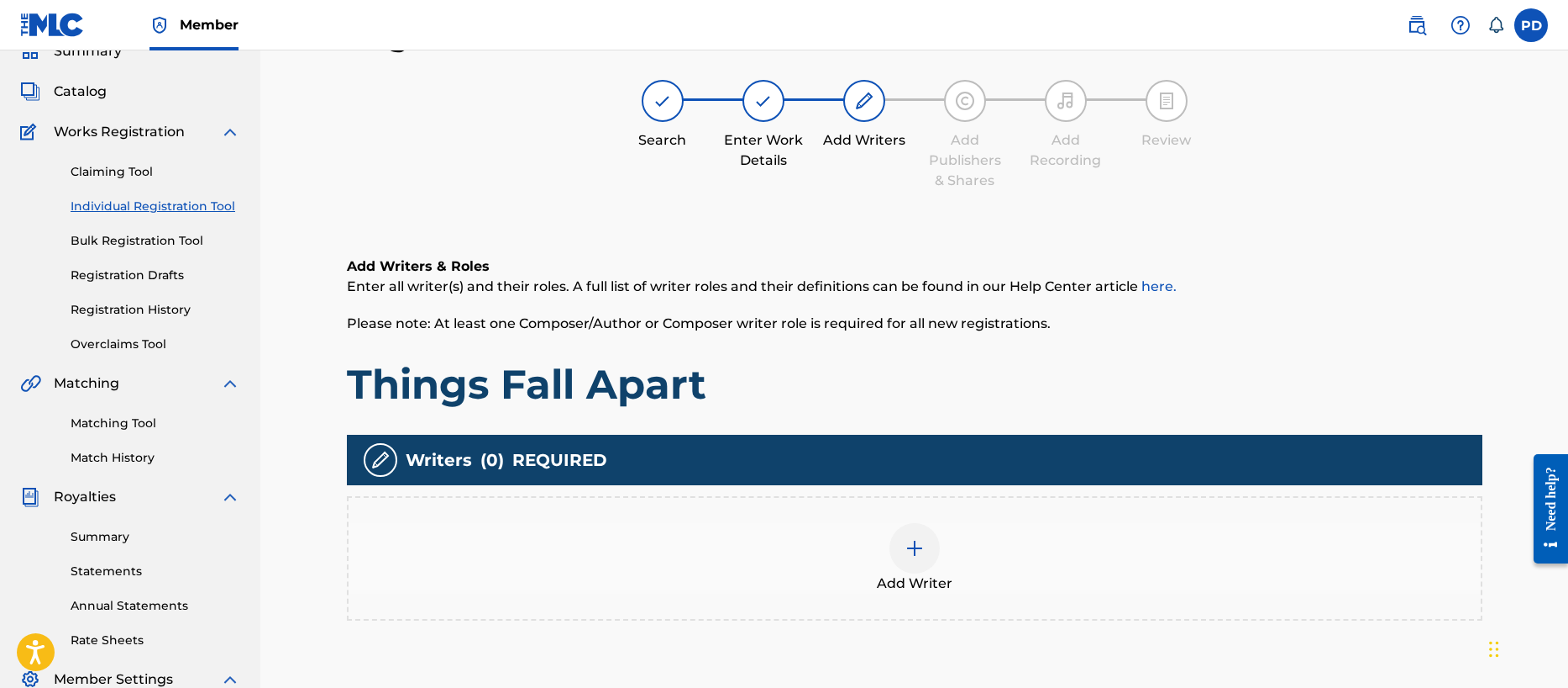
click at [906, 544] on img at bounding box center [915, 548] width 20 height 20
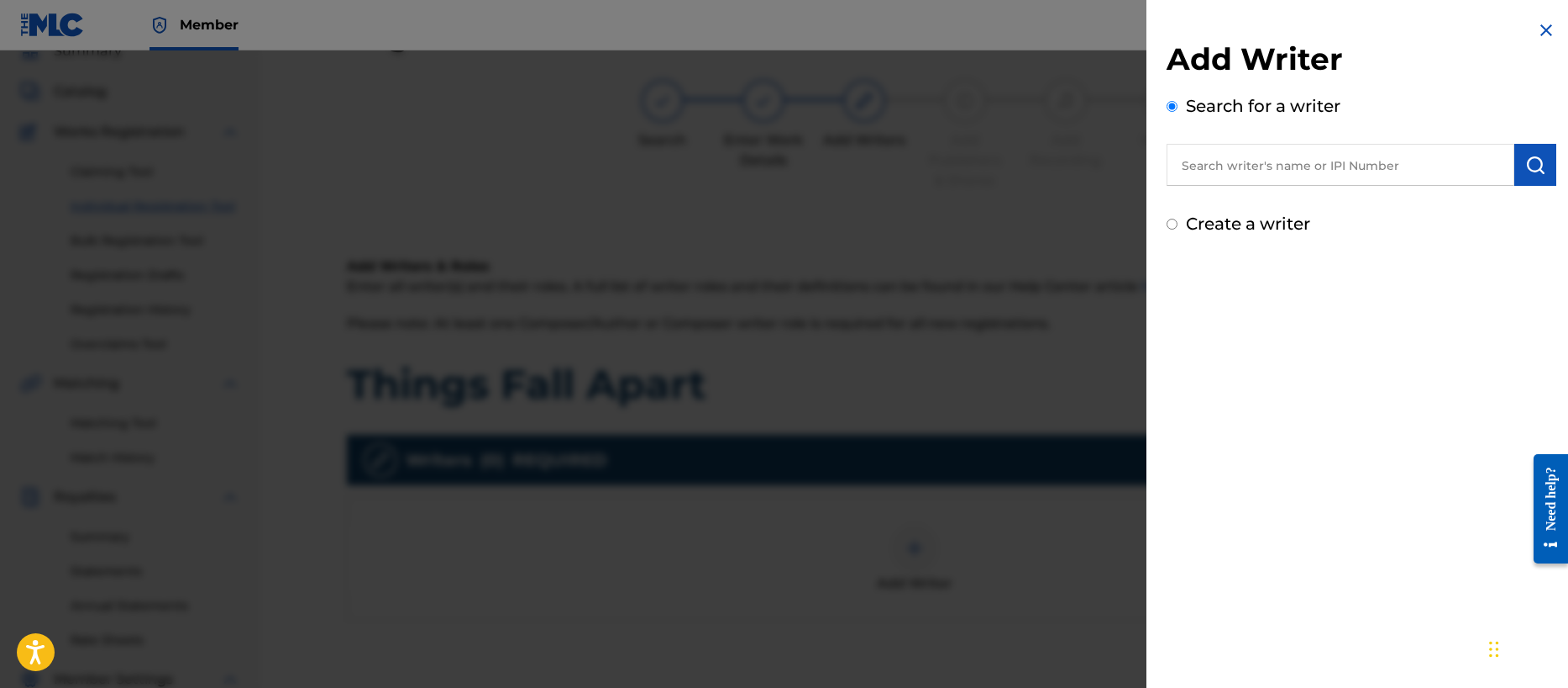
click at [1174, 224] on input "Create a writer" at bounding box center [1172, 224] width 11 height 11
radio input "false"
radio input "true"
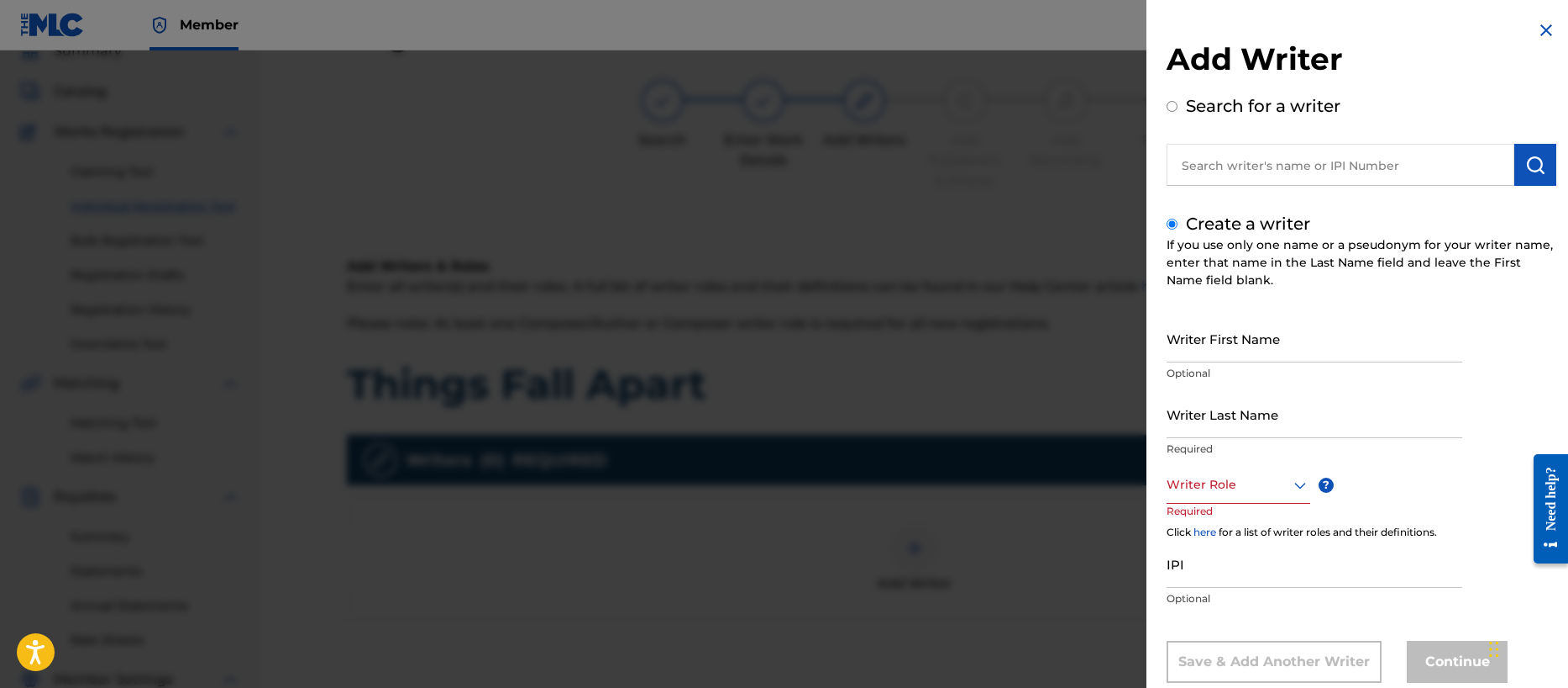
click at [1203, 352] on input "Writer First Name" at bounding box center [1314, 339] width 296 height 48
type input "[PERSON_NAME]"
click at [1218, 490] on div "Writer Role" at bounding box center [1238, 485] width 144 height 38
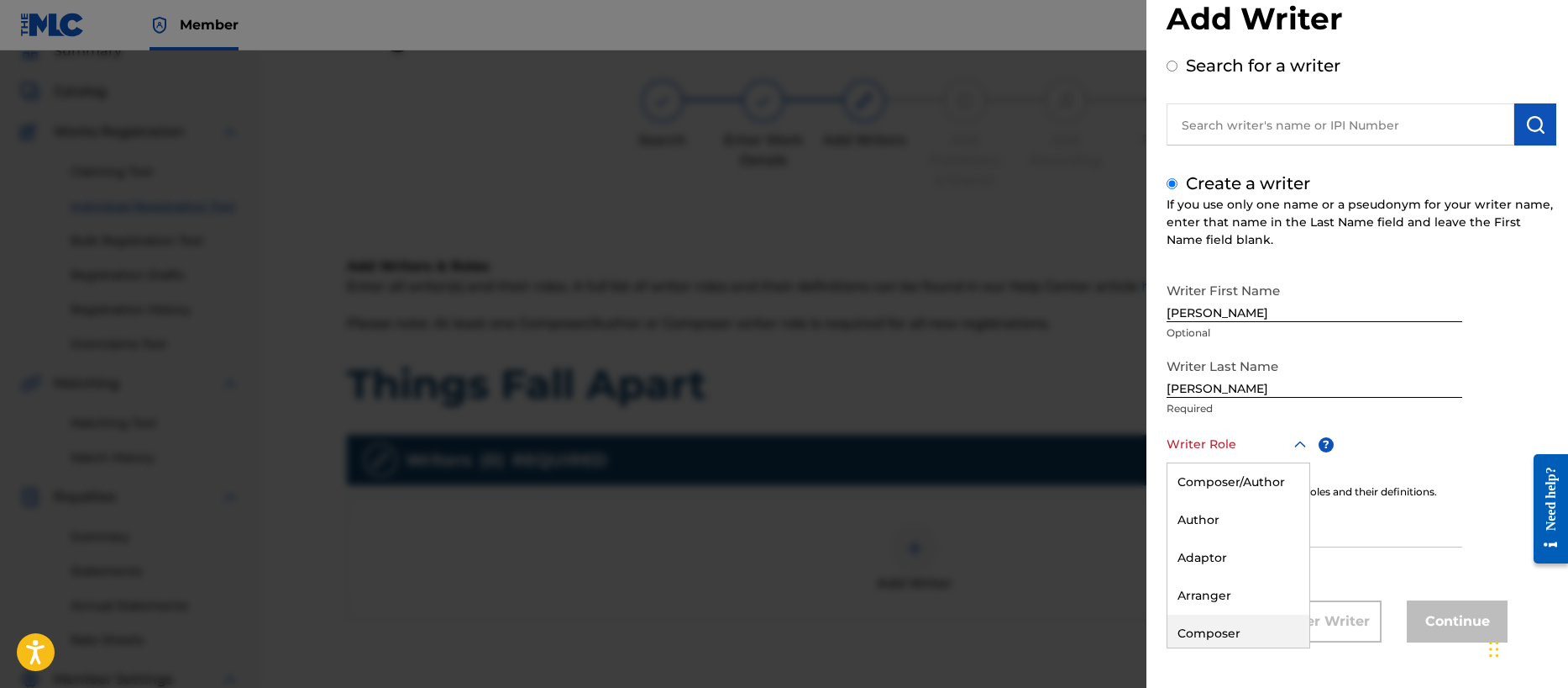
click at [1222, 639] on div "Composer" at bounding box center [1238, 633] width 142 height 38
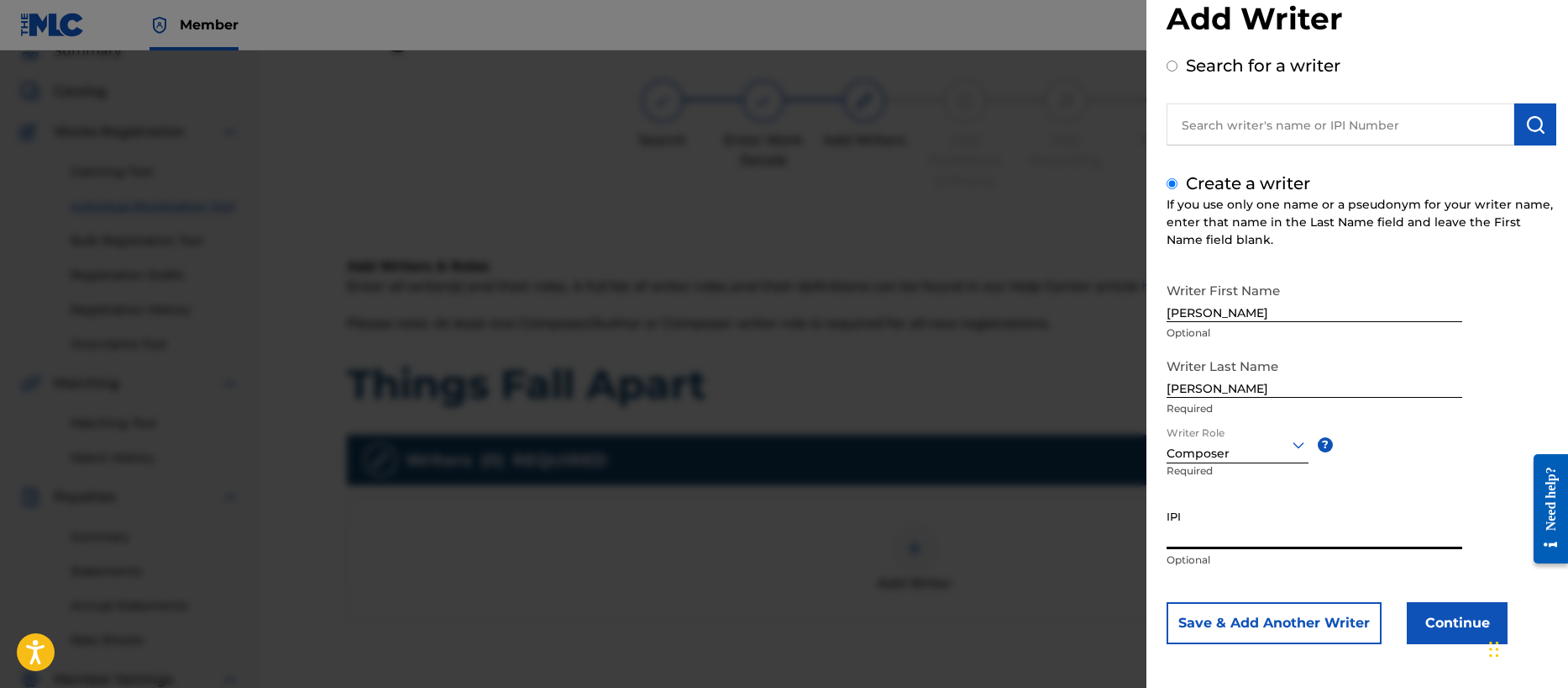
click at [1202, 534] on input "IPI" at bounding box center [1314, 526] width 296 height 48
paste input "00356540654"
type input "00356540654"
click at [1285, 631] on button "Save & Add Another Writer" at bounding box center [1274, 622] width 215 height 42
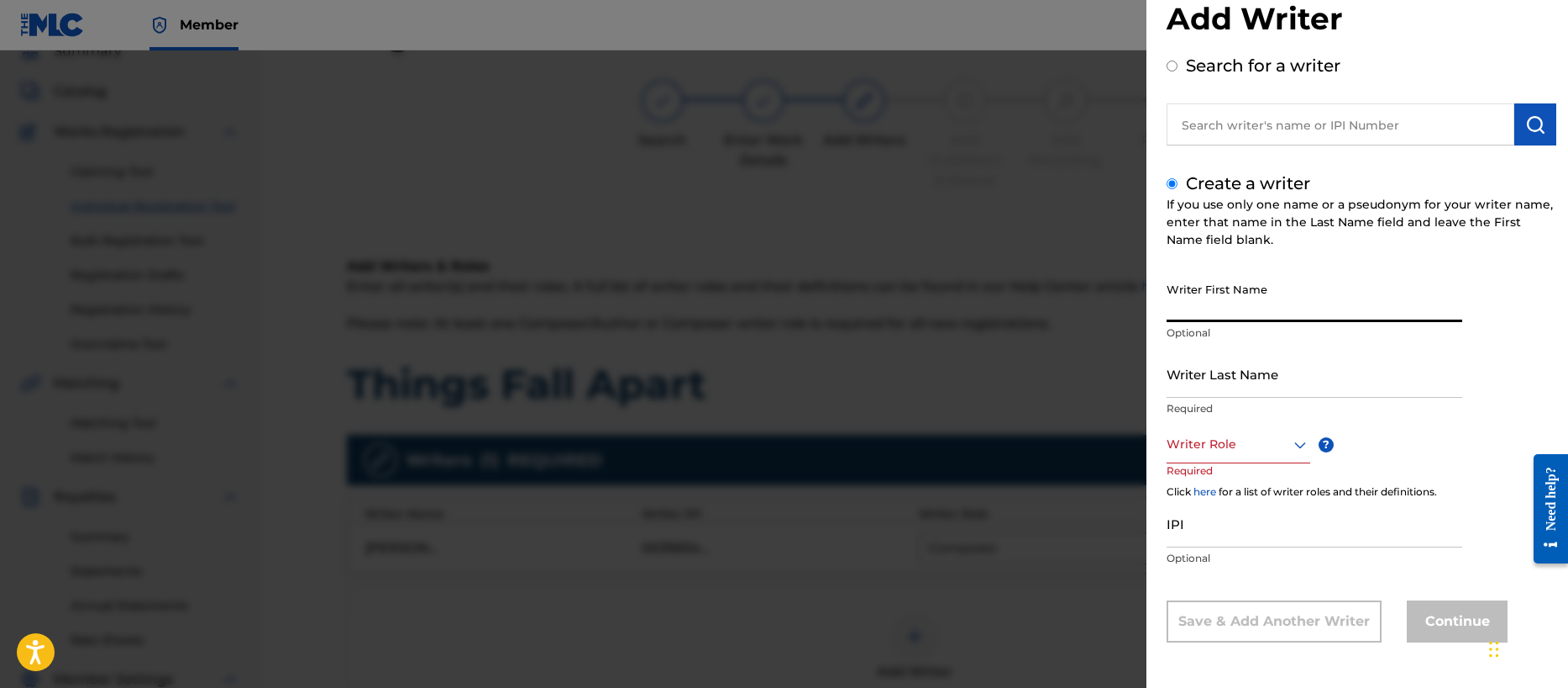
click at [1199, 294] on input "Writer First Name" at bounding box center [1314, 298] width 296 height 48
type input "[PERSON_NAME]"
click at [1223, 531] on input "IPI" at bounding box center [1314, 524] width 296 height 48
paste input "00196887985"
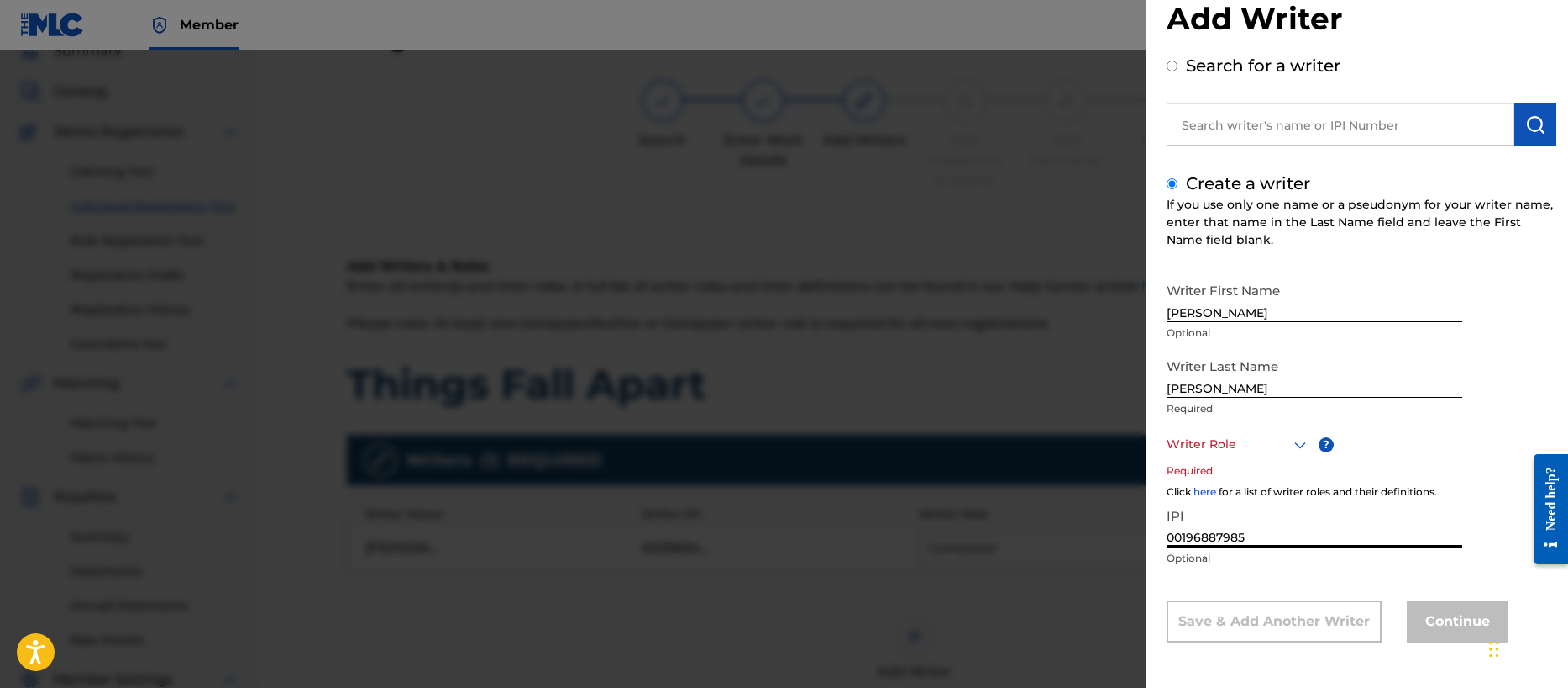
type input "00196887985"
click at [1195, 452] on div at bounding box center [1238, 444] width 144 height 21
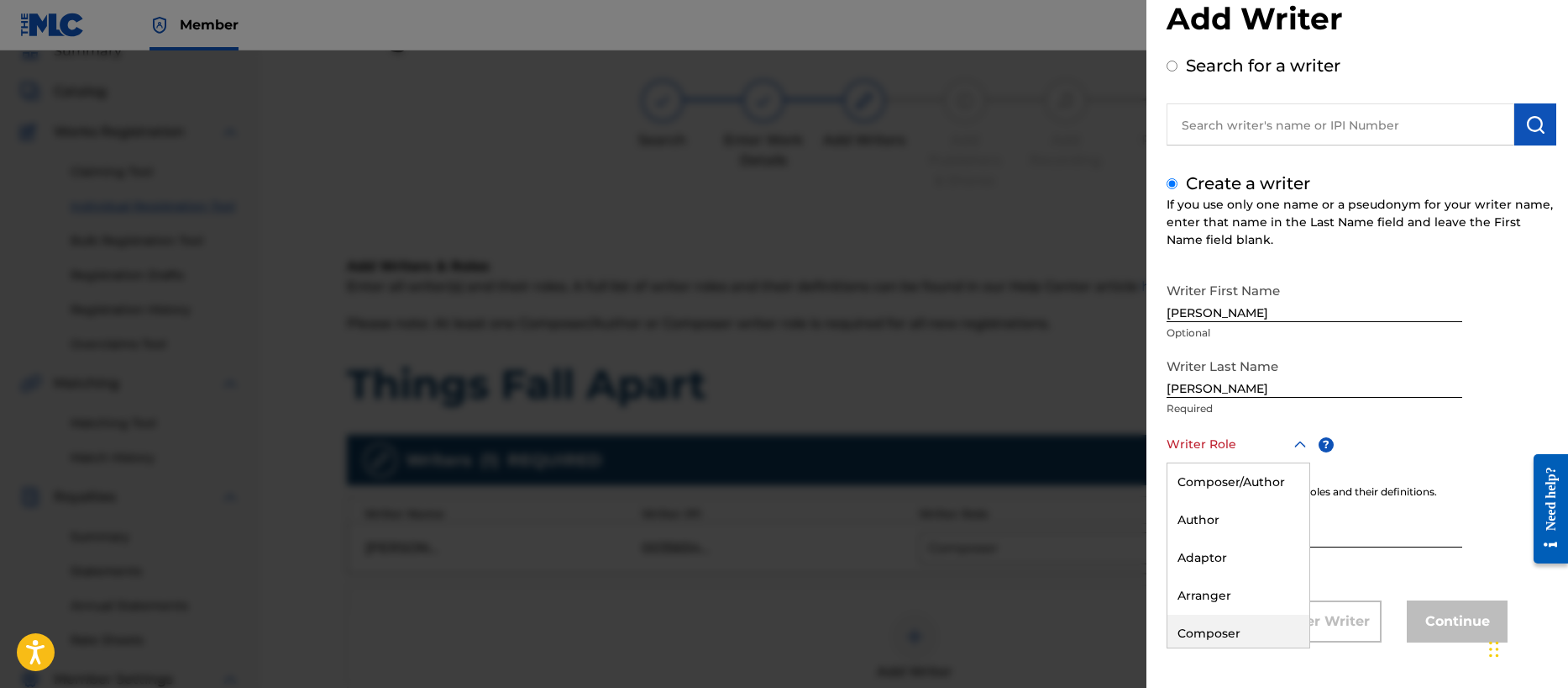
click at [1206, 630] on div "Composer" at bounding box center [1238, 633] width 142 height 38
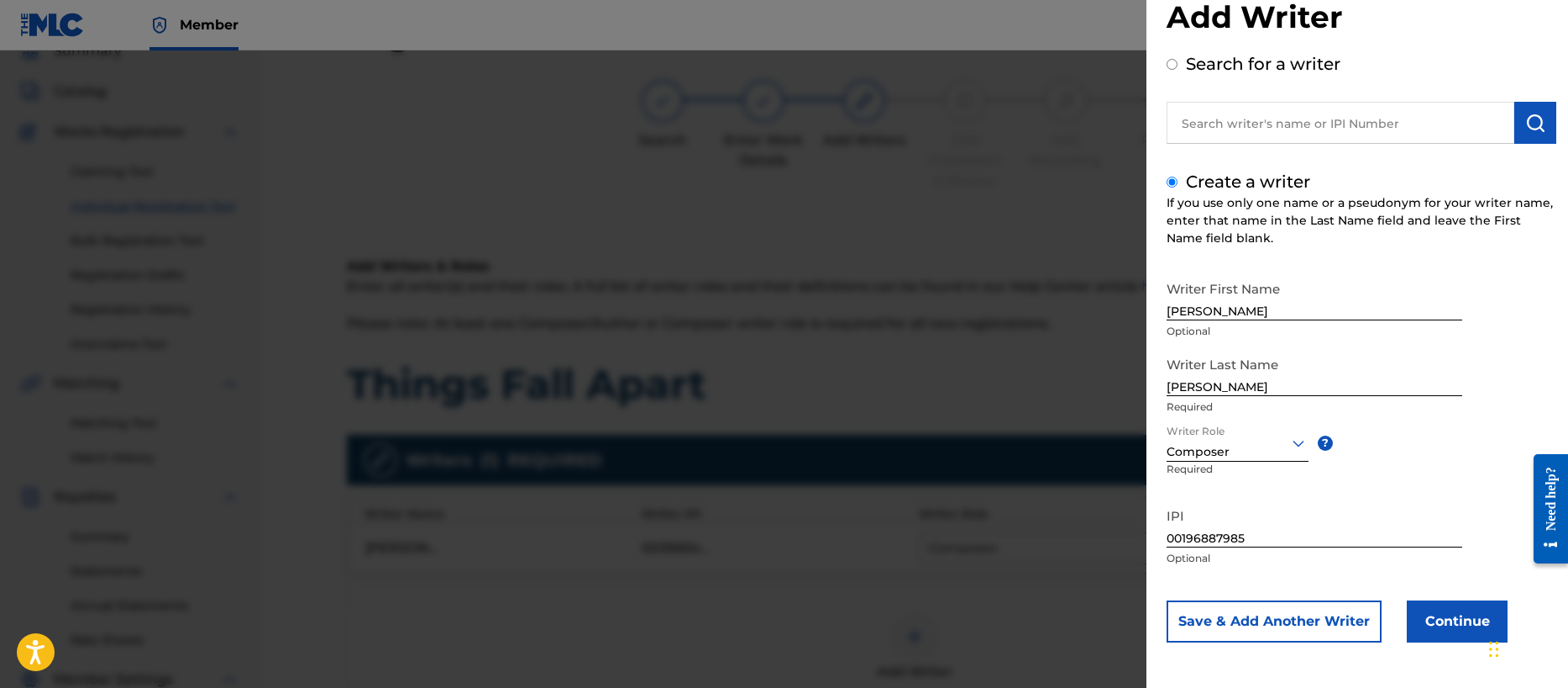
click at [1274, 622] on button "Save & Add Another Writer" at bounding box center [1274, 620] width 215 height 42
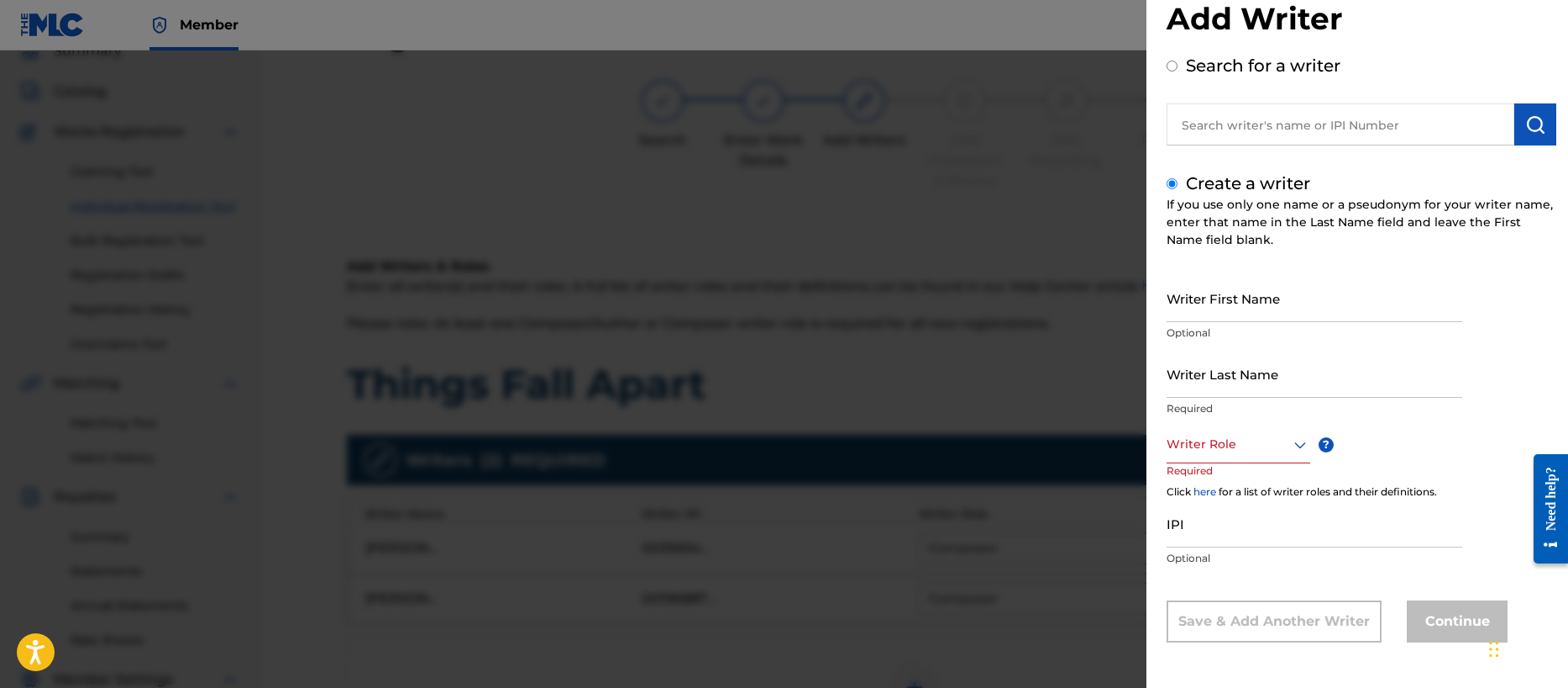
click at [1211, 300] on input "Writer First Name" at bounding box center [1314, 298] width 296 height 48
type input "[PERSON_NAME]"
click at [1199, 456] on div "Writer Role" at bounding box center [1238, 444] width 144 height 38
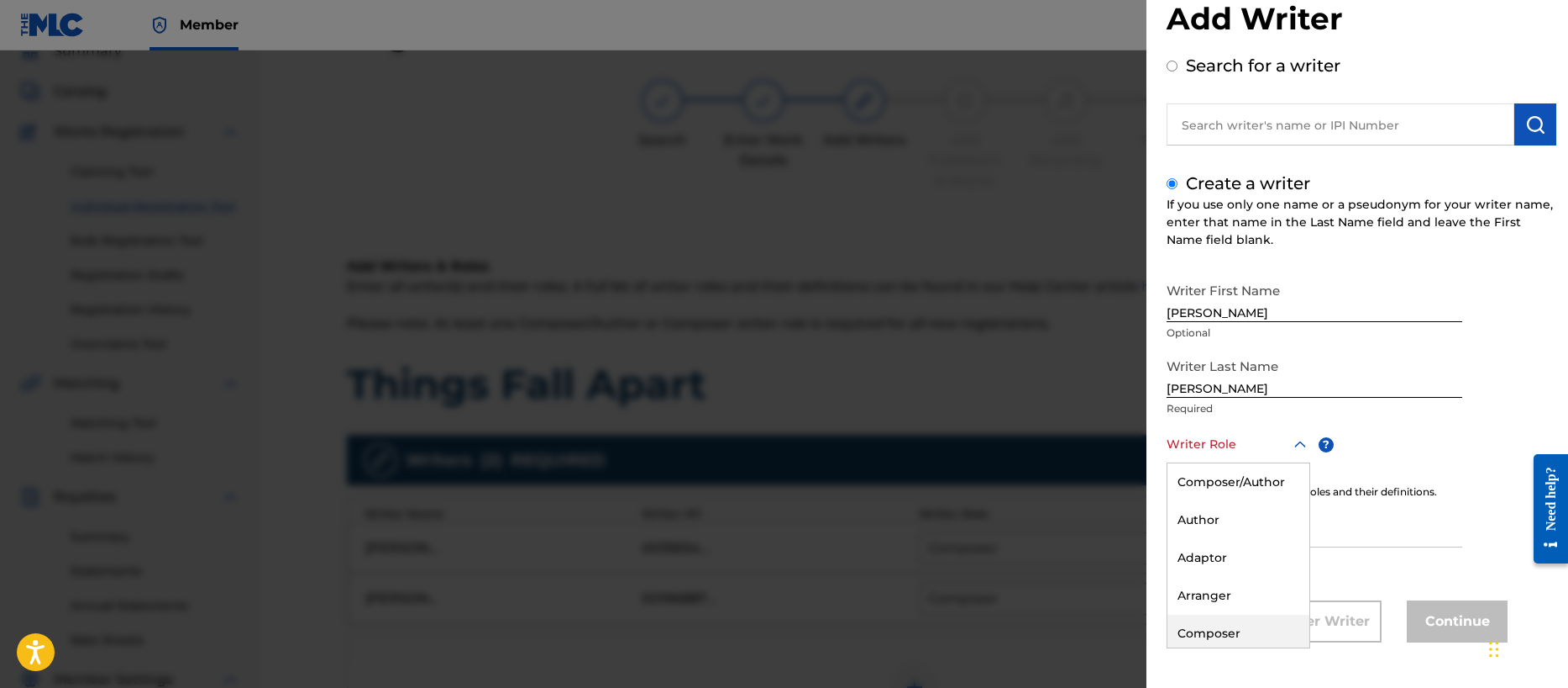
drag, startPoint x: 1217, startPoint y: 618, endPoint x: 1227, endPoint y: 575, distance: 44.1
click at [1217, 617] on div "Composer" at bounding box center [1238, 633] width 142 height 38
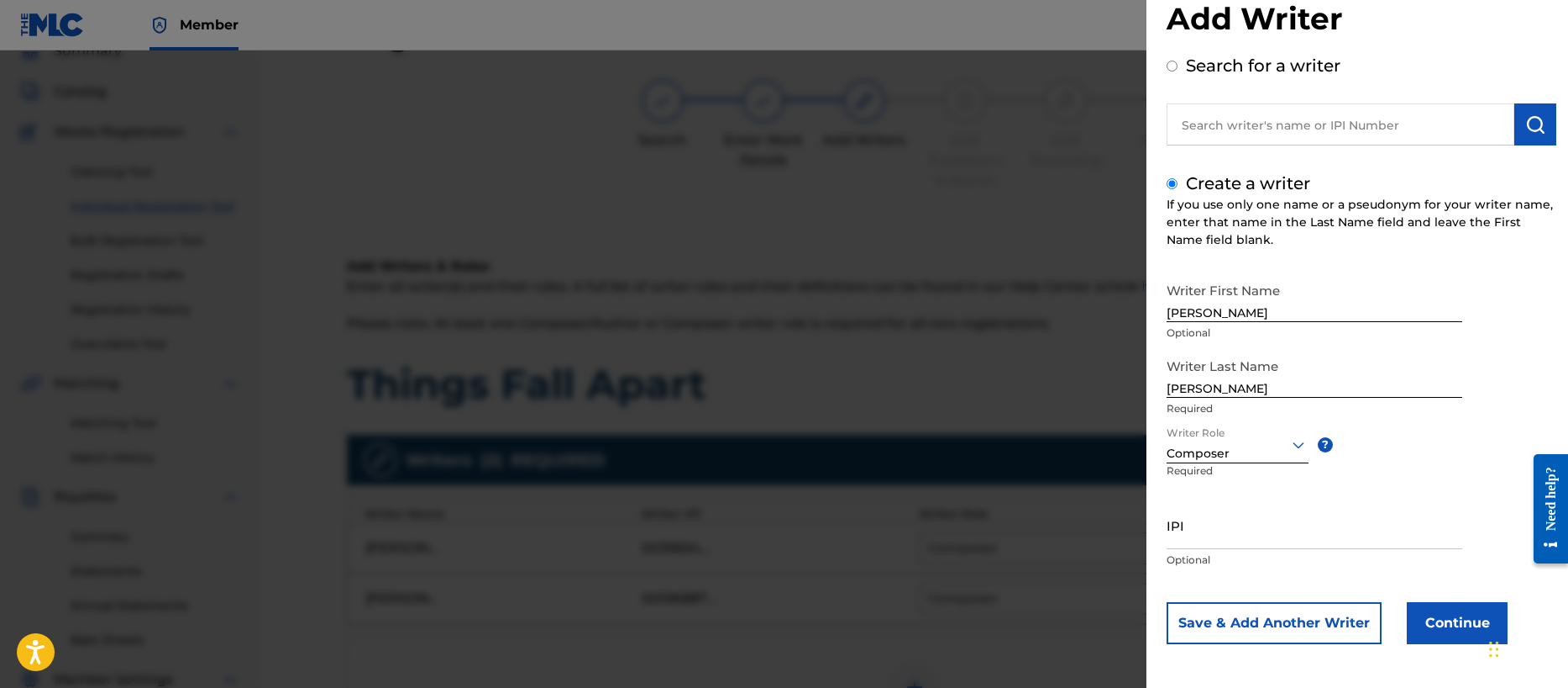
scroll to position [42, 0]
click at [1215, 534] on input "IPI" at bounding box center [1314, 524] width 296 height 48
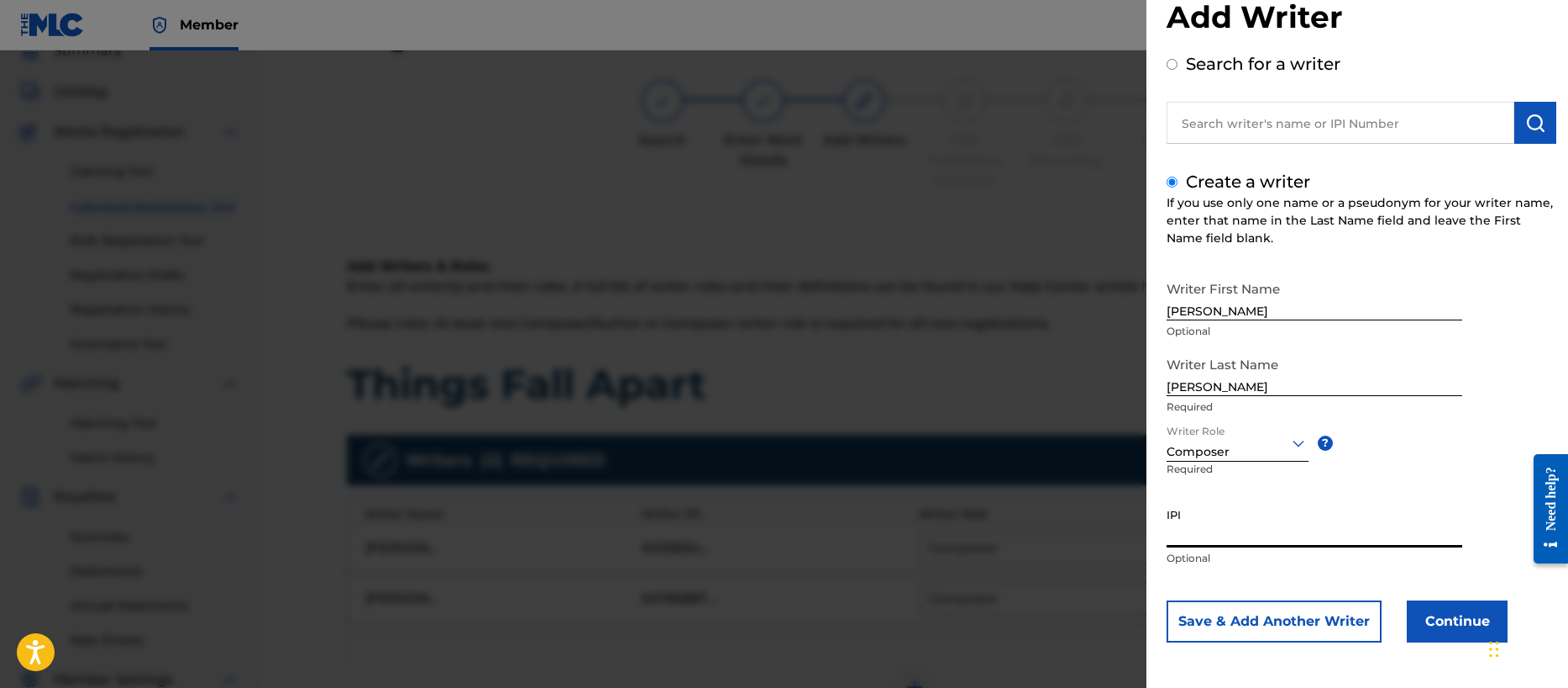
paste input "00356713255"
type input "00356713255"
click at [1236, 617] on button "Save & Add Another Writer" at bounding box center [1274, 620] width 215 height 42
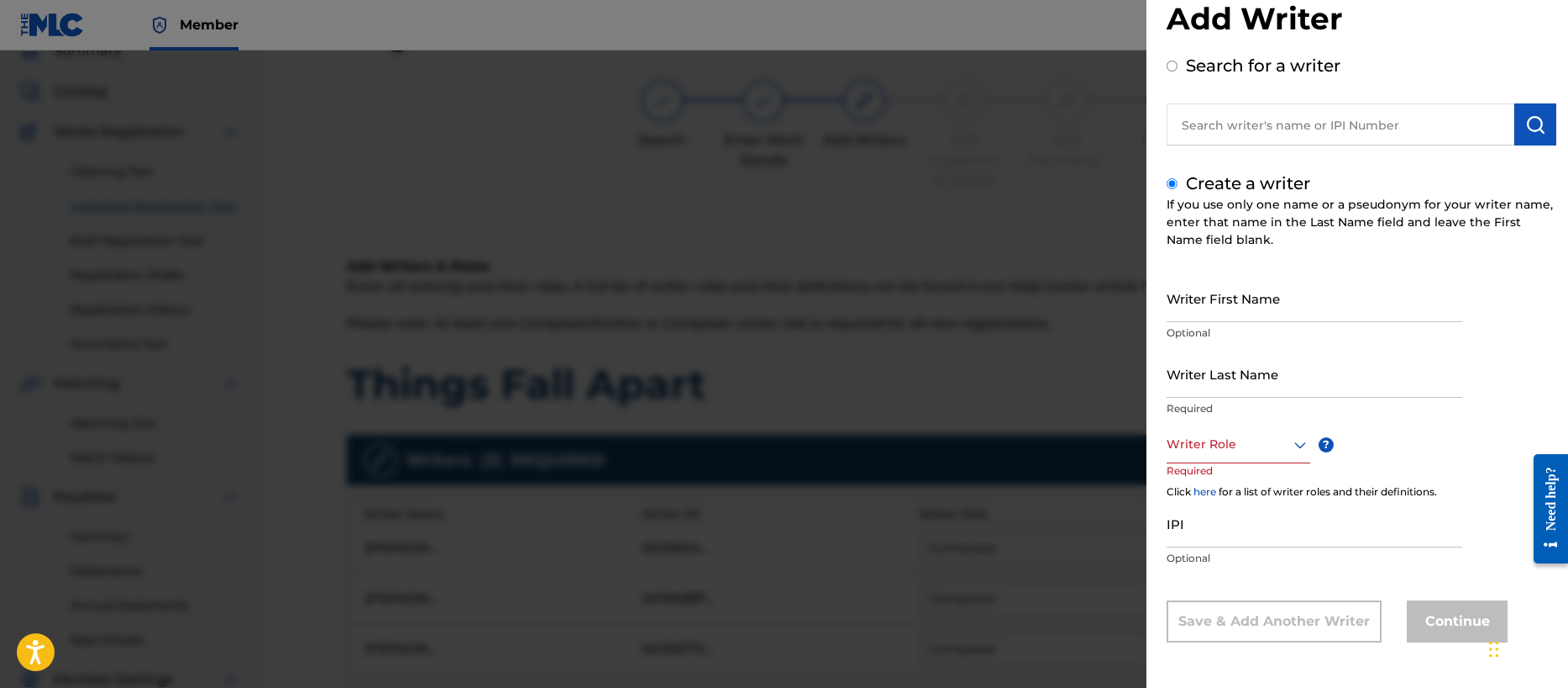
scroll to position [40, 0]
click at [1197, 305] on input "Writer First Name" at bounding box center [1314, 298] width 296 height 48
type input "[PERSON_NAME] [PERSON_NAME]"
type input "[PERSON_NAME]"
click at [1216, 542] on input "IPI" at bounding box center [1314, 524] width 296 height 48
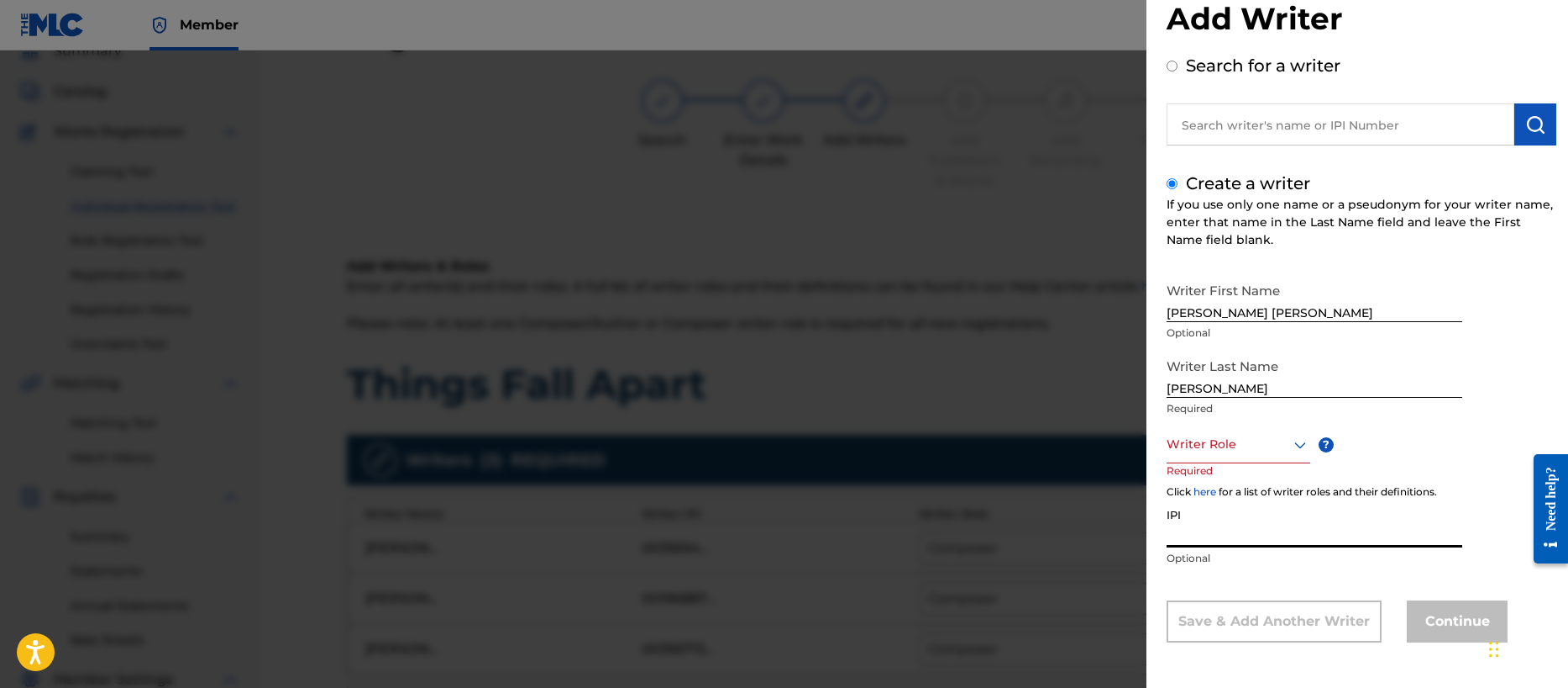
paste input "00401057708"
type input "00401057708"
drag, startPoint x: 1215, startPoint y: 448, endPoint x: 1212, endPoint y: 460, distance: 12.4
click at [1215, 448] on div at bounding box center [1238, 444] width 144 height 21
click at [1228, 634] on div "Composer" at bounding box center [1238, 633] width 142 height 38
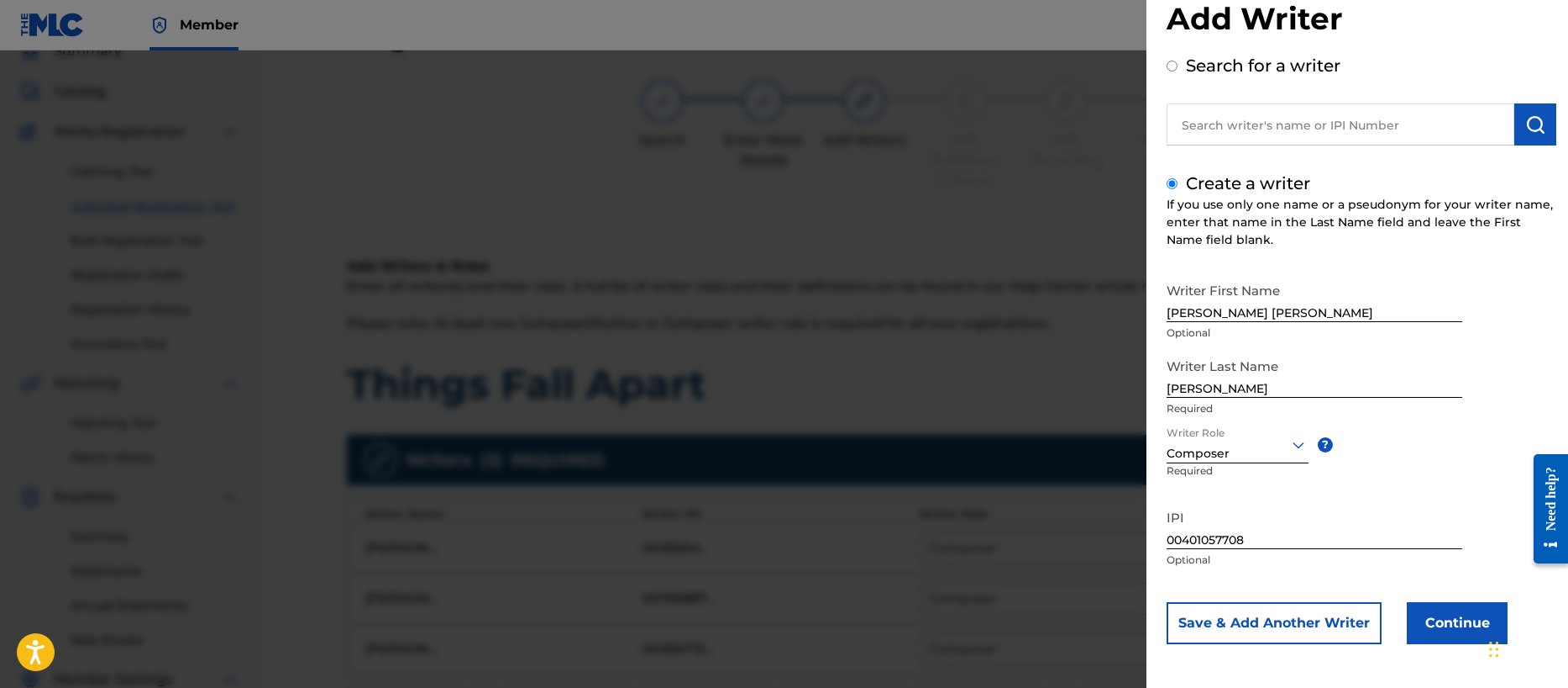
scroll to position [42, 0]
click at [1456, 617] on button "Continue" at bounding box center [1457, 620] width 101 height 42
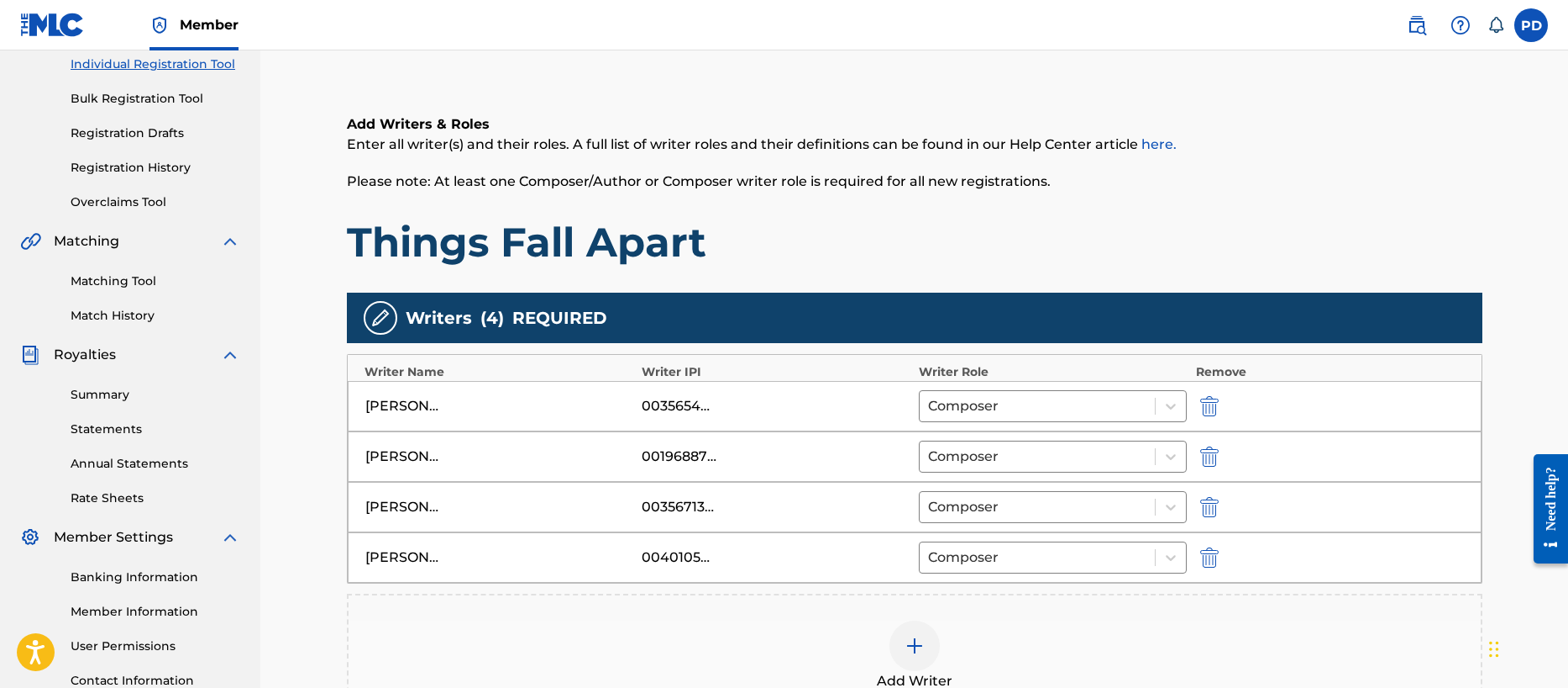
scroll to position [408, 0]
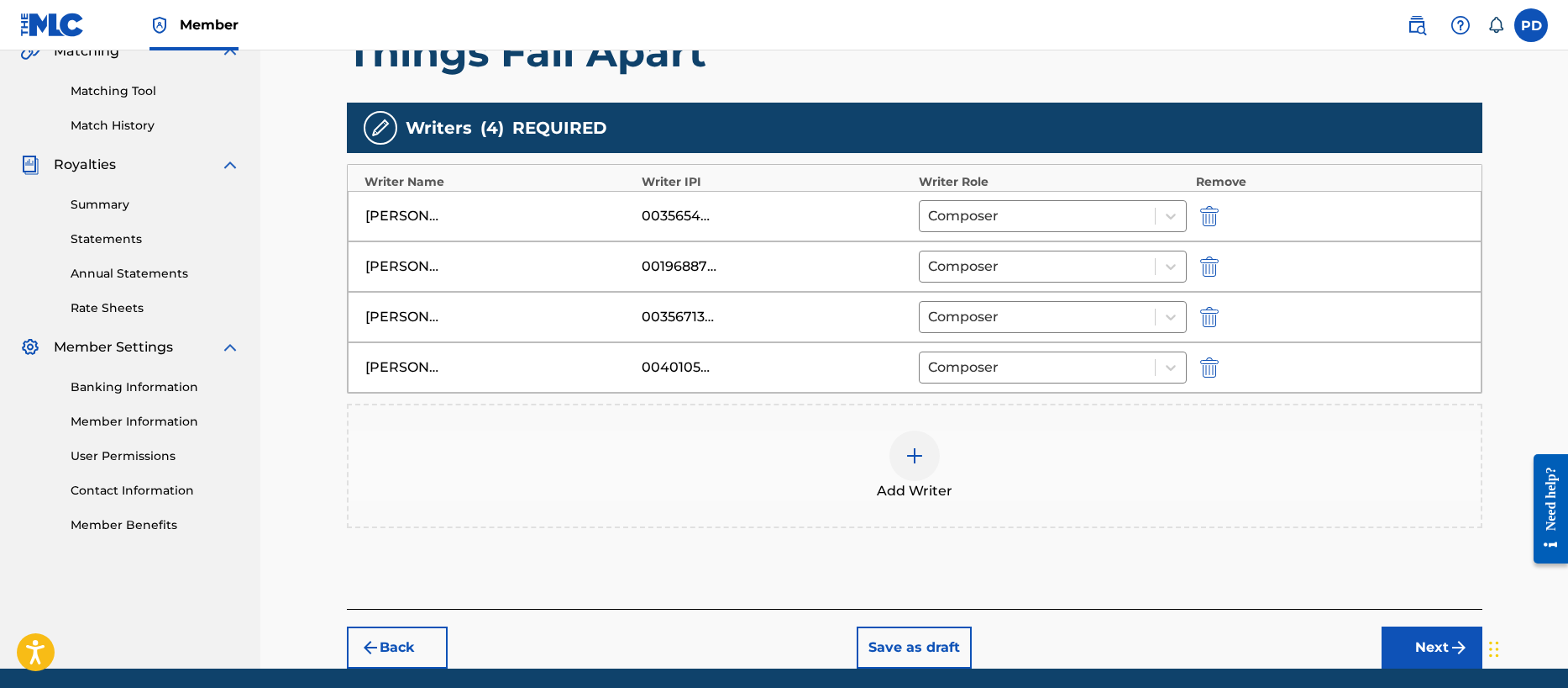
click at [1439, 645] on button "Next" at bounding box center [1432, 646] width 101 height 42
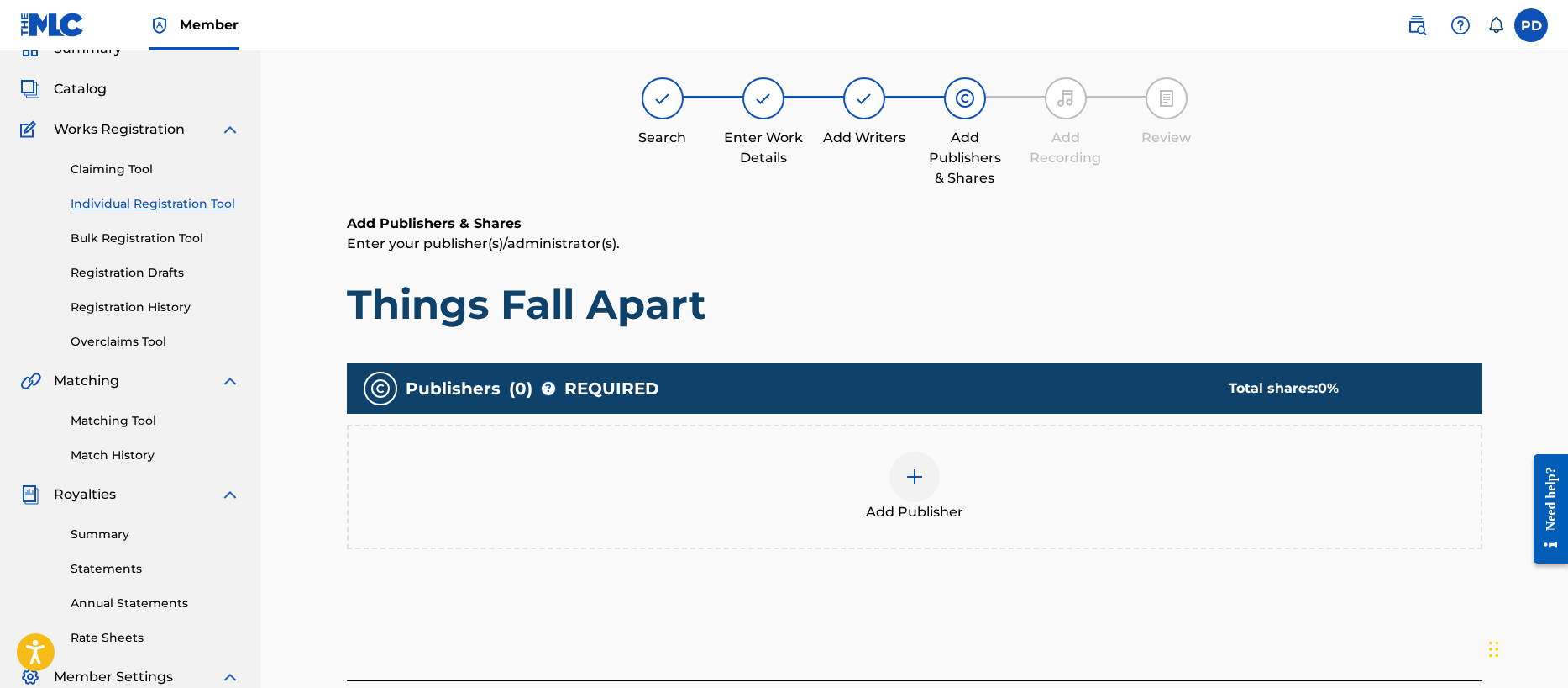
scroll to position [75, 0]
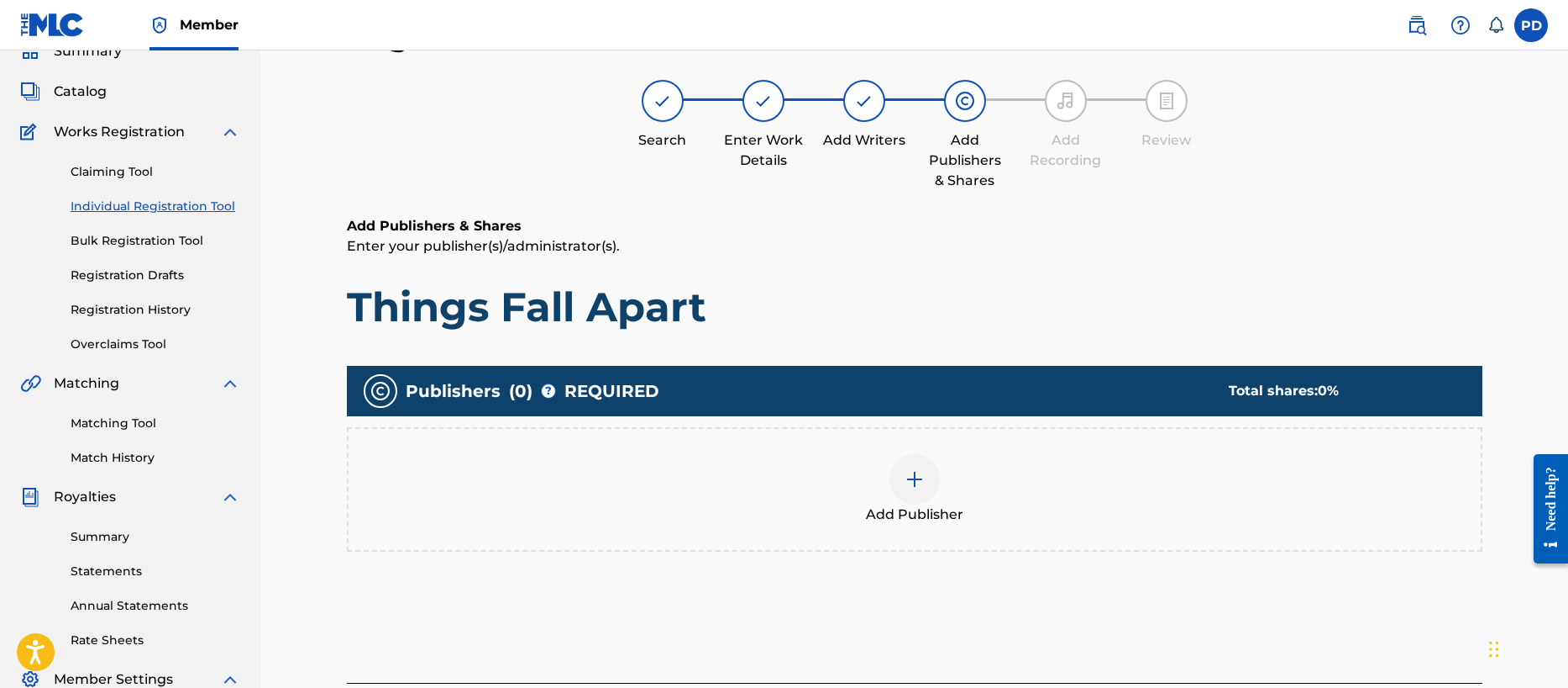
click at [927, 479] on div at bounding box center [915, 479] width 50 height 50
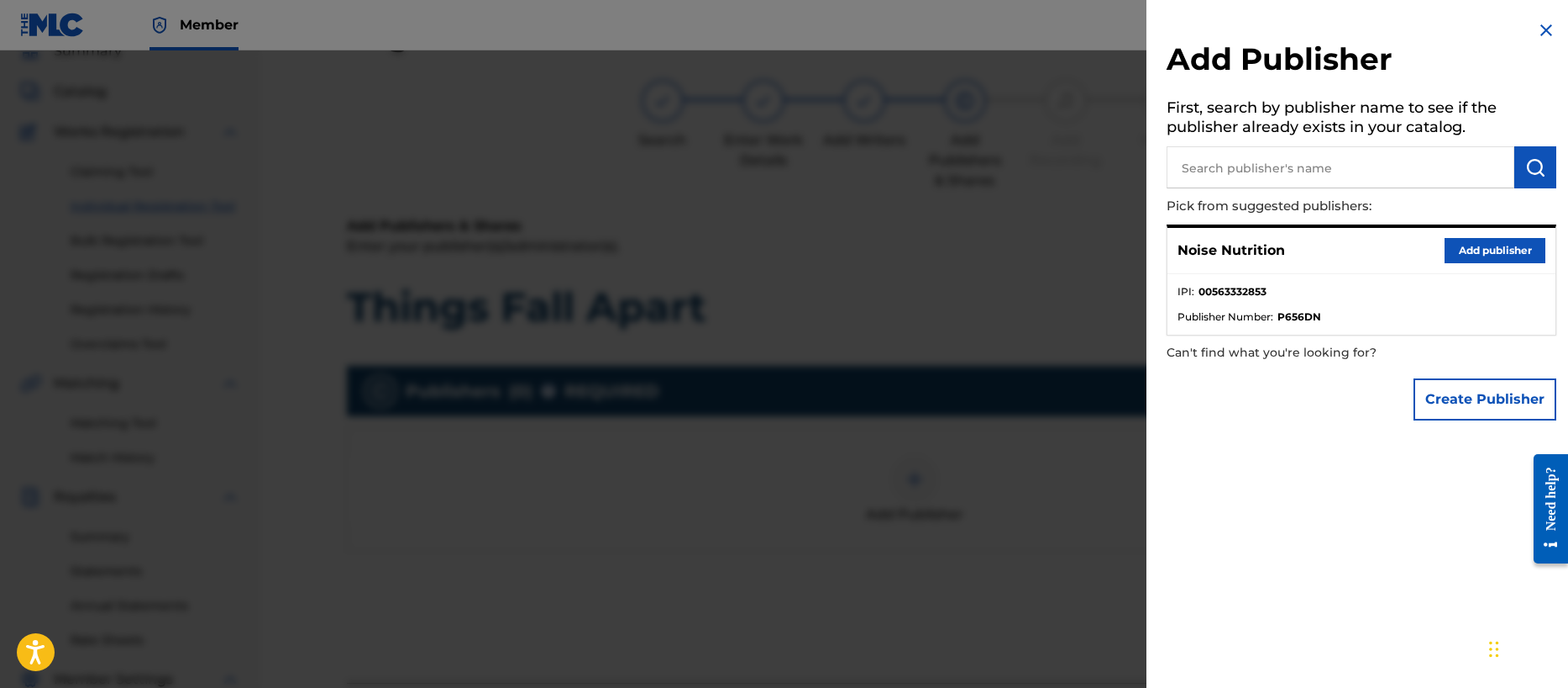
drag, startPoint x: 1468, startPoint y: 253, endPoint x: 1444, endPoint y: 332, distance: 82.6
click at [1468, 253] on button "Add publisher" at bounding box center [1495, 250] width 101 height 25
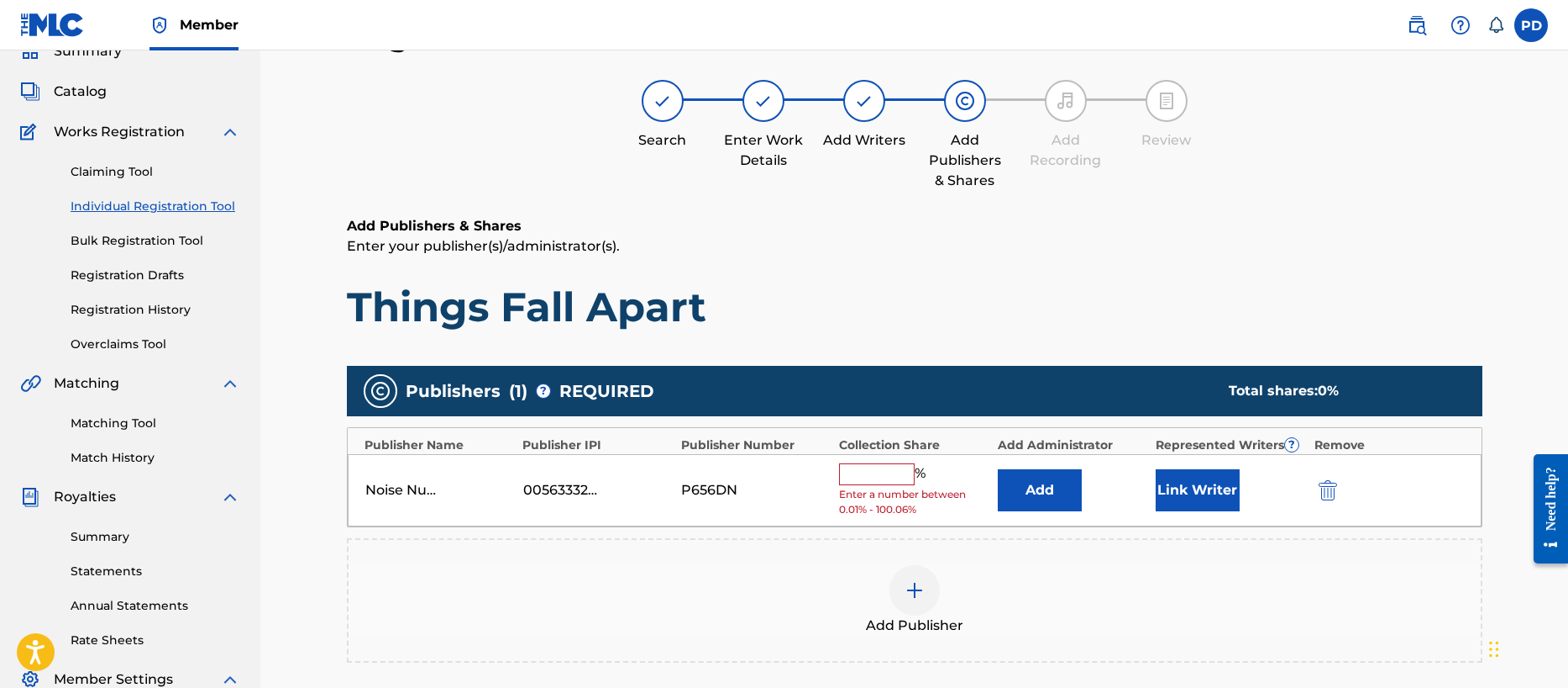
click at [906, 472] on input "text" at bounding box center [876, 474] width 75 height 22
type input "100"
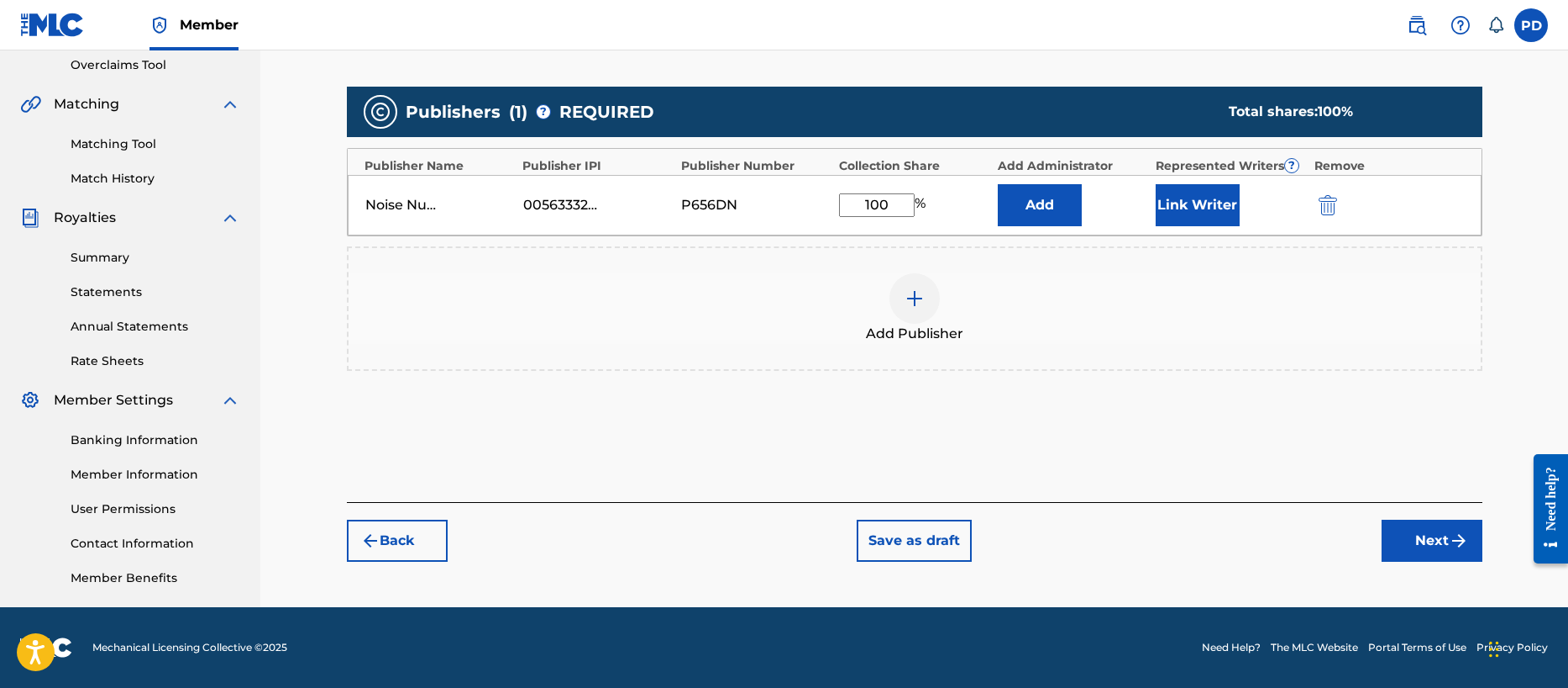
click at [1430, 527] on button "Next" at bounding box center [1432, 539] width 101 height 42
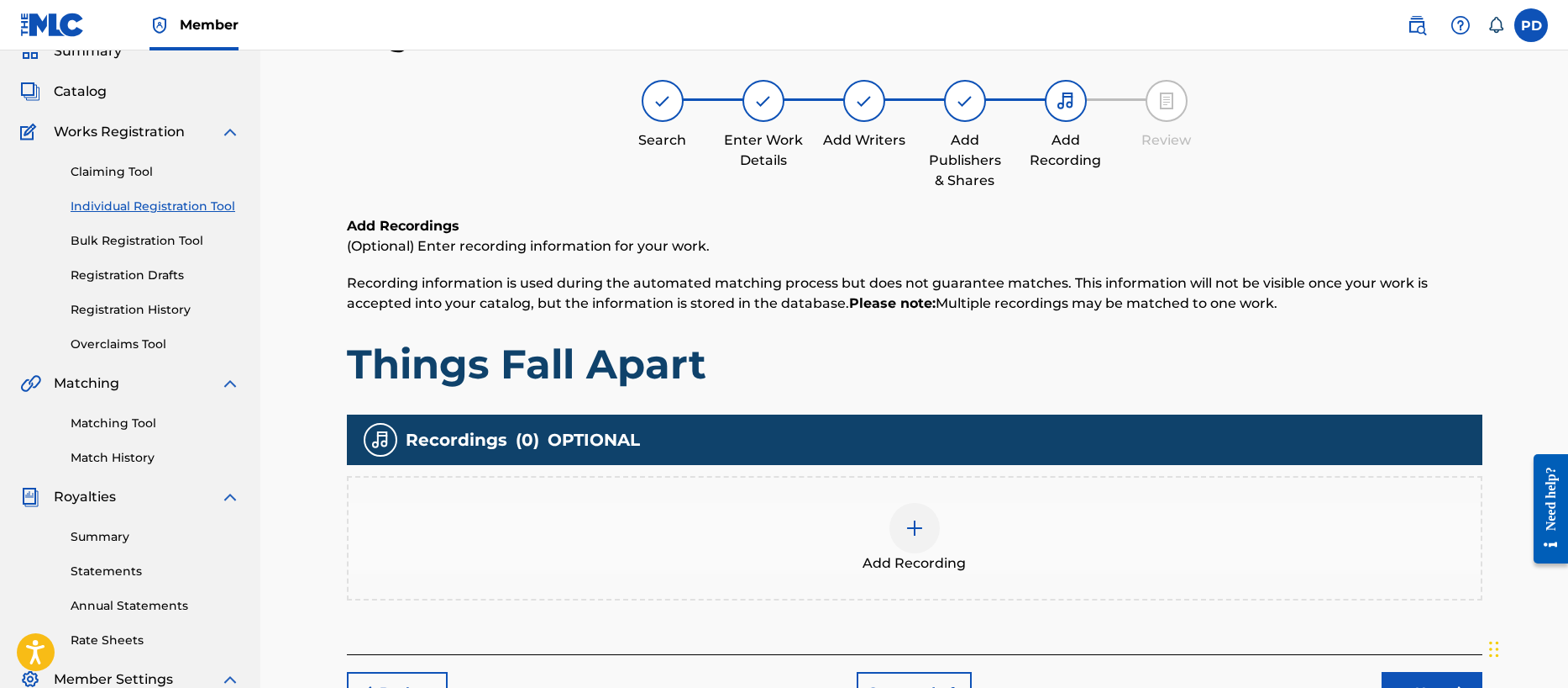
click at [919, 536] on img at bounding box center [915, 528] width 20 height 20
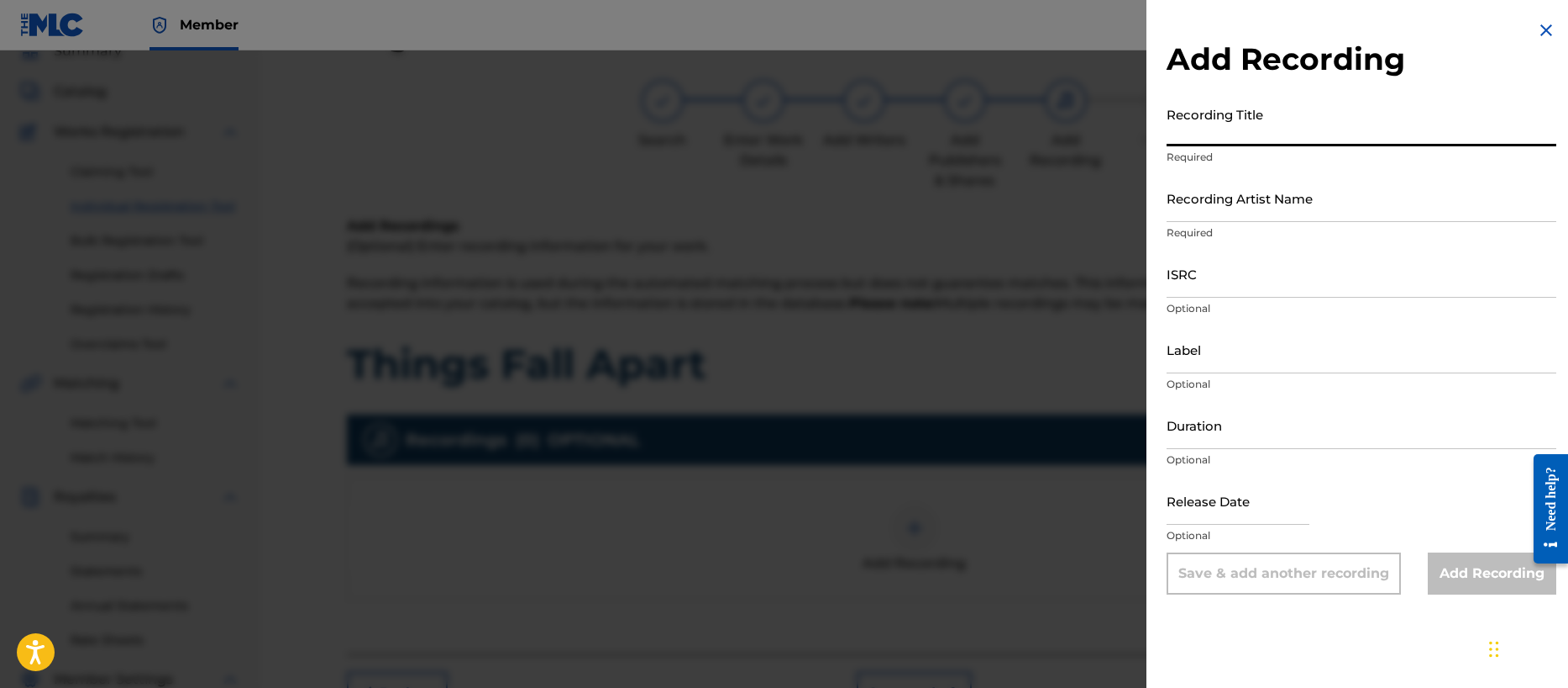
click at [1291, 123] on input "Recording Title" at bounding box center [1361, 123] width 390 height 48
type input "Things Fall Apart"
click at [1240, 199] on input "Recording Artist Name" at bounding box center [1361, 198] width 390 height 48
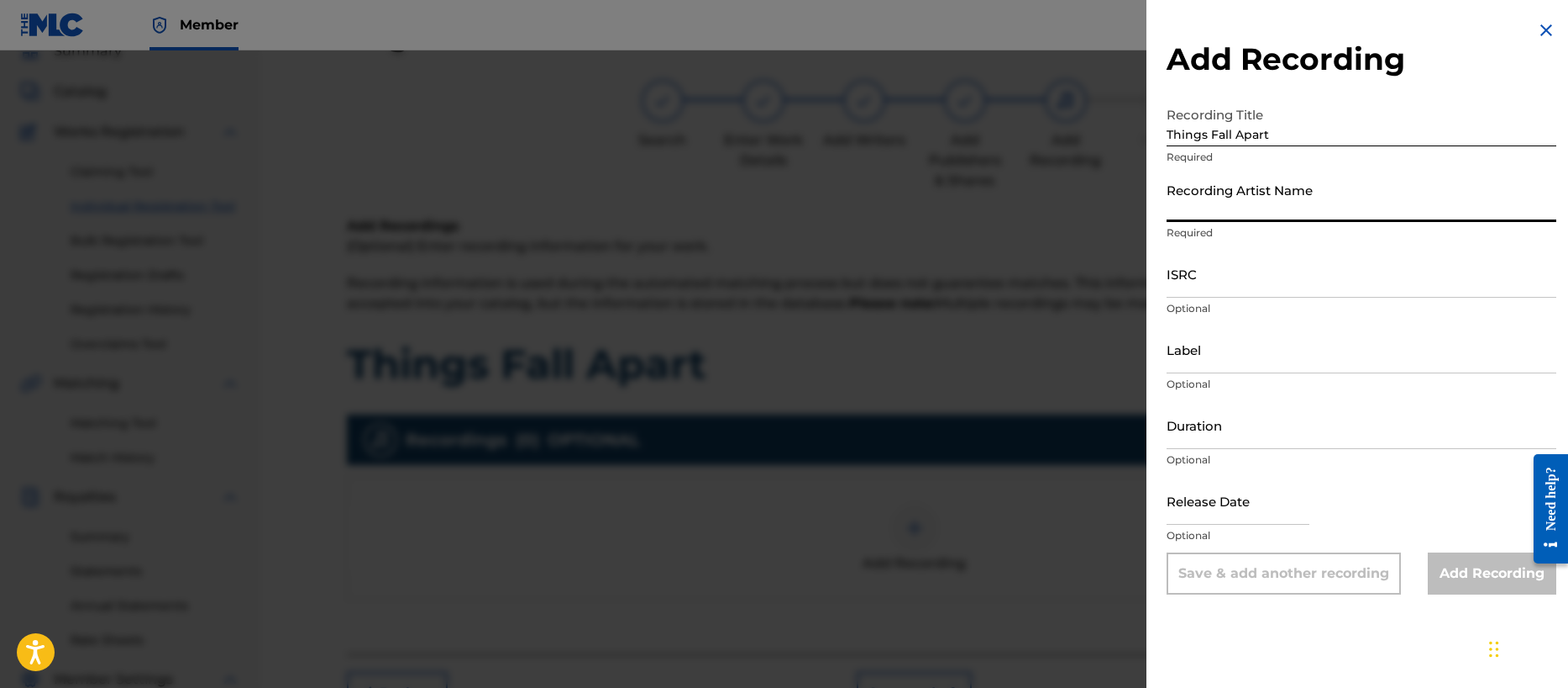
type input "Ghost Tone Echo"
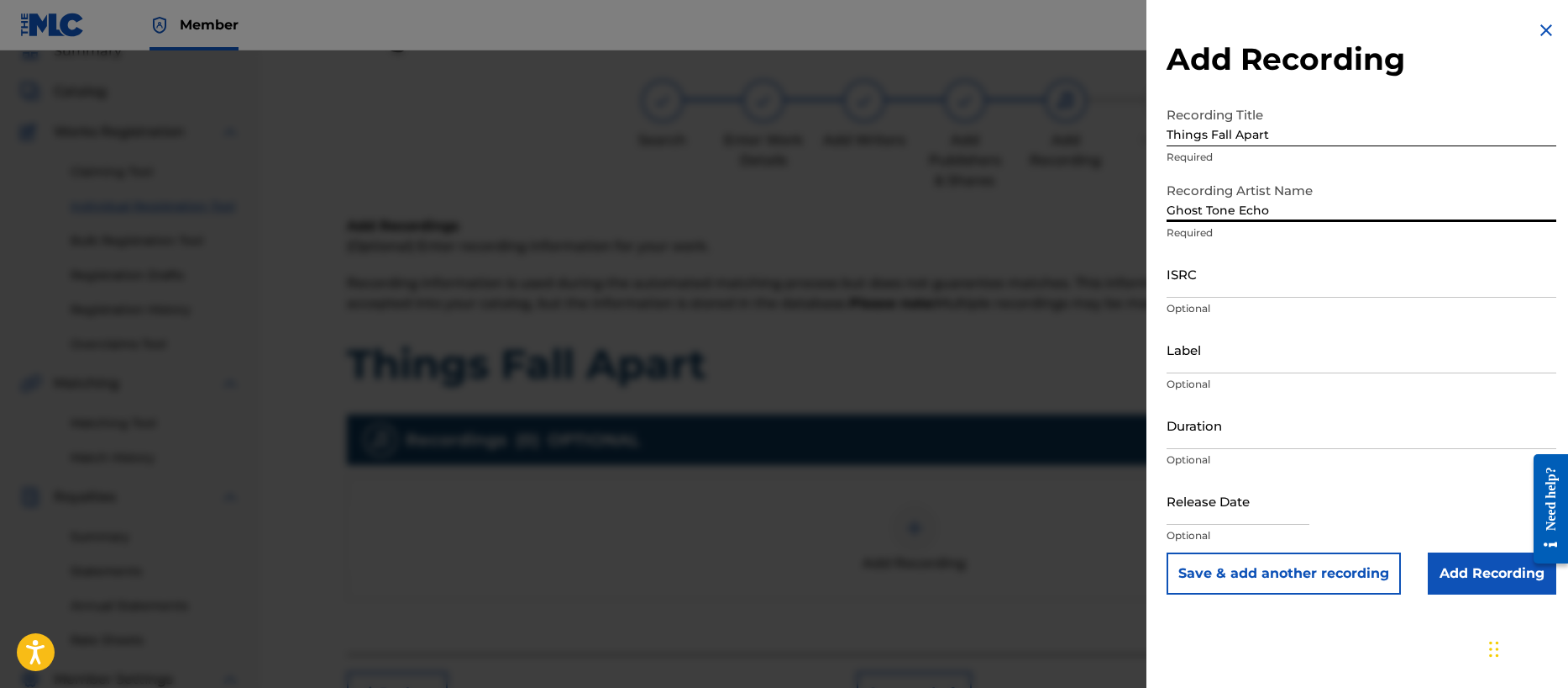
drag, startPoint x: 1220, startPoint y: 271, endPoint x: 1267, endPoint y: 295, distance: 52.8
click at [1220, 271] on input "ISRC" at bounding box center [1361, 274] width 390 height 48
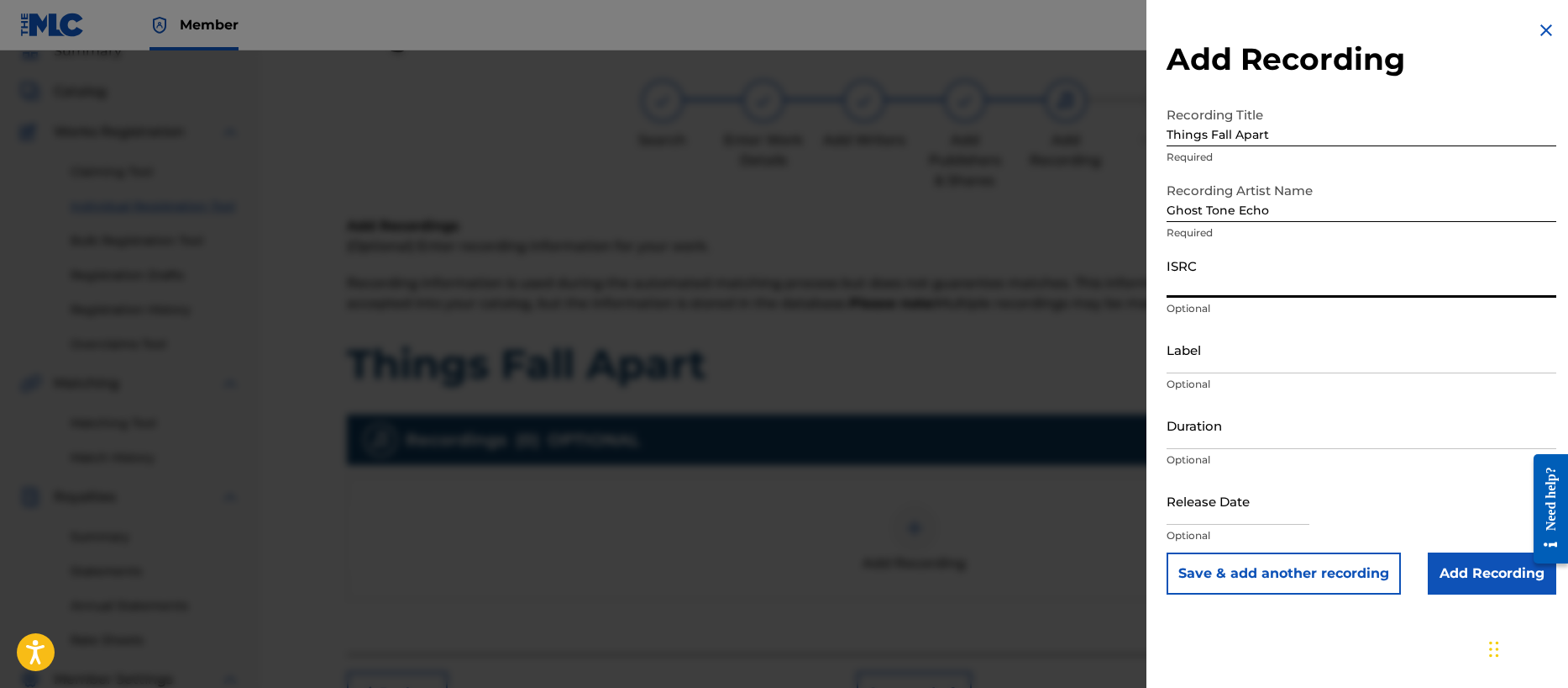
click at [1187, 280] on input "ISRC" at bounding box center [1361, 274] width 390 height 48
paste input "QZZ782508828"
type input "QZZ782508828"
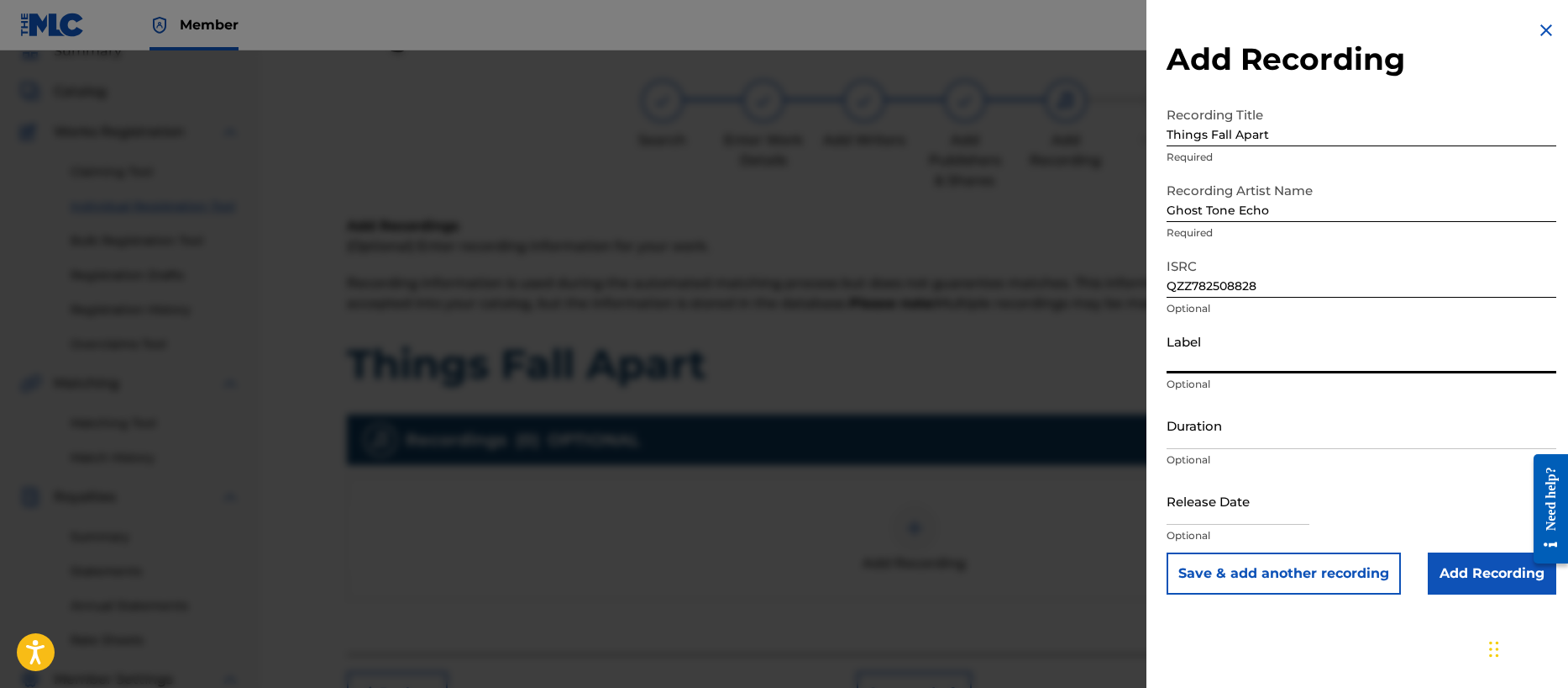
click at [1191, 358] on input "Label" at bounding box center [1361, 349] width 390 height 48
type input "Noise Nutrition"
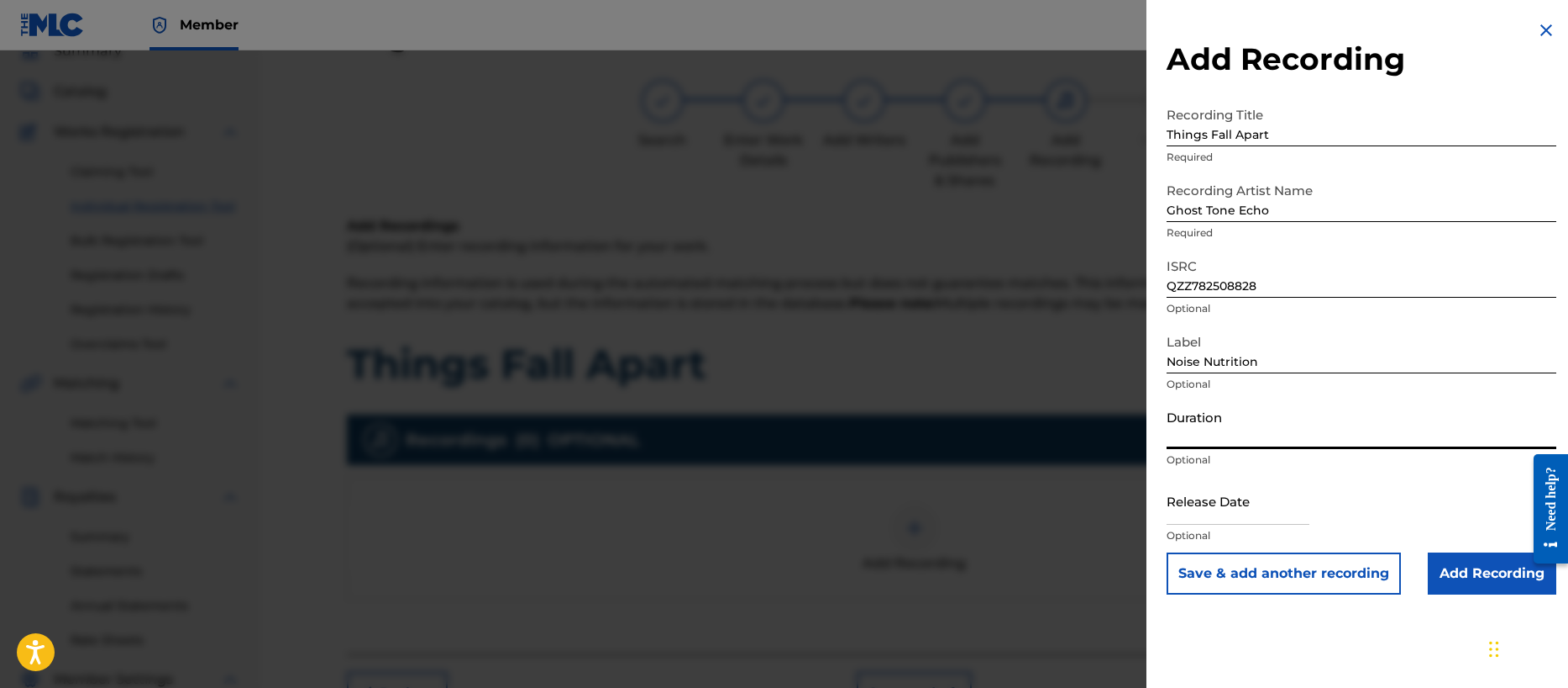
click at [1210, 429] on input "Duration" at bounding box center [1361, 425] width 390 height 48
type input "05:36"
select select "7"
select select "2025"
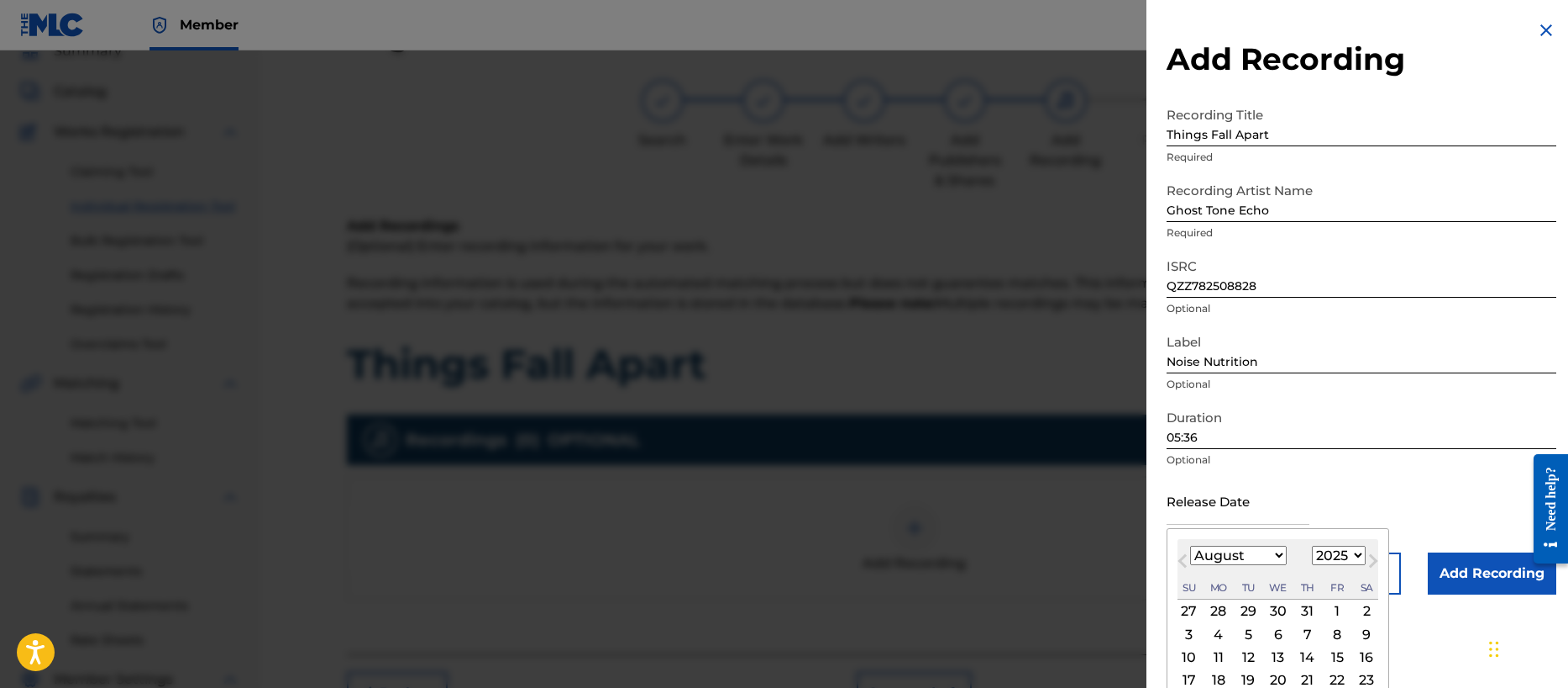
click at [1191, 518] on input "text" at bounding box center [1238, 500] width 143 height 48
click at [1250, 679] on div "19" at bounding box center [1248, 681] width 20 height 20
type input "[DATE]"
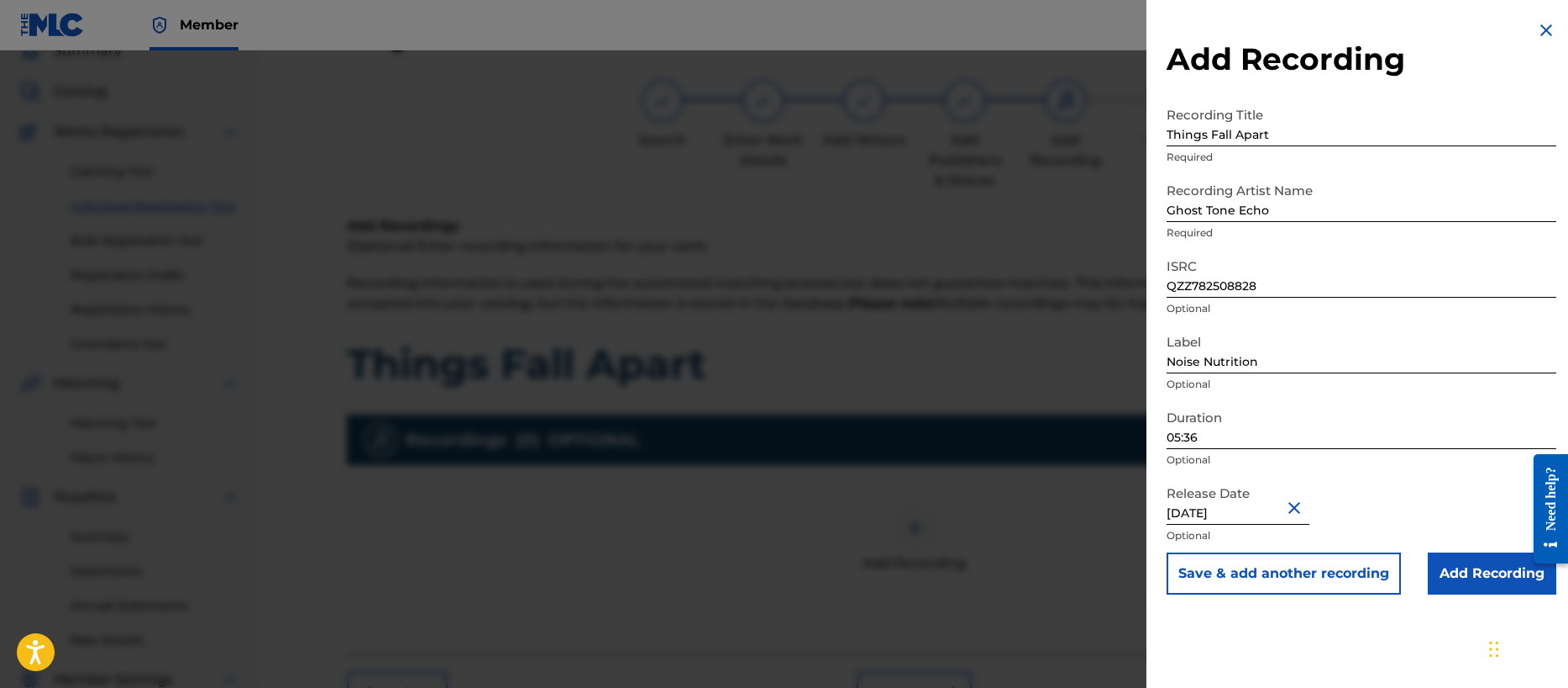
click at [1465, 578] on input "Add Recording" at bounding box center [1492, 573] width 129 height 42
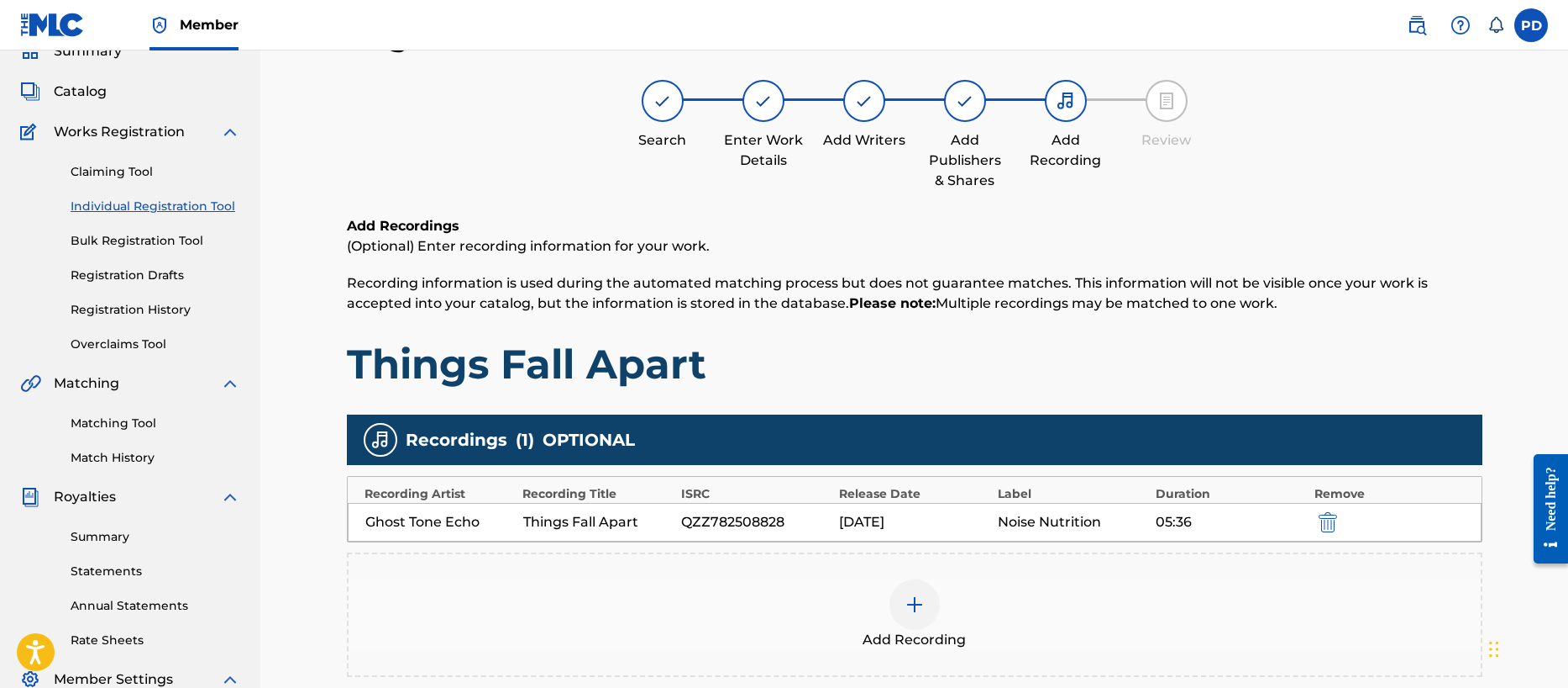
scroll to position [355, 0]
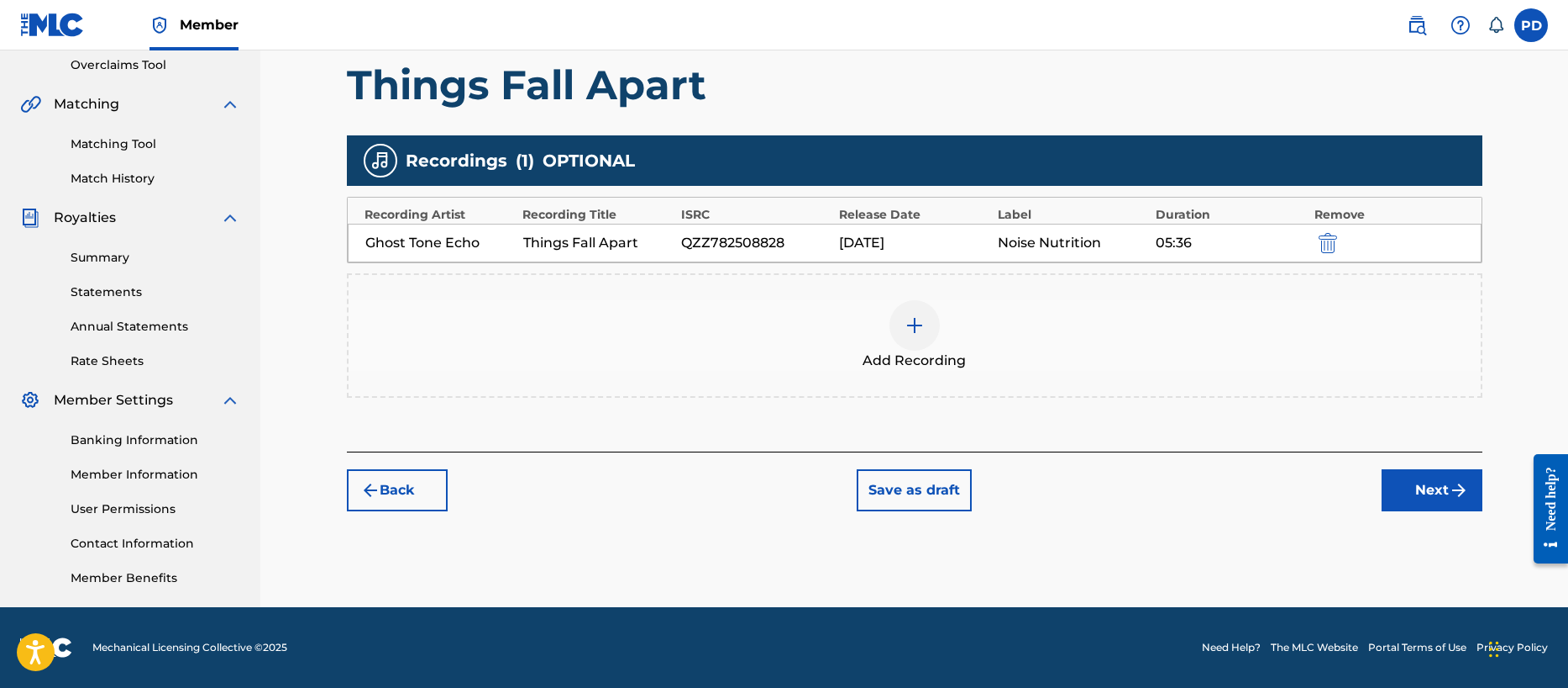
click at [1419, 474] on button "Next" at bounding box center [1432, 489] width 101 height 42
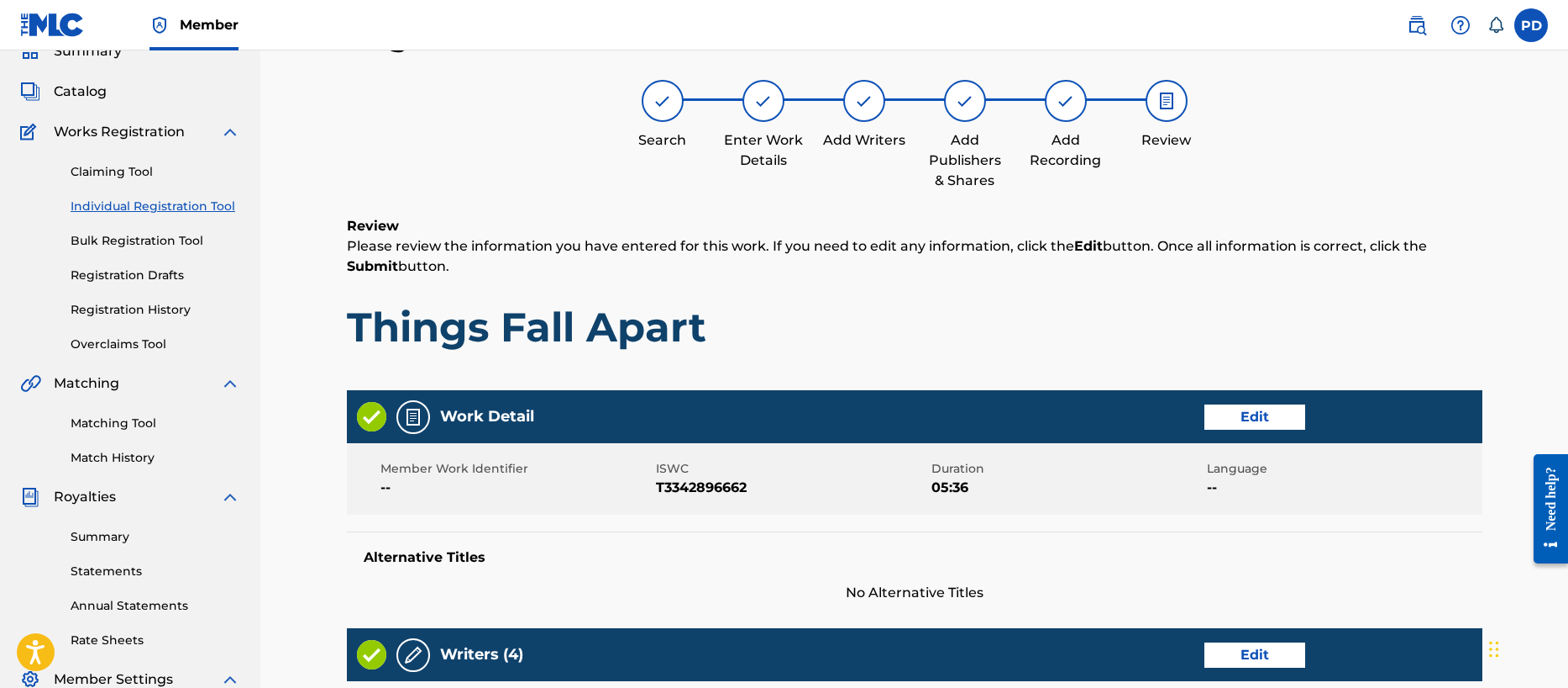
scroll to position [795, 0]
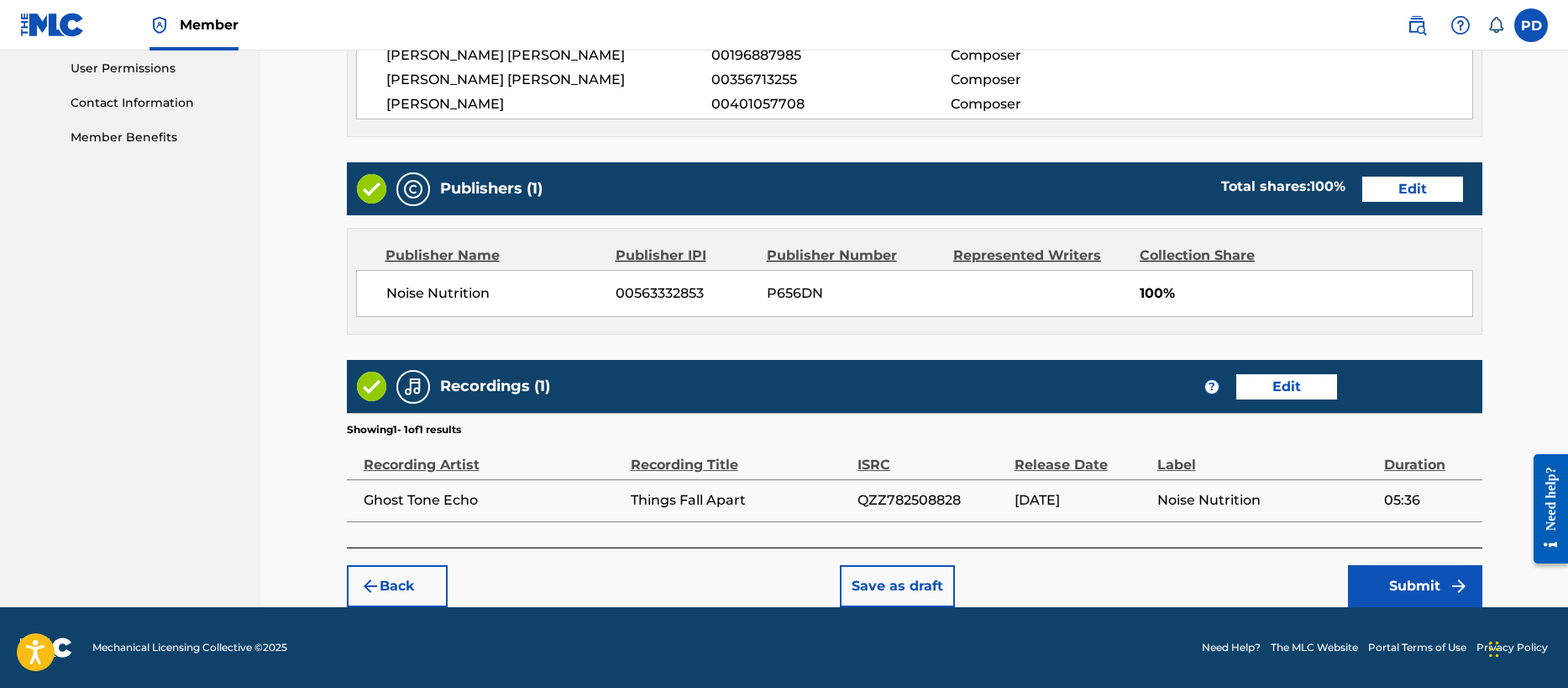
click at [1424, 590] on button "Submit" at bounding box center [1415, 585] width 135 height 42
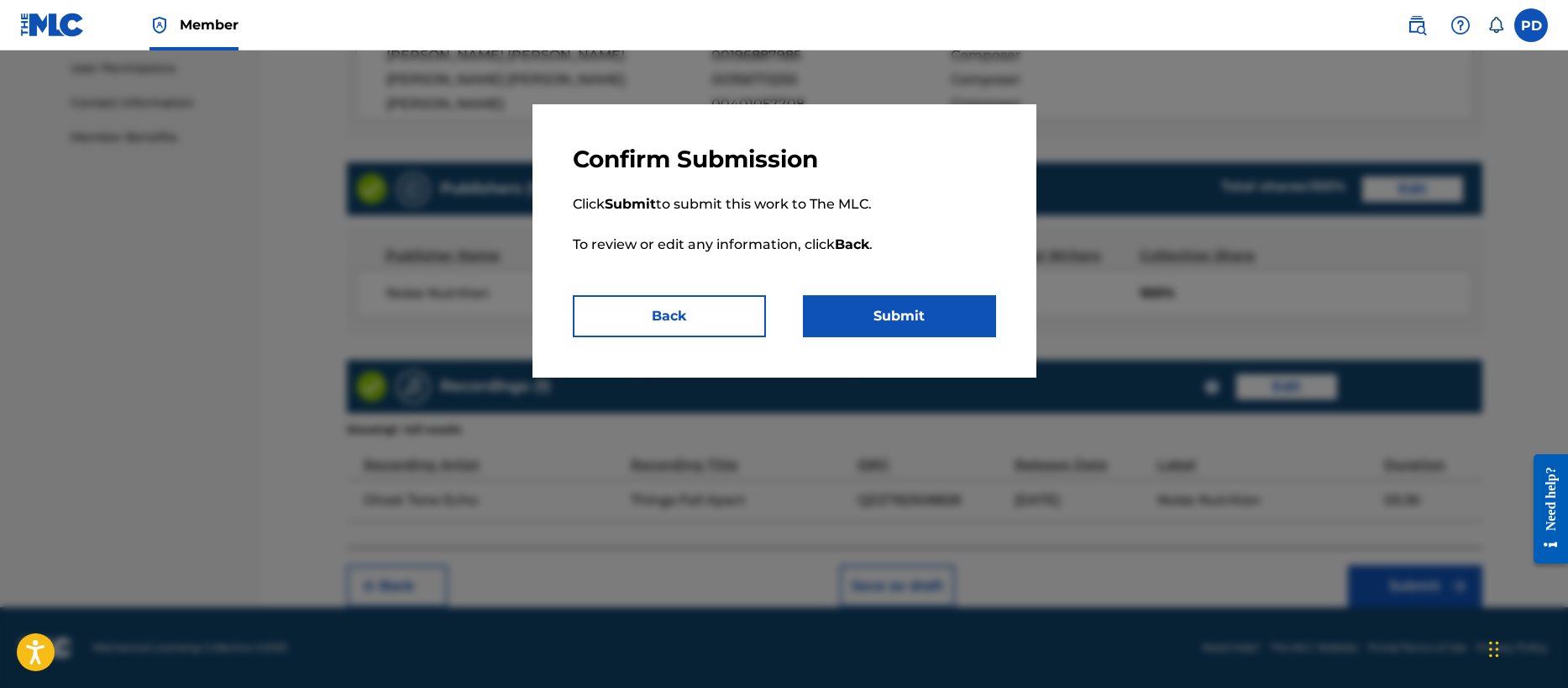
click at [943, 324] on button "Submit" at bounding box center [899, 316] width 193 height 42
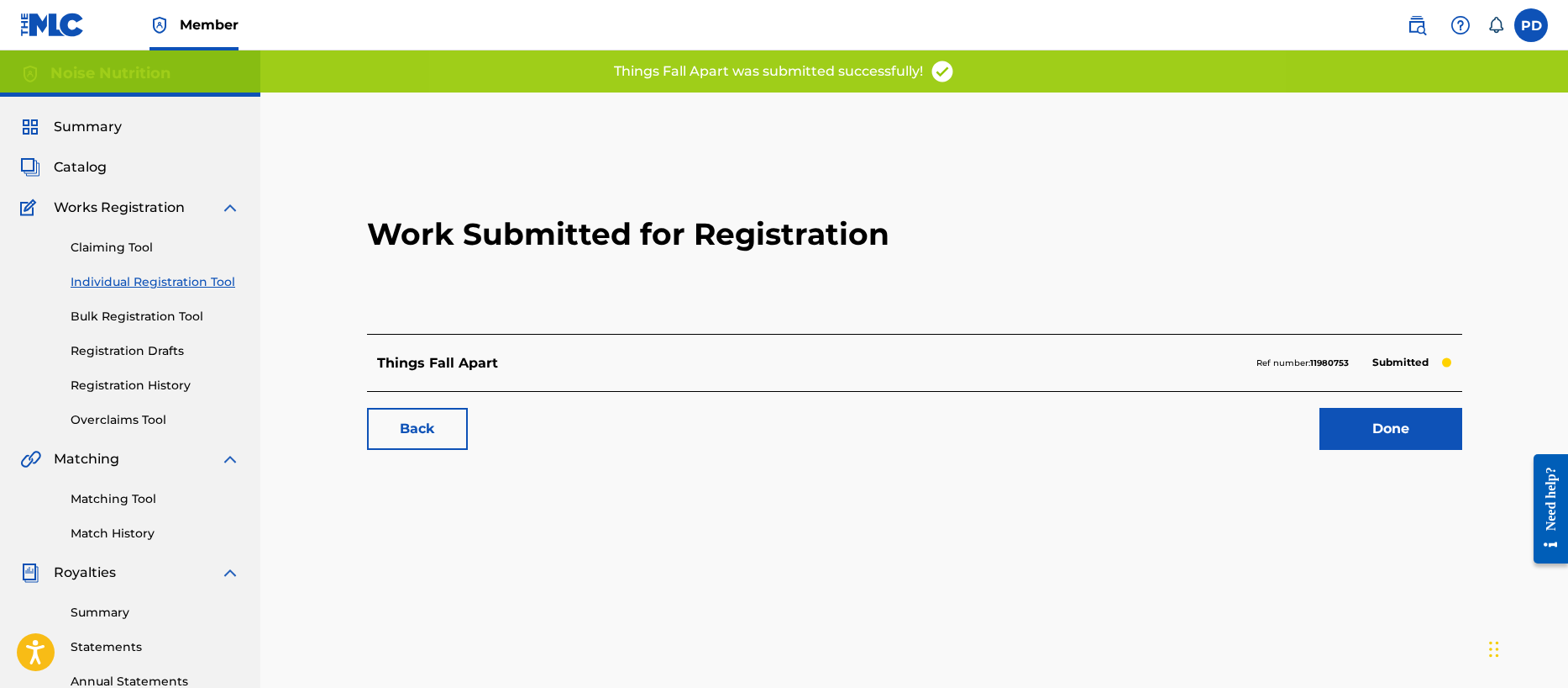
click at [1382, 430] on link "Done" at bounding box center [1391, 428] width 143 height 42
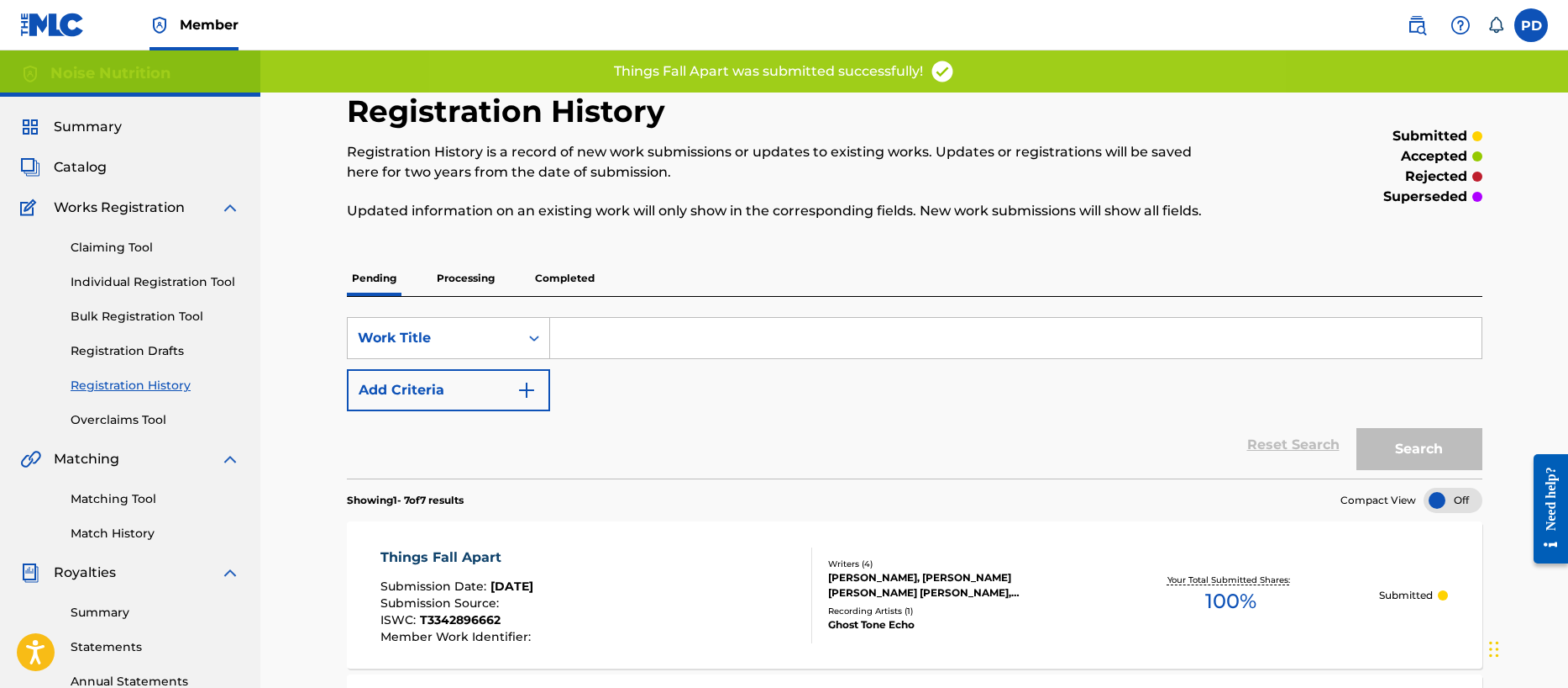
click at [128, 278] on link "Individual Registration Tool" at bounding box center [155, 281] width 170 height 18
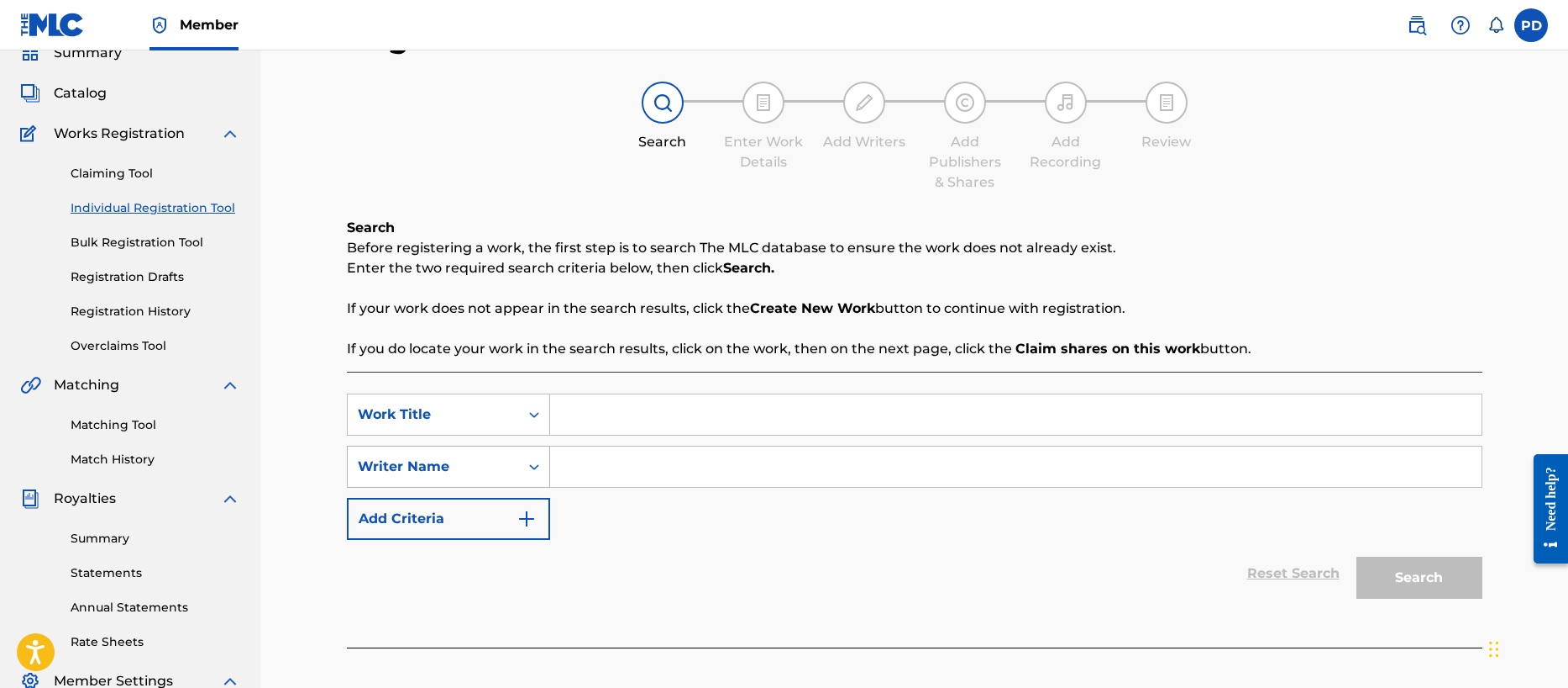
click at [414, 487] on div "Writer Name" at bounding box center [448, 466] width 203 height 42
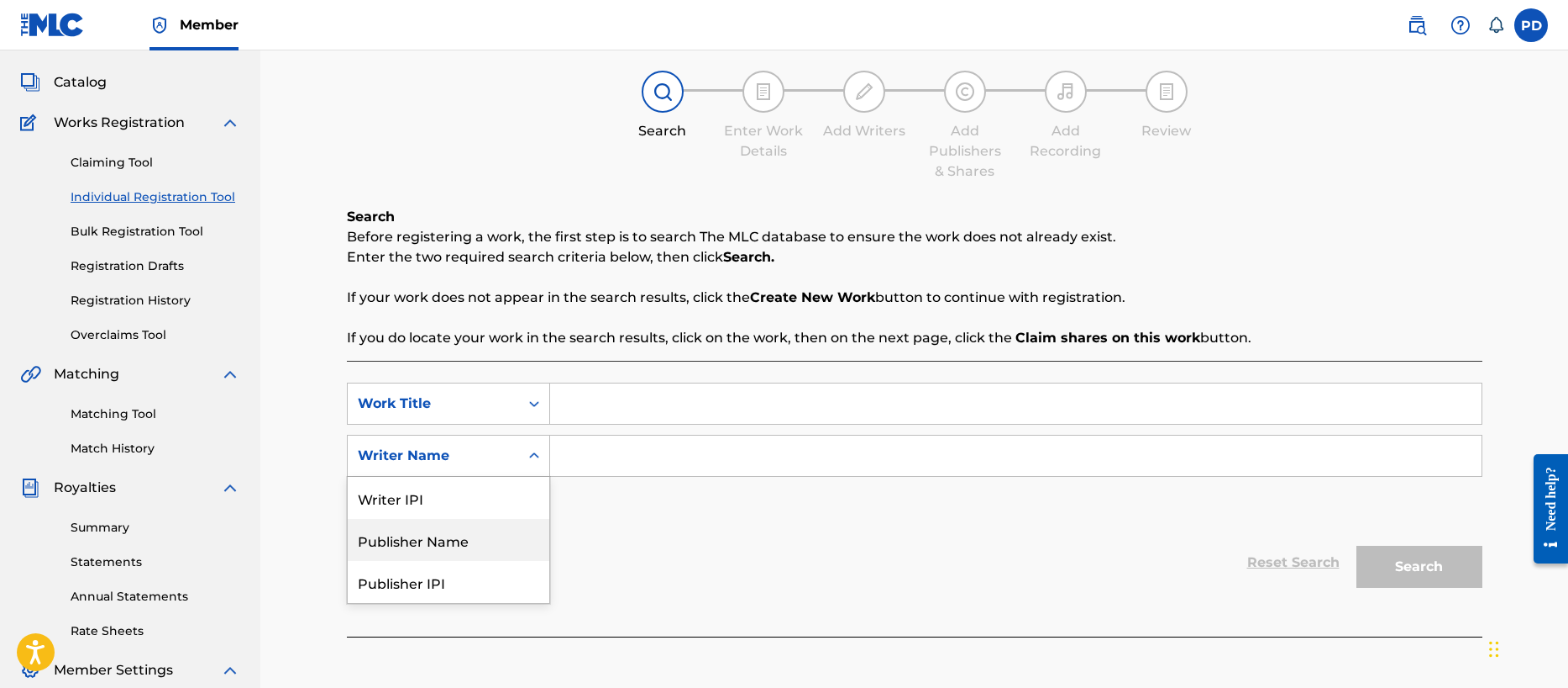
click at [431, 539] on div "Publisher Name" at bounding box center [448, 539] width 201 height 42
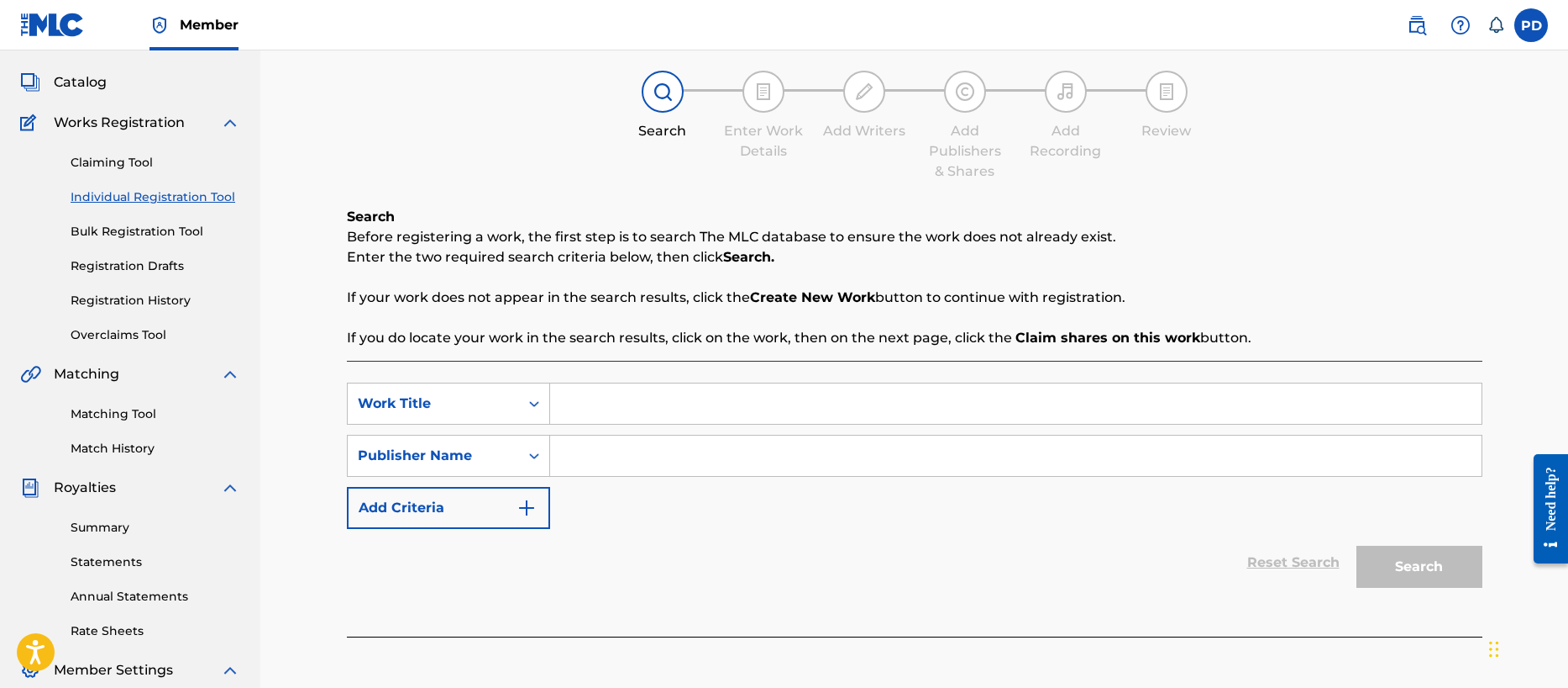
click at [637, 451] on input "Search Form" at bounding box center [1016, 455] width 932 height 40
click at [842, 395] on input "Search Form" at bounding box center [1016, 403] width 932 height 40
click at [635, 455] on input "Noise Nutrtion" at bounding box center [1016, 455] width 932 height 40
click at [572, 404] on input "Search Form" at bounding box center [1016, 403] width 932 height 40
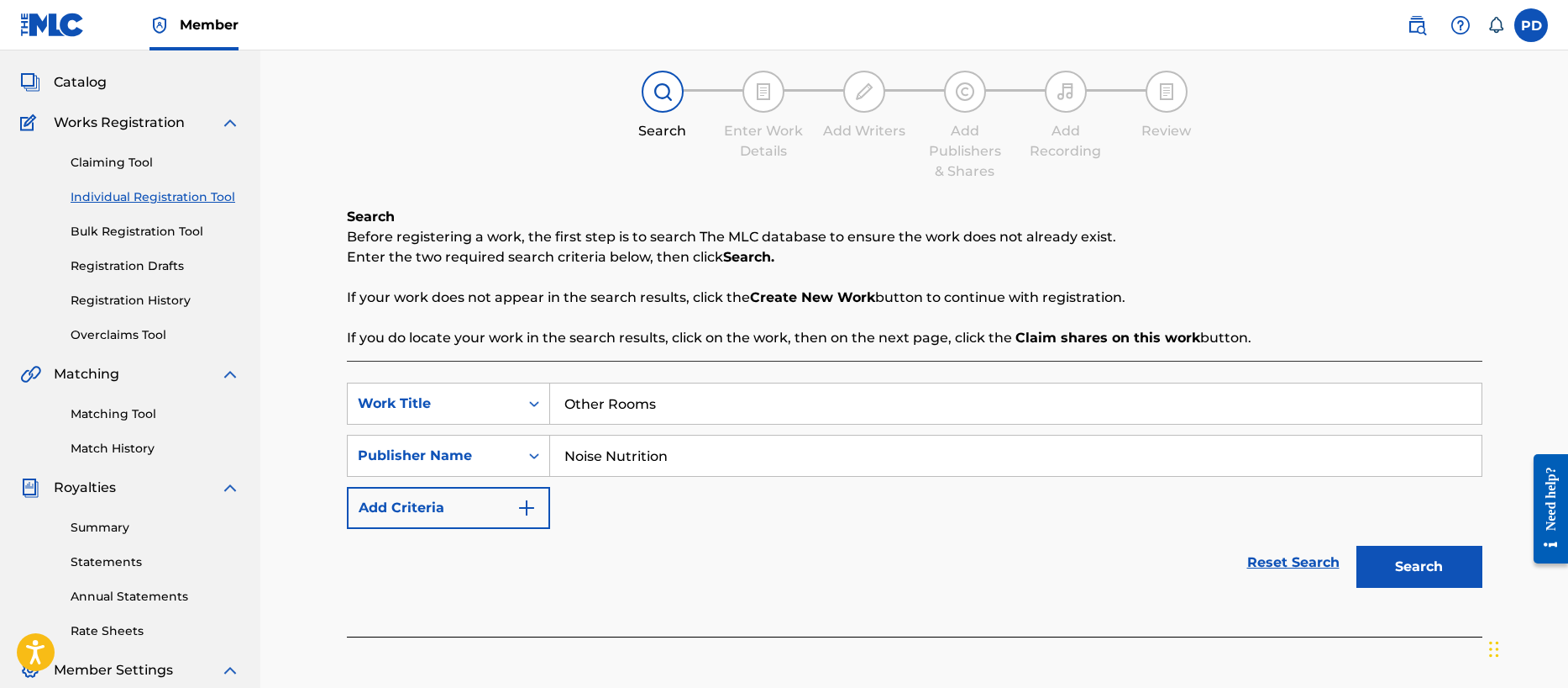
click at [1421, 565] on button "Search" at bounding box center [1420, 566] width 126 height 42
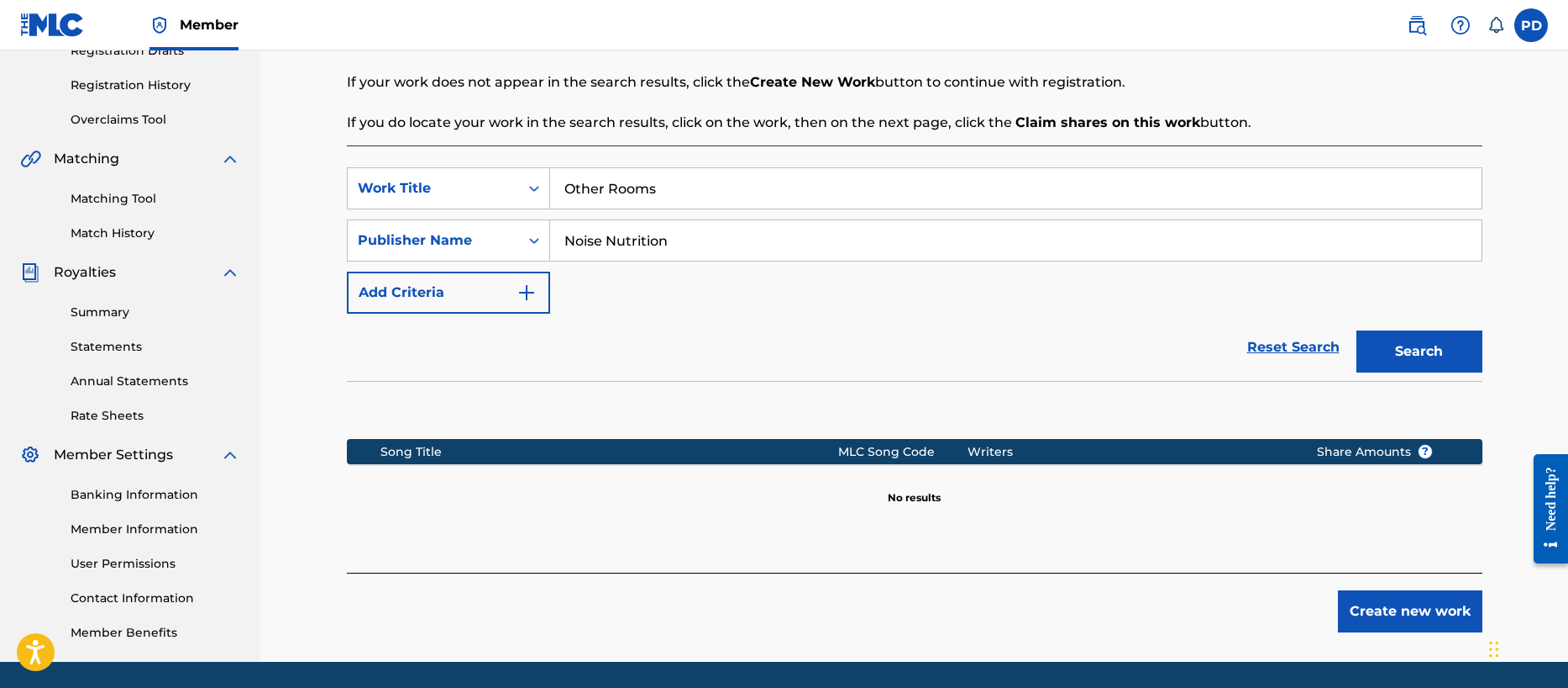
scroll to position [355, 0]
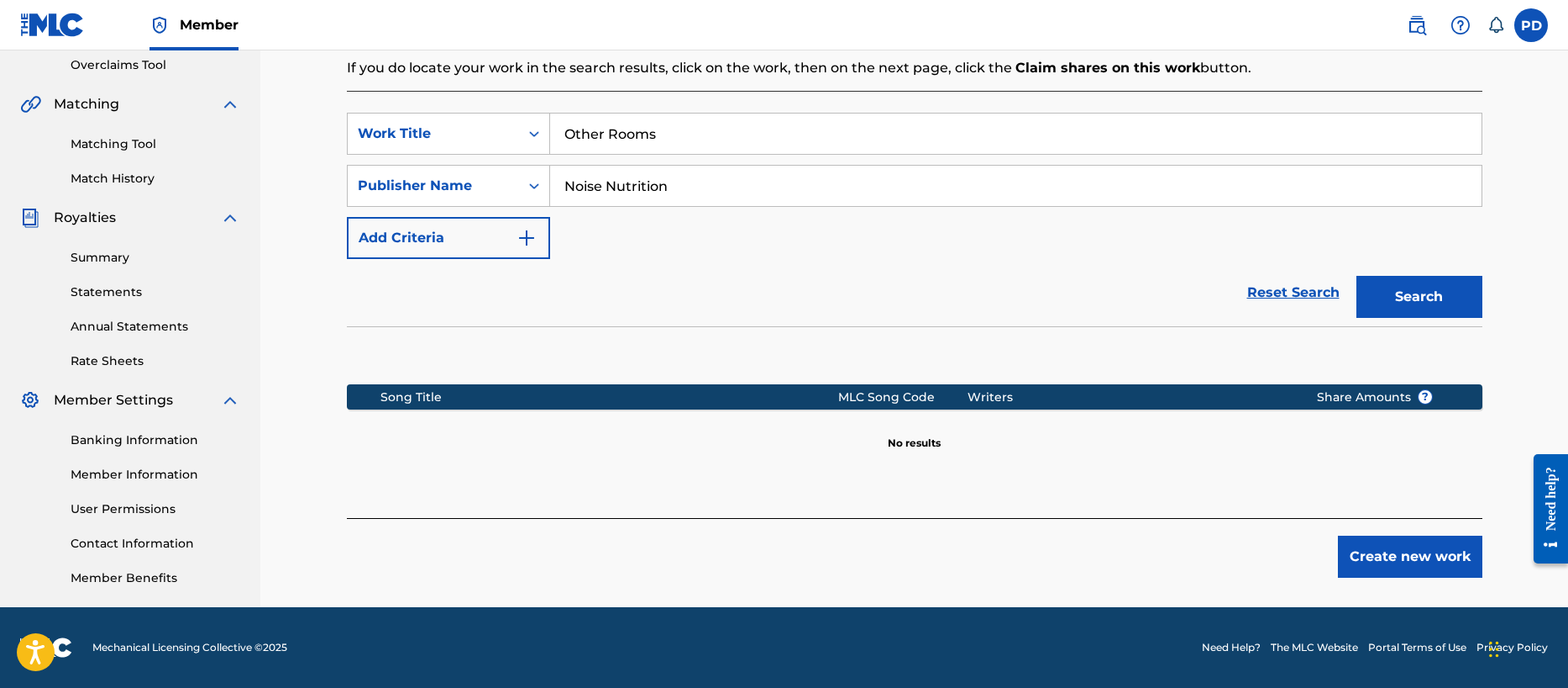
click at [1401, 548] on button "Create new work" at bounding box center [1410, 556] width 145 height 42
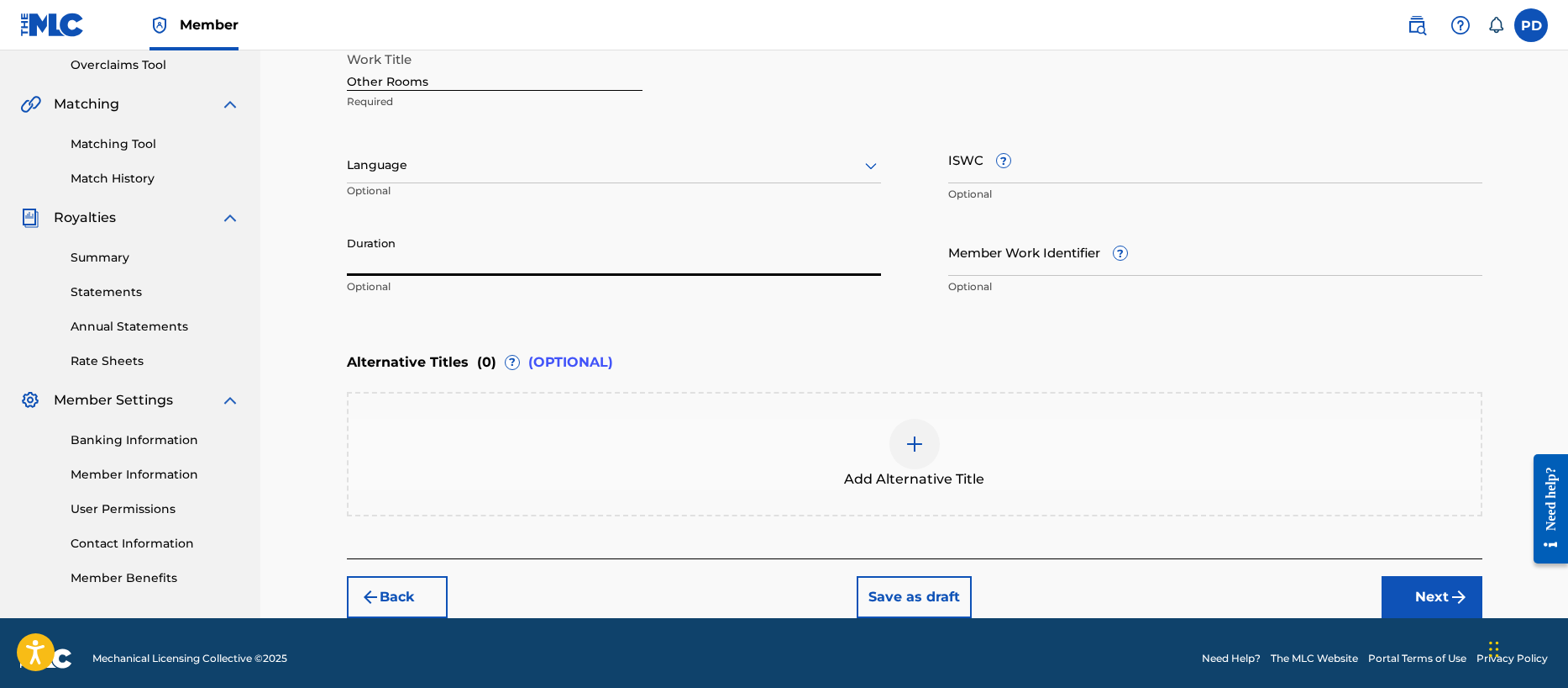
click at [423, 250] on input "Duration" at bounding box center [614, 252] width 534 height 48
click at [417, 262] on input "Duration" at bounding box center [614, 252] width 534 height 48
click at [1107, 174] on input "ISWC ?" at bounding box center [1215, 160] width 534 height 48
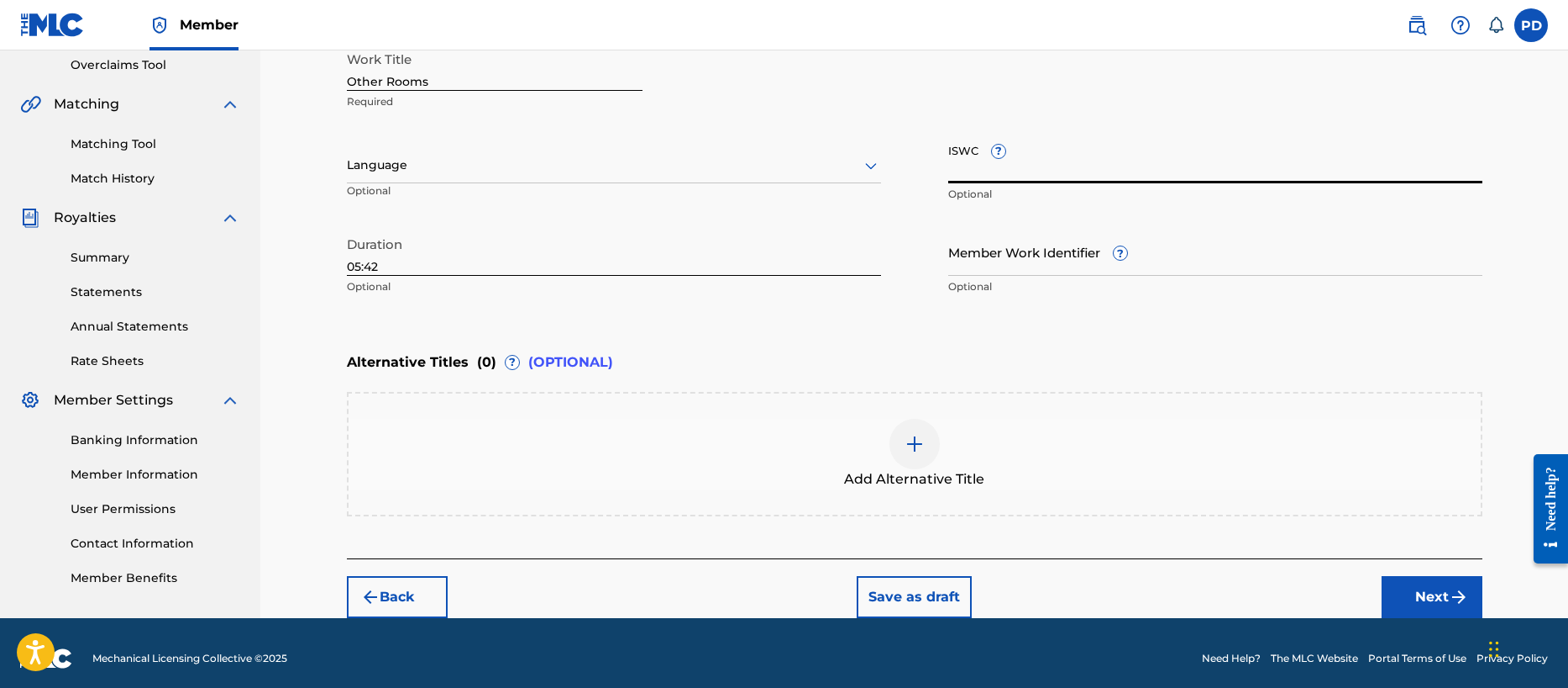
paste input "T-334.289.612-8"
click at [1446, 591] on button "Next" at bounding box center [1432, 596] width 101 height 42
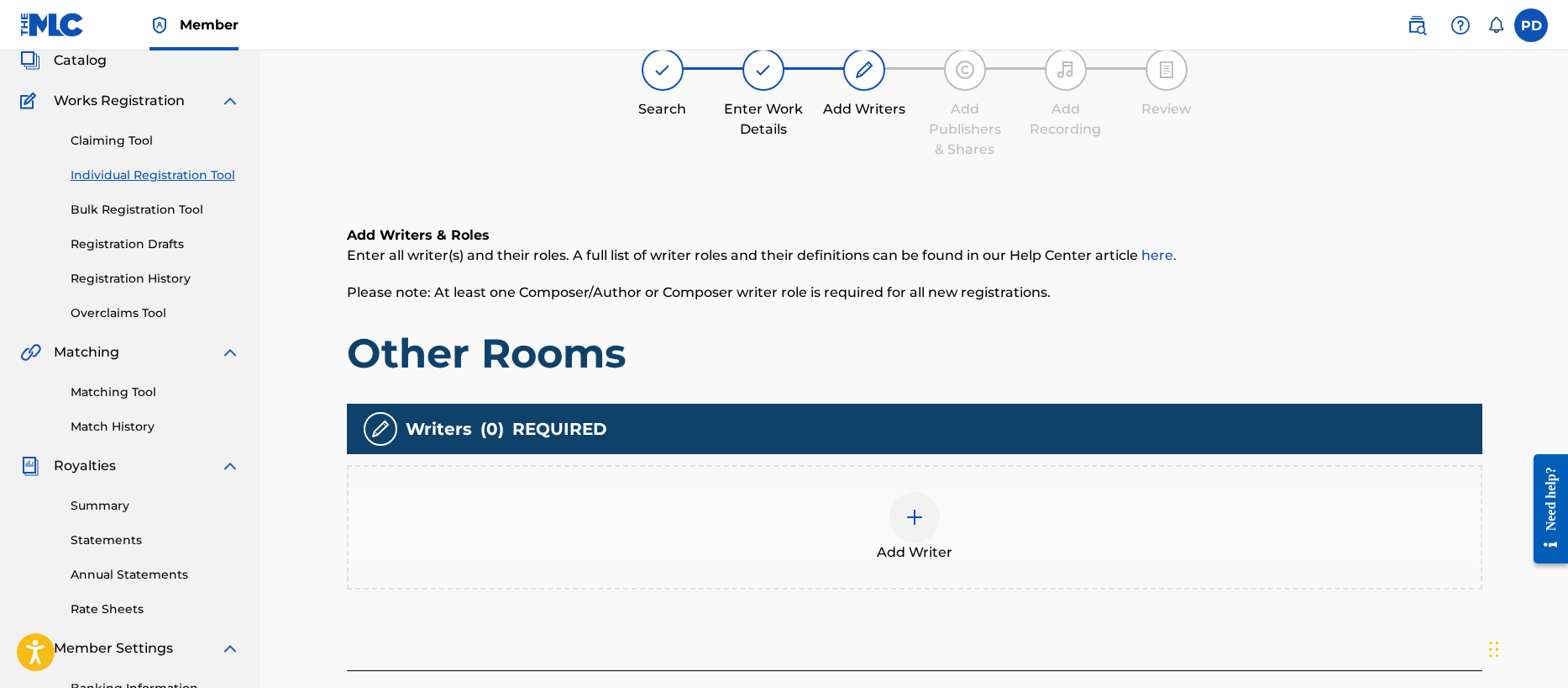
scroll to position [75, 0]
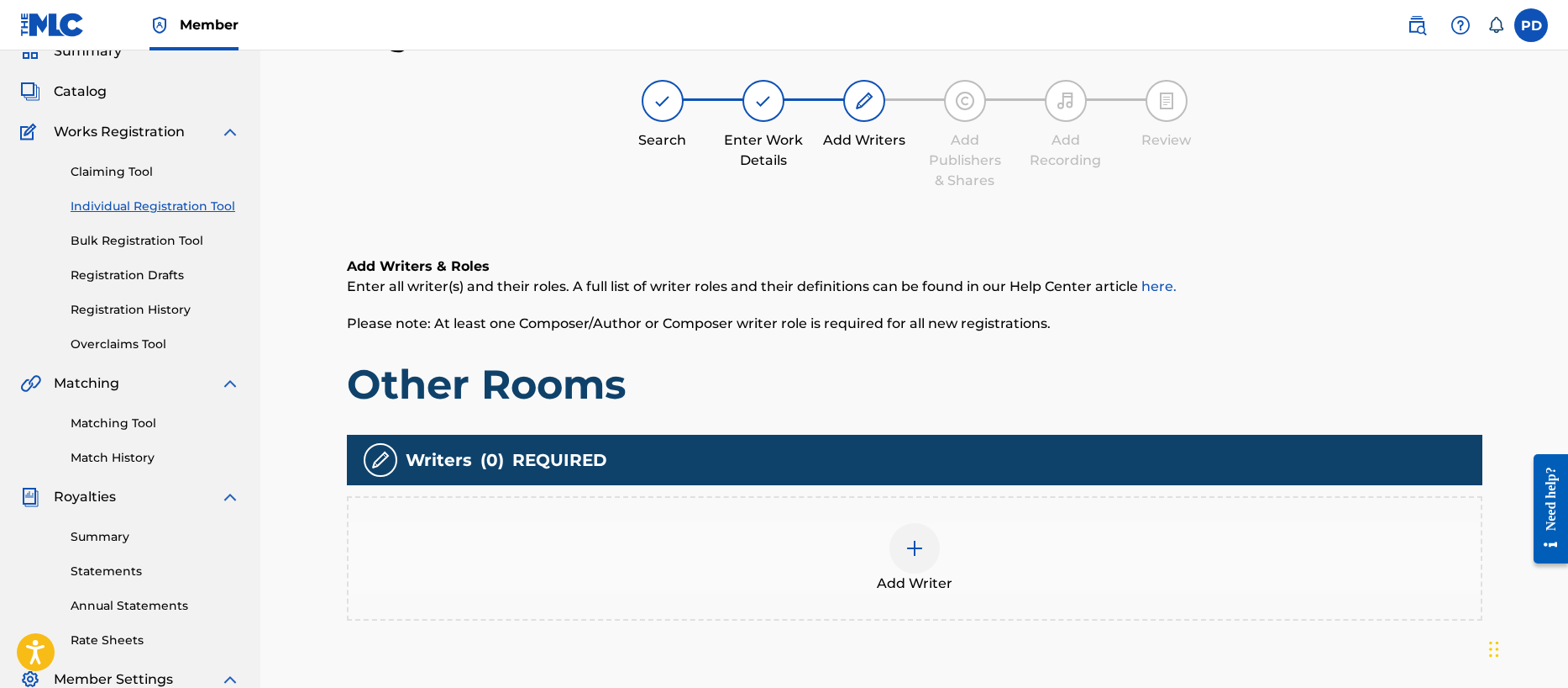
click at [925, 552] on div at bounding box center [915, 548] width 50 height 50
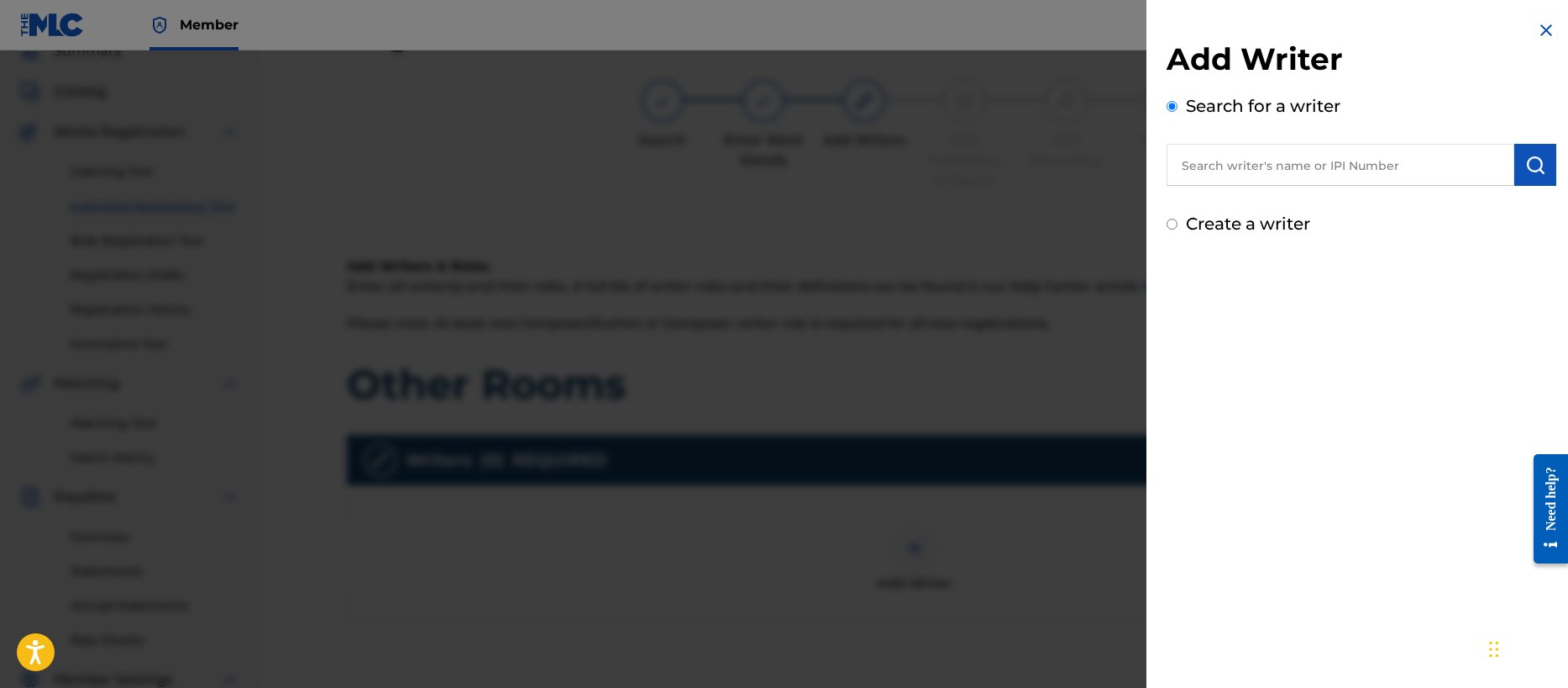
click at [1215, 227] on label "Create a writer" at bounding box center [1248, 224] width 124 height 20
click at [1177, 227] on input "Create a writer" at bounding box center [1172, 224] width 11 height 11
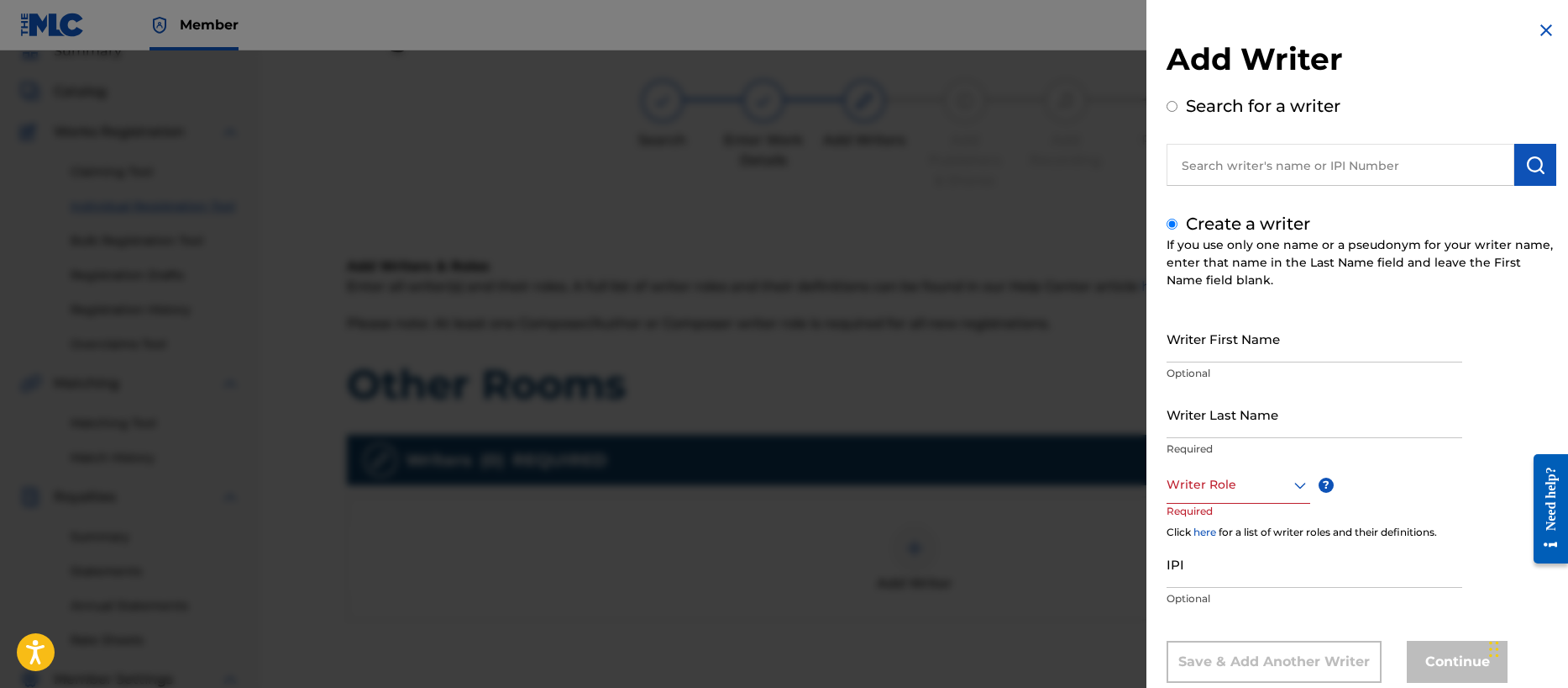
click at [1231, 342] on input "Writer First Name" at bounding box center [1314, 339] width 296 height 48
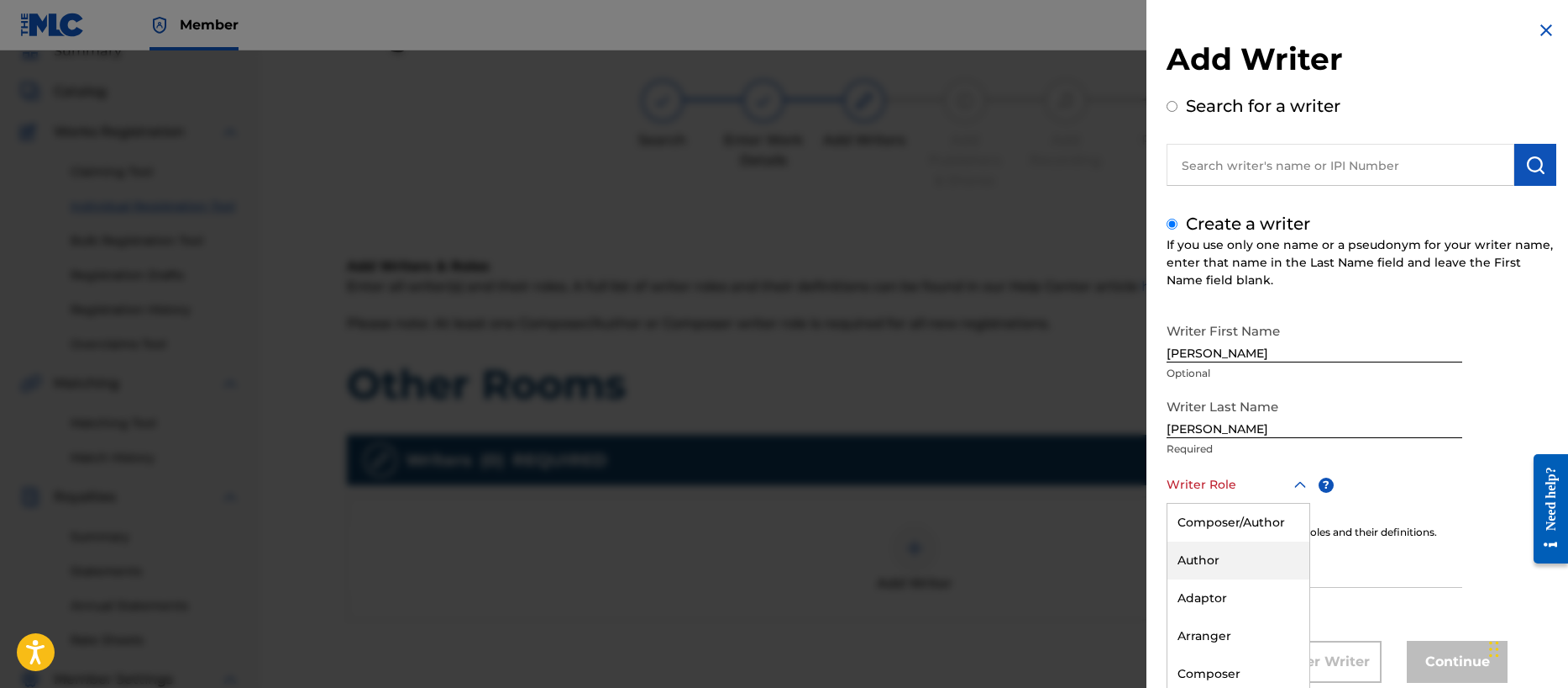
click at [1218, 501] on div "Author, 2 of 8. 8 results available. Use Up and Down to choose options, press E…" at bounding box center [1238, 485] width 144 height 38
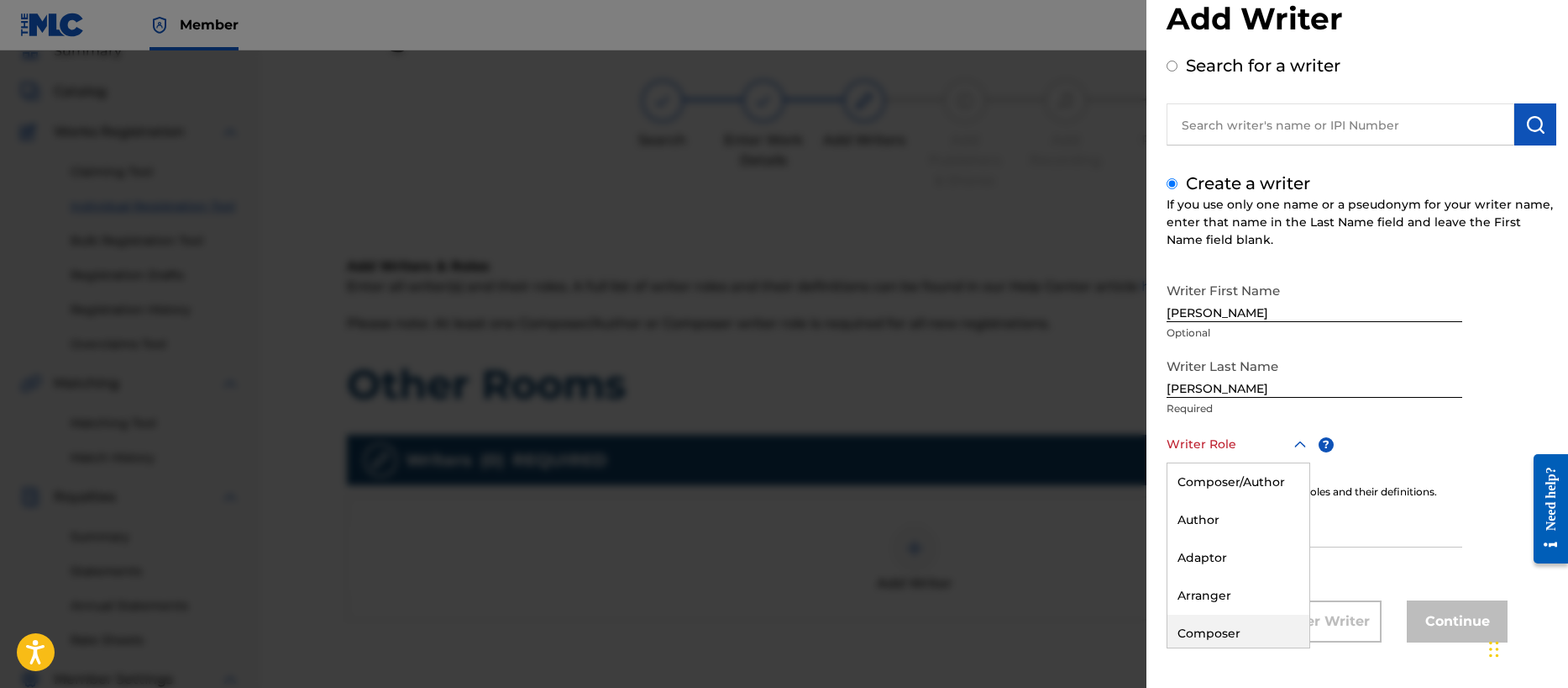
click at [1219, 643] on div "Composer" at bounding box center [1238, 633] width 142 height 38
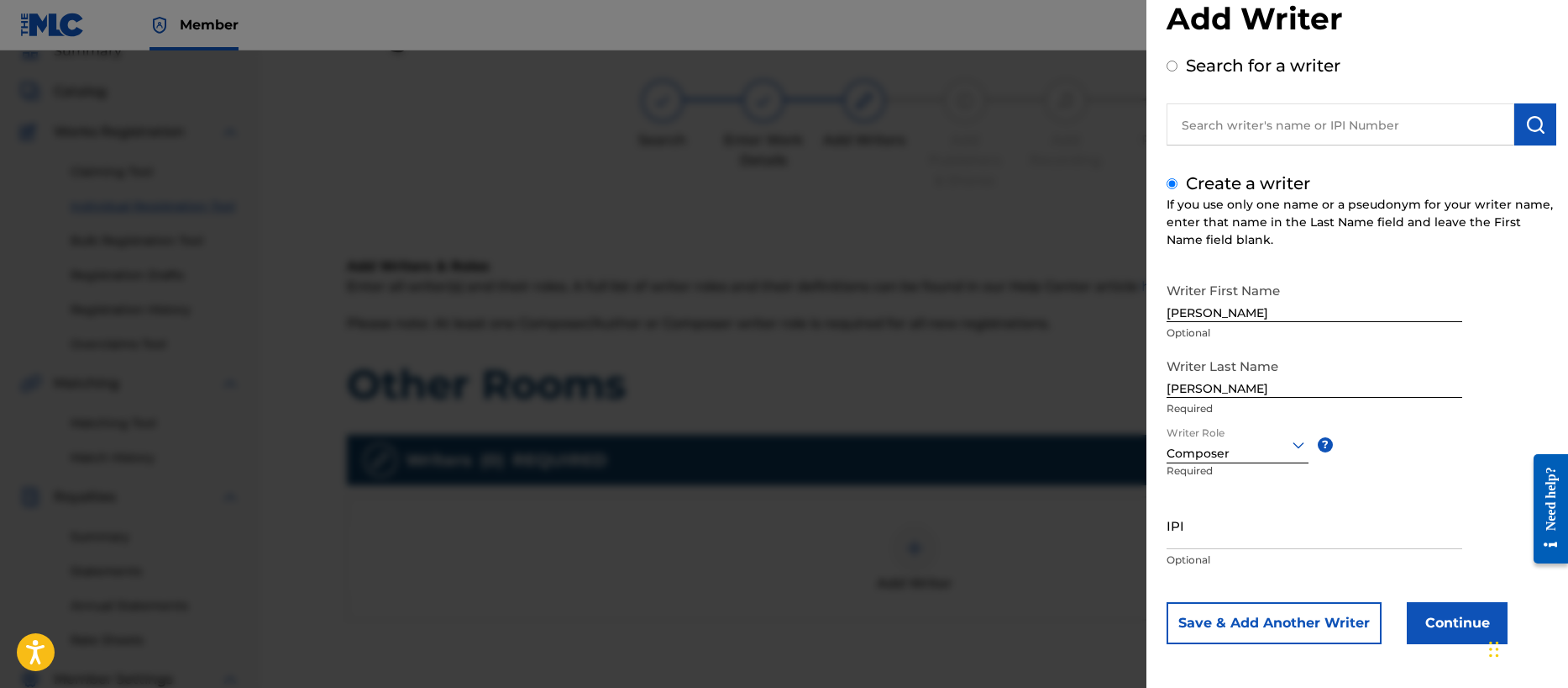
click at [1215, 540] on input "IPI" at bounding box center [1314, 526] width 296 height 48
paste input "00356540654"
click at [1253, 626] on button "Save & Add Another Writer" at bounding box center [1274, 622] width 215 height 42
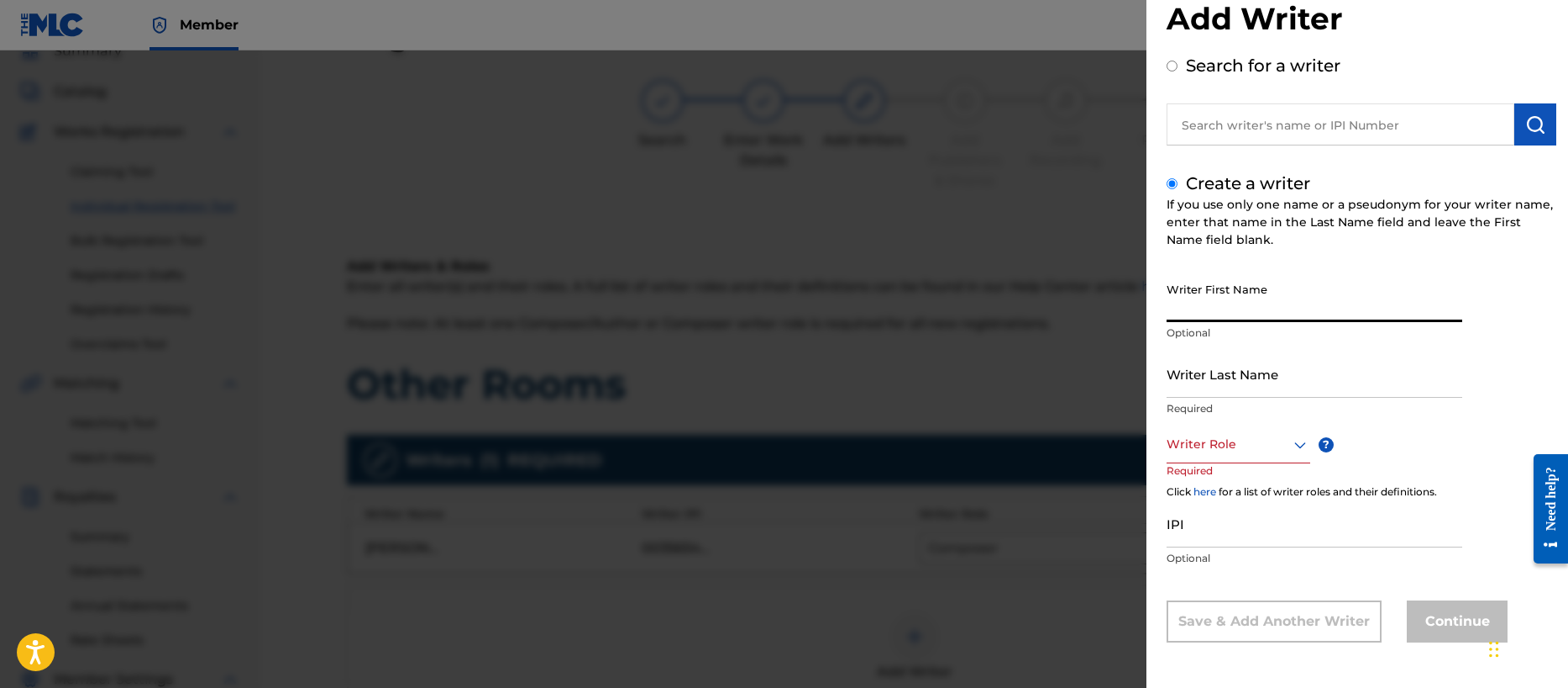
click at [1219, 304] on input "Writer First Name" at bounding box center [1314, 298] width 296 height 48
drag, startPoint x: 1211, startPoint y: 446, endPoint x: 1211, endPoint y: 459, distance: 13.0
click at [1211, 446] on div at bounding box center [1238, 444] width 144 height 21
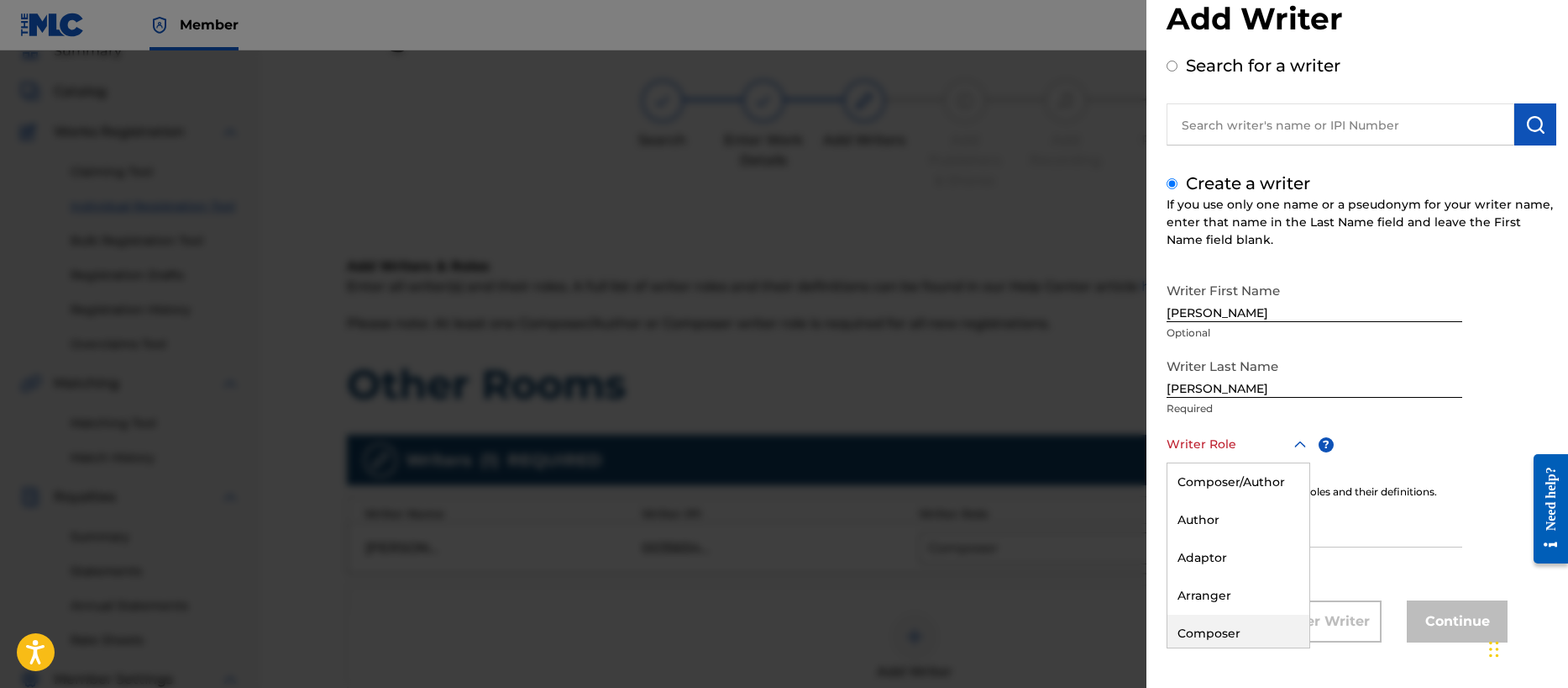
click at [1215, 630] on div "Composer" at bounding box center [1238, 633] width 142 height 38
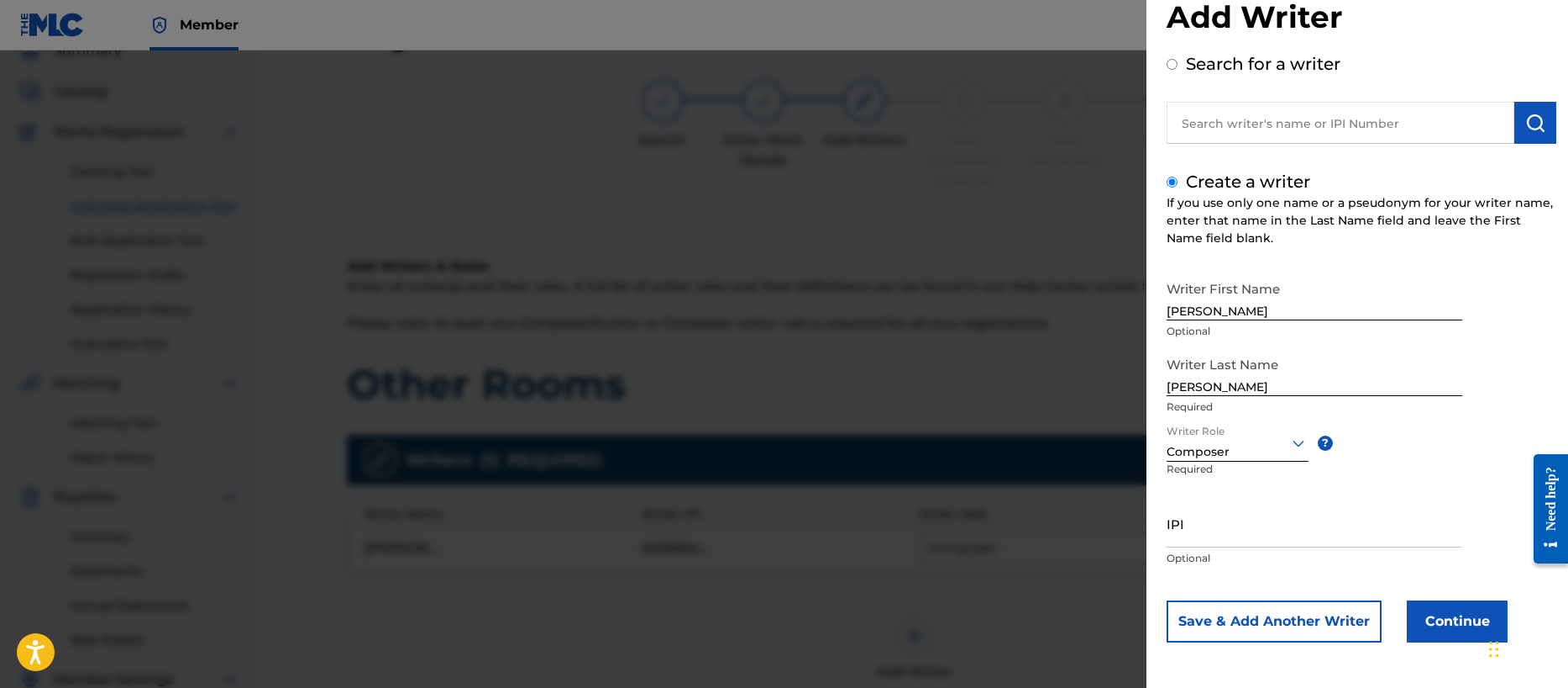
click at [1197, 531] on input "IPI" at bounding box center [1314, 524] width 296 height 48
paste input "00196887985"
click at [1300, 622] on button "Save & Add Another Writer" at bounding box center [1274, 620] width 215 height 42
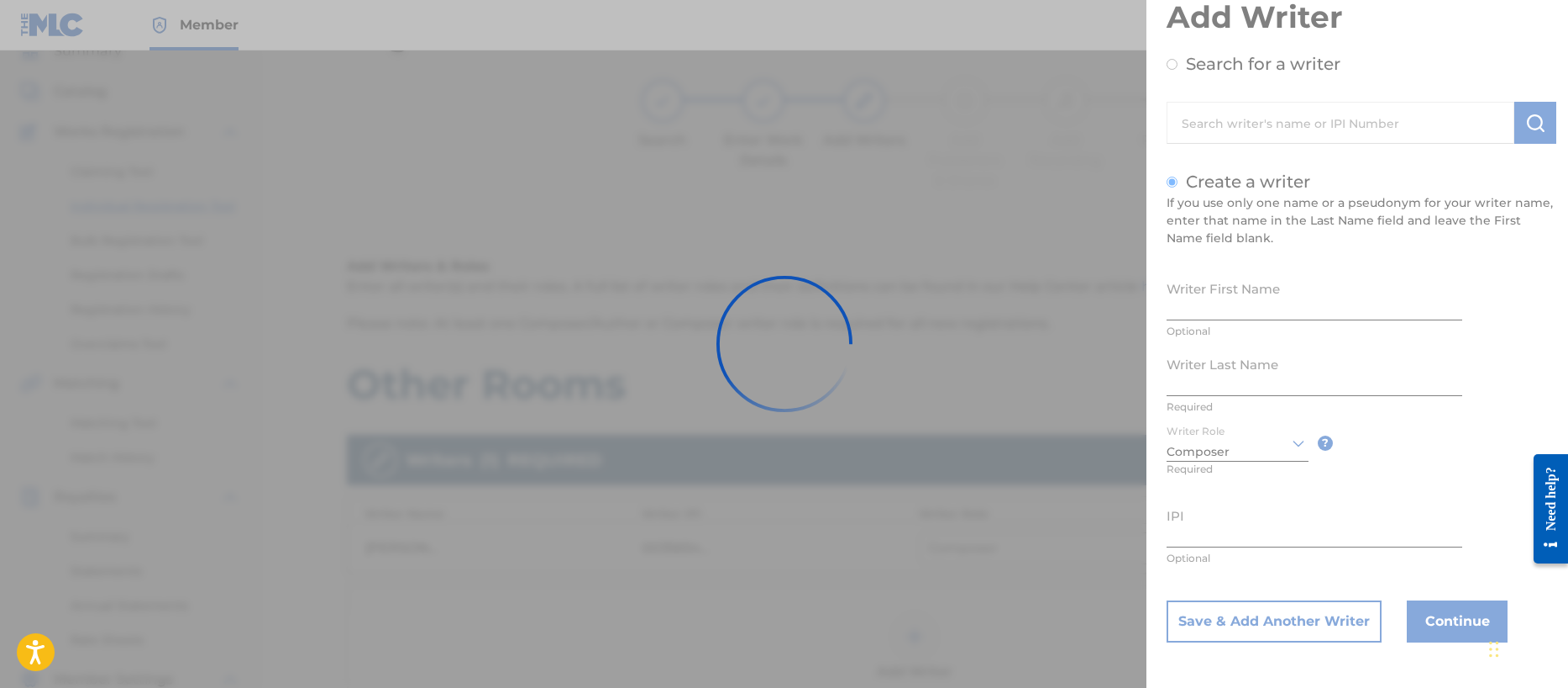
scroll to position [40, 0]
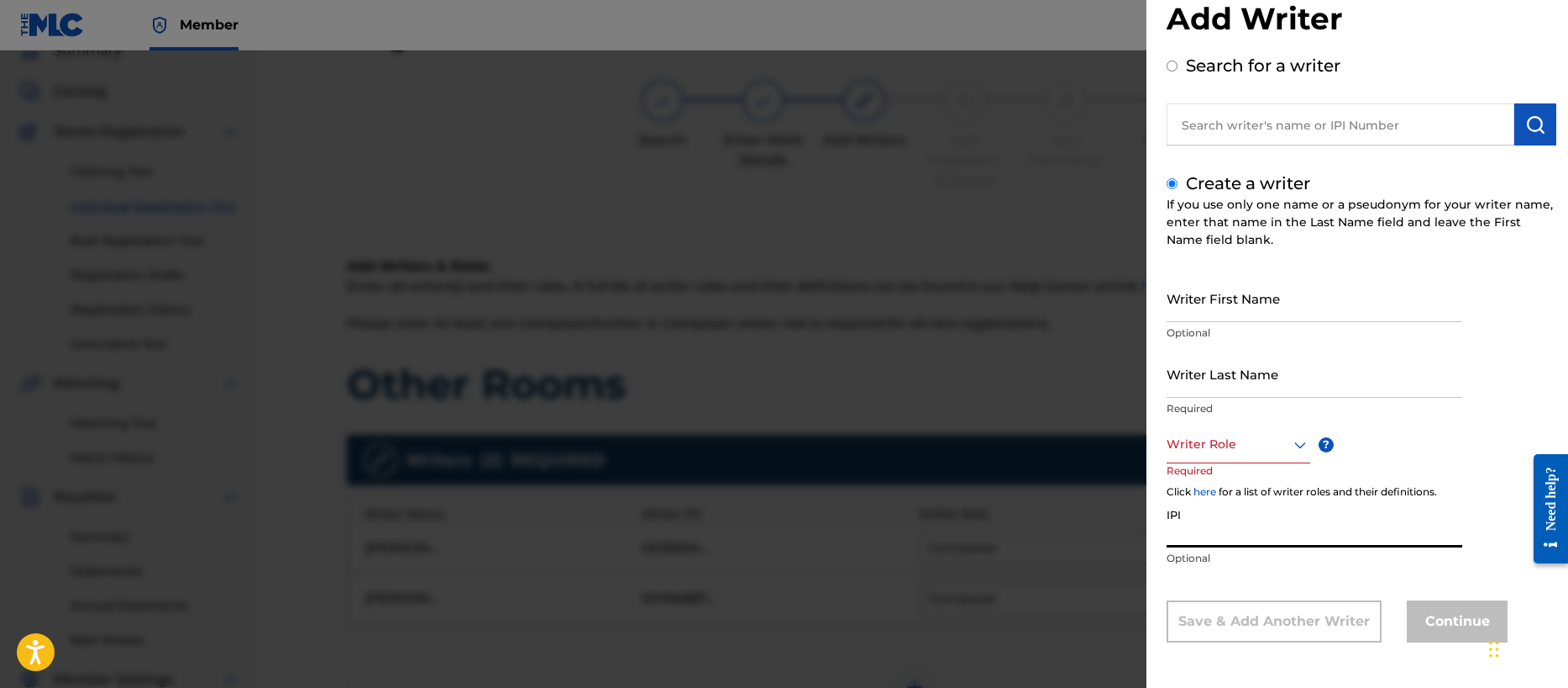
click at [1240, 532] on input "IPI" at bounding box center [1314, 524] width 296 height 48
paste input "00356713255"
drag, startPoint x: 1212, startPoint y: 449, endPoint x: 1216, endPoint y: 486, distance: 37.2
click at [1212, 451] on div at bounding box center [1238, 444] width 144 height 21
drag, startPoint x: 1224, startPoint y: 627, endPoint x: 1228, endPoint y: 611, distance: 16.5
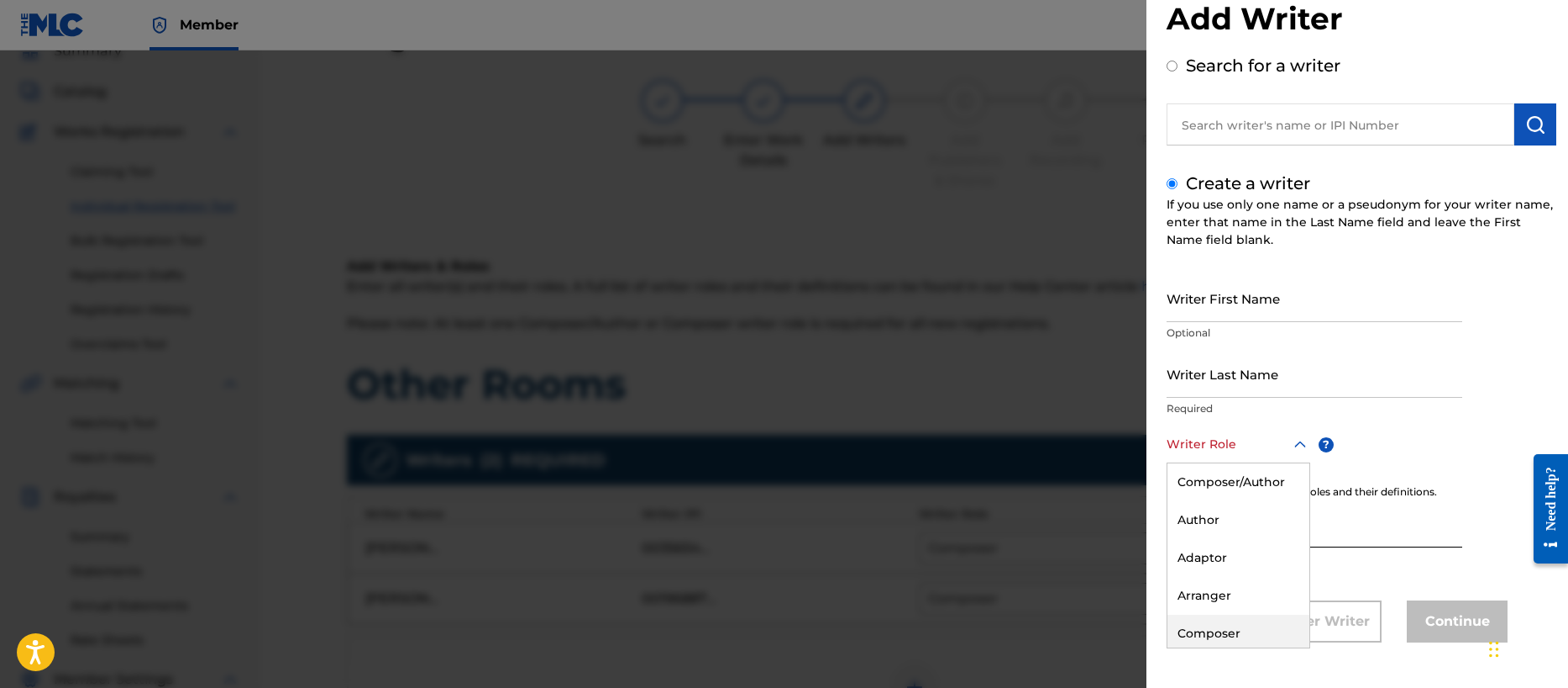
click at [1225, 625] on div "Composer" at bounding box center [1238, 633] width 142 height 38
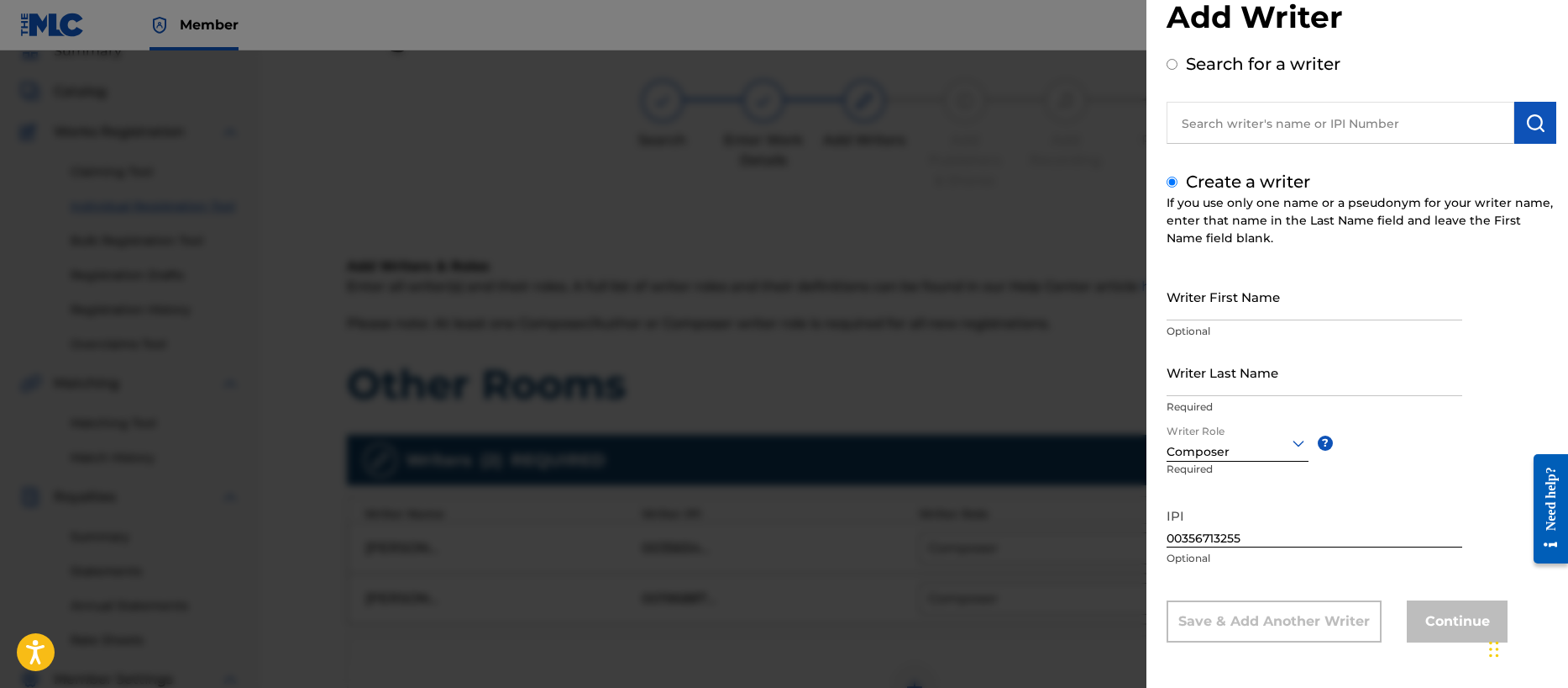
click at [1208, 388] on input "Writer Last Name" at bounding box center [1314, 372] width 296 height 48
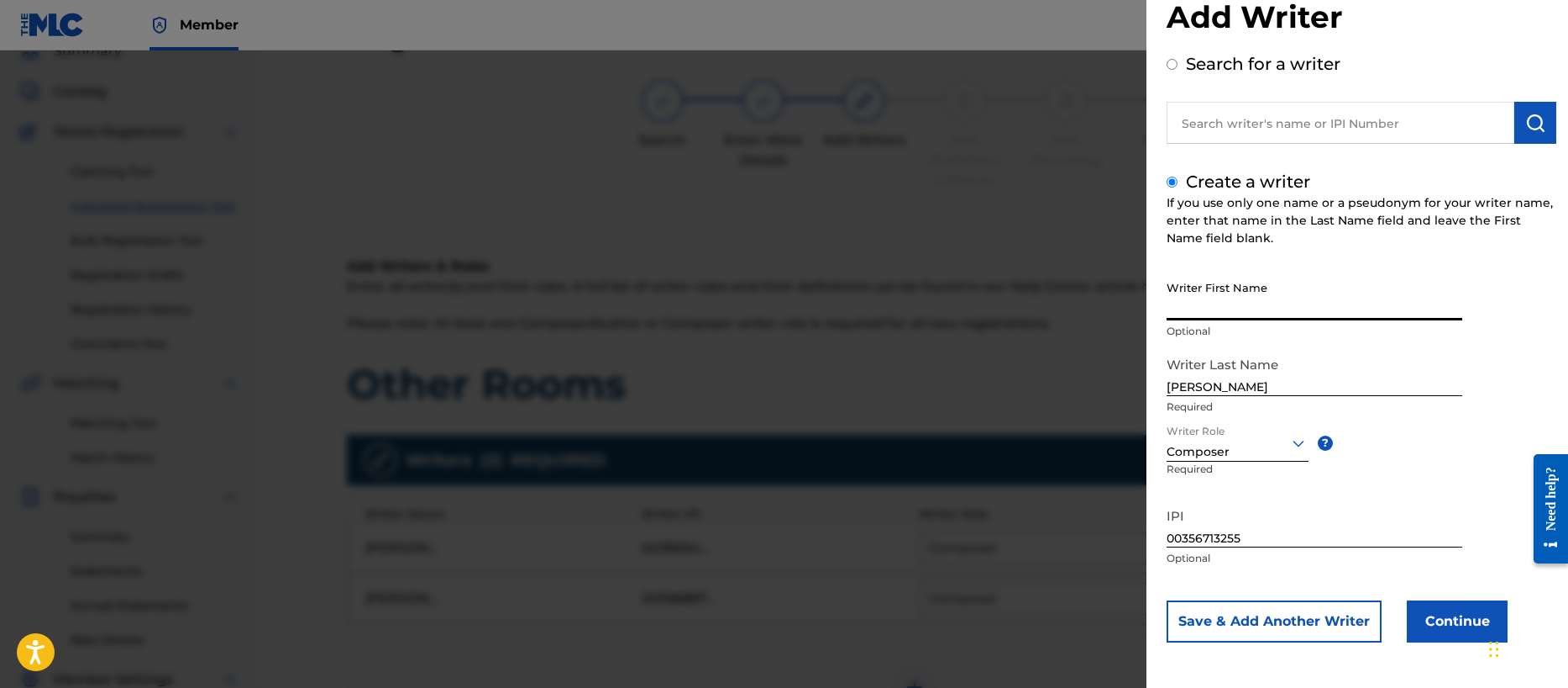
click at [1213, 303] on input "Writer First Name" at bounding box center [1314, 296] width 296 height 48
click at [1328, 626] on button "Save & Add Another Writer" at bounding box center [1274, 620] width 215 height 42
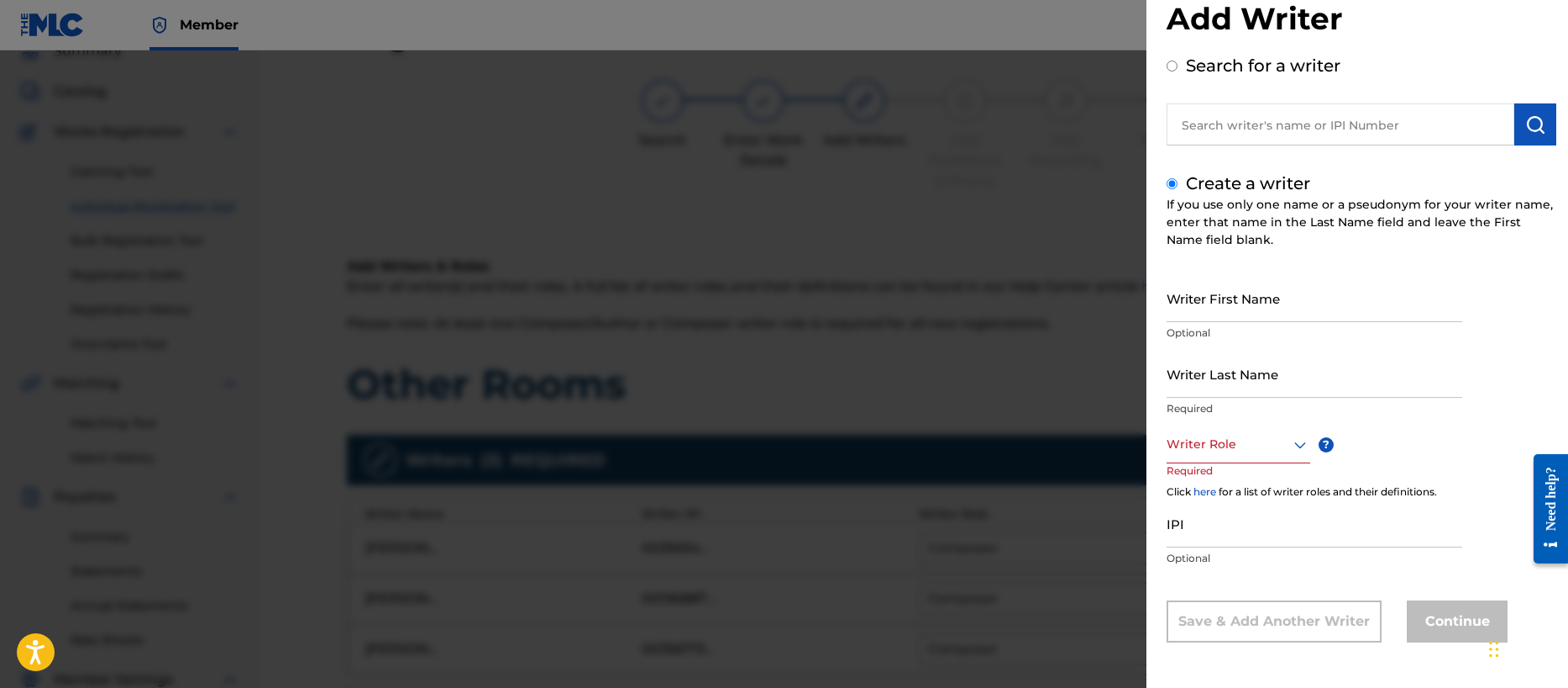
scroll to position [40, 0]
click at [1201, 532] on input "IPI" at bounding box center [1314, 524] width 296 height 48
paste input "00401057708"
click at [1208, 448] on div at bounding box center [1238, 444] width 144 height 21
drag, startPoint x: 1227, startPoint y: 631, endPoint x: 1219, endPoint y: 617, distance: 16.1
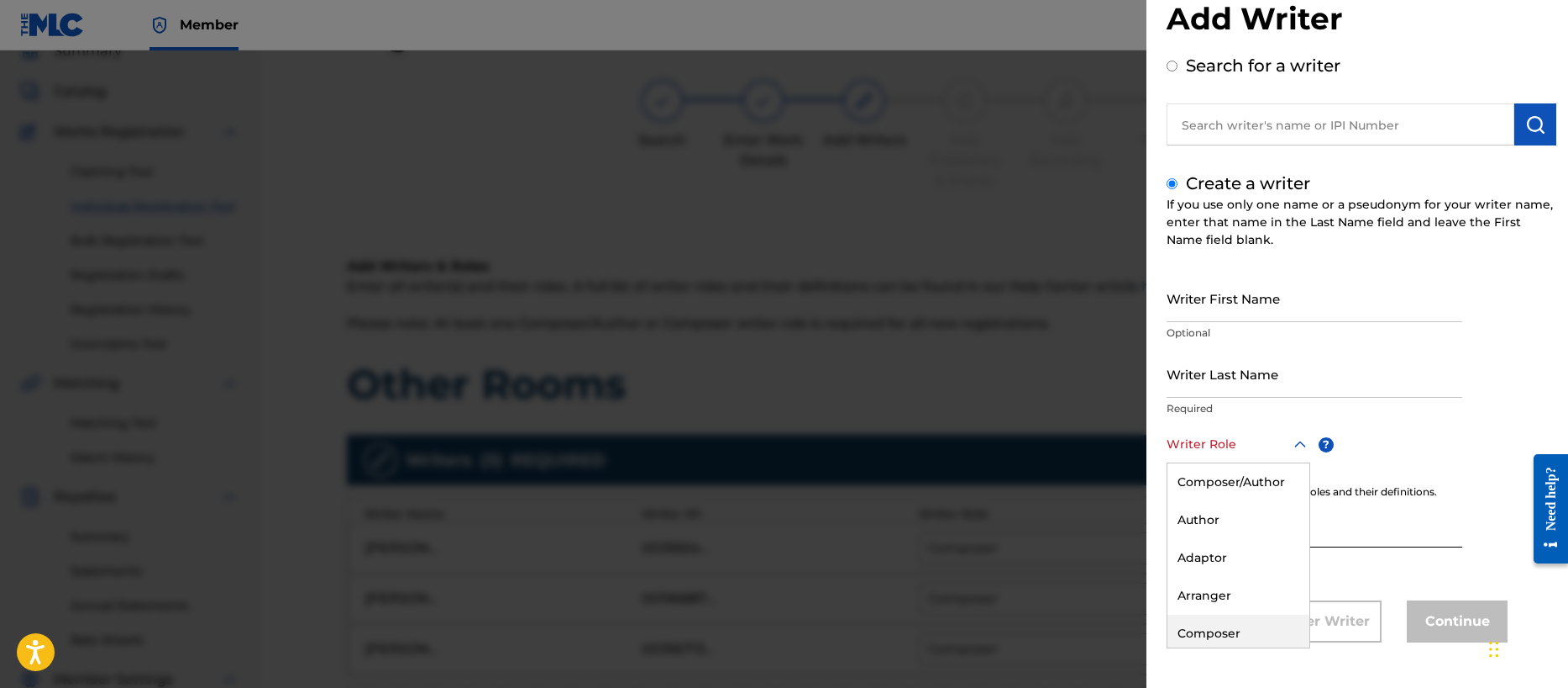
click at [1227, 630] on div "Composer" at bounding box center [1238, 633] width 142 height 38
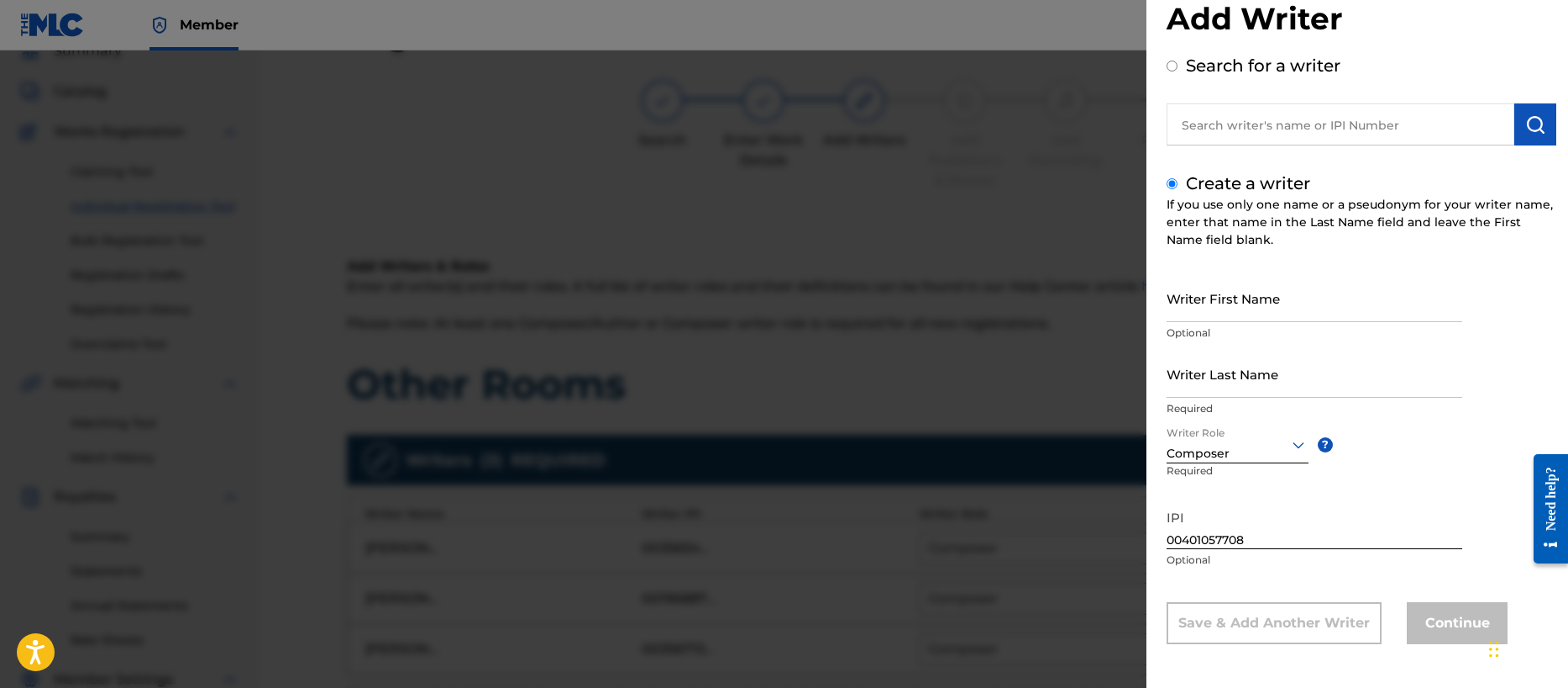
scroll to position [42, 0]
click at [1261, 373] on input "Writer Last Name" at bounding box center [1314, 372] width 296 height 48
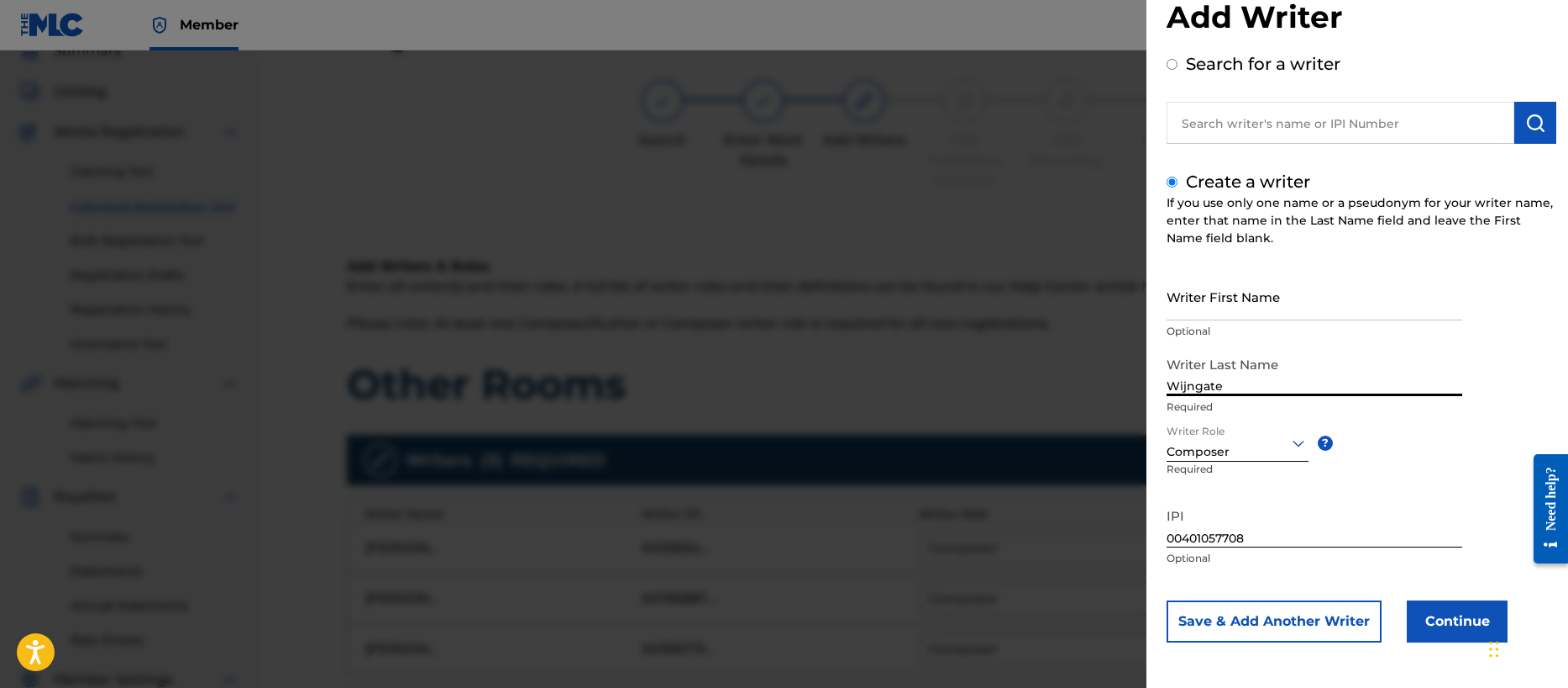
click at [1187, 387] on input "Wijngate" at bounding box center [1314, 372] width 296 height 48
click at [1233, 302] on input "Writer First Name" at bounding box center [1314, 296] width 296 height 48
click at [1460, 617] on button "Continue" at bounding box center [1457, 620] width 101 height 42
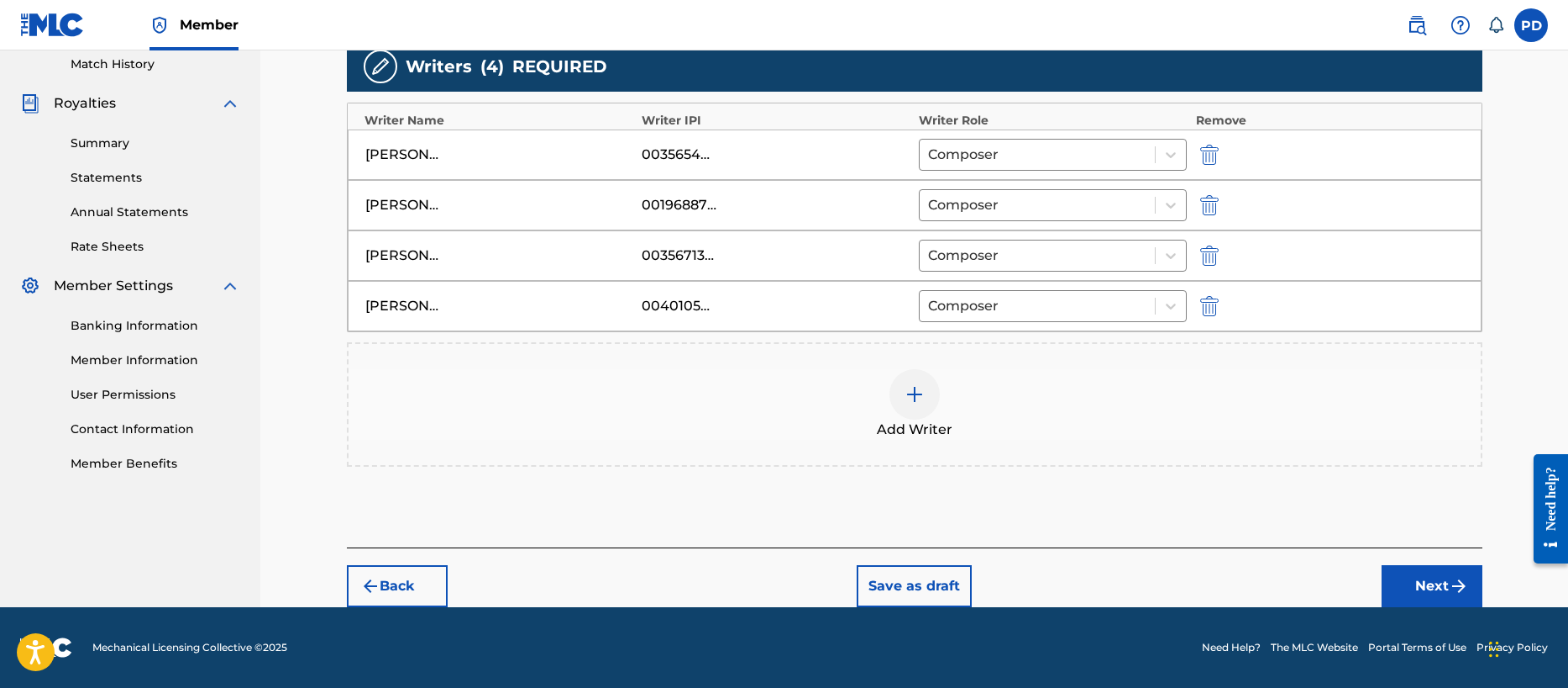
click at [1412, 583] on button "Next" at bounding box center [1432, 585] width 101 height 42
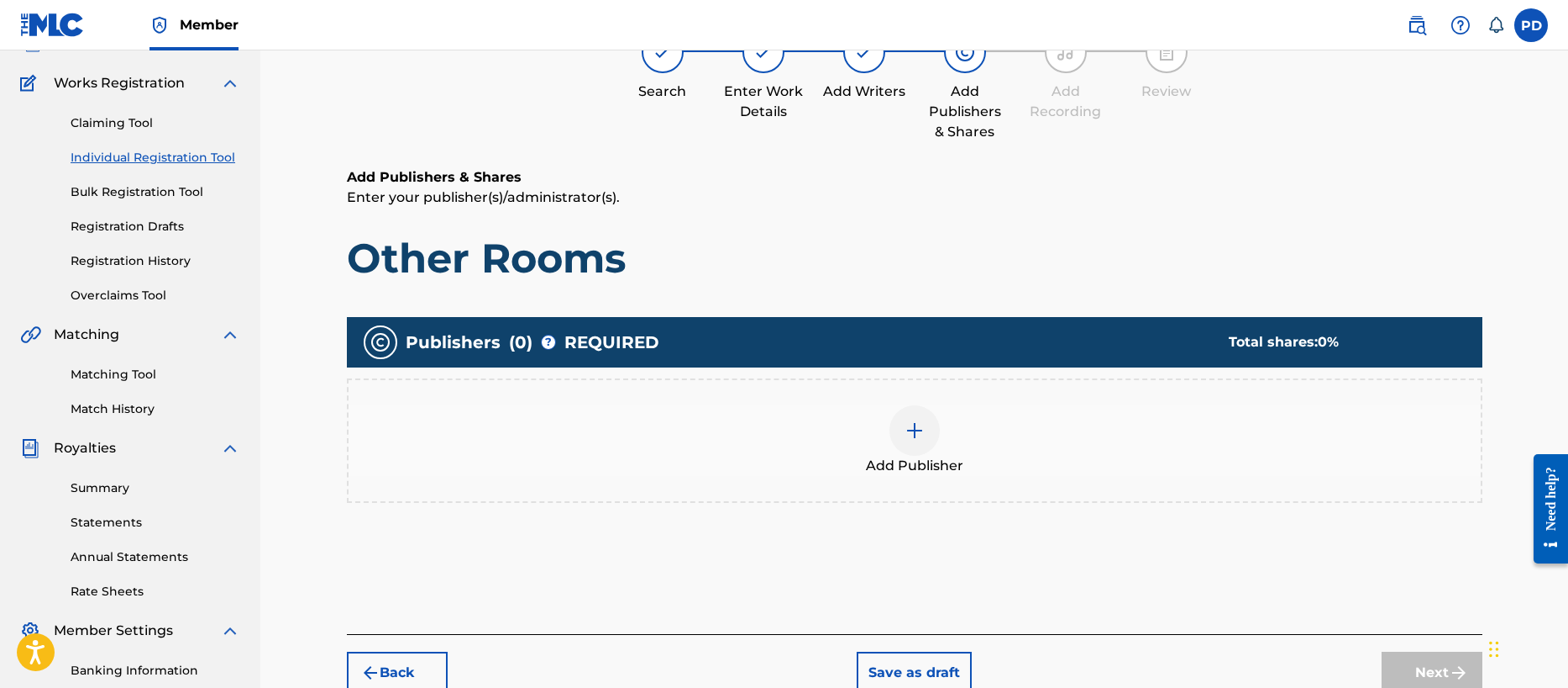
scroll to position [75, 0]
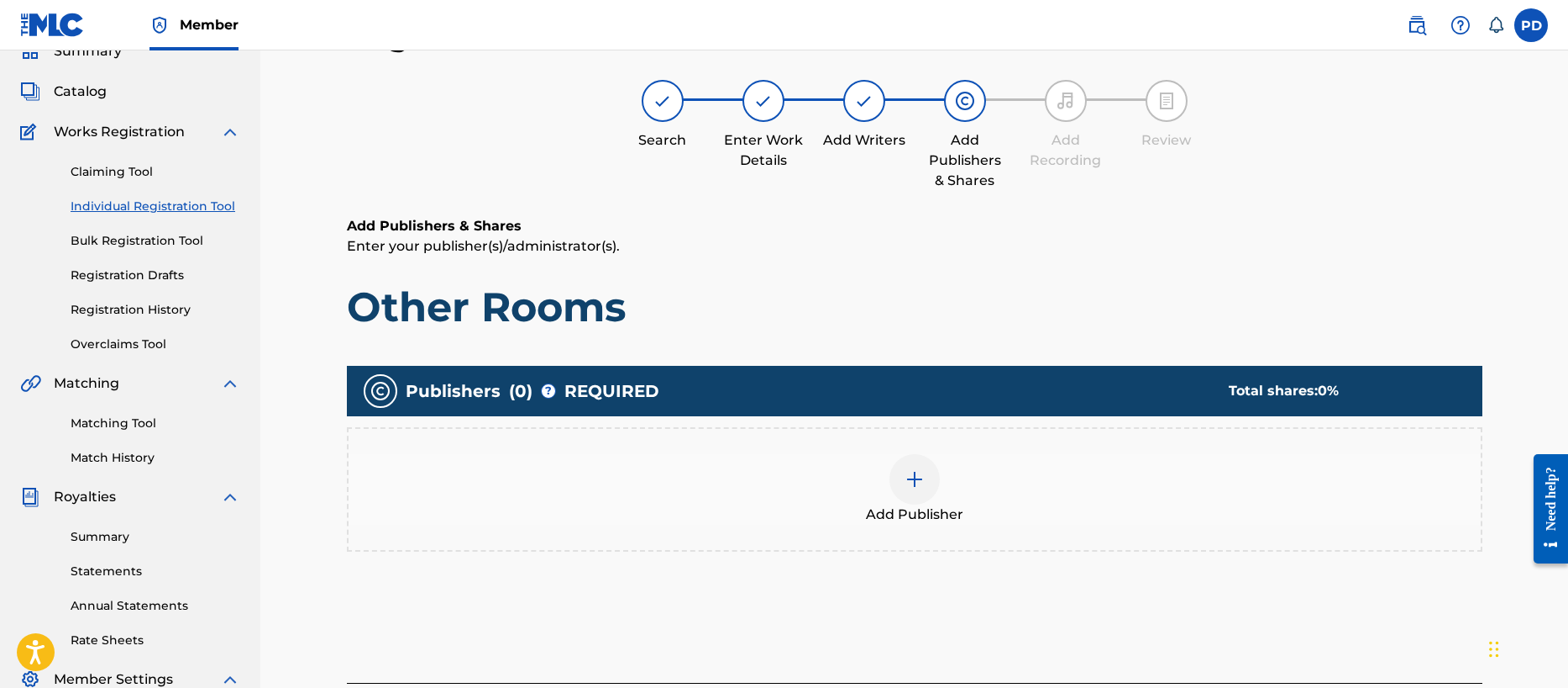
click at [909, 467] on div at bounding box center [915, 479] width 50 height 50
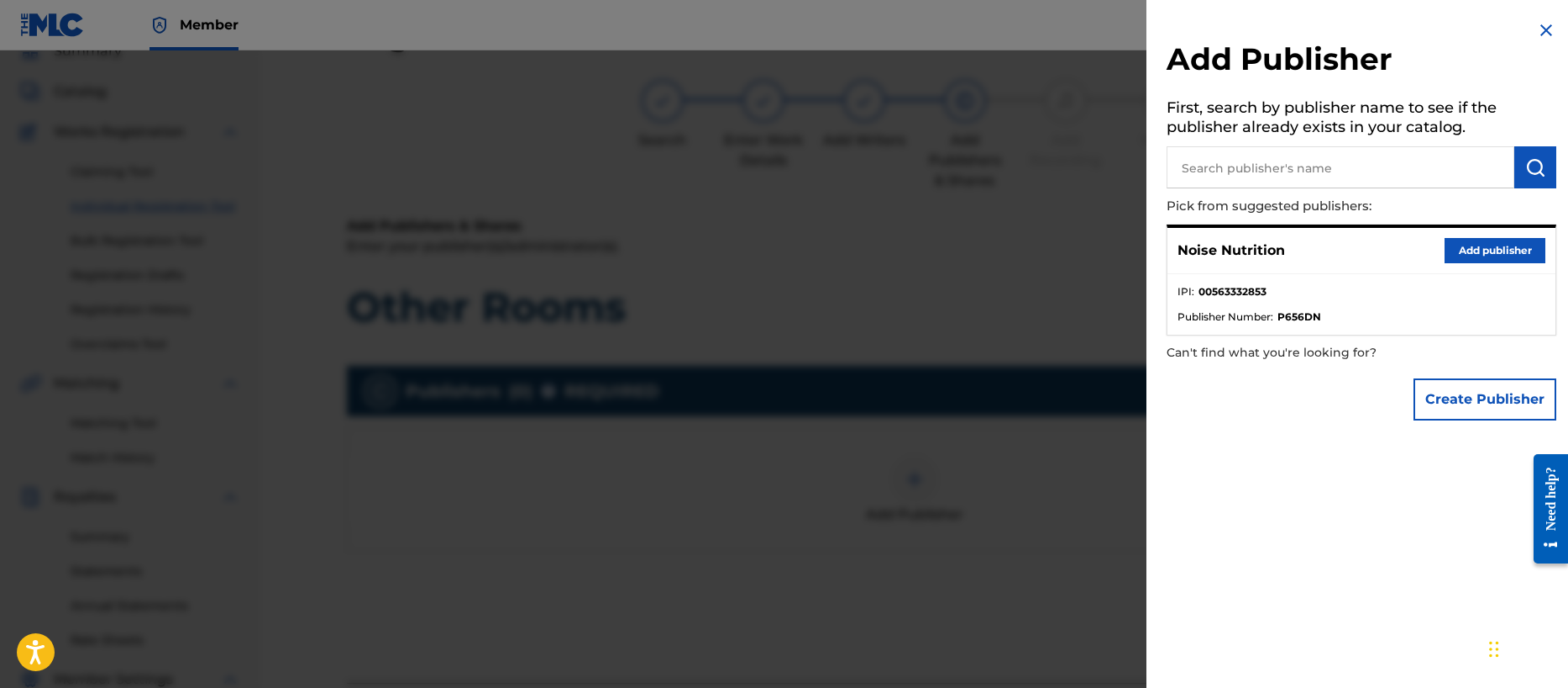
click at [1457, 252] on button "Add publisher" at bounding box center [1495, 250] width 101 height 25
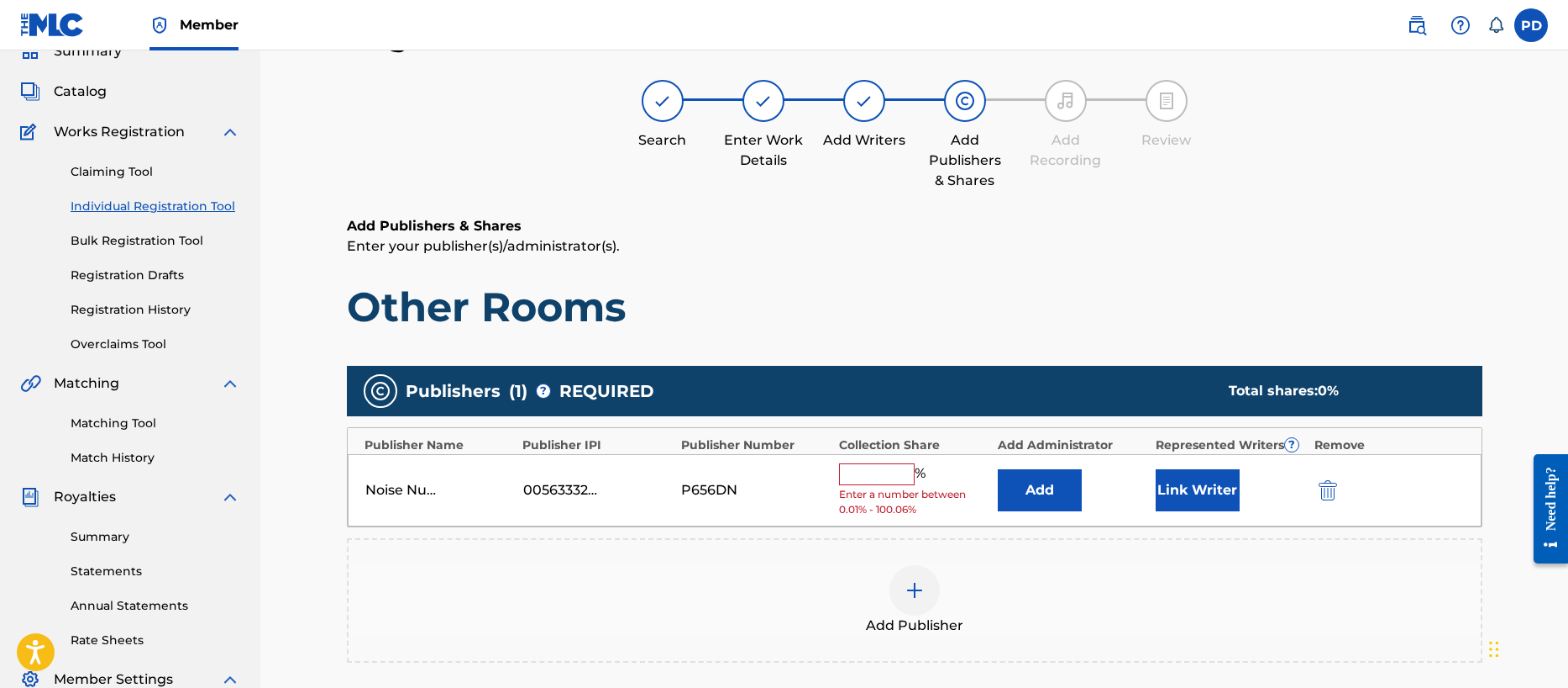
drag, startPoint x: 868, startPoint y: 476, endPoint x: 872, endPoint y: 485, distance: 9.8
click at [868, 477] on input "text" at bounding box center [876, 474] width 75 height 22
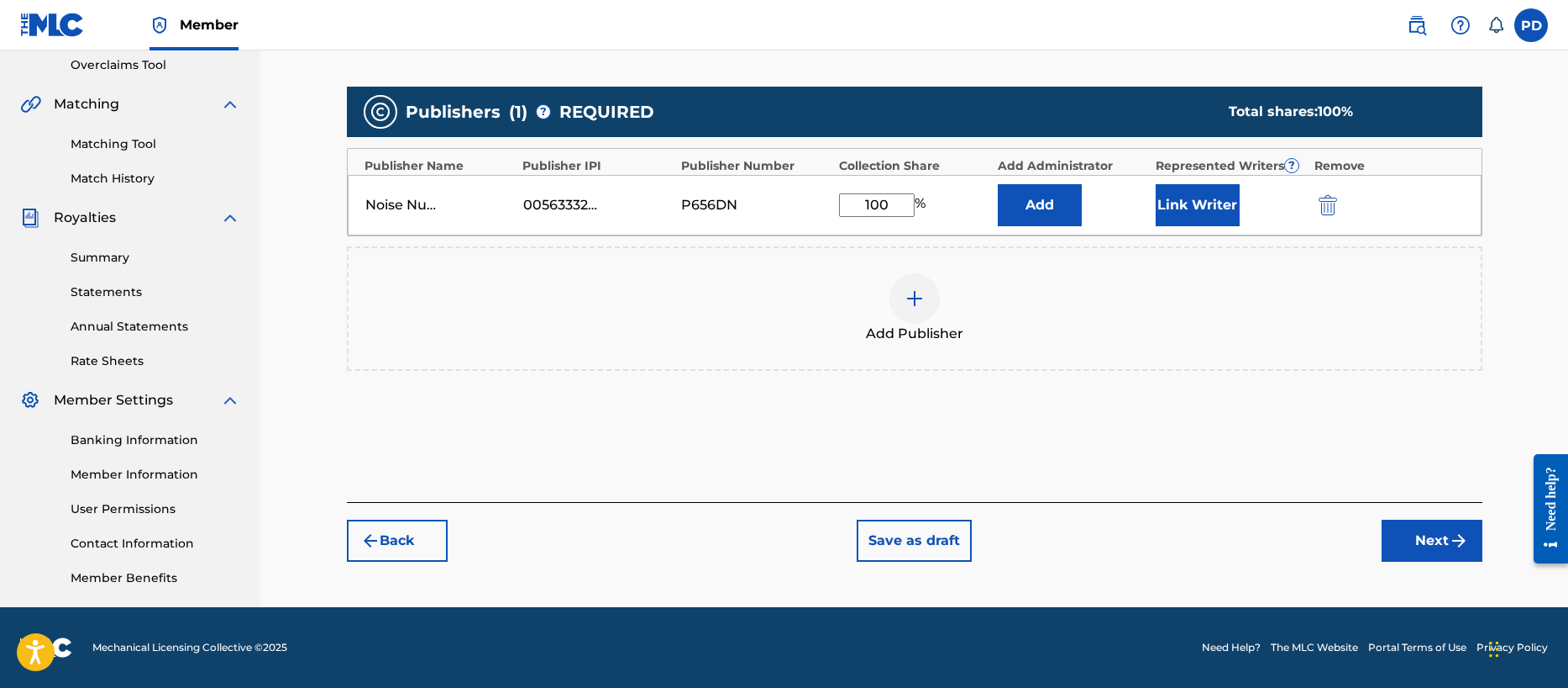
click at [1426, 540] on button "Next" at bounding box center [1432, 539] width 101 height 42
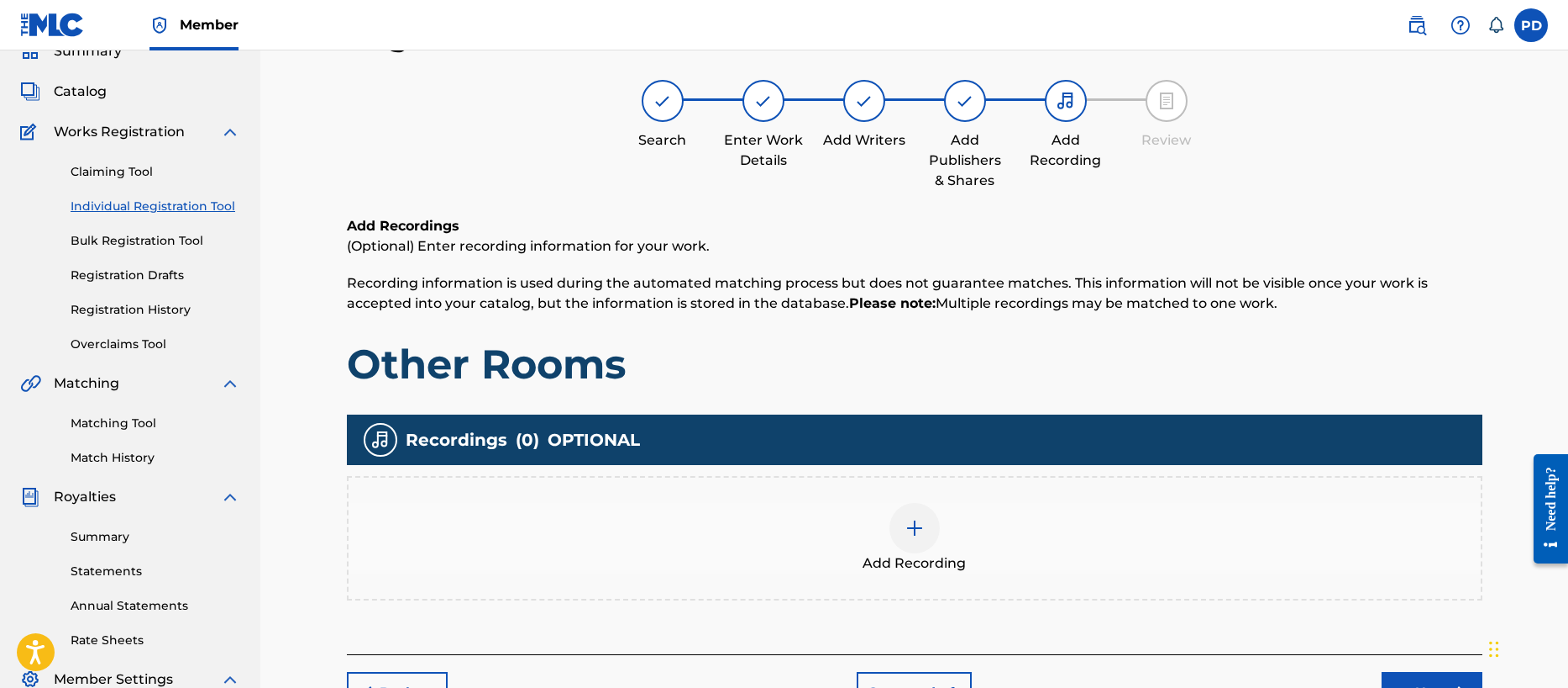
click at [905, 522] on img at bounding box center [915, 528] width 20 height 20
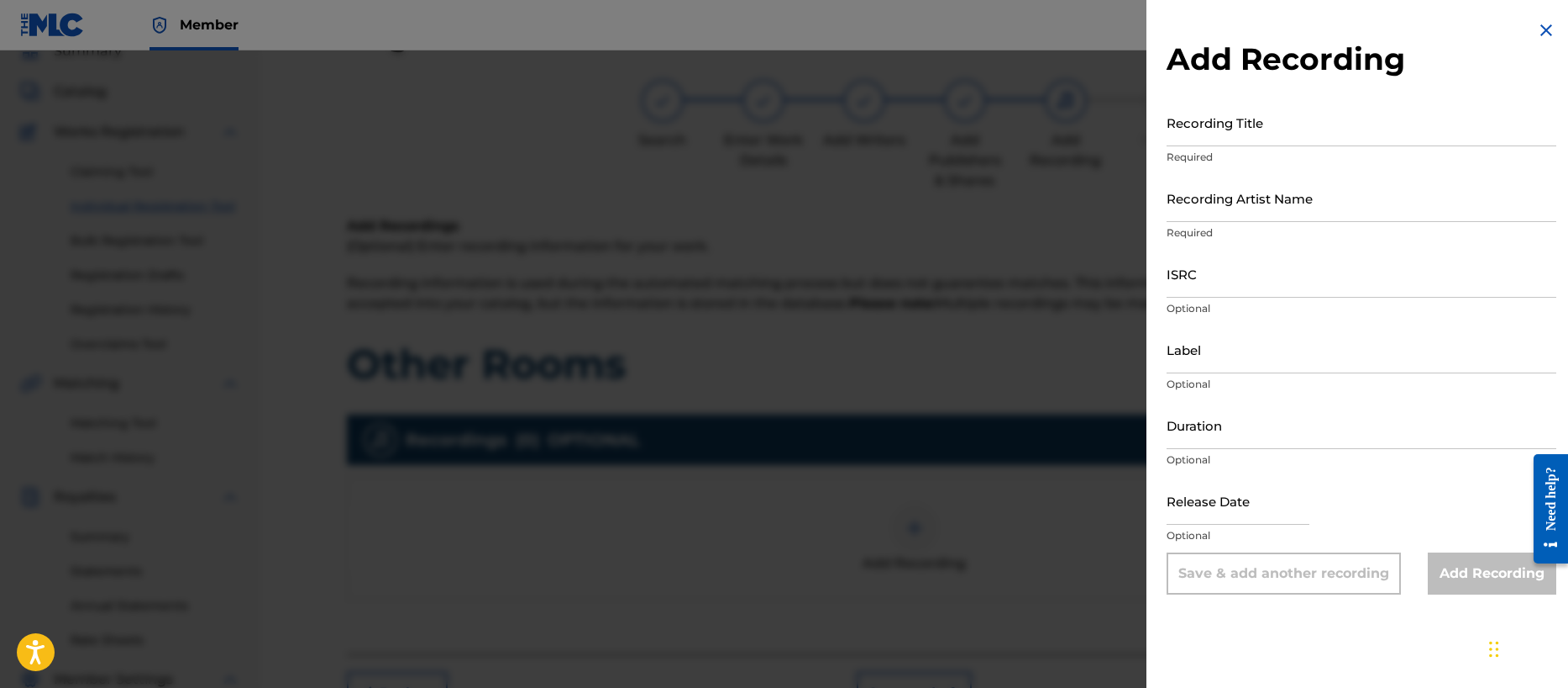
click at [1213, 132] on input "Recording Title" at bounding box center [1361, 123] width 390 height 48
click at [1209, 216] on input "Recording Artist Name" at bounding box center [1361, 198] width 390 height 48
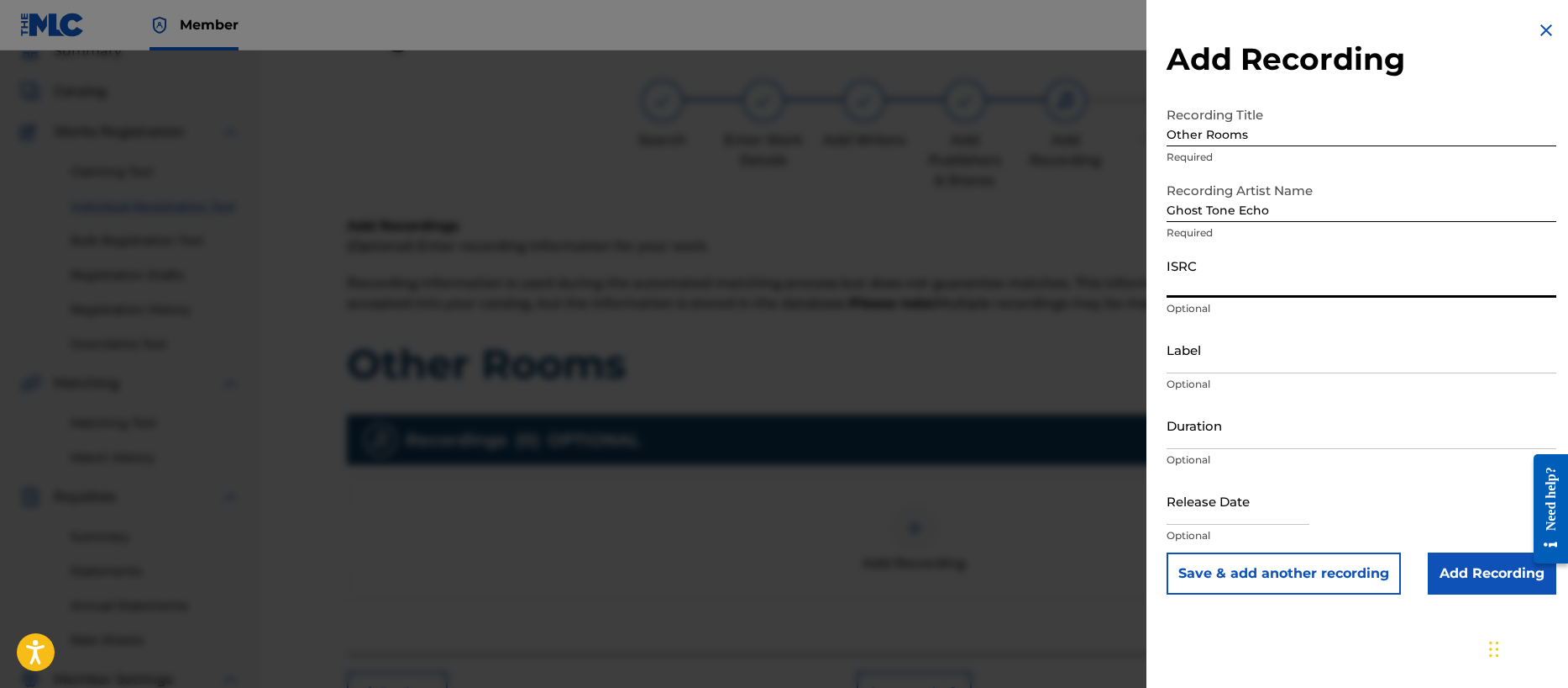
click at [1230, 283] on input "ISRC" at bounding box center [1361, 274] width 390 height 48
paste input "QZZ782508829"
click at [1217, 360] on input "Label" at bounding box center [1361, 349] width 390 height 48
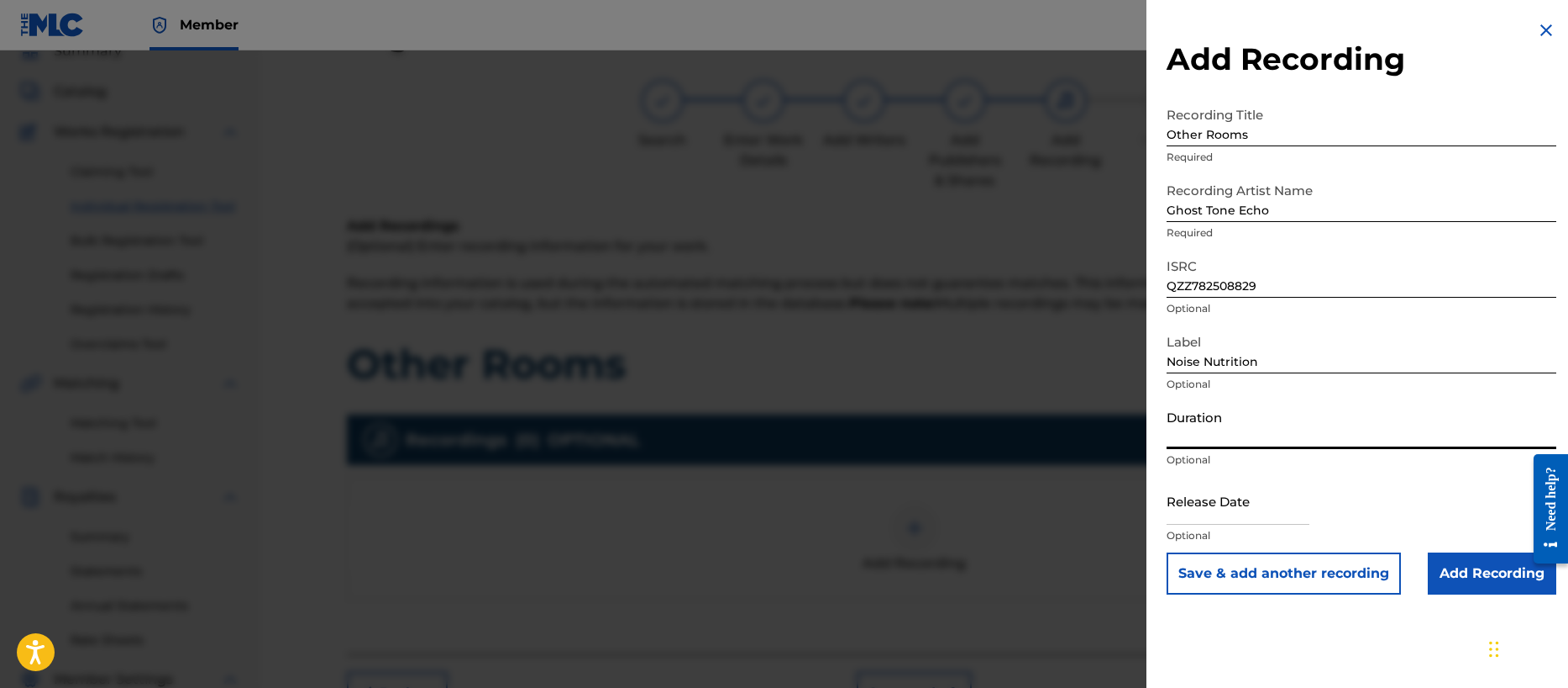
click at [1251, 435] on input "Duration" at bounding box center [1361, 425] width 390 height 48
click at [1242, 506] on input "text" at bounding box center [1238, 500] width 143 height 48
click at [1473, 572] on input "Add Recording" at bounding box center [1492, 573] width 129 height 42
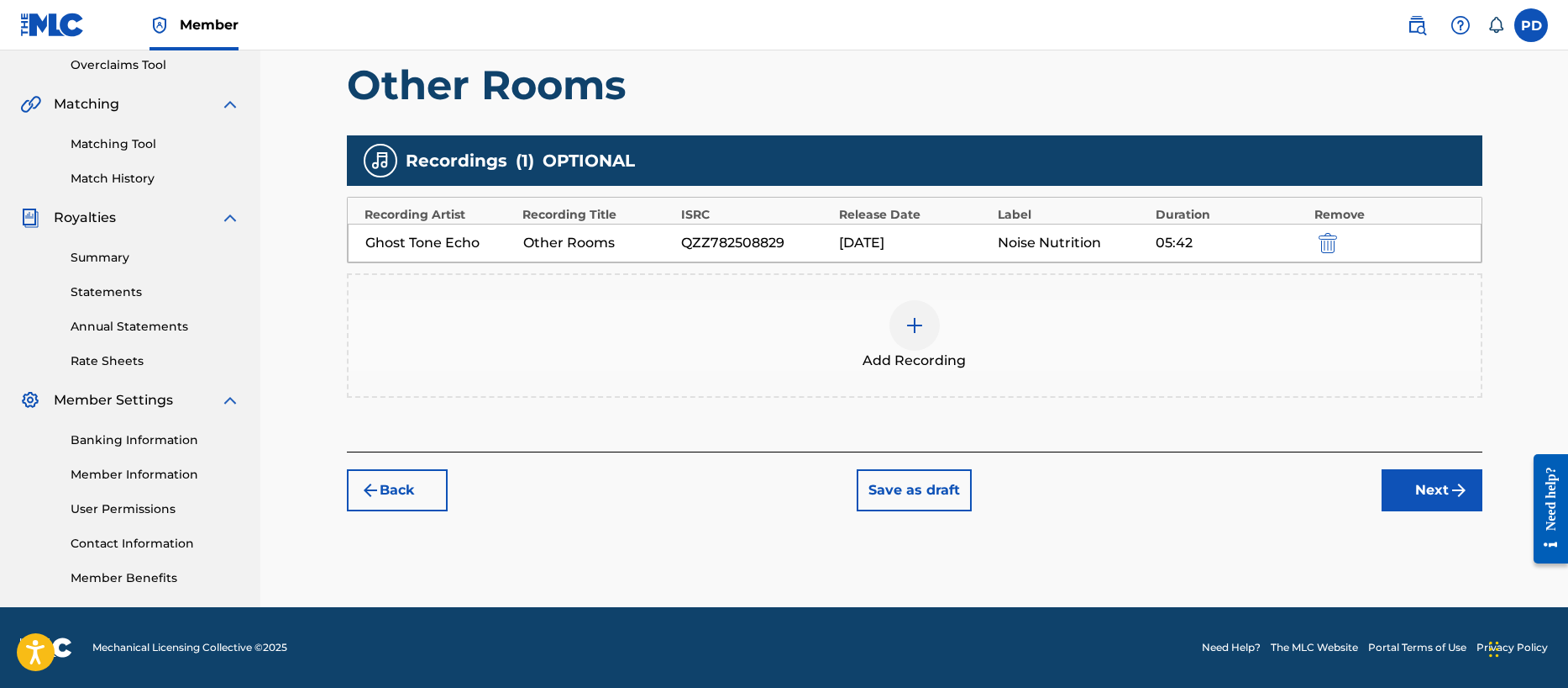
click at [1418, 491] on button "Next" at bounding box center [1432, 489] width 101 height 42
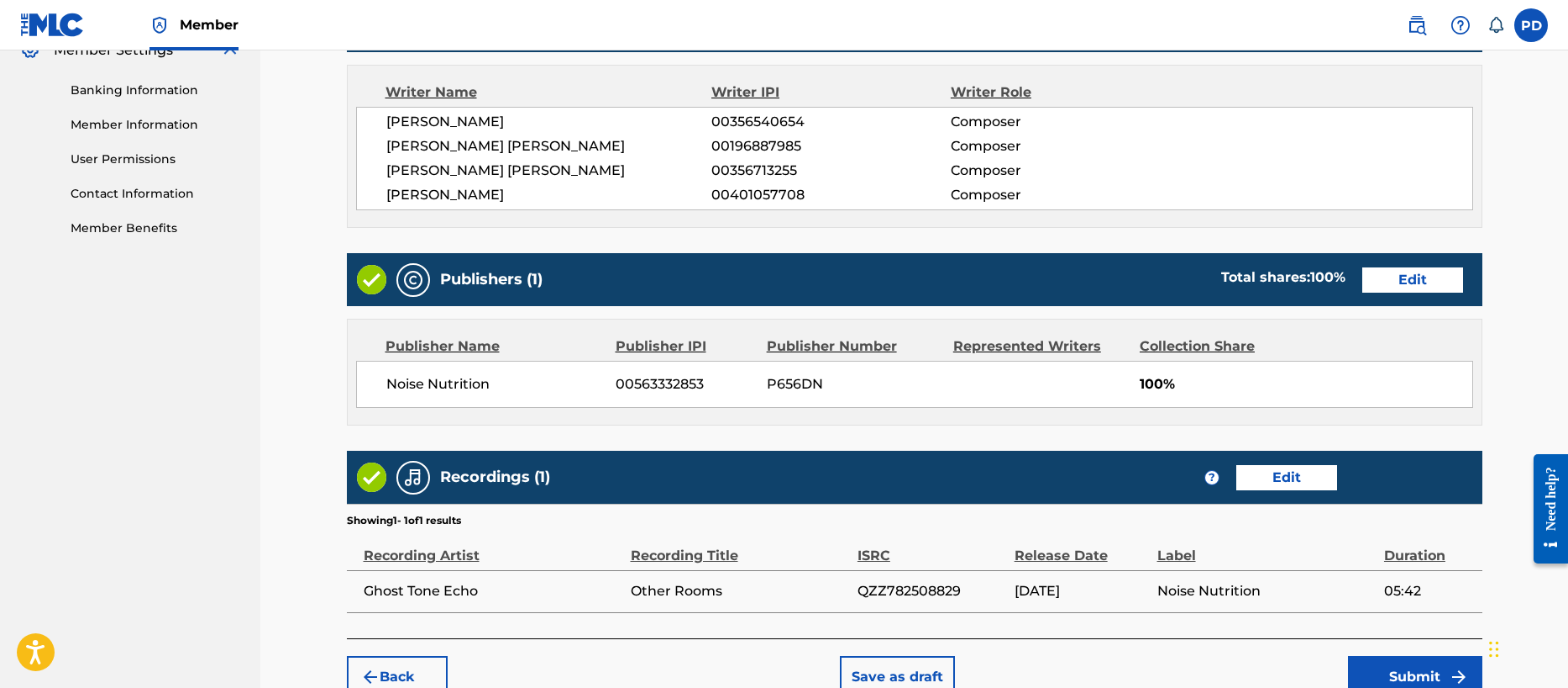
scroll to position [795, 0]
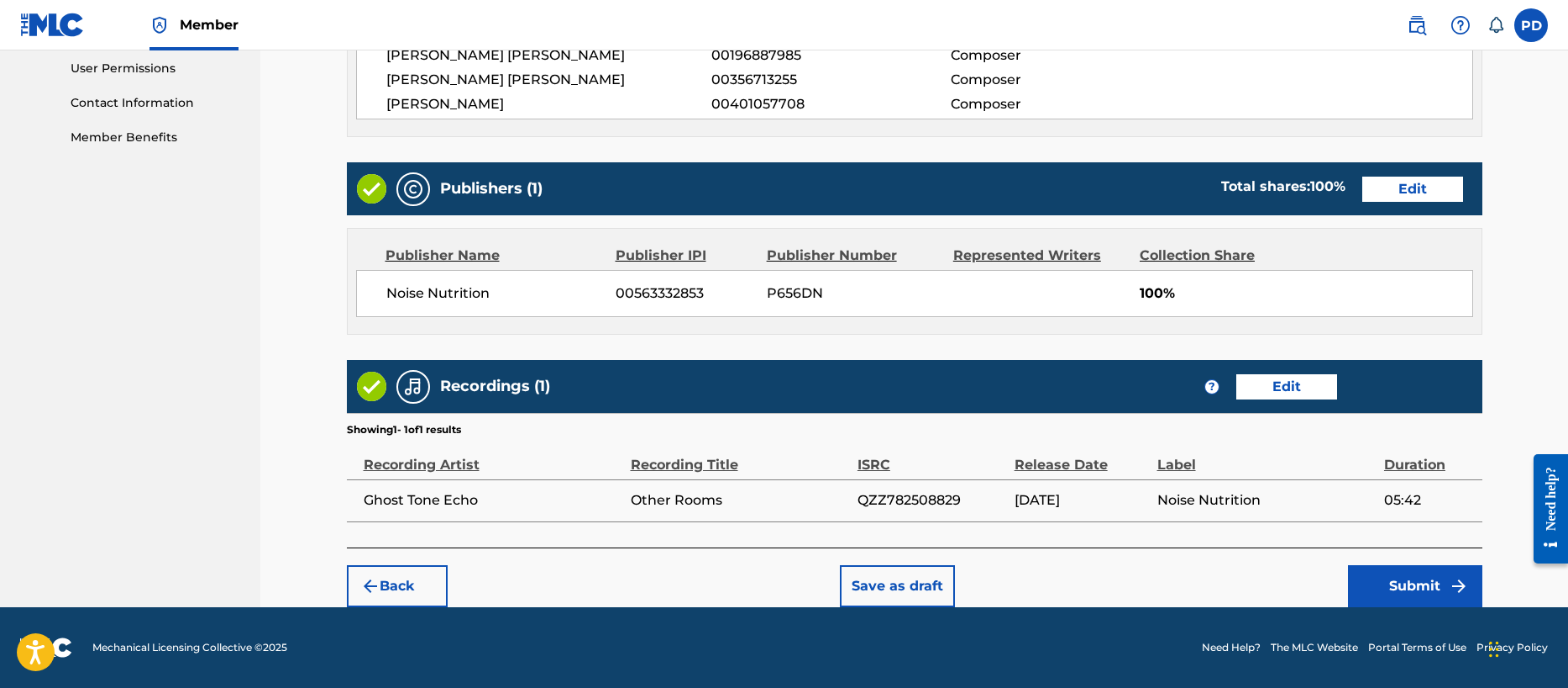
click at [1416, 581] on button "Submit" at bounding box center [1415, 585] width 135 height 42
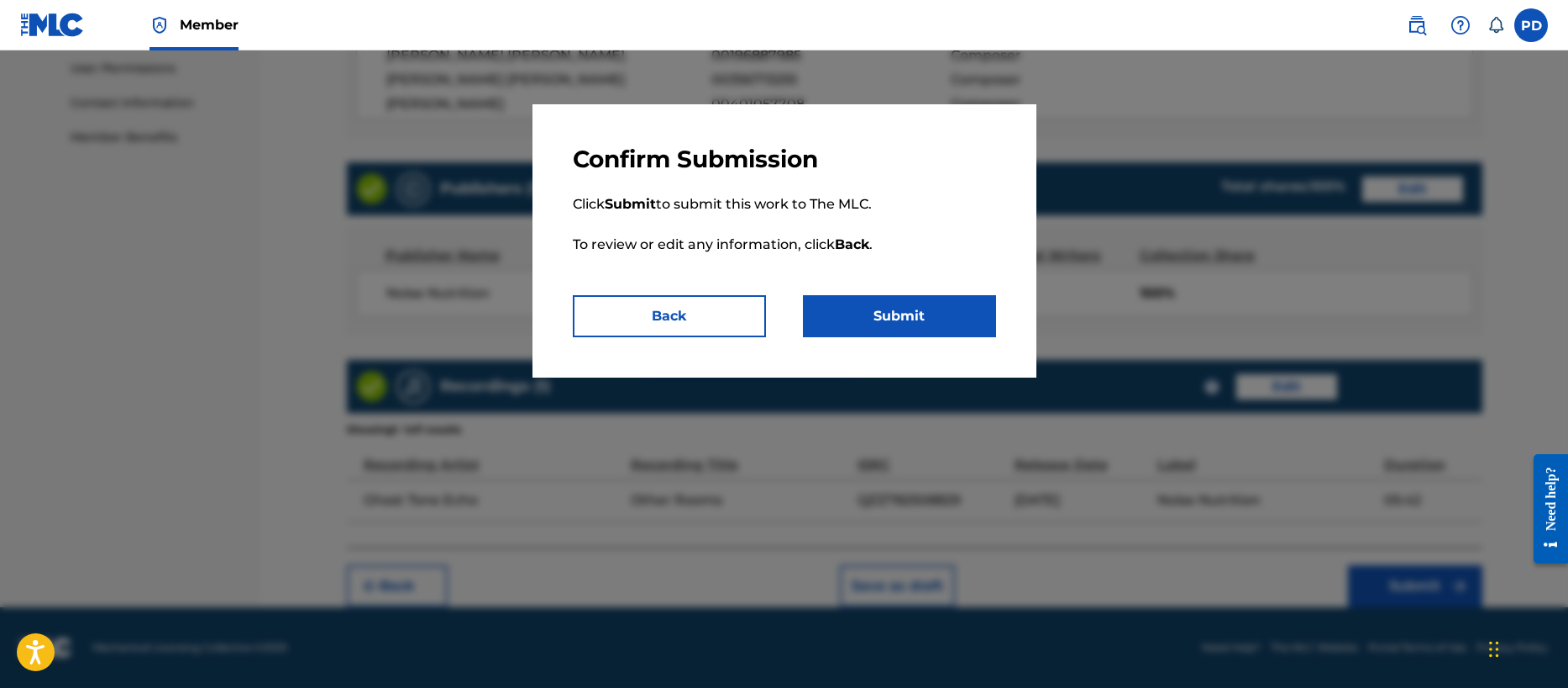
click at [899, 300] on button "Submit" at bounding box center [899, 316] width 193 height 42
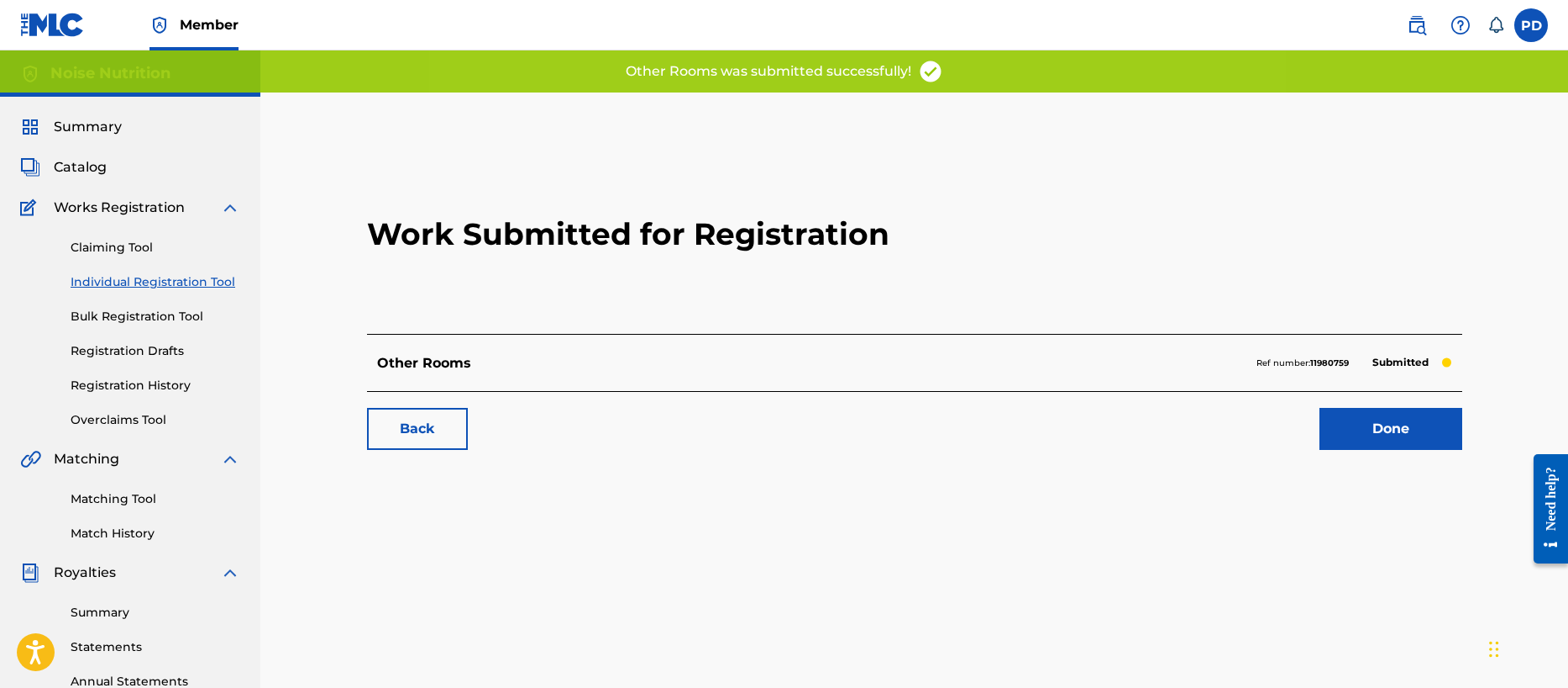
click at [1418, 422] on link "Done" at bounding box center [1391, 428] width 143 height 42
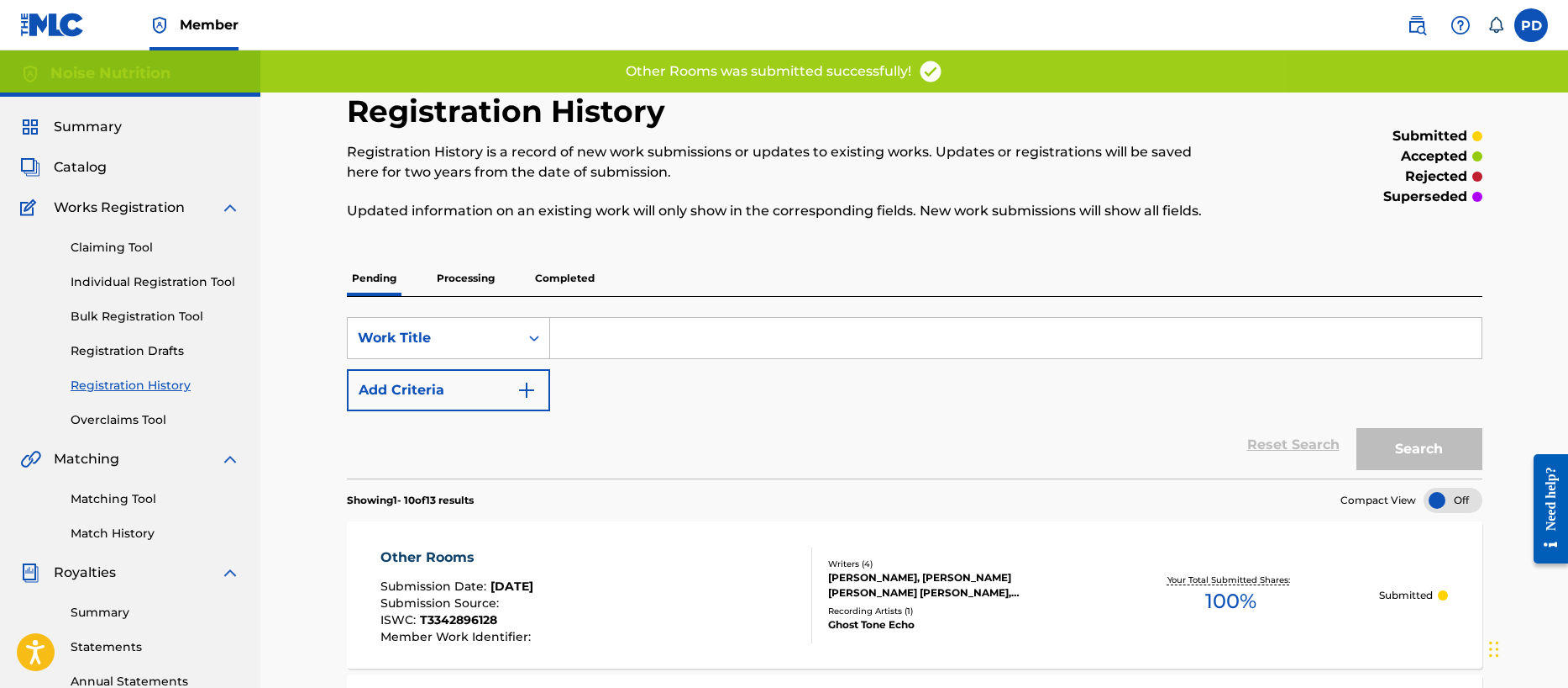
click at [186, 279] on link "Individual Registration Tool" at bounding box center [155, 281] width 170 height 18
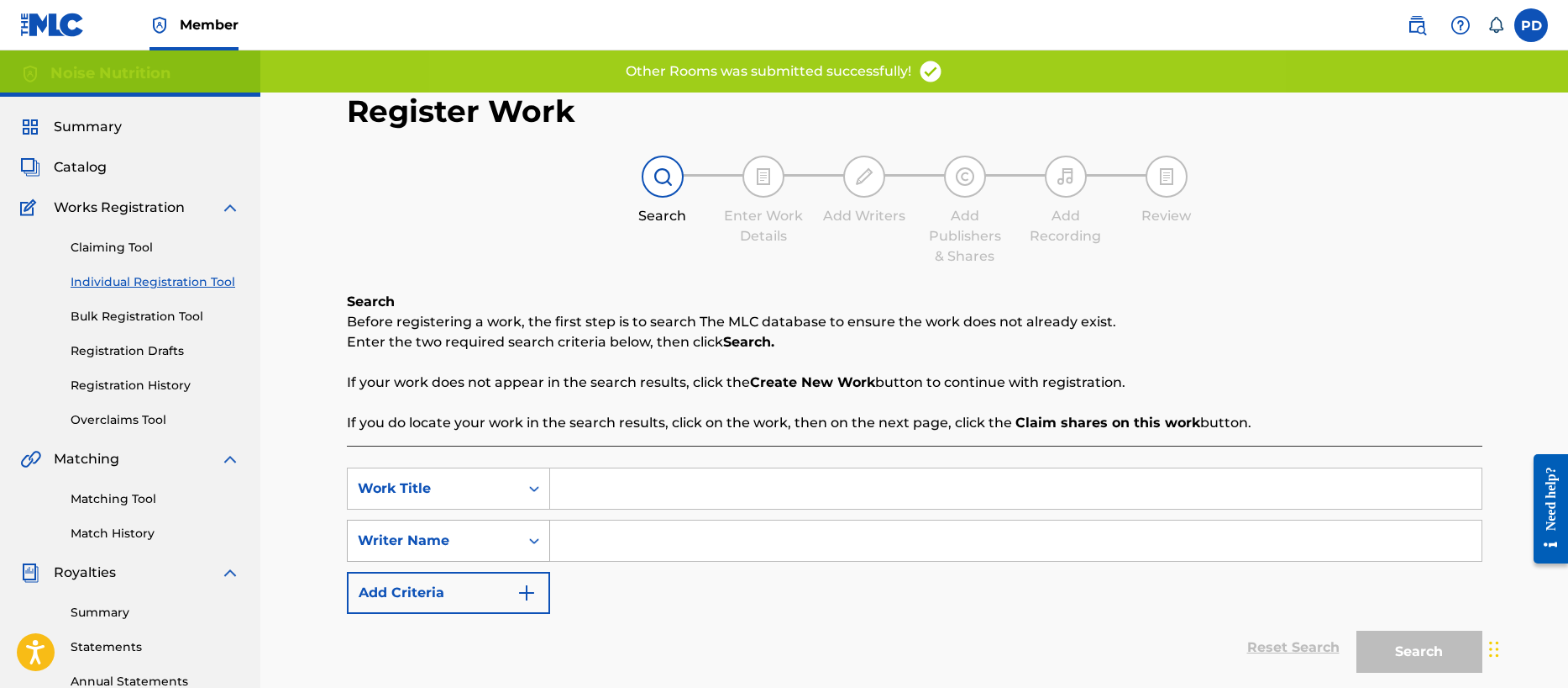
click at [444, 535] on div "Writer Name" at bounding box center [448, 539] width 203 height 42
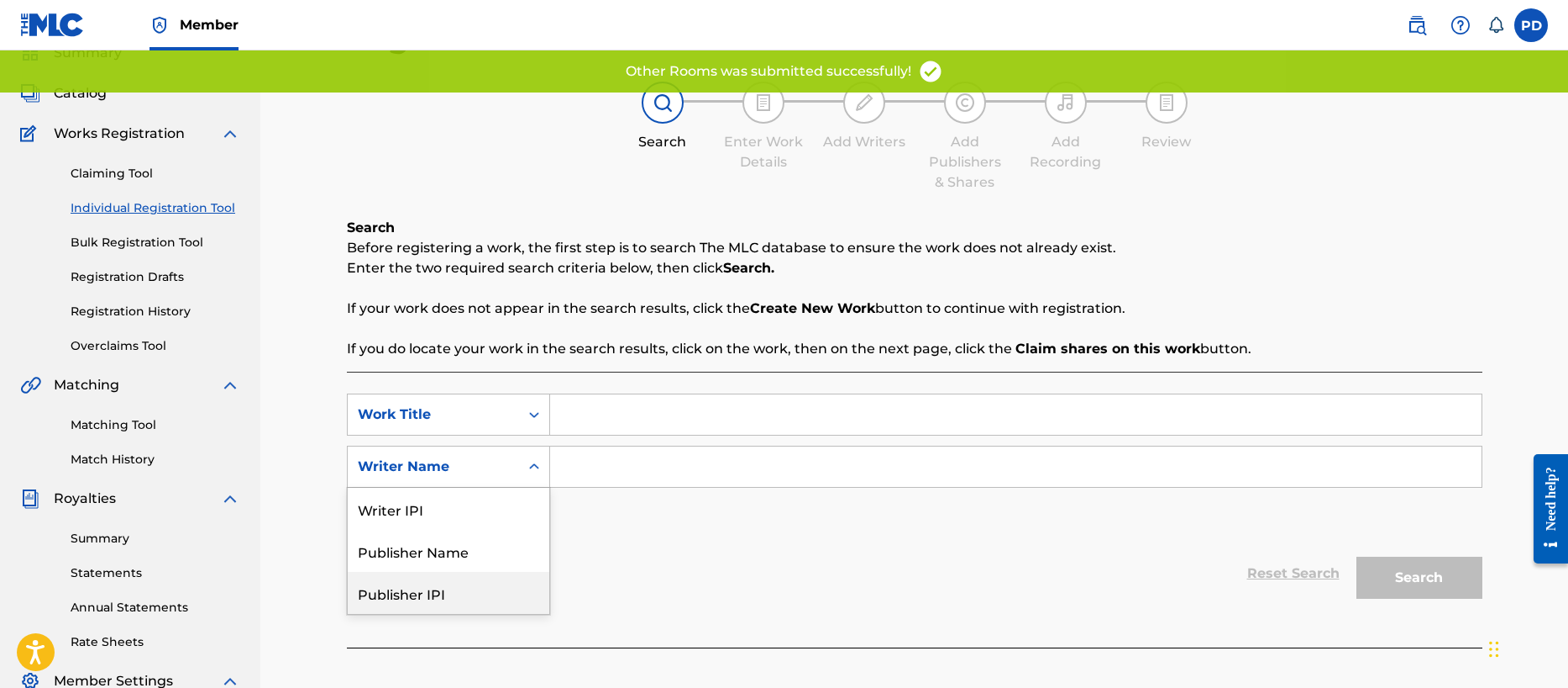
scroll to position [84, 0]
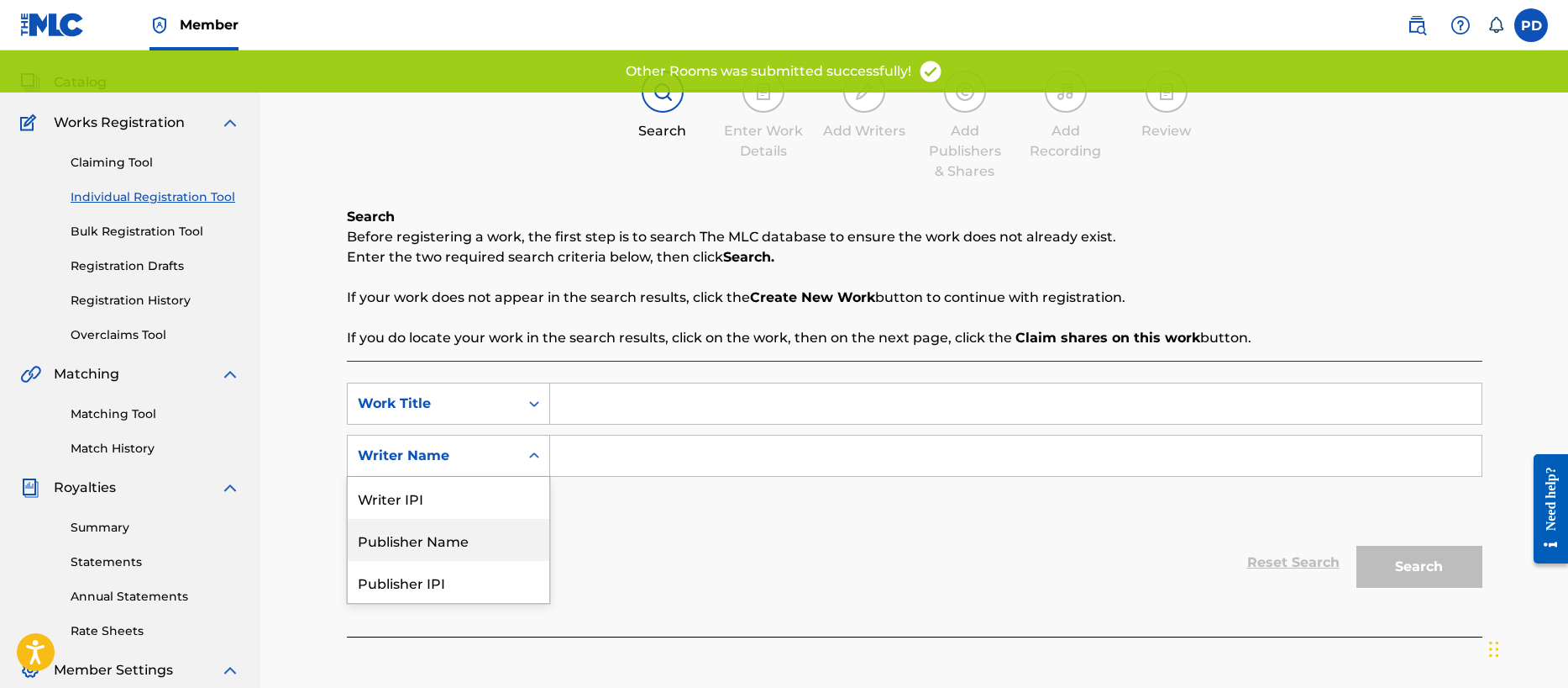
drag, startPoint x: 439, startPoint y: 545, endPoint x: 517, endPoint y: 486, distance: 97.8
click at [442, 542] on div "Publisher Name" at bounding box center [448, 539] width 201 height 42
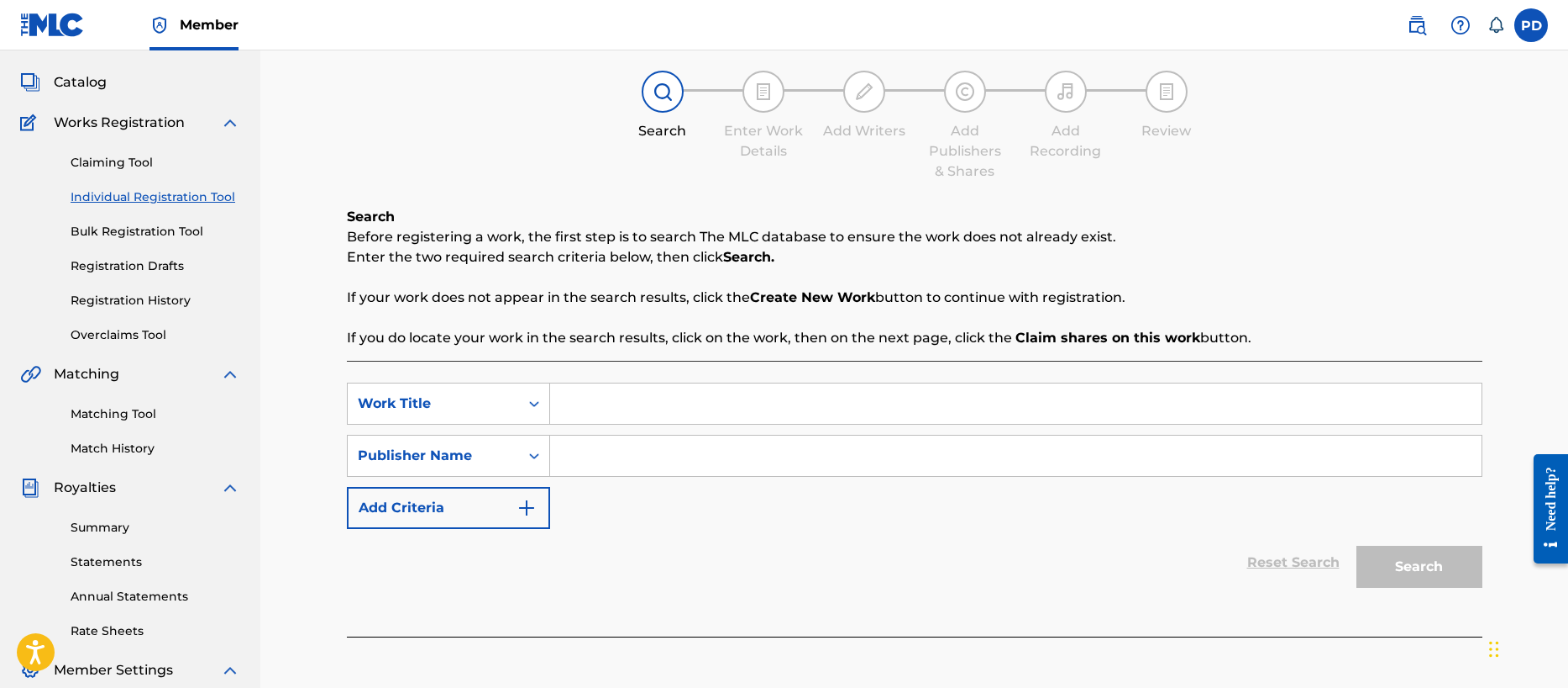
click at [577, 397] on input "Search Form" at bounding box center [1016, 403] width 932 height 40
click at [601, 459] on input "Search Form" at bounding box center [1016, 455] width 932 height 40
click at [1436, 574] on button "Search" at bounding box center [1420, 566] width 126 height 42
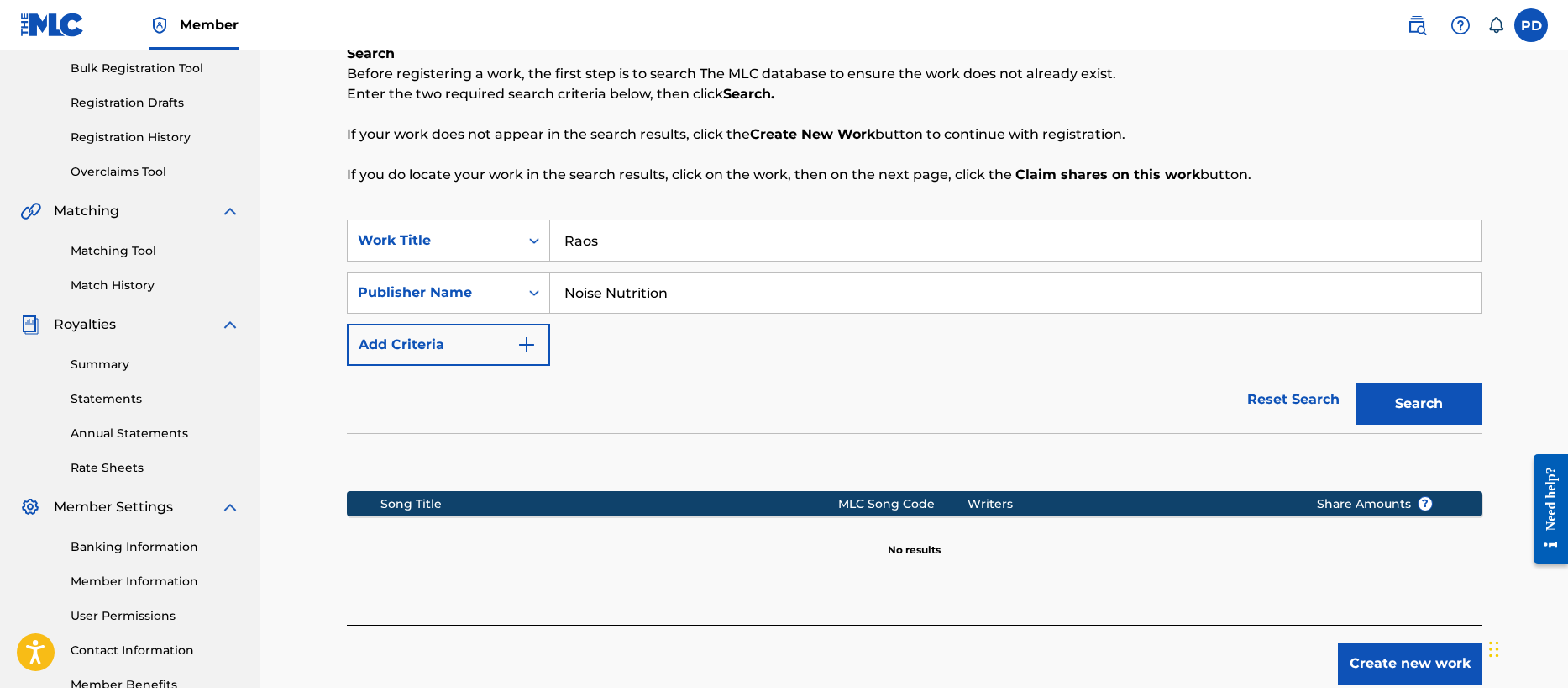
scroll to position [355, 0]
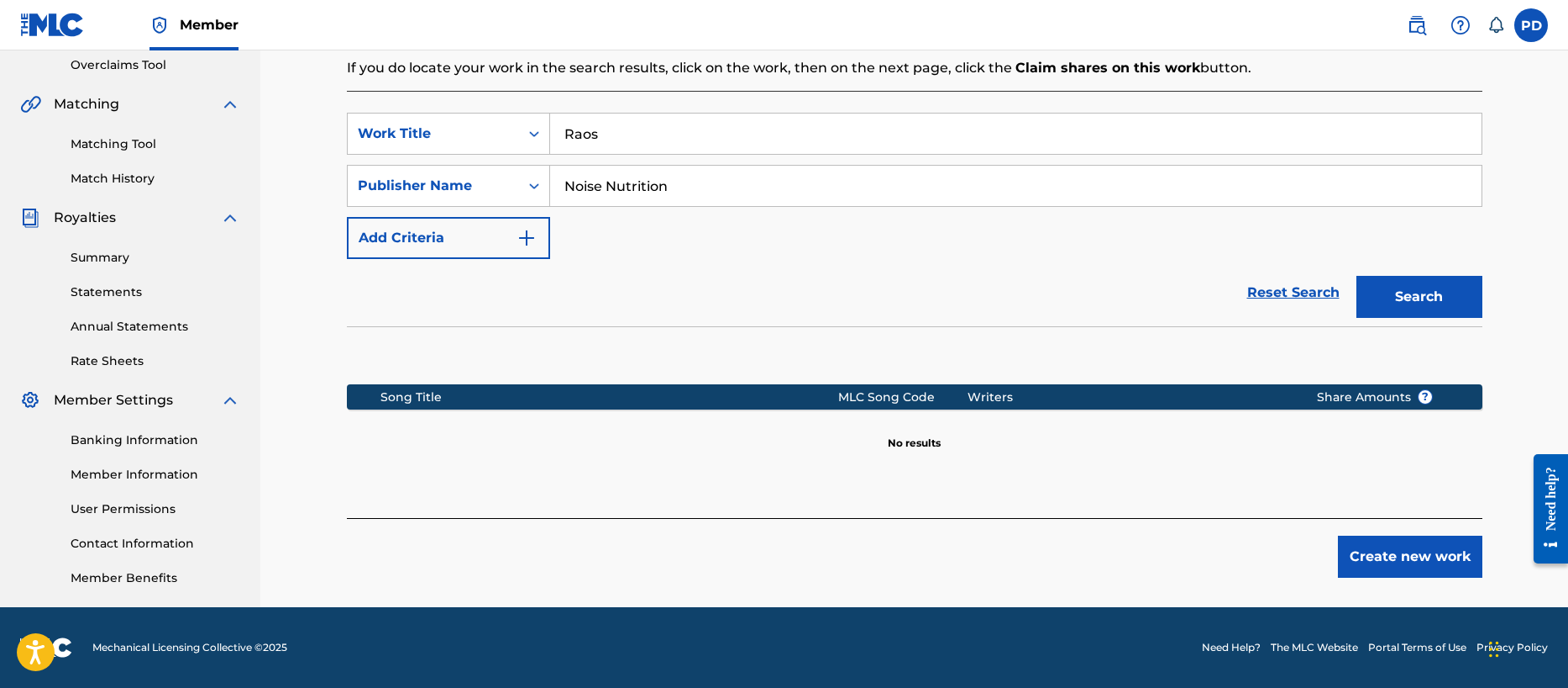
click at [1399, 553] on button "Create new work" at bounding box center [1410, 556] width 145 height 42
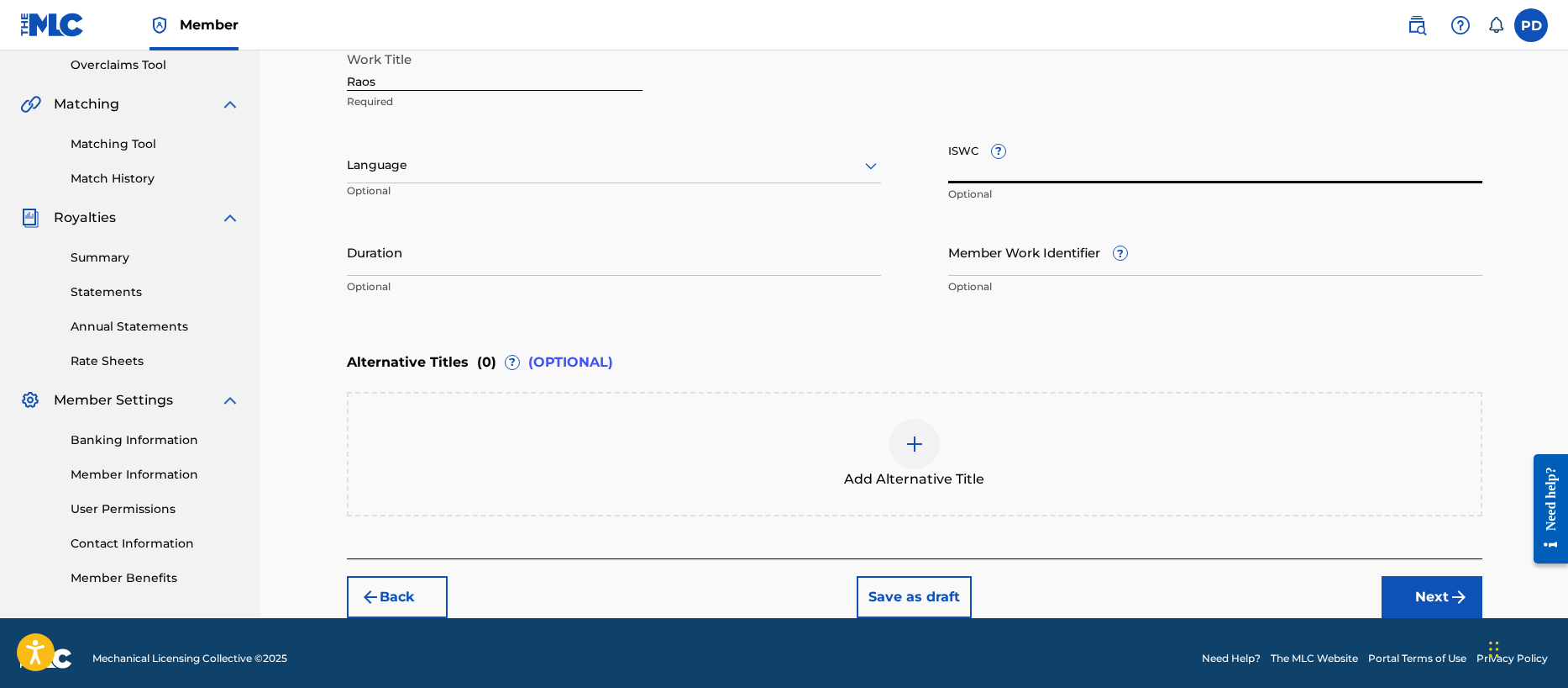
click at [1069, 163] on input "ISWC ?" at bounding box center [1215, 160] width 534 height 48
paste input "T-334.289.608-2"
click at [557, 267] on input "Duration" at bounding box center [614, 252] width 534 height 48
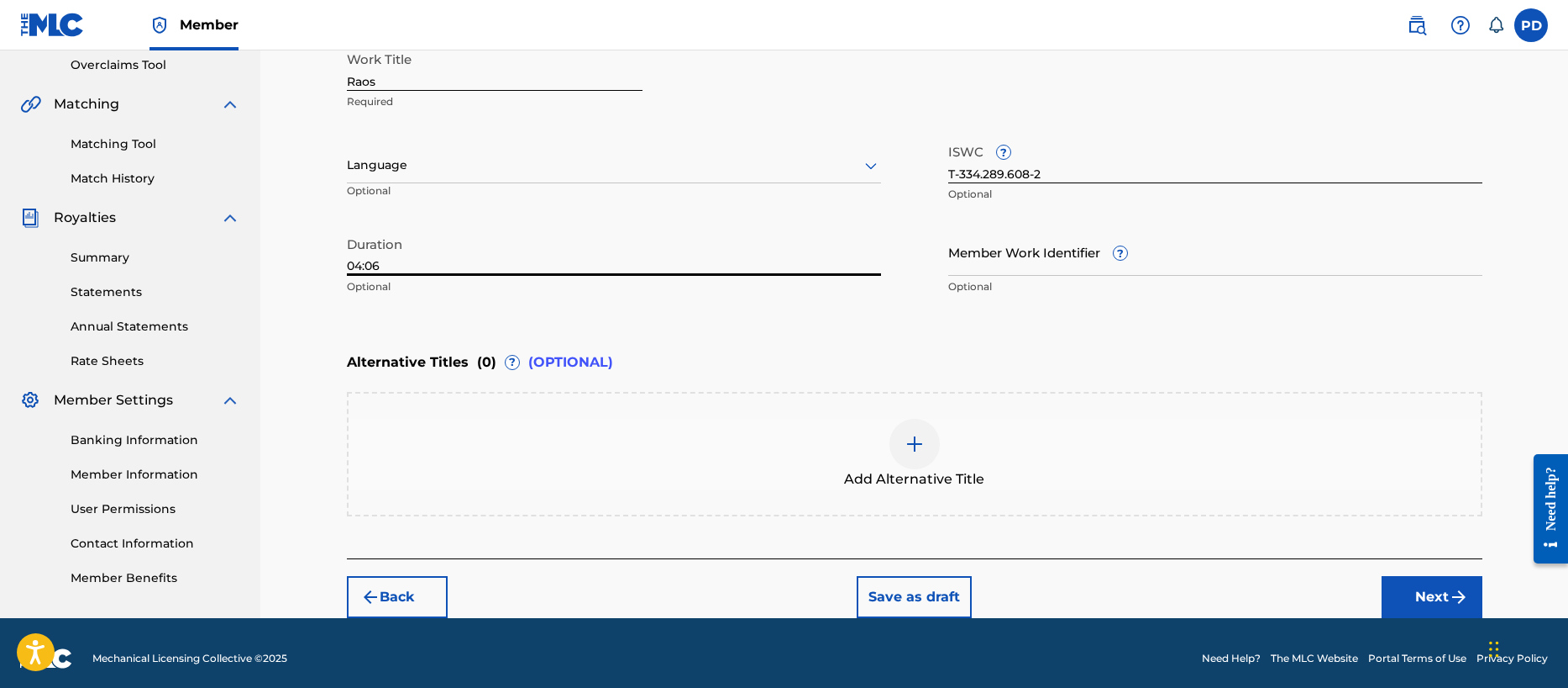
click at [1449, 591] on img "submit" at bounding box center [1459, 597] width 20 height 20
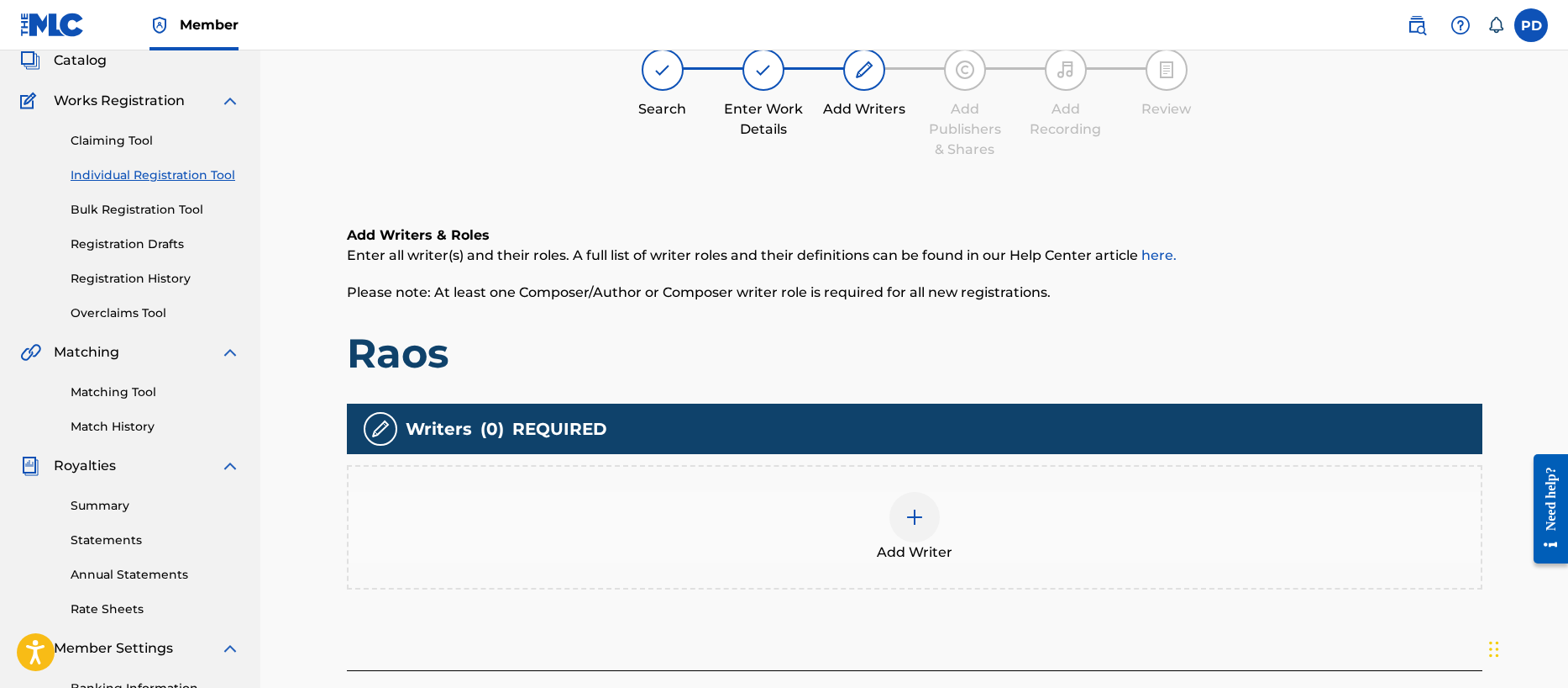
scroll to position [75, 0]
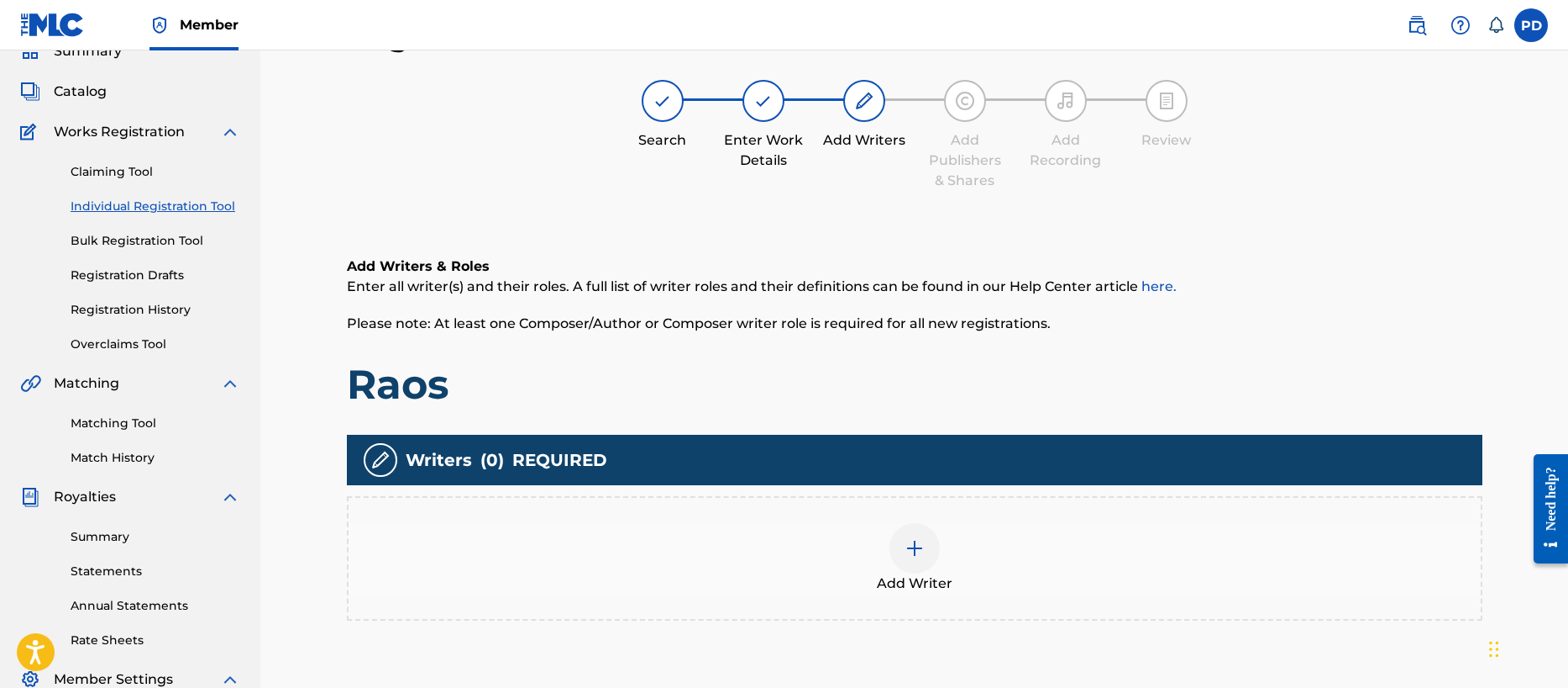
click at [908, 552] on img at bounding box center [915, 548] width 20 height 20
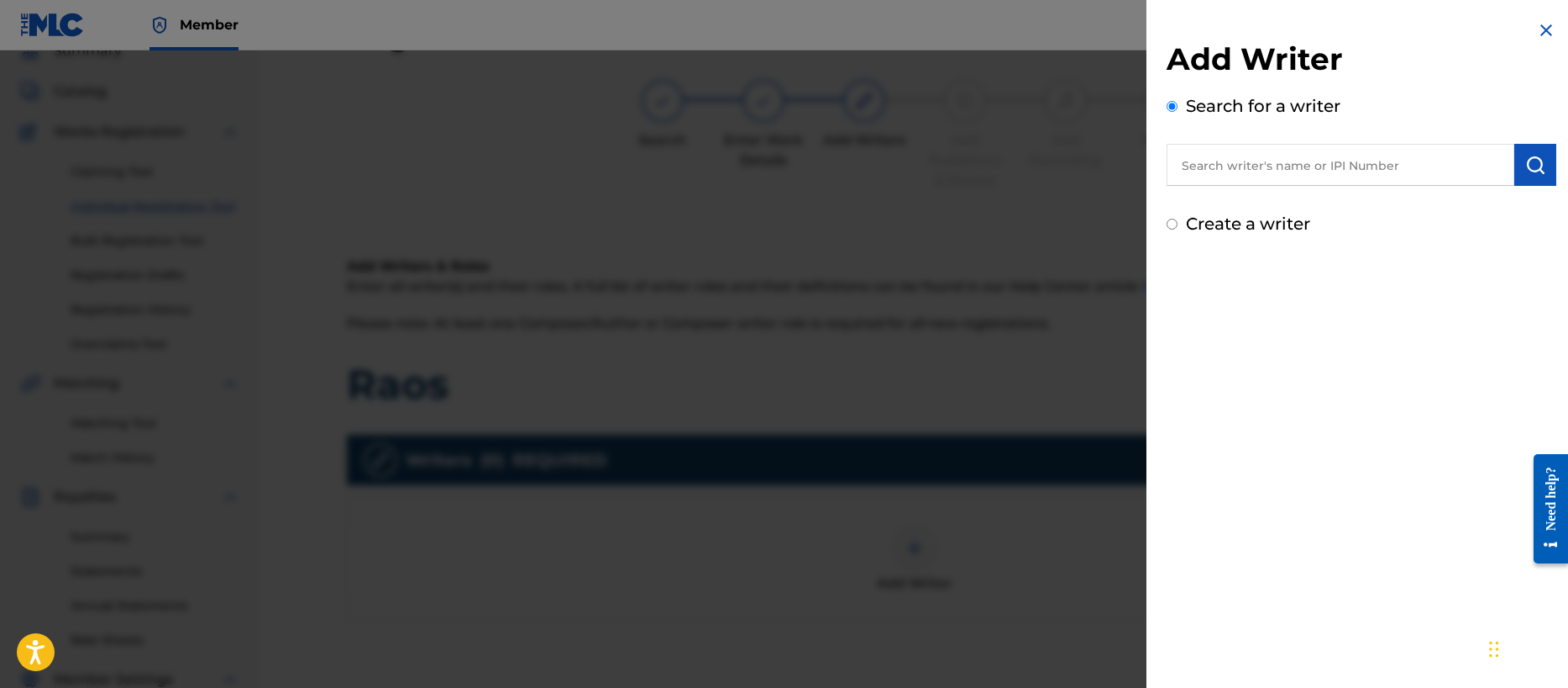
click at [1240, 217] on label "Create a writer" at bounding box center [1248, 224] width 124 height 20
click at [1177, 218] on input "Create a writer" at bounding box center [1172, 224] width 11 height 11
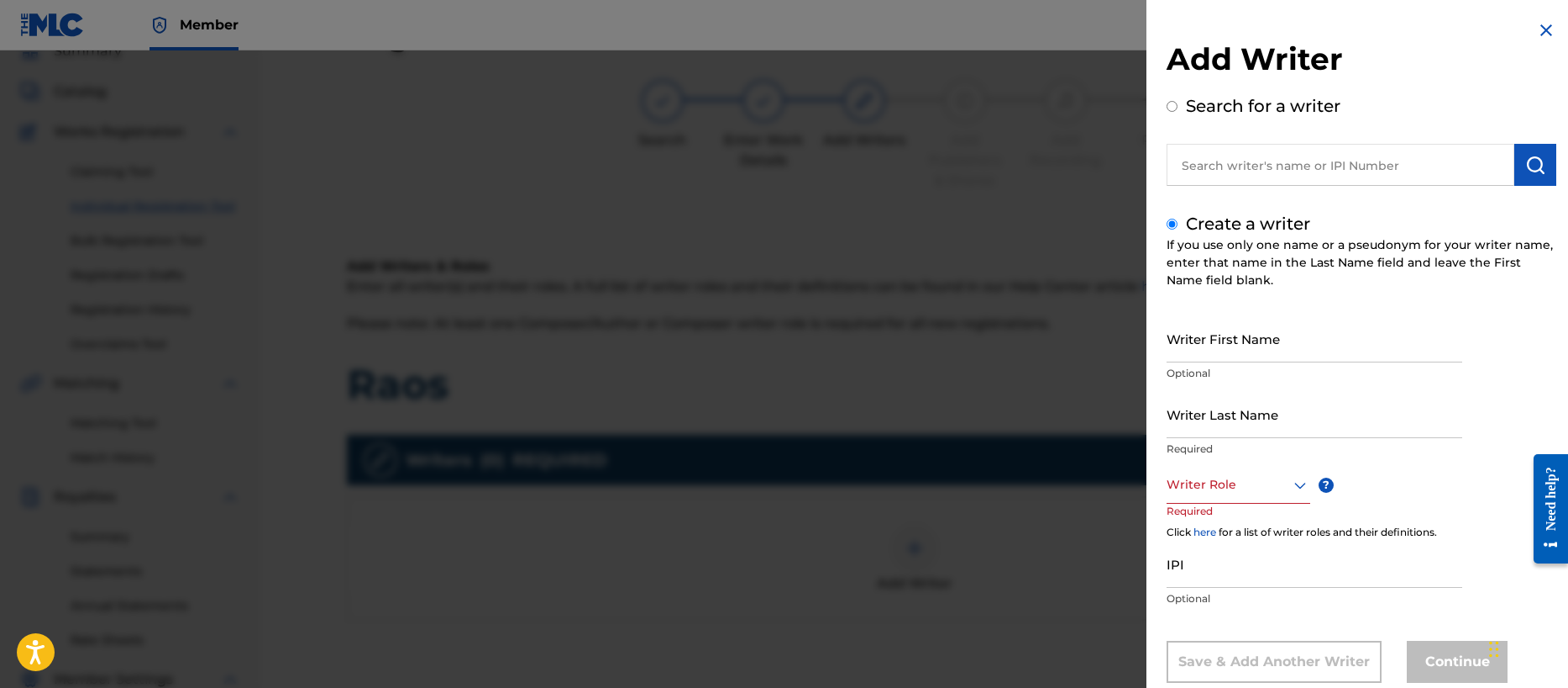
click at [1238, 348] on input "Writer First Name" at bounding box center [1314, 339] width 296 height 48
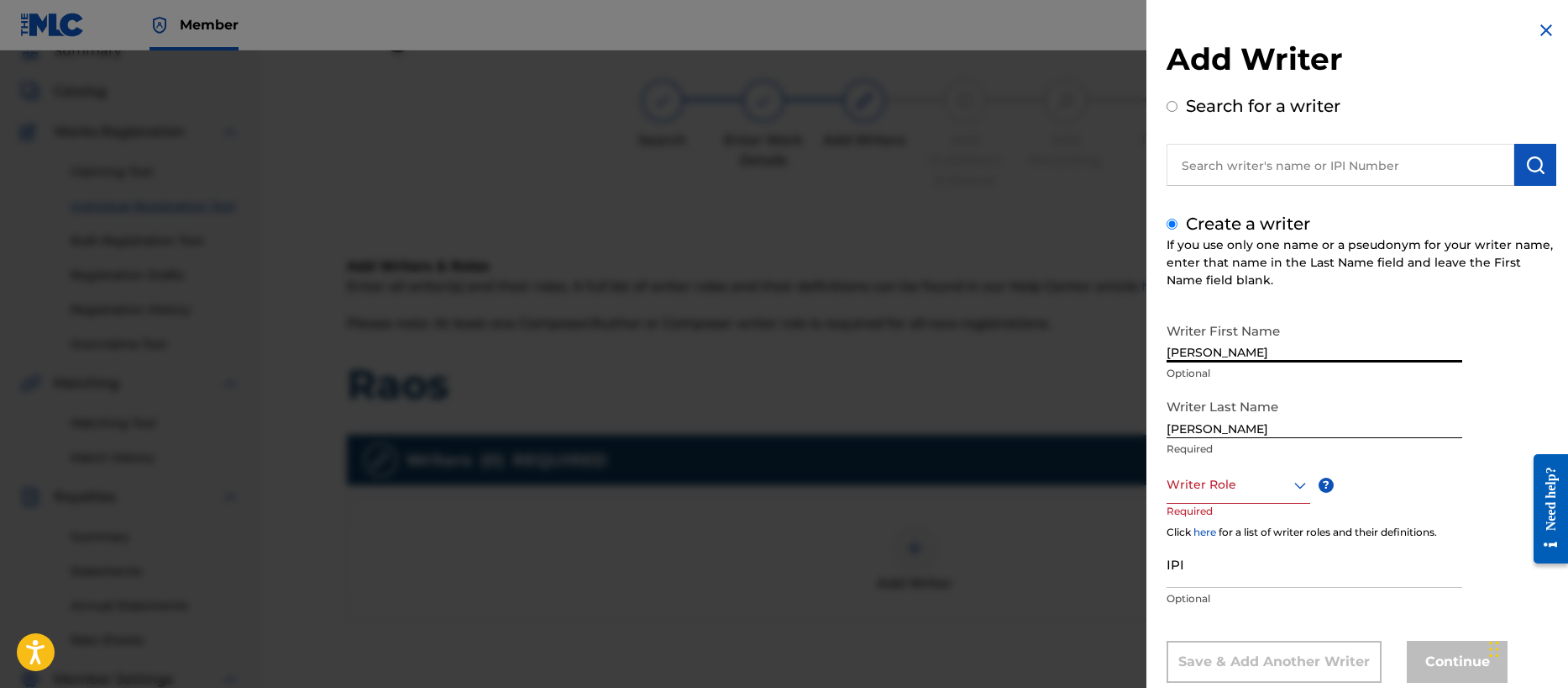
click at [1214, 496] on div "Writer Role" at bounding box center [1238, 485] width 144 height 38
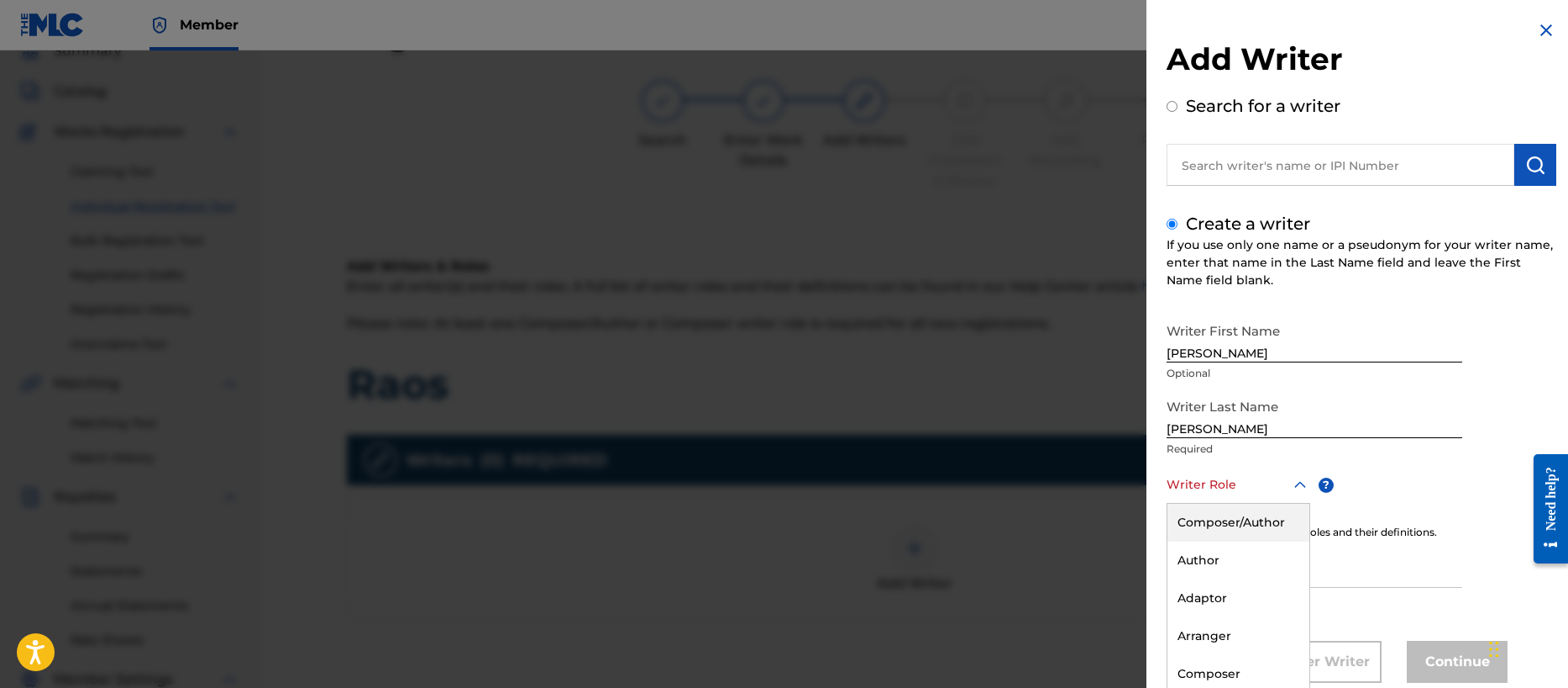
scroll to position [40, 0]
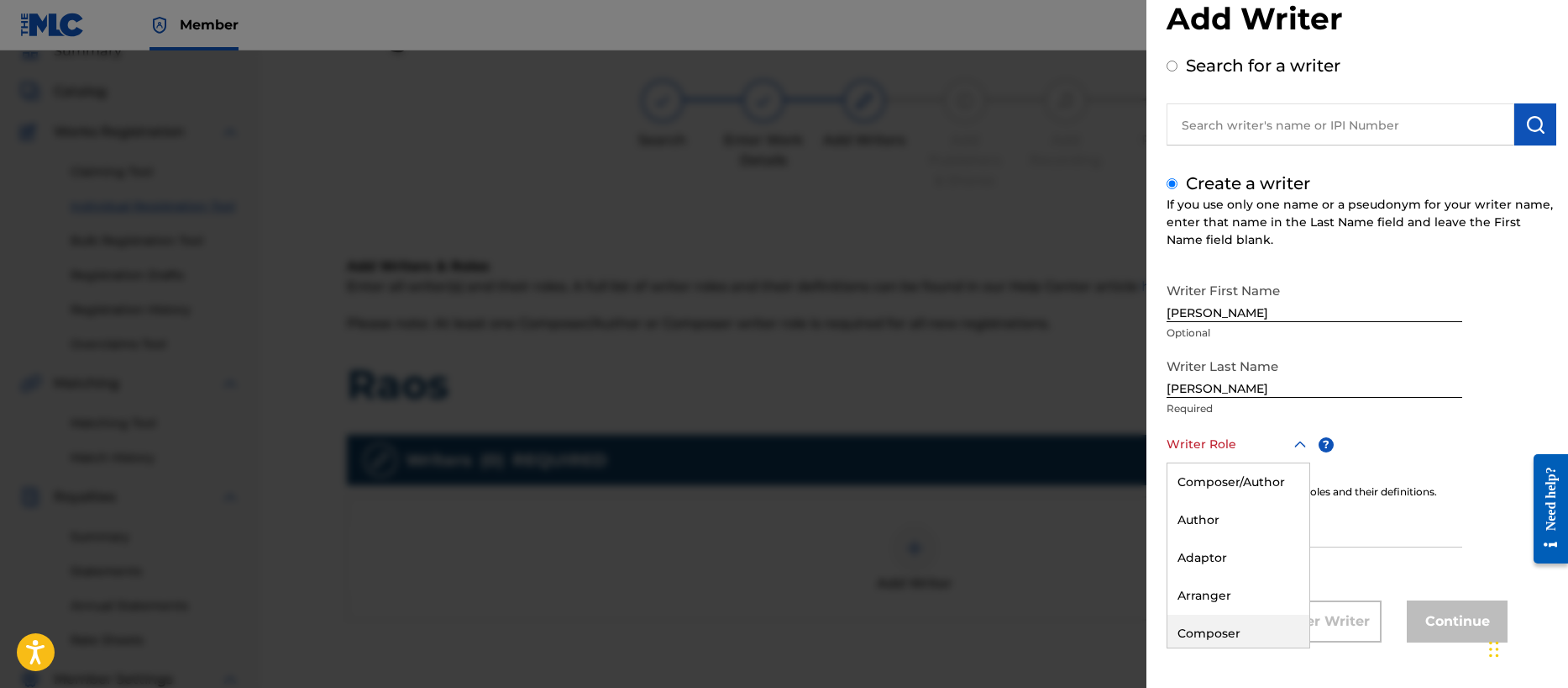
click at [1223, 626] on div "Composer" at bounding box center [1238, 633] width 142 height 38
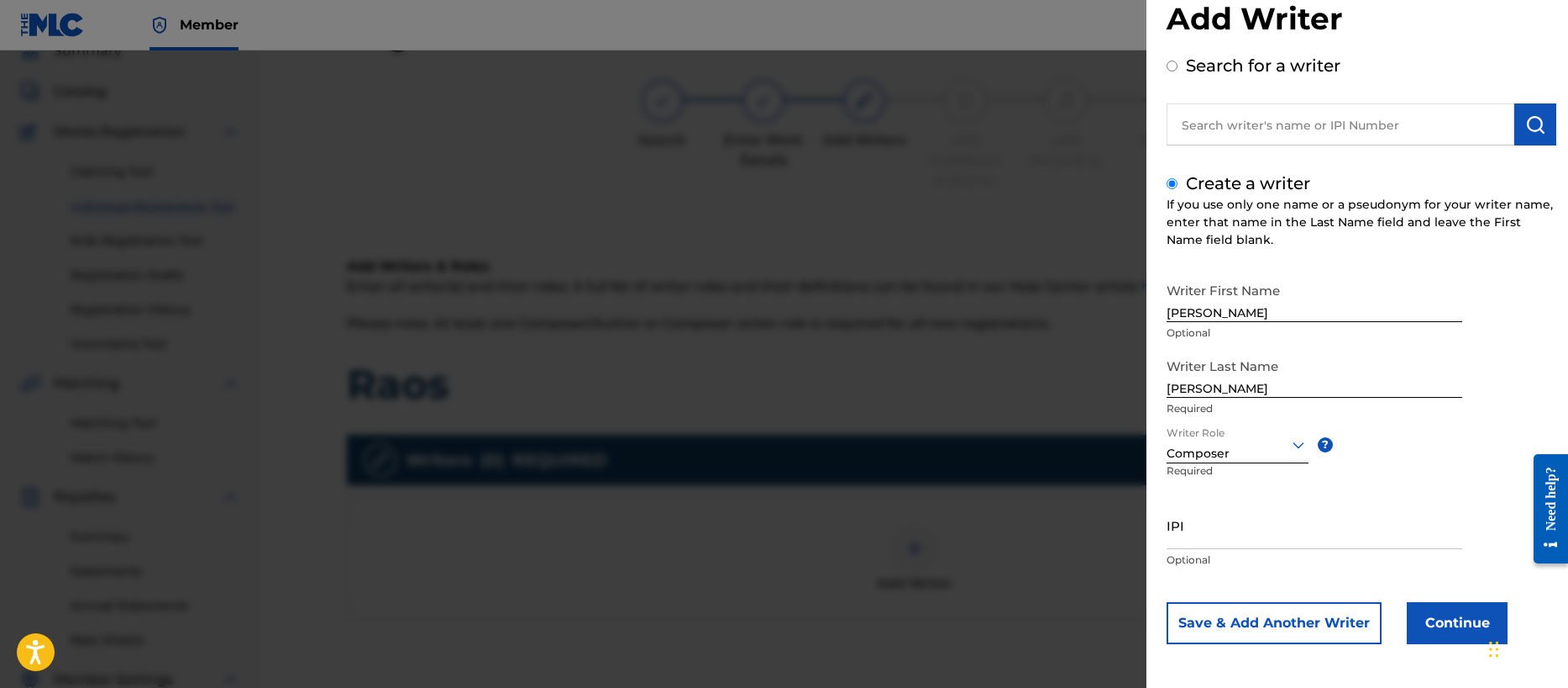
click at [1191, 533] on input "IPI" at bounding box center [1314, 526] width 296 height 48
paste input "00356540654"
click at [1246, 627] on button "Save & Add Another Writer" at bounding box center [1274, 622] width 215 height 42
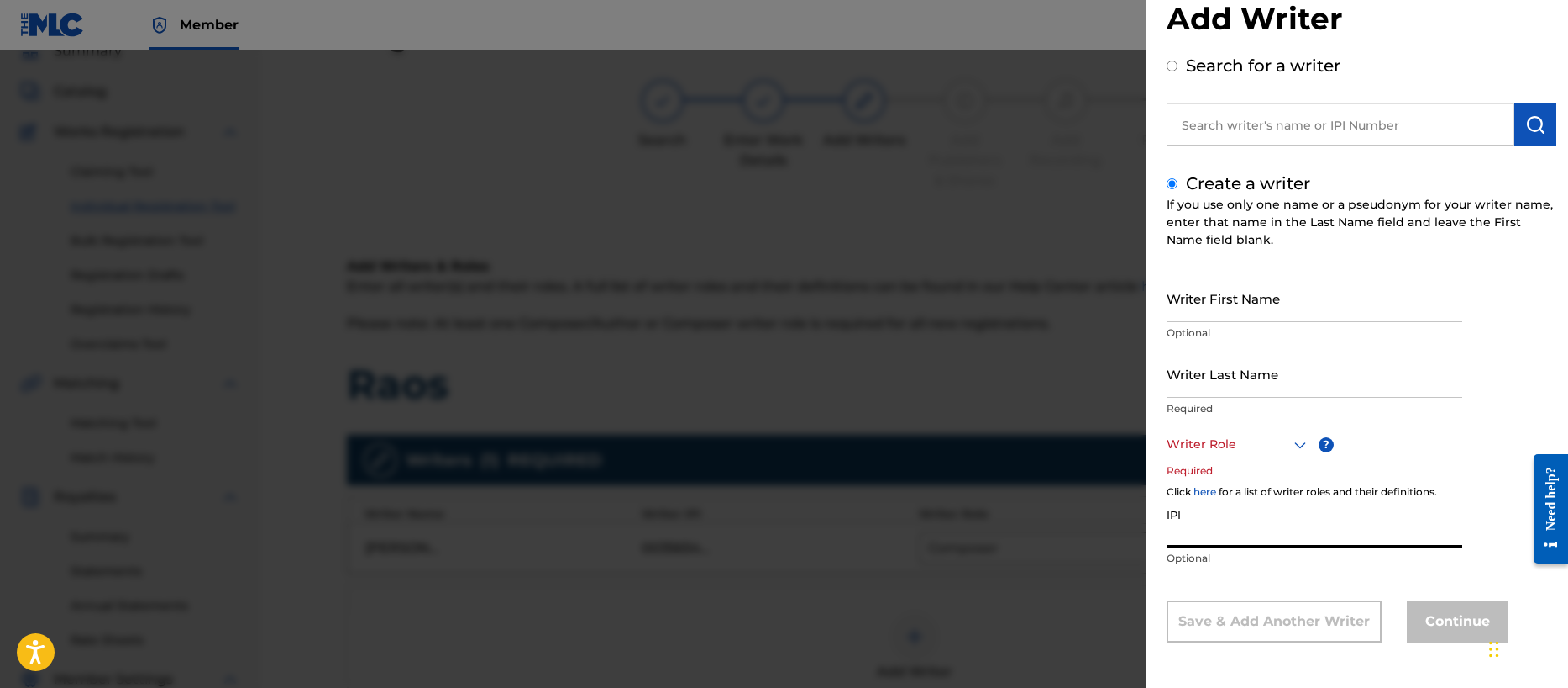
click at [1246, 537] on input "IPI" at bounding box center [1314, 524] width 296 height 48
paste input "00196887985"
drag, startPoint x: 1182, startPoint y: 446, endPoint x: 1189, endPoint y: 461, distance: 16.6
click at [1182, 448] on div at bounding box center [1238, 444] width 144 height 21
drag, startPoint x: 1214, startPoint y: 630, endPoint x: 1215, endPoint y: 390, distance: 240.0
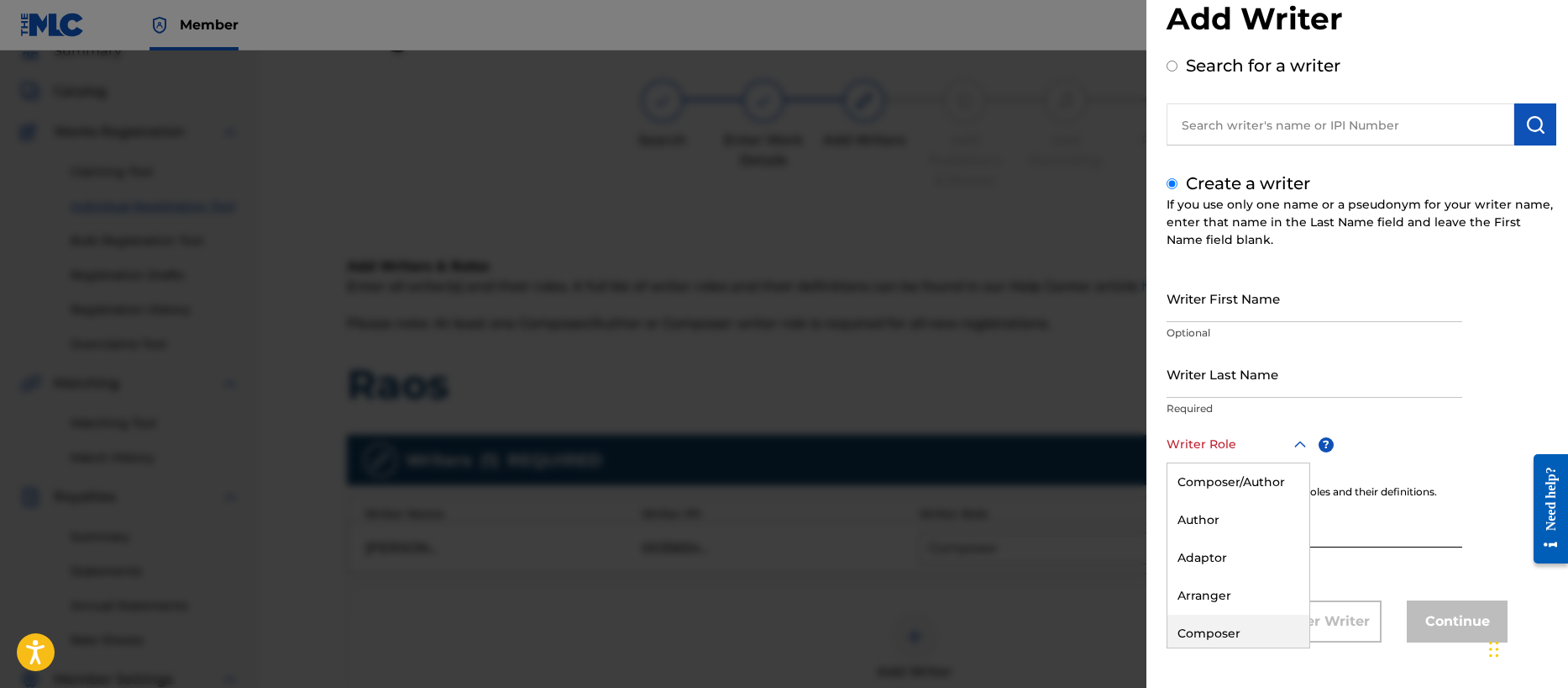
click at [1215, 622] on div "Composer" at bounding box center [1238, 633] width 142 height 38
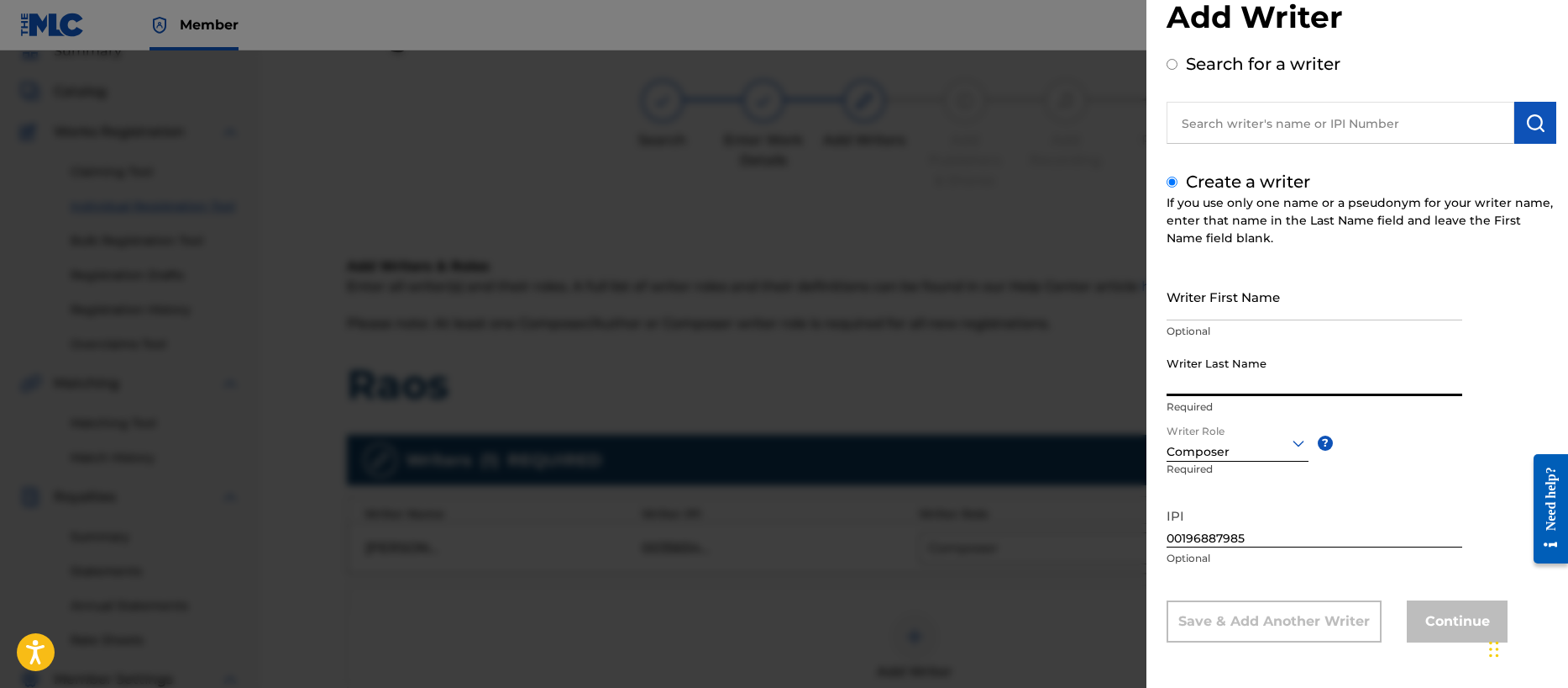
click at [1218, 382] on input "Writer Last Name" at bounding box center [1314, 372] width 296 height 48
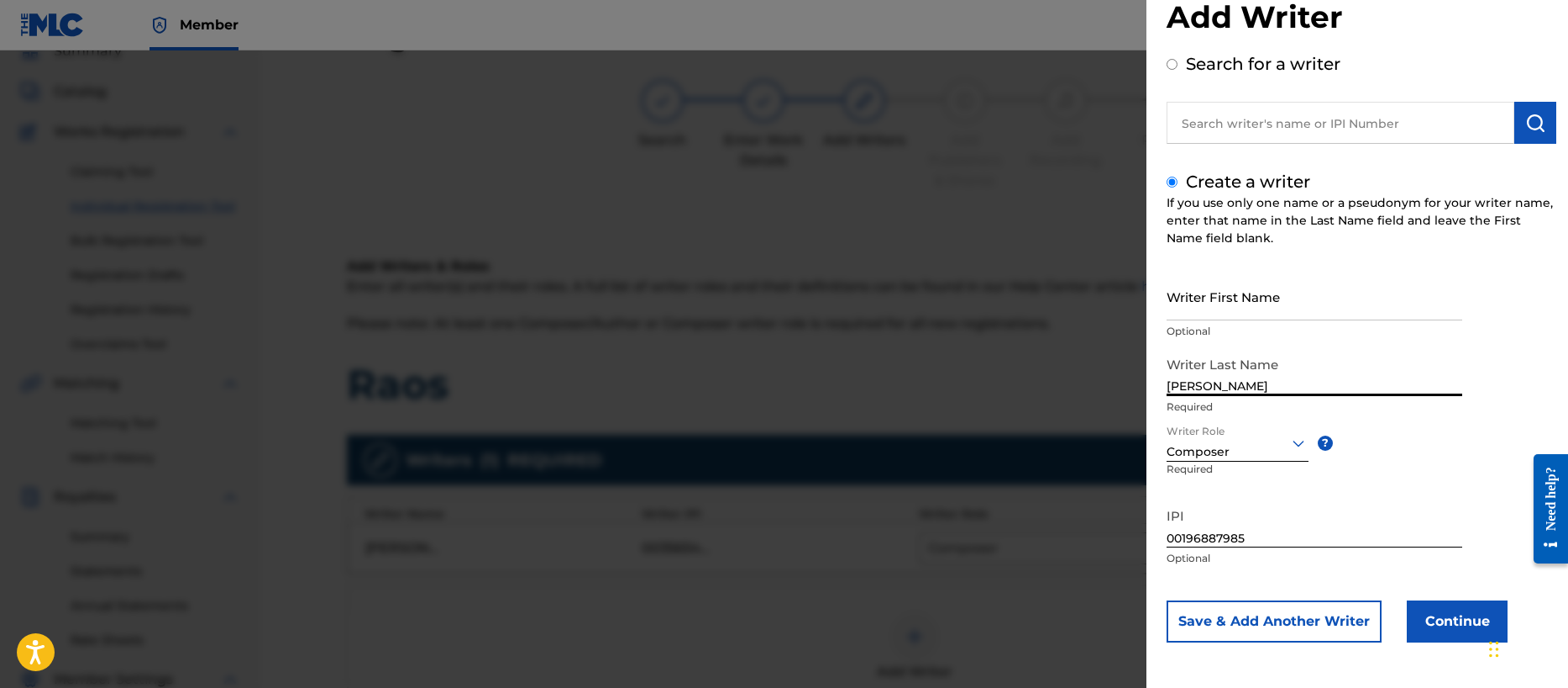
click at [1219, 301] on input "Writer First Name" at bounding box center [1314, 296] width 296 height 48
click at [1278, 620] on button "Save & Add Another Writer" at bounding box center [1274, 620] width 215 height 42
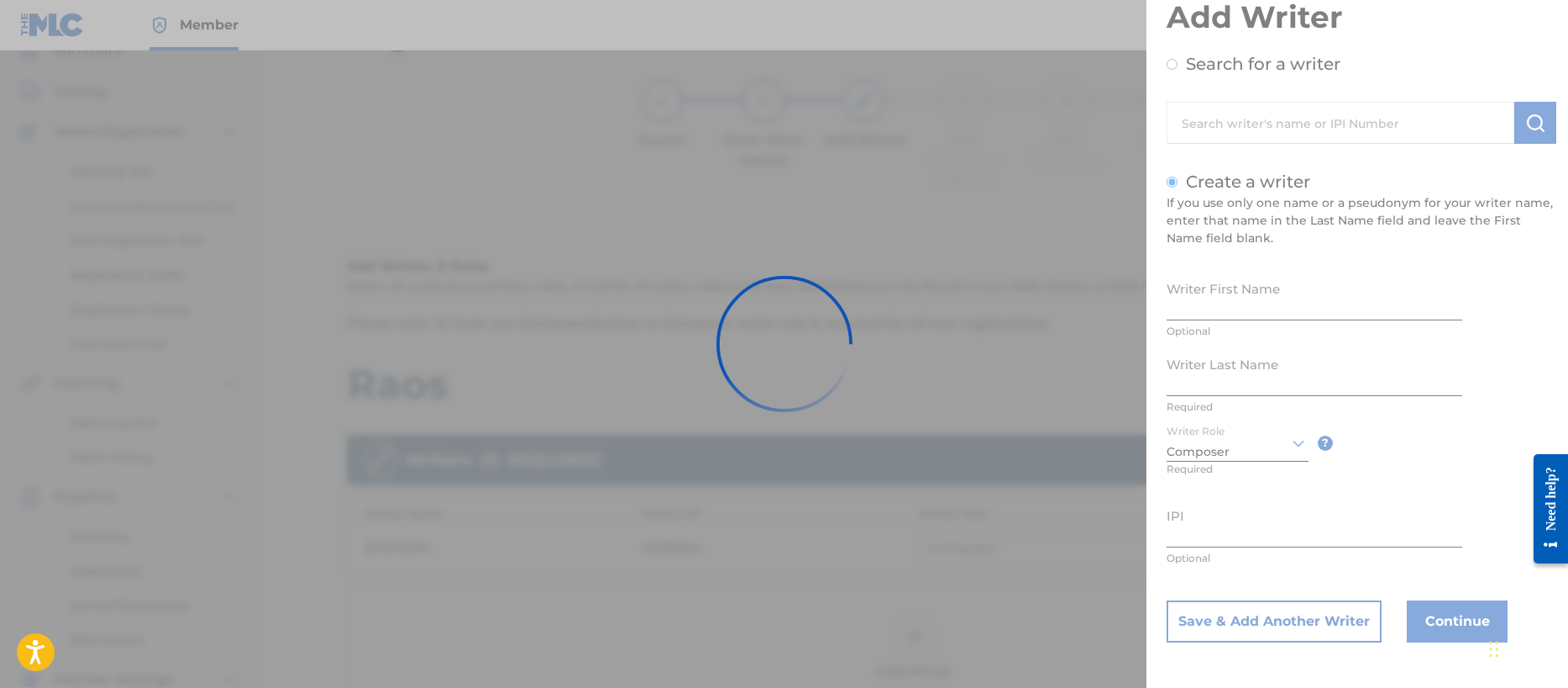
scroll to position [40, 0]
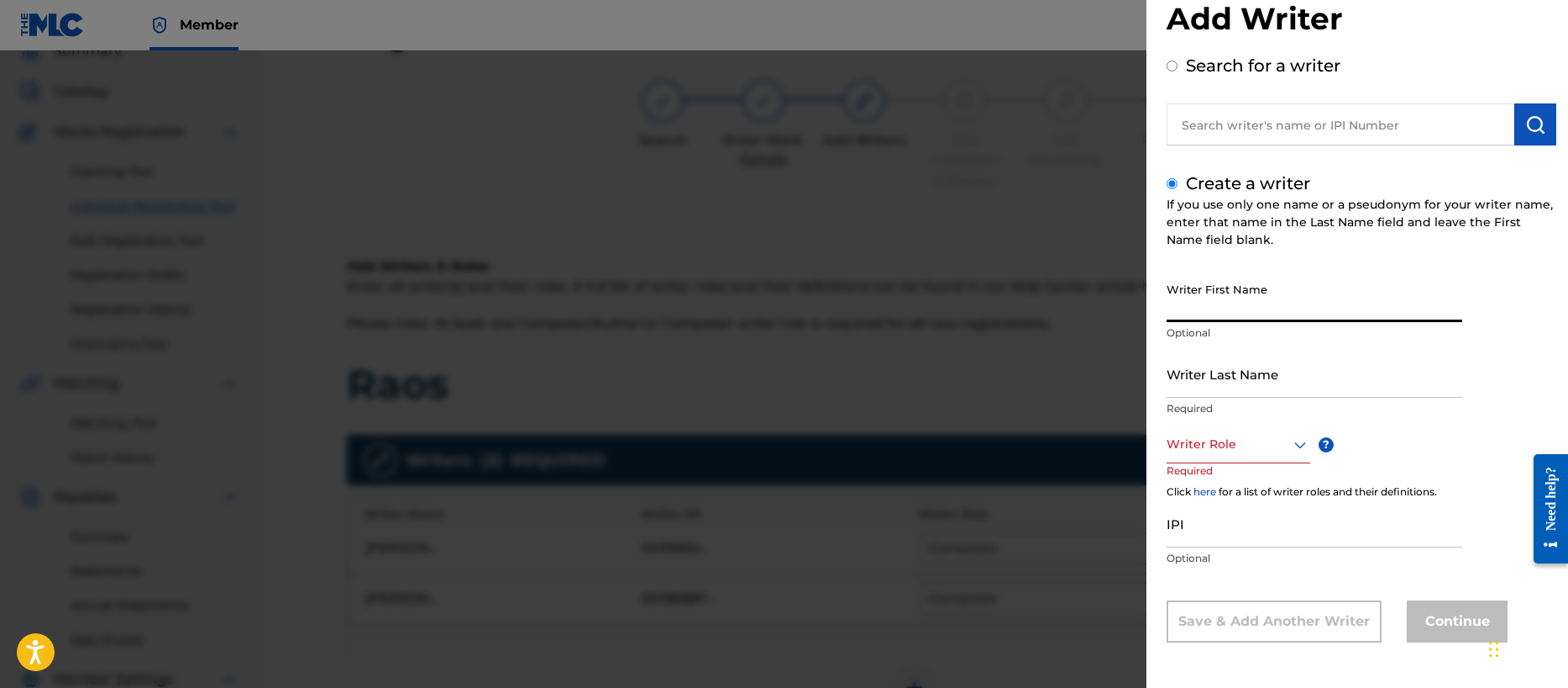
click at [1257, 300] on input "Writer First Name" at bounding box center [1314, 298] width 296 height 48
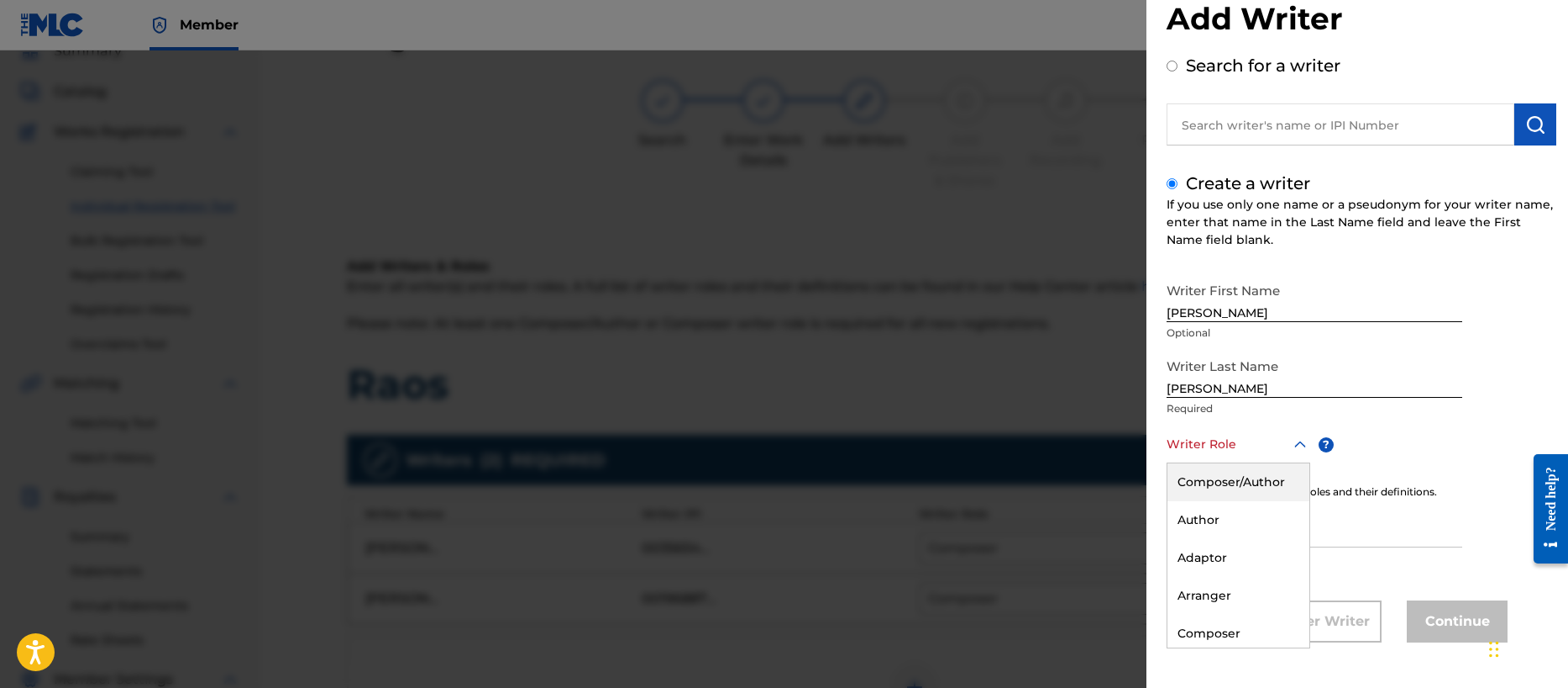
drag, startPoint x: 1250, startPoint y: 457, endPoint x: 1236, endPoint y: 501, distance: 46.2
click at [1250, 457] on div "Writer Role" at bounding box center [1238, 444] width 144 height 38
drag, startPoint x: 1235, startPoint y: 627, endPoint x: 1243, endPoint y: 547, distance: 80.4
click at [1236, 621] on div "Composer" at bounding box center [1238, 633] width 142 height 38
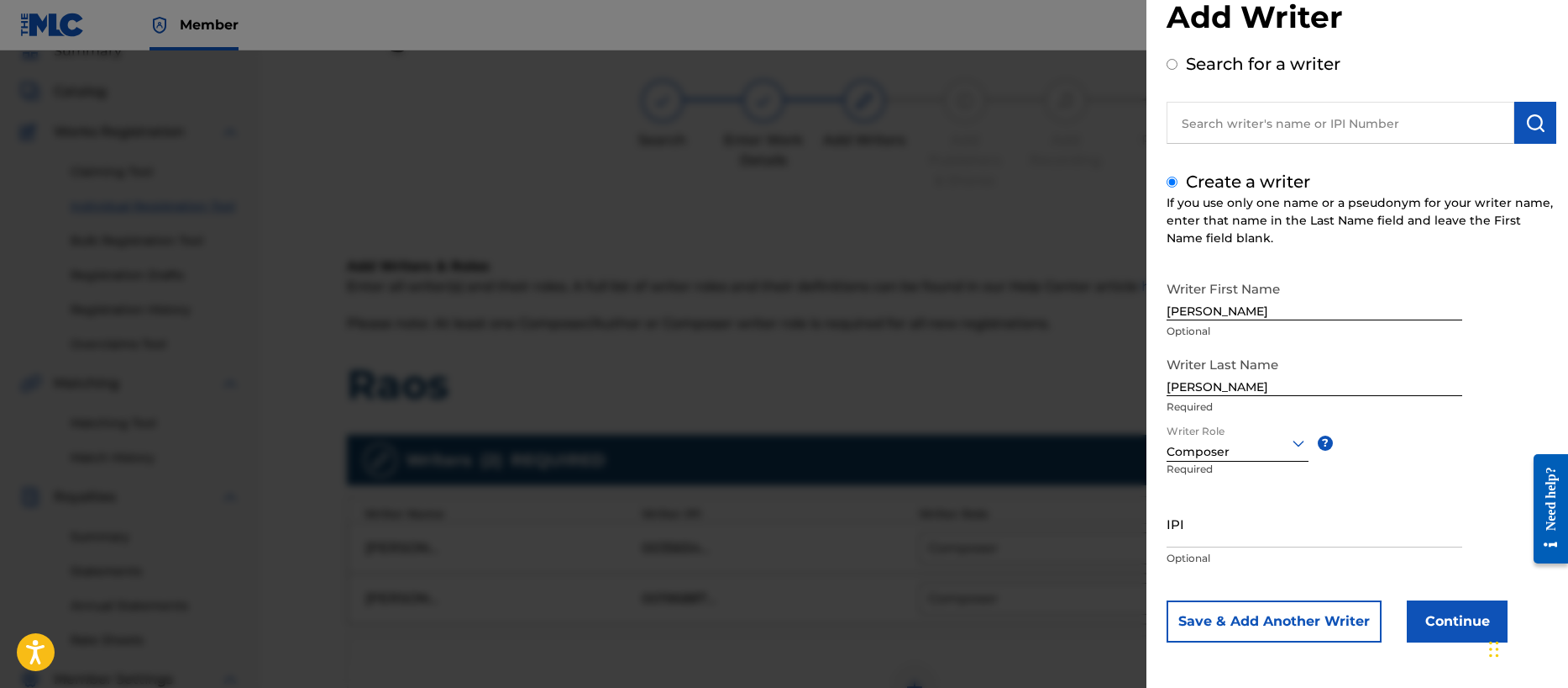
click at [1213, 548] on div "IPI Optional" at bounding box center [1314, 537] width 296 height 75
click at [1211, 539] on input "IPI" at bounding box center [1314, 524] width 296 height 48
paste input "00356713255"
click at [1276, 616] on button "Save & Add Another Writer" at bounding box center [1274, 620] width 215 height 42
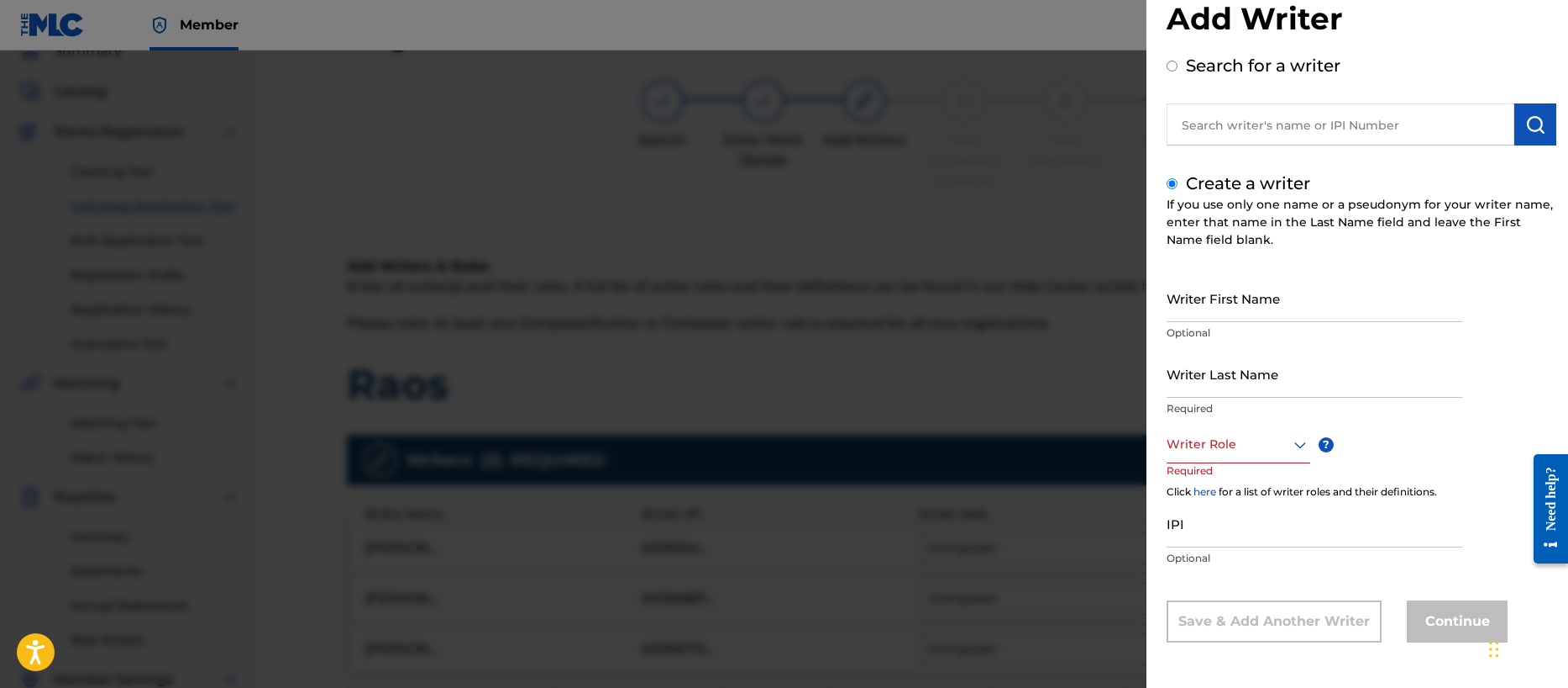
scroll to position [40, 0]
click at [1258, 532] on input "IPI" at bounding box center [1314, 524] width 296 height 48
paste input "00401057708"
click at [1211, 453] on div at bounding box center [1238, 444] width 144 height 21
drag, startPoint x: 1229, startPoint y: 630, endPoint x: 1223, endPoint y: 436, distance: 194.1
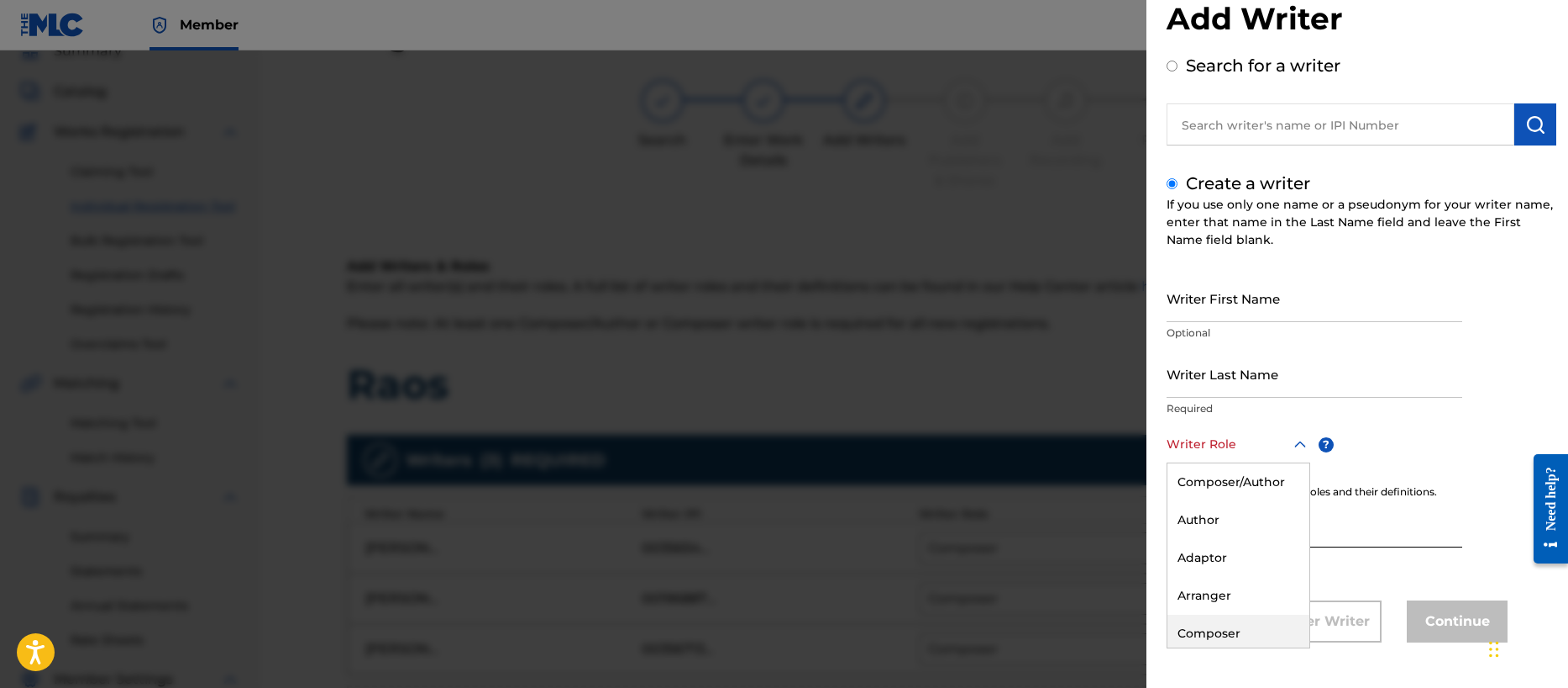
click at [1228, 610] on div "Composer/Author Author Adaptor Arranger Composer Translator Sub Arranger Sub Au…" at bounding box center [1238, 555] width 142 height 184
click at [1219, 383] on input "Writer Last Name" at bounding box center [1314, 374] width 296 height 48
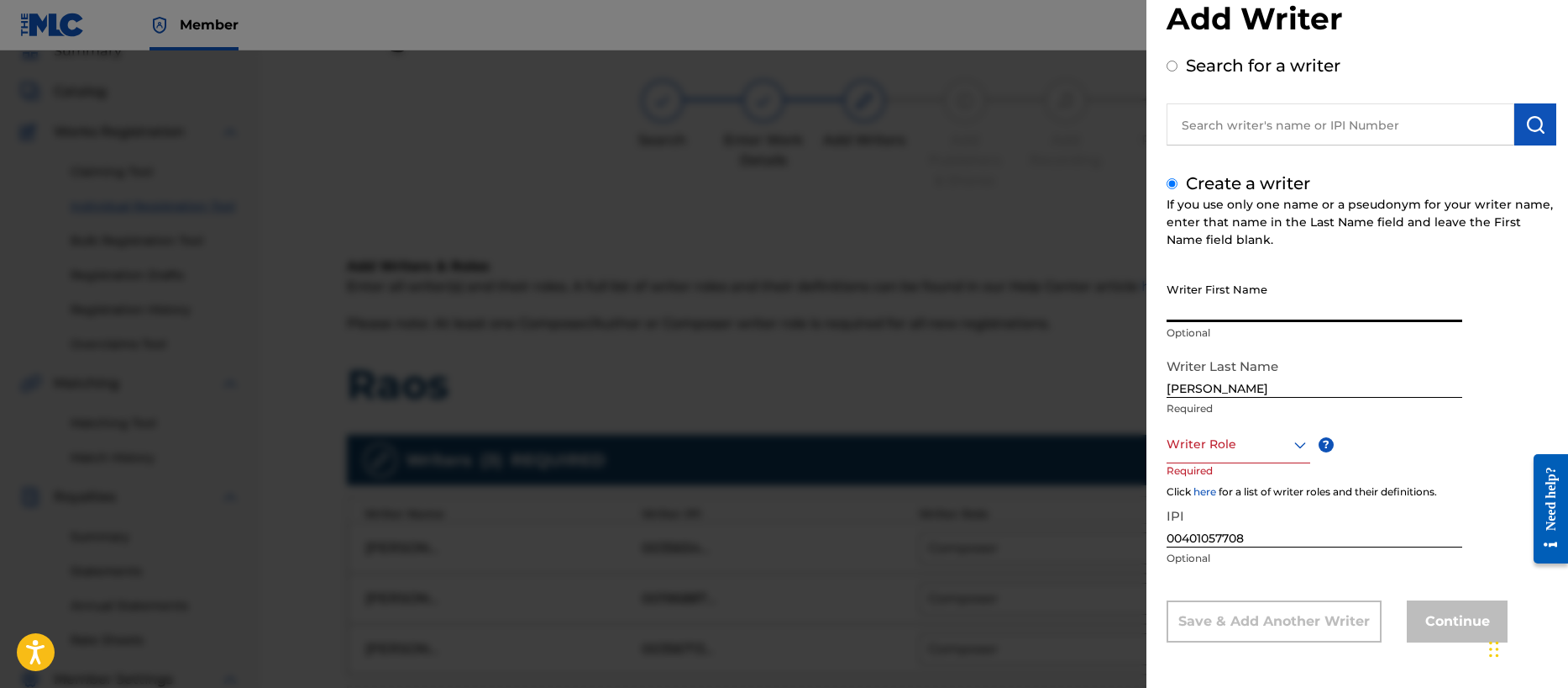
click at [1219, 307] on input "Writer First Name" at bounding box center [1314, 298] width 296 height 48
click at [1219, 457] on div "Writer Role" at bounding box center [1238, 444] width 144 height 38
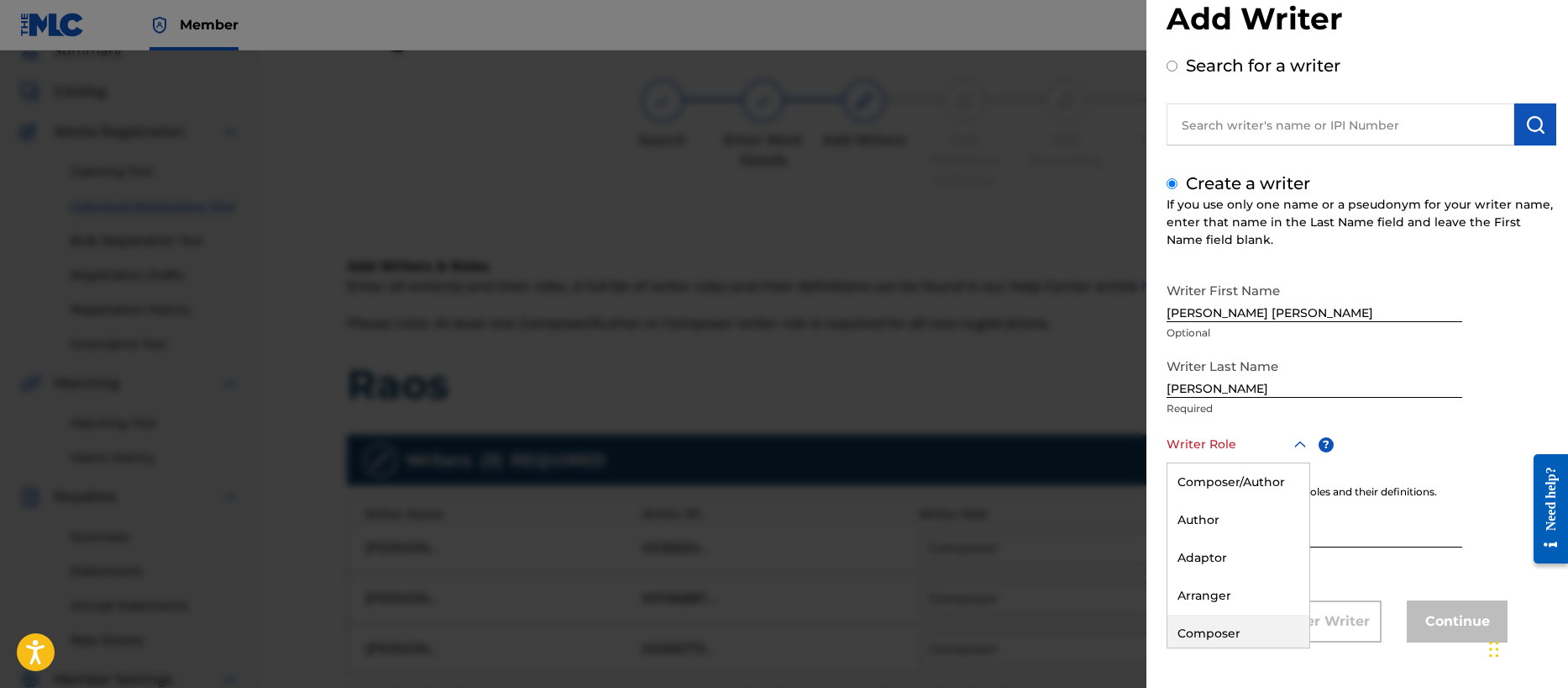
click at [1228, 637] on div "Composer" at bounding box center [1238, 633] width 142 height 38
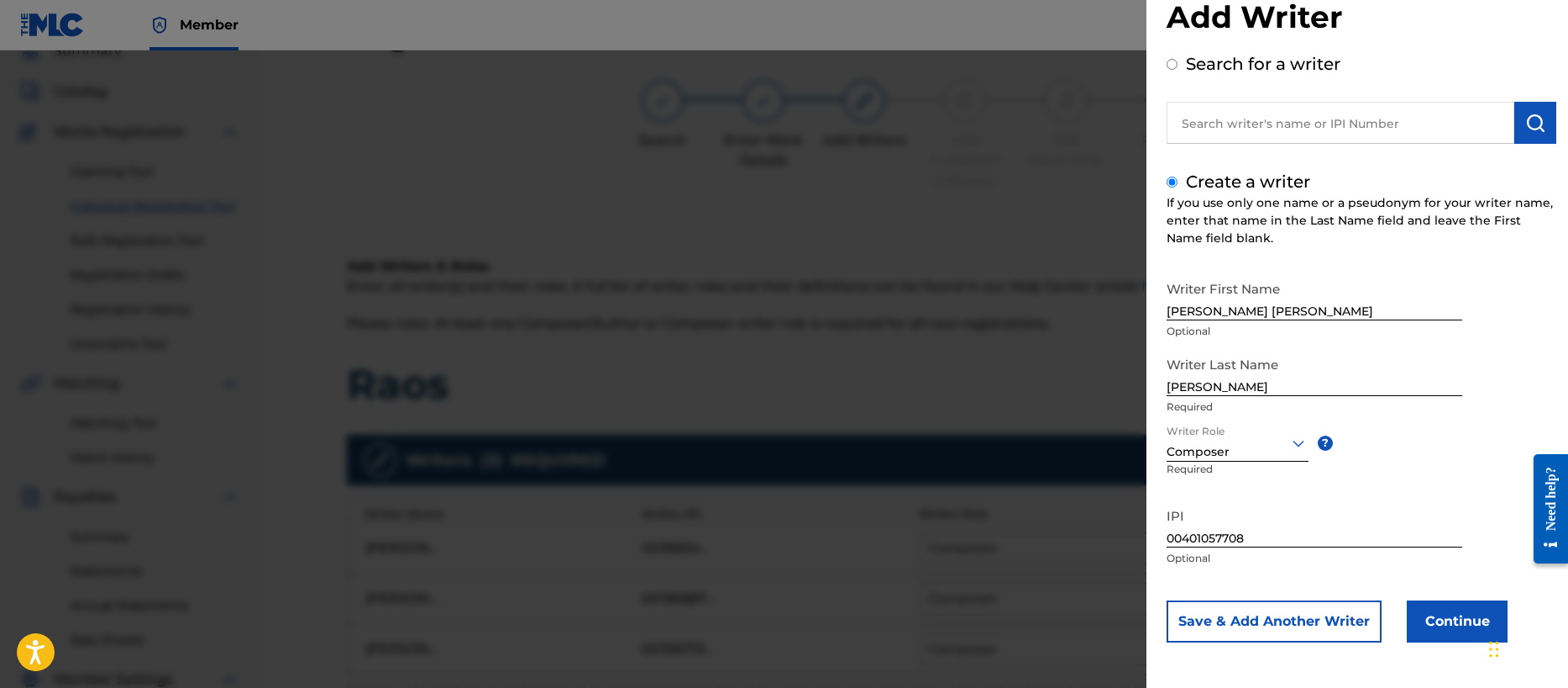
click at [1436, 620] on button "Continue" at bounding box center [1457, 620] width 101 height 42
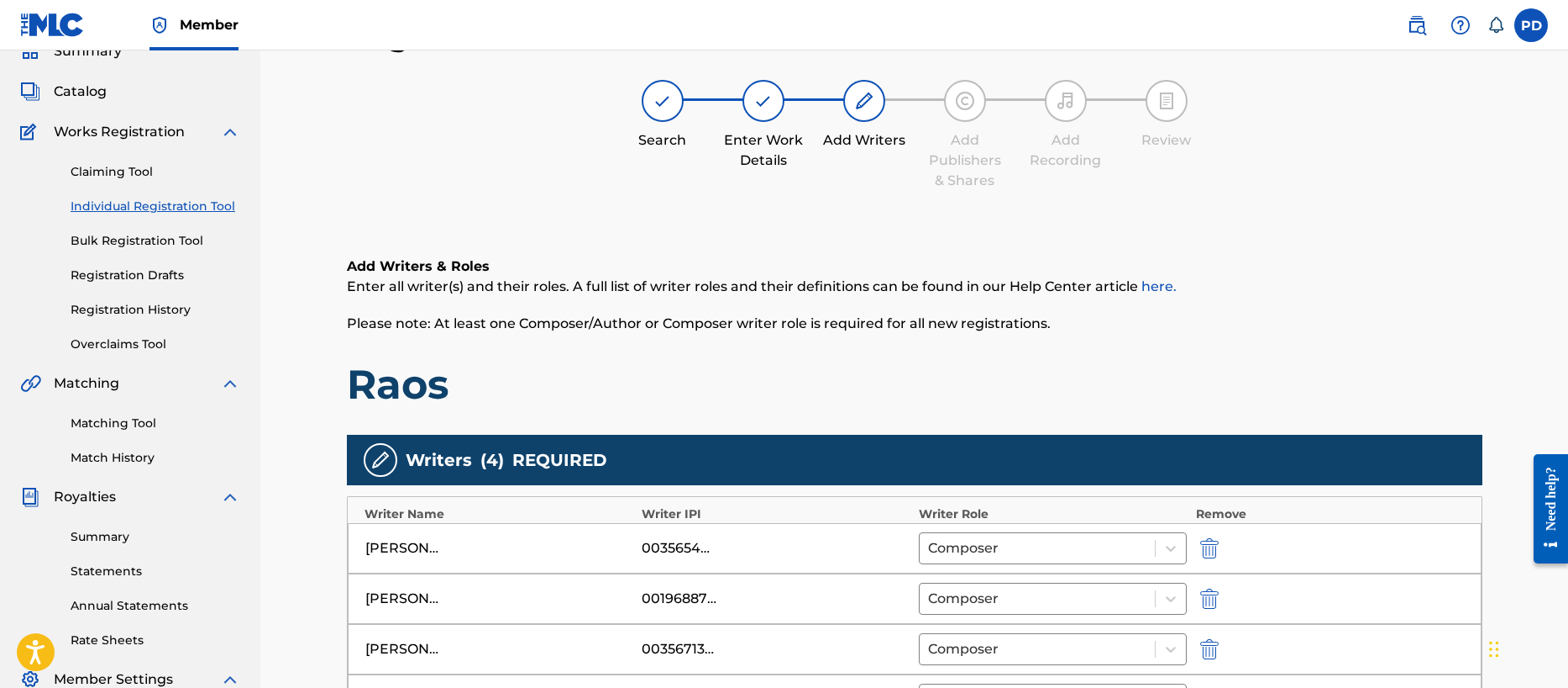
scroll to position [469, 0]
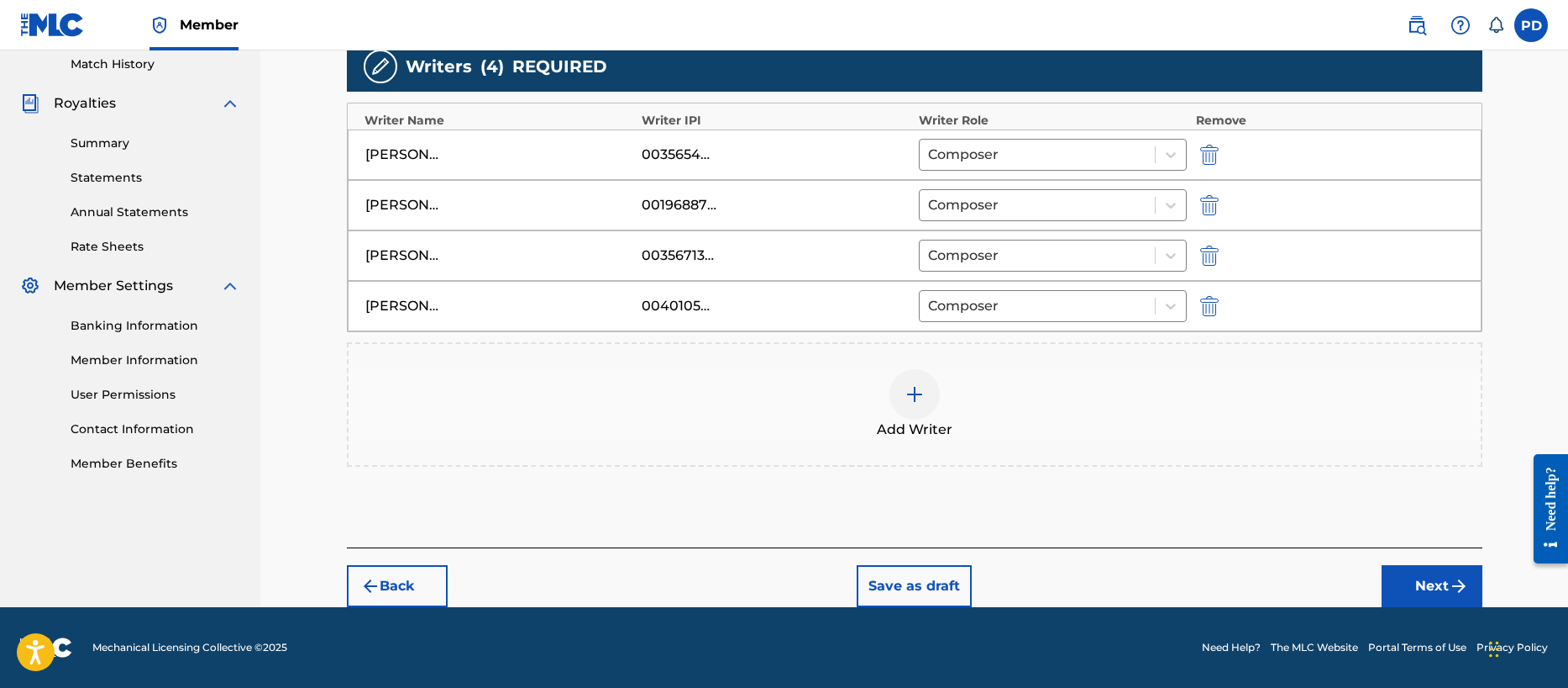
click at [1423, 584] on button "Next" at bounding box center [1432, 585] width 101 height 42
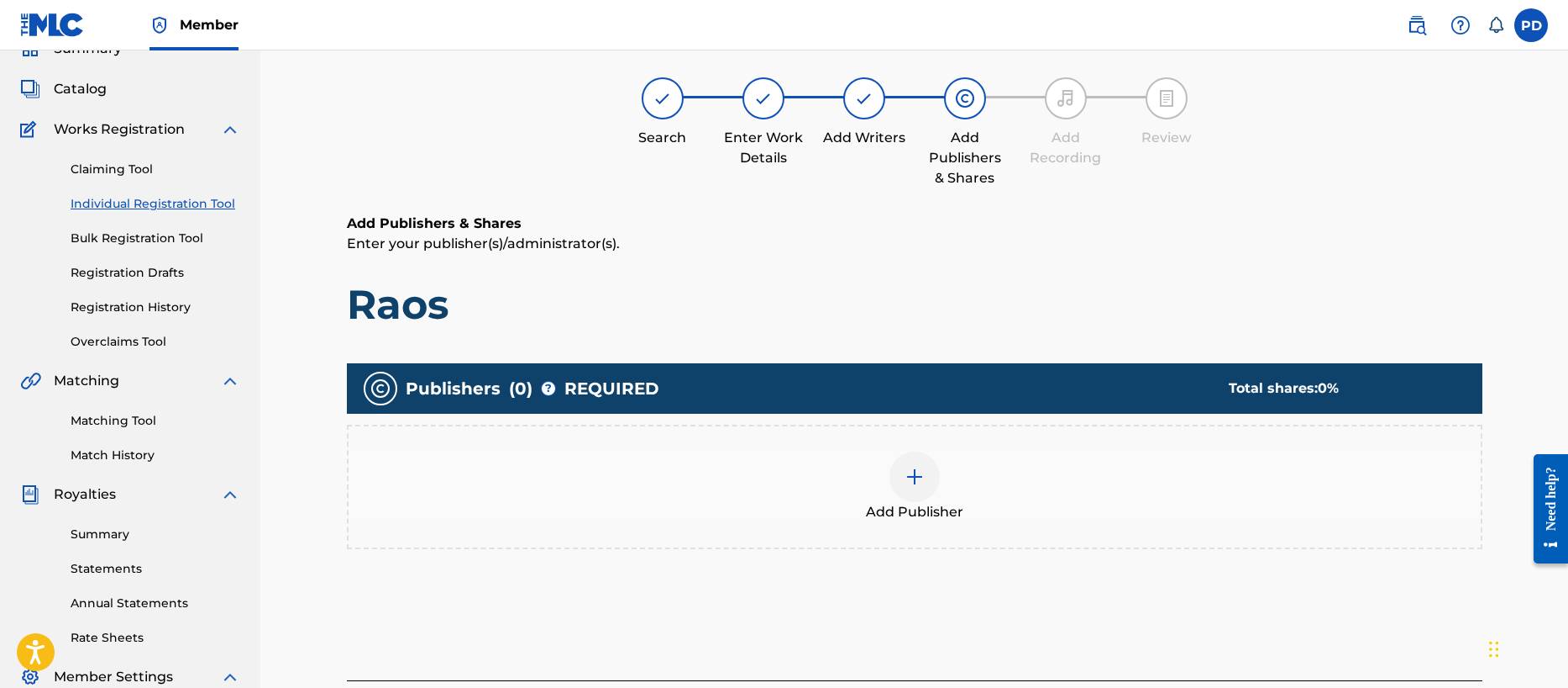
scroll to position [75, 0]
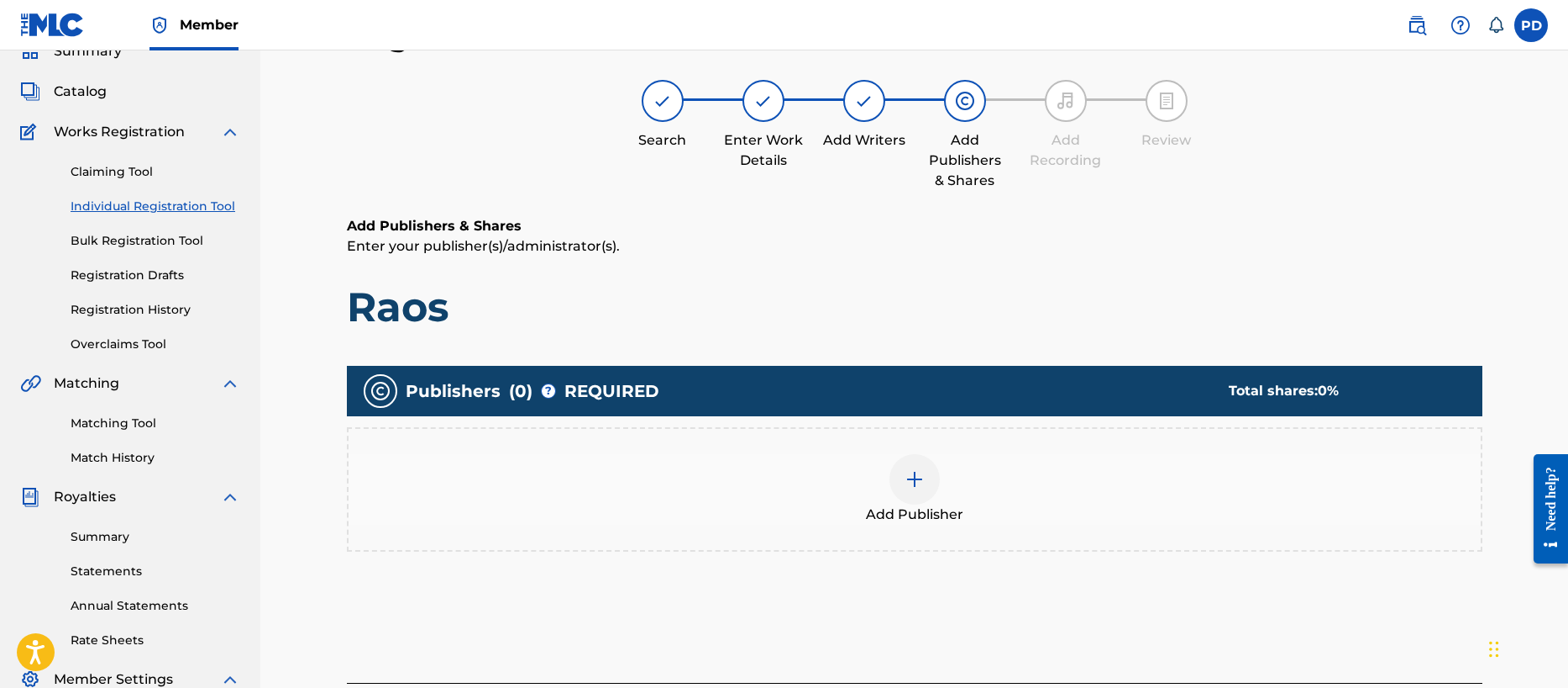
click at [913, 484] on img at bounding box center [915, 479] width 20 height 20
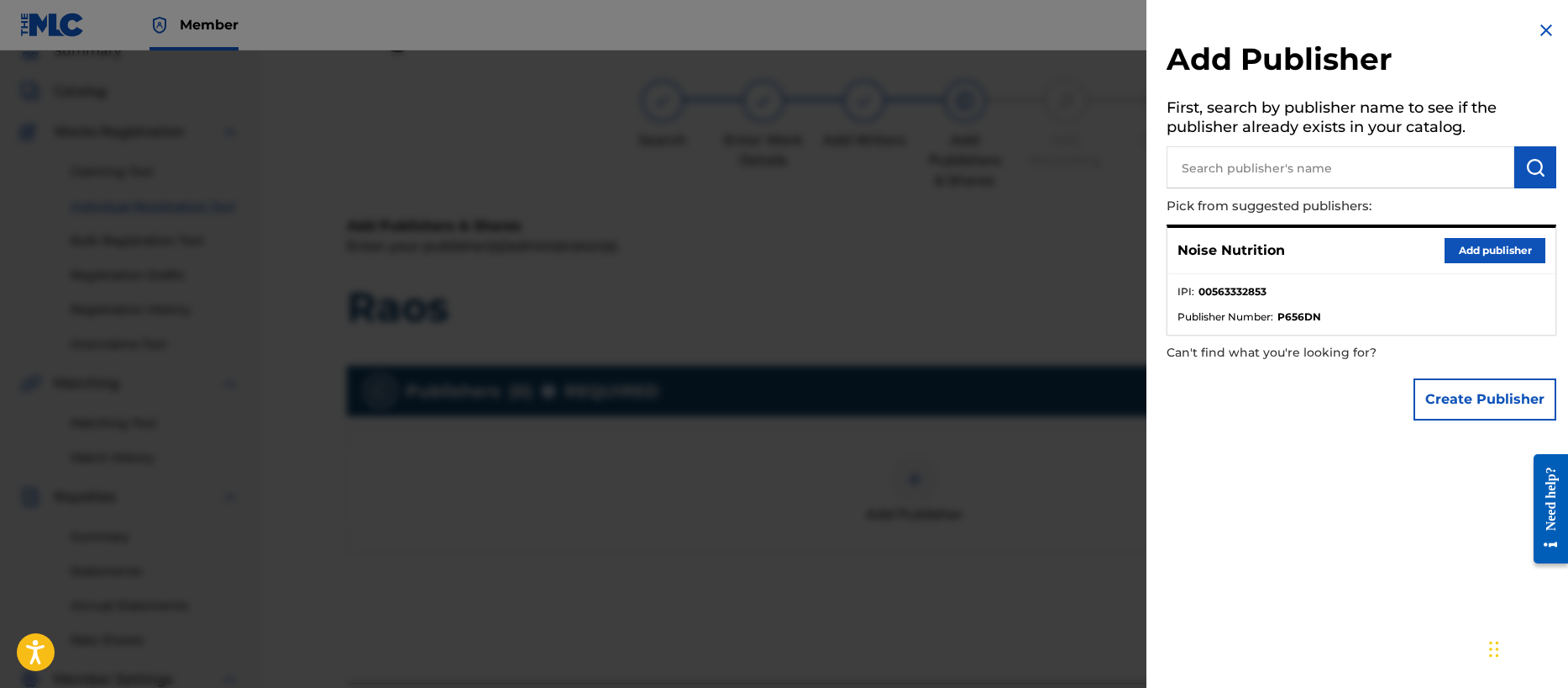
click at [1484, 253] on button "Add publisher" at bounding box center [1495, 250] width 101 height 25
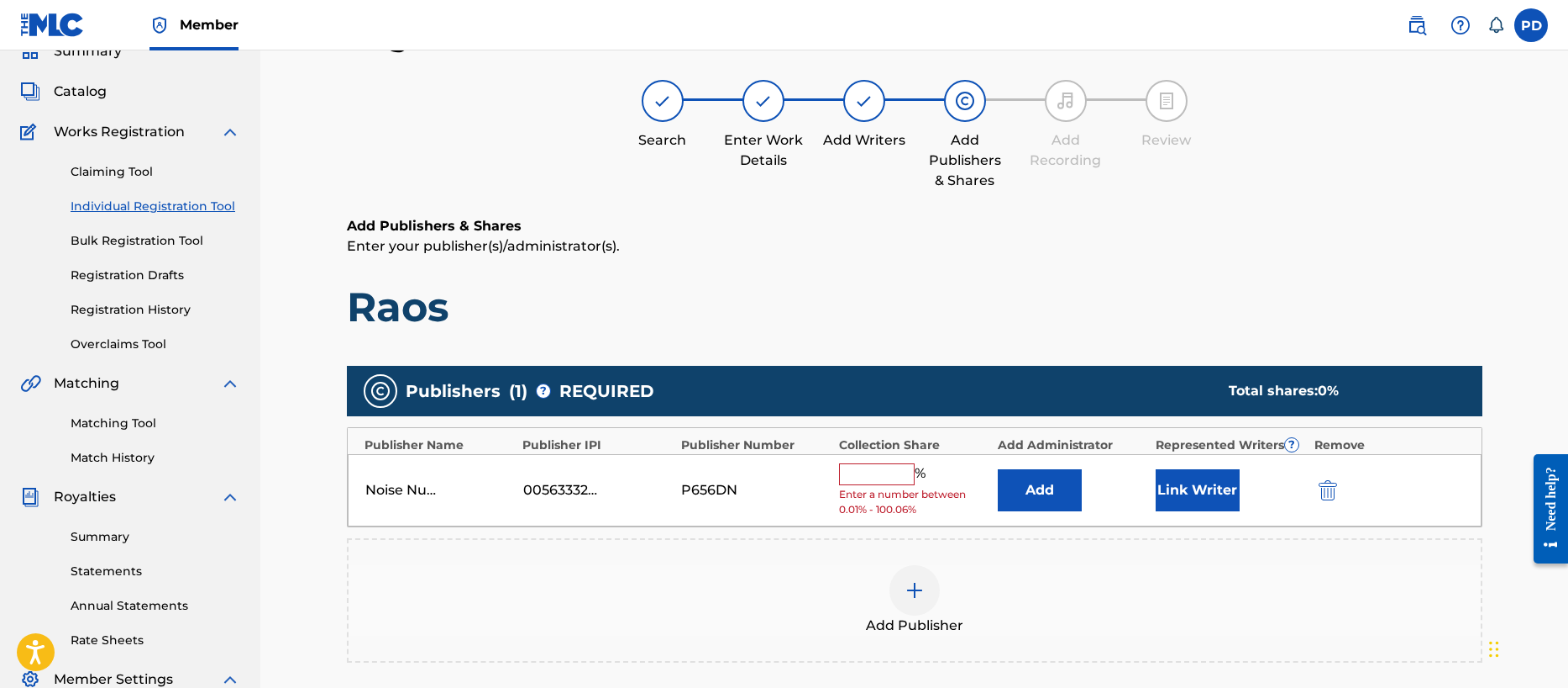
click at [900, 471] on input "text" at bounding box center [876, 474] width 75 height 22
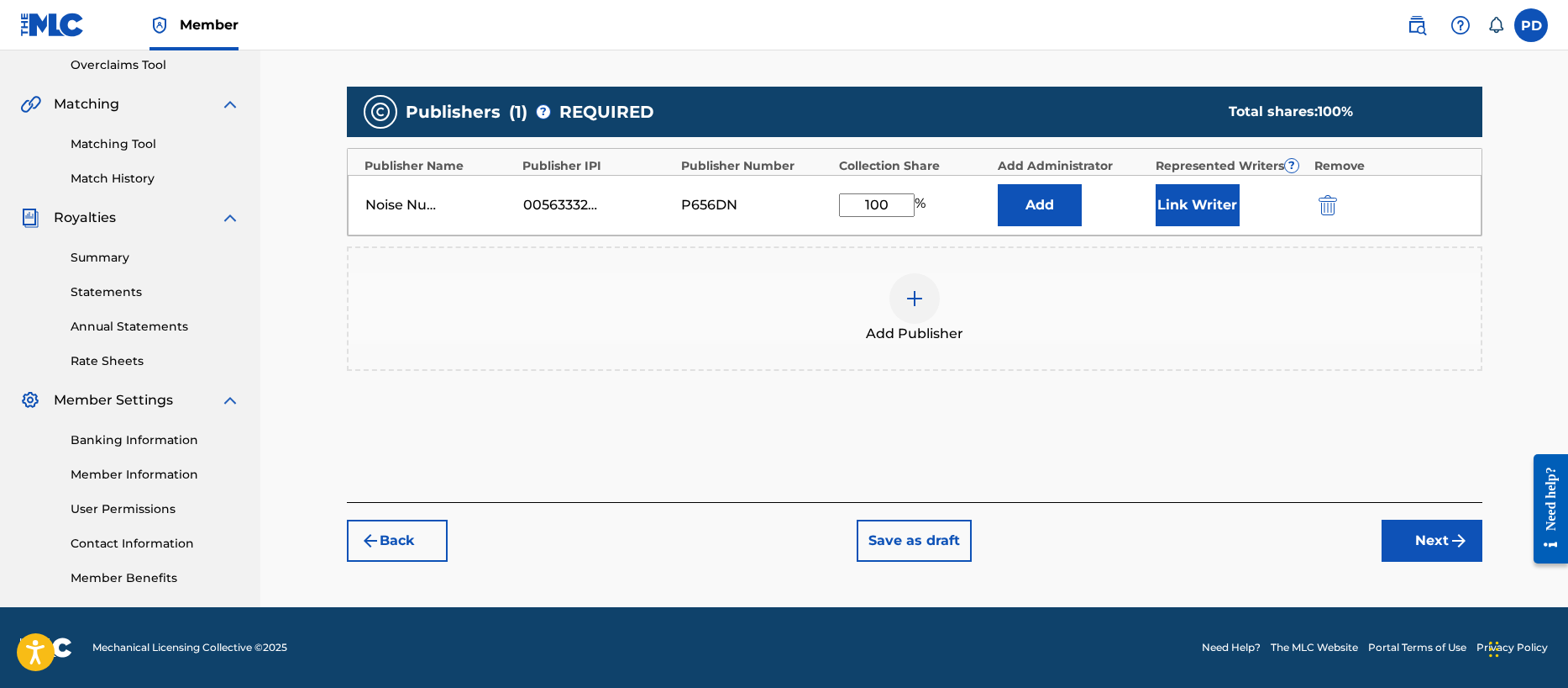
click at [1423, 534] on button "Next" at bounding box center [1432, 539] width 101 height 42
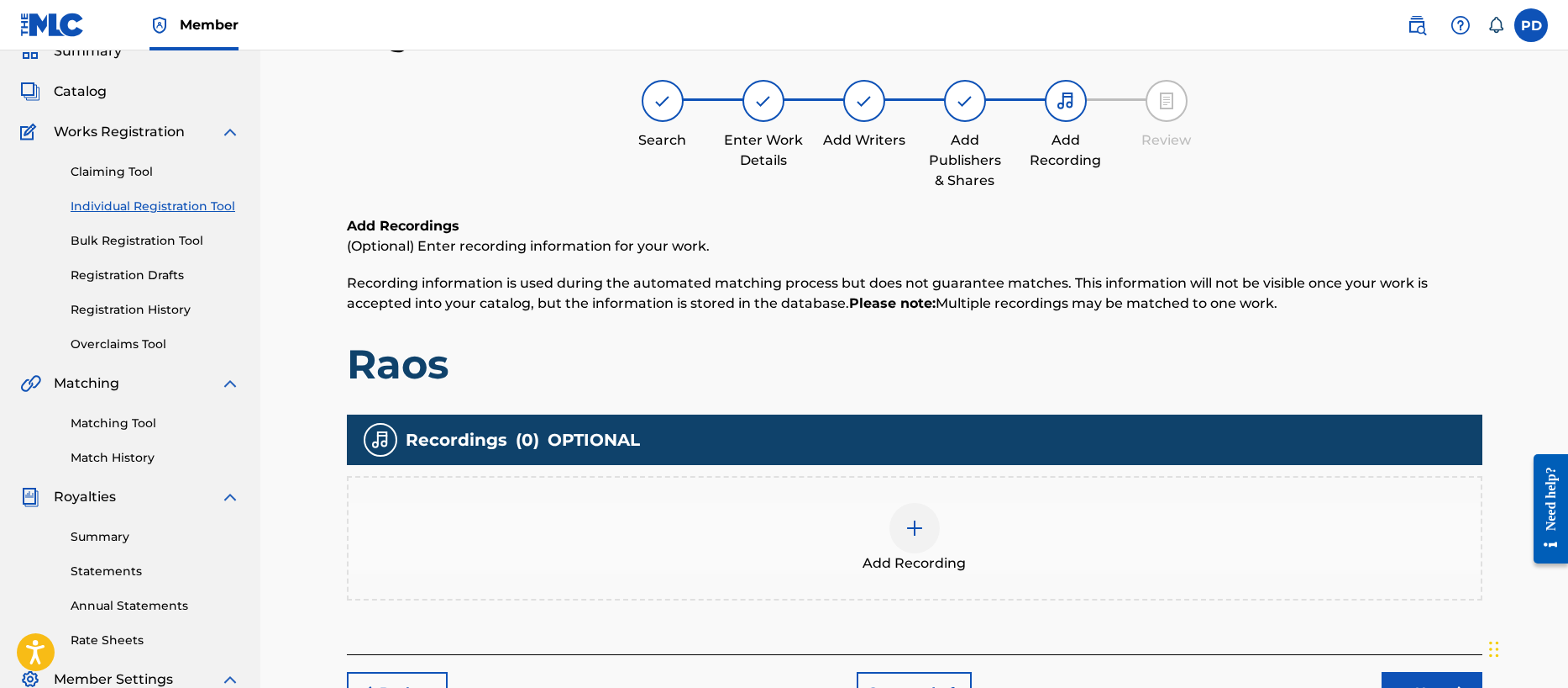
click at [914, 528] on img at bounding box center [915, 528] width 20 height 20
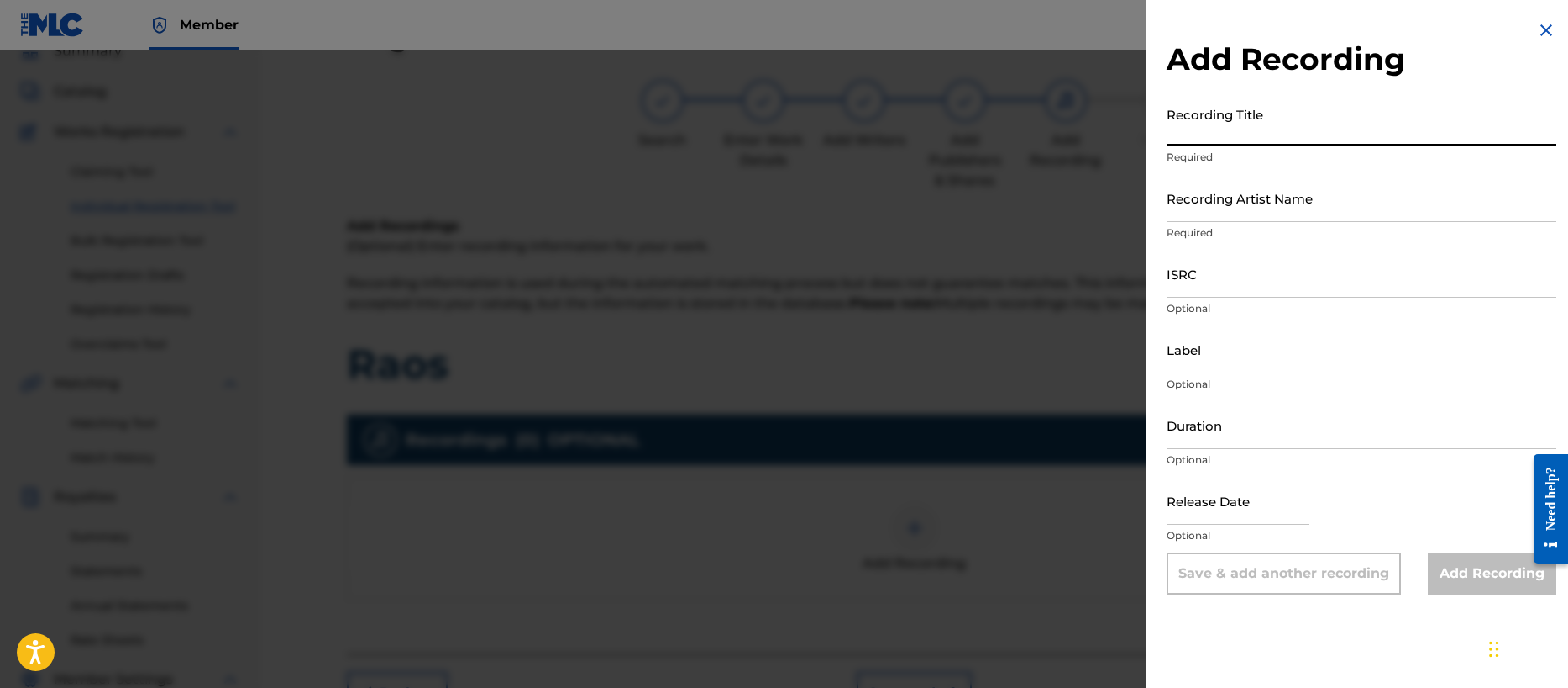
click at [1264, 129] on input "Recording Title" at bounding box center [1361, 123] width 390 height 48
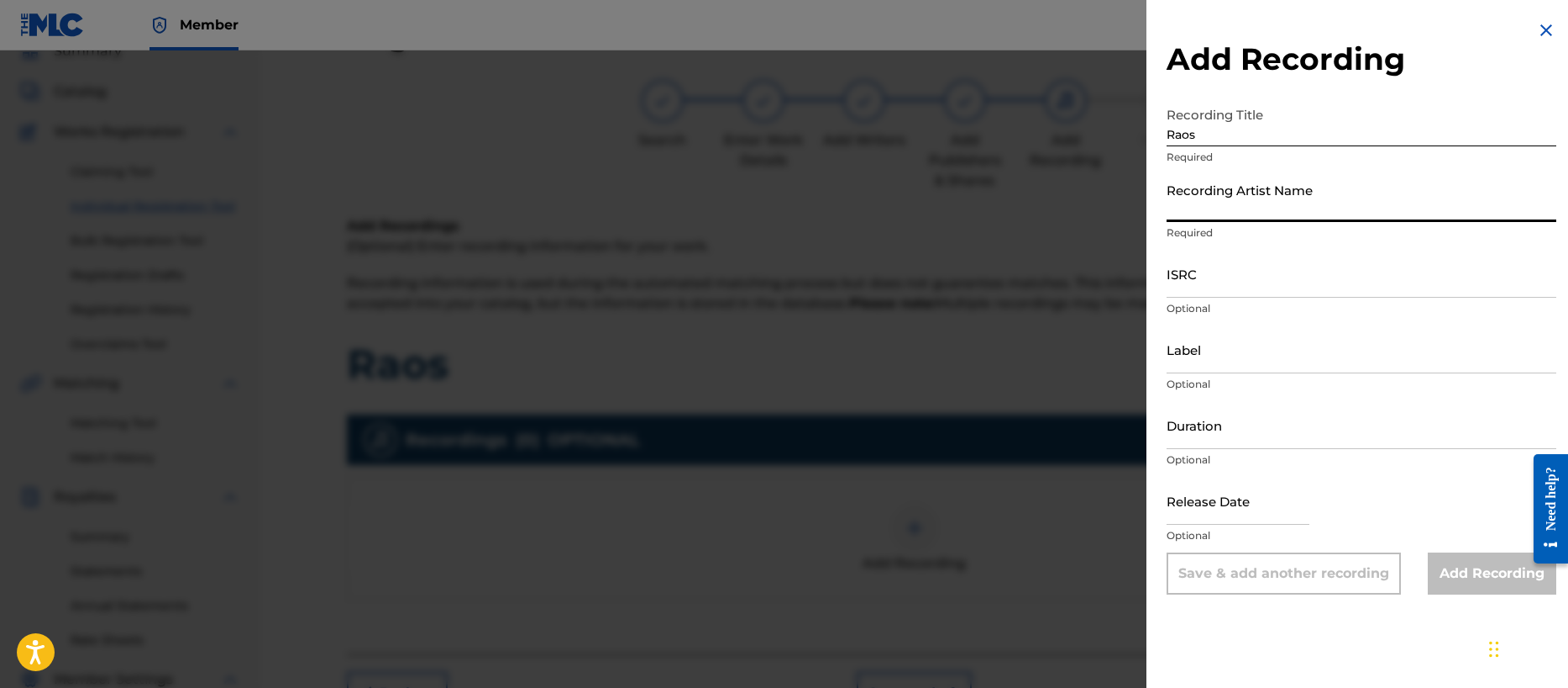
click at [1258, 212] on input "Recording Artist Name" at bounding box center [1361, 198] width 390 height 48
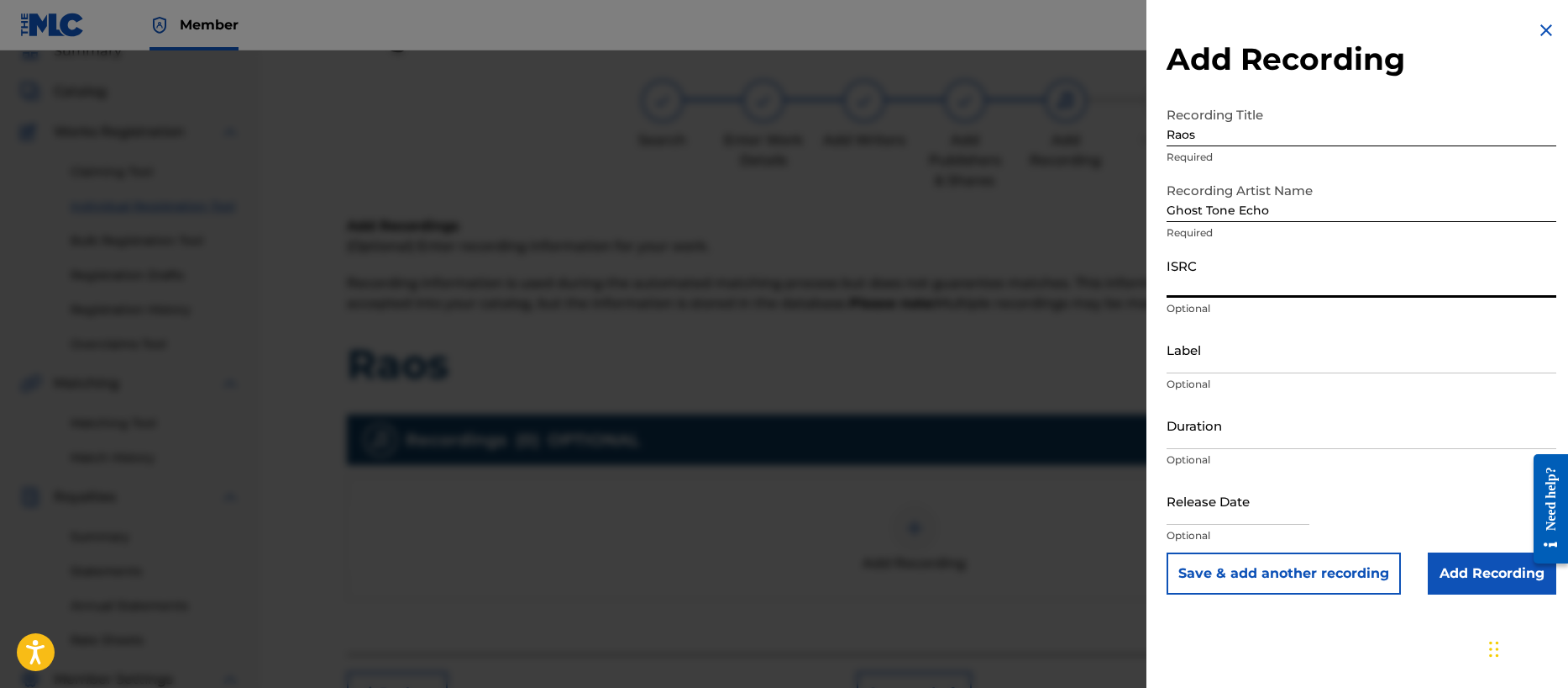
click at [1258, 292] on input "ISRC" at bounding box center [1361, 274] width 390 height 48
paste input "QZZ782508830"
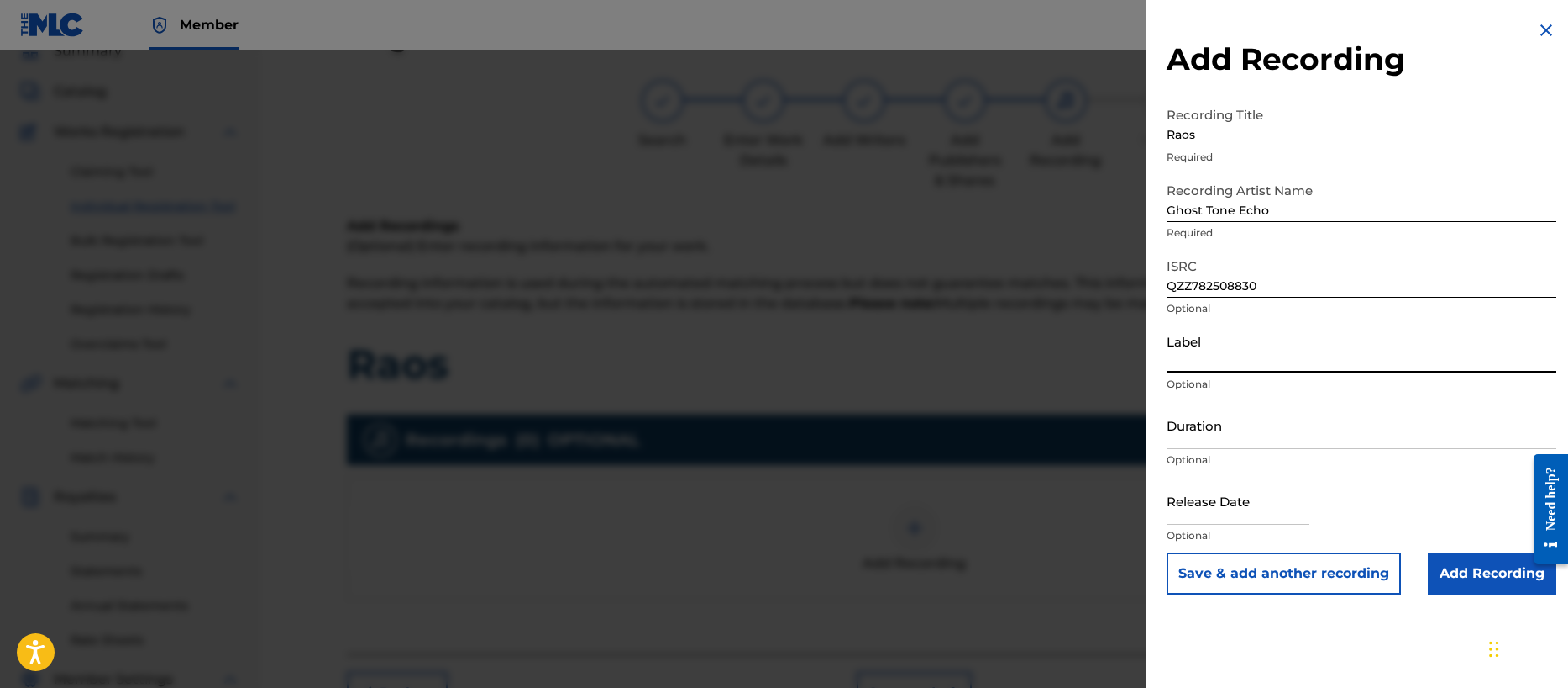
drag, startPoint x: 1214, startPoint y: 349, endPoint x: 1234, endPoint y: 399, distance: 53.9
click at [1214, 350] on input "Label" at bounding box center [1361, 349] width 390 height 48
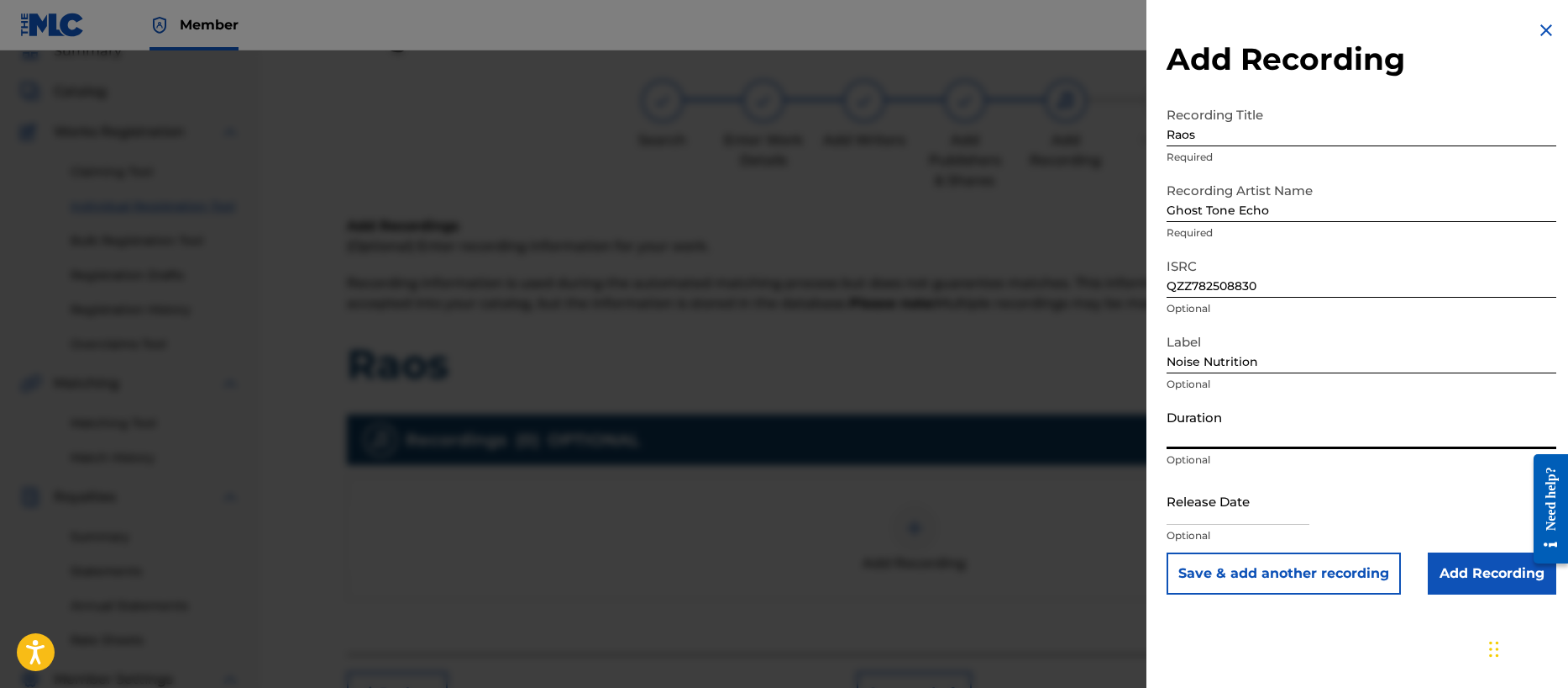
click at [1231, 434] on input "Duration" at bounding box center [1361, 425] width 390 height 48
click at [1211, 505] on input "text" at bounding box center [1238, 500] width 143 height 48
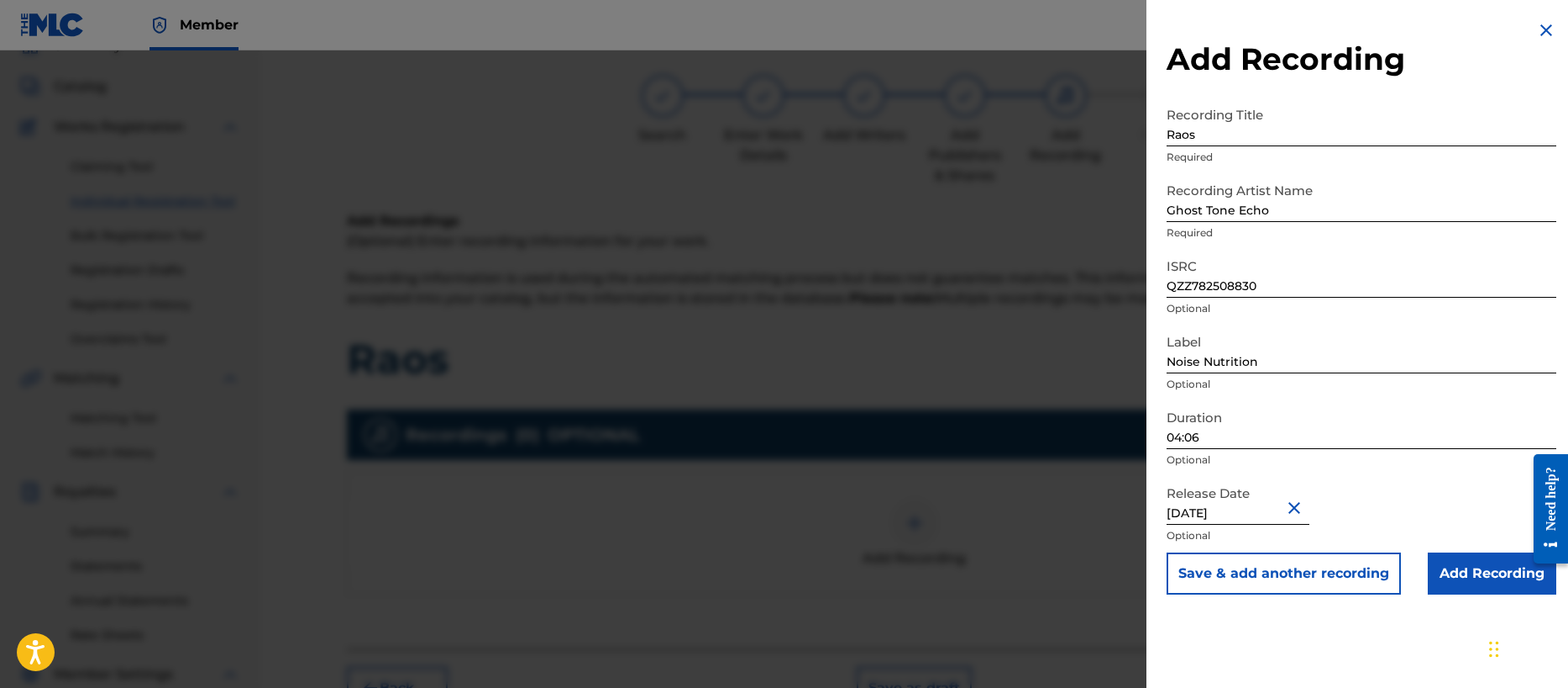
click at [1466, 573] on input "Add Recording" at bounding box center [1492, 573] width 129 height 42
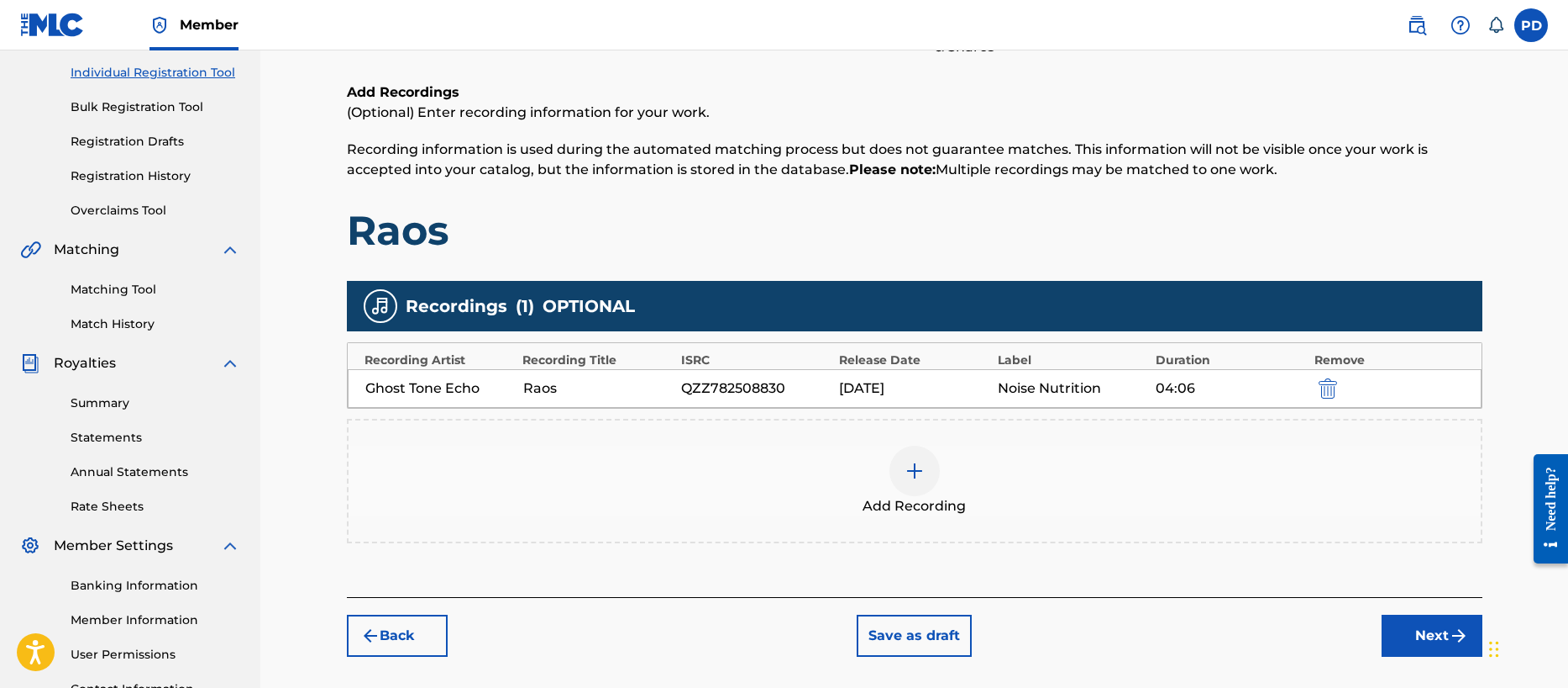
click at [1421, 635] on button "Next" at bounding box center [1432, 635] width 101 height 42
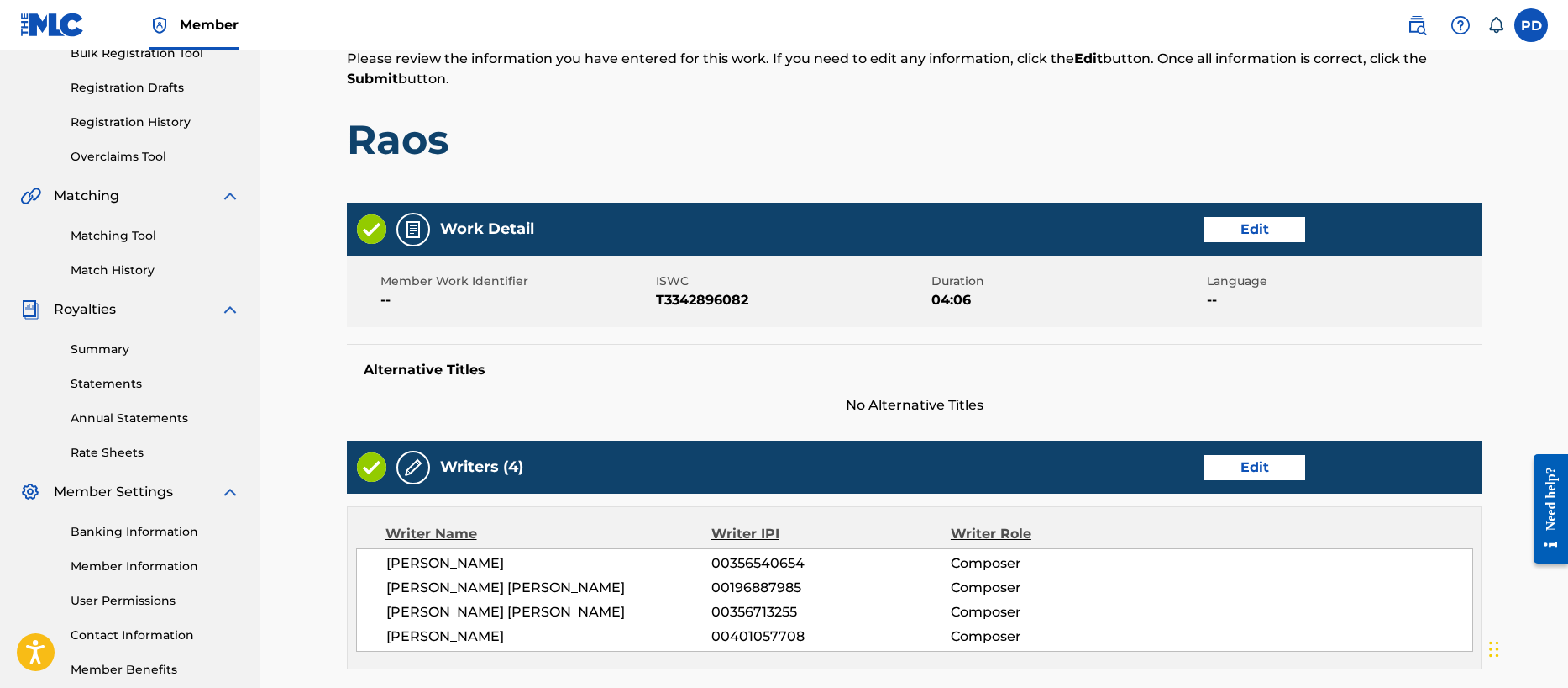
scroll to position [795, 0]
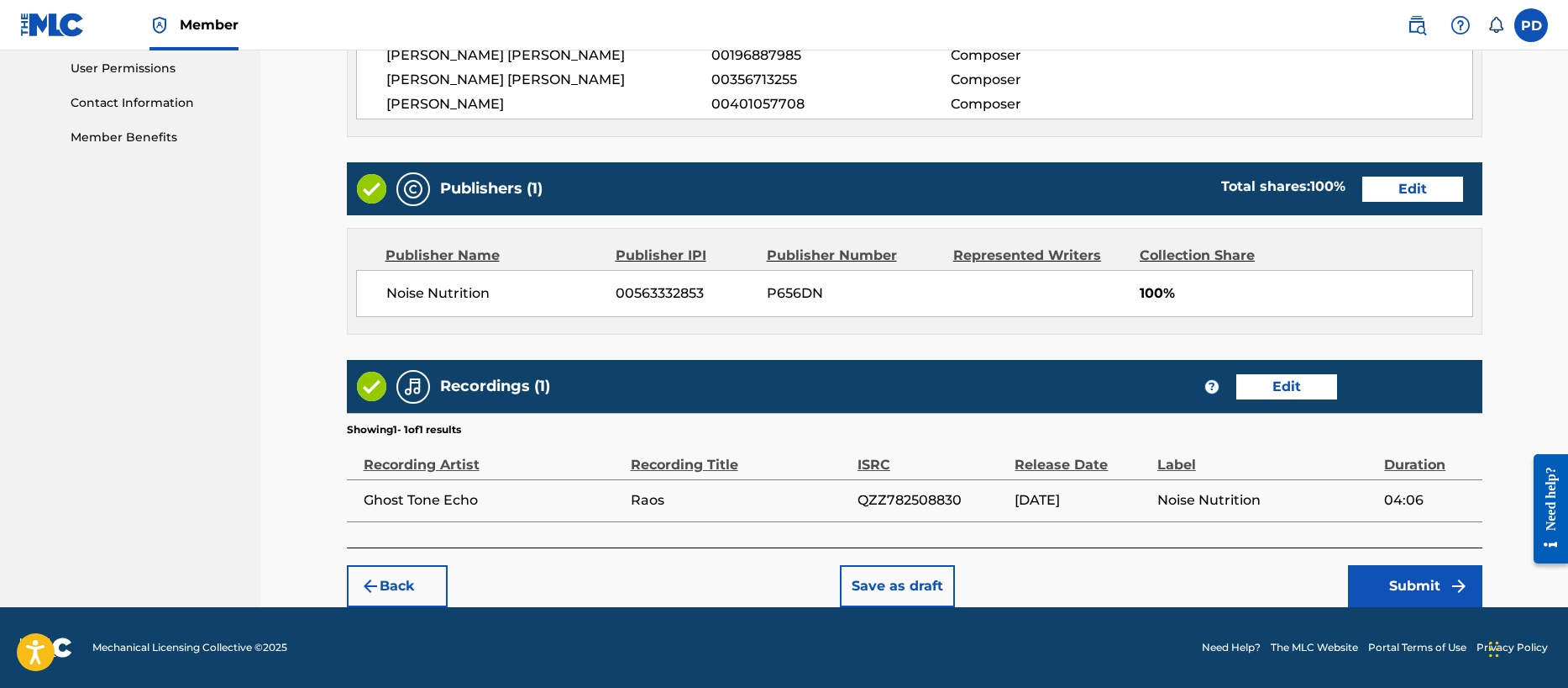
click at [1409, 591] on button "Submit" at bounding box center [1415, 585] width 135 height 42
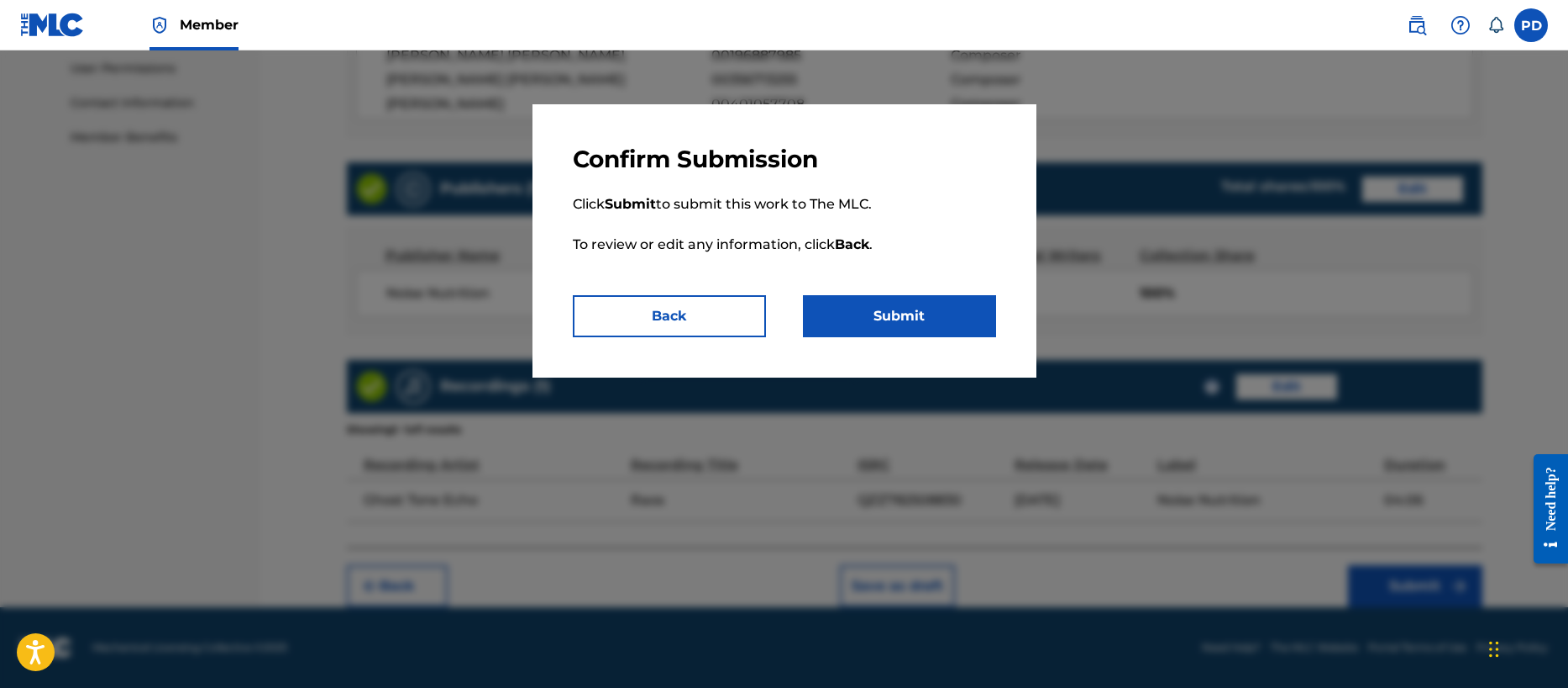
click at [893, 305] on button "Submit" at bounding box center [899, 316] width 193 height 42
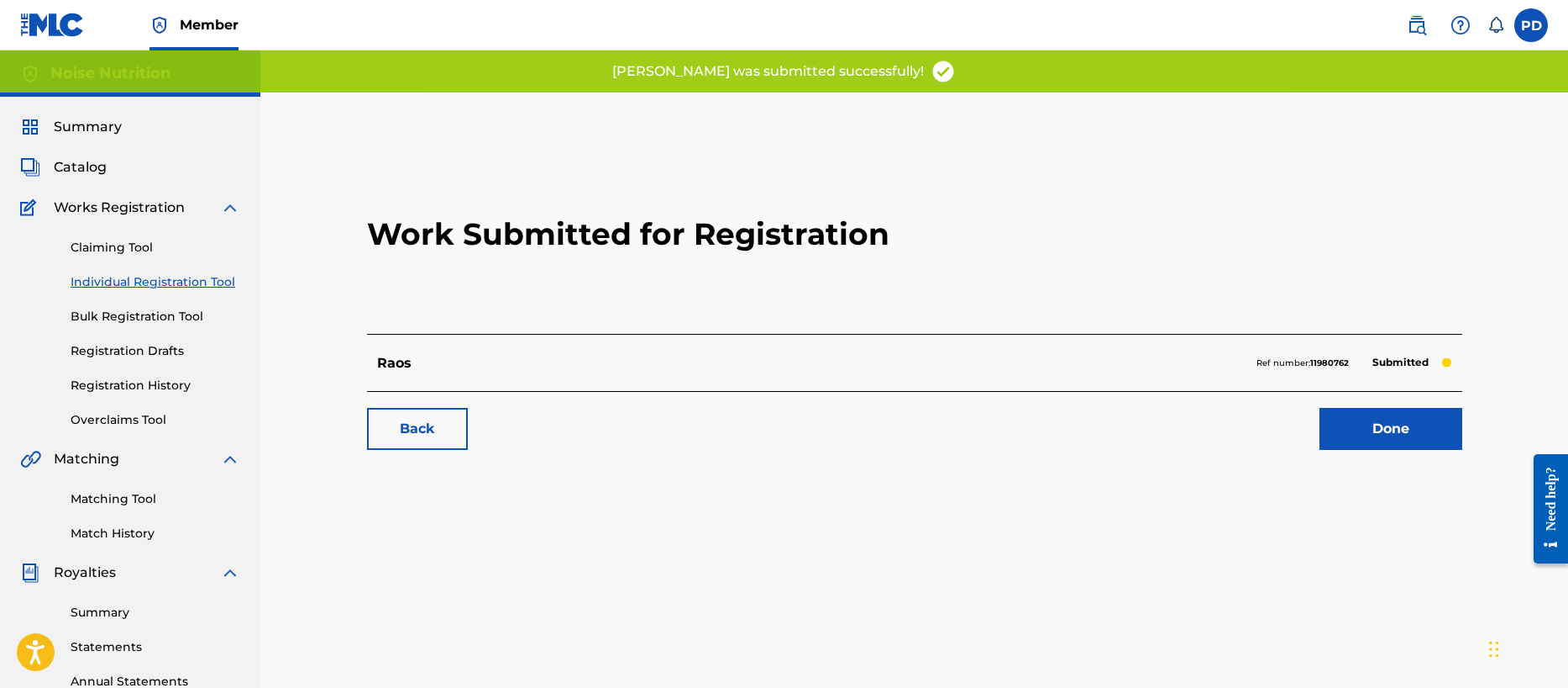
click at [1396, 430] on link "Done" at bounding box center [1391, 428] width 143 height 42
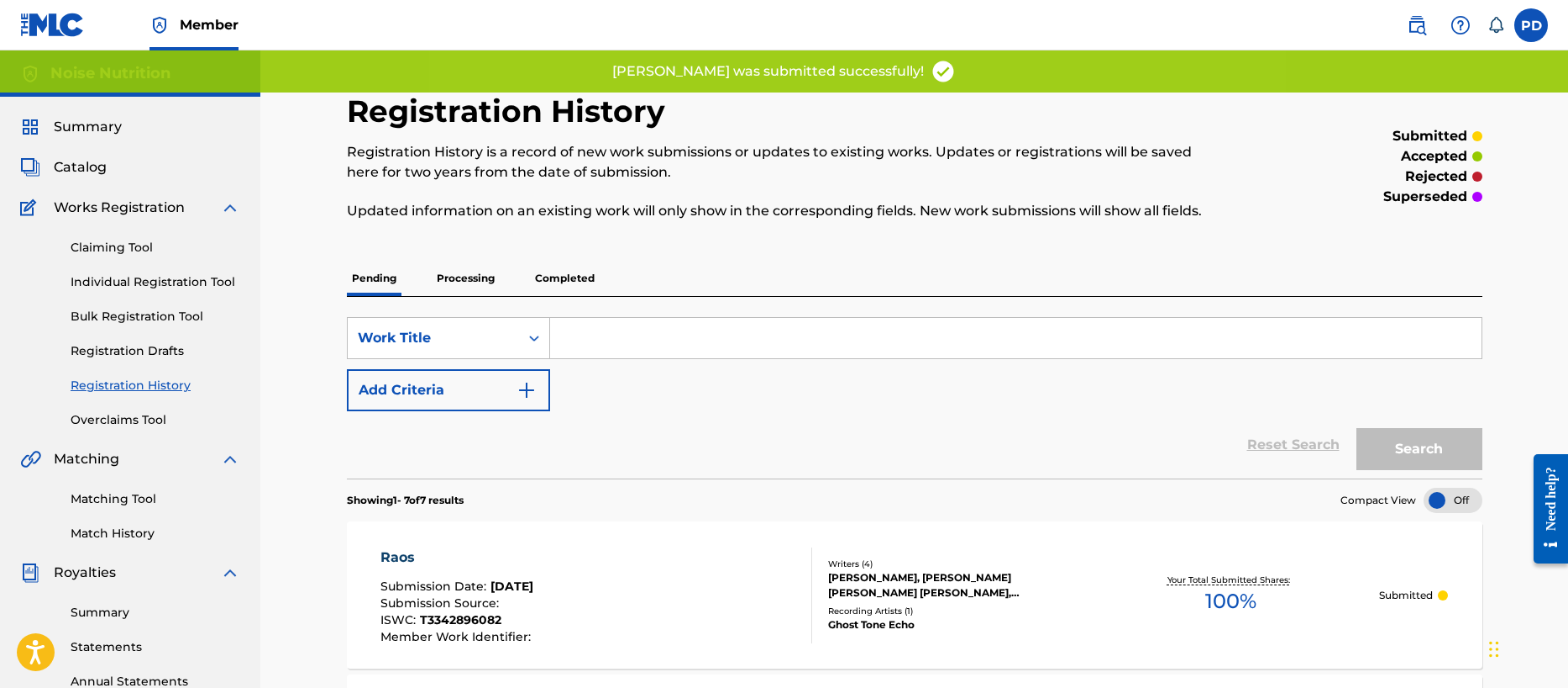
click at [146, 280] on link "Individual Registration Tool" at bounding box center [155, 281] width 170 height 18
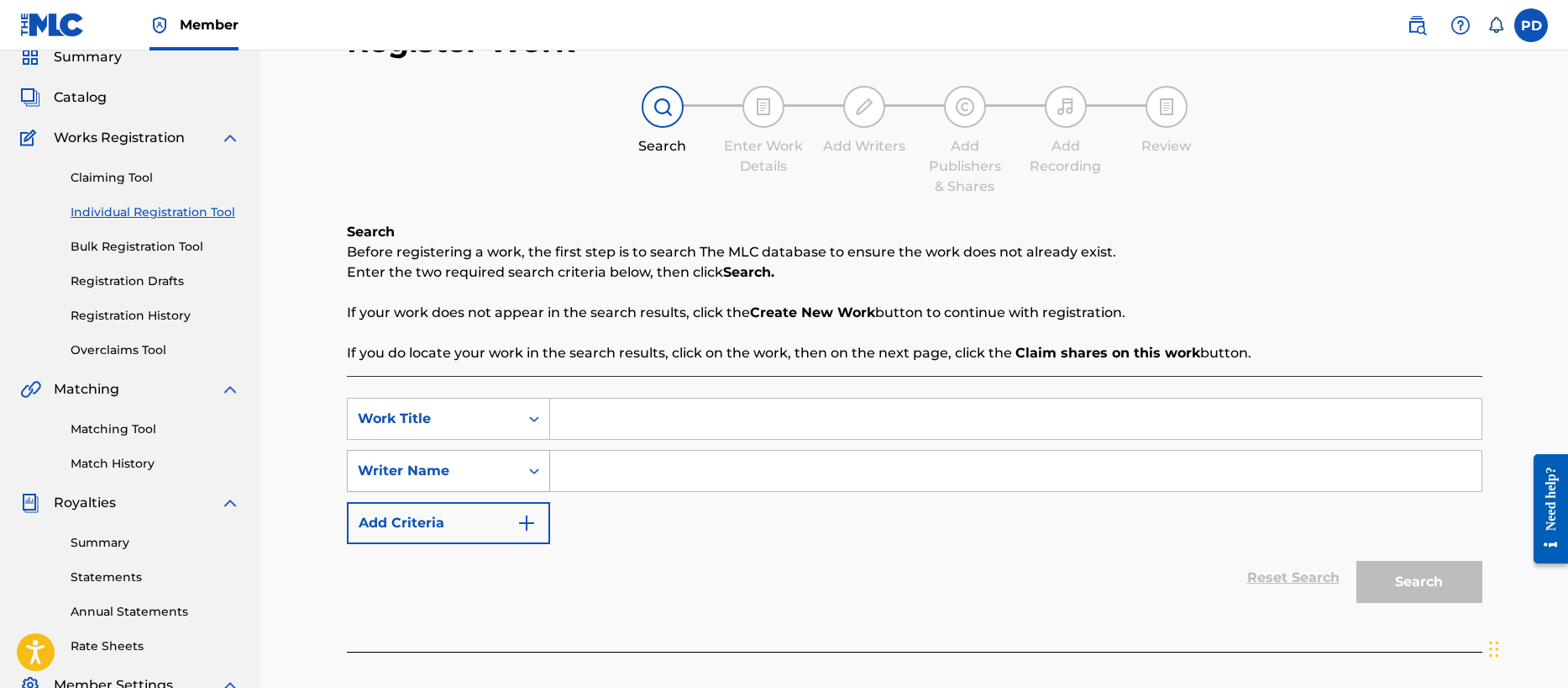
click at [432, 492] on div "Writer Name" at bounding box center [448, 470] width 203 height 42
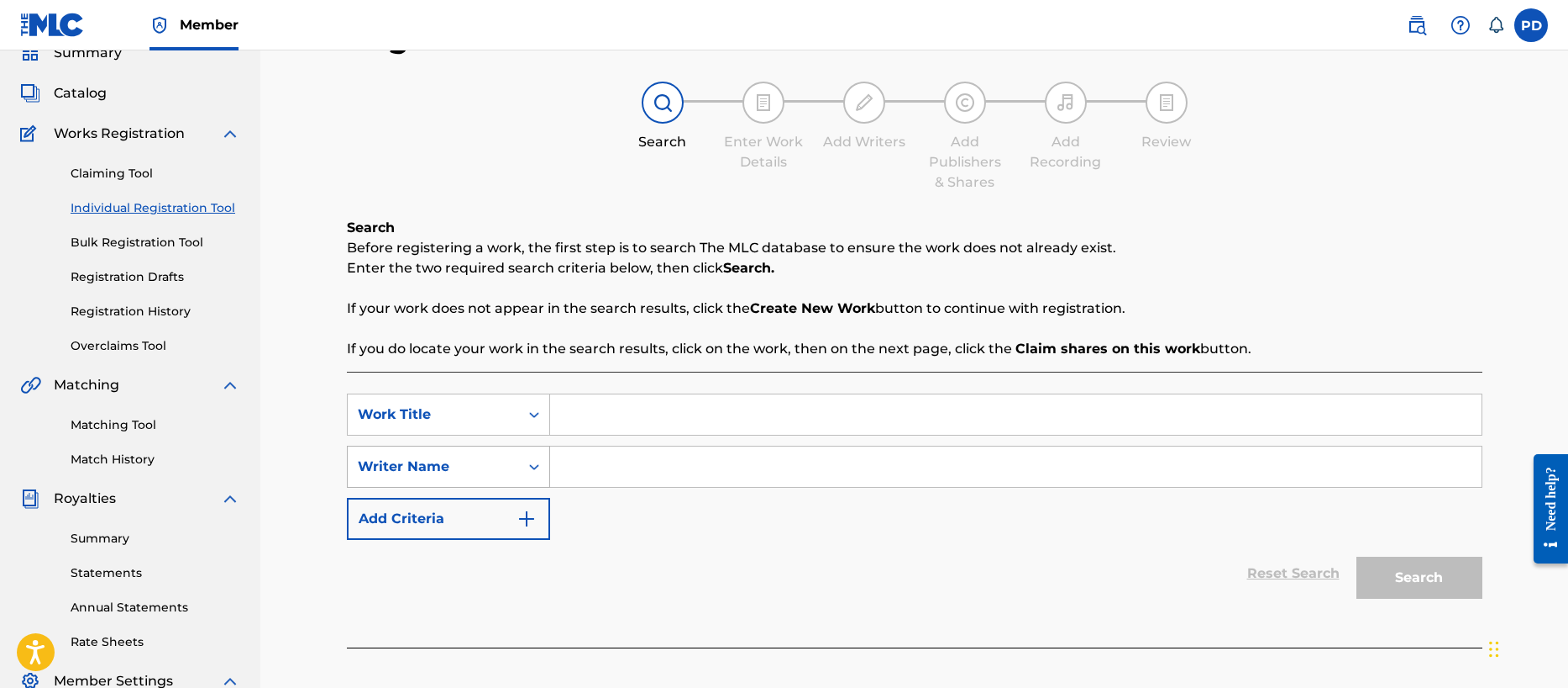
scroll to position [84, 0]
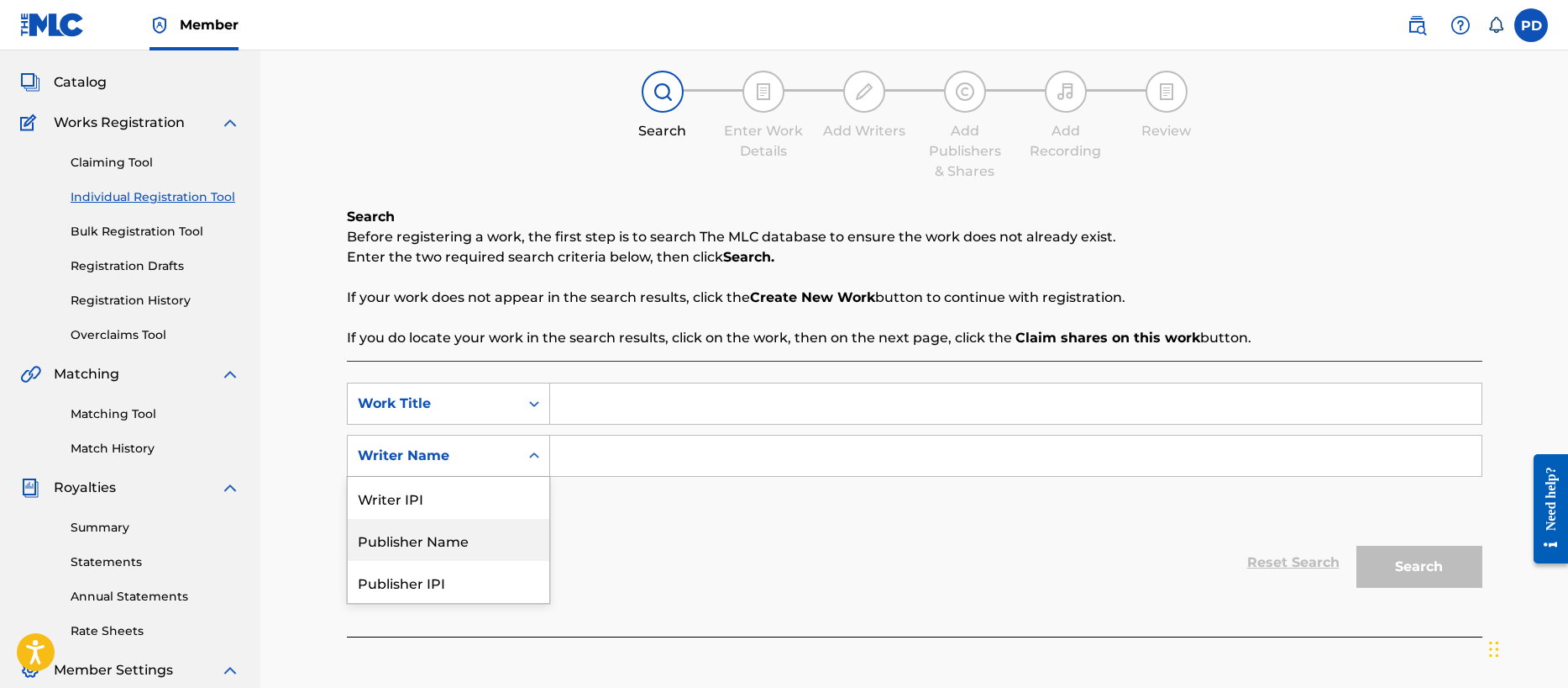
drag, startPoint x: 442, startPoint y: 545, endPoint x: 620, endPoint y: 421, distance: 216.9
click at [451, 537] on div "Publisher Name" at bounding box center [448, 539] width 201 height 42
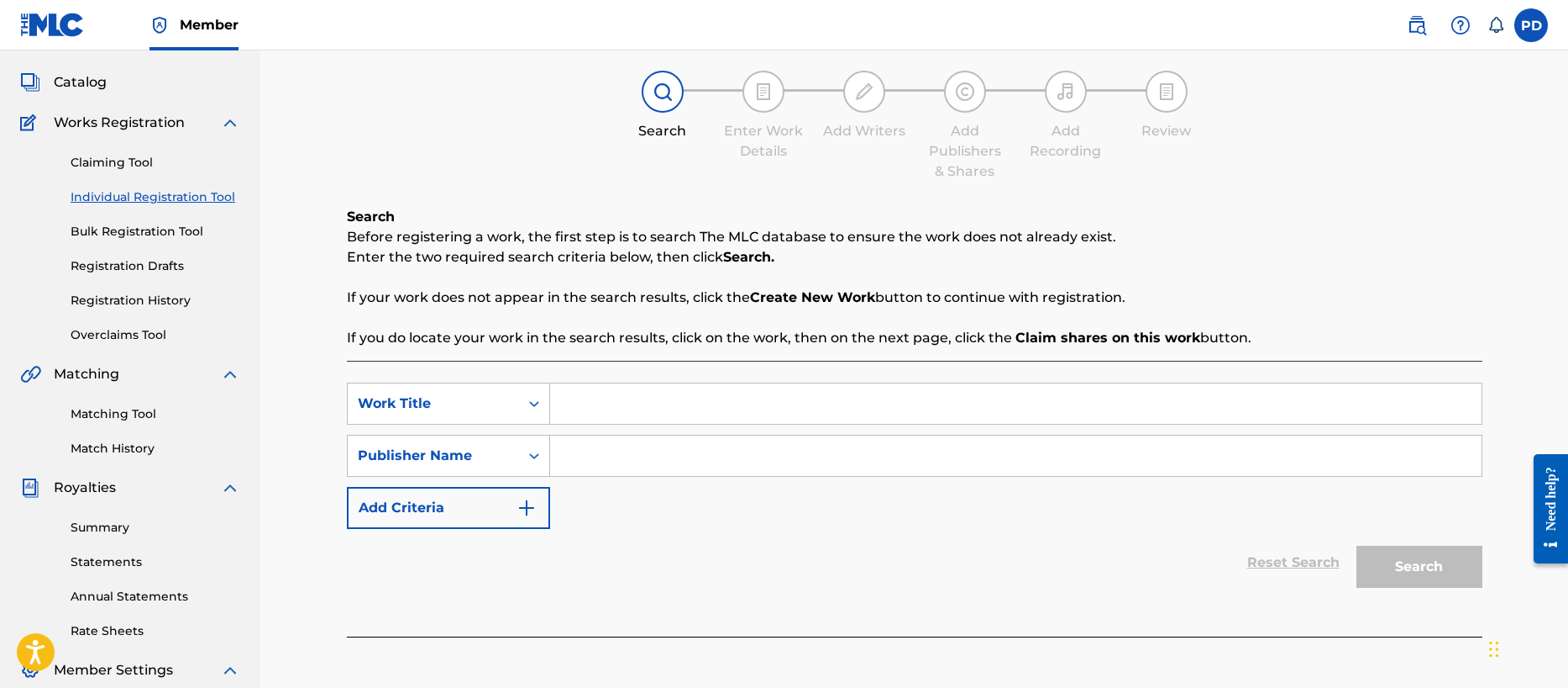
click at [651, 397] on input "Search Form" at bounding box center [1016, 403] width 932 height 40
click at [1441, 556] on button "Search" at bounding box center [1420, 566] width 126 height 42
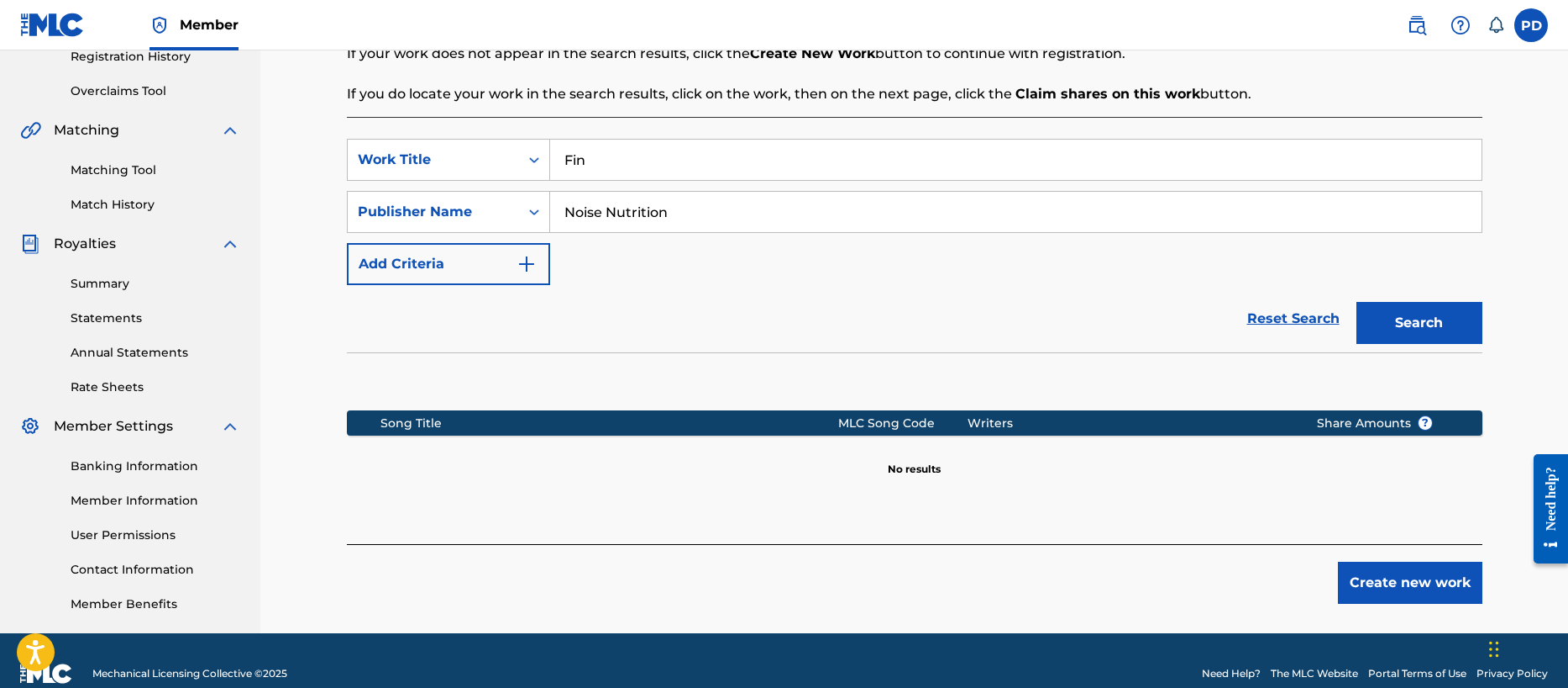
scroll to position [355, 0]
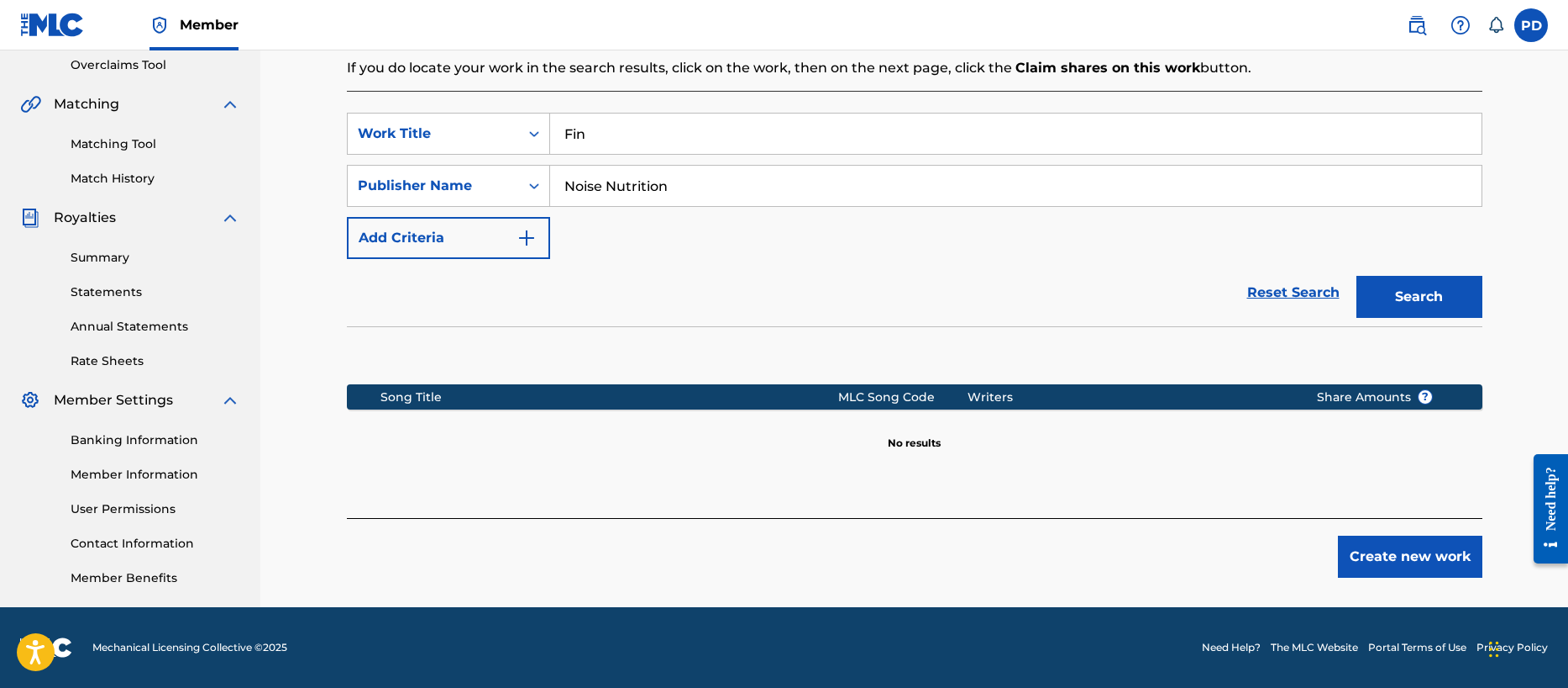
click at [1386, 551] on button "Create new work" at bounding box center [1410, 556] width 145 height 42
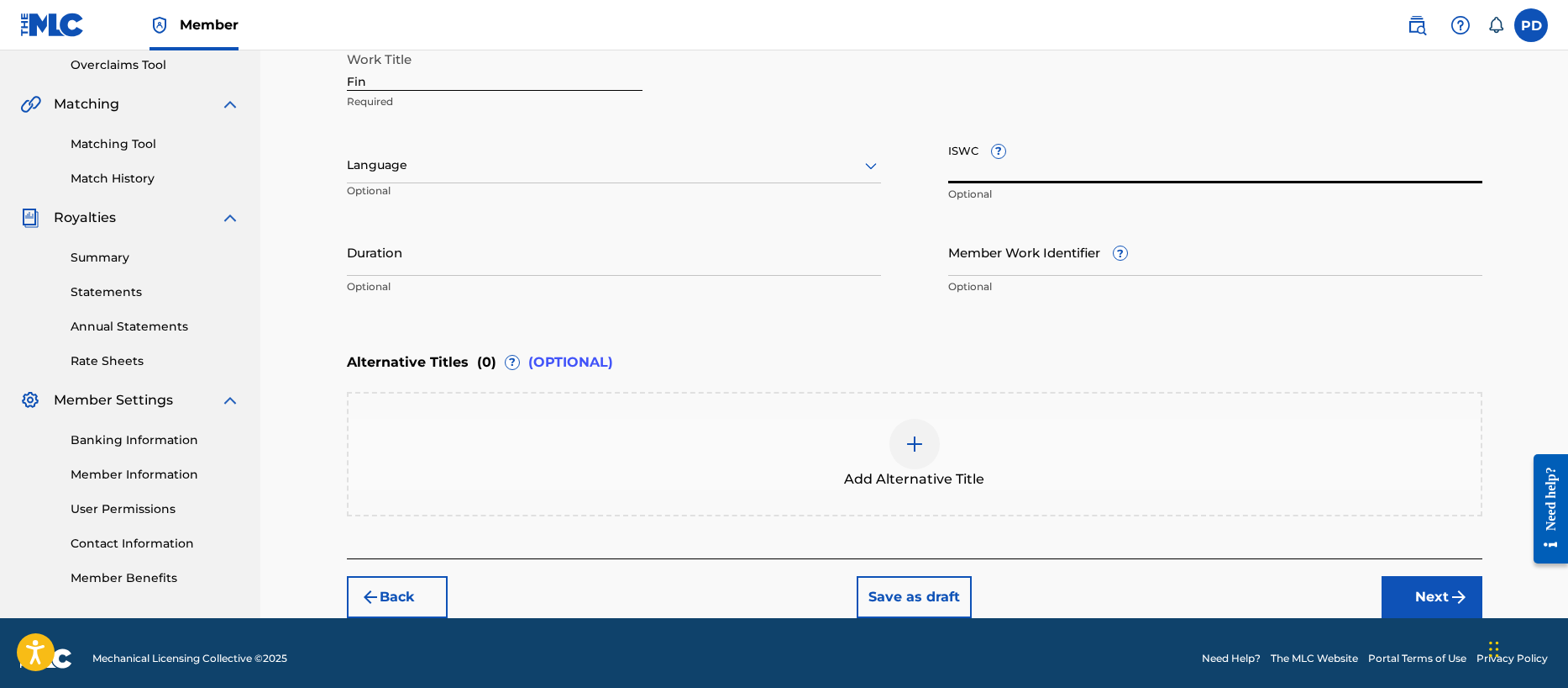
click at [1060, 166] on input "ISWC ?" at bounding box center [1215, 160] width 534 height 48
paste input "T-334.296.626-7"
click at [514, 255] on input "Duration" at bounding box center [614, 252] width 534 height 48
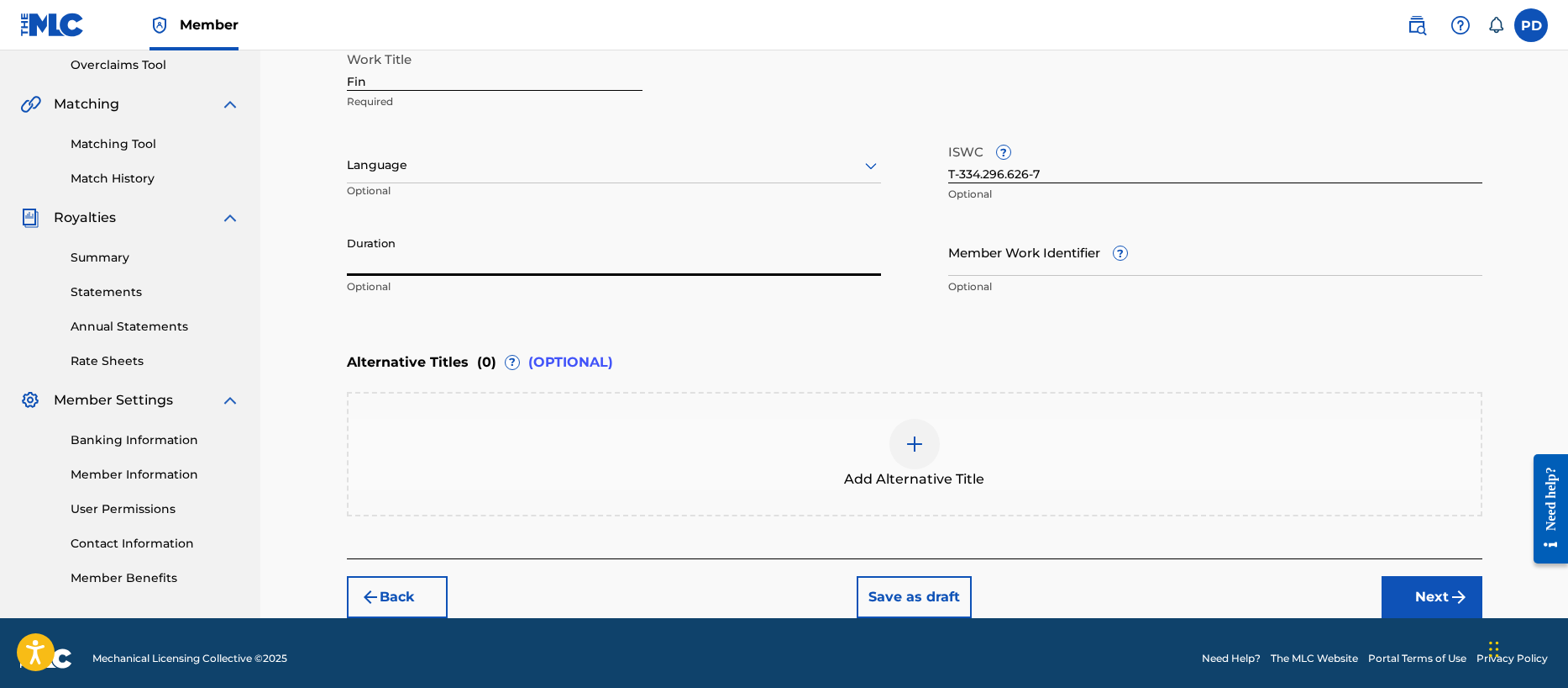
click at [512, 253] on input "Duration" at bounding box center [614, 252] width 534 height 48
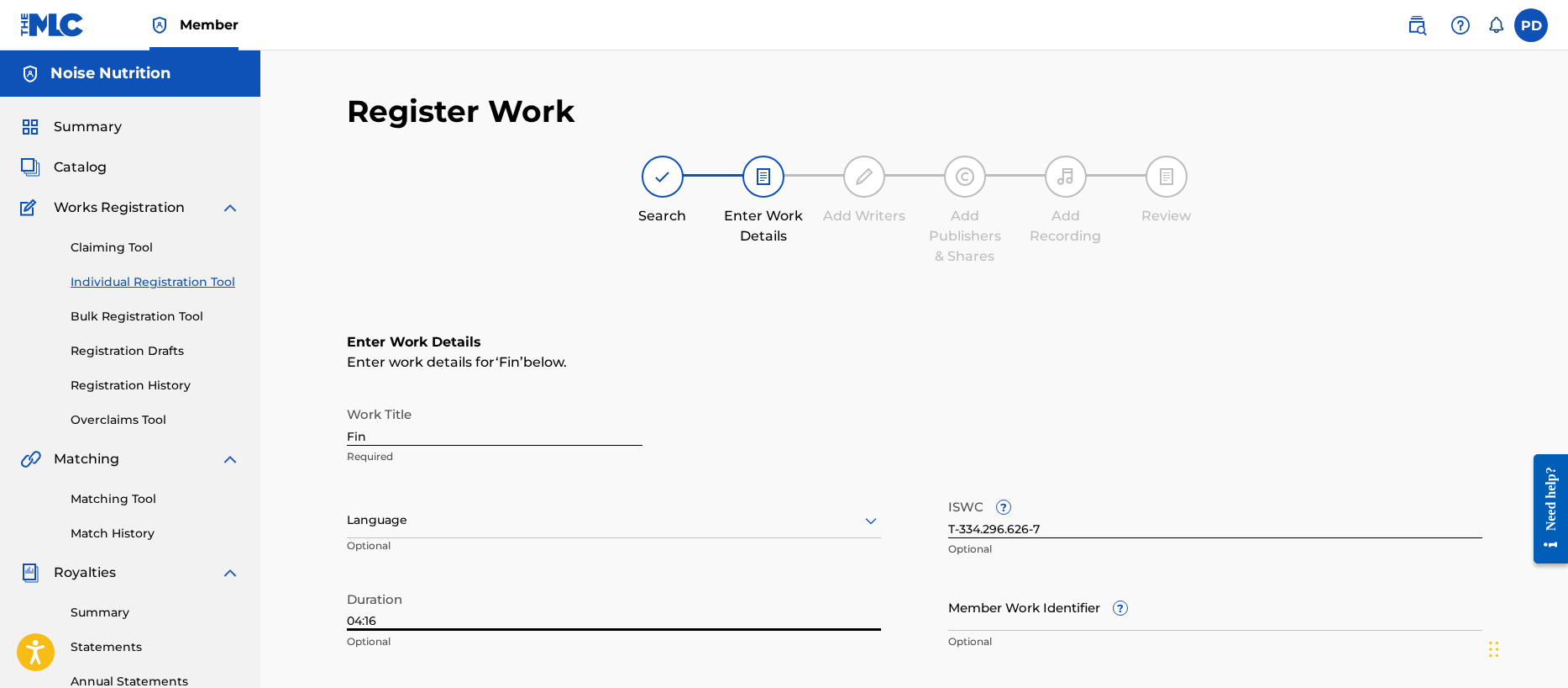
scroll to position [366, 0]
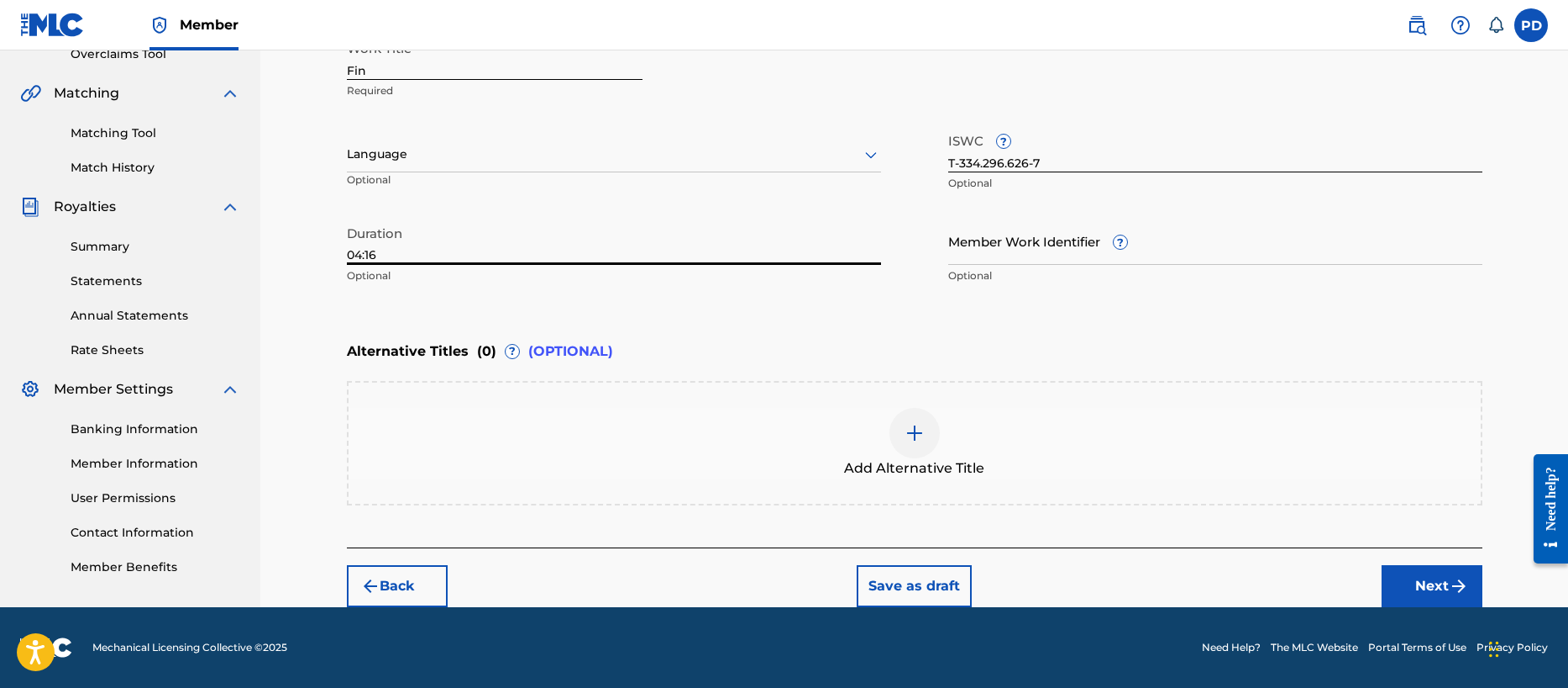
click at [1429, 582] on button "Next" at bounding box center [1432, 585] width 101 height 42
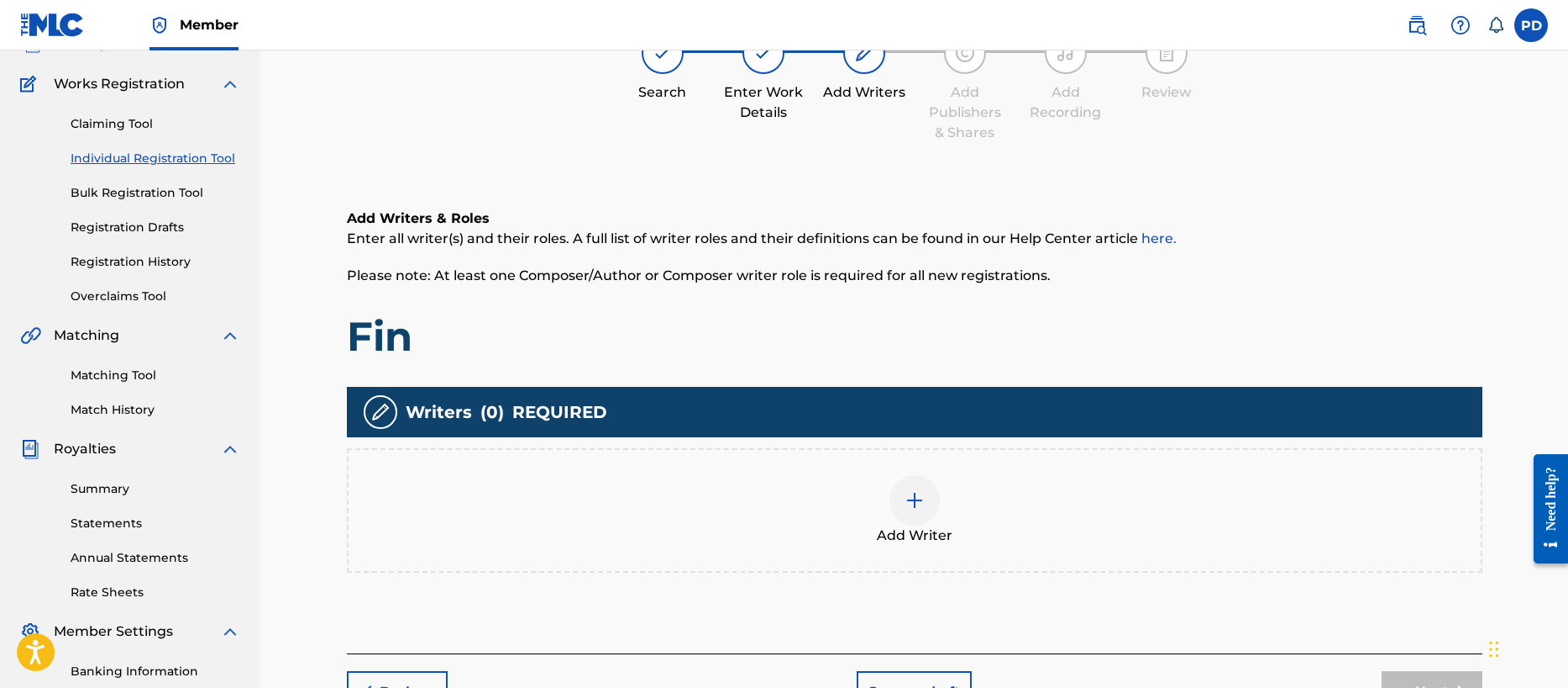
scroll to position [75, 0]
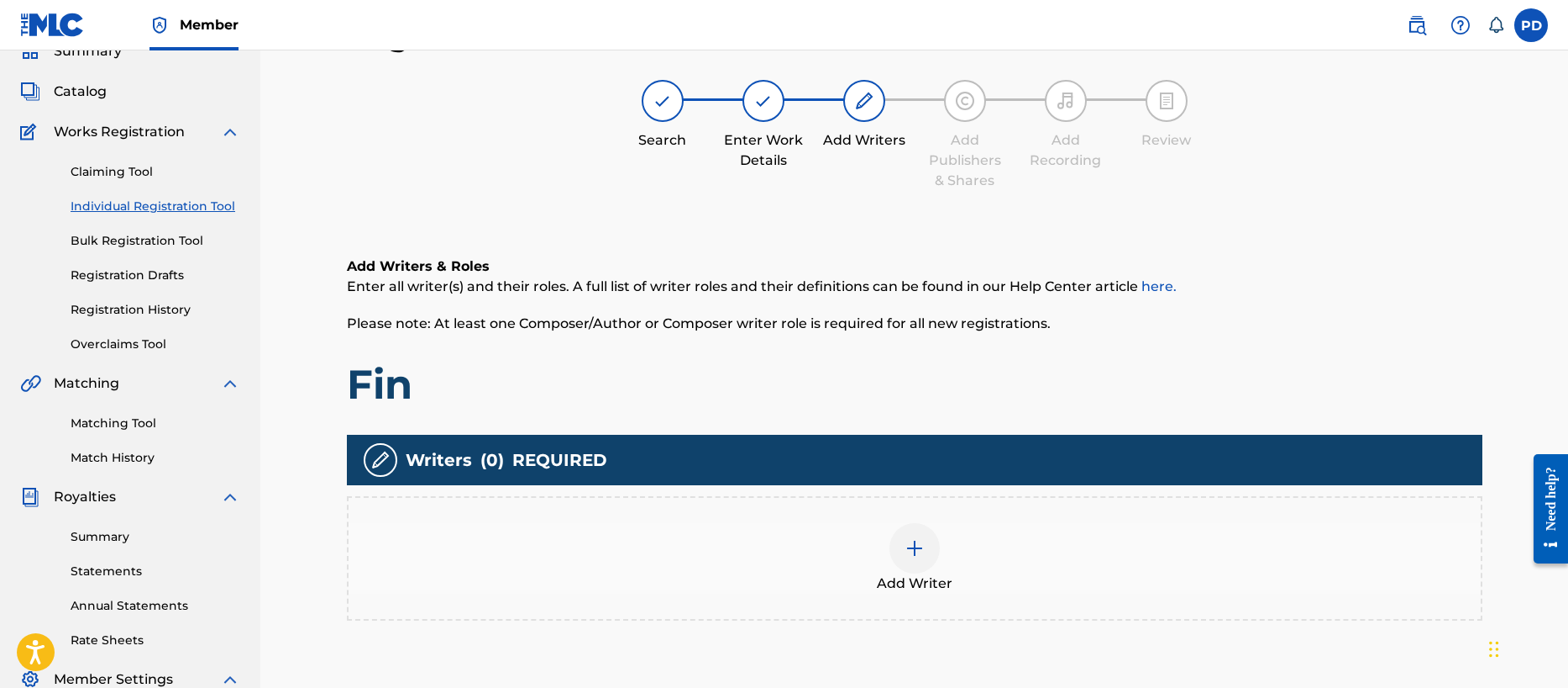
click at [914, 554] on img at bounding box center [915, 548] width 20 height 20
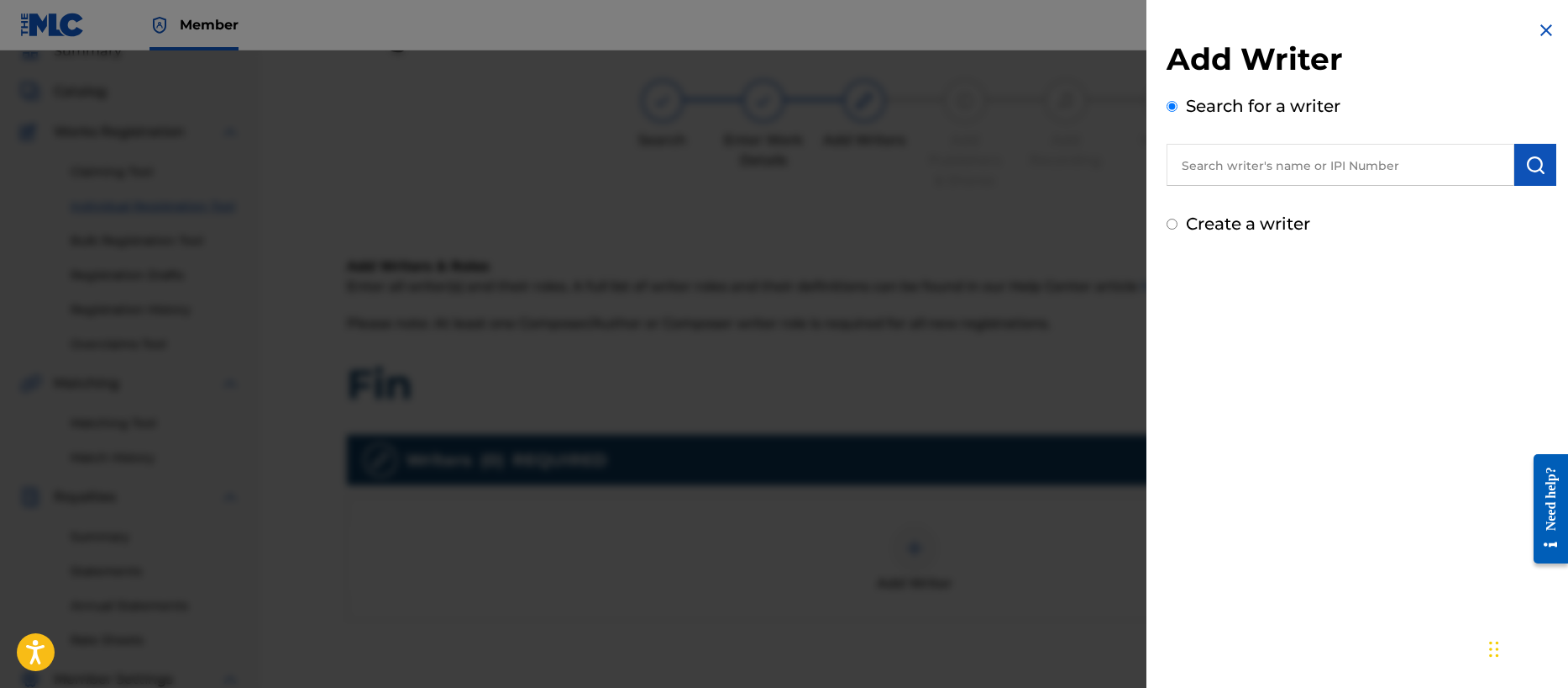
click at [1173, 226] on input "Create a writer" at bounding box center [1172, 224] width 11 height 11
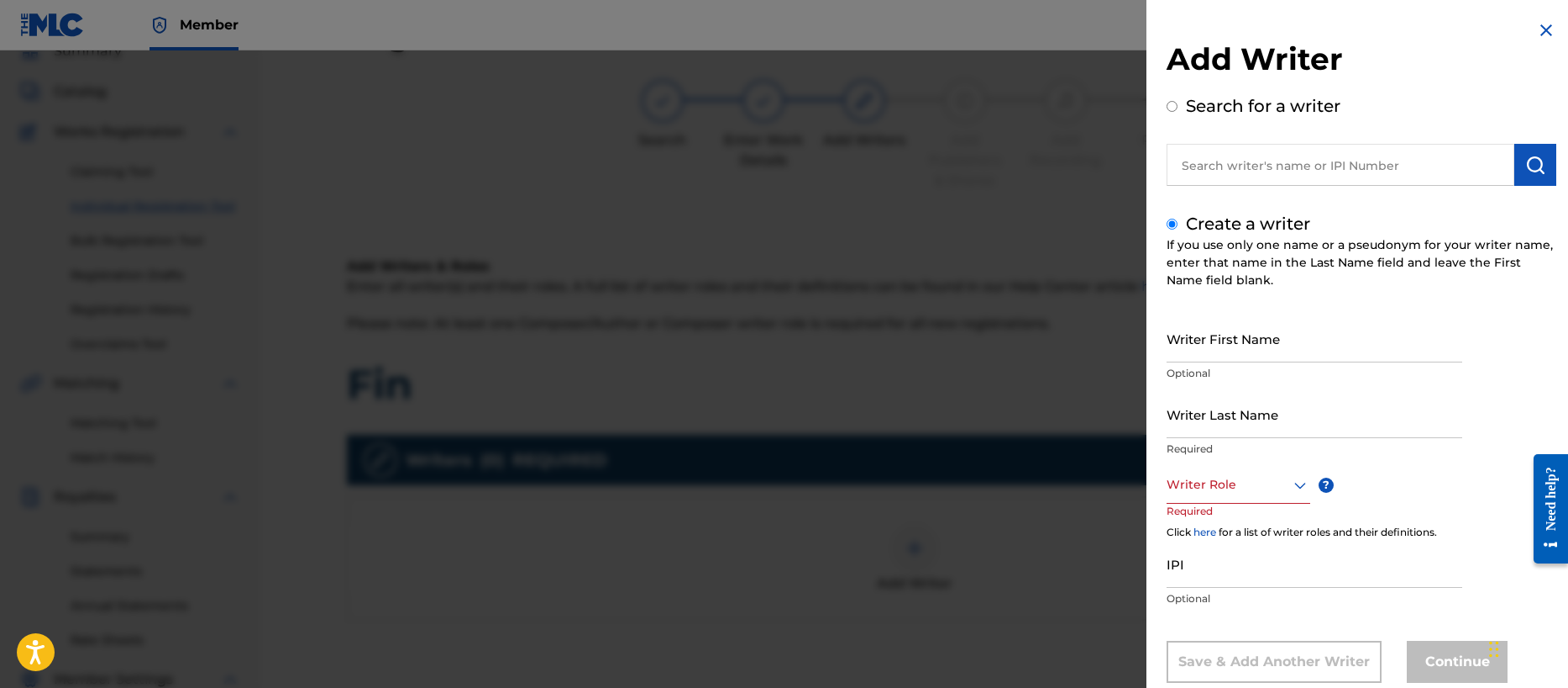
click at [1211, 343] on input "Writer First Name" at bounding box center [1314, 339] width 296 height 48
click at [1179, 427] on input "[PERSON_NAME]" at bounding box center [1314, 414] width 296 height 48
click at [1202, 485] on div "Writer Role" at bounding box center [1238, 485] width 144 height 38
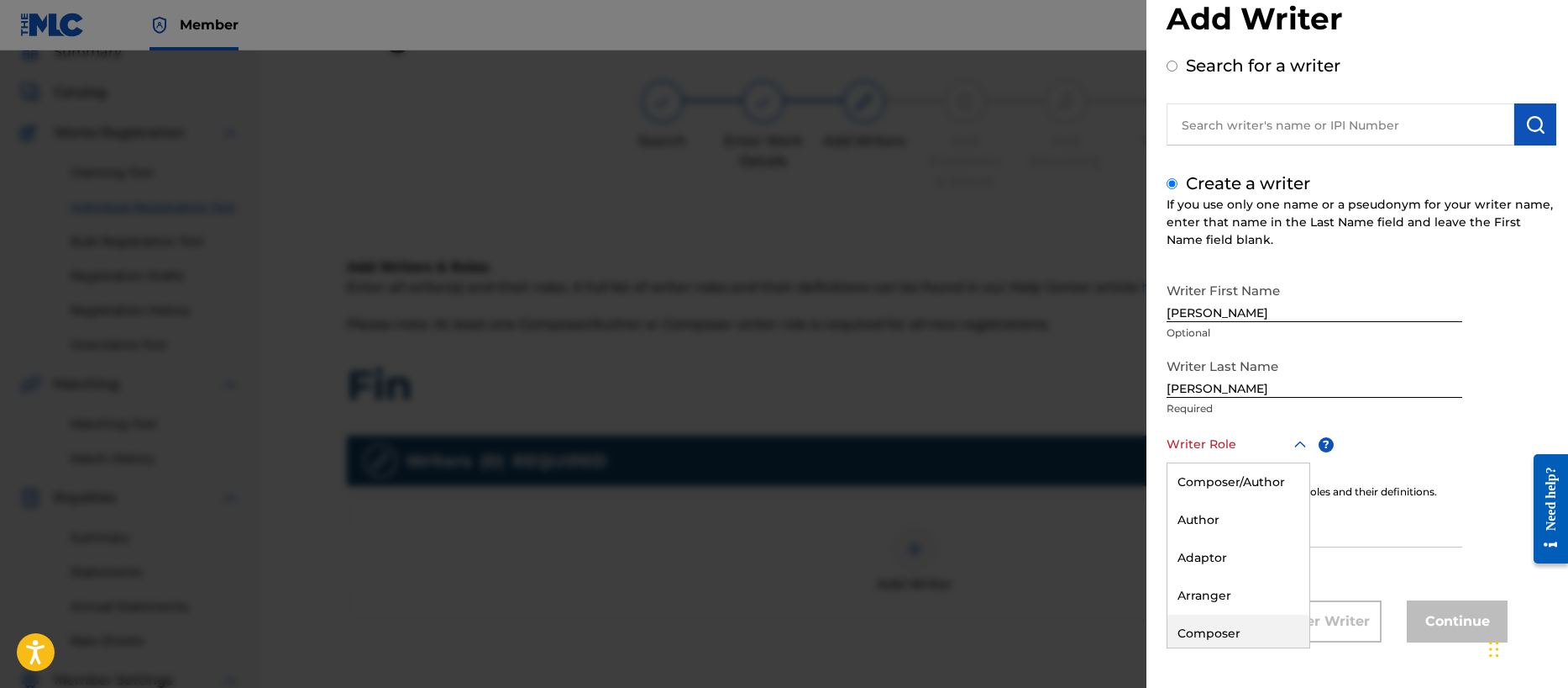
drag, startPoint x: 1214, startPoint y: 631, endPoint x: 1331, endPoint y: 518, distance: 162.7
click at [1214, 631] on div "Composer" at bounding box center [1238, 633] width 142 height 38
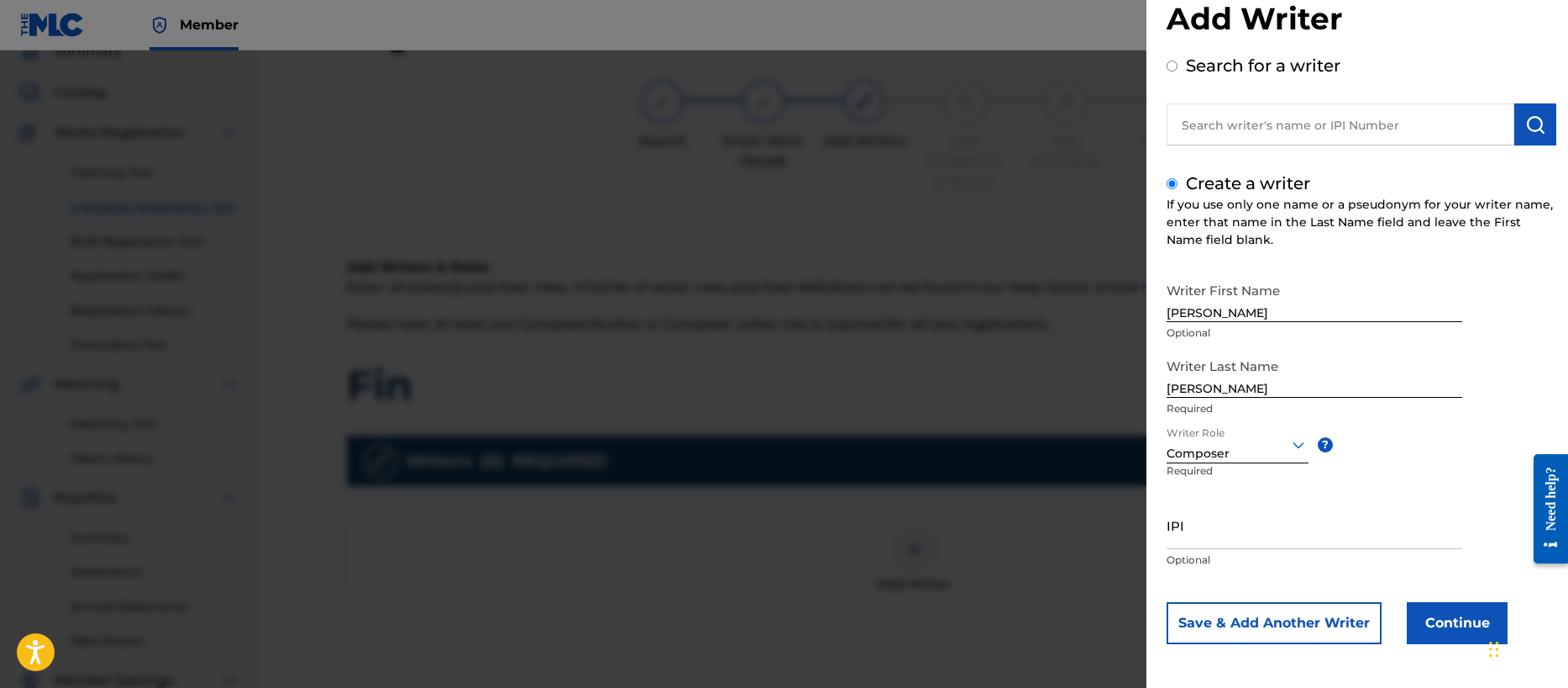
click at [1296, 536] on input "IPI" at bounding box center [1314, 526] width 296 height 48
paste input "00356540654"
click at [1312, 614] on button "Save & Add Another Writer" at bounding box center [1274, 622] width 215 height 42
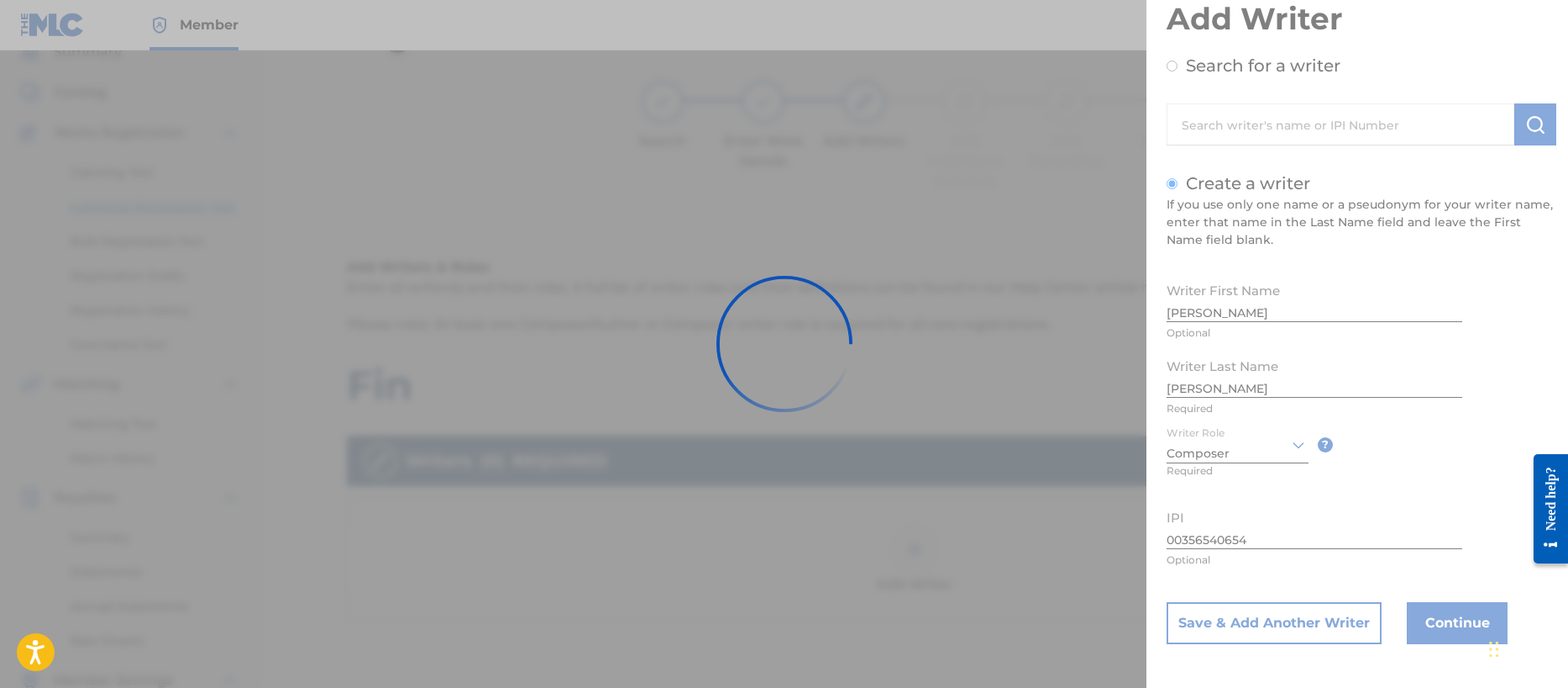
click at [1248, 410] on div at bounding box center [784, 344] width 1568 height 688
click at [1355, 401] on div at bounding box center [784, 344] width 1568 height 688
